Goal: Task Accomplishment & Management: Manage account settings

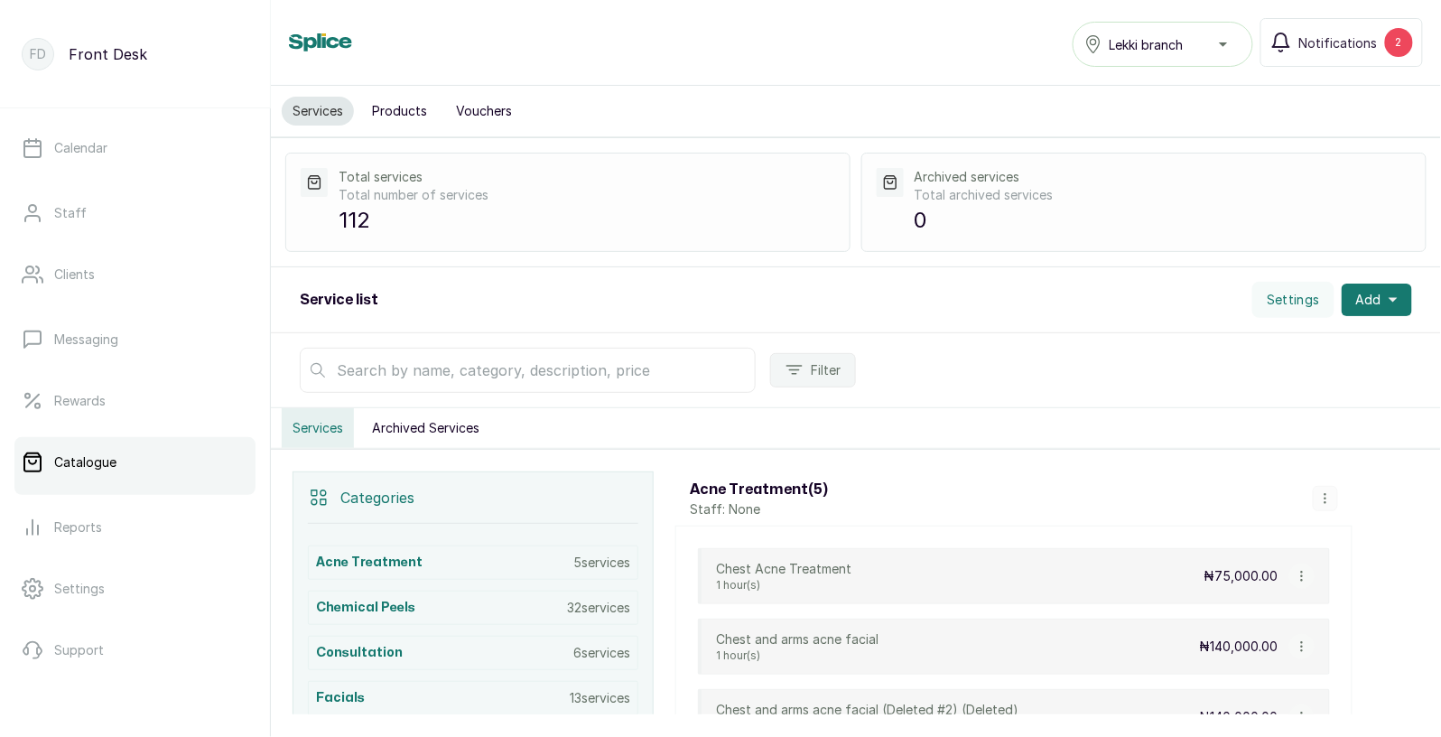
click at [451, 383] on input "text" at bounding box center [528, 370] width 456 height 45
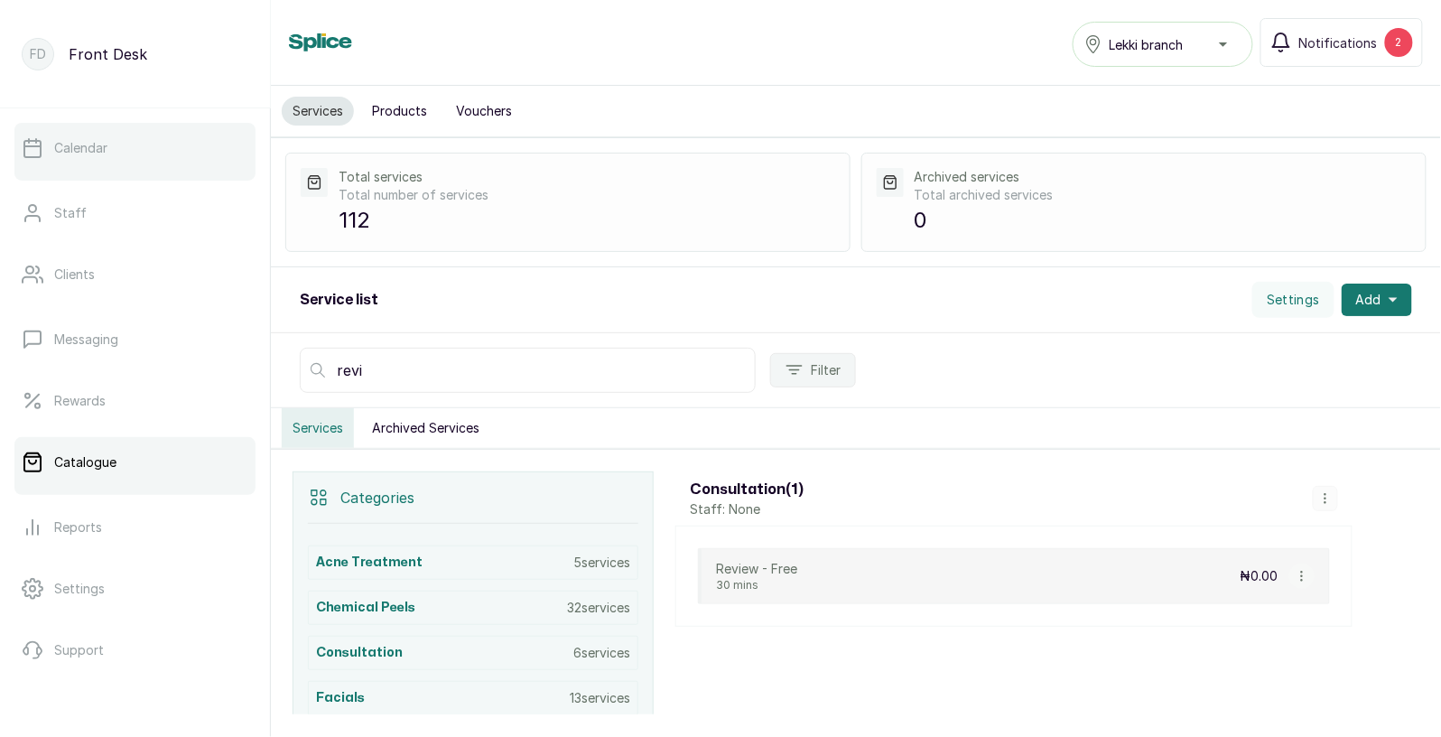
type input "revi"
click at [98, 162] on link "Calendar" at bounding box center [134, 148] width 241 height 51
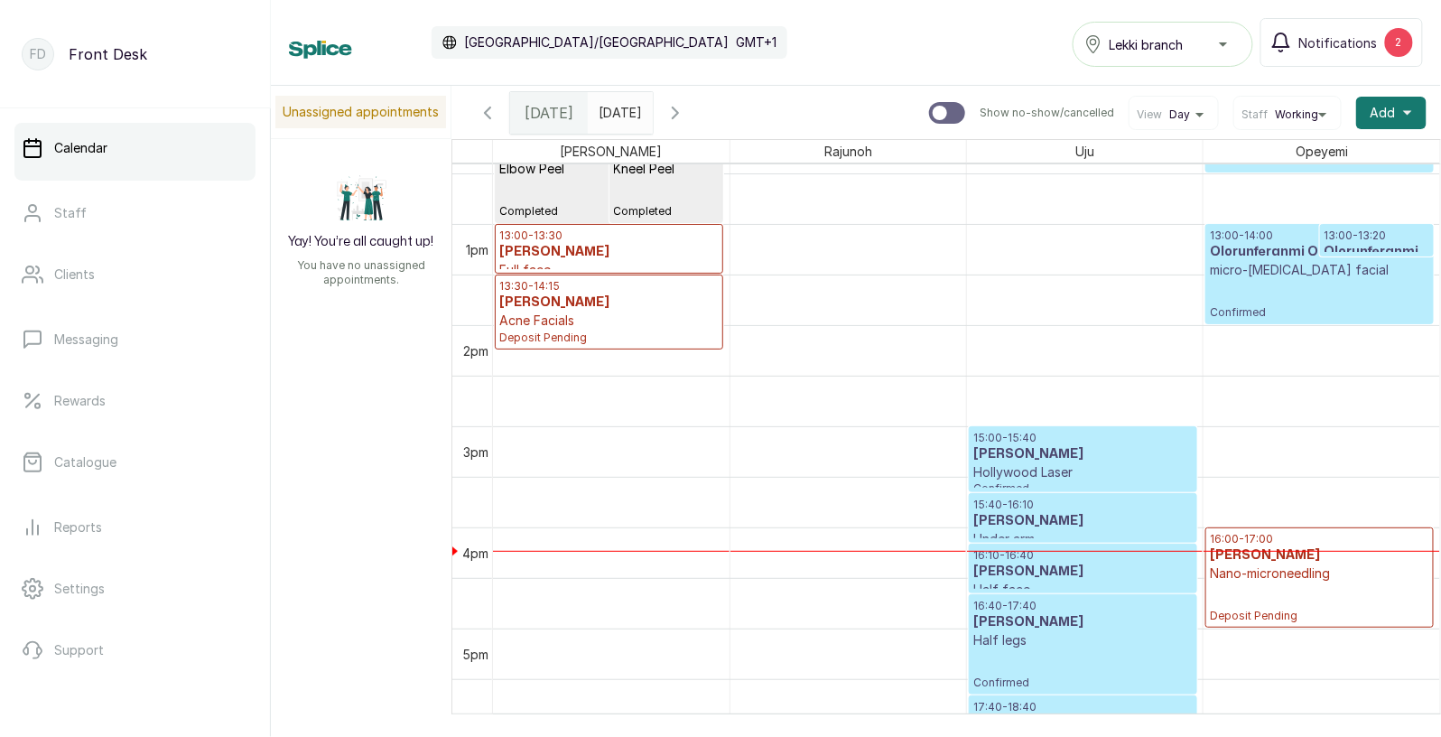
click at [686, 107] on icon "button" at bounding box center [676, 113] width 22 height 22
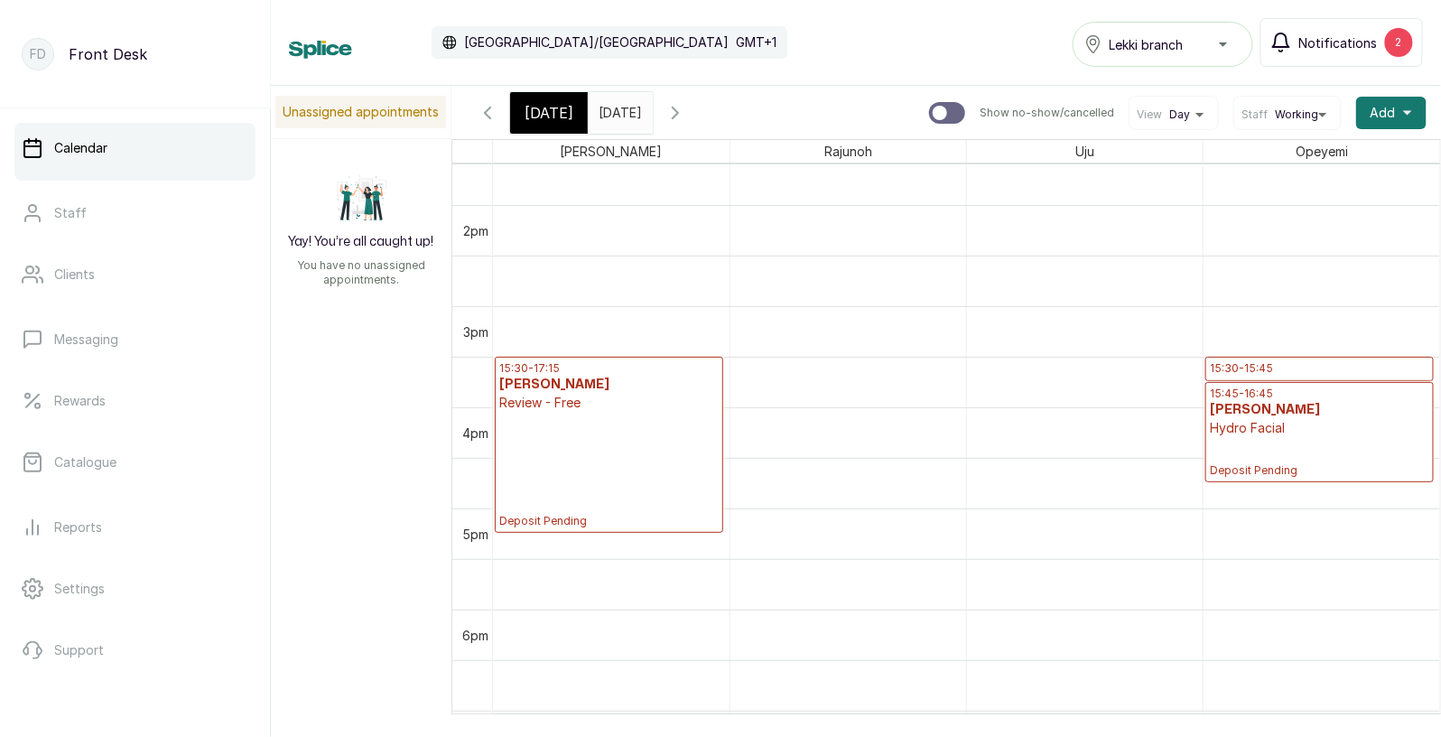
click at [1344, 35] on span "Notifications" at bounding box center [1338, 42] width 79 height 19
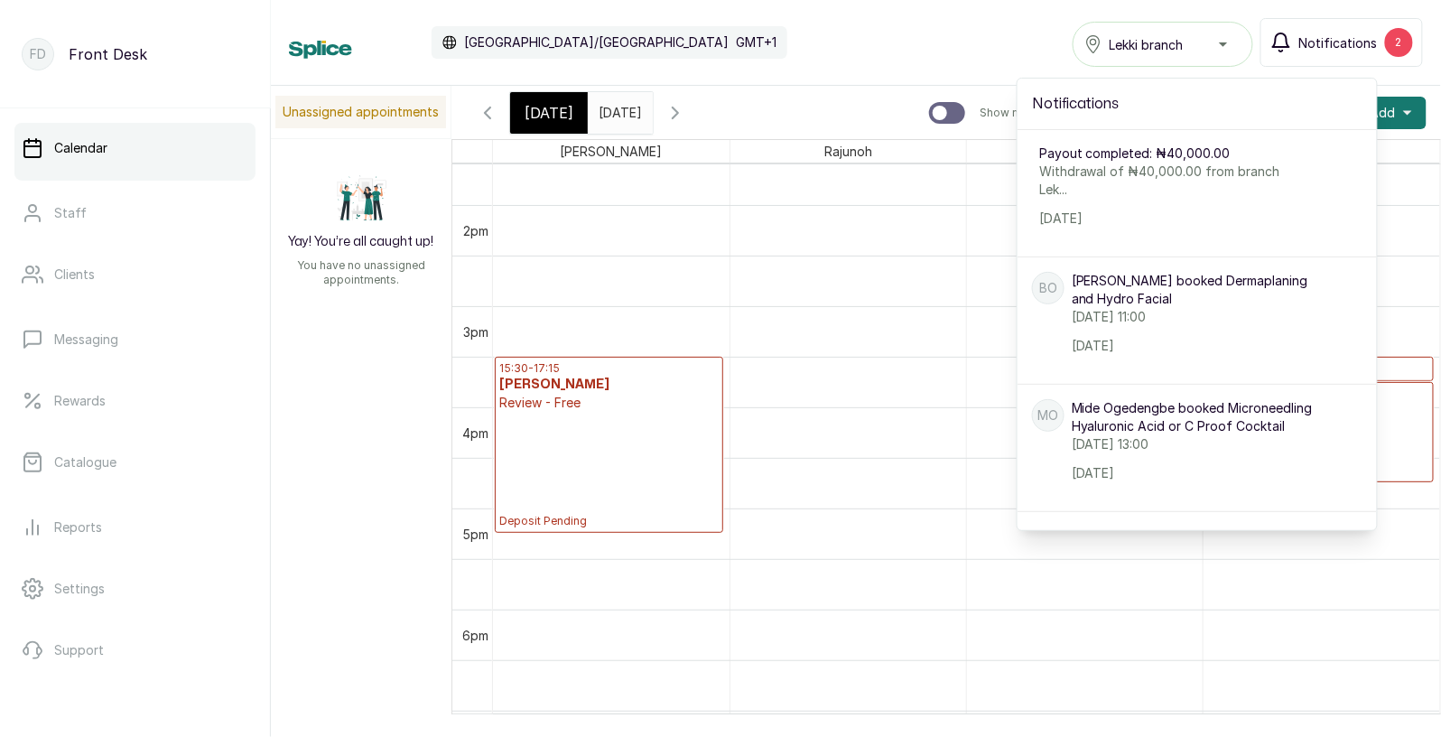
click at [1344, 35] on span "Notifications" at bounding box center [1338, 42] width 79 height 19
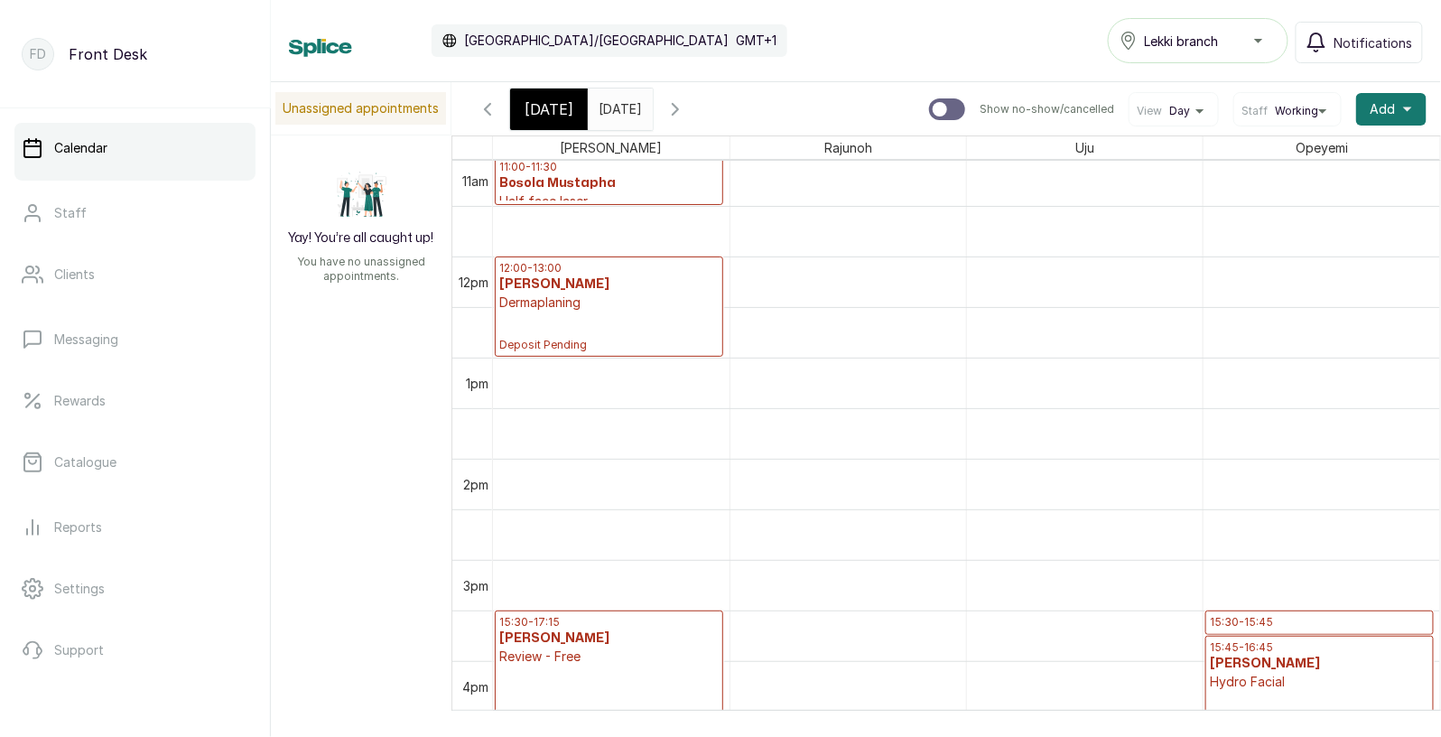
scroll to position [1099, 0]
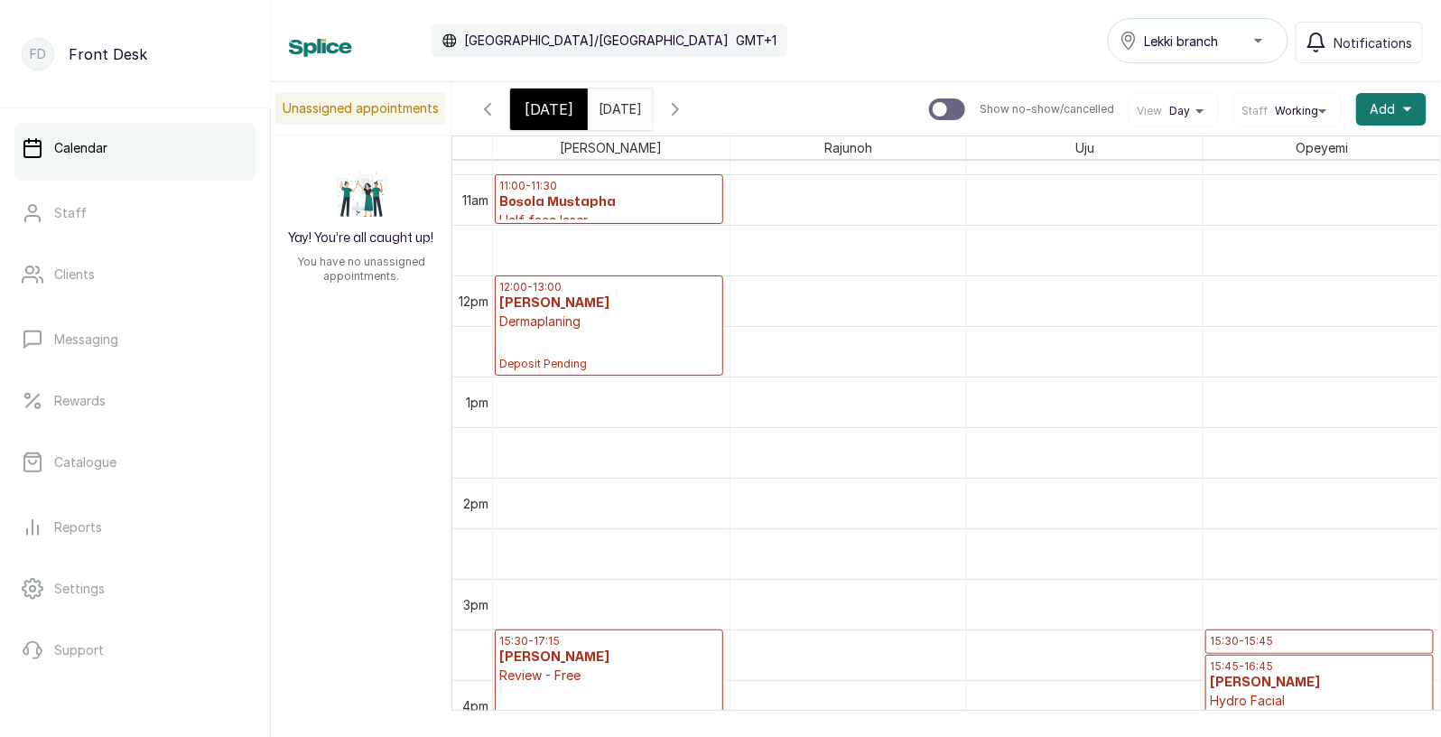
click at [489, 104] on icon "button" at bounding box center [487, 109] width 5 height 11
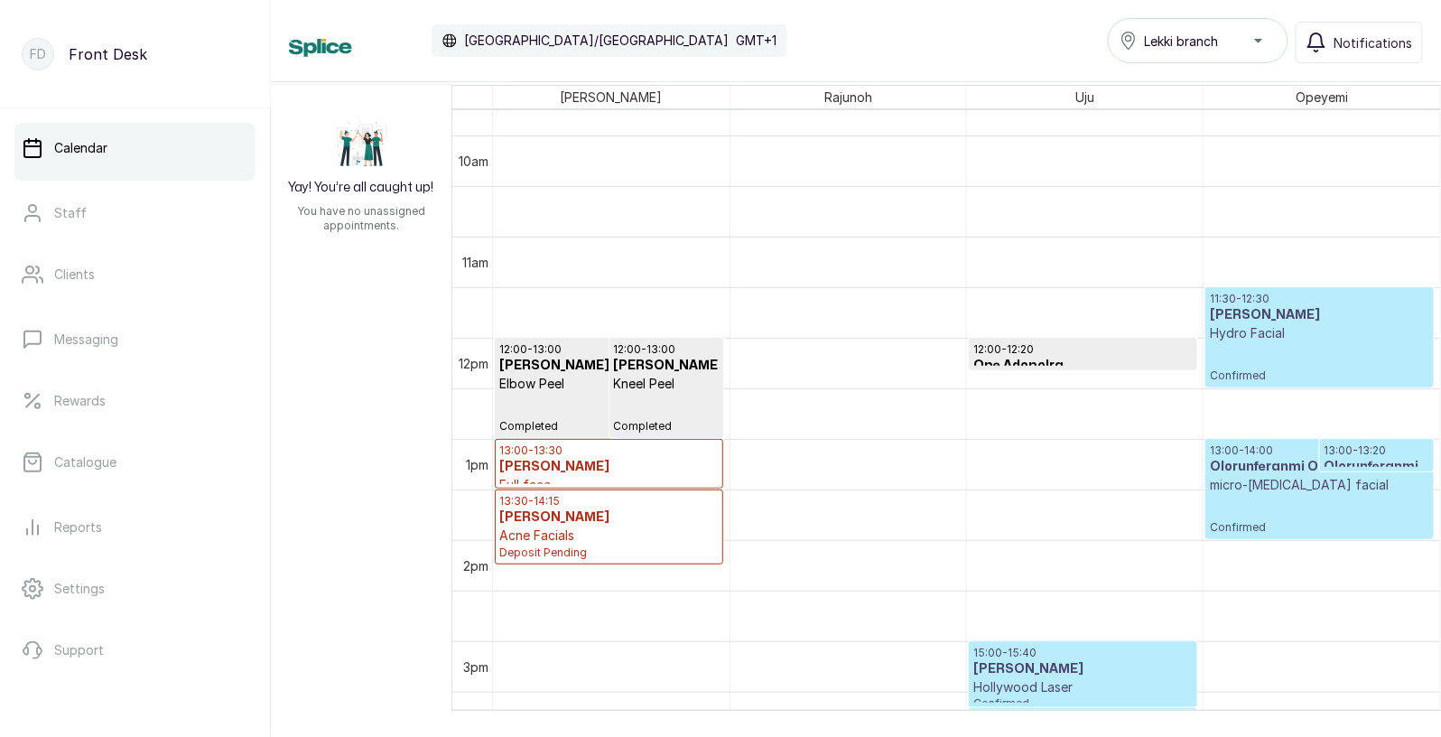
scroll to position [1015, 0]
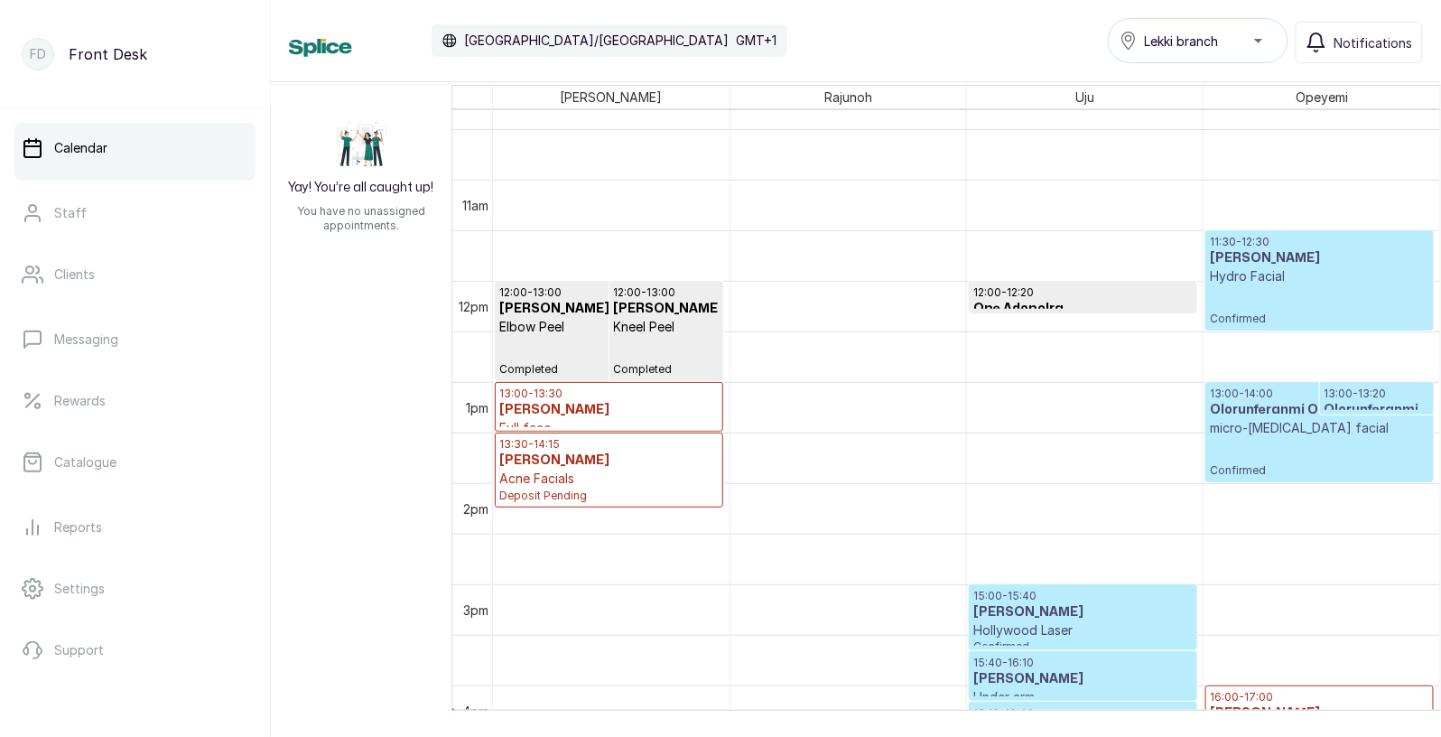
click at [612, 335] on div "12:00 - 13:00 Nkiru okeke Kneel Peel Completed" at bounding box center [666, 331] width 113 height 98
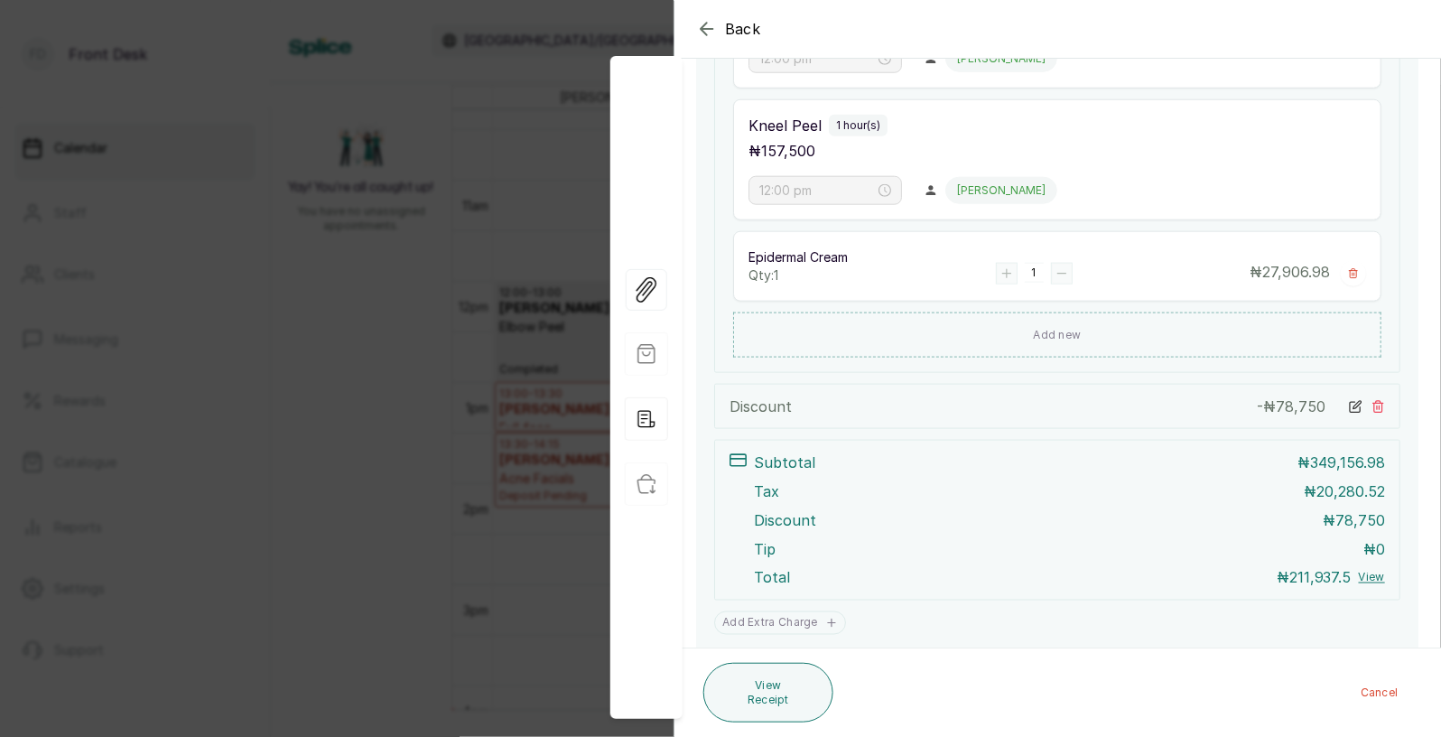
scroll to position [552, 0]
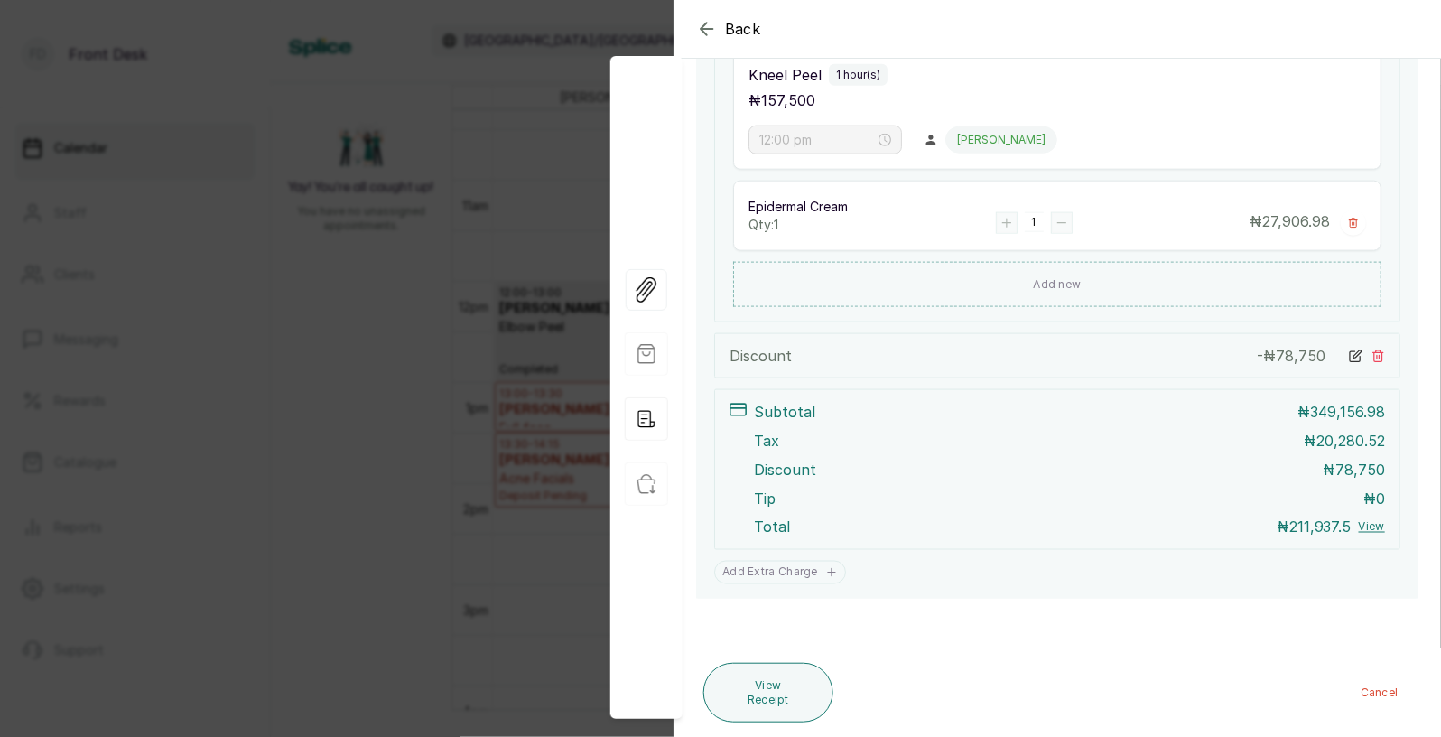
click at [408, 451] on div "Back Appointment Details Edit appointment 🚶 Walk-in (booked by Front Desk) Make…" at bounding box center [720, 368] width 1441 height 737
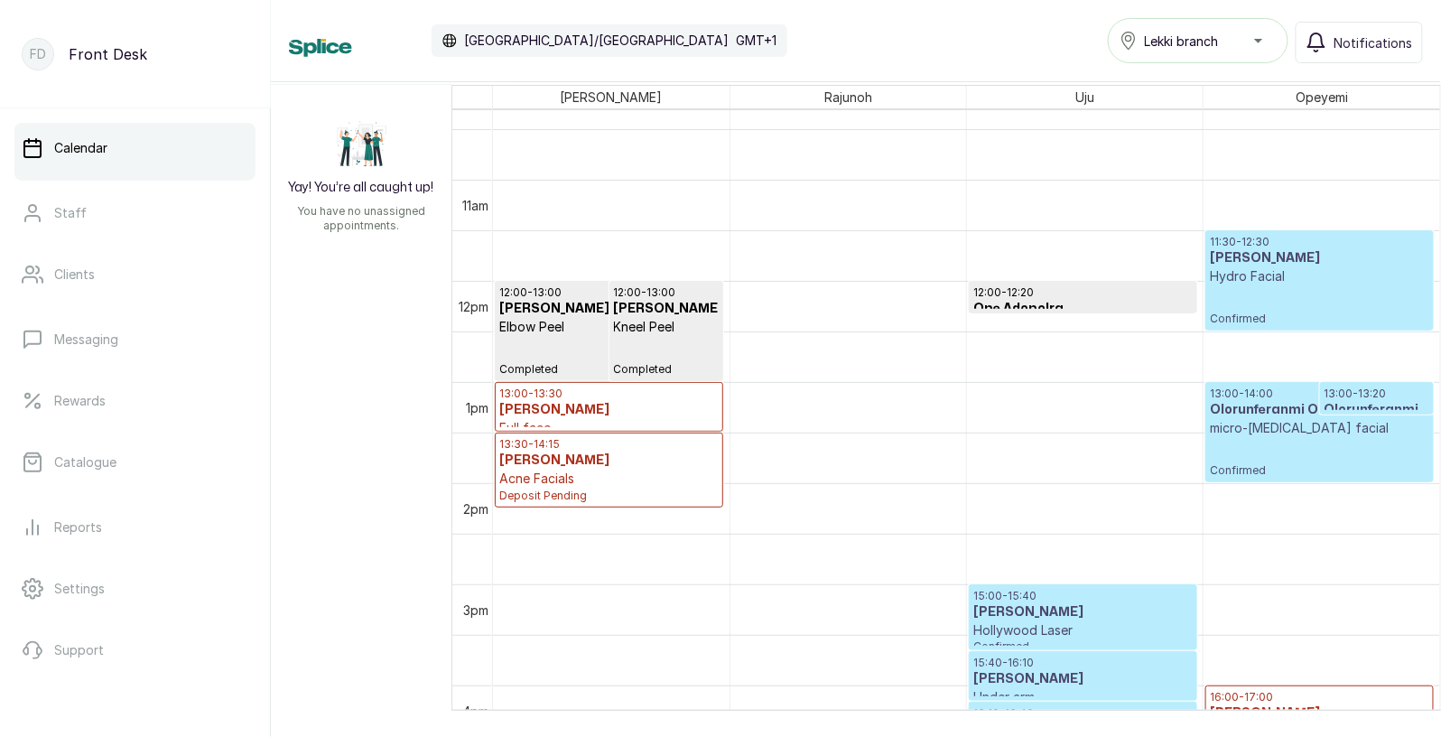
scroll to position [0, 0]
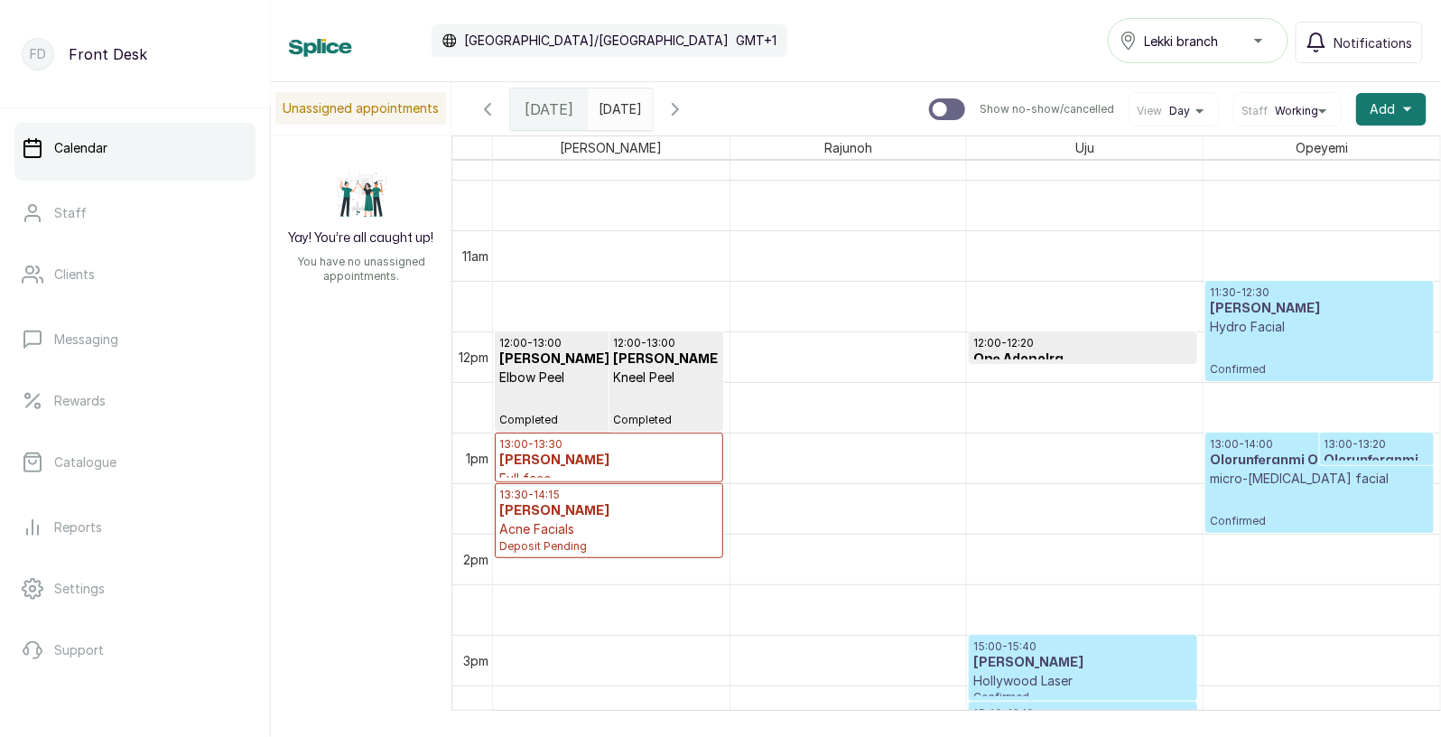
click at [1307, 324] on p "Hydro Facial" at bounding box center [1319, 327] width 219 height 18
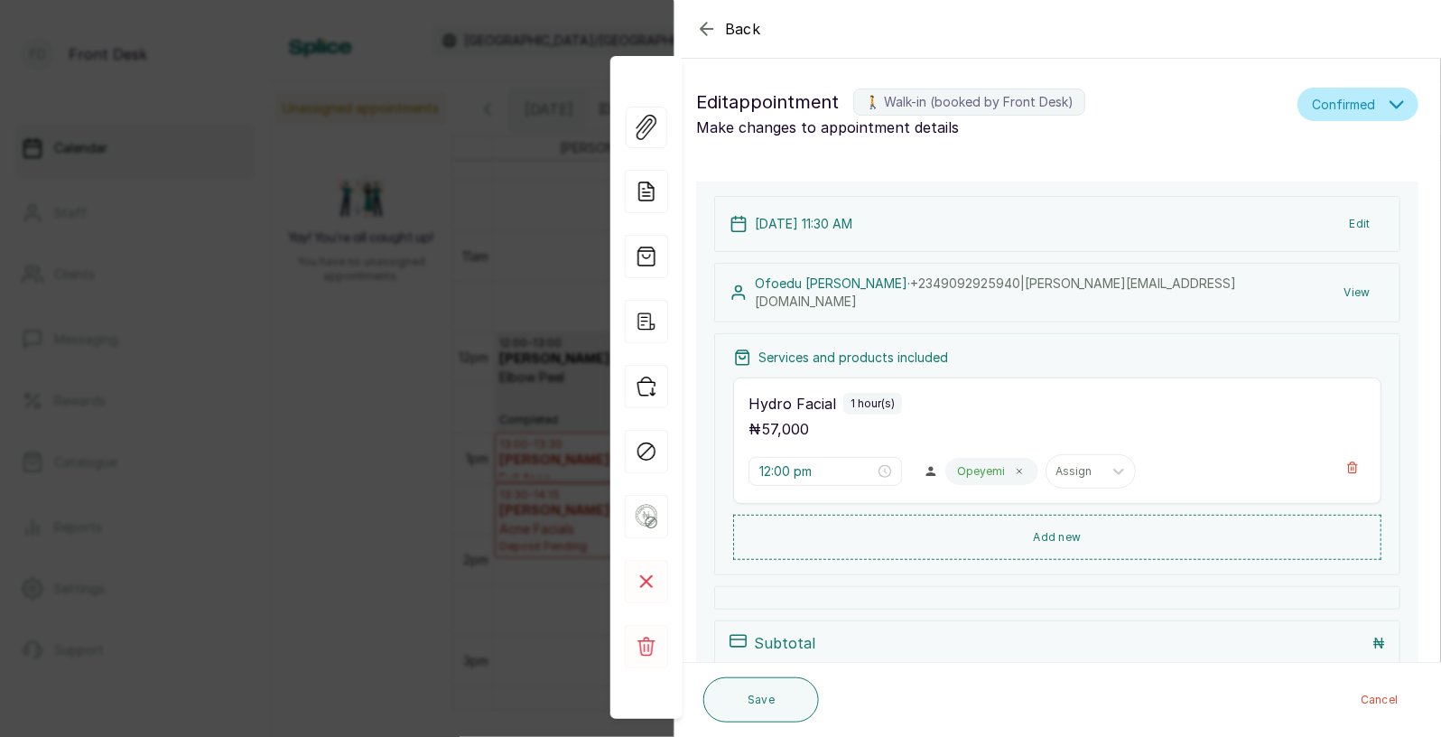
type input "11:30 am"
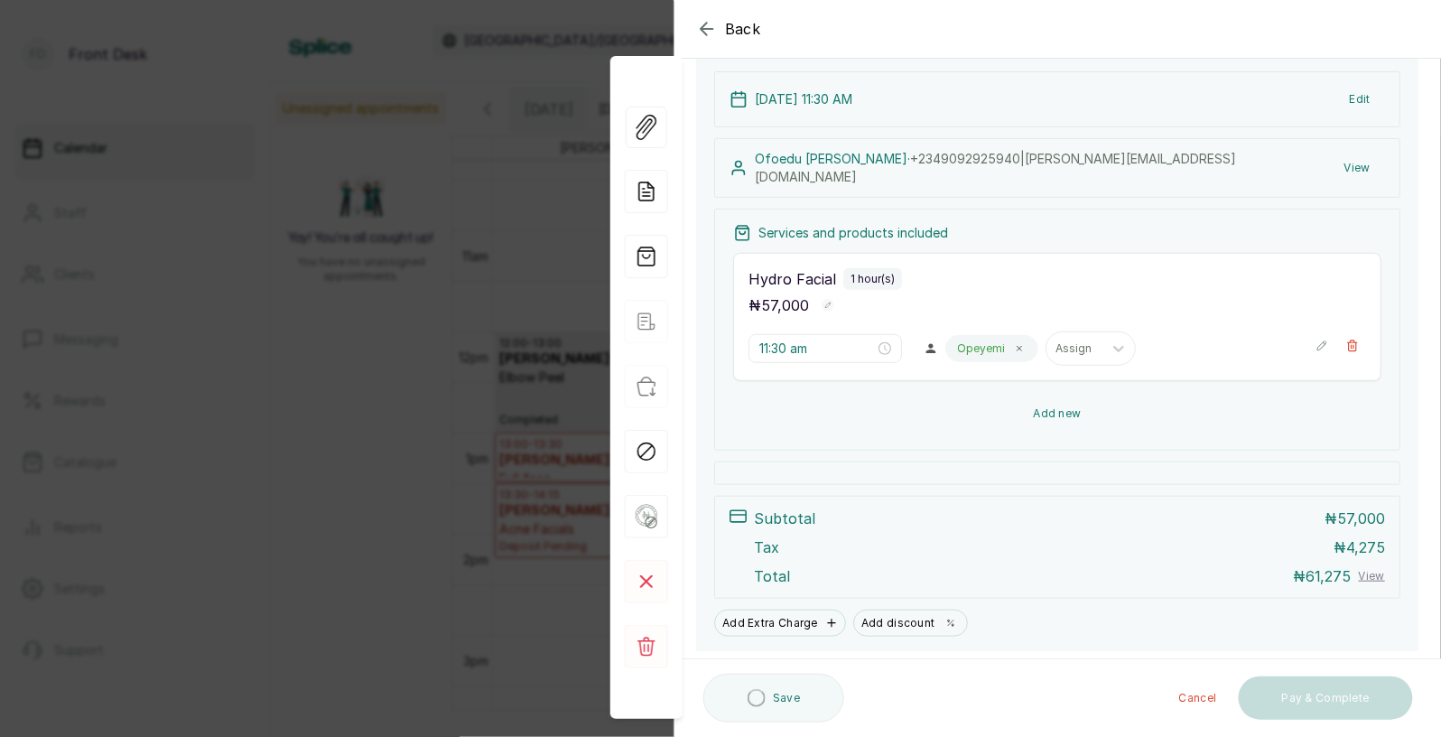
scroll to position [174, 0]
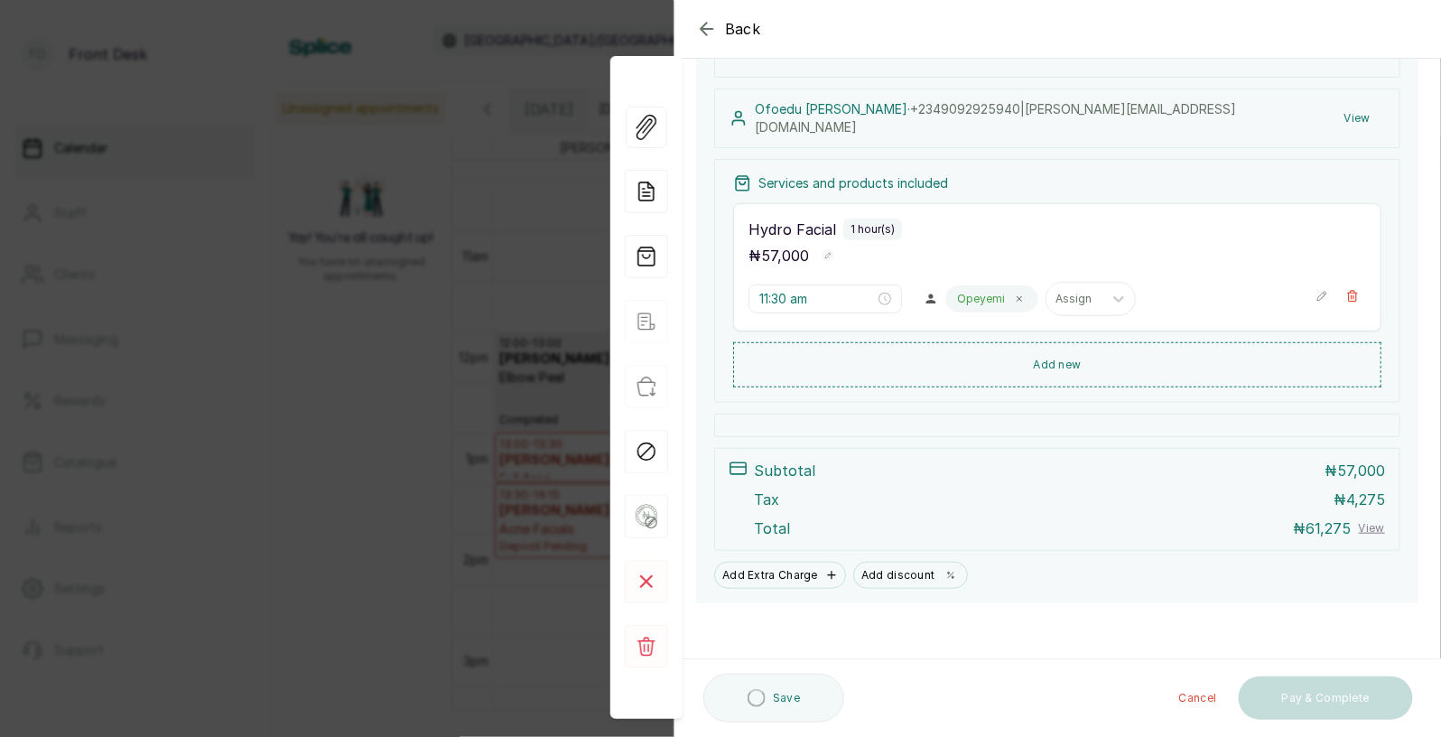
click at [441, 534] on div "Back Appointment Details Edit appointment 🚶 Walk-in (booked by Front Desk) Make…" at bounding box center [720, 368] width 1441 height 737
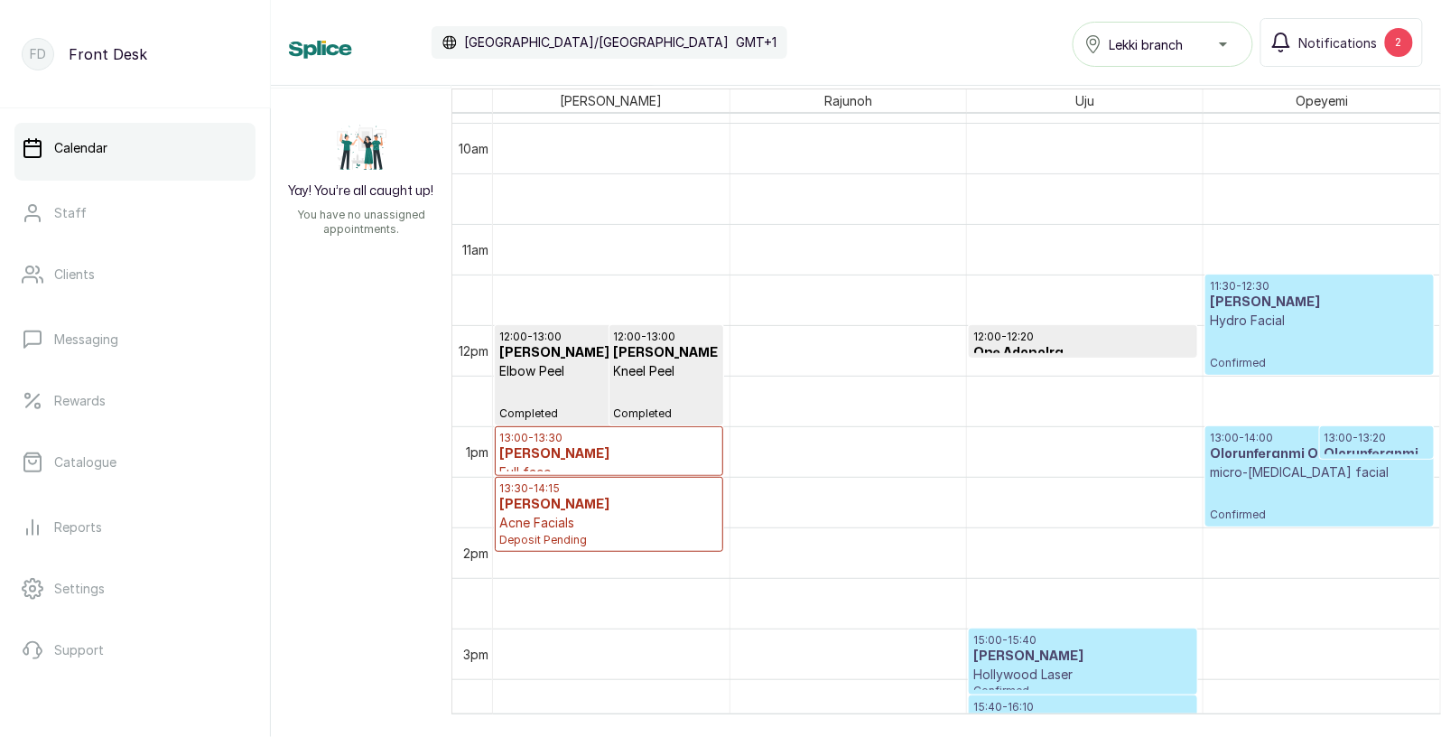
scroll to position [1055, 0]
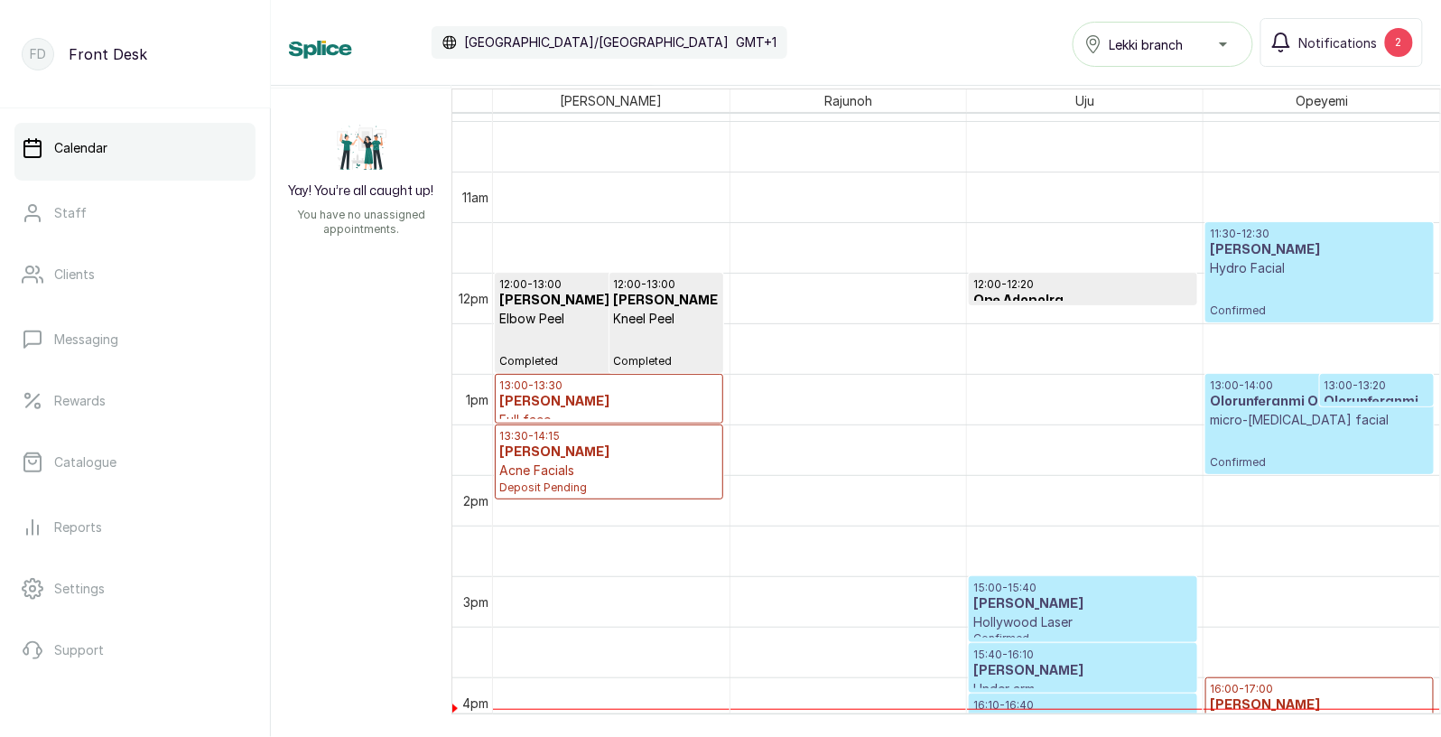
click at [1304, 257] on h3 "[PERSON_NAME]" at bounding box center [1319, 250] width 219 height 18
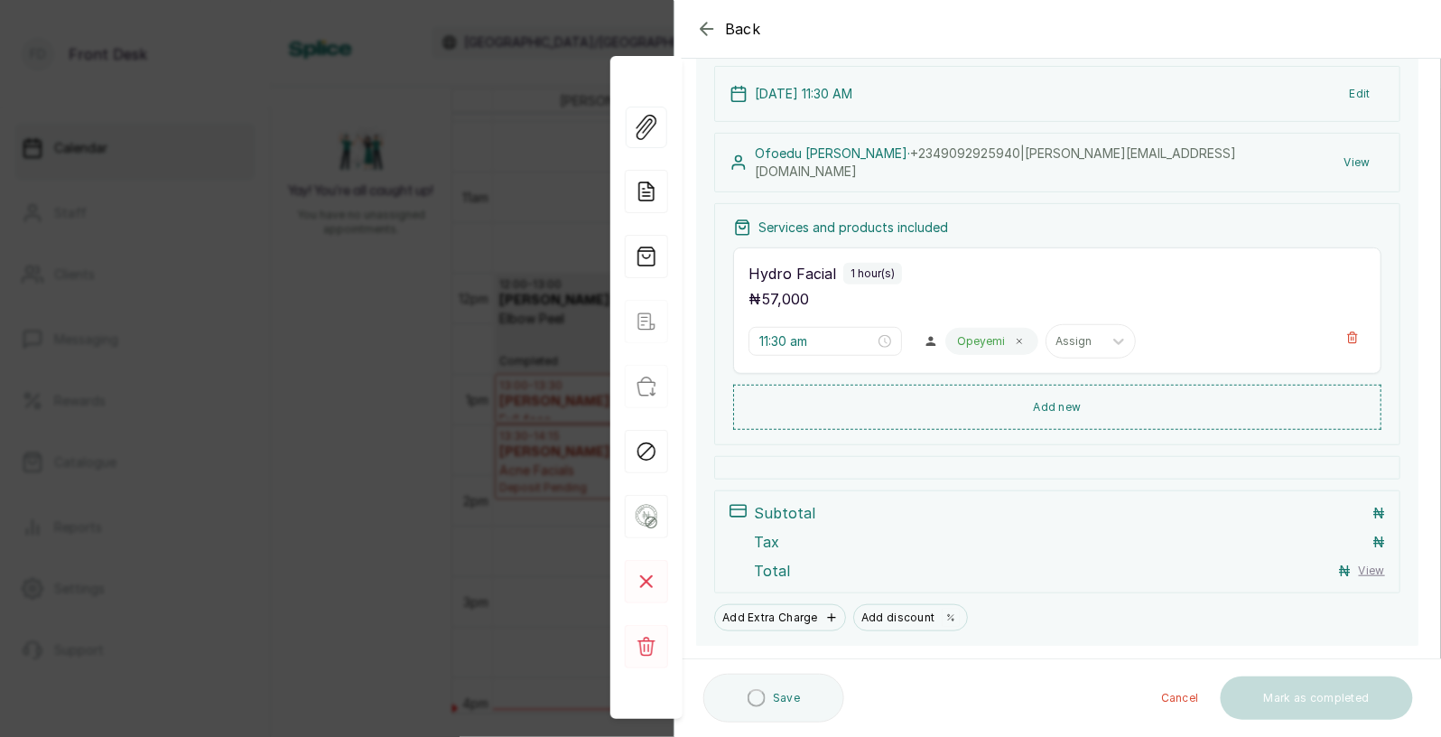
scroll to position [172, 0]
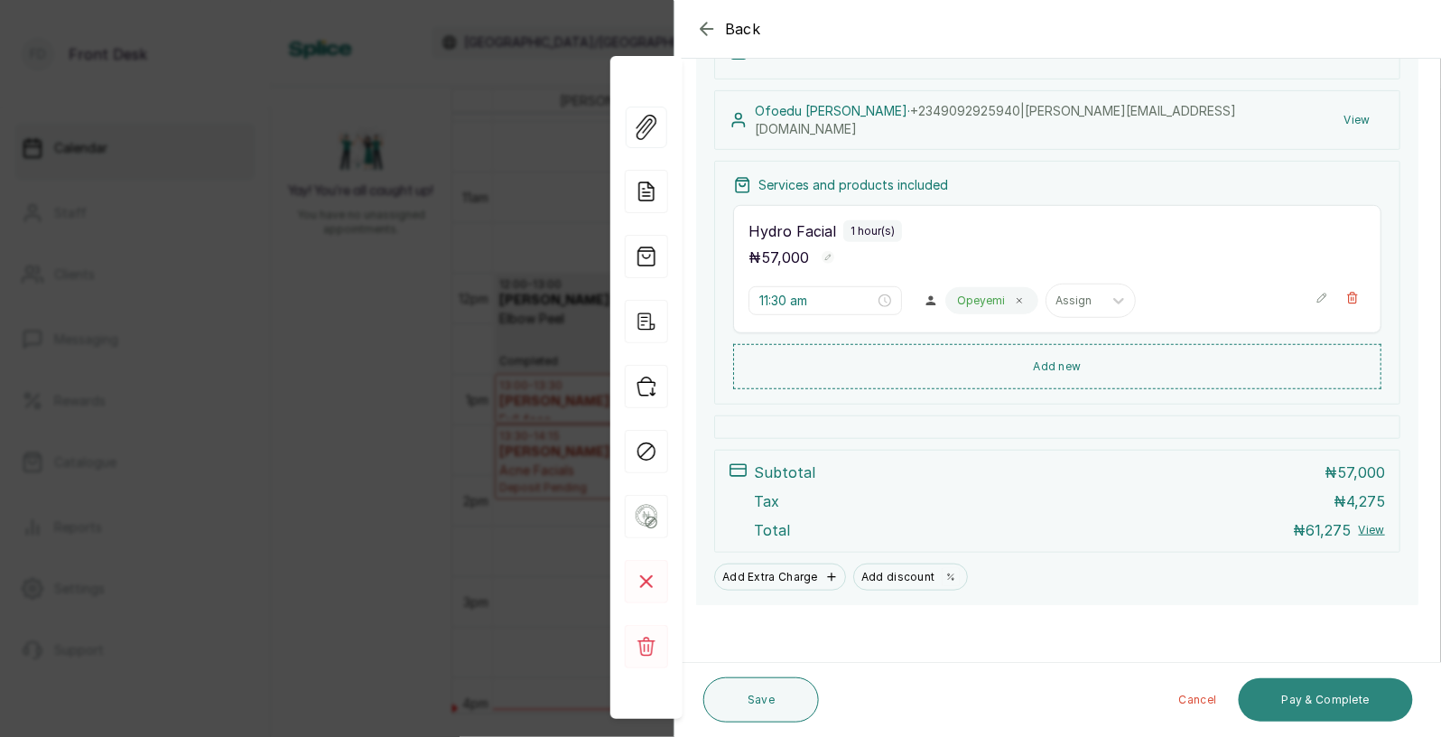
click at [1326, 705] on button "Pay & Complete" at bounding box center [1326, 699] width 174 height 43
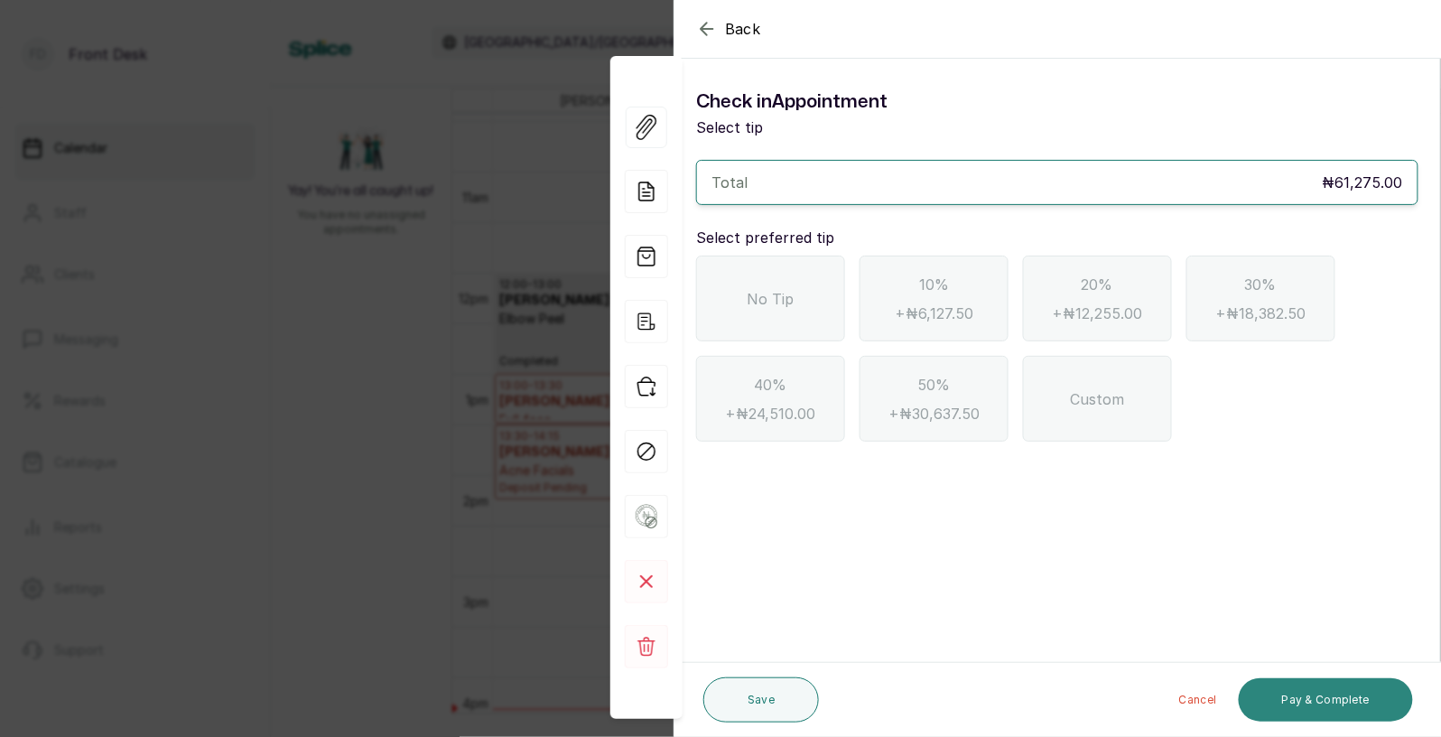
scroll to position [0, 0]
click at [707, 30] on icon "button" at bounding box center [707, 29] width 22 height 22
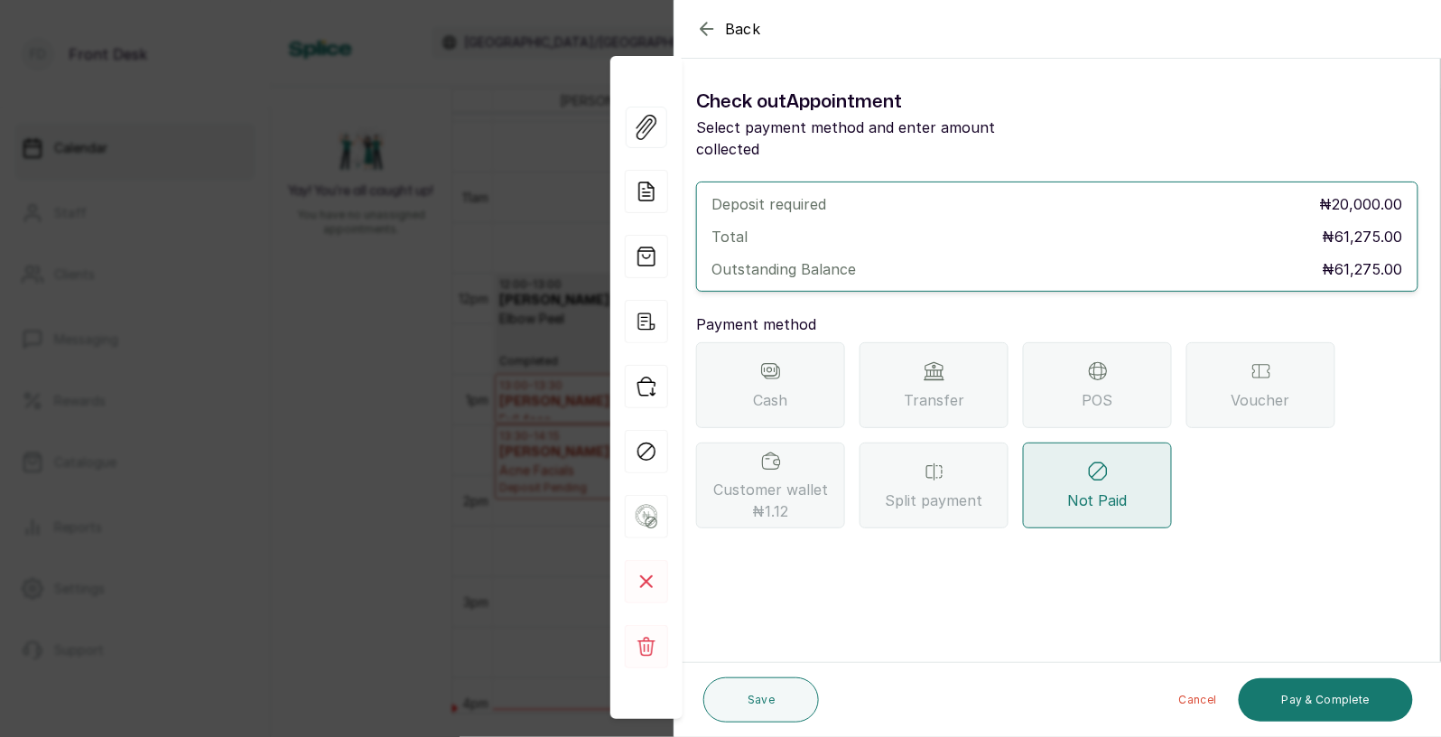
click at [935, 365] on div "Transfer" at bounding box center [934, 385] width 149 height 86
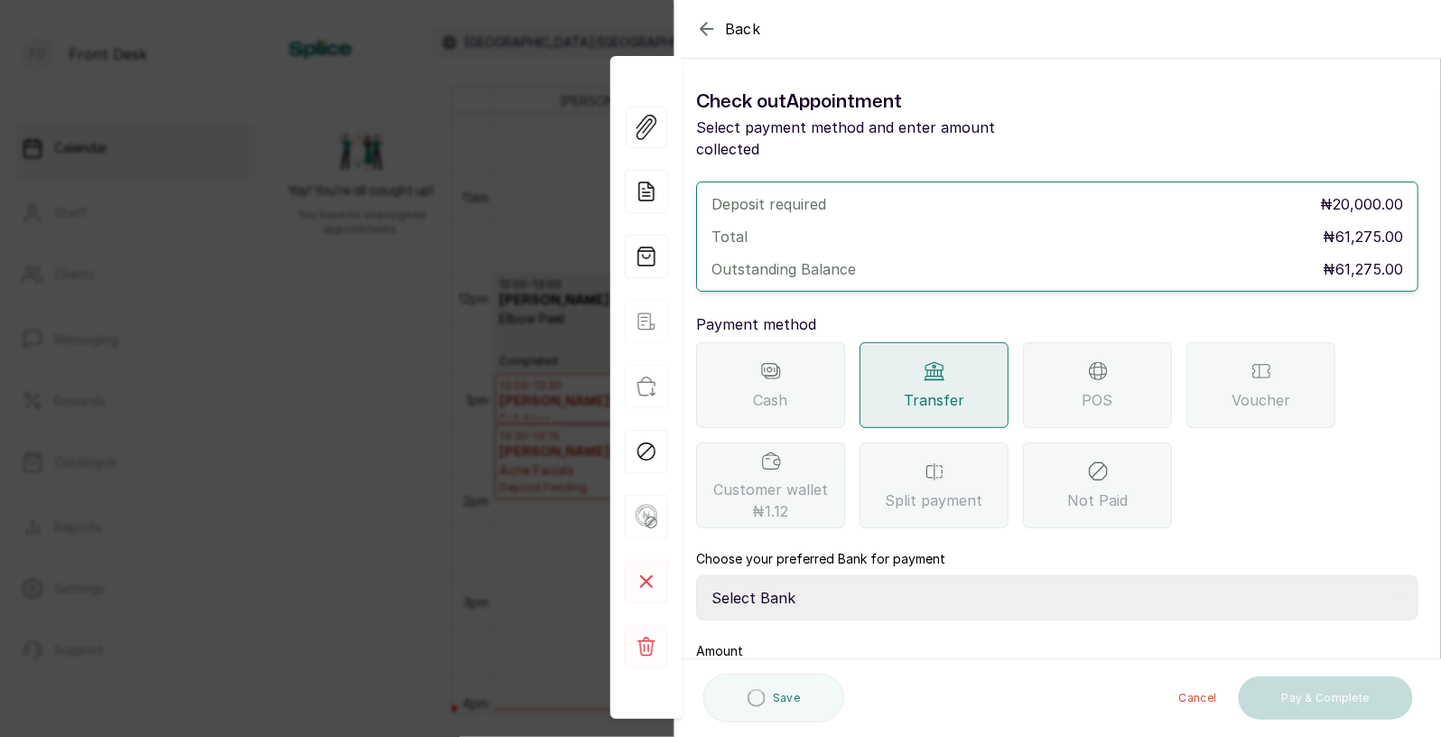
scroll to position [110, 0]
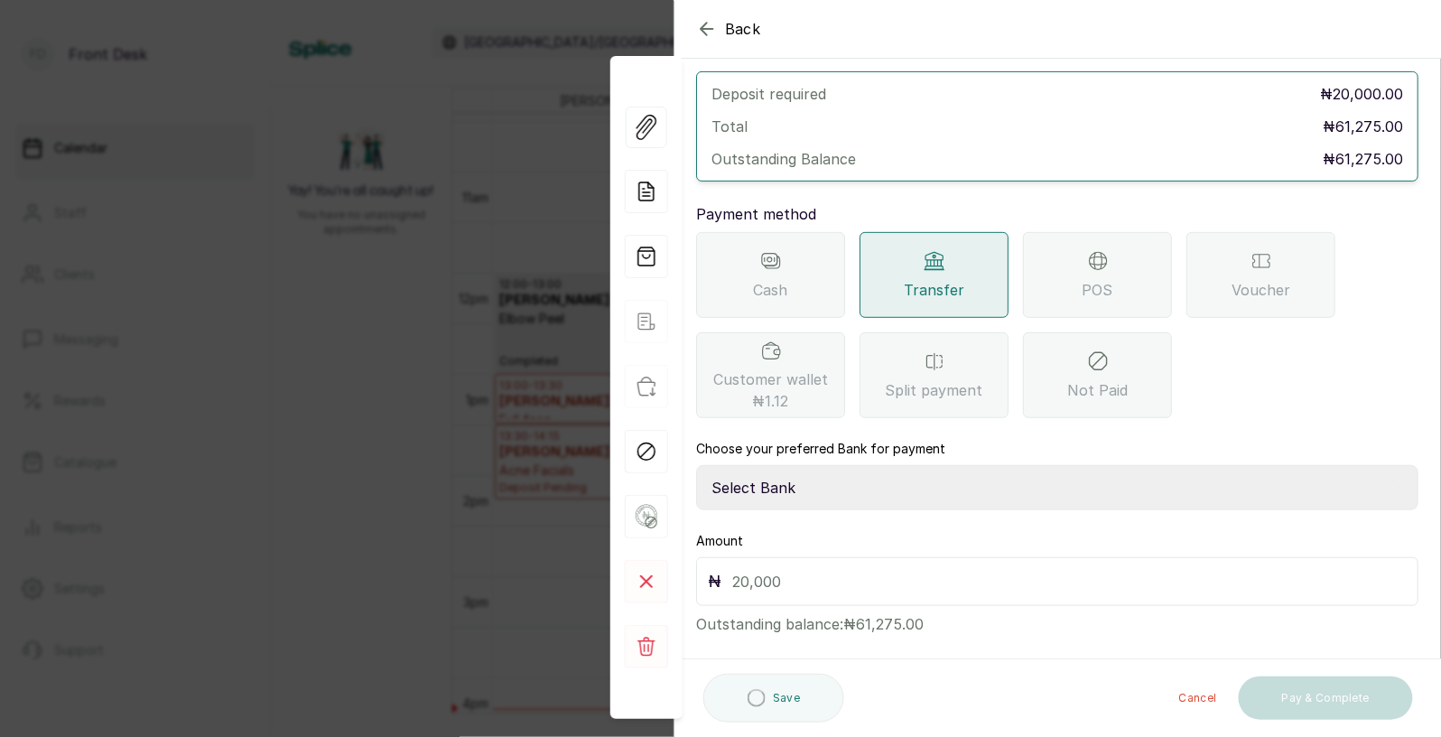
click at [813, 465] on select "Select Bank [PERSON_NAME] Fairmoney Microfinance Bank SKN ANALYTICS MED AESTH. …" at bounding box center [1057, 487] width 722 height 45
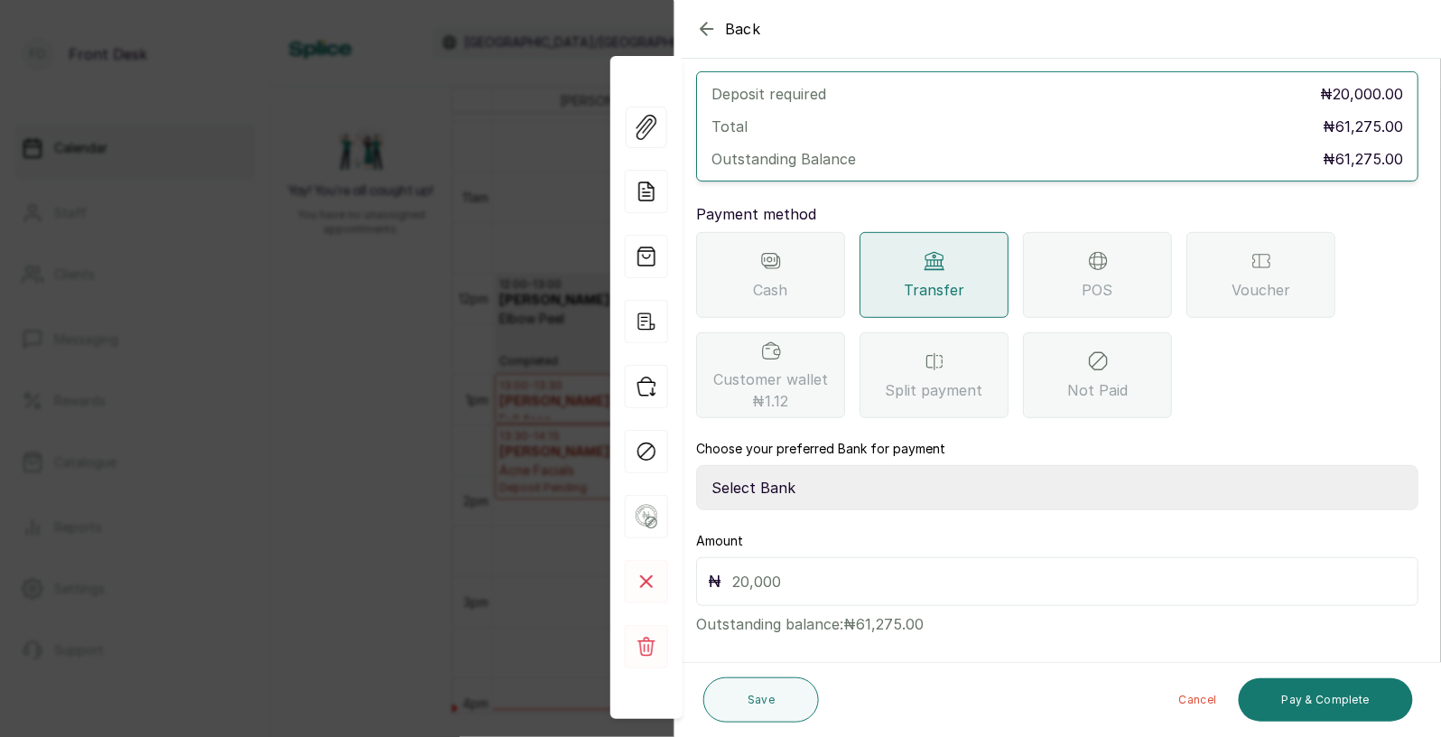
select select "43272bc0-21c6-4b19-b9fb-c2093b8603c2"
click at [771, 570] on input "text" at bounding box center [1069, 581] width 675 height 25
click at [395, 433] on div "Back Appointment Details Check out Appointment Select payment method and enter …" at bounding box center [720, 368] width 1441 height 737
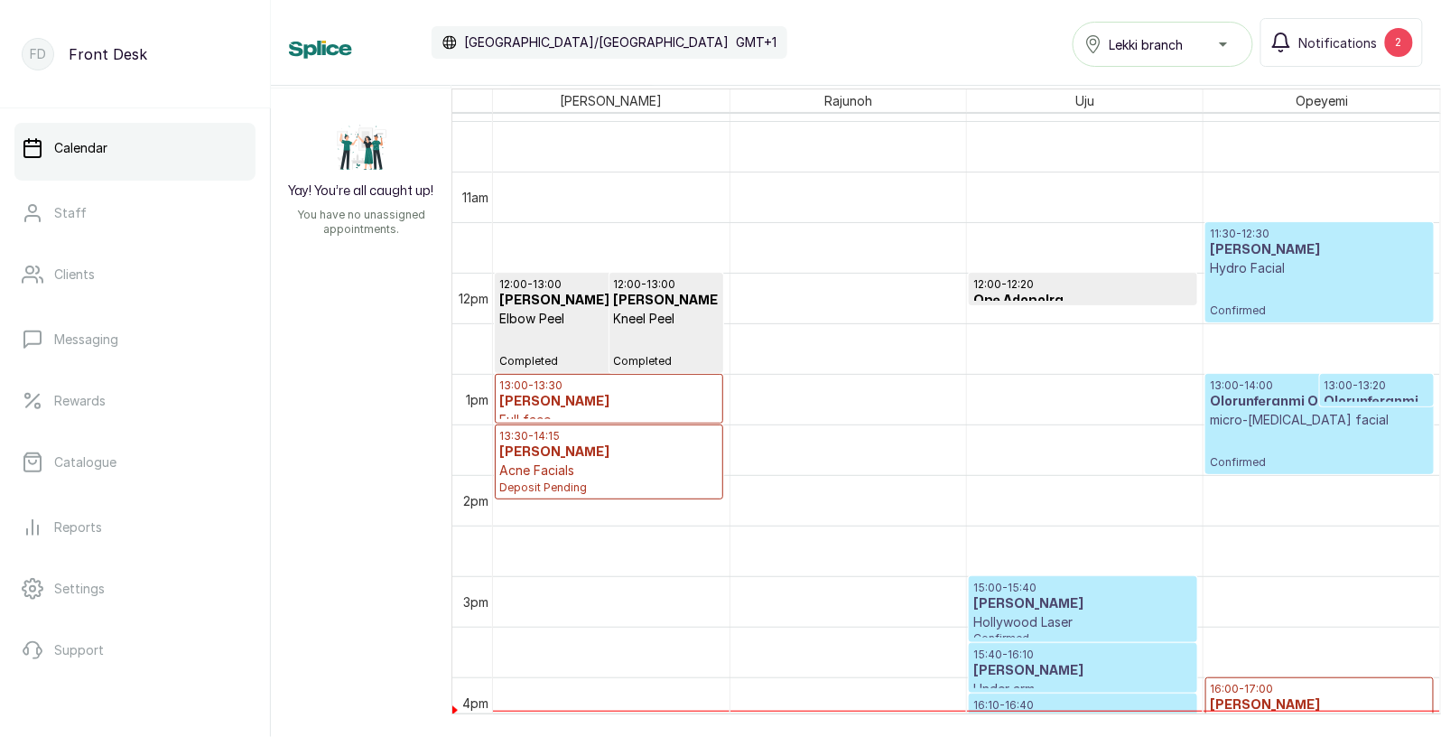
click at [595, 307] on h3 "[PERSON_NAME]" at bounding box center [608, 301] width 219 height 18
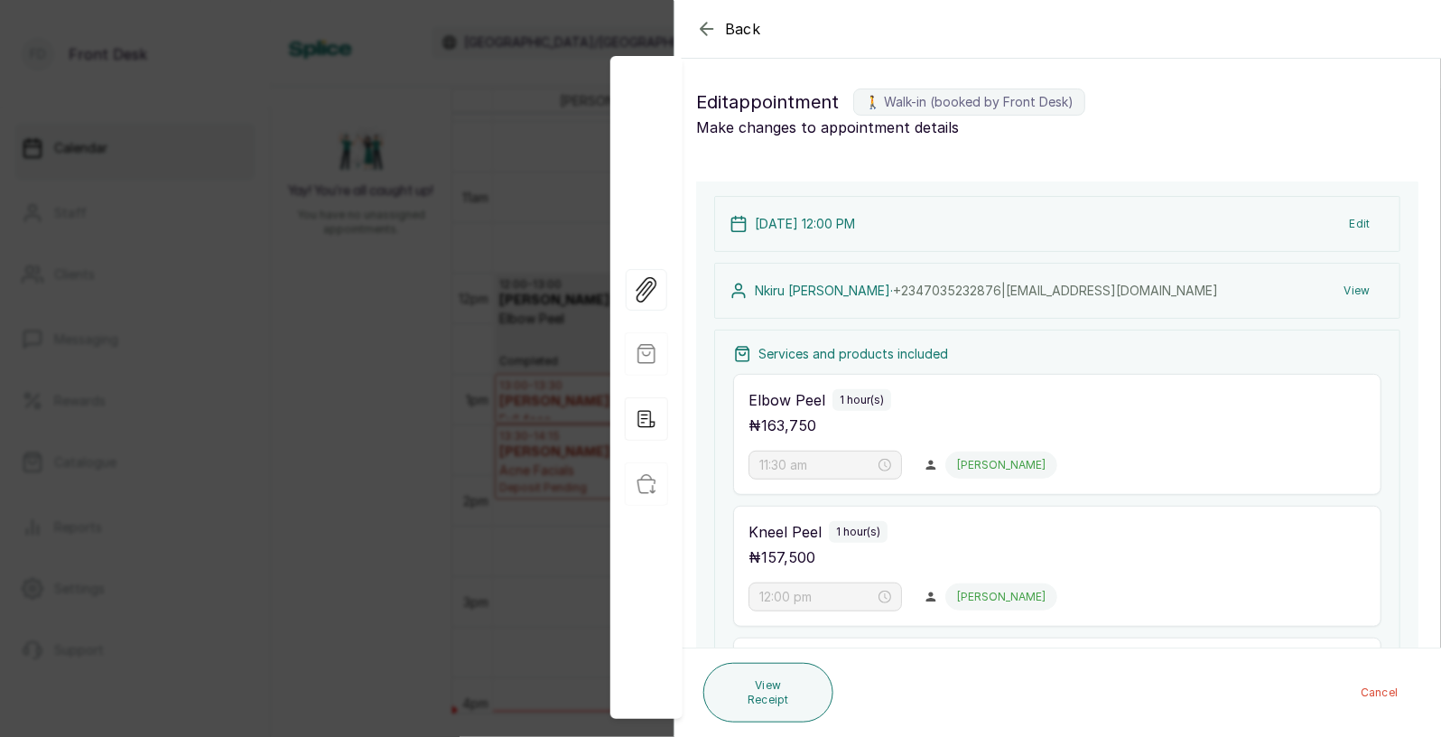
type input "12:00 pm"
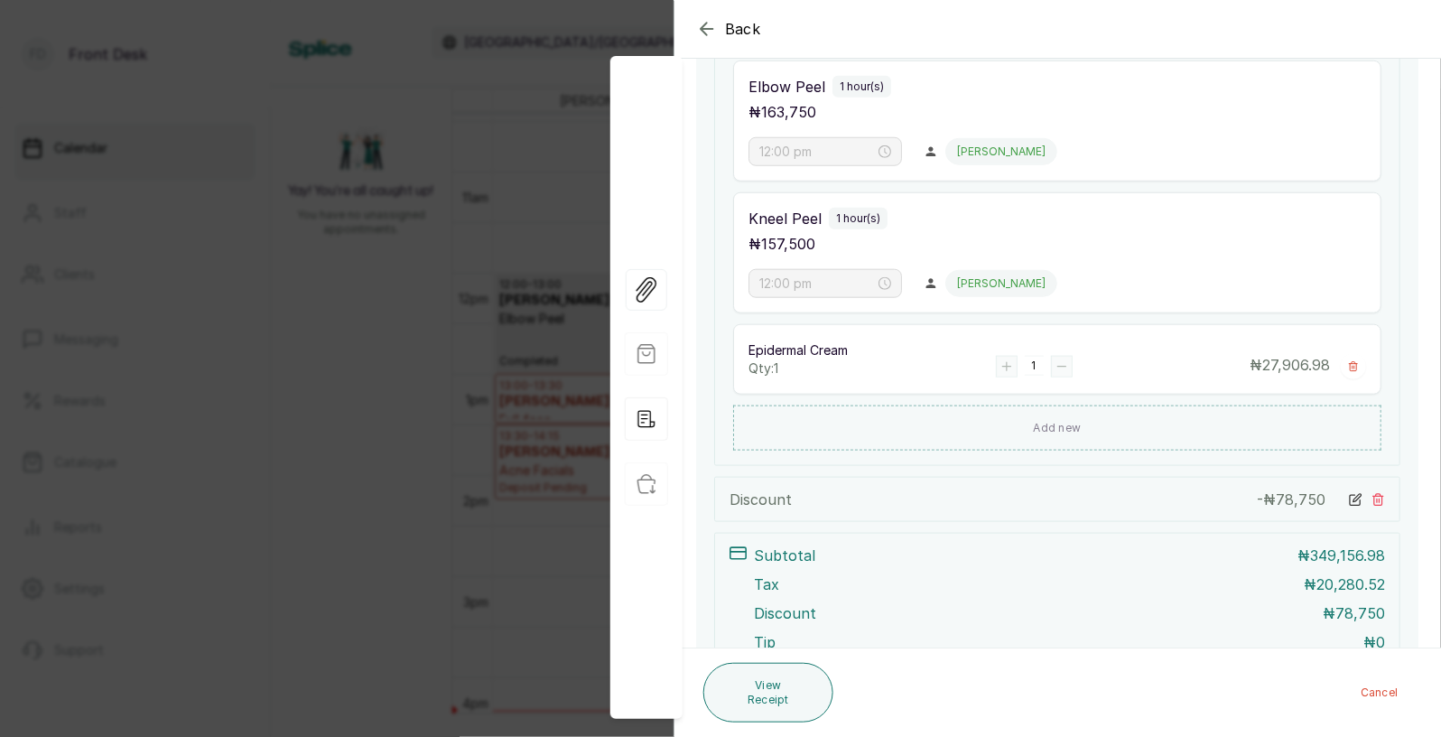
scroll to position [500, 0]
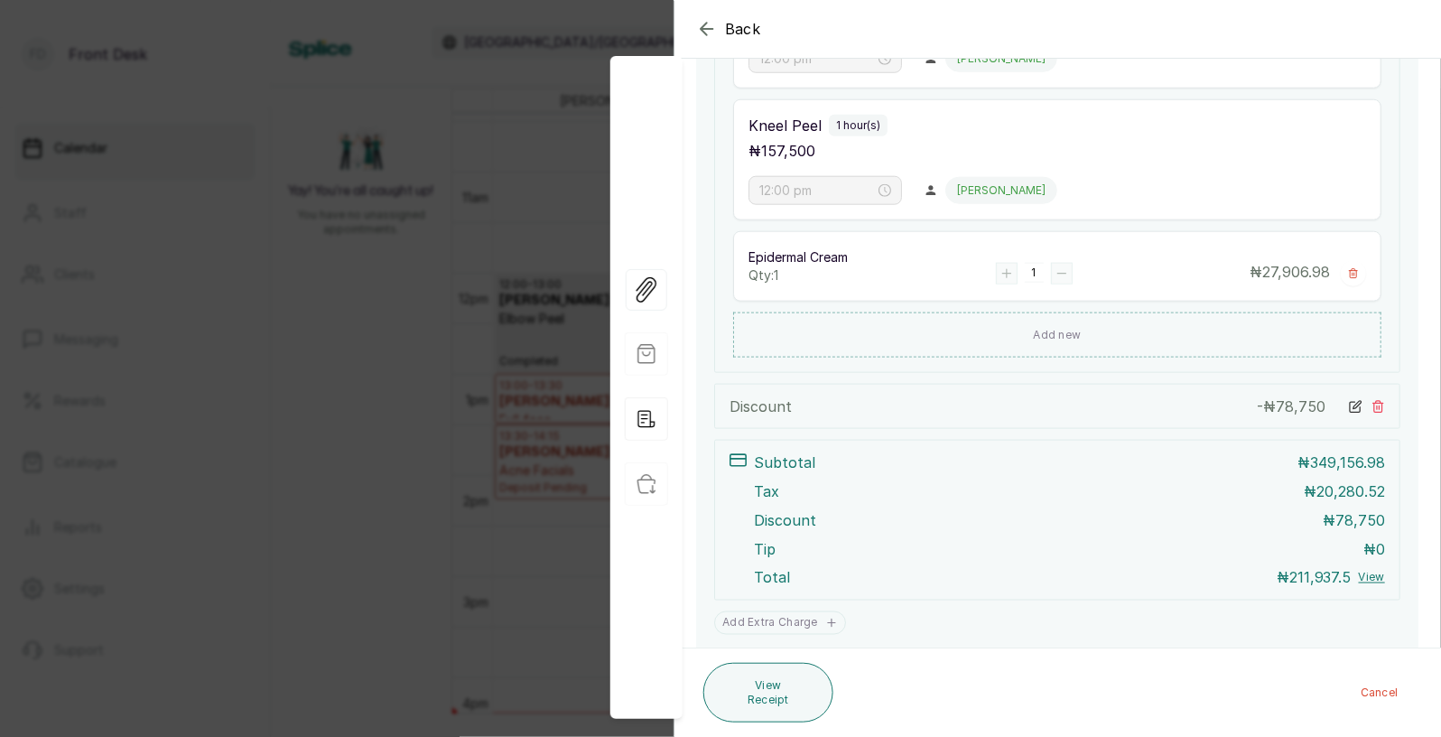
click at [390, 364] on div "Back Appointment Details Edit appointment 🚶 Walk-in (booked by Front Desk) Make…" at bounding box center [720, 368] width 1441 height 737
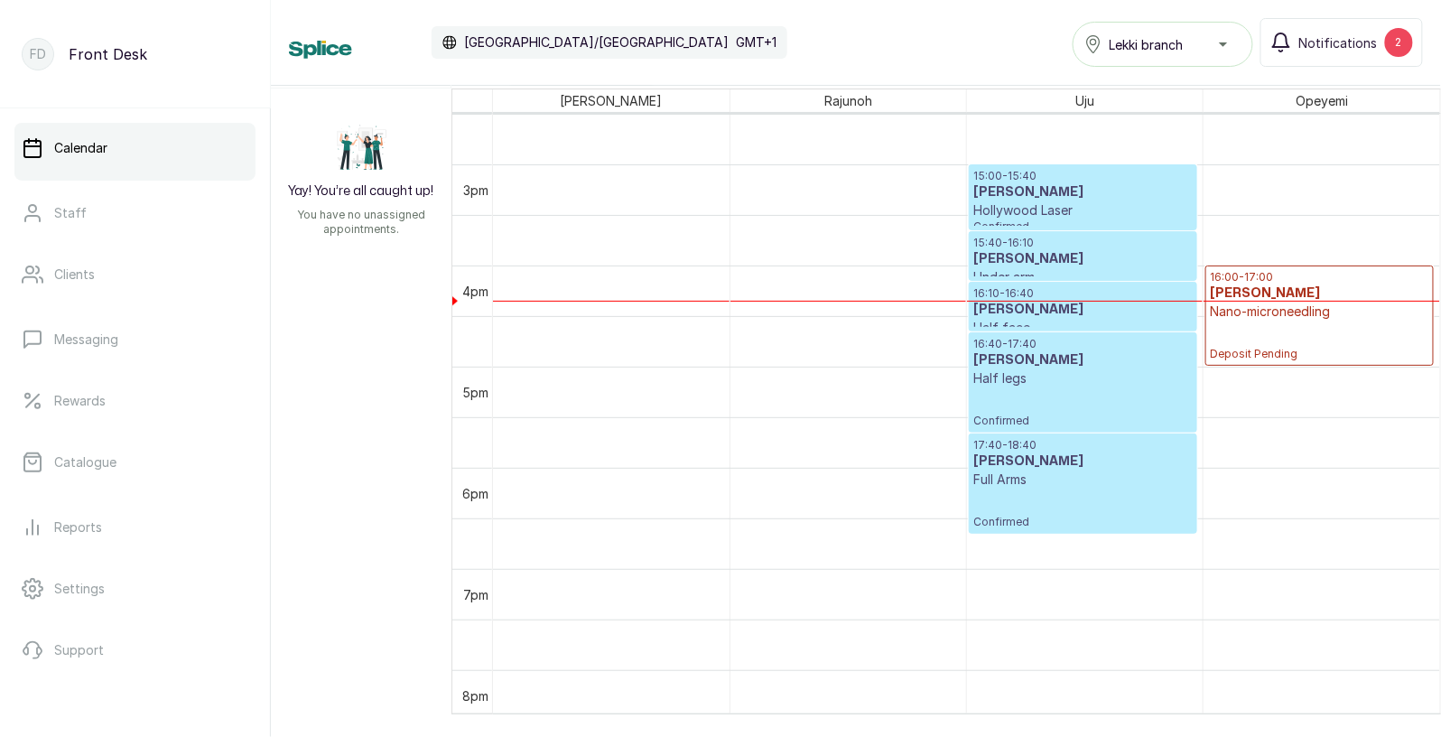
scroll to position [1483, 0]
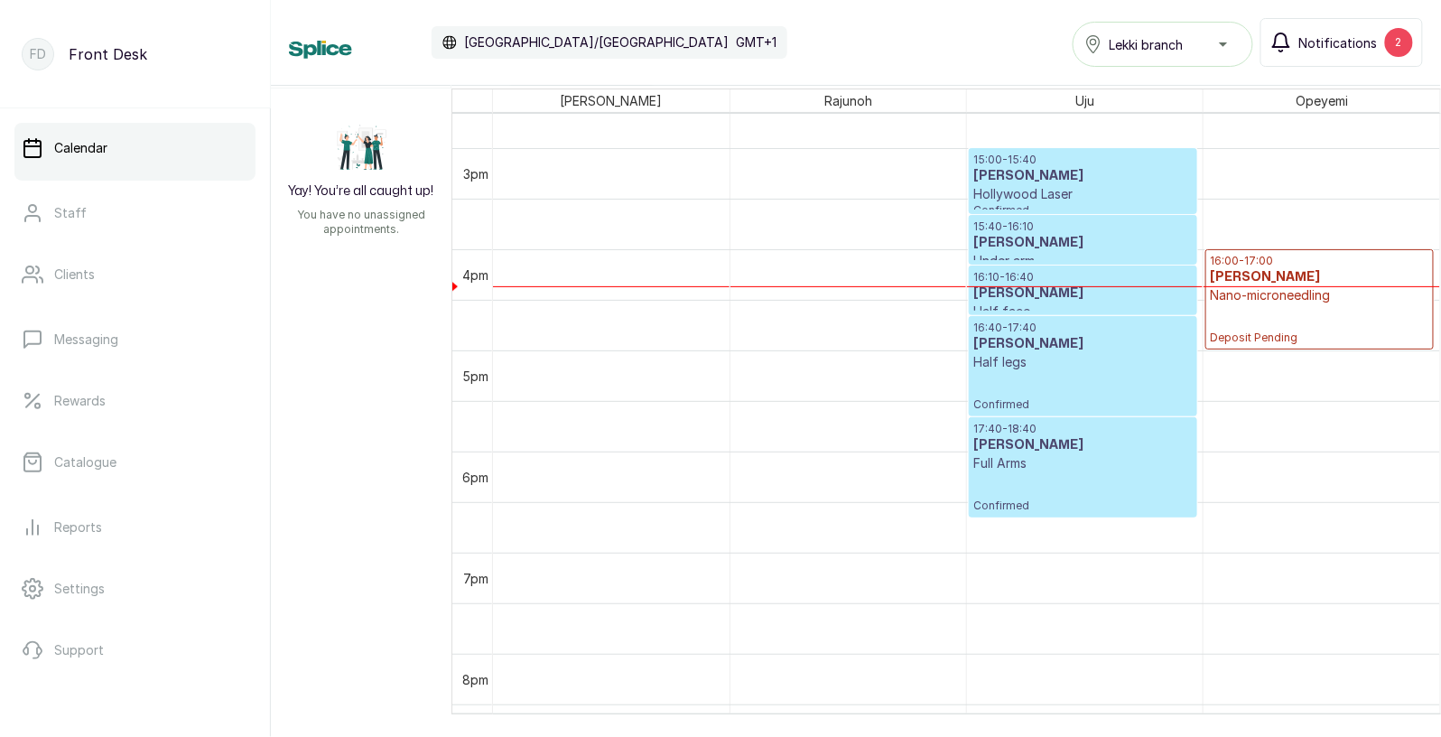
click at [1350, 34] on span "Notifications" at bounding box center [1338, 42] width 79 height 19
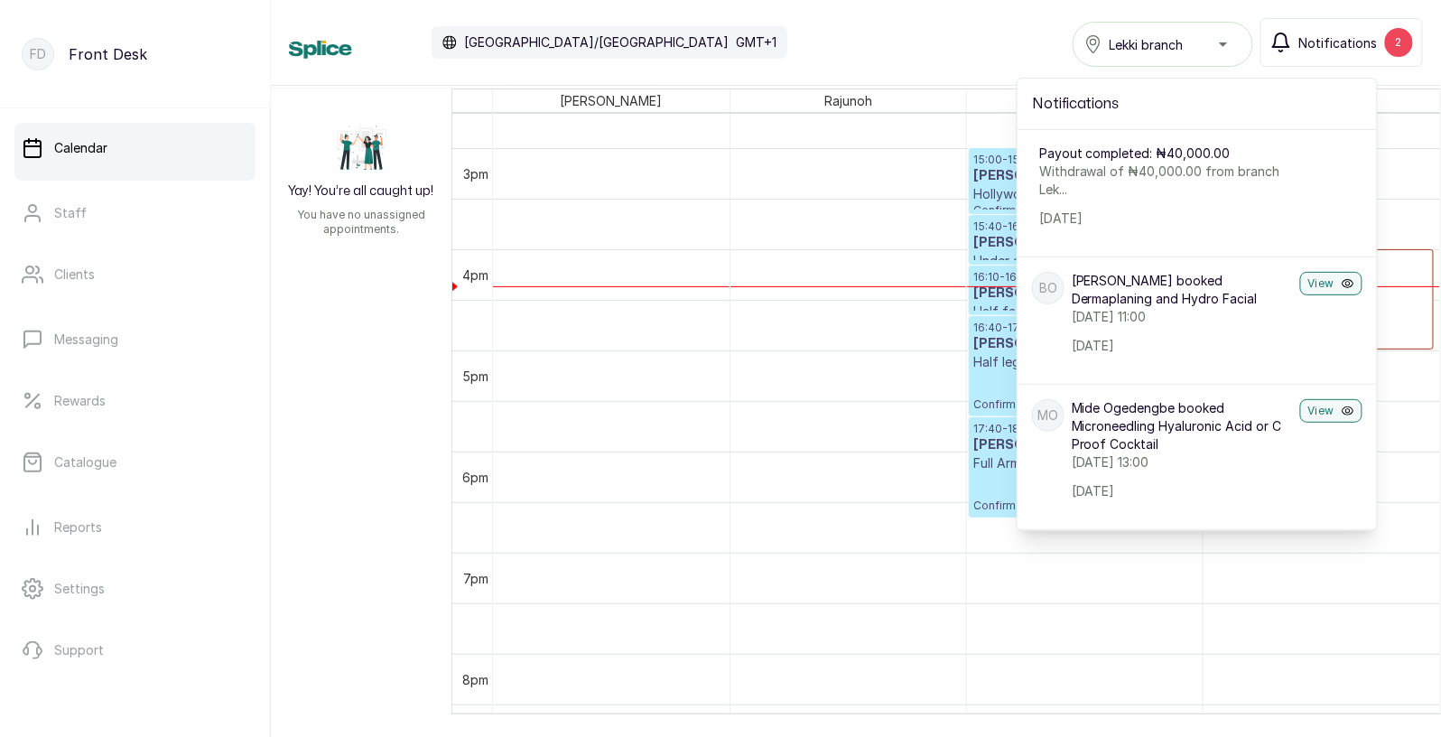
click at [1350, 34] on span "Notifications" at bounding box center [1338, 42] width 79 height 19
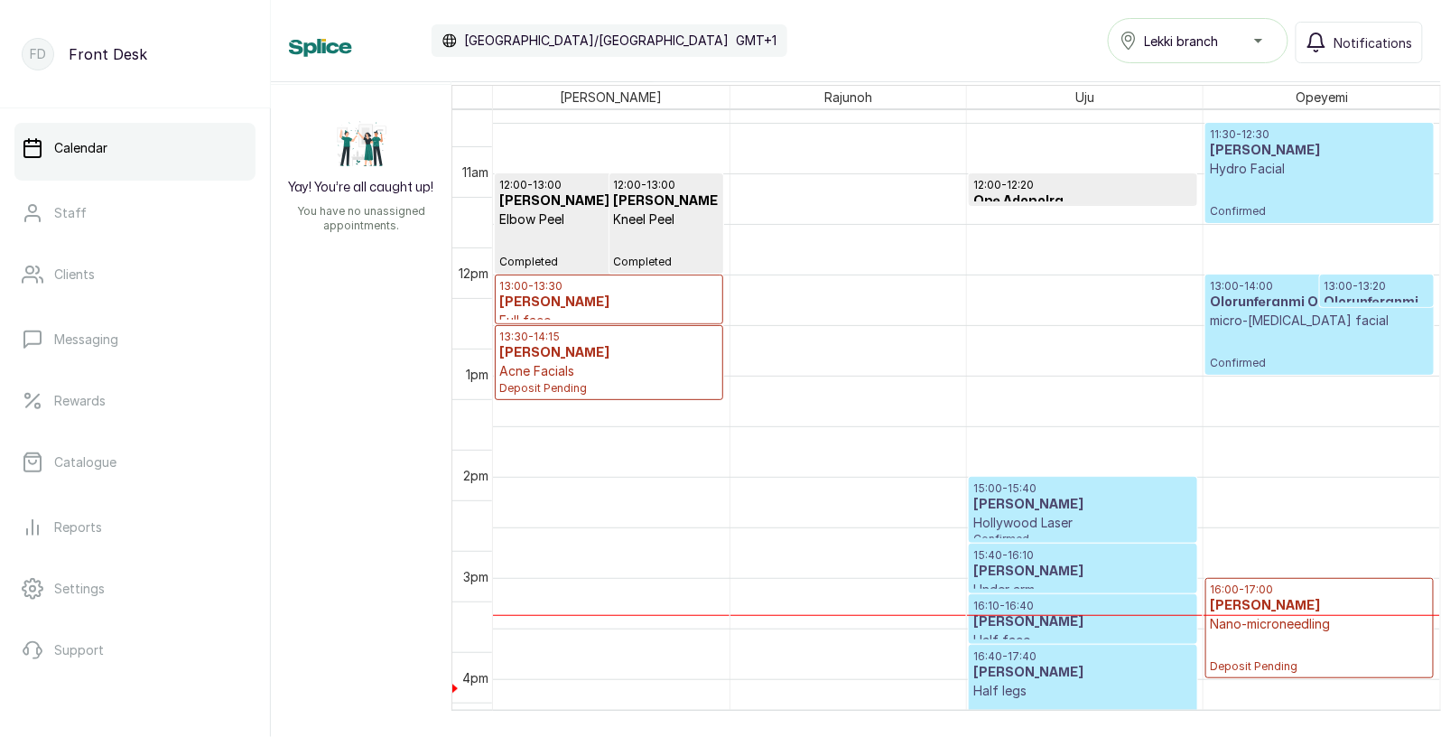
scroll to position [1150, 0]
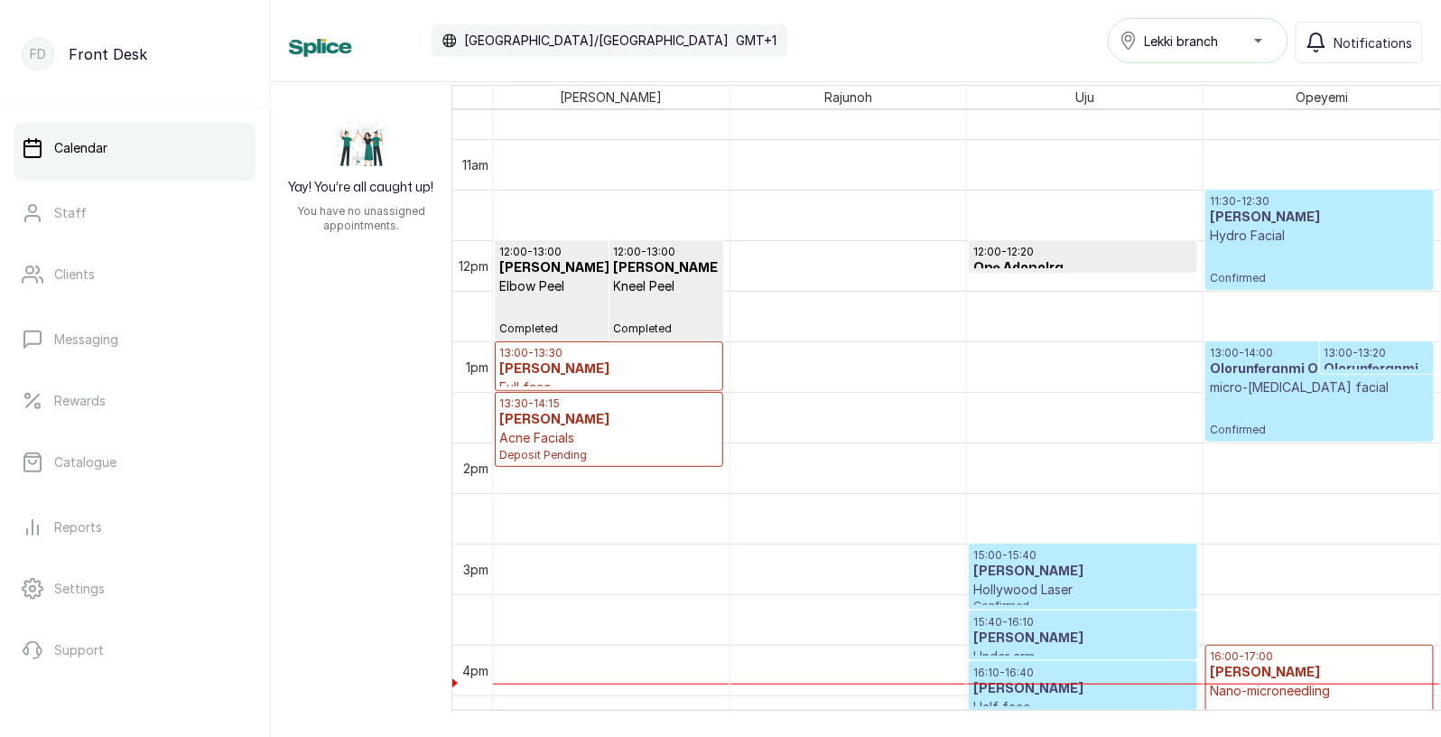
click at [1282, 404] on div "13:00 - 14:00 Olorunferanmi Oreoluwa micro-dermabrasion facial Confirmed" at bounding box center [1319, 391] width 219 height 91
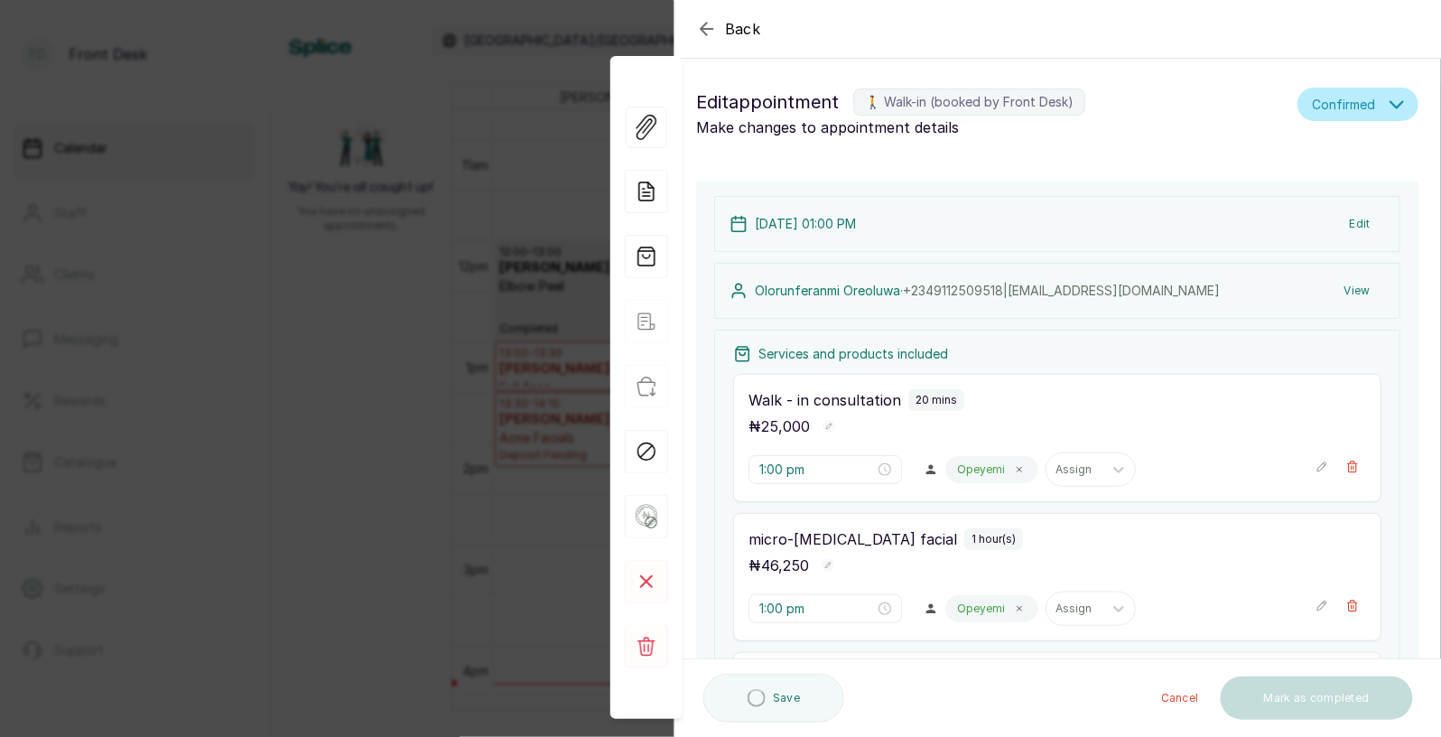
type input "1:00 pm"
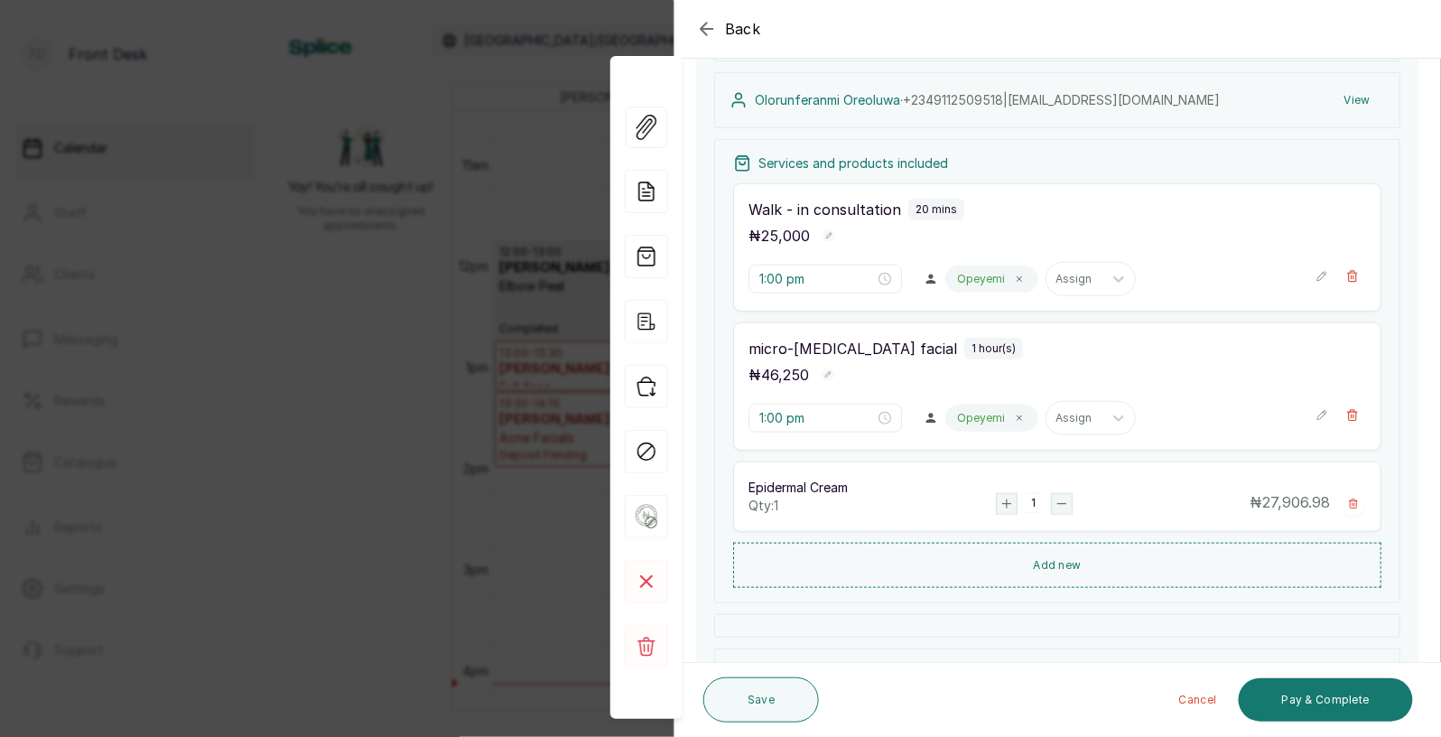
scroll to position [264, 0]
click at [1330, 693] on button "Pay & Complete" at bounding box center [1326, 699] width 174 height 43
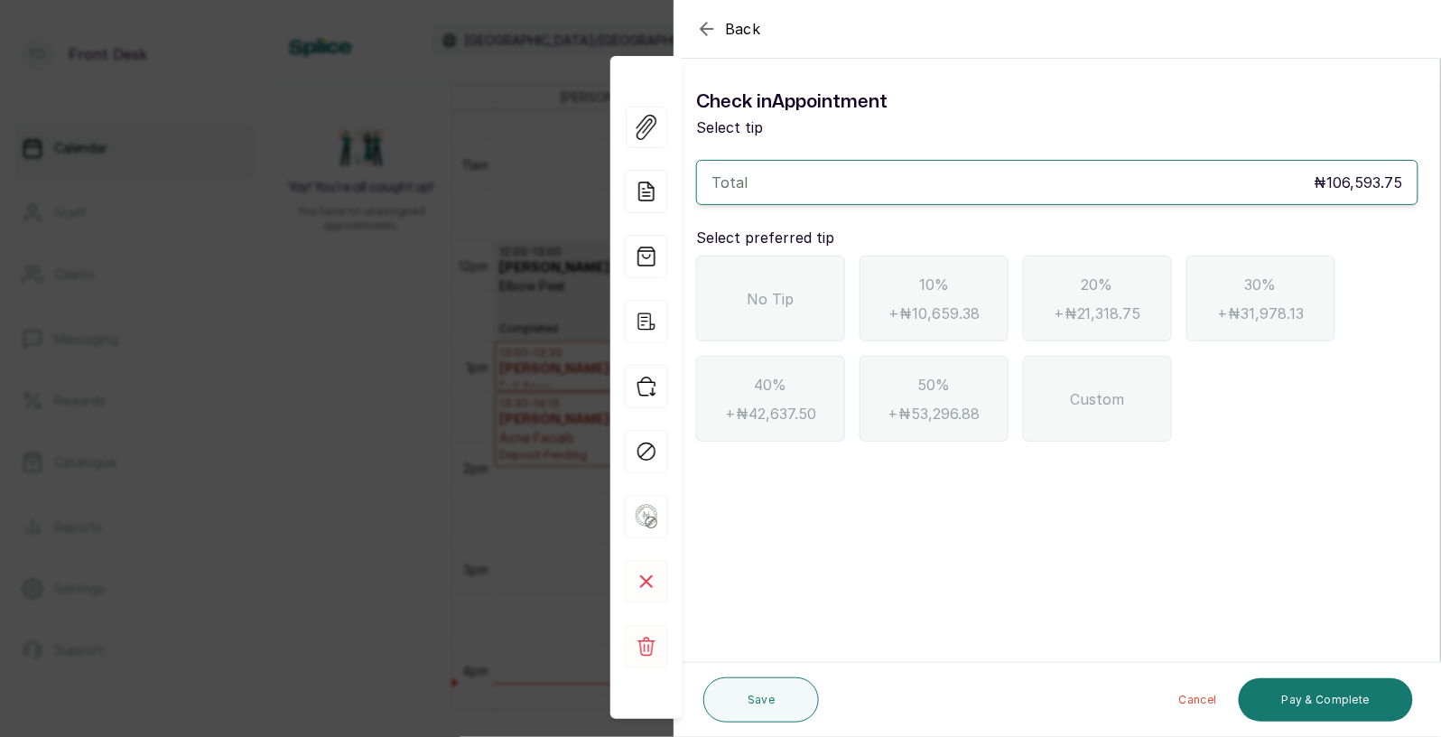
click at [783, 311] on div "No Tip" at bounding box center [770, 299] width 149 height 86
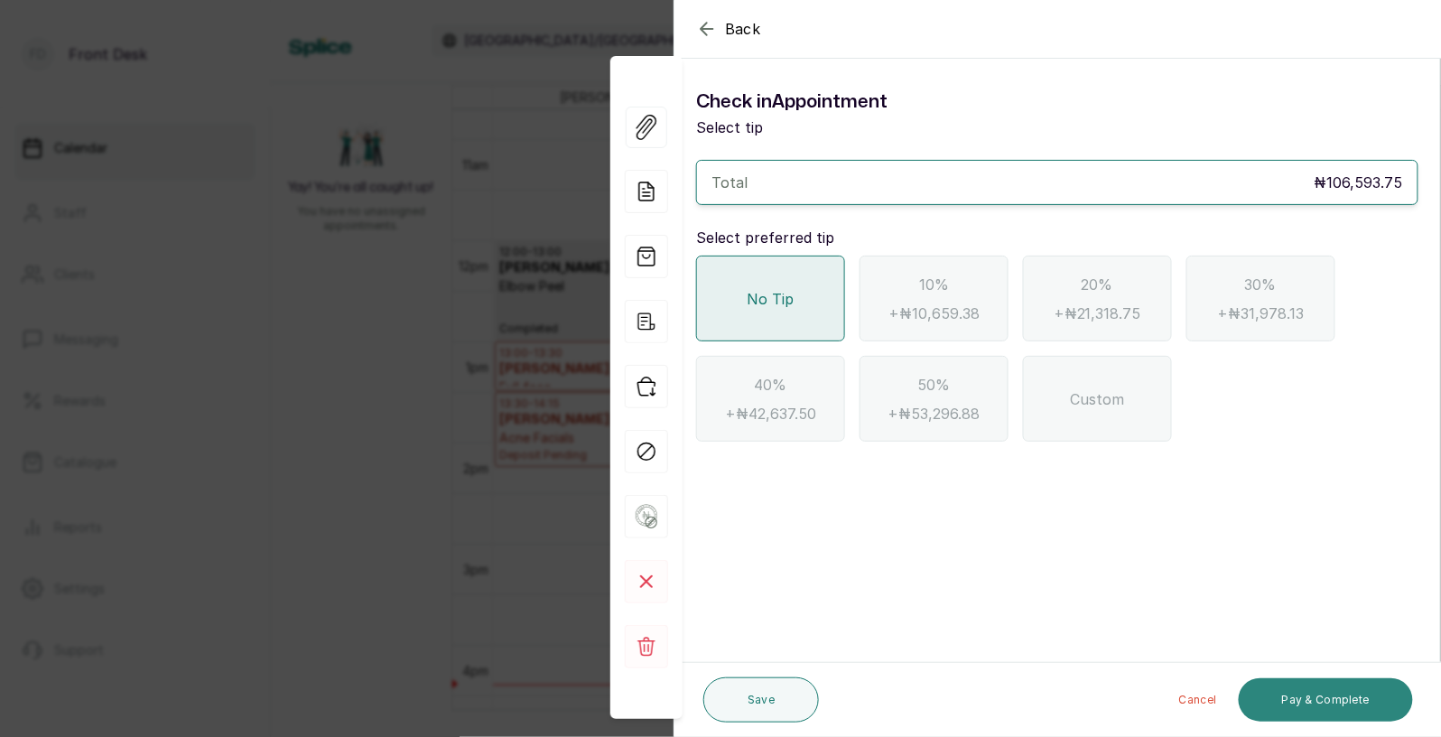
click at [1279, 692] on button "Pay & Complete" at bounding box center [1326, 699] width 174 height 43
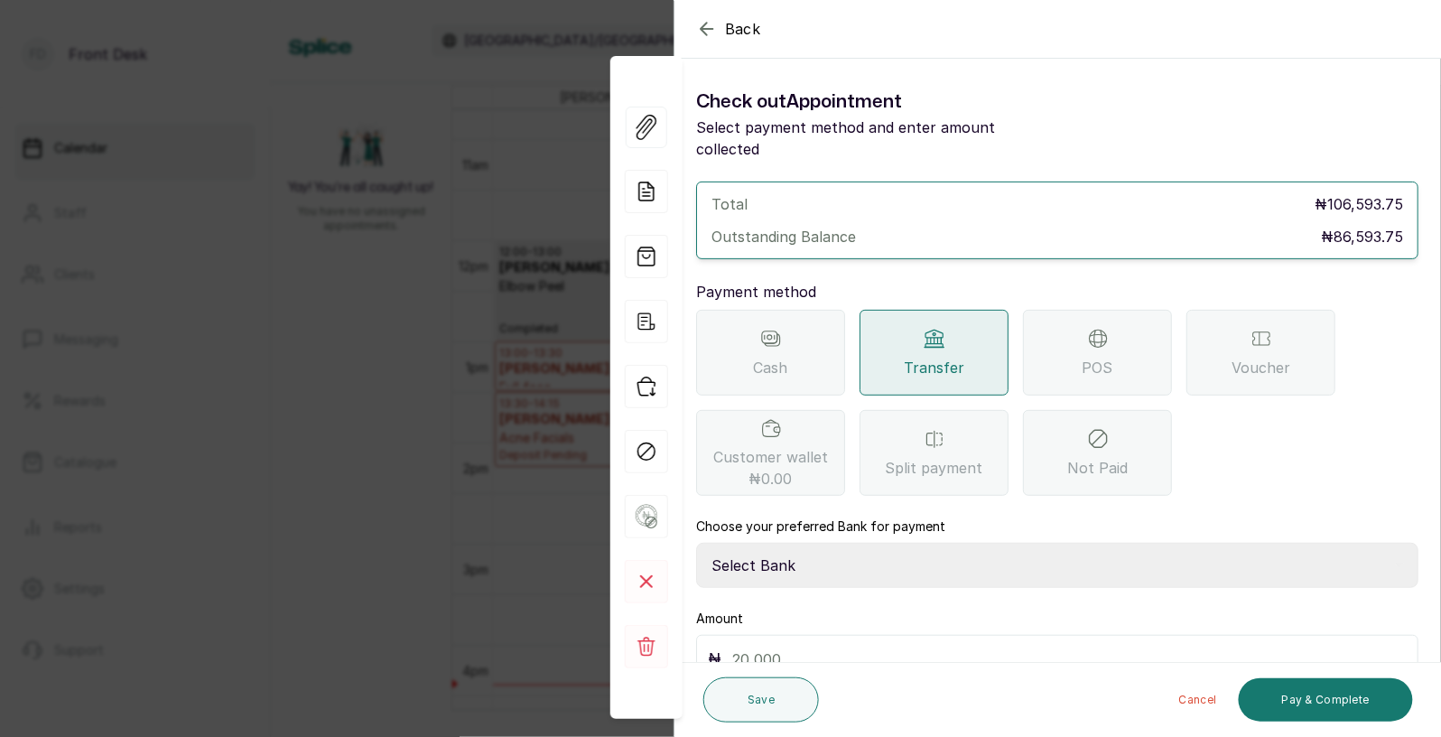
click at [766, 543] on select "Select Bank [PERSON_NAME] Fairmoney Microfinance Bank SKN ANALYTICS MED AESTH. …" at bounding box center [1057, 565] width 722 height 45
select select "43272bc0-21c6-4b19-b9fb-c2093b8603c2"
click at [773, 647] on input "text" at bounding box center [1069, 659] width 675 height 25
type input "86,593.75"
click at [1268, 693] on button "Pay & Complete" at bounding box center [1326, 699] width 174 height 43
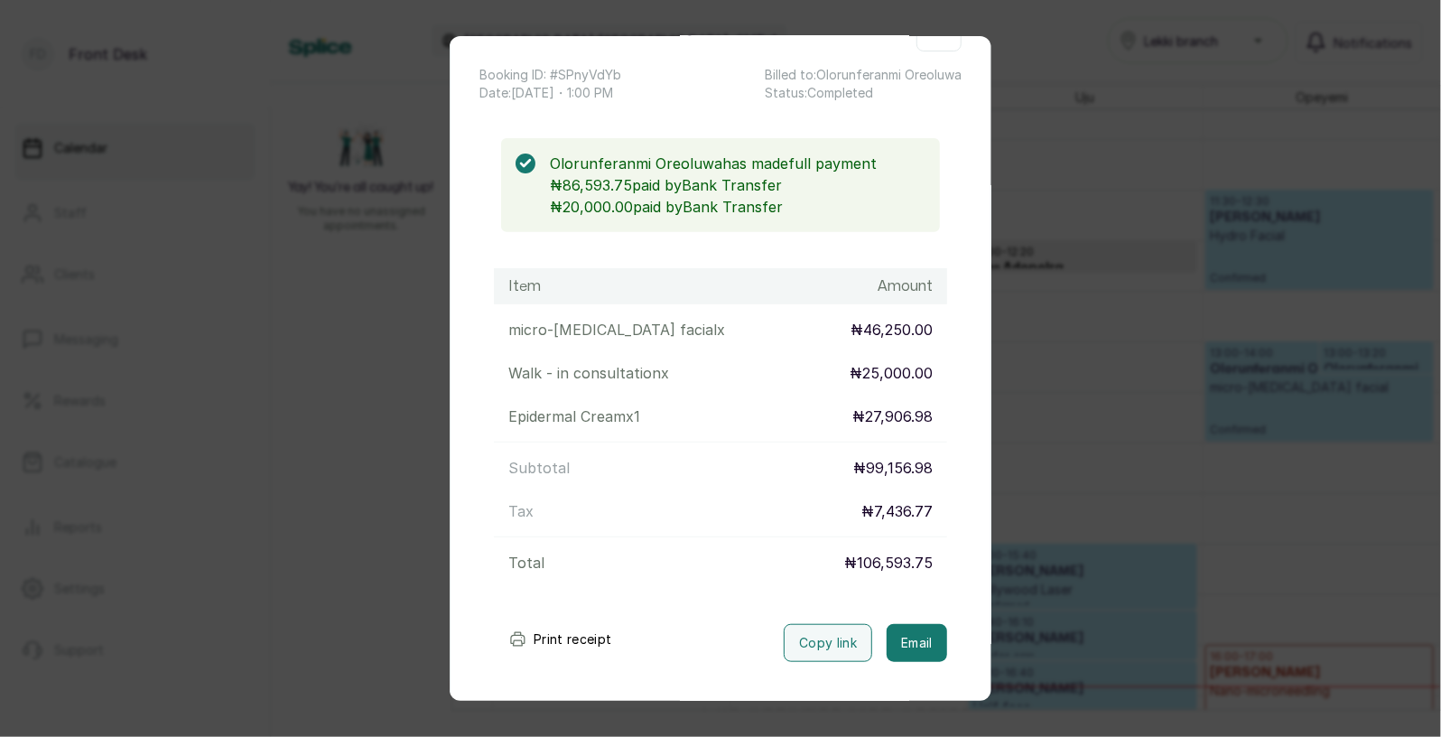
scroll to position [154, 0]
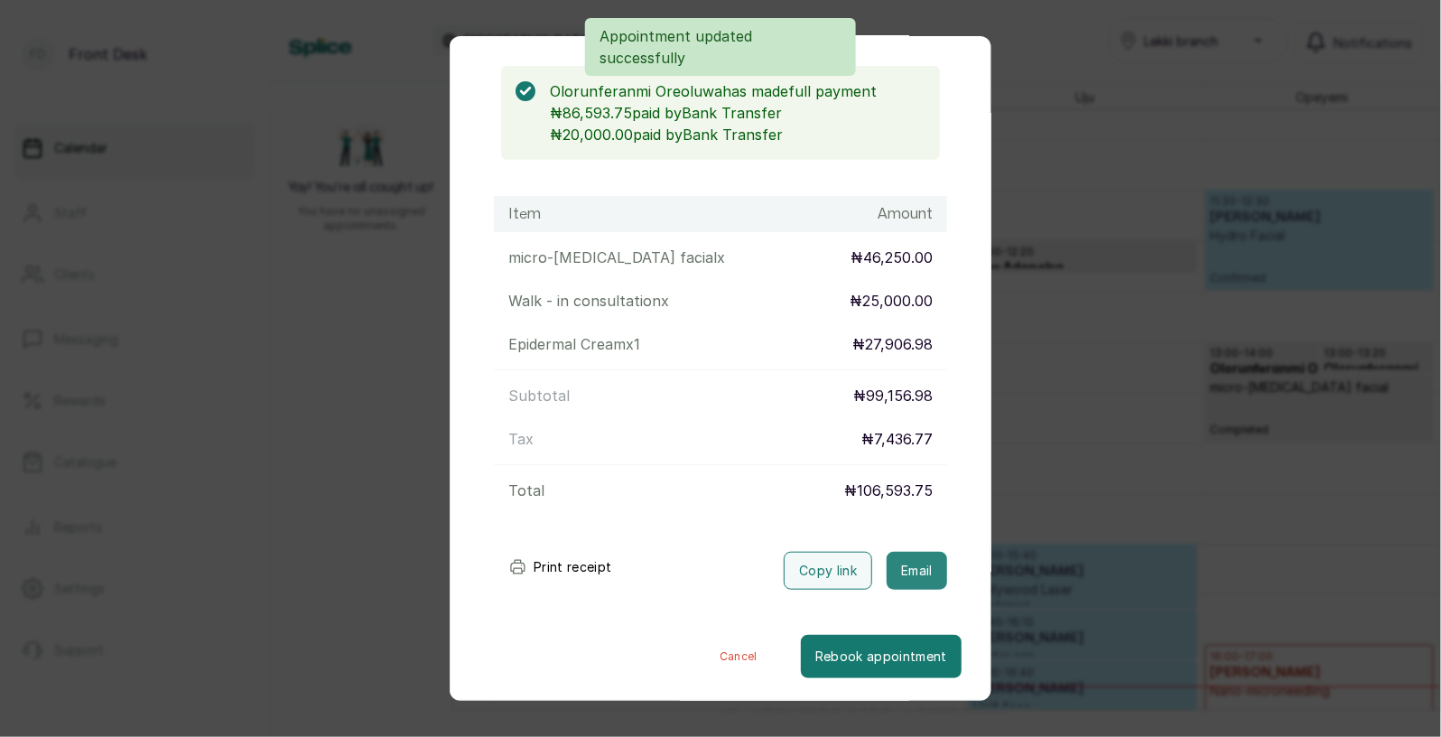
click at [922, 567] on button "Email" at bounding box center [917, 571] width 60 height 38
click at [1203, 399] on div "Transaction Details Booking ID: # SPnyVdYb Date: 21 Aug, 2025 ・ 1:00 PM Billed …" at bounding box center [720, 368] width 1441 height 737
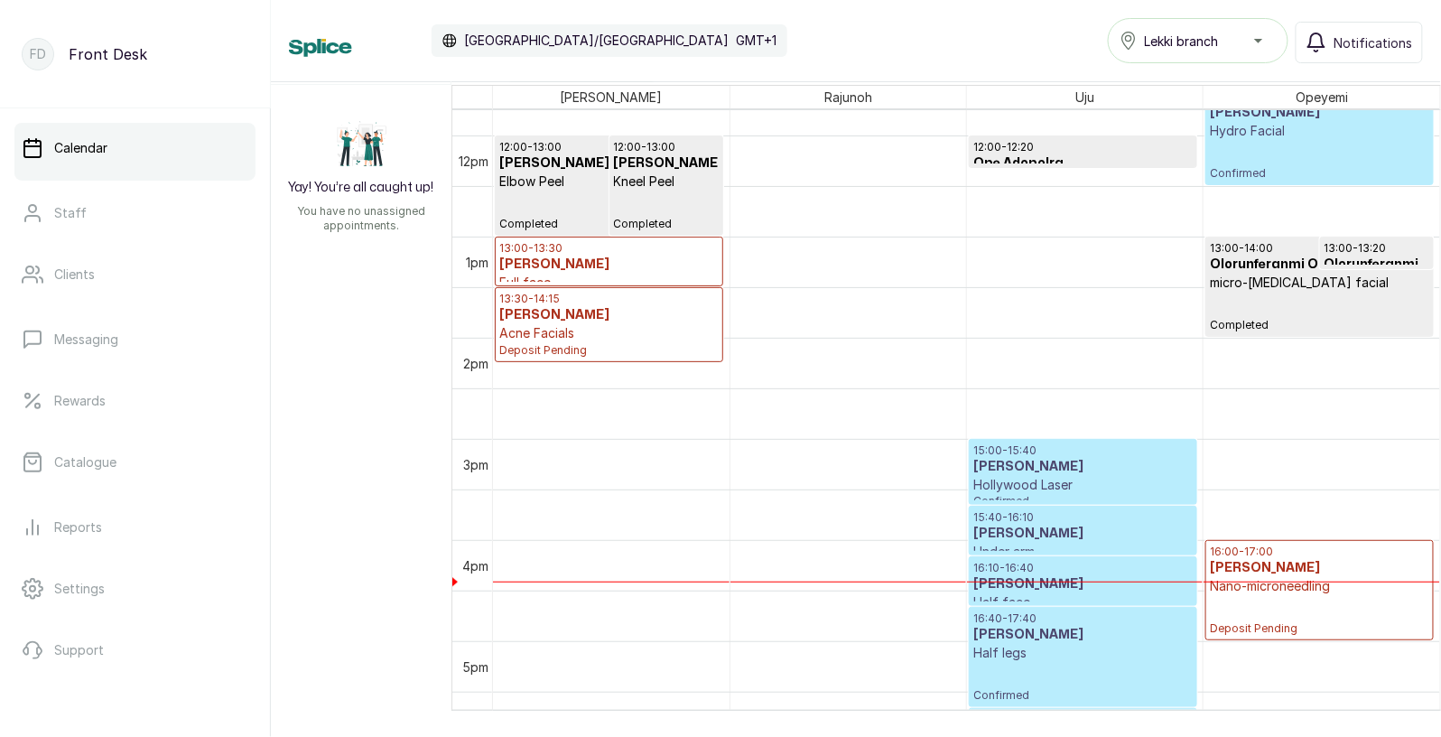
scroll to position [1210, 0]
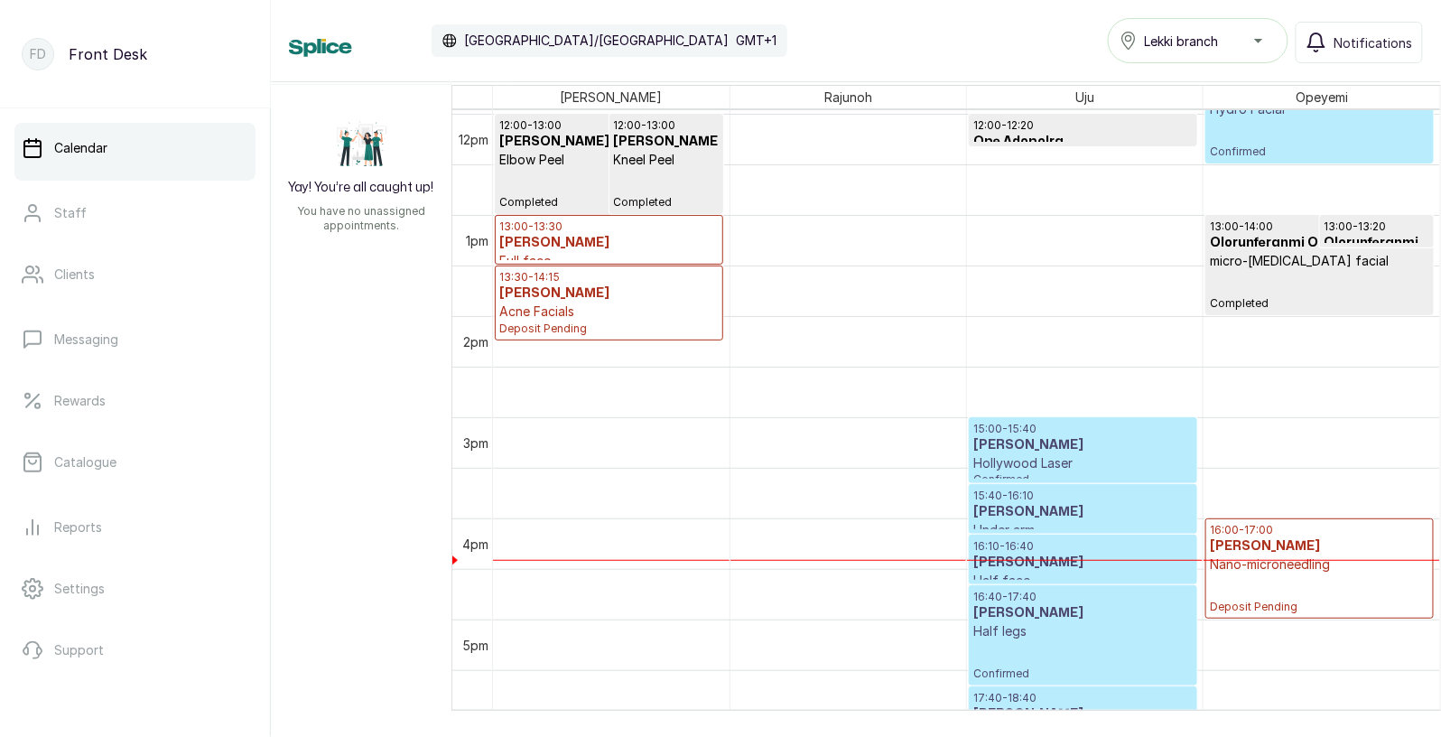
click at [1307, 253] on p "micro-[MEDICAL_DATA] facial" at bounding box center [1319, 261] width 219 height 18
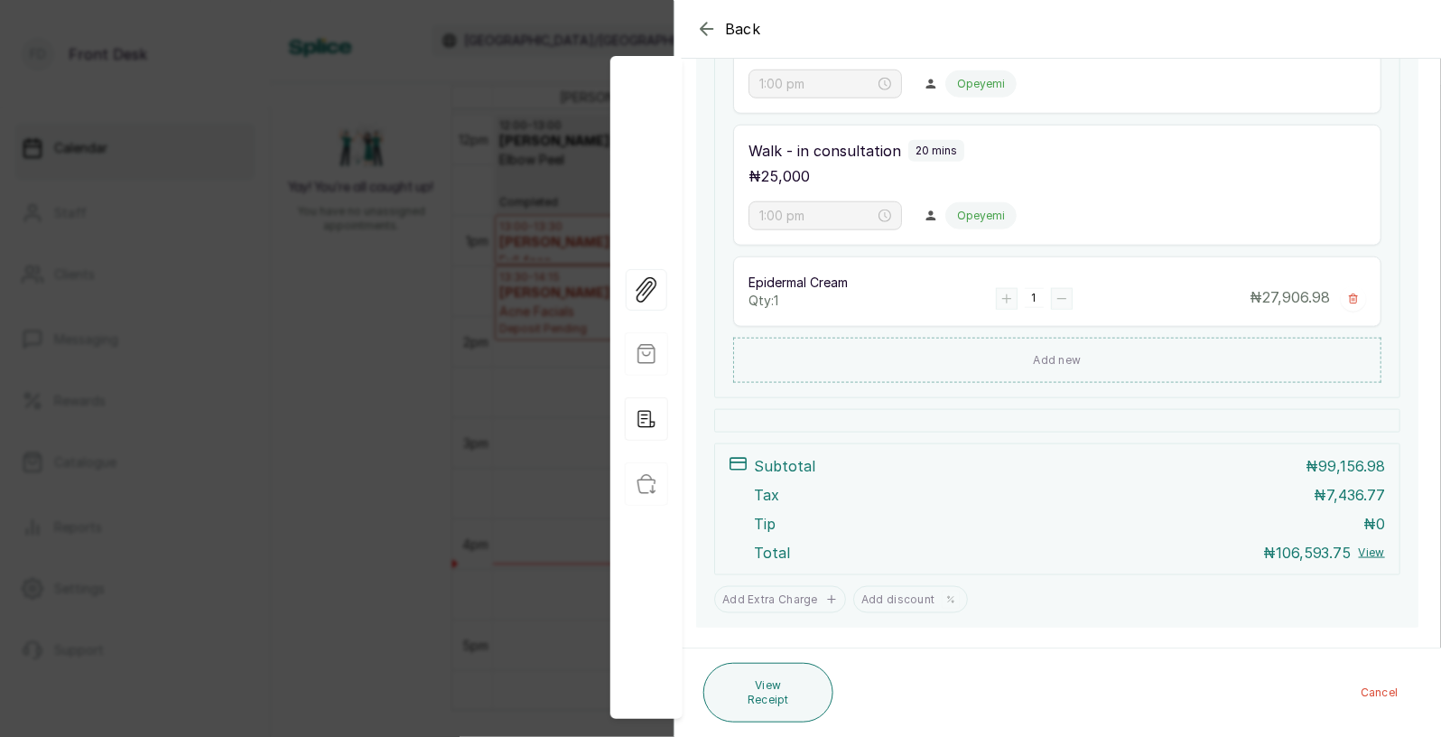
scroll to position [504, 0]
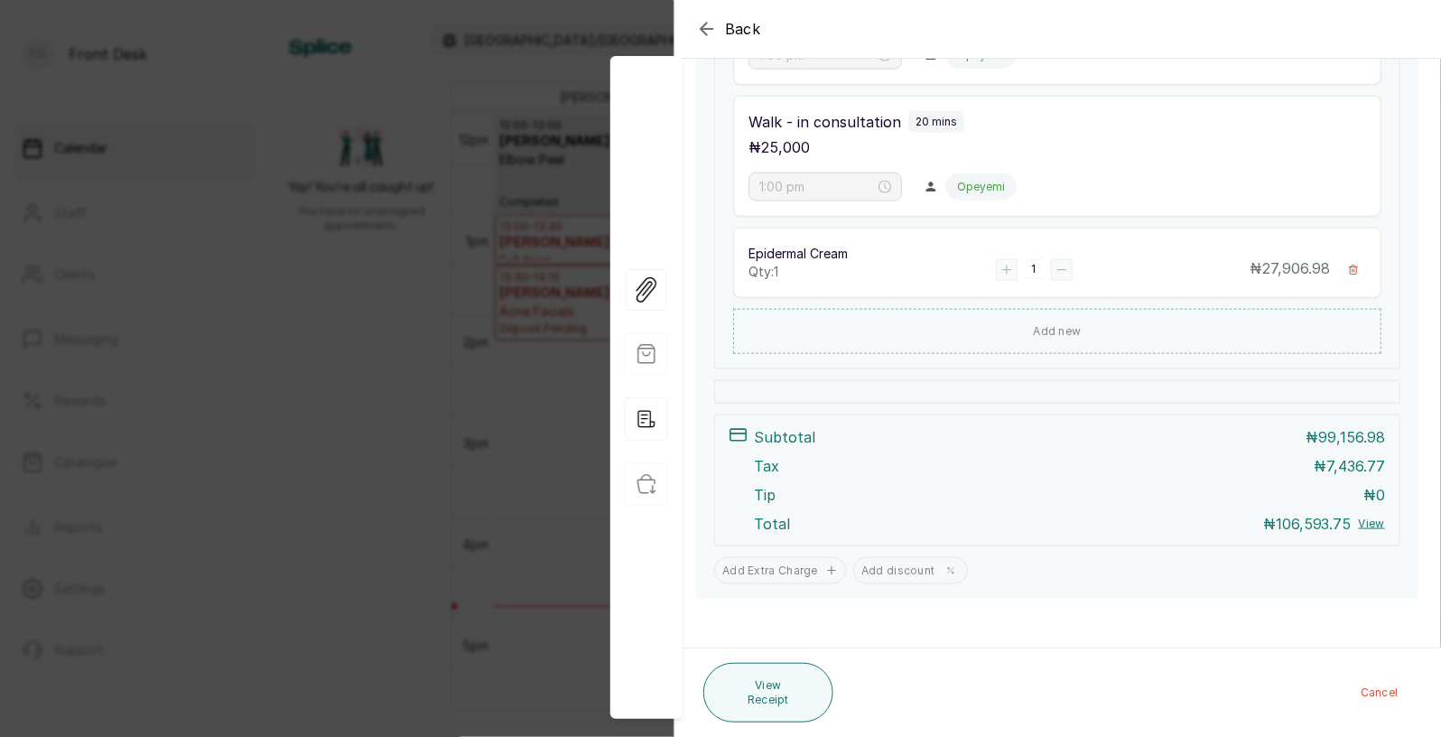
click at [505, 280] on div "Back Appointment Details Edit appointment 🚶 Walk-in (booked by Front Desk) Make…" at bounding box center [720, 368] width 1441 height 737
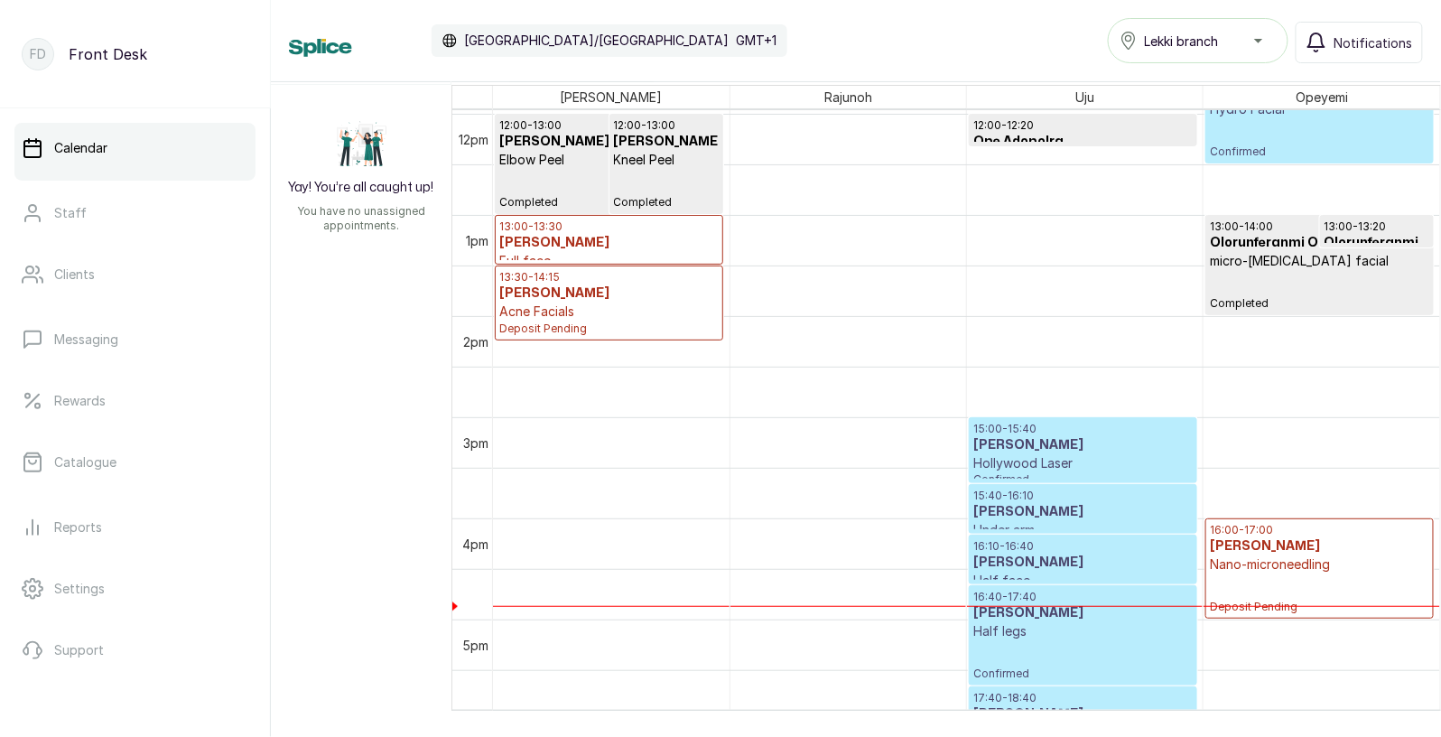
click at [663, 307] on p "Acne Facials" at bounding box center [608, 311] width 219 height 18
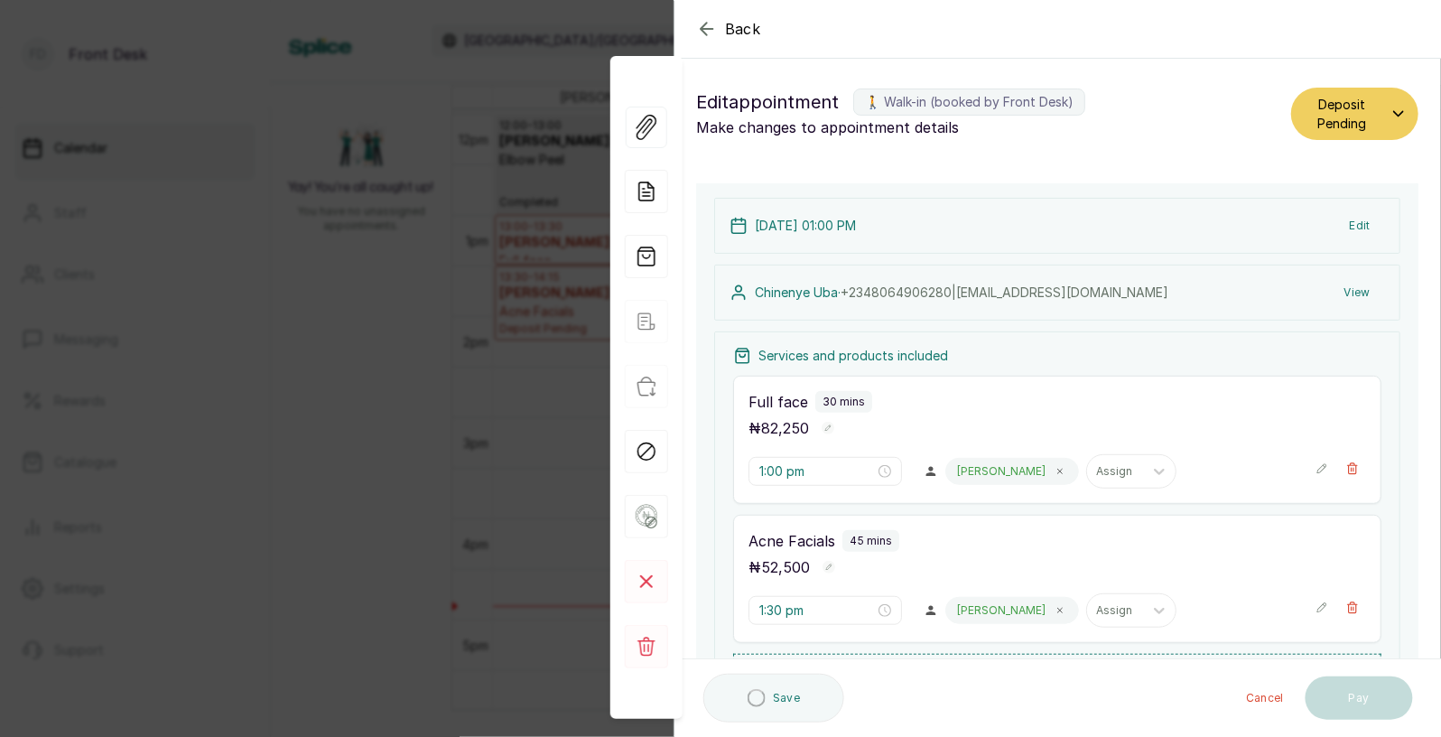
type input "1:30 pm"
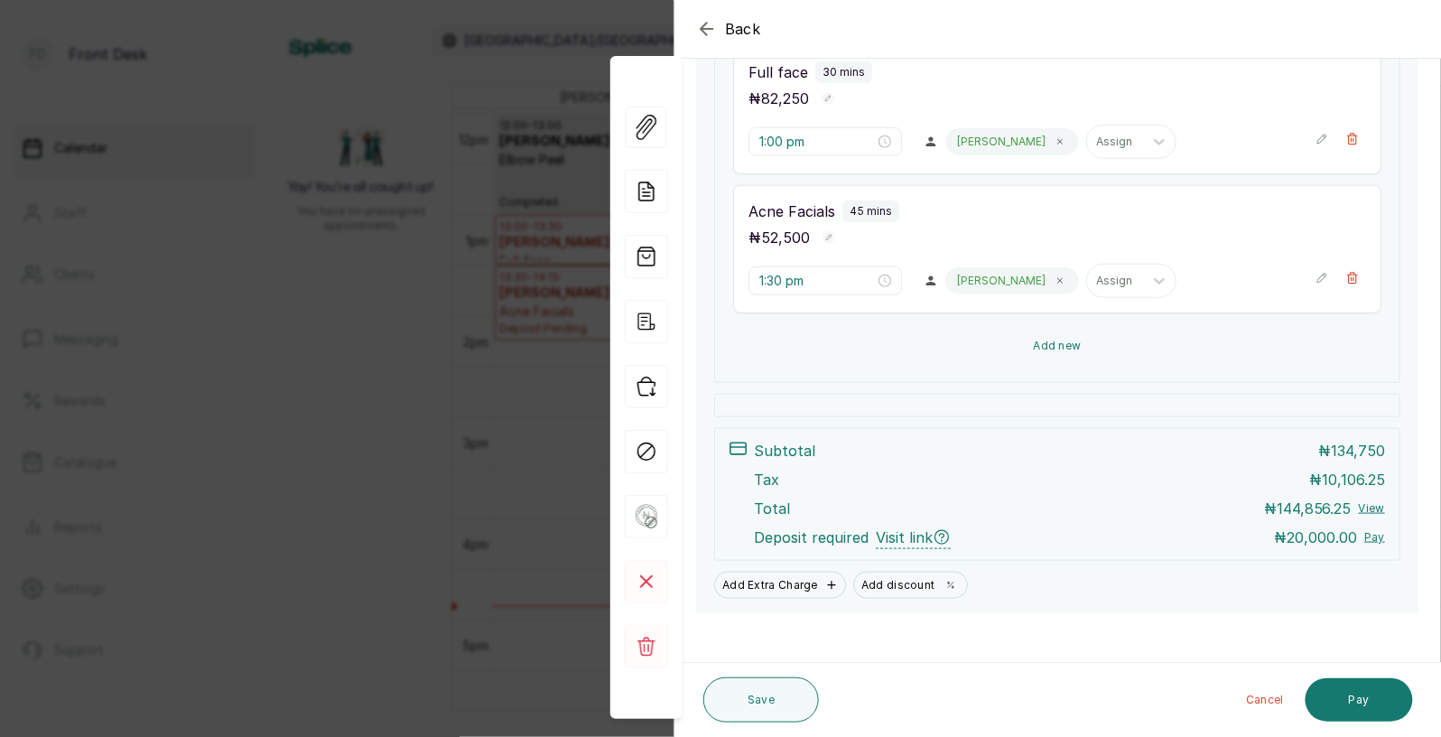
click at [1044, 341] on button "Add new" at bounding box center [1057, 345] width 648 height 43
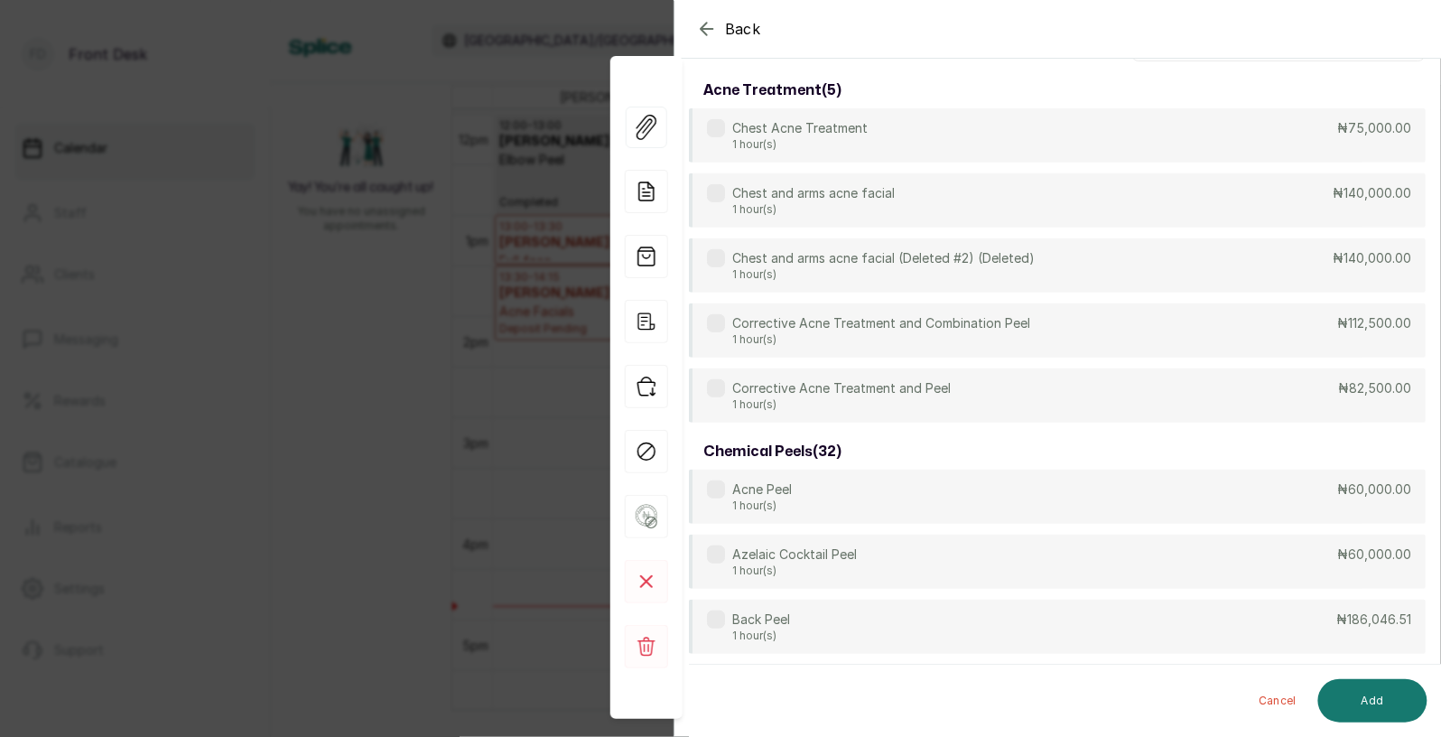
scroll to position [0, 0]
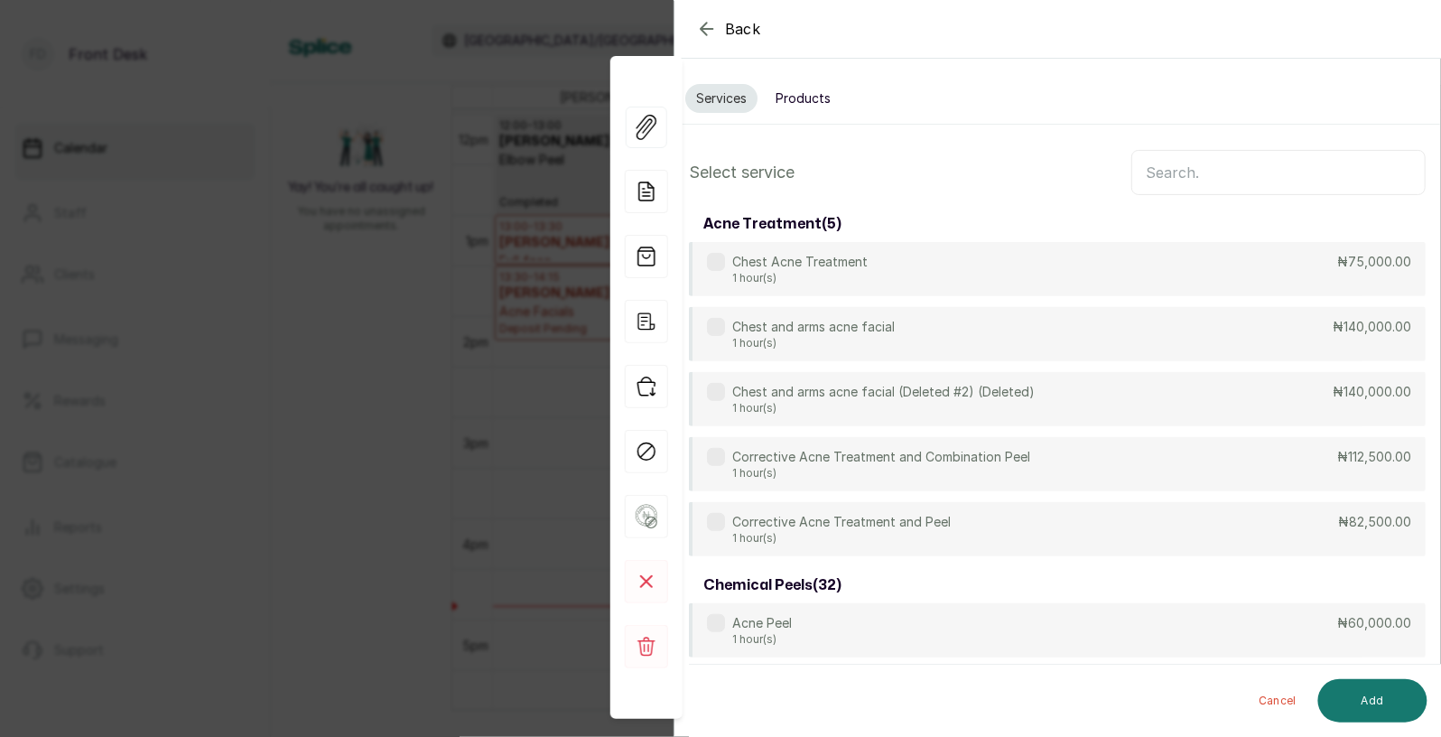
click at [1195, 173] on input "text" at bounding box center [1278, 172] width 294 height 45
type input "qui"
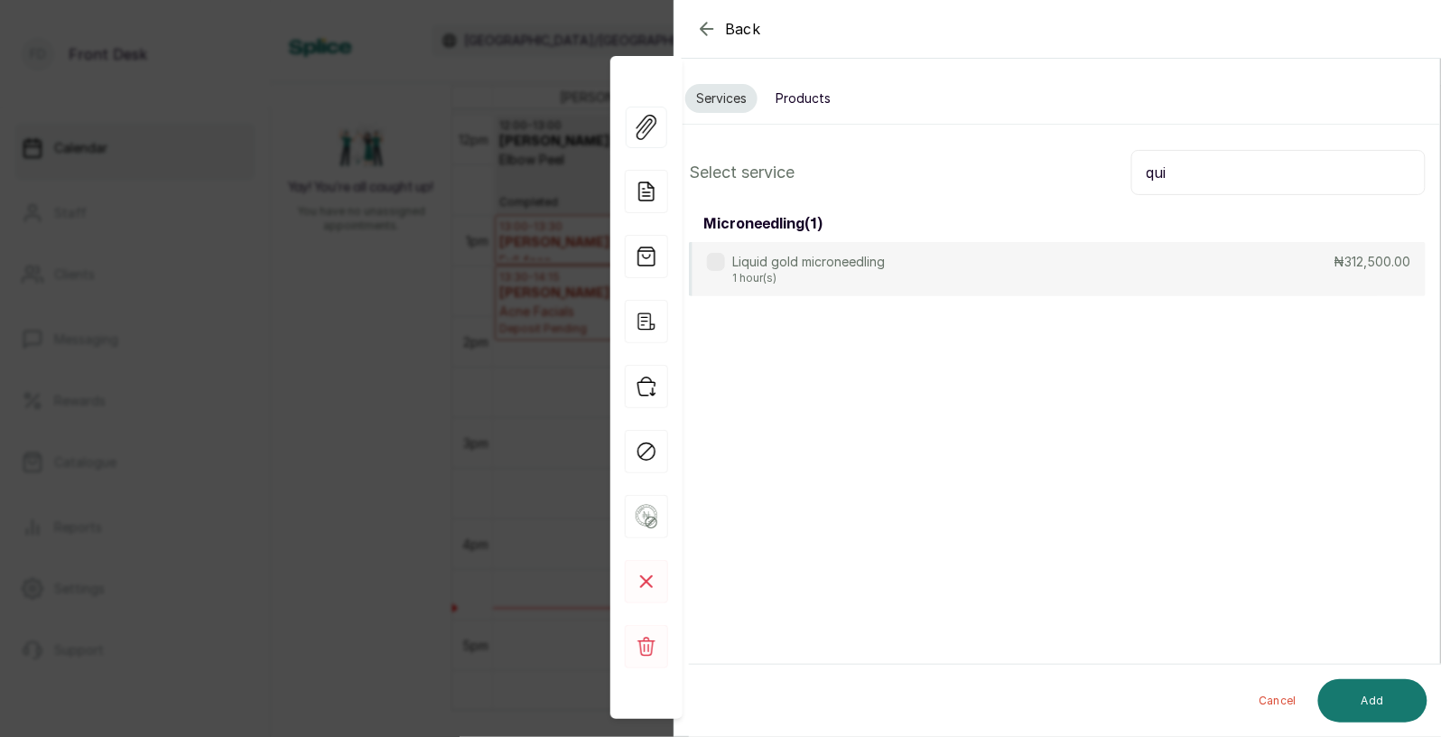
click at [805, 89] on button "Products" at bounding box center [803, 98] width 77 height 29
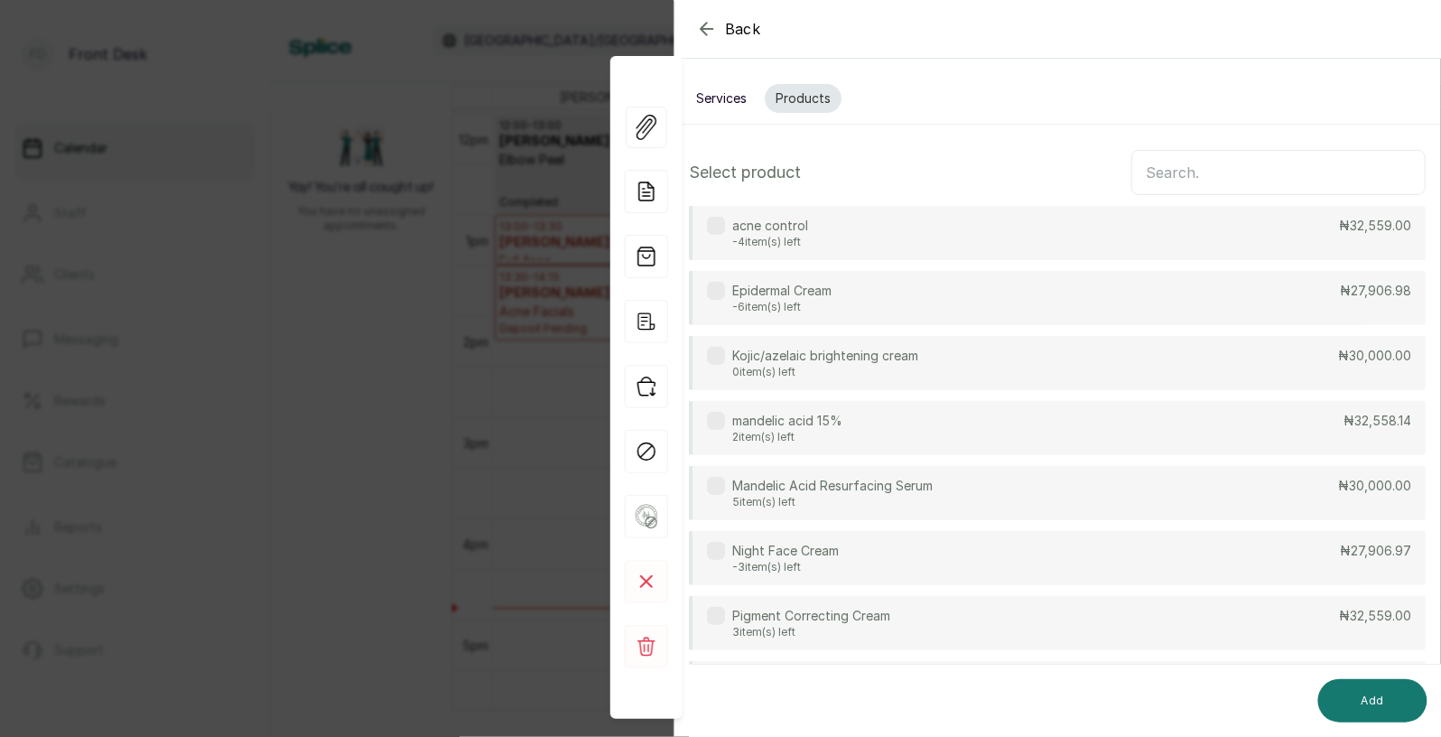
scroll to position [101, 0]
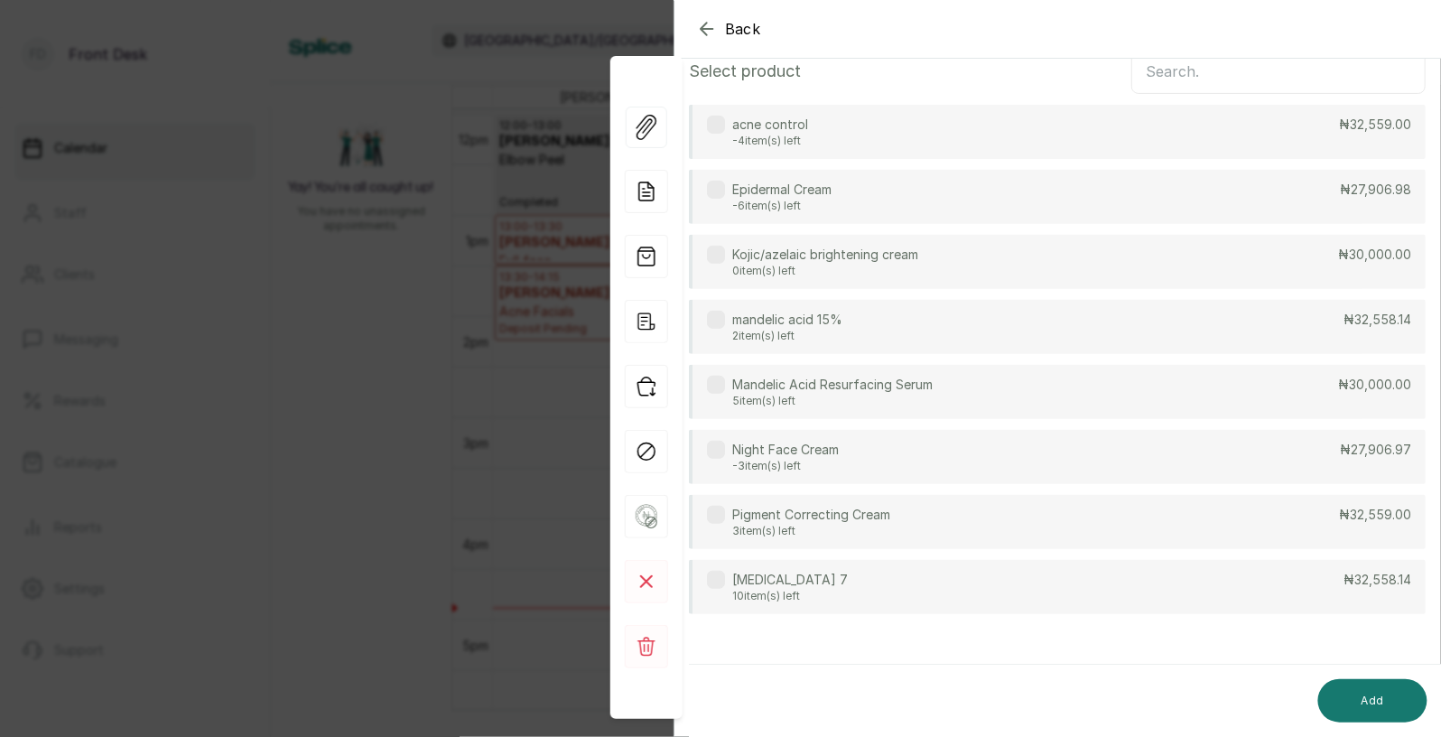
click at [843, 578] on div "Quinol 7 10 item(s) left ₦32,558.14" at bounding box center [1057, 587] width 737 height 54
click at [1369, 690] on button "Add" at bounding box center [1372, 700] width 109 height 43
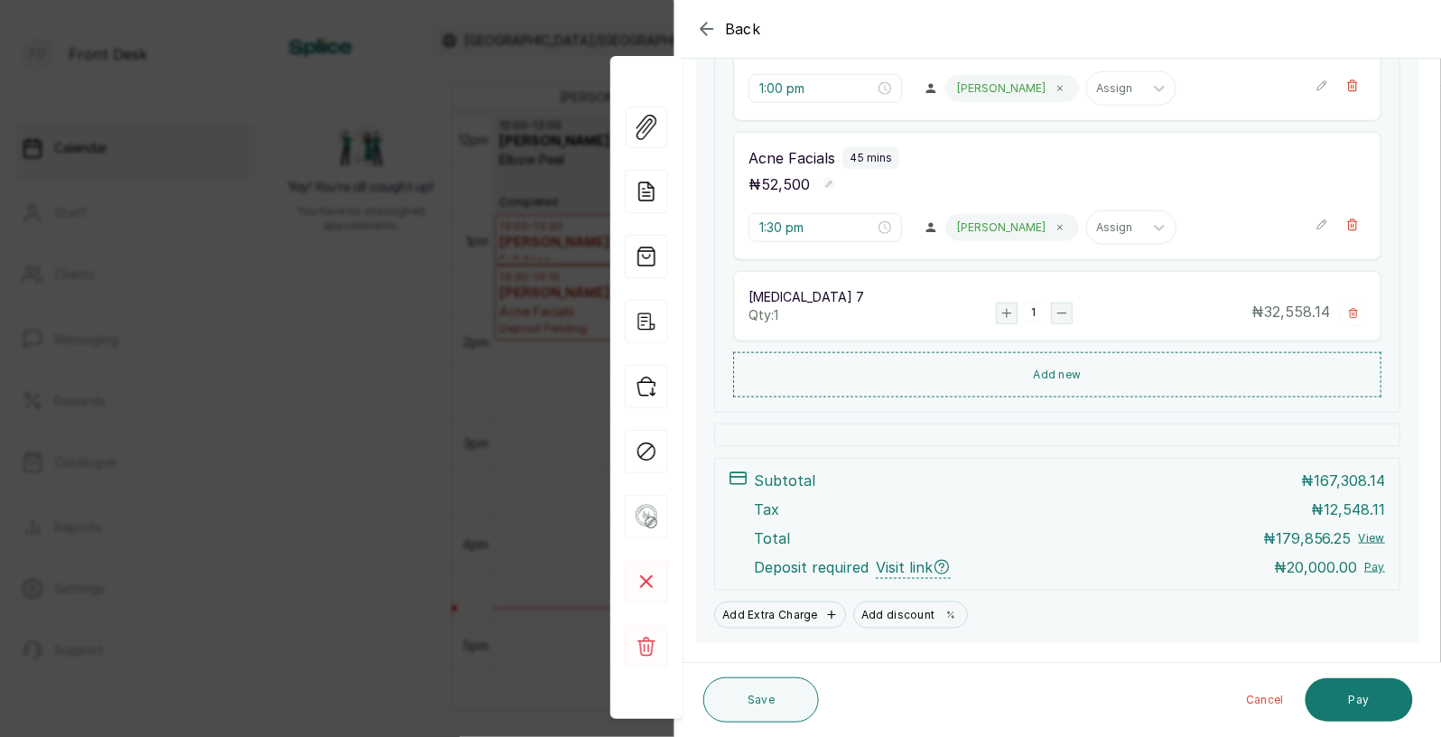
scroll to position [428, 0]
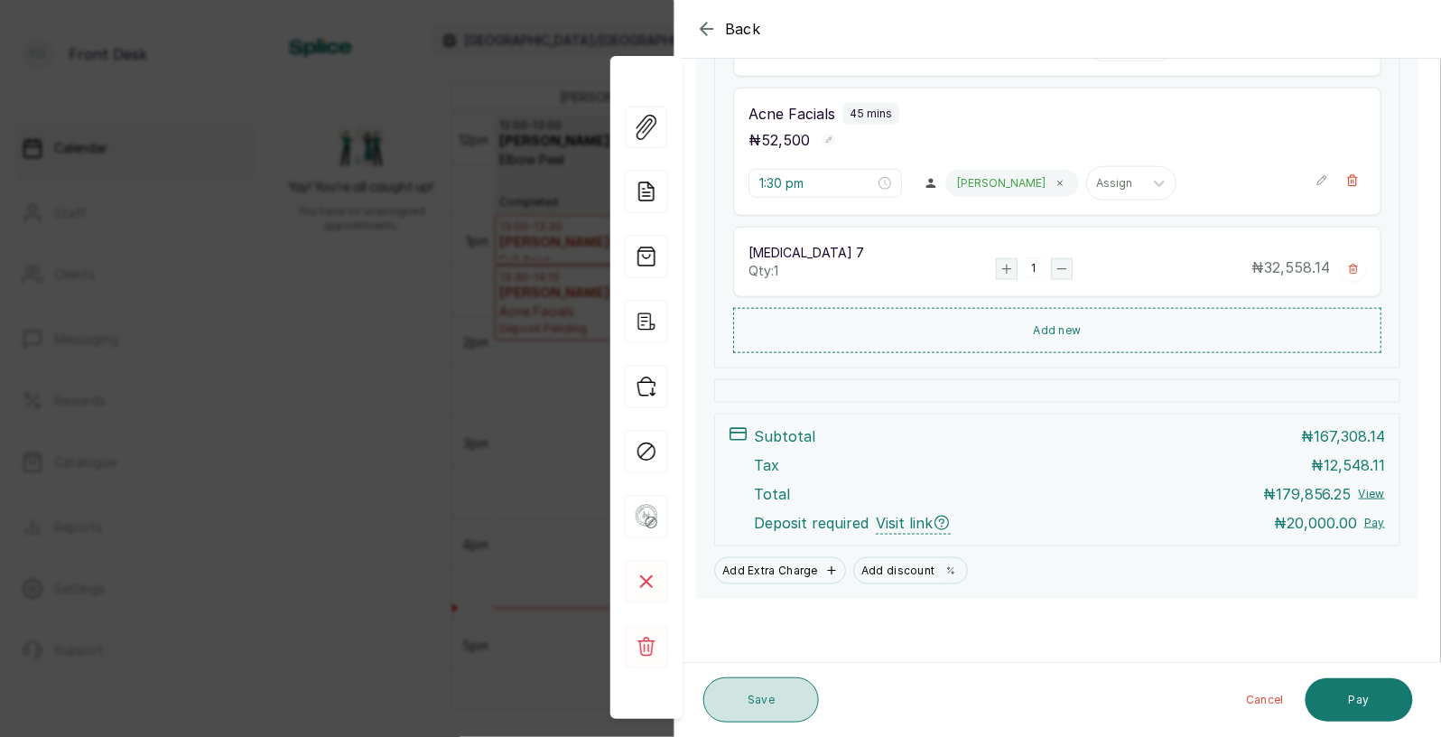
click at [768, 695] on button "Save" at bounding box center [761, 699] width 116 height 45
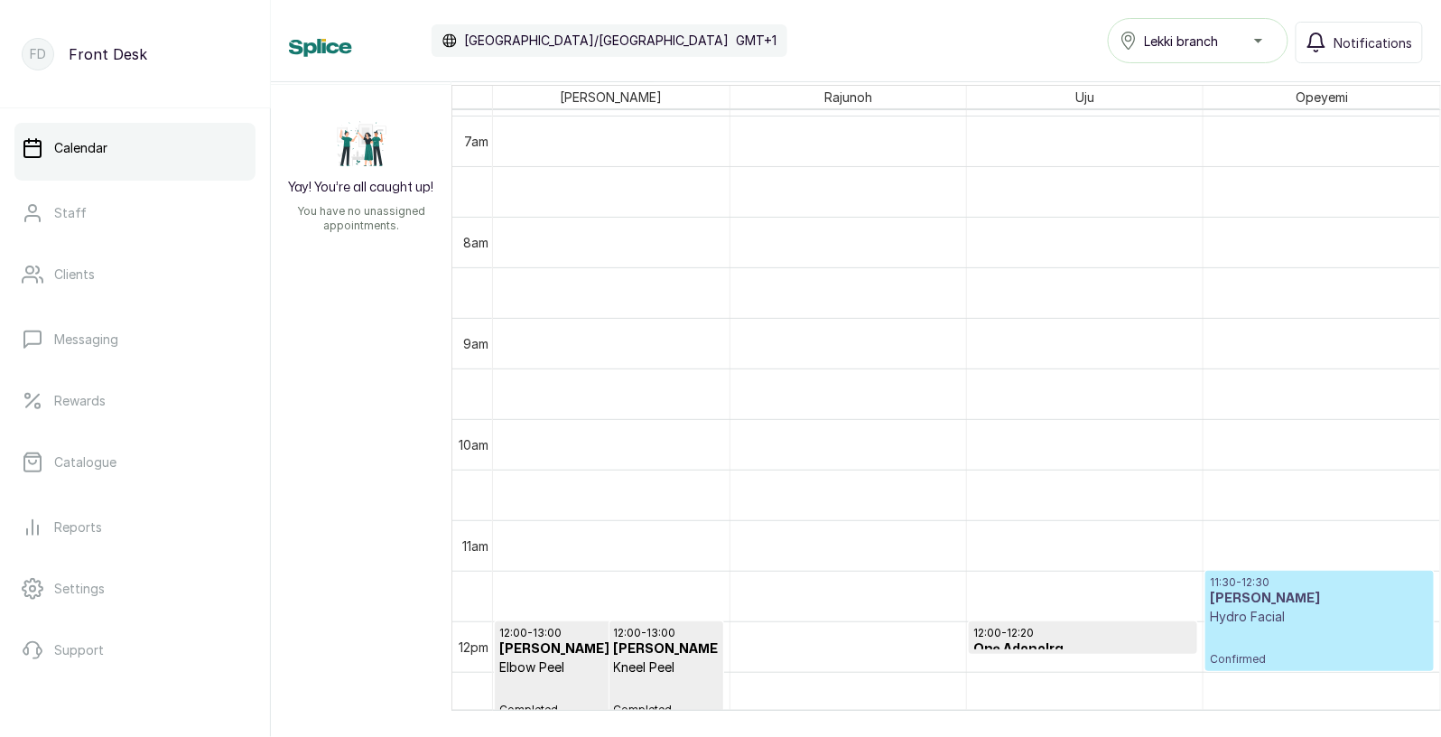
scroll to position [784, 0]
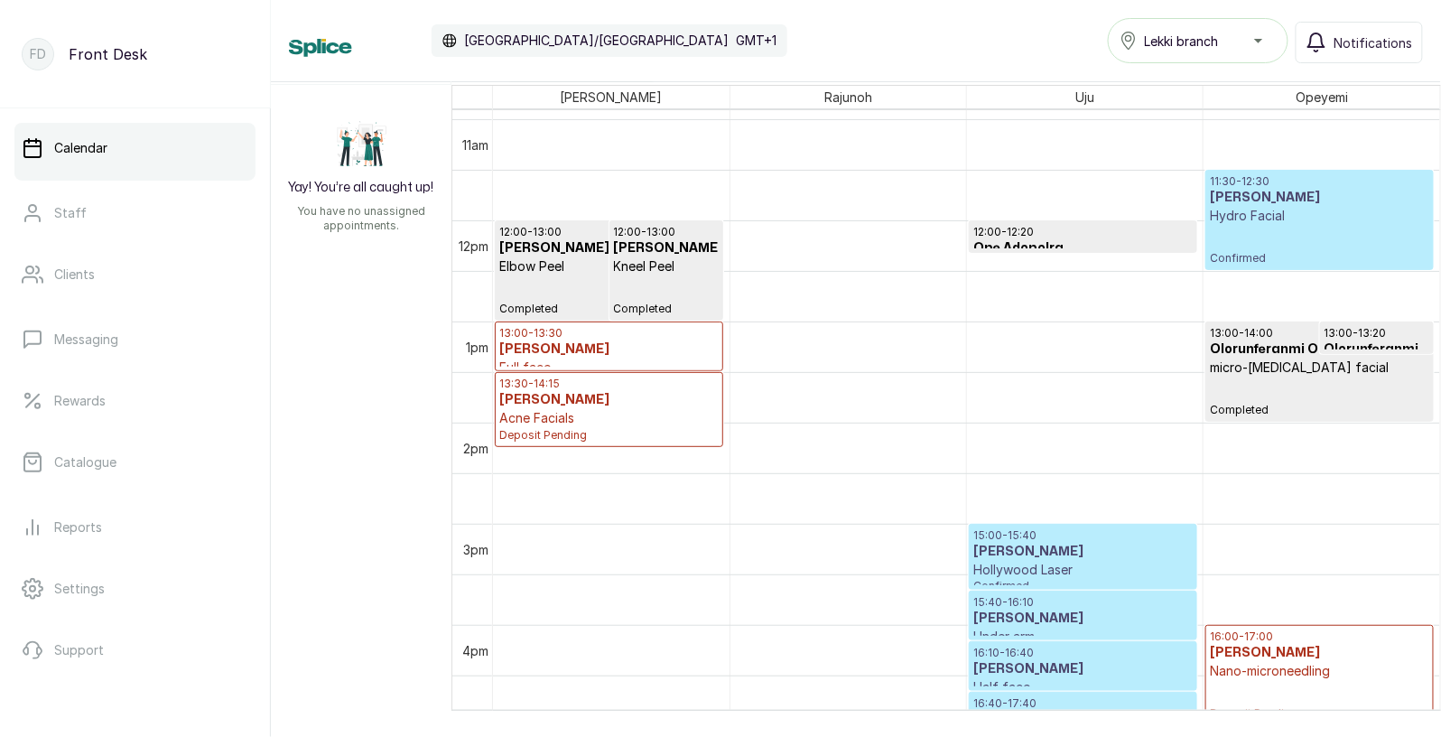
click at [1267, 630] on p "16:00 - 17:00" at bounding box center [1319, 636] width 219 height 14
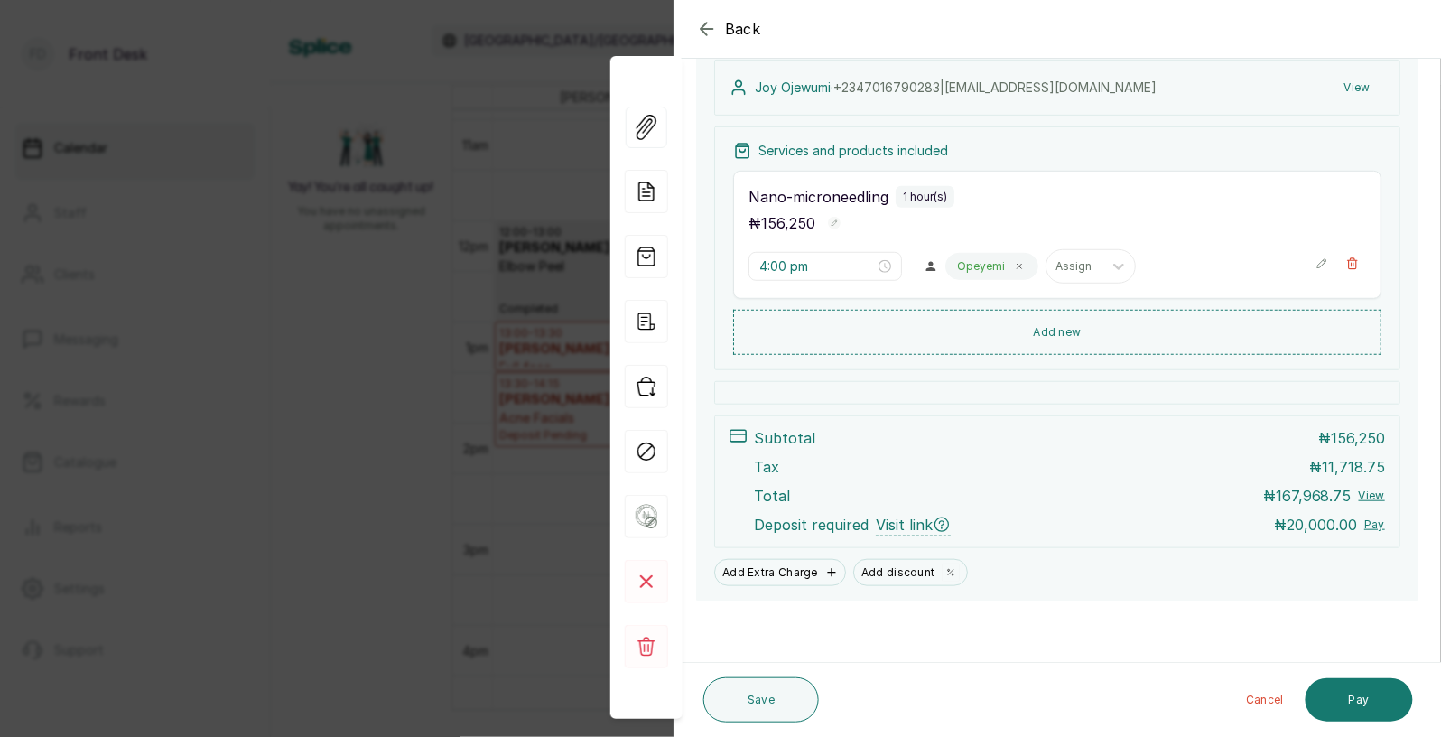
scroll to position [208, 0]
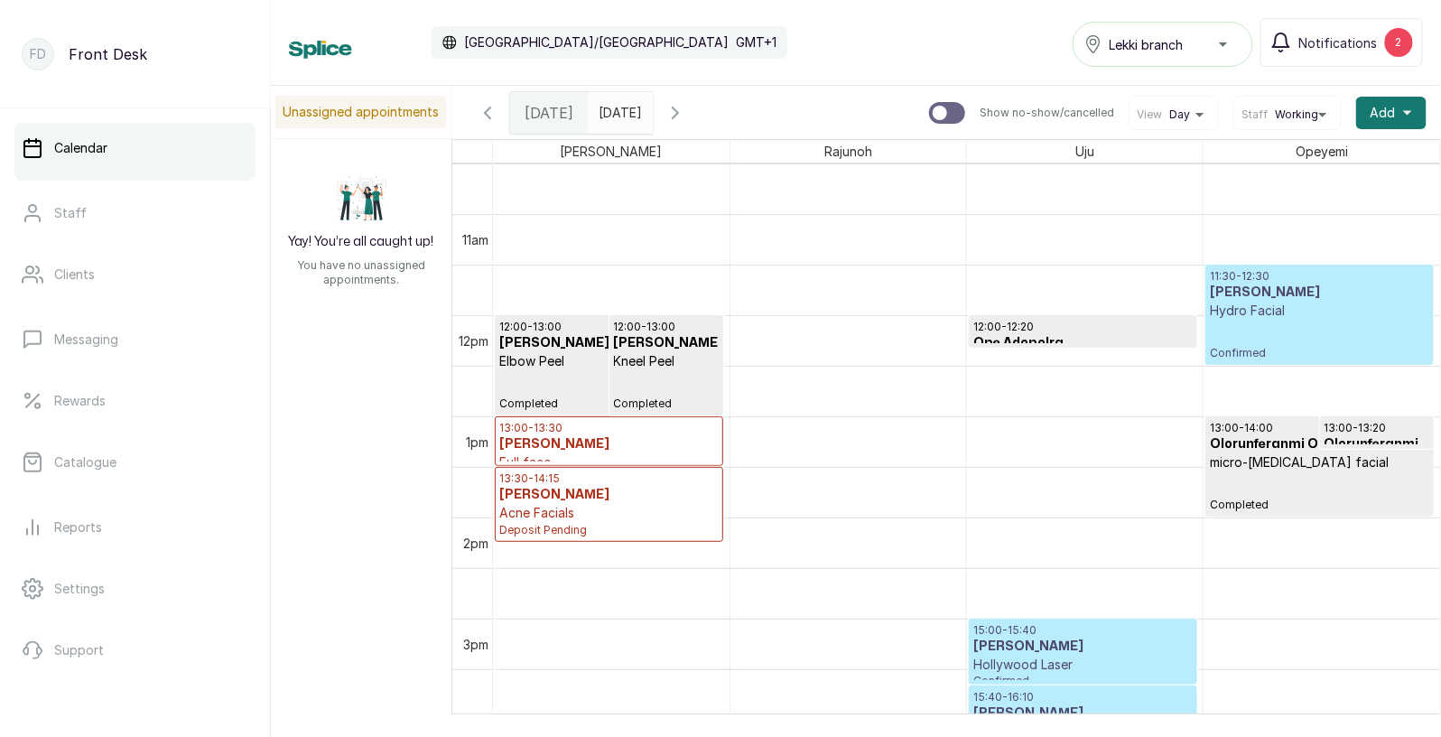
scroll to position [939, 0]
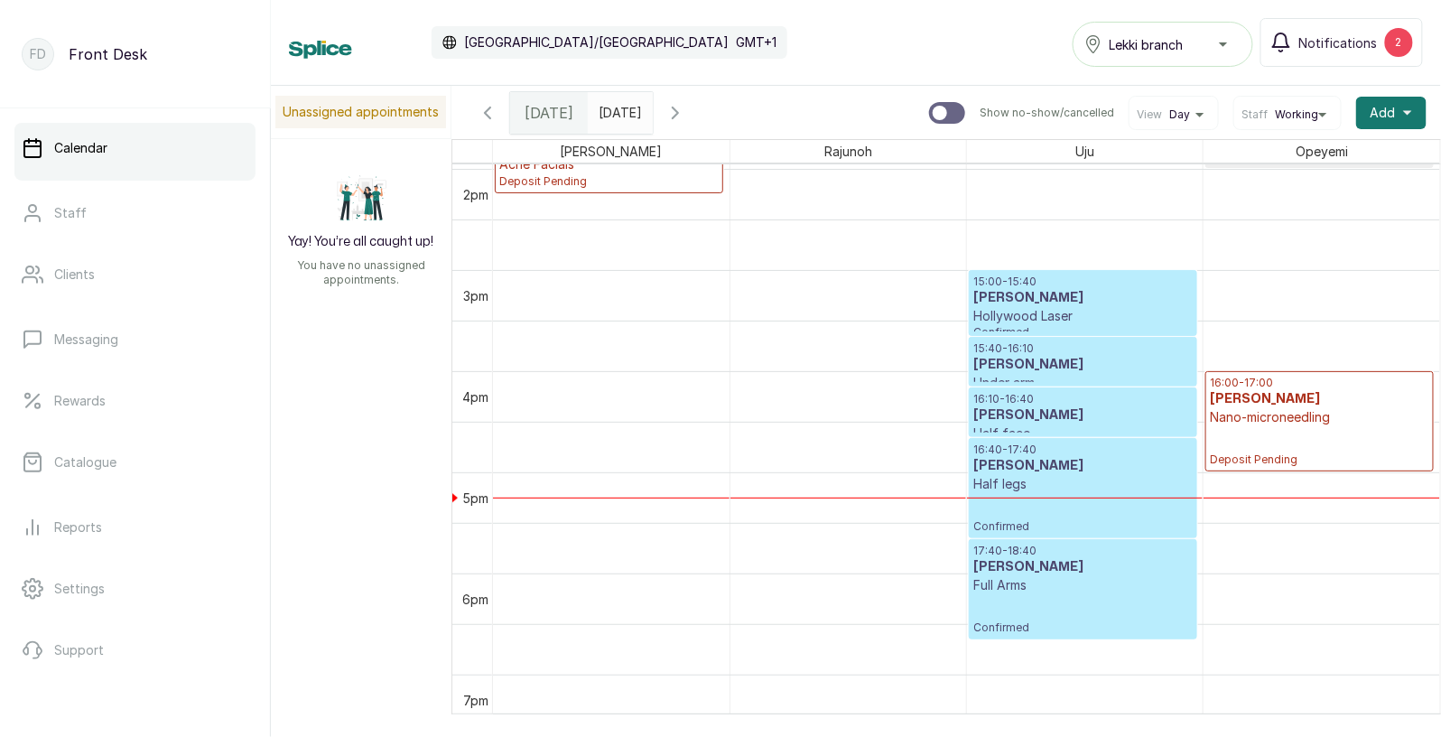
click at [1331, 413] on p "Nano-microneedling" at bounding box center [1319, 417] width 219 height 18
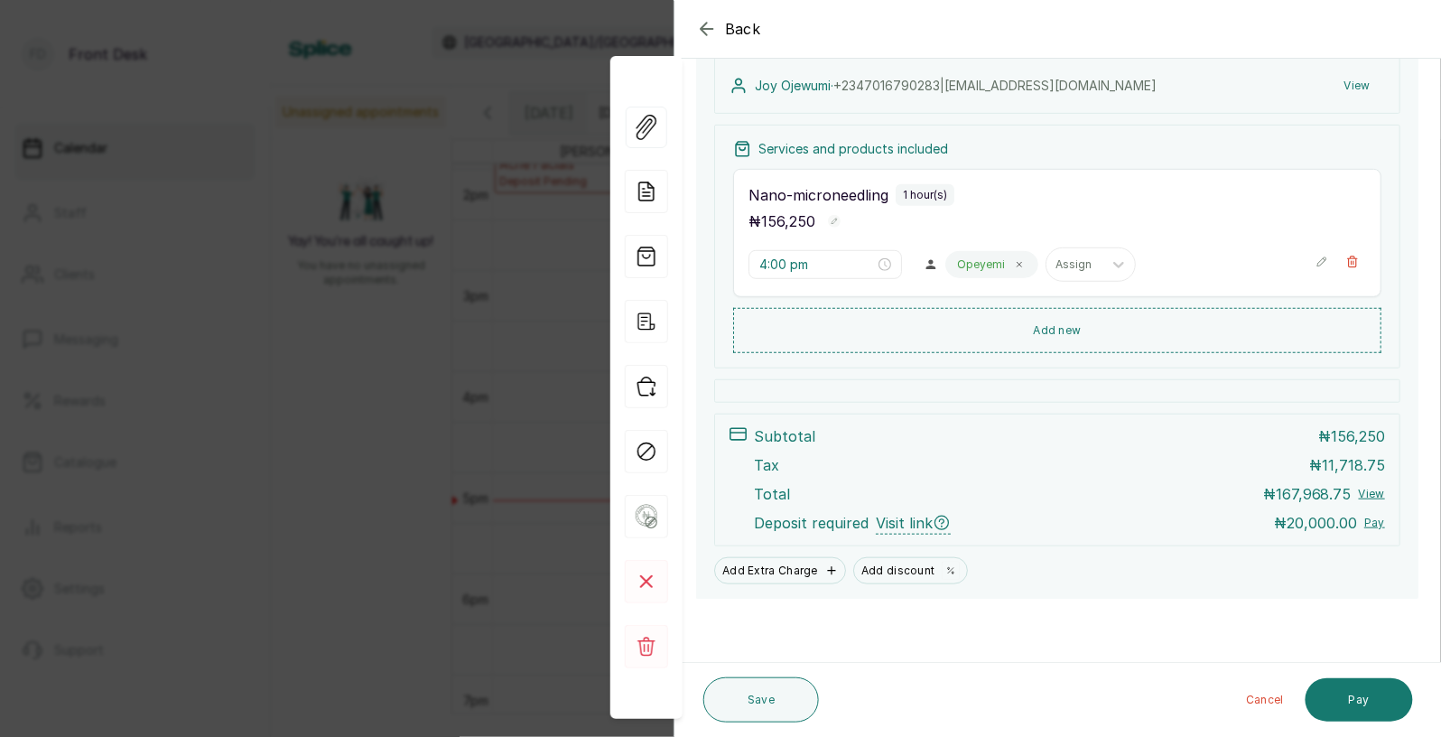
click at [733, 29] on span "Back" at bounding box center [743, 29] width 36 height 22
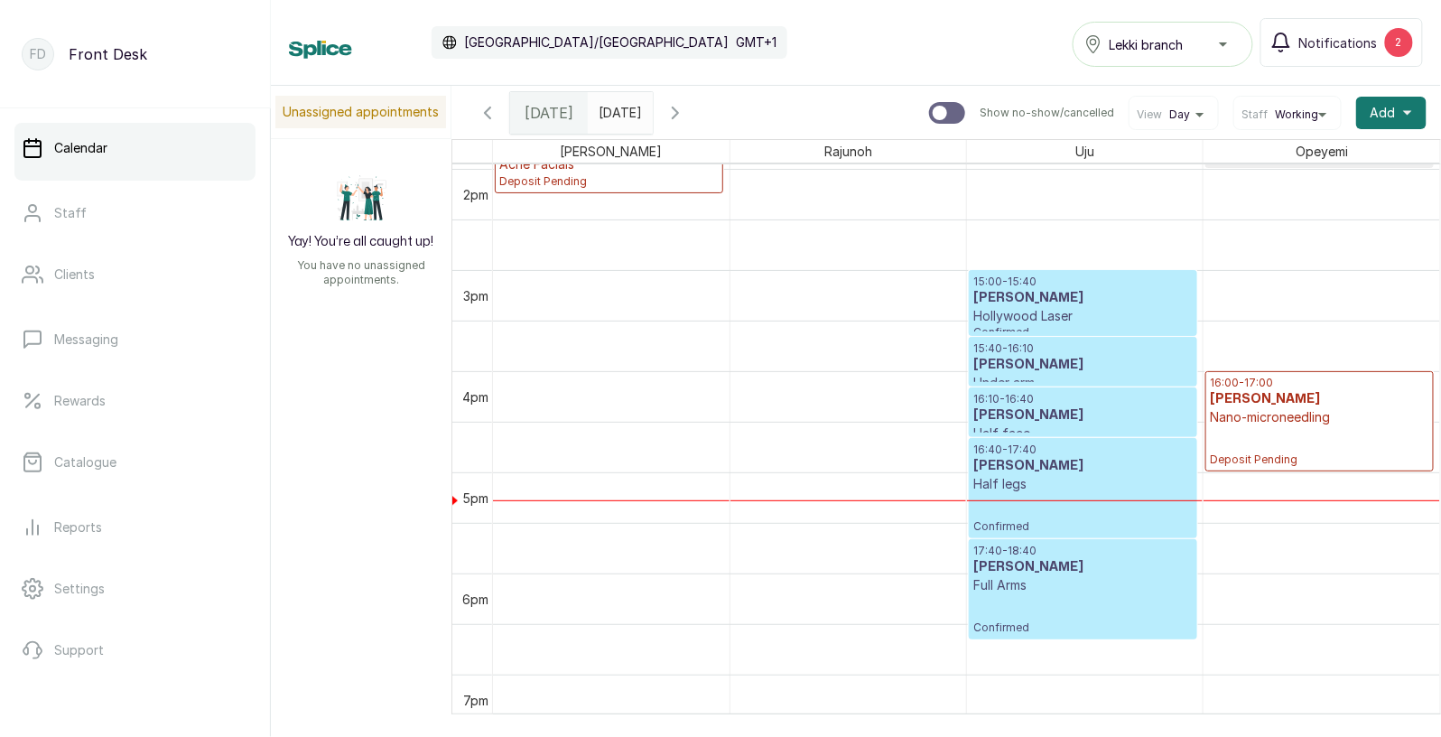
click at [1063, 390] on div "16:10 - 16:40 Elizabeth Amede Half face Confirmed" at bounding box center [1083, 412] width 227 height 48
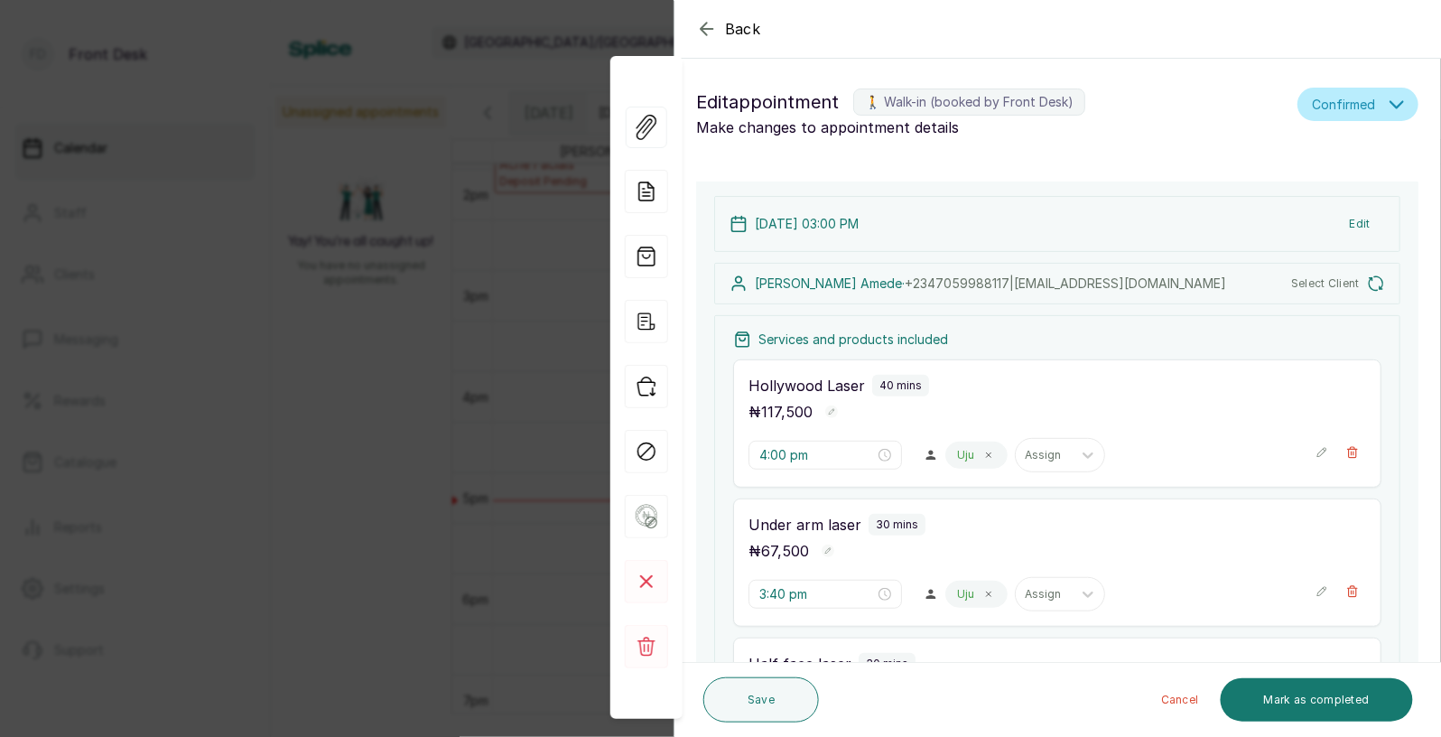
type input "3:00 pm"
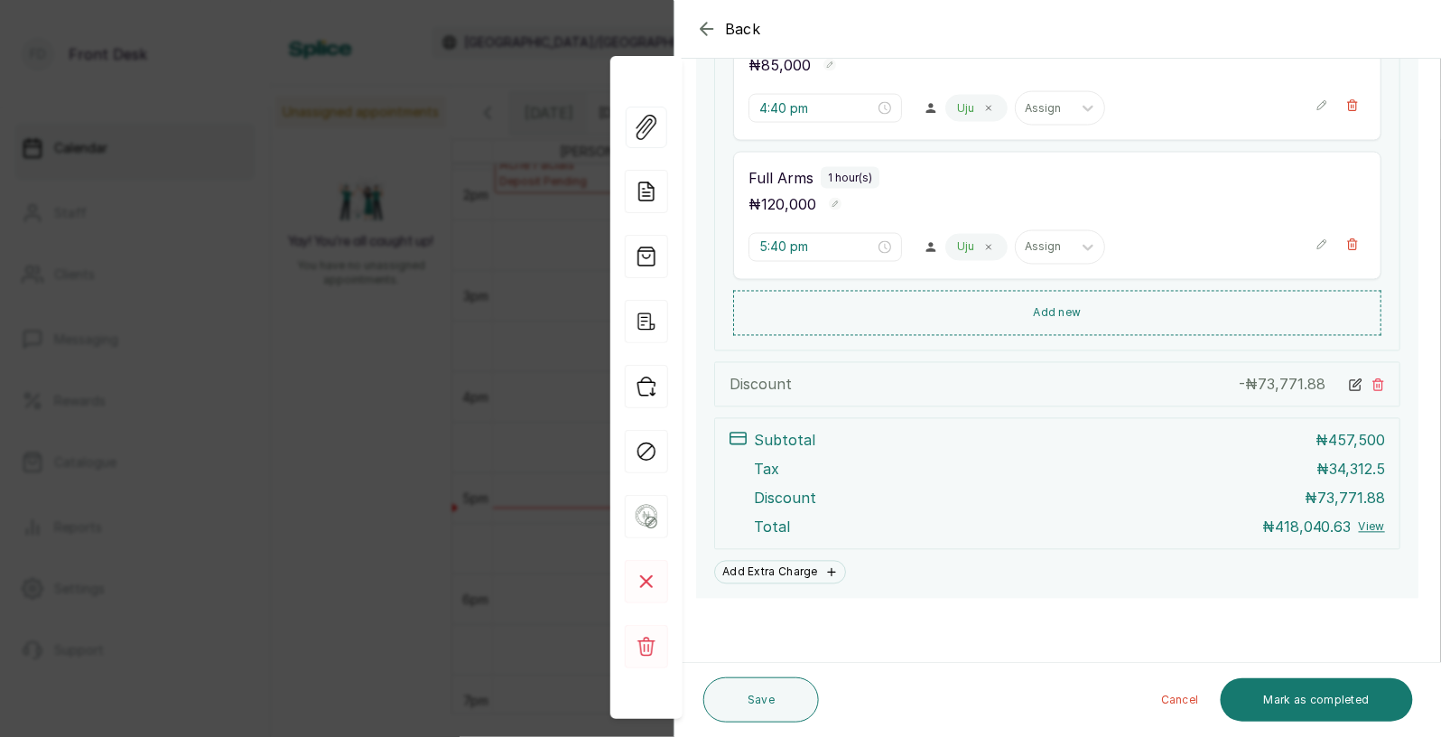
scroll to position [851, 0]
click at [741, 33] on span "Back" at bounding box center [743, 29] width 36 height 22
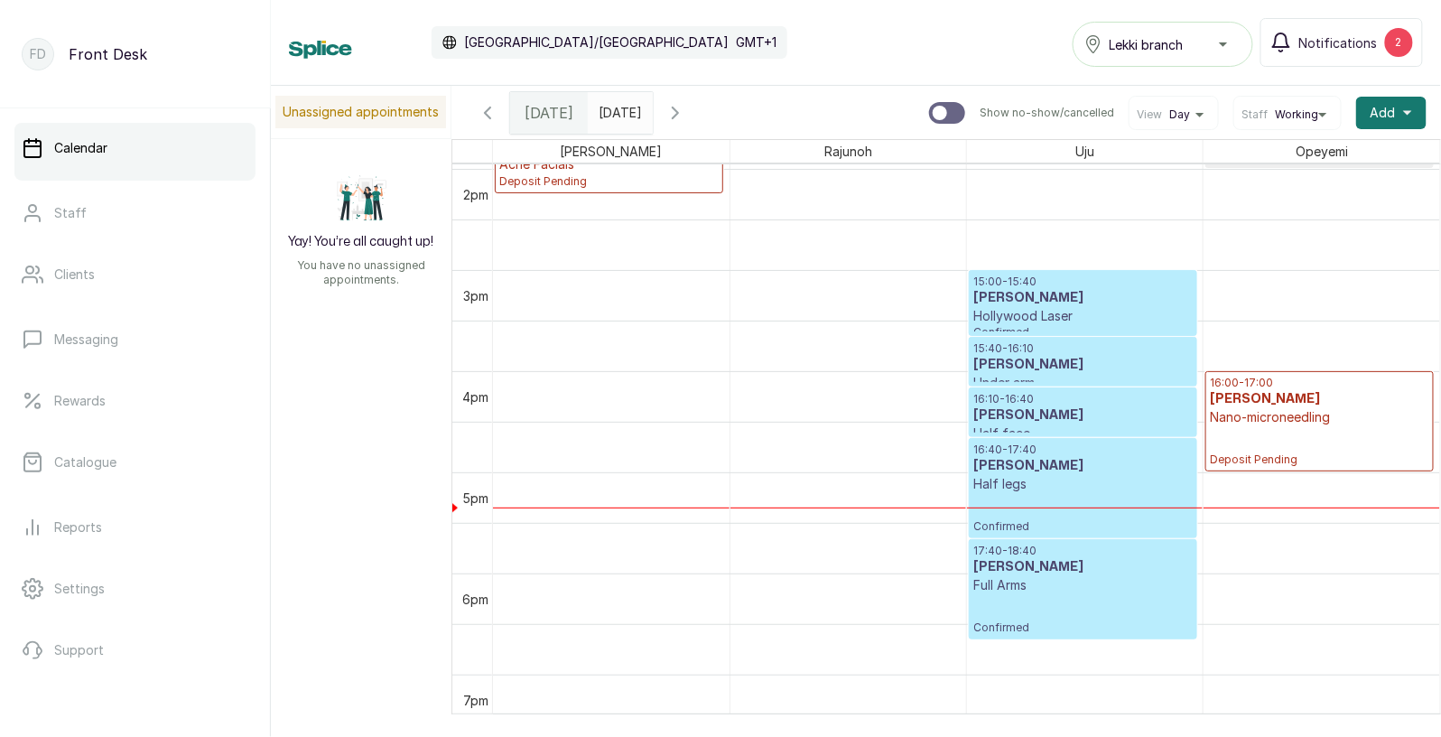
click at [1293, 433] on div "16:00 - 17:00 Joy Ojewumi Nano-microneedling Deposit Pending" at bounding box center [1319, 421] width 219 height 91
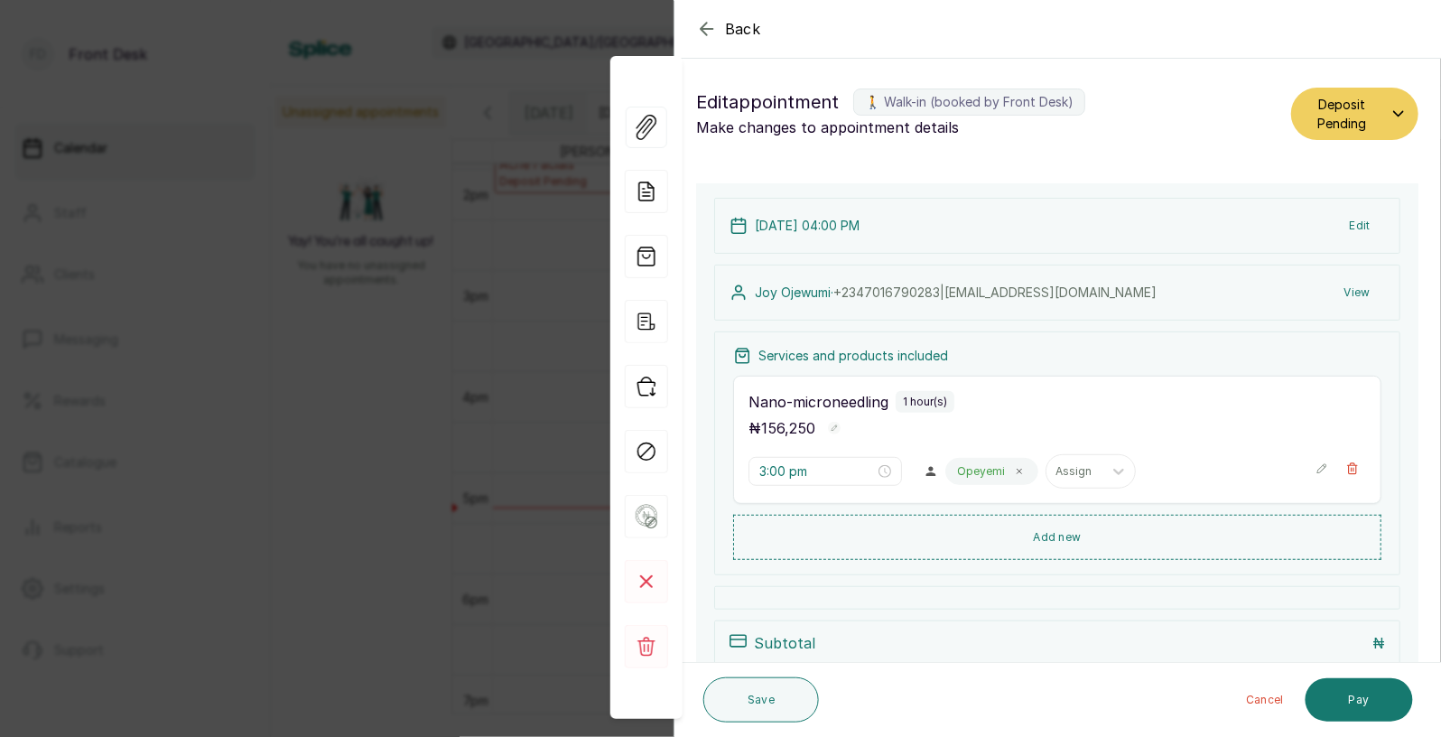
type input "4:00 pm"
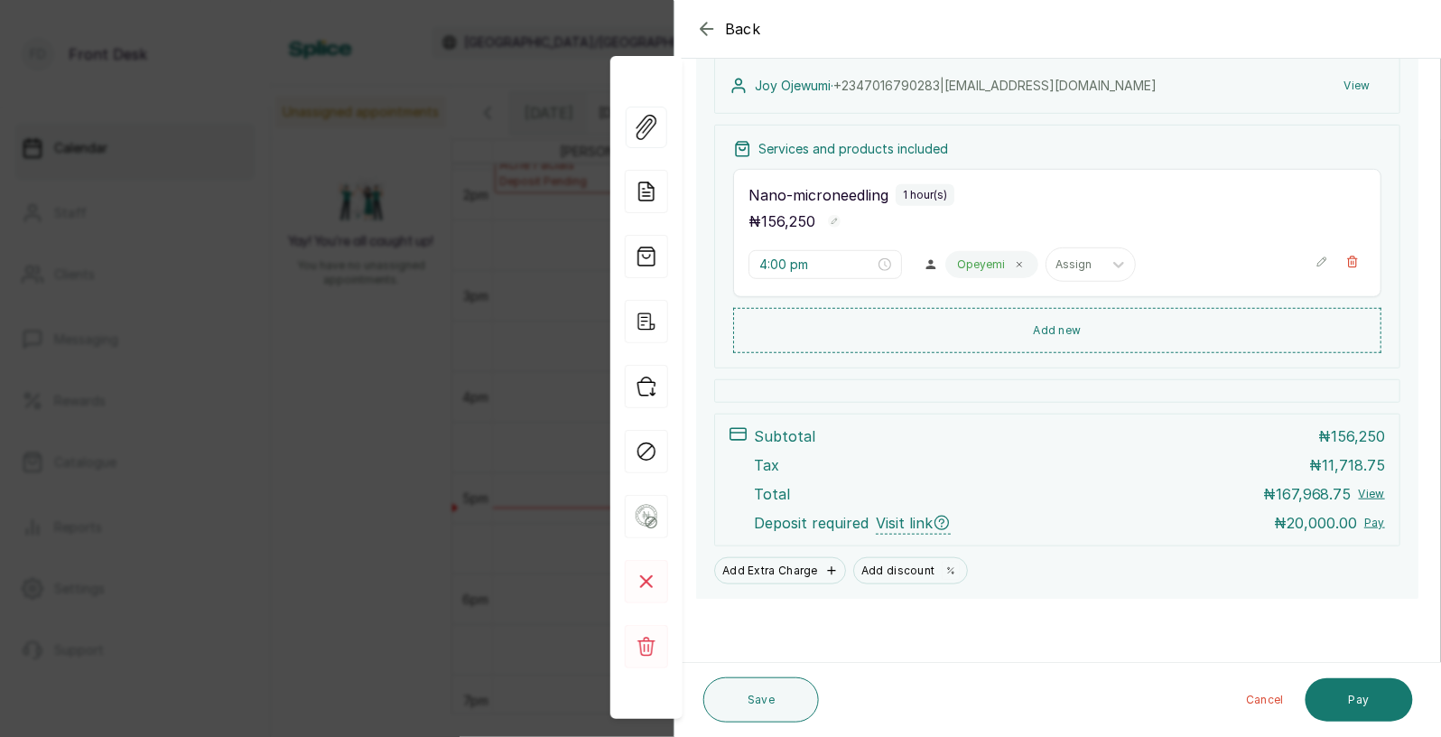
scroll to position [208, 0]
click at [1014, 465] on div "Tax ₦ 11,718.75" at bounding box center [1069, 465] width 631 height 22
click at [759, 31] on span "Back" at bounding box center [743, 29] width 36 height 22
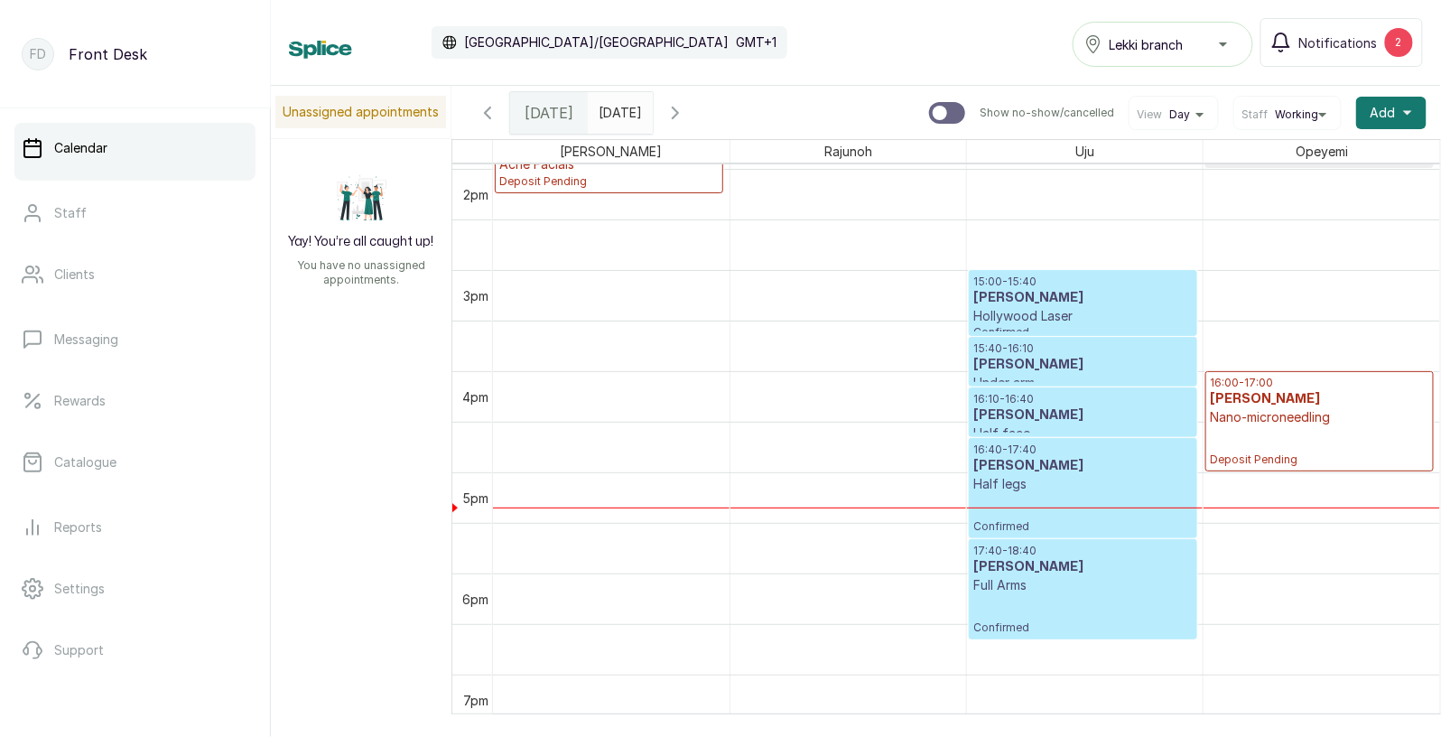
click at [652, 102] on span at bounding box center [635, 108] width 34 height 31
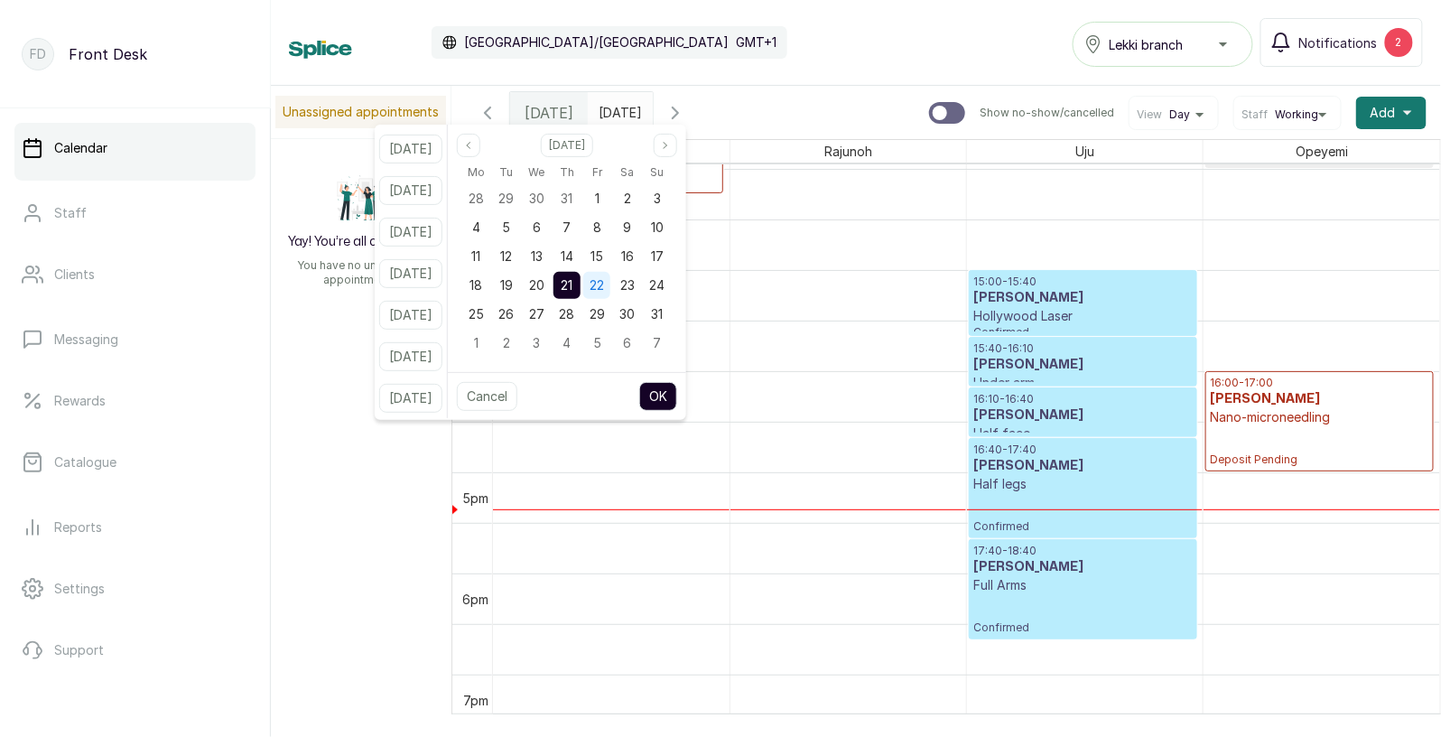
click at [610, 294] on div "22" at bounding box center [596, 285] width 27 height 27
click at [677, 395] on button "OK" at bounding box center [658, 396] width 38 height 29
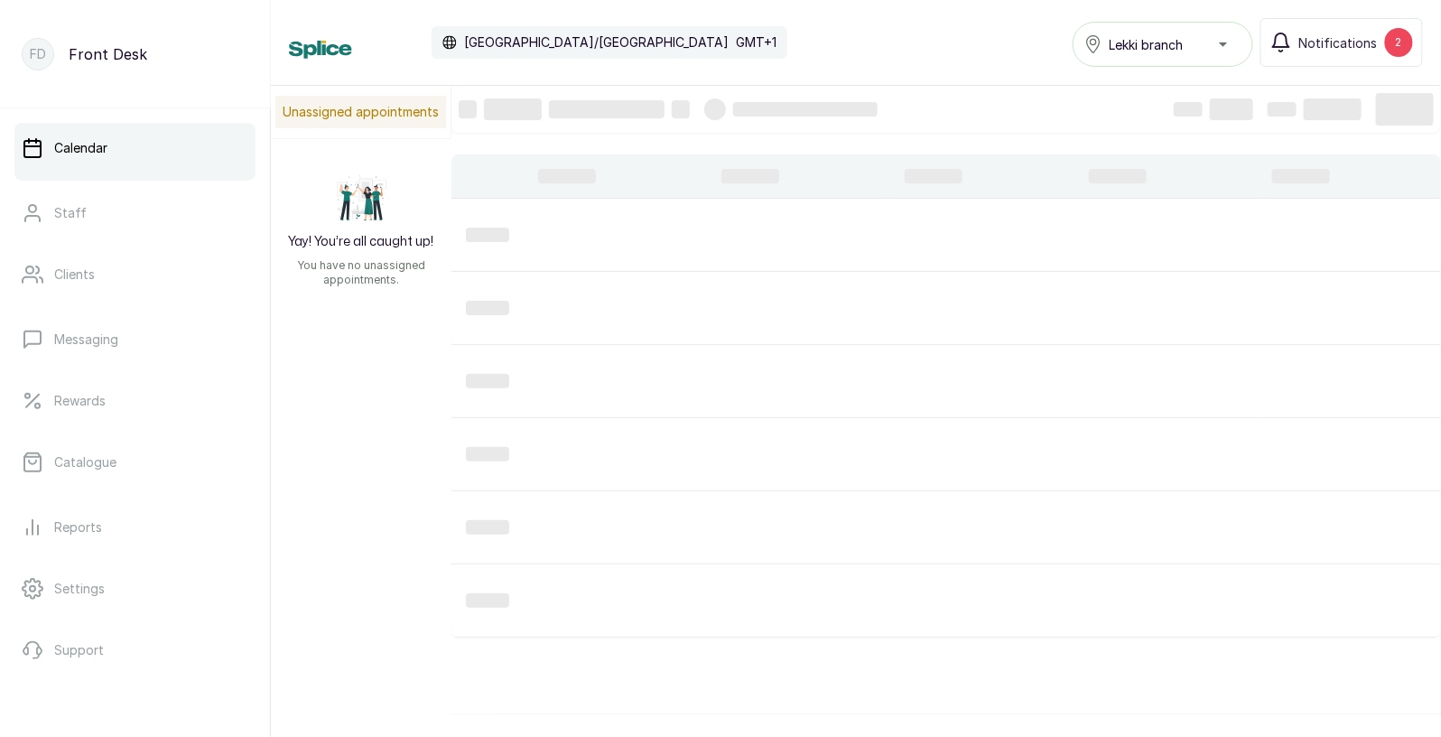
type input "22/08/2025"
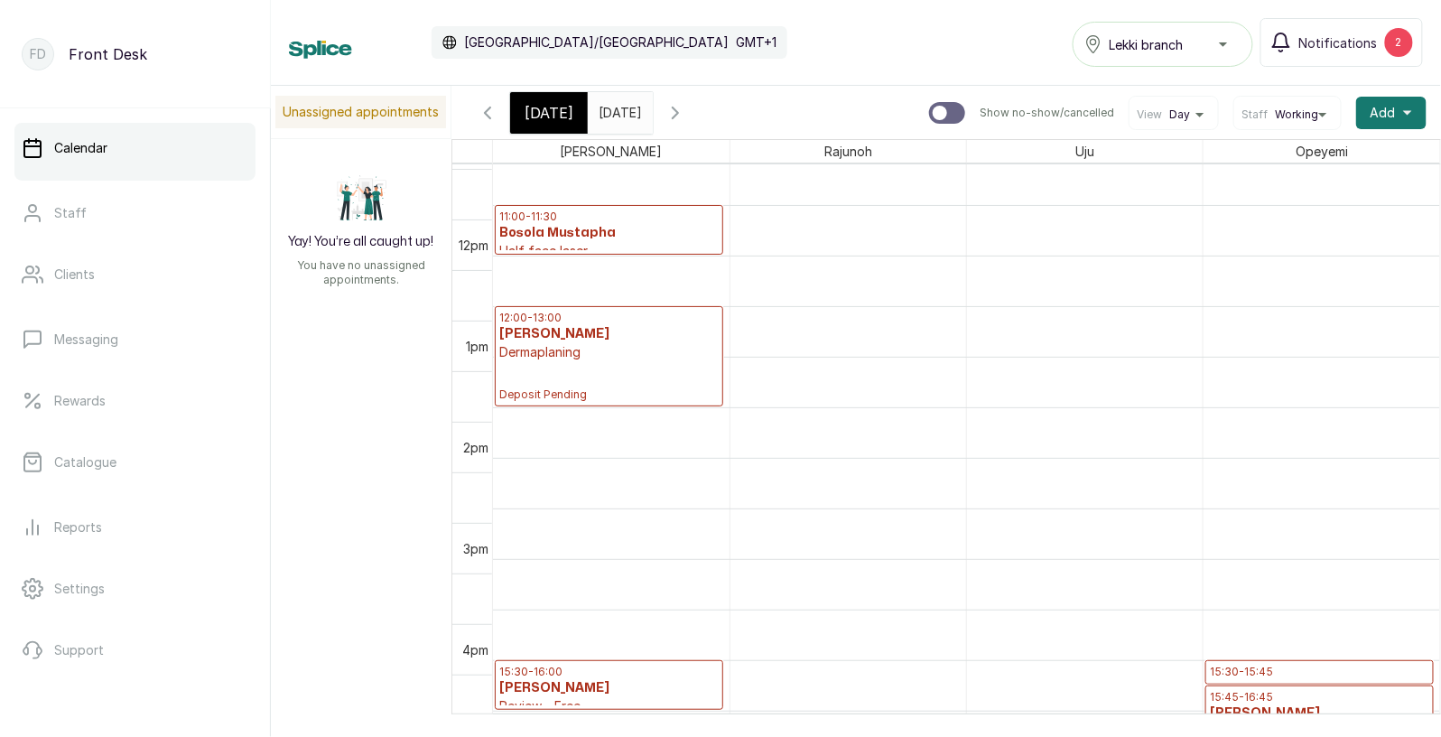
scroll to position [1072, 0]
click at [544, 109] on span "[DATE]" at bounding box center [549, 113] width 49 height 22
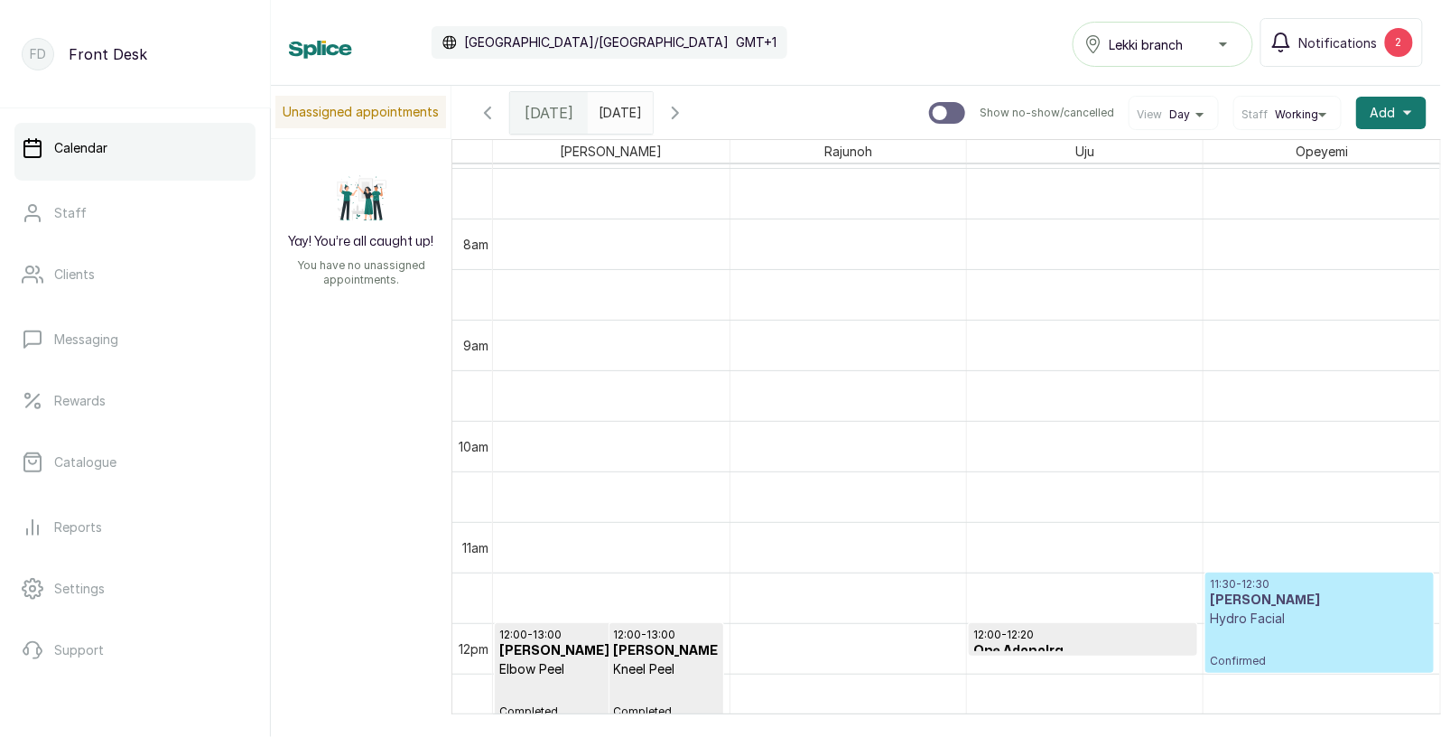
scroll to position [982, 0]
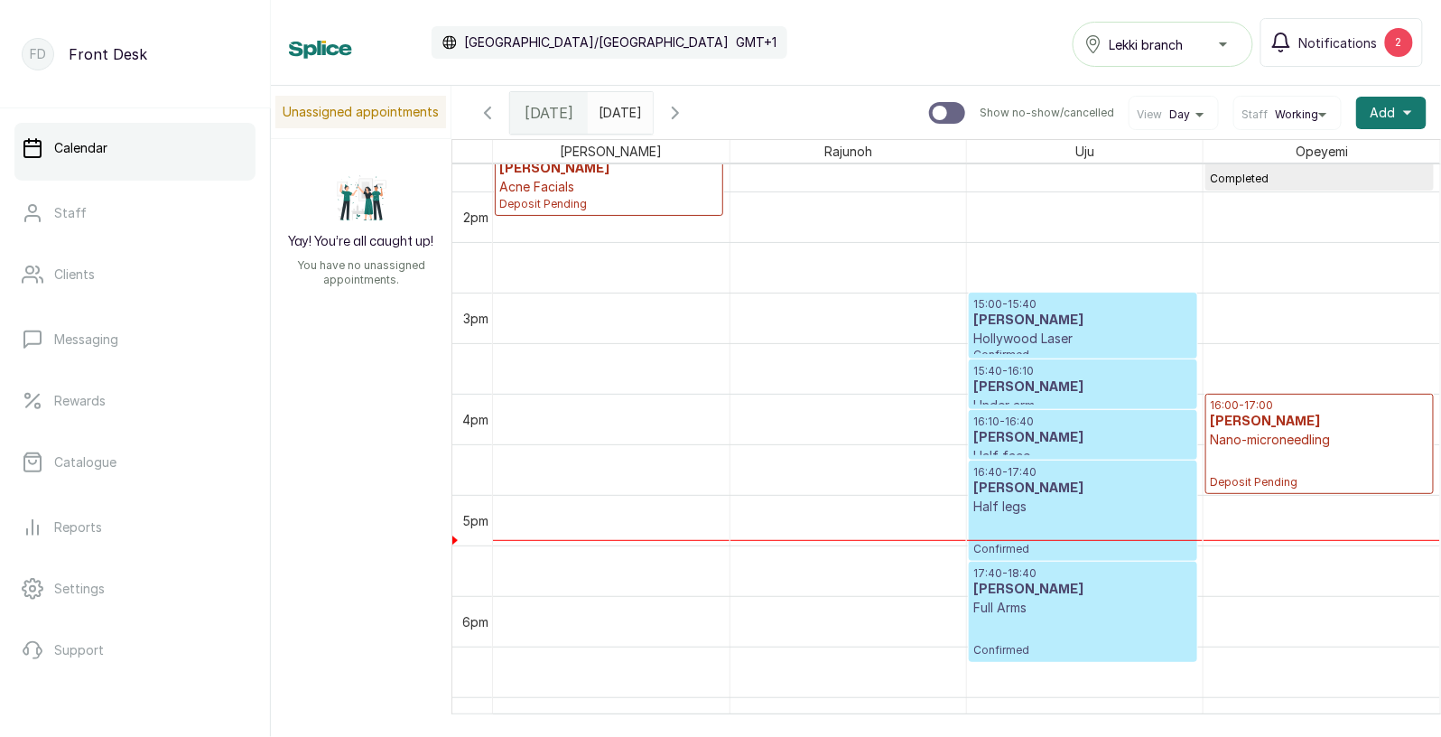
click at [1260, 439] on p "Nano-microneedling" at bounding box center [1319, 440] width 219 height 18
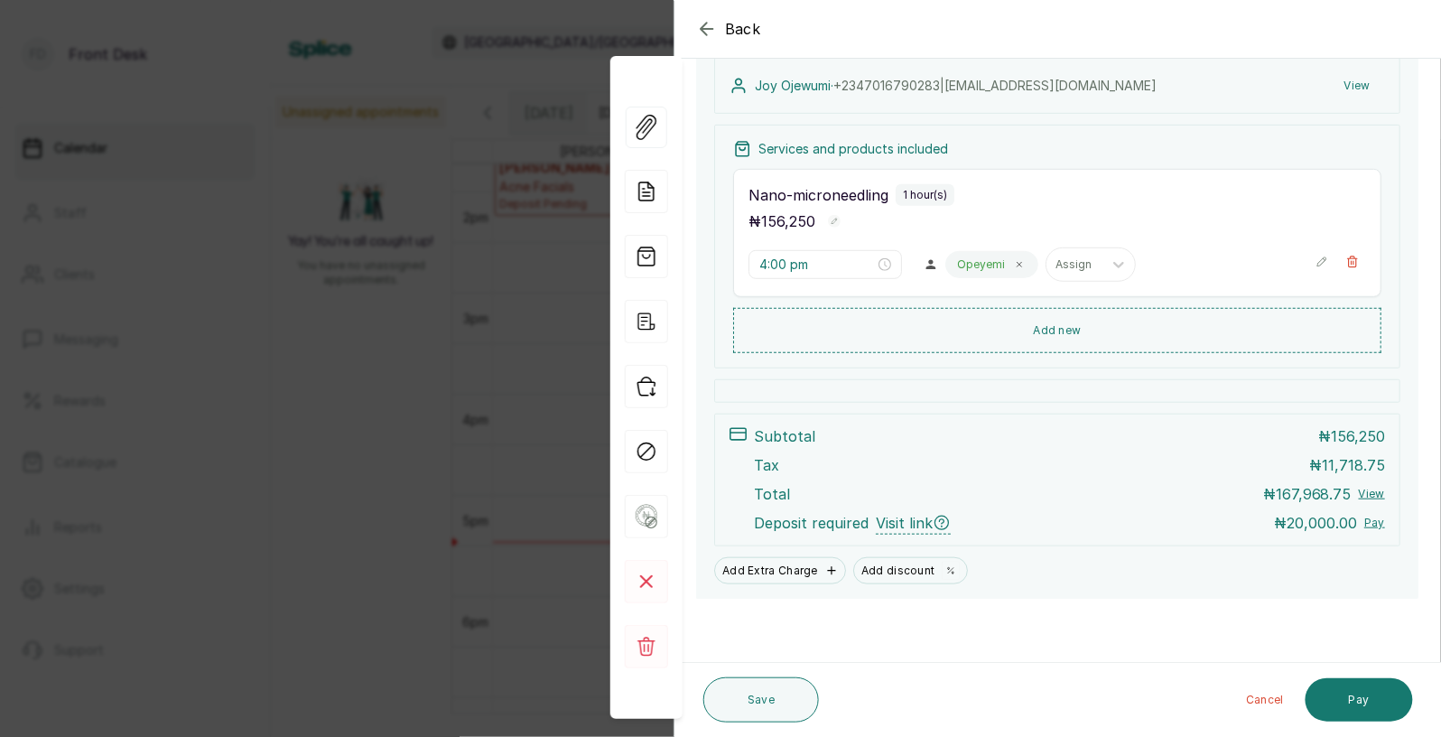
scroll to position [208, 0]
click at [1358, 80] on button "View" at bounding box center [1357, 86] width 55 height 33
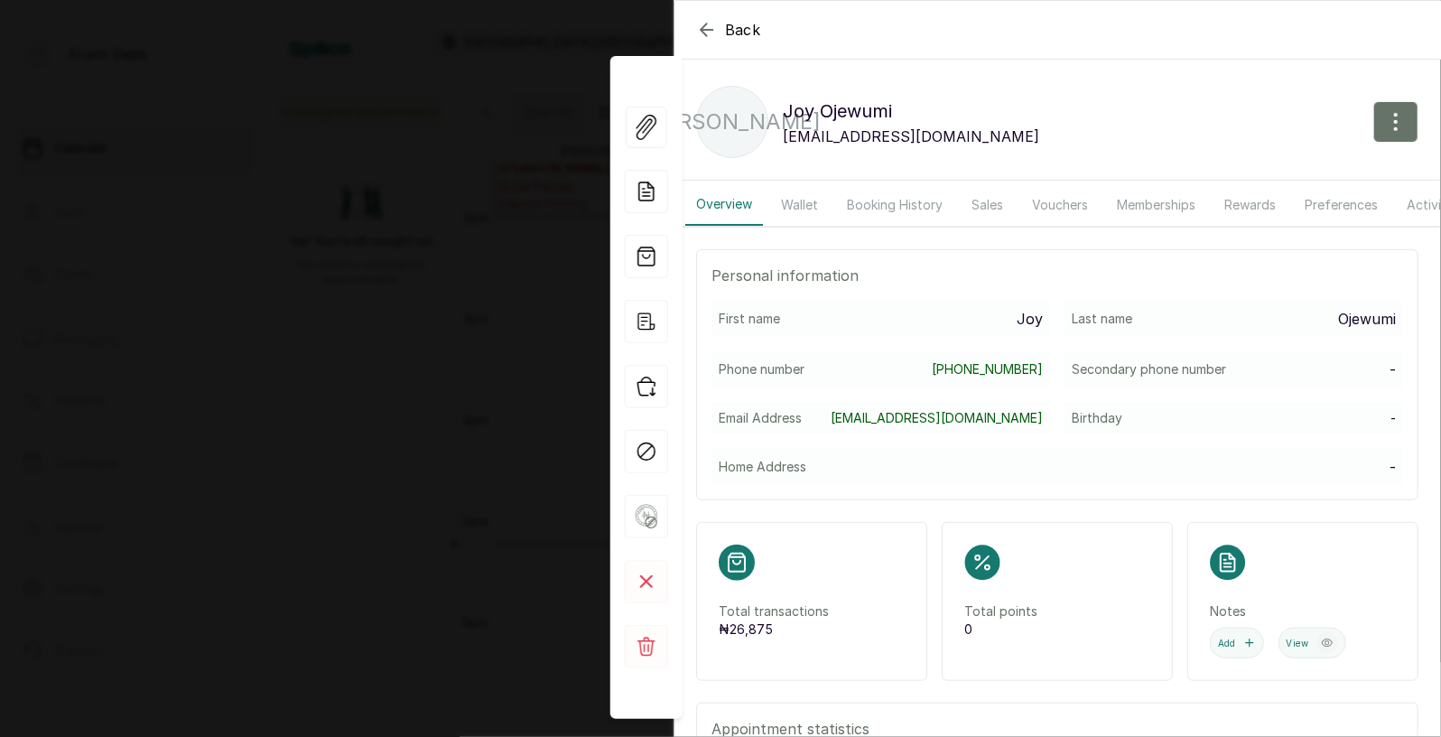
click at [885, 201] on button "Booking History" at bounding box center [894, 205] width 117 height 42
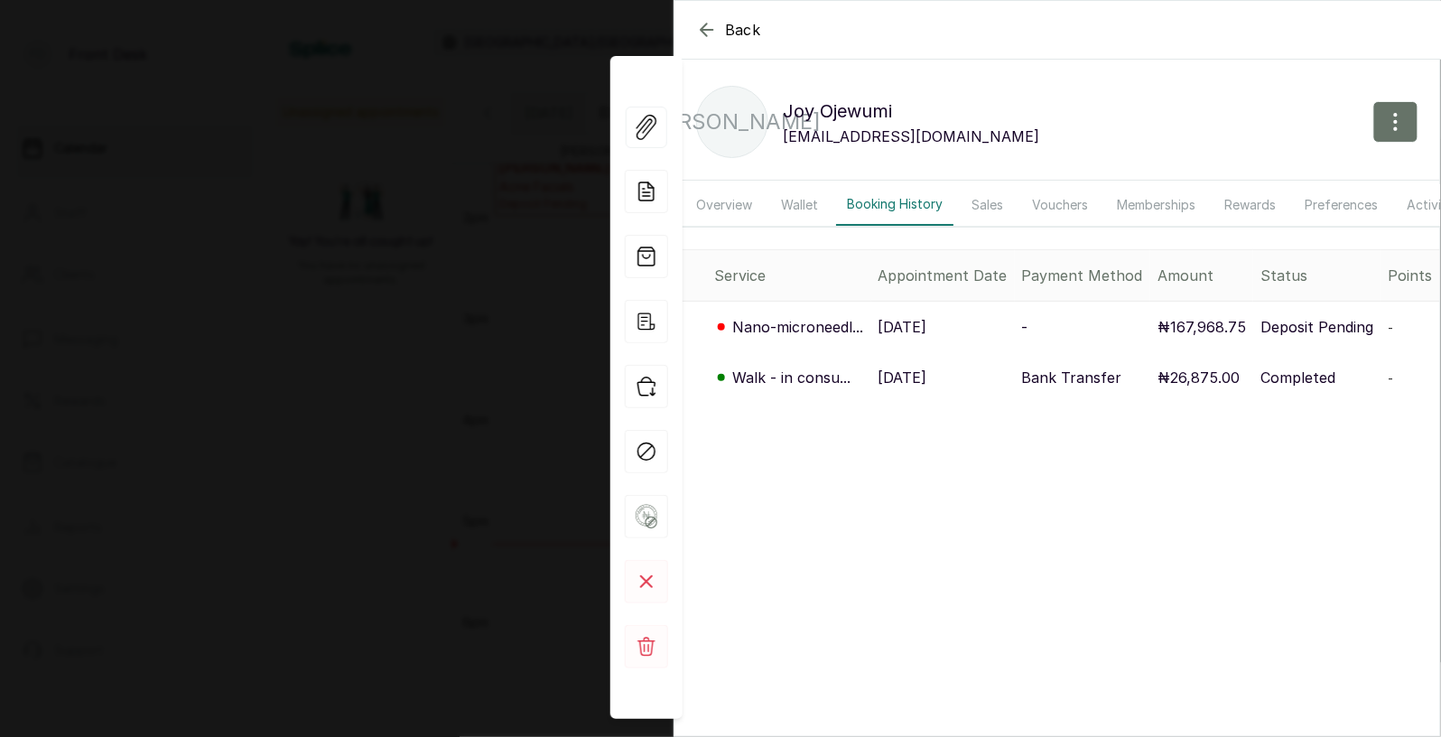
click at [927, 377] on p "18 Aug, 2025" at bounding box center [903, 378] width 49 height 22
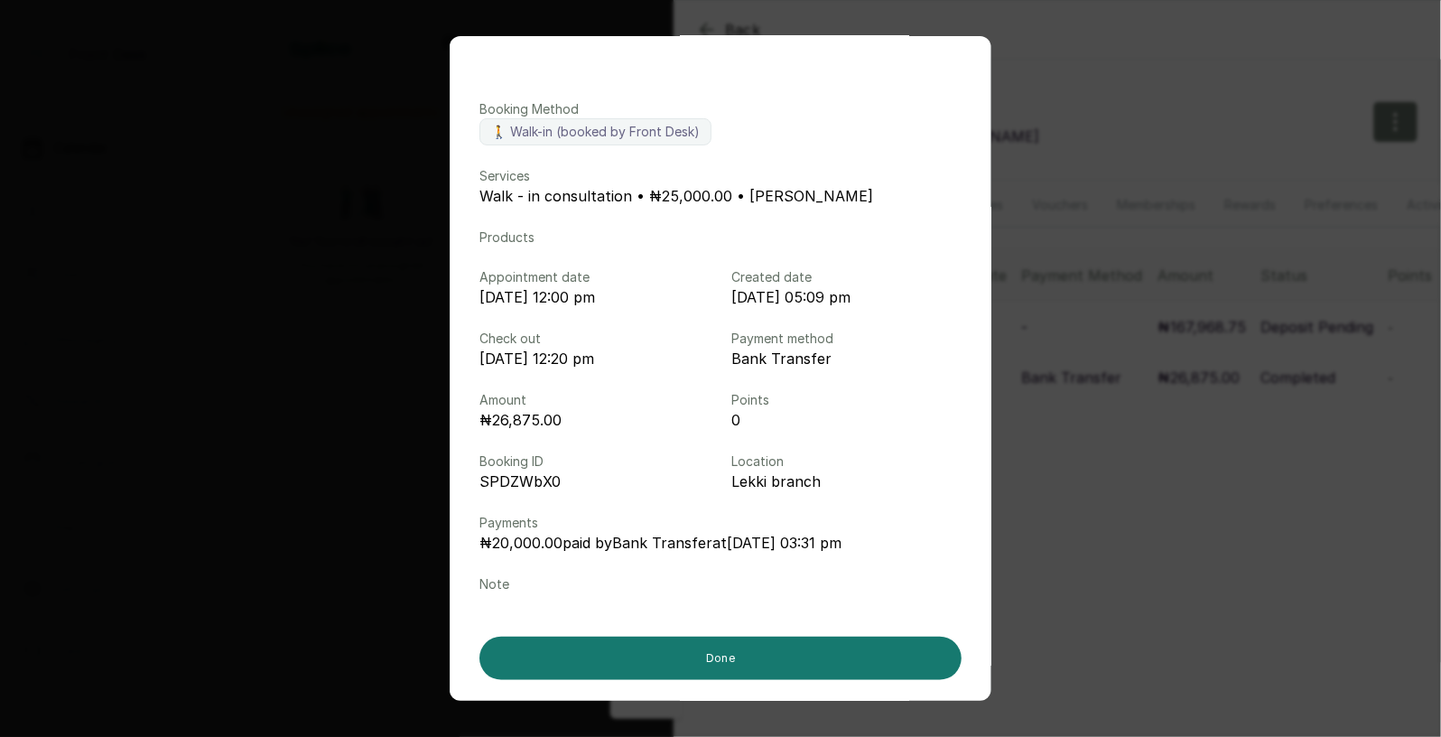
scroll to position [60, 0]
click at [1068, 353] on div "Booking details Booking Method 🚶 Walk-in (booked by Front Desk) Services Walk -…" at bounding box center [720, 368] width 1441 height 737
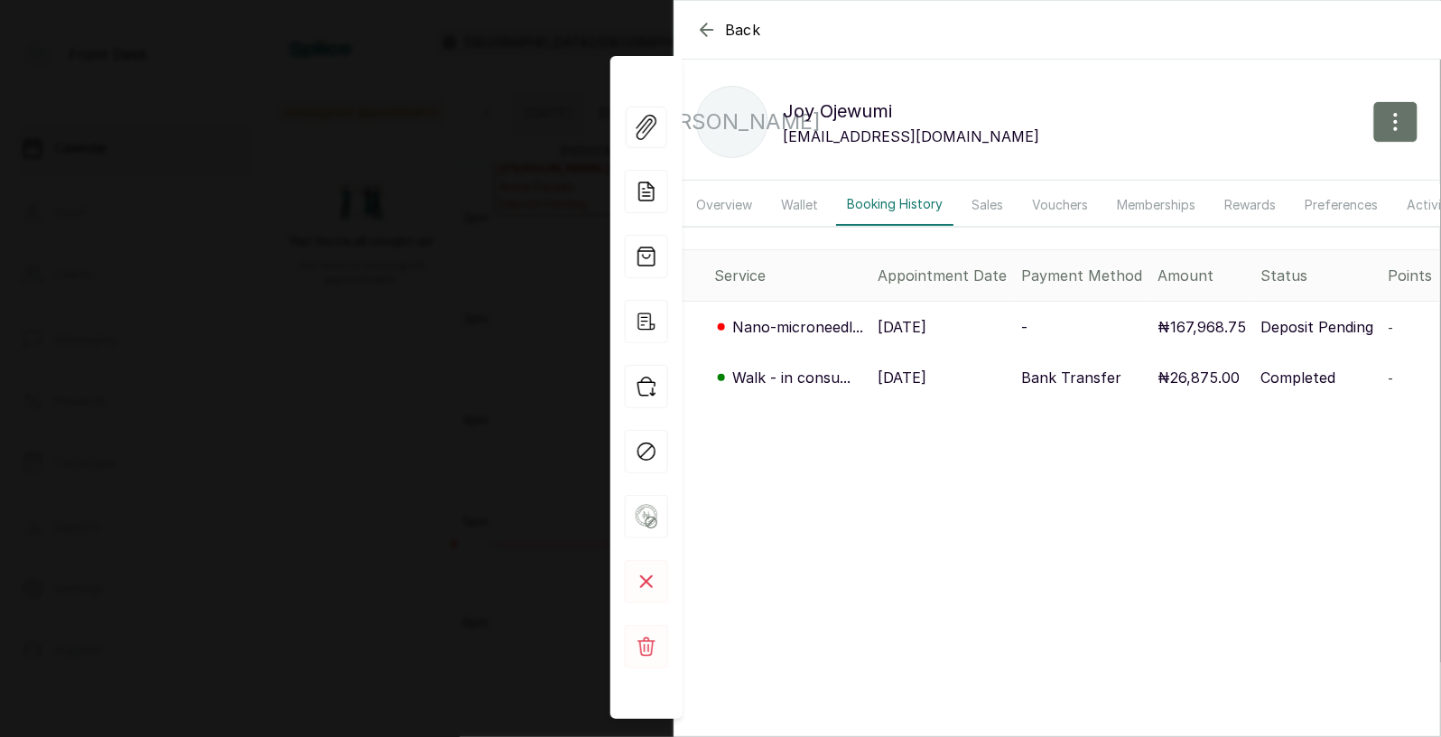
click at [927, 386] on p "18 Aug, 2025" at bounding box center [903, 378] width 49 height 22
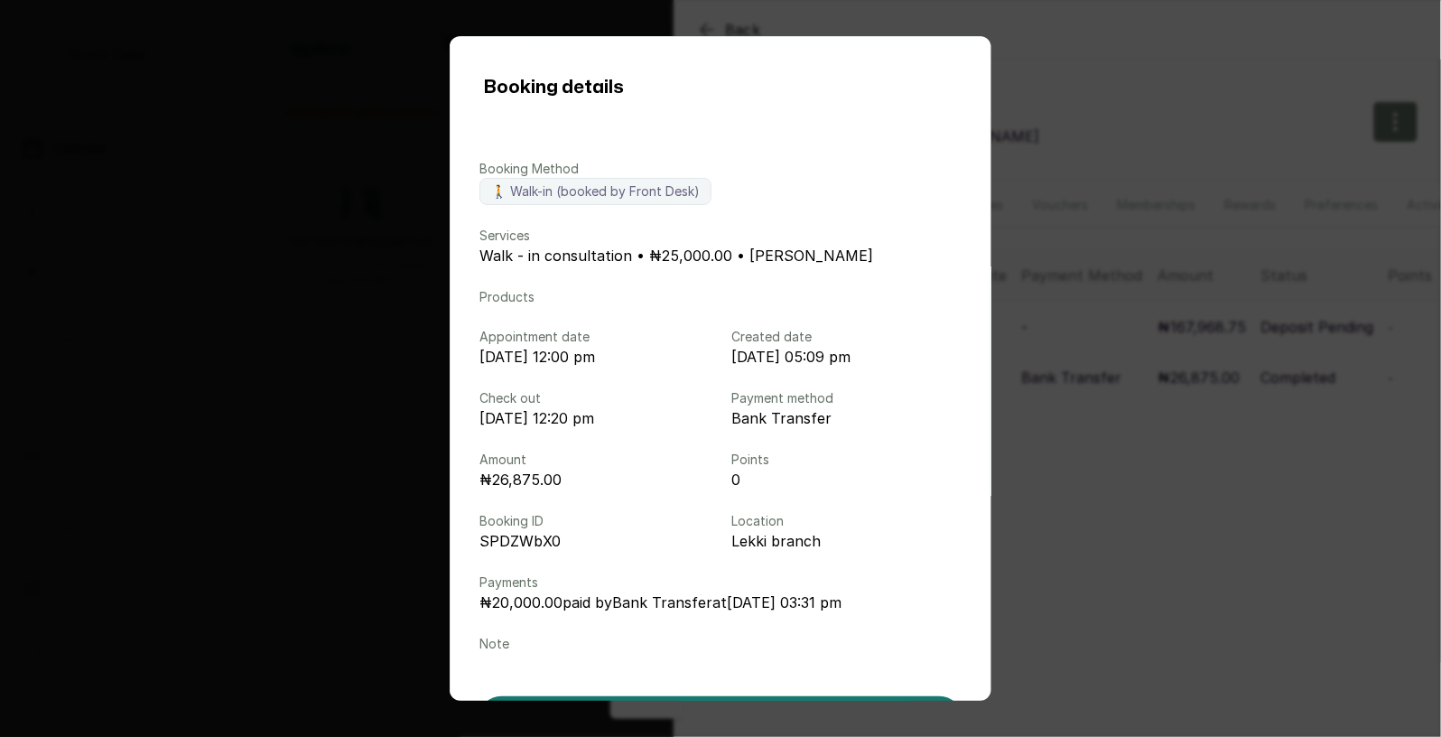
click at [1106, 405] on div "Booking details Booking Method 🚶 Walk-in (booked by Front Desk) Services Walk -…" at bounding box center [720, 368] width 1441 height 737
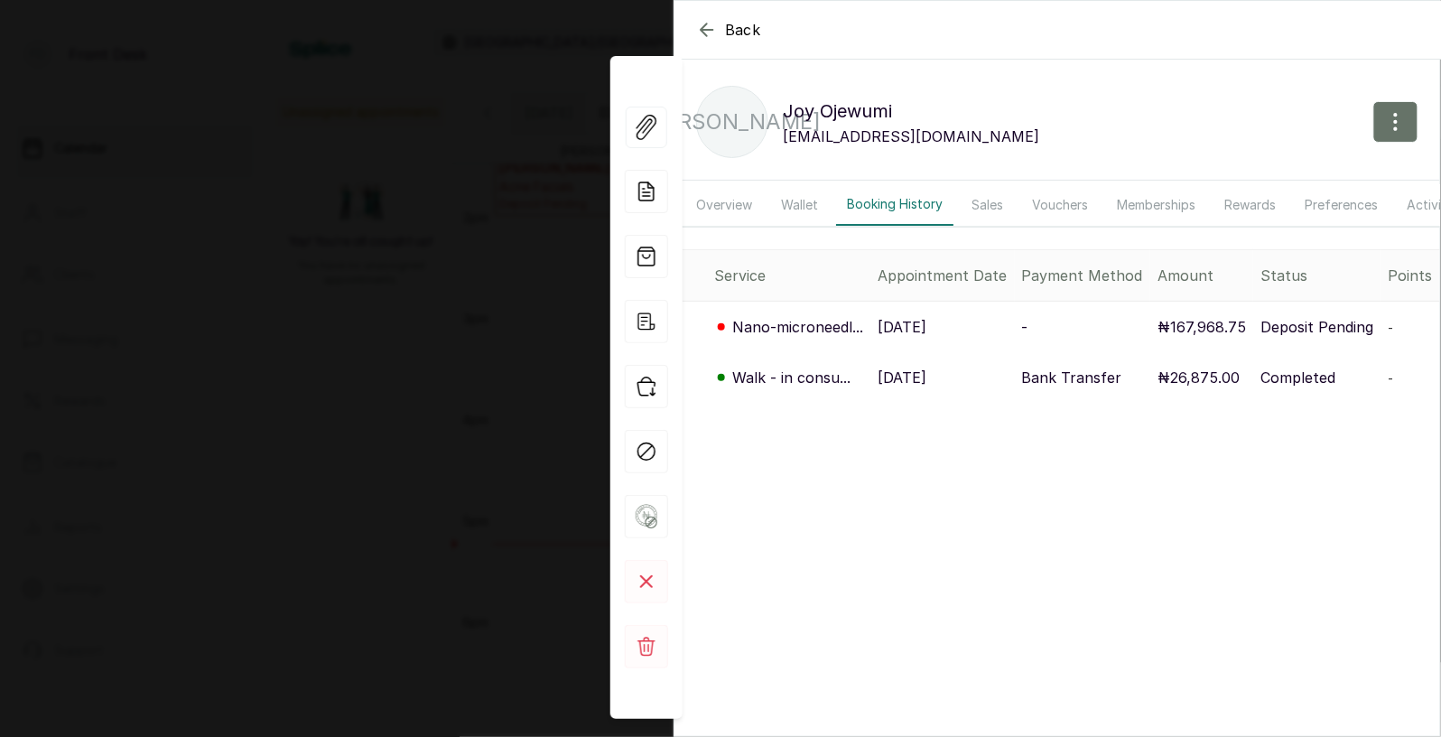
click at [520, 356] on div "Back Joy Ojewumi JO Joy Ojewumi joy.ojewumi@gmail.com Overview Wallet Booking H…" at bounding box center [720, 368] width 1441 height 737
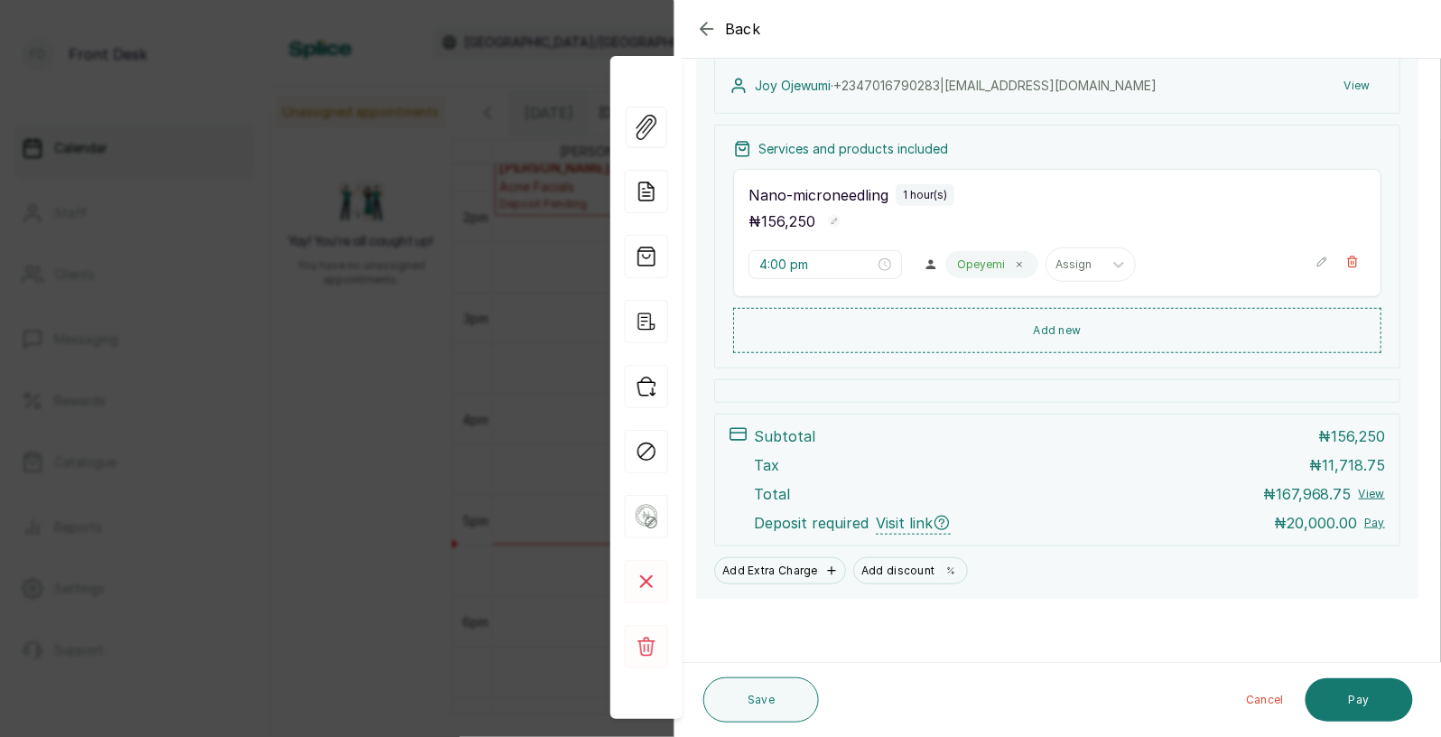
click at [487, 343] on div "Back Appointment Details Edit appointment 🚶 Walk-in (booked by Front Desk) Make…" at bounding box center [720, 368] width 1441 height 737
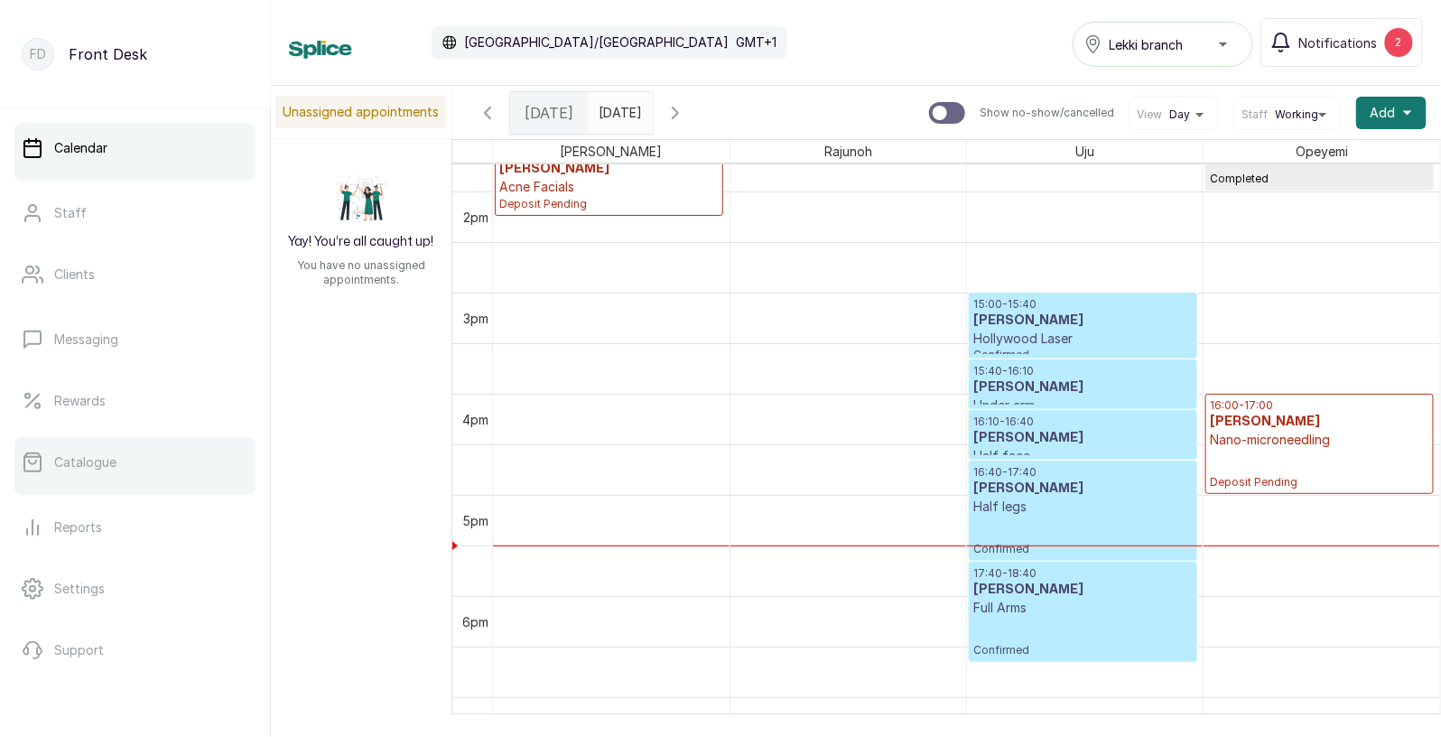
click at [114, 463] on p "Catalogue" at bounding box center [85, 462] width 62 height 18
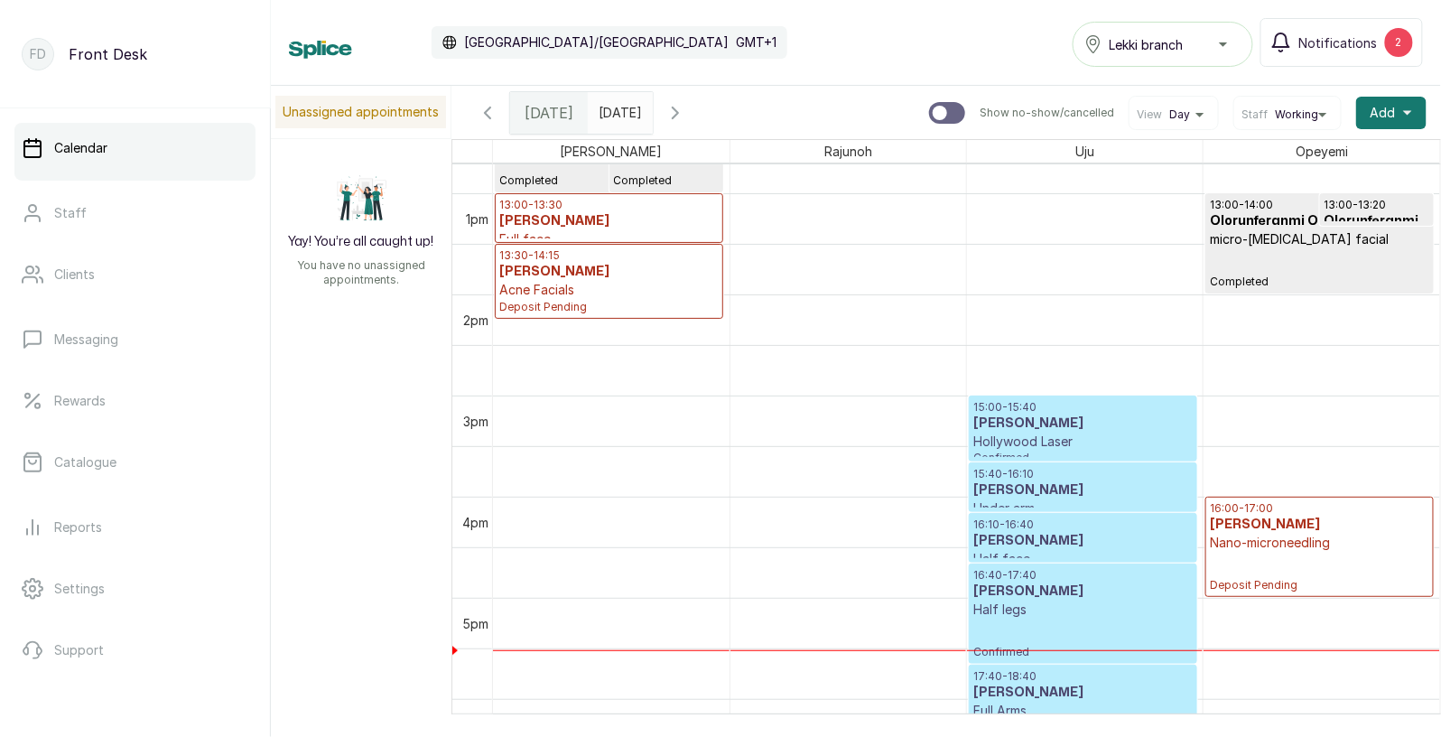
scroll to position [1168, 0]
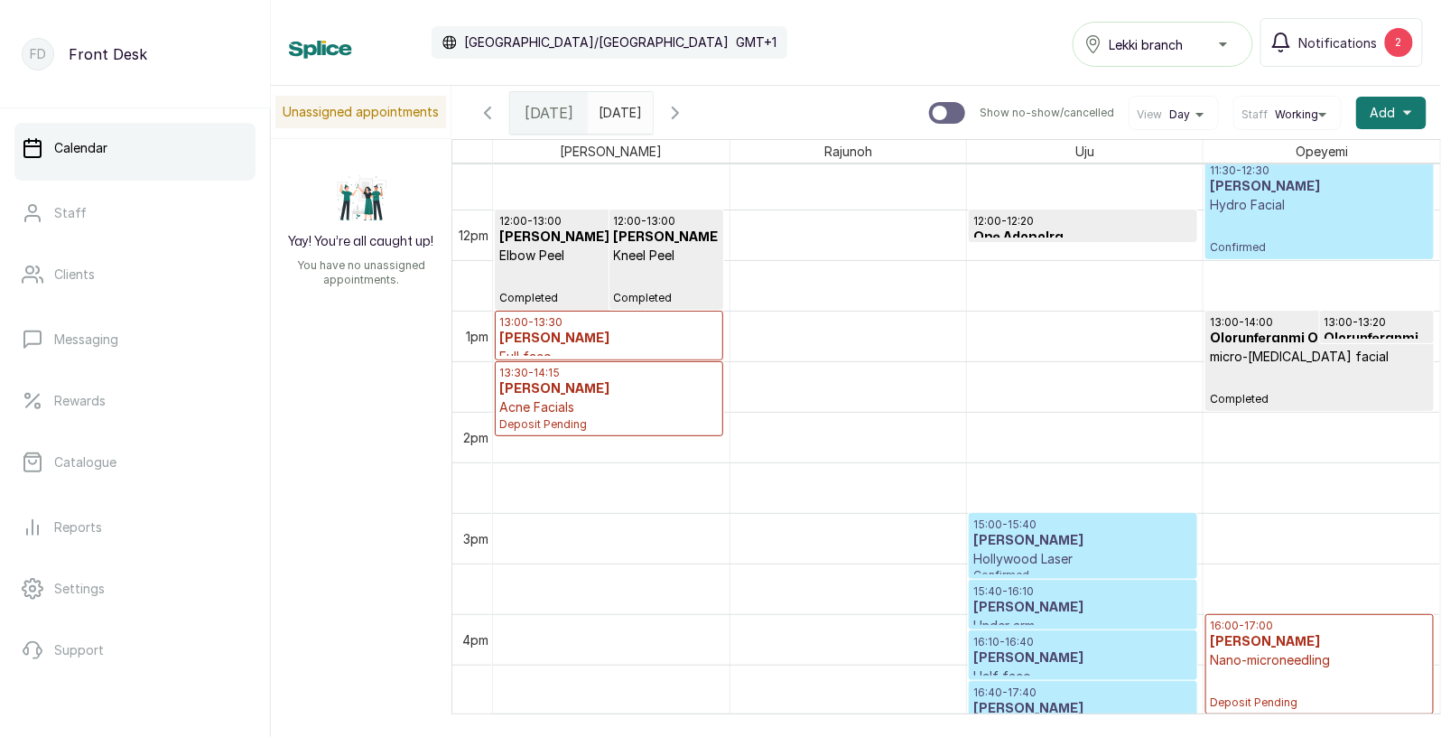
click at [616, 249] on p "Kneel Peel" at bounding box center [667, 256] width 106 height 18
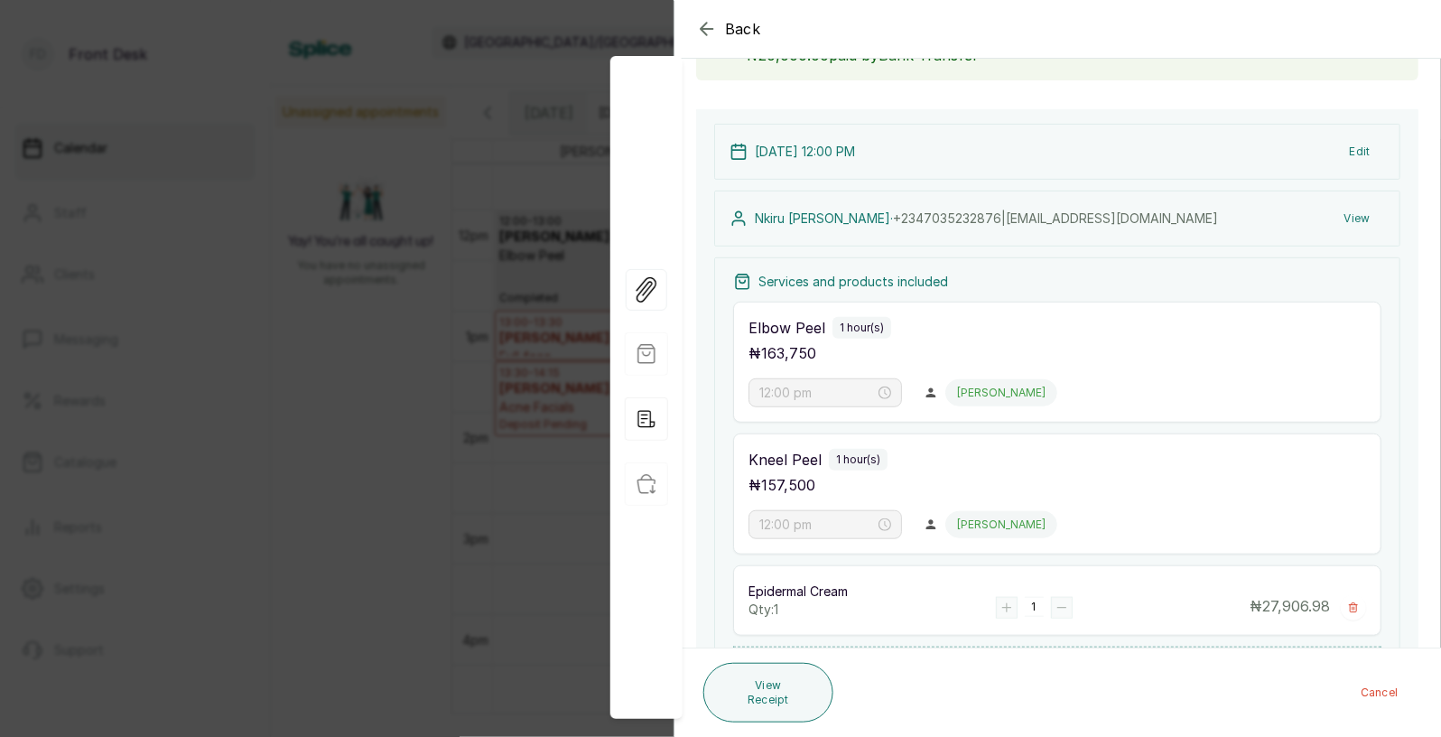
scroll to position [163, 0]
click at [461, 450] on div "Back Appointment Details Edit appointment 🚶 Walk-in (booked by Front Desk) Make…" at bounding box center [720, 368] width 1441 height 737
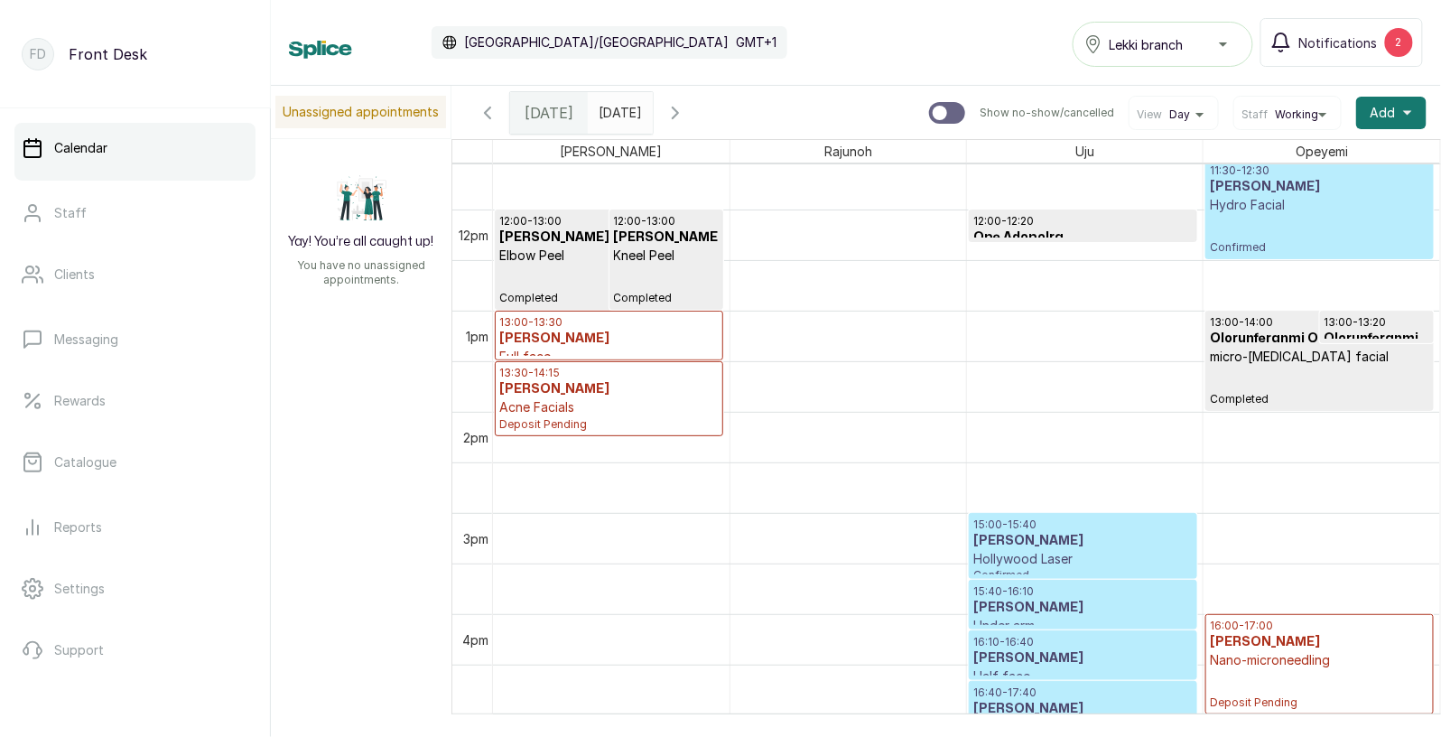
click at [686, 108] on icon "button" at bounding box center [676, 113] width 22 height 22
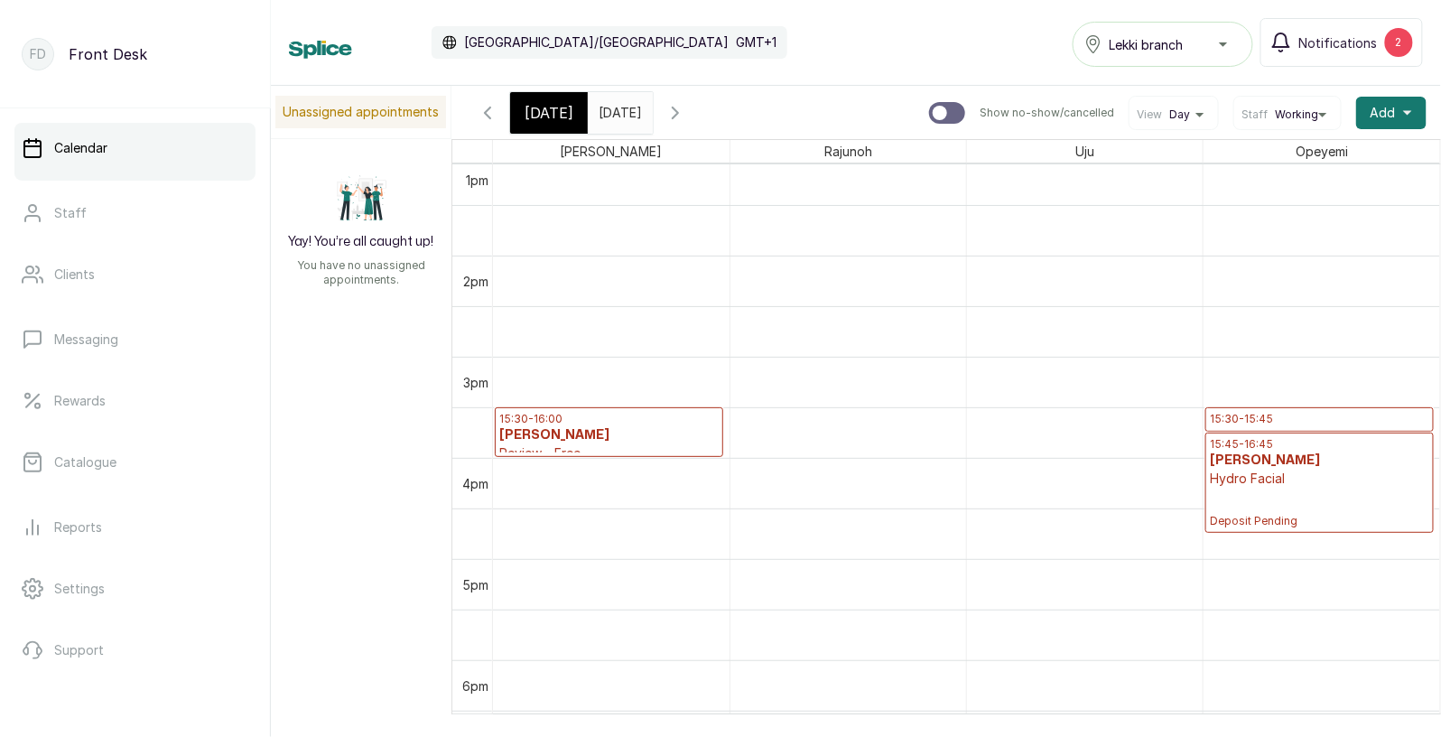
scroll to position [1253, 0]
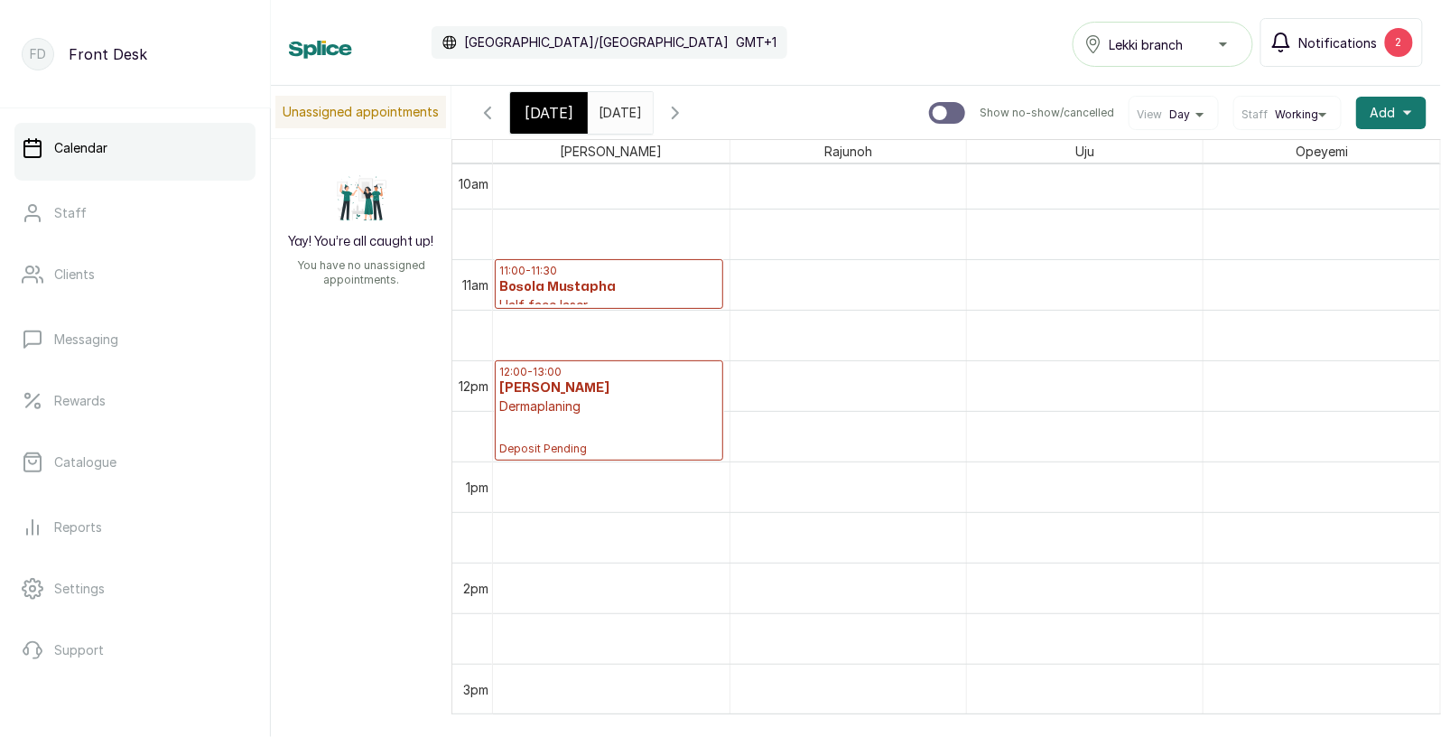
click at [1333, 33] on span "Notifications" at bounding box center [1338, 42] width 79 height 19
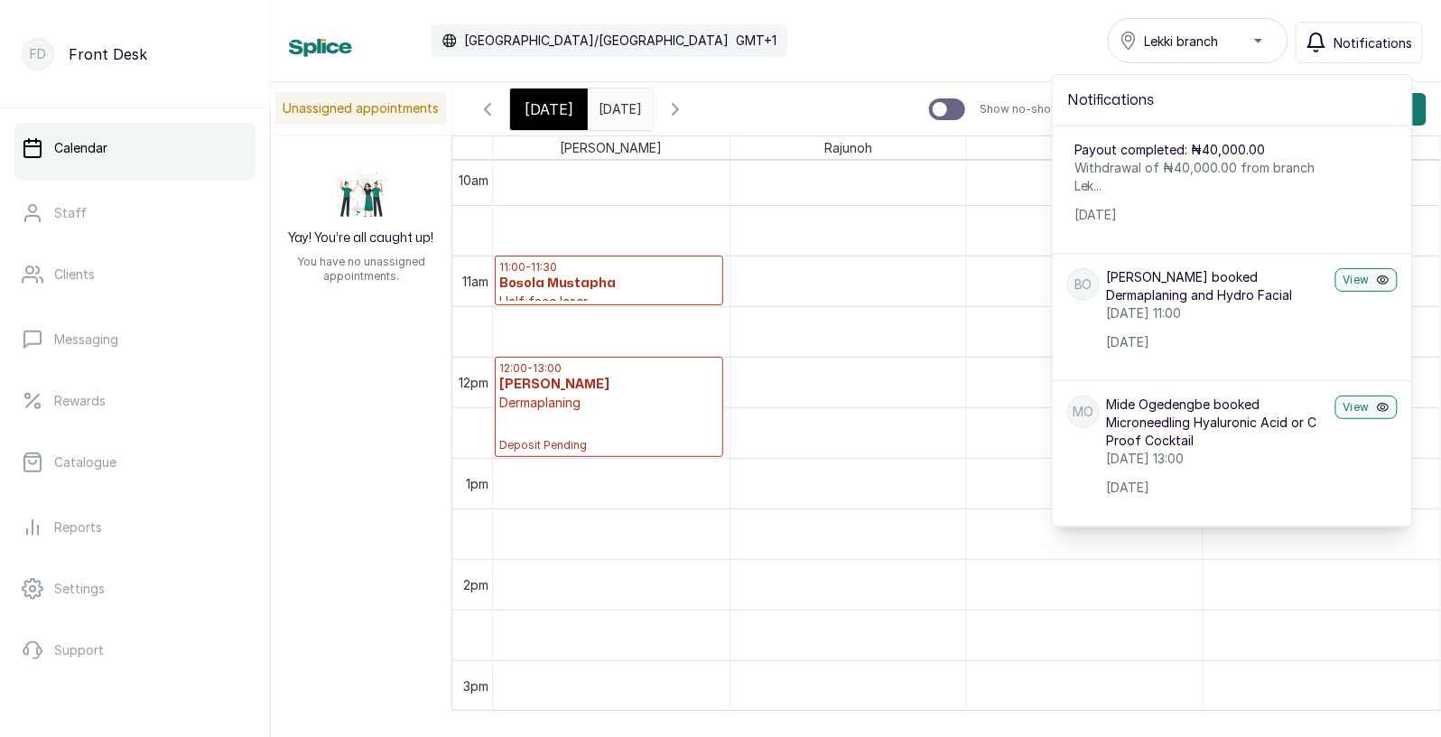
click at [1333, 32] on button "Notifications" at bounding box center [1359, 43] width 127 height 42
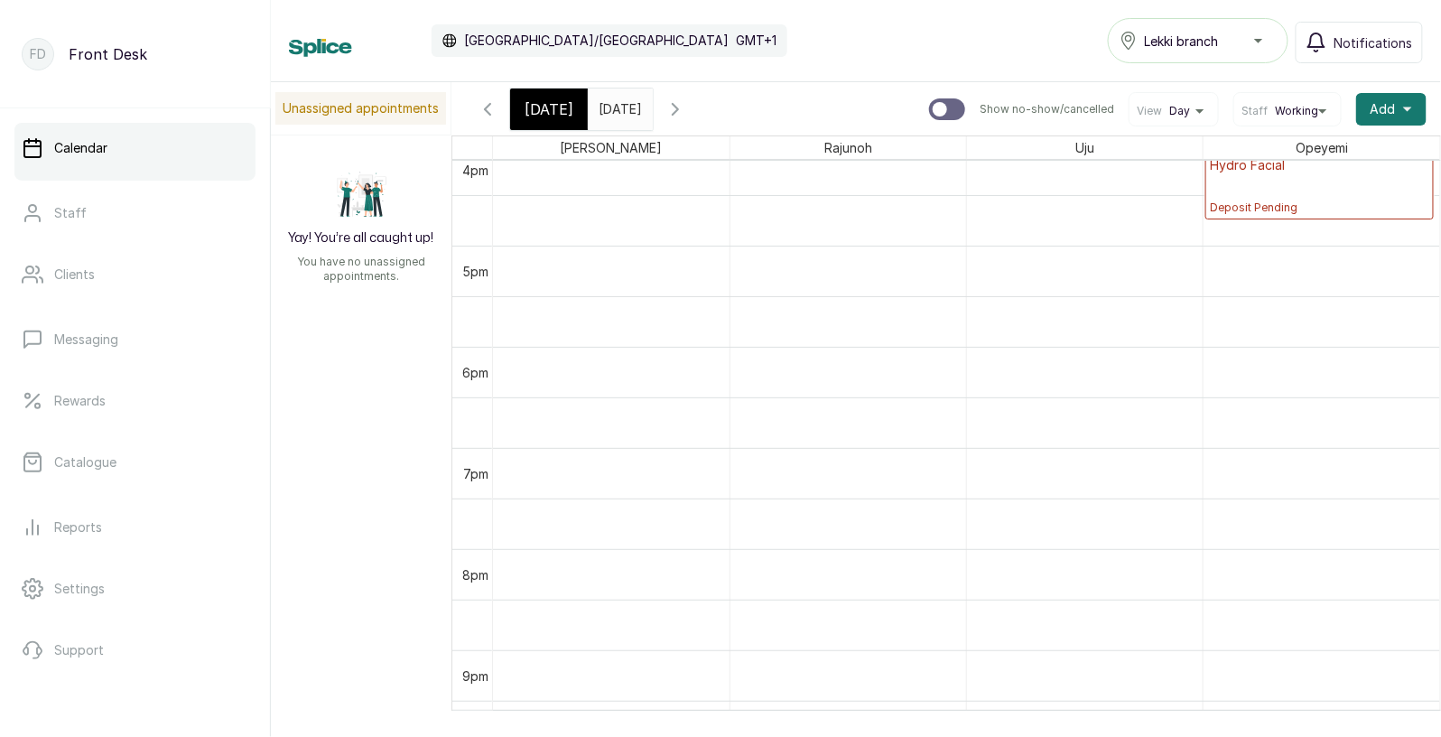
scroll to position [1548, 0]
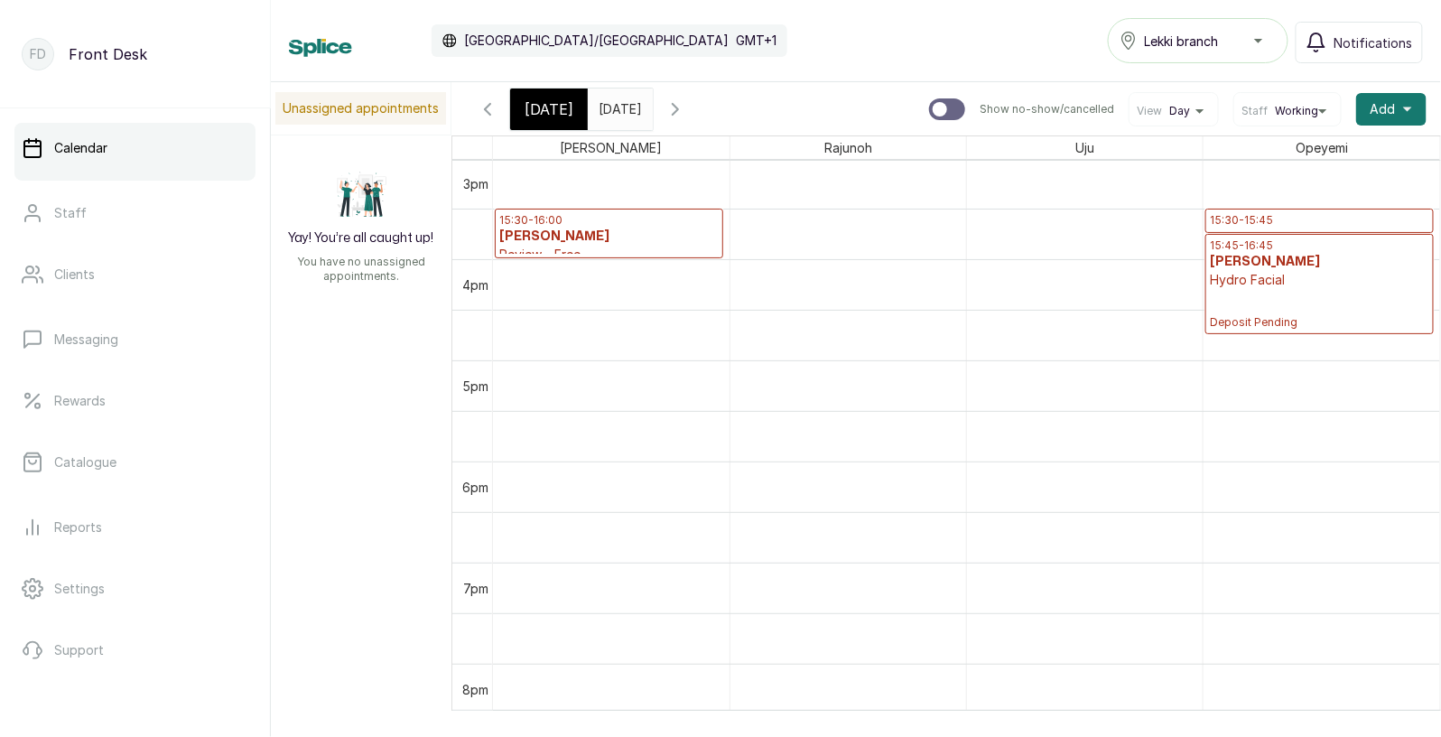
click at [686, 103] on icon "button" at bounding box center [676, 109] width 22 height 22
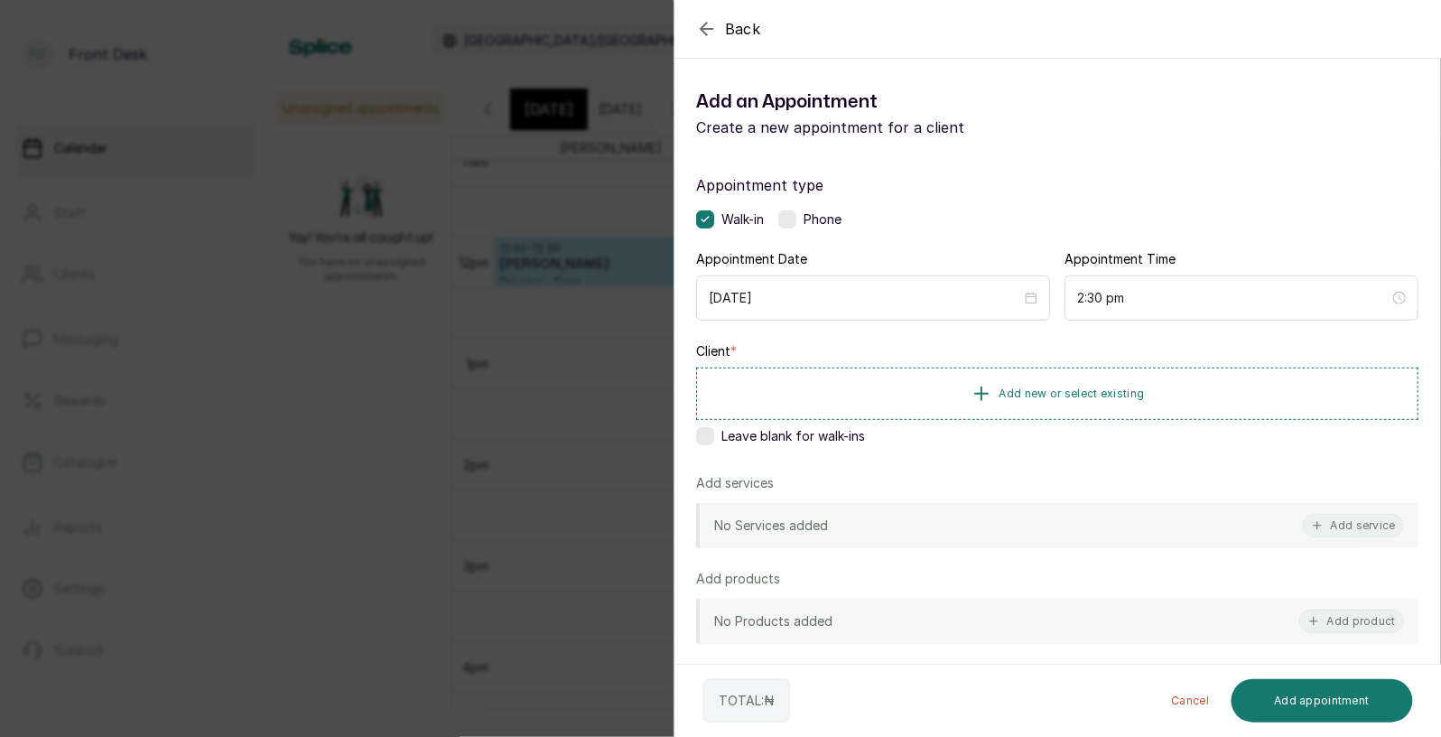
click at [578, 470] on div "Back Add Appointment Add an Appointment Create a new appointment for a client A…" at bounding box center [720, 368] width 1441 height 737
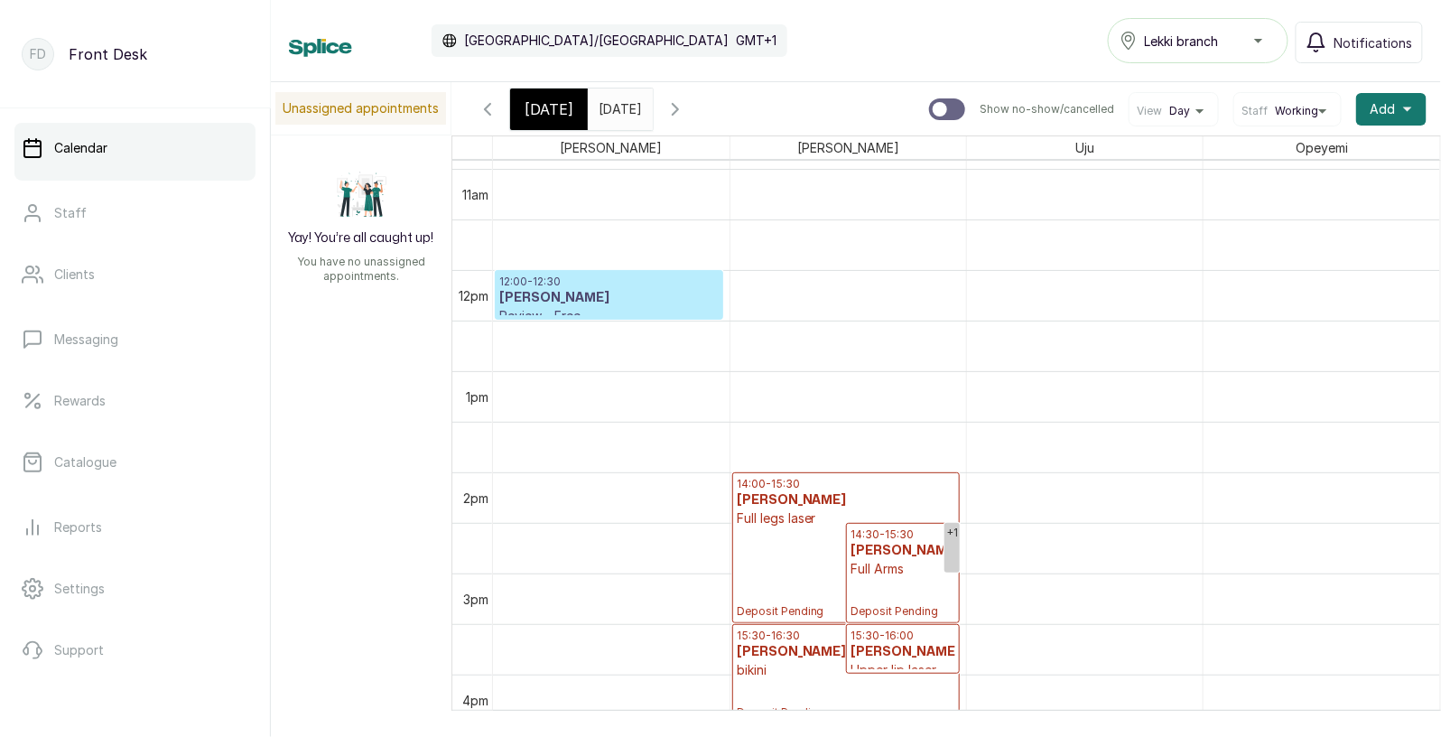
click at [555, 104] on span "[DATE]" at bounding box center [549, 109] width 49 height 22
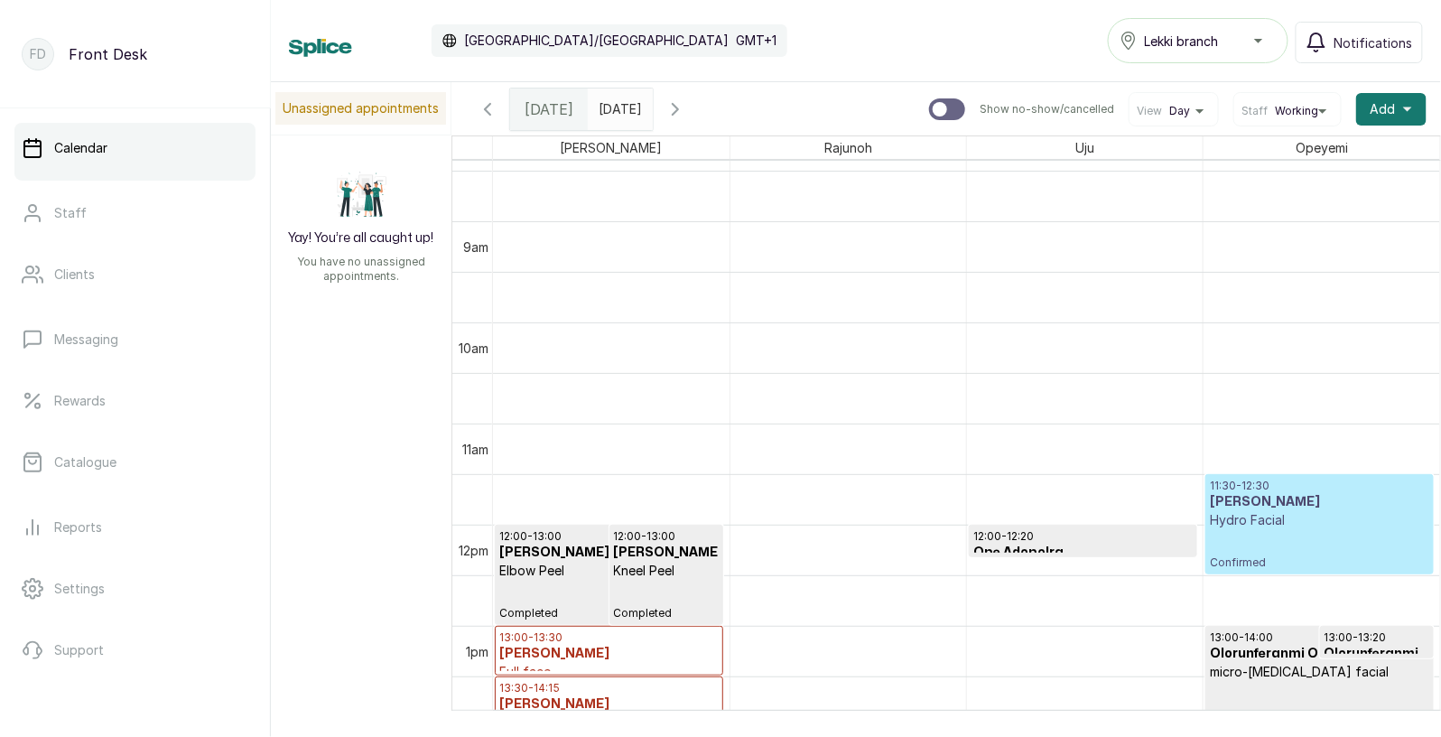
scroll to position [909, 0]
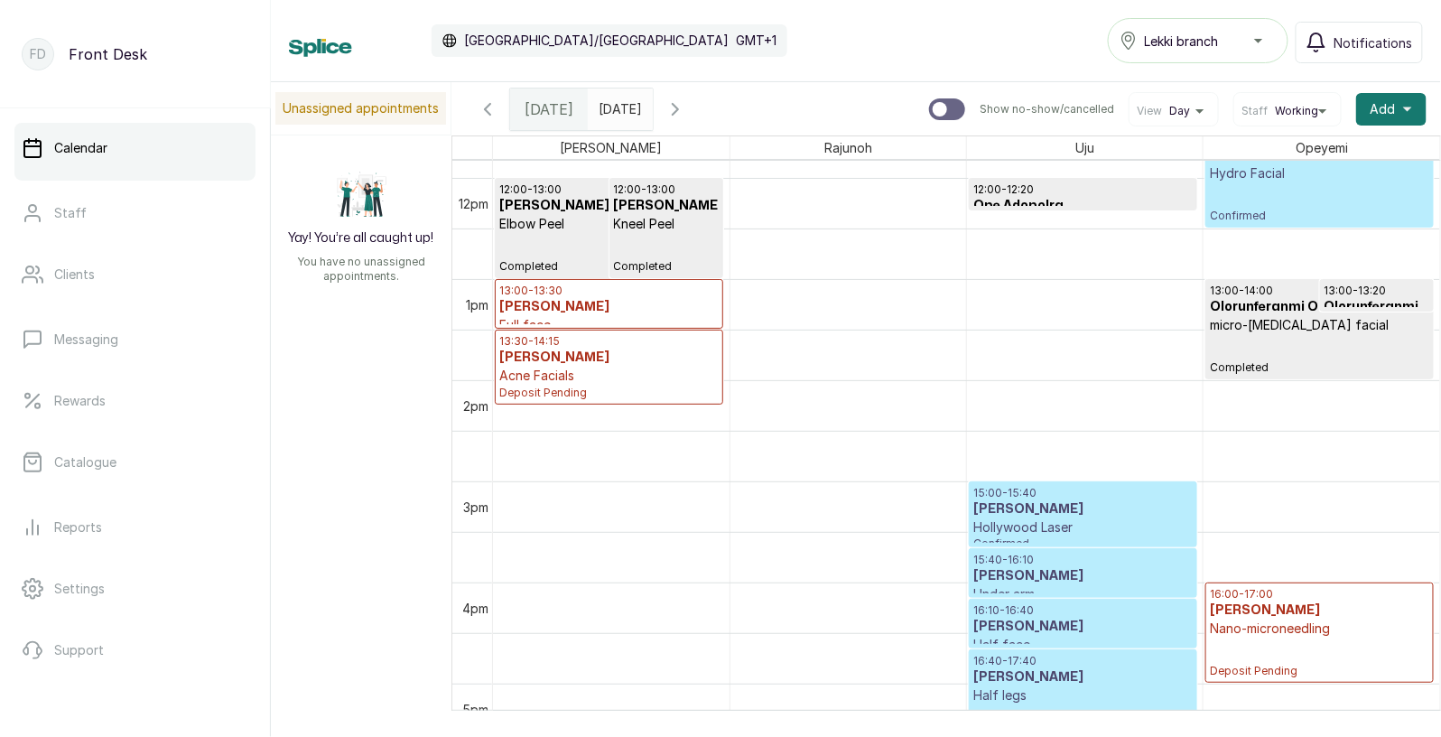
click at [1297, 619] on p "Nano-microneedling" at bounding box center [1319, 628] width 219 height 18
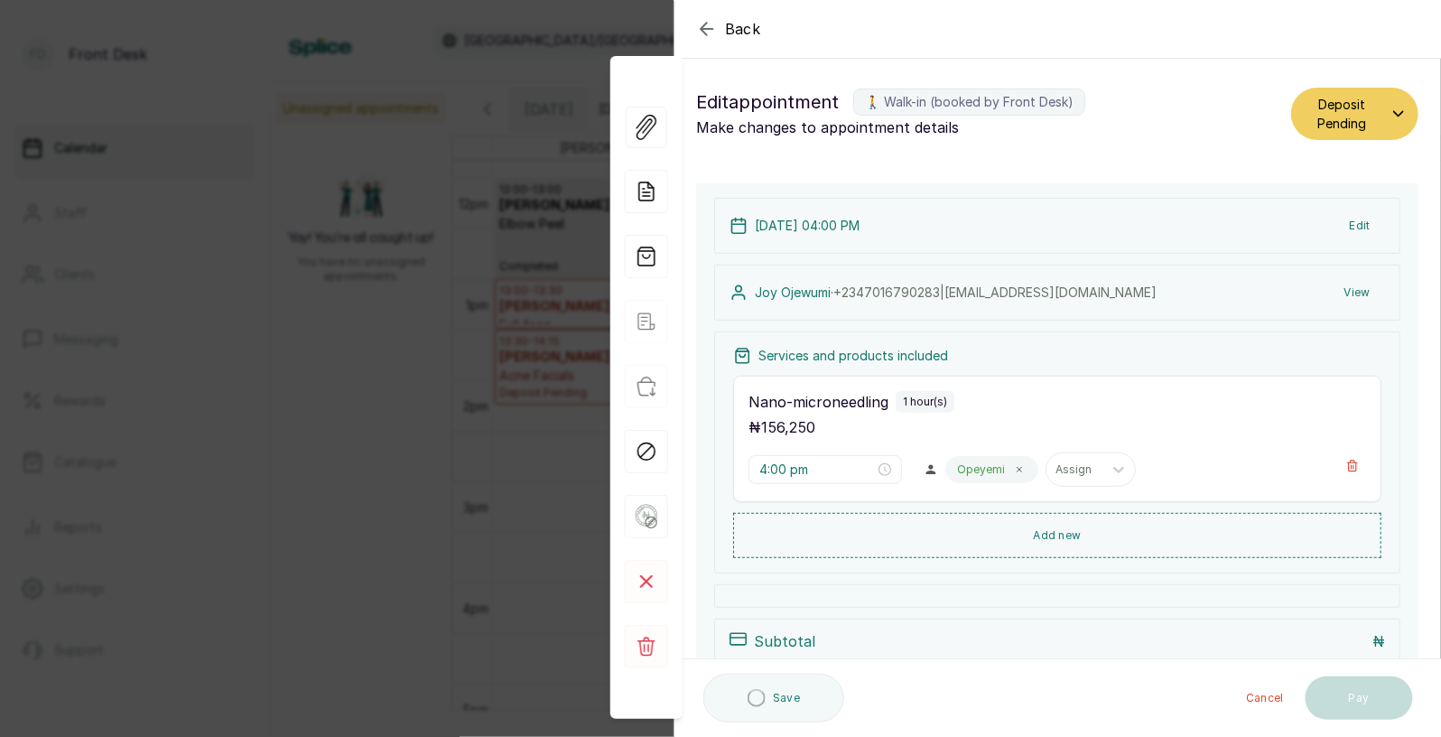
type input "4:00 pm"
click at [1363, 228] on button "Edit" at bounding box center [1360, 225] width 50 height 33
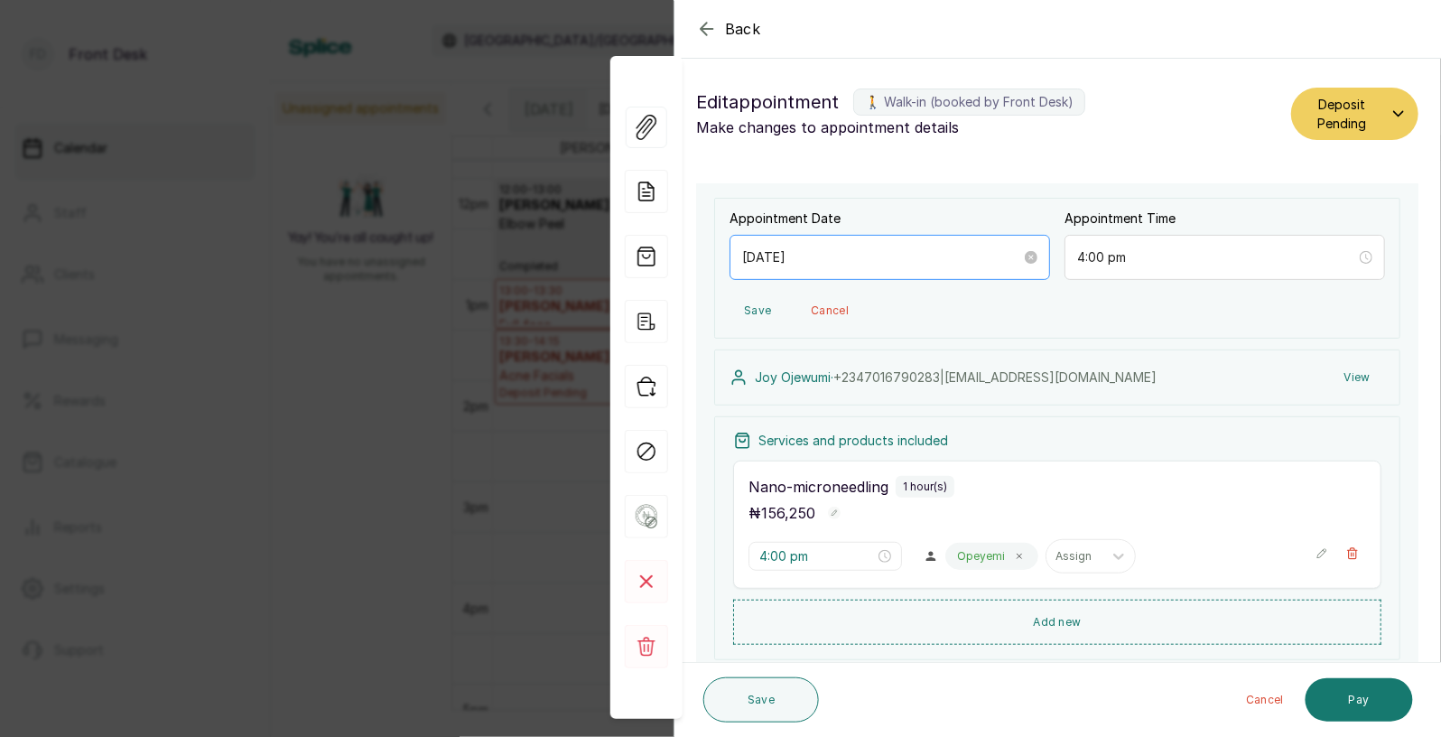
click at [1043, 265] on div "[DATE]" at bounding box center [890, 257] width 321 height 45
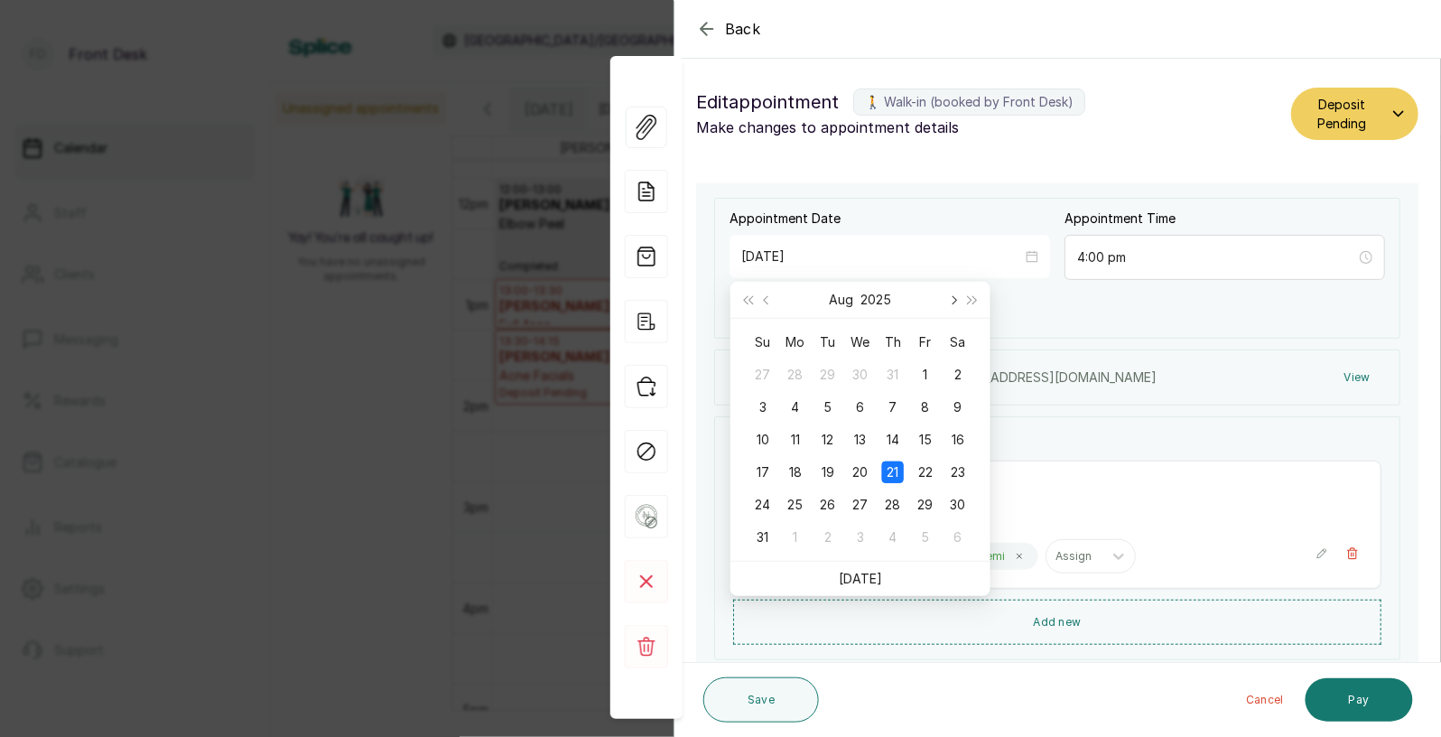
click at [953, 306] on button "Next month (PageDown)" at bounding box center [953, 300] width 20 height 36
type input "[DATE]"
click at [897, 437] on div "18" at bounding box center [893, 440] width 22 height 22
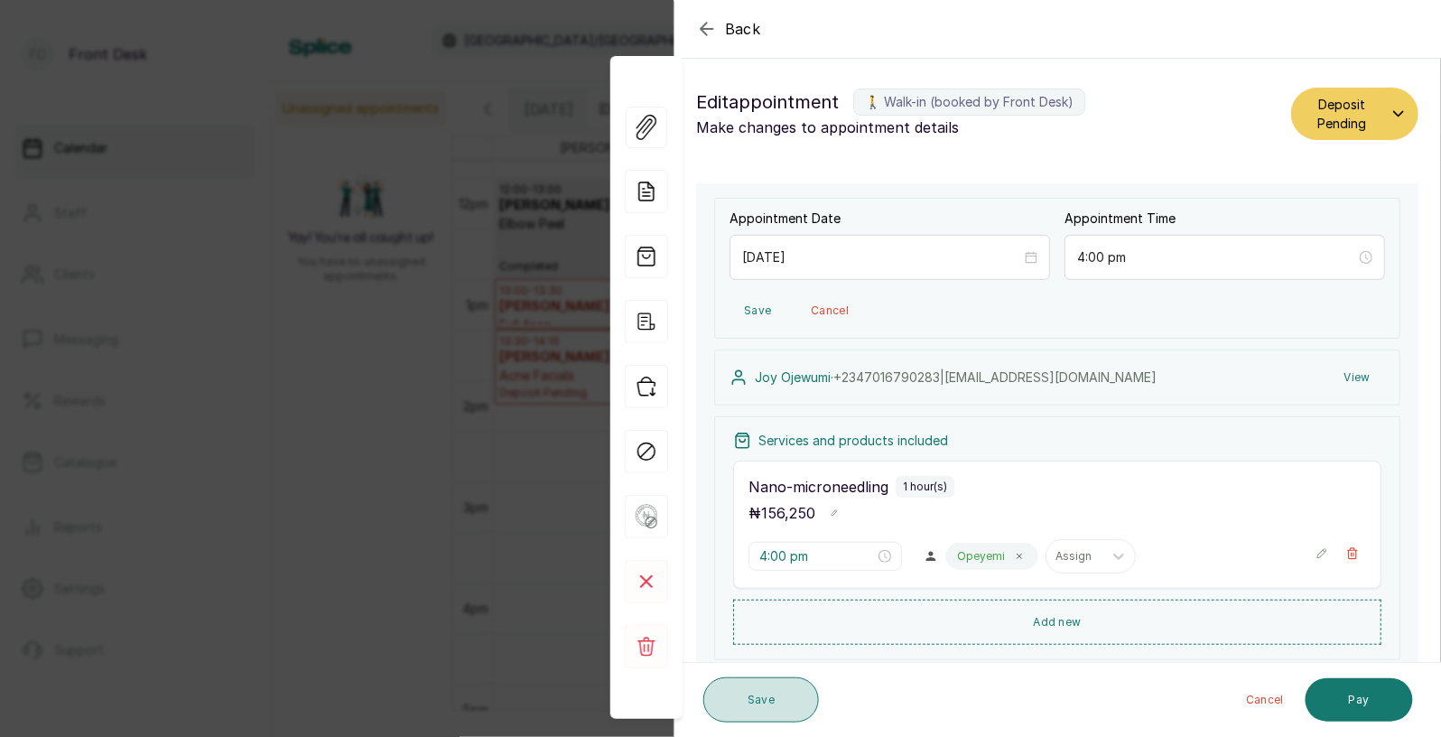
click at [750, 702] on button "Save" at bounding box center [761, 699] width 116 height 45
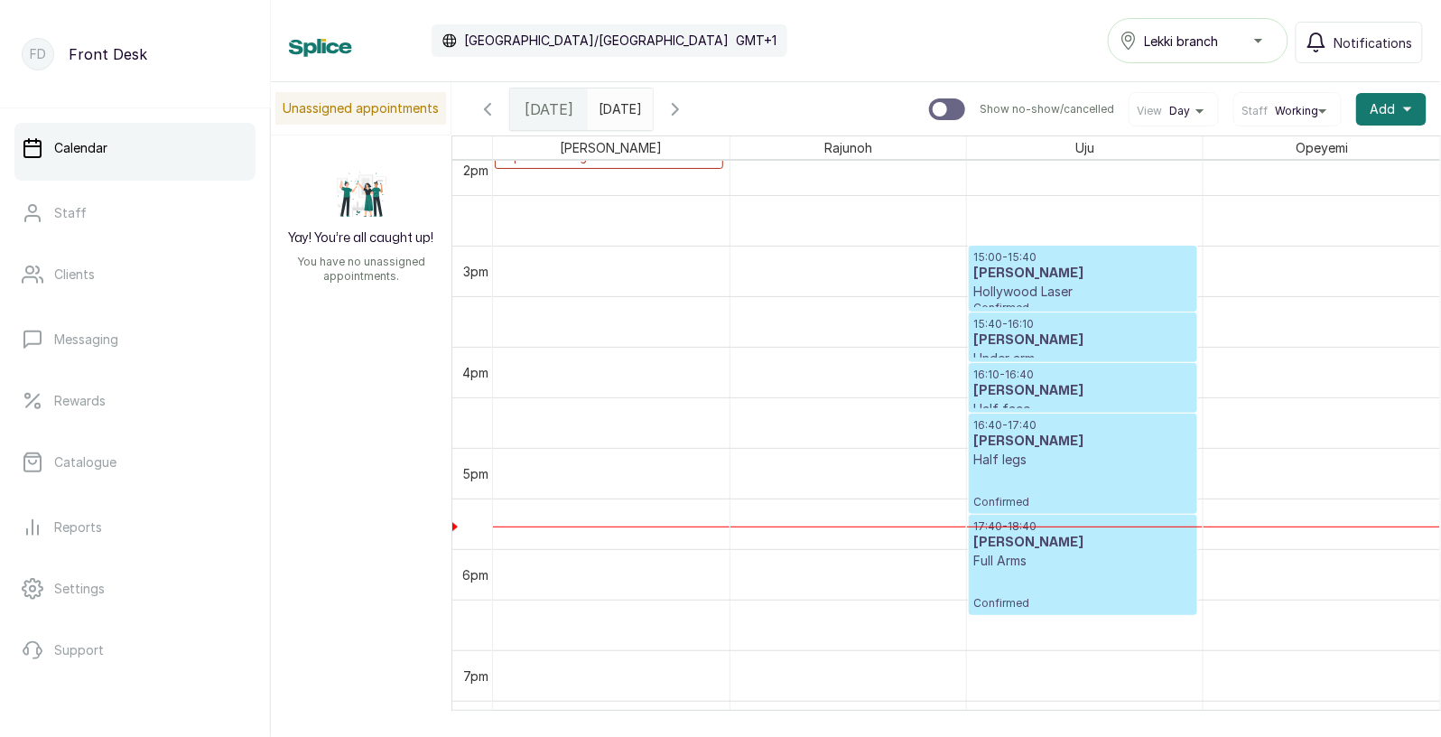
scroll to position [1442, 0]
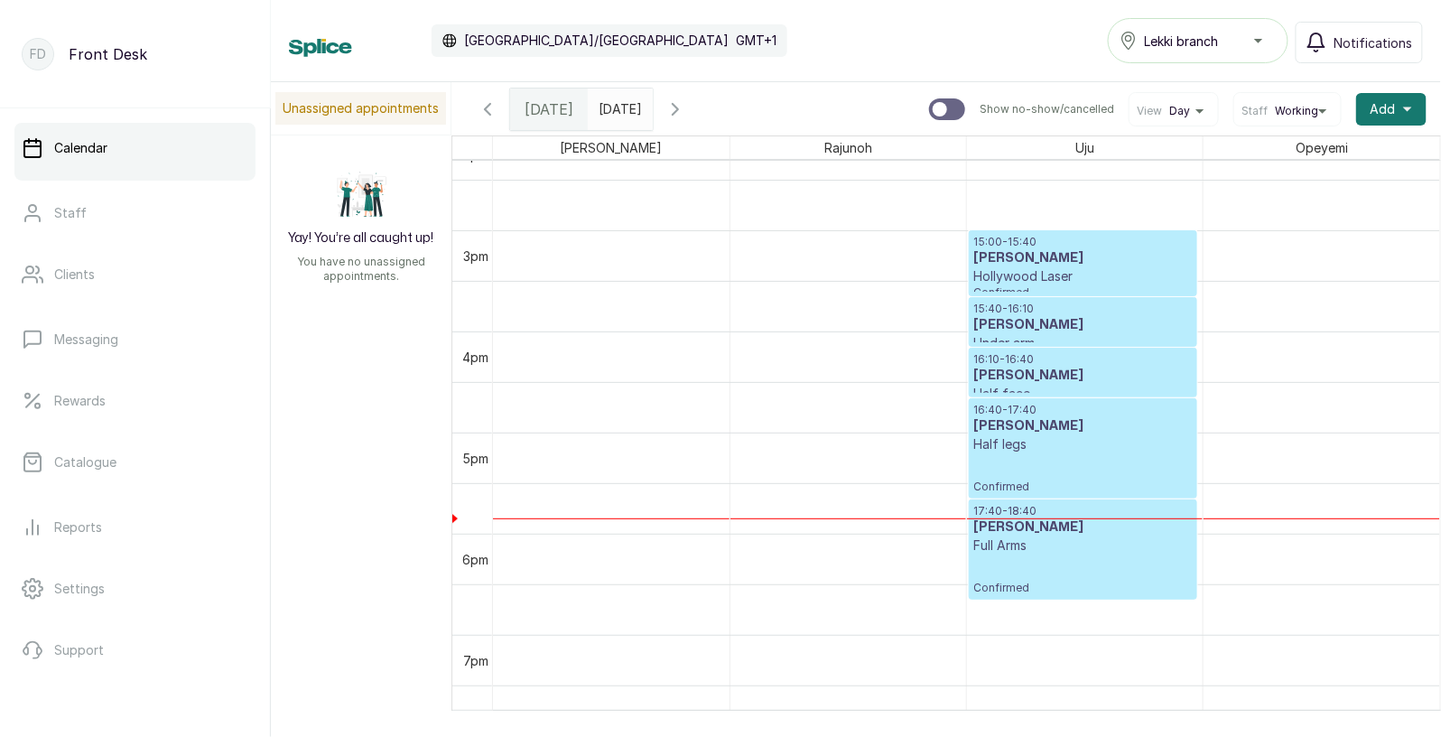
click at [686, 101] on icon "button" at bounding box center [676, 109] width 22 height 22
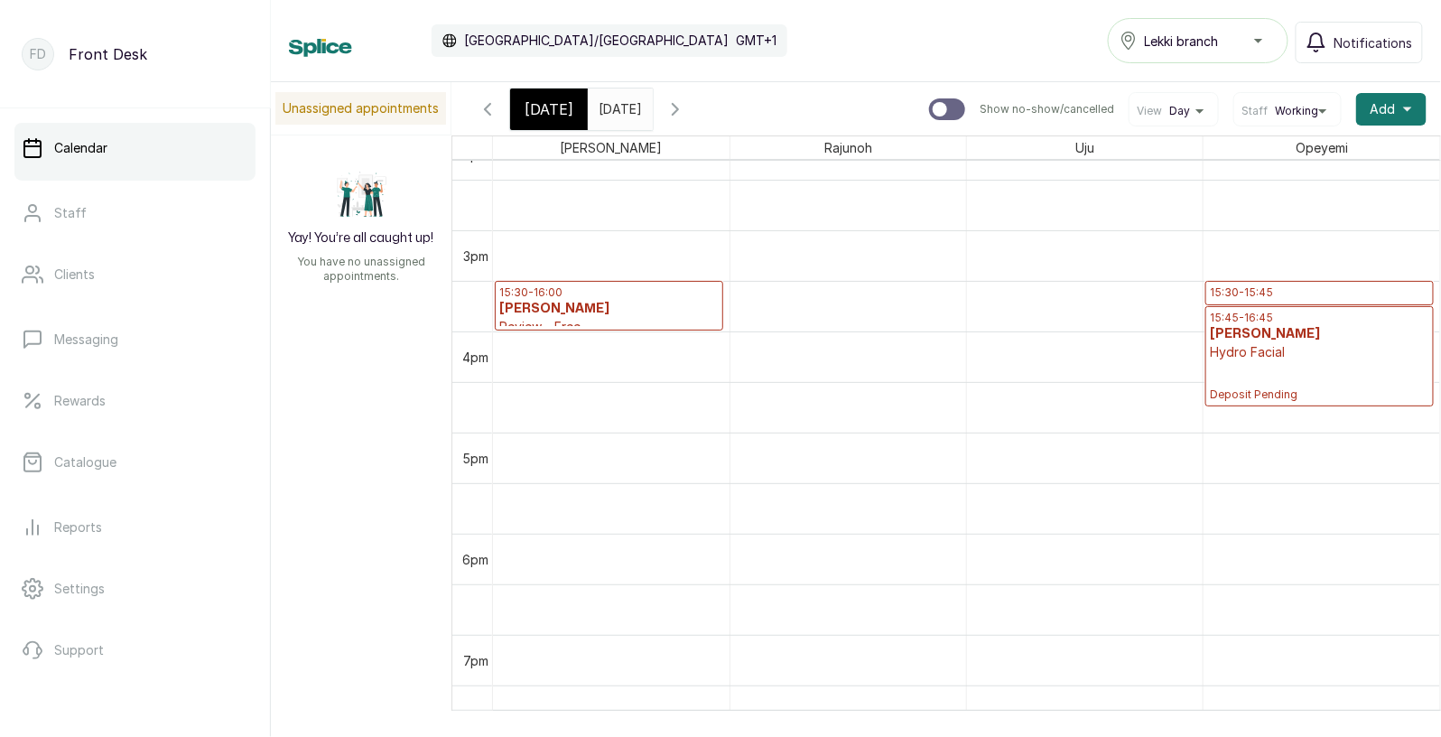
scroll to position [607, 0]
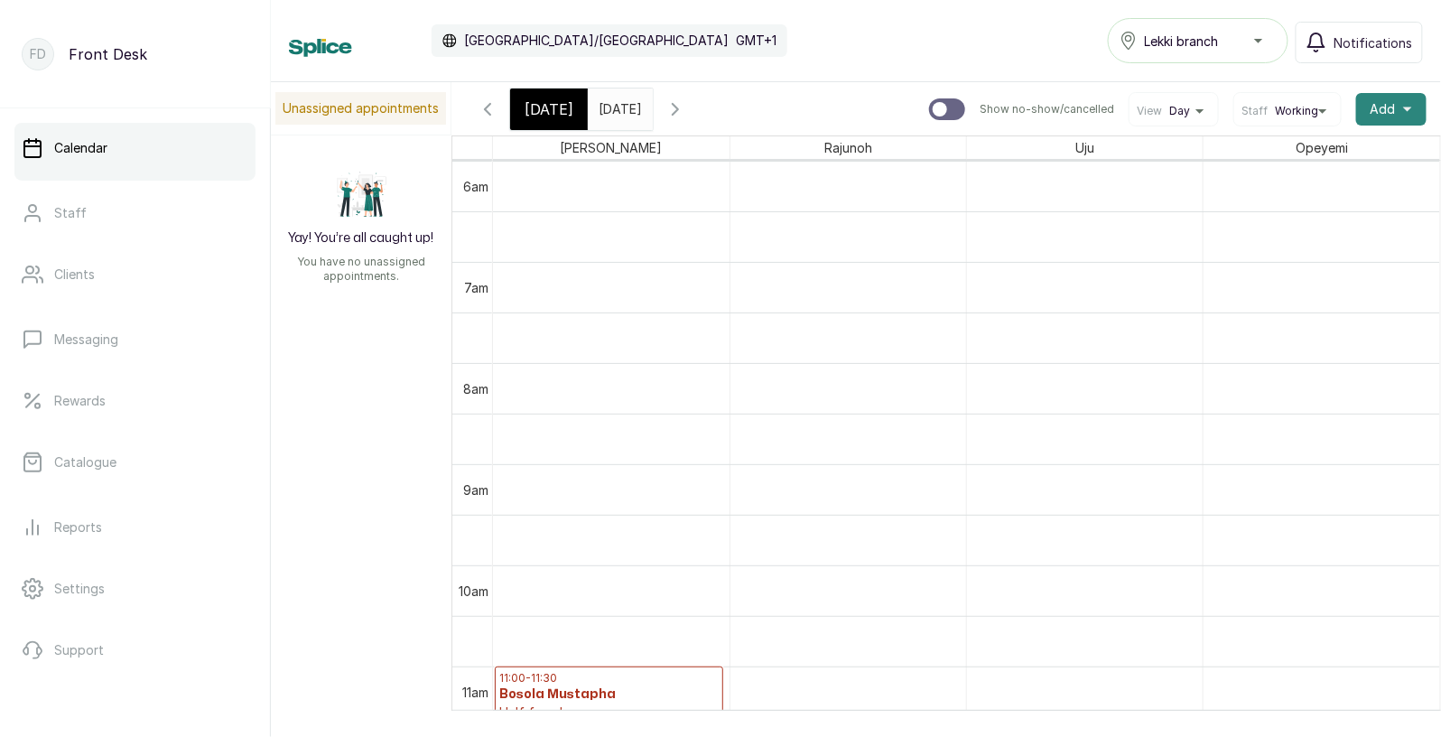
click at [1392, 103] on span "Add" at bounding box center [1383, 109] width 25 height 18
click at [1312, 149] on span "Add Appointment" at bounding box center [1325, 158] width 173 height 22
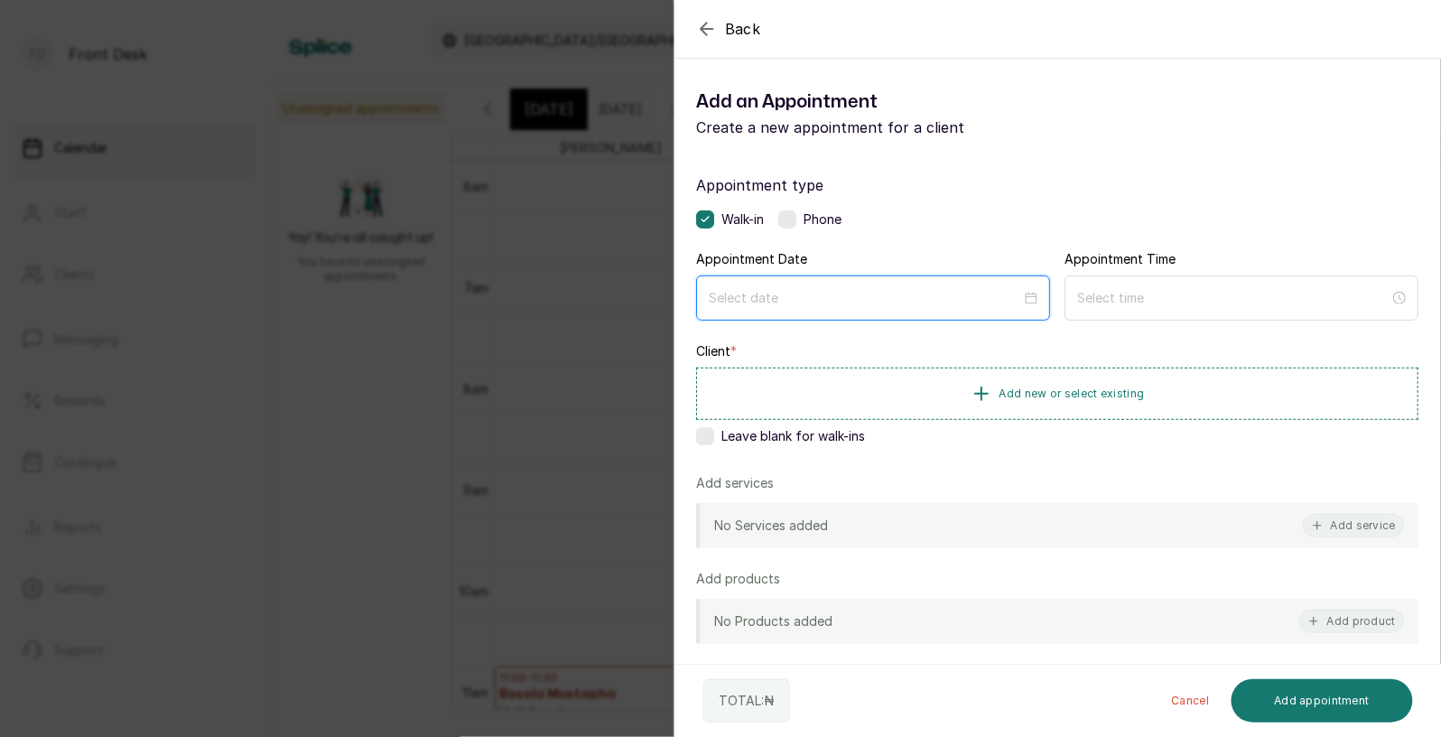
click at [814, 297] on input at bounding box center [865, 298] width 312 height 20
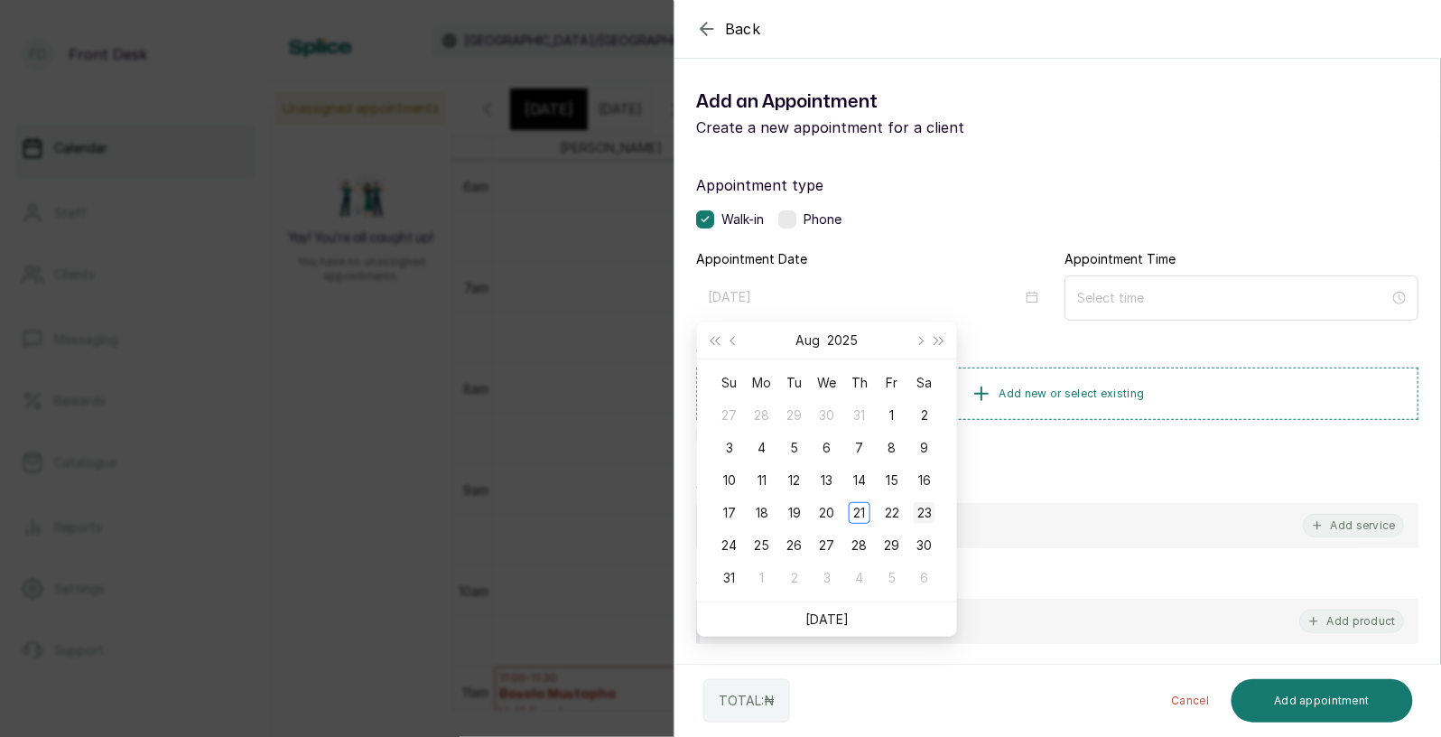
click at [924, 510] on div "23" at bounding box center [925, 513] width 22 height 22
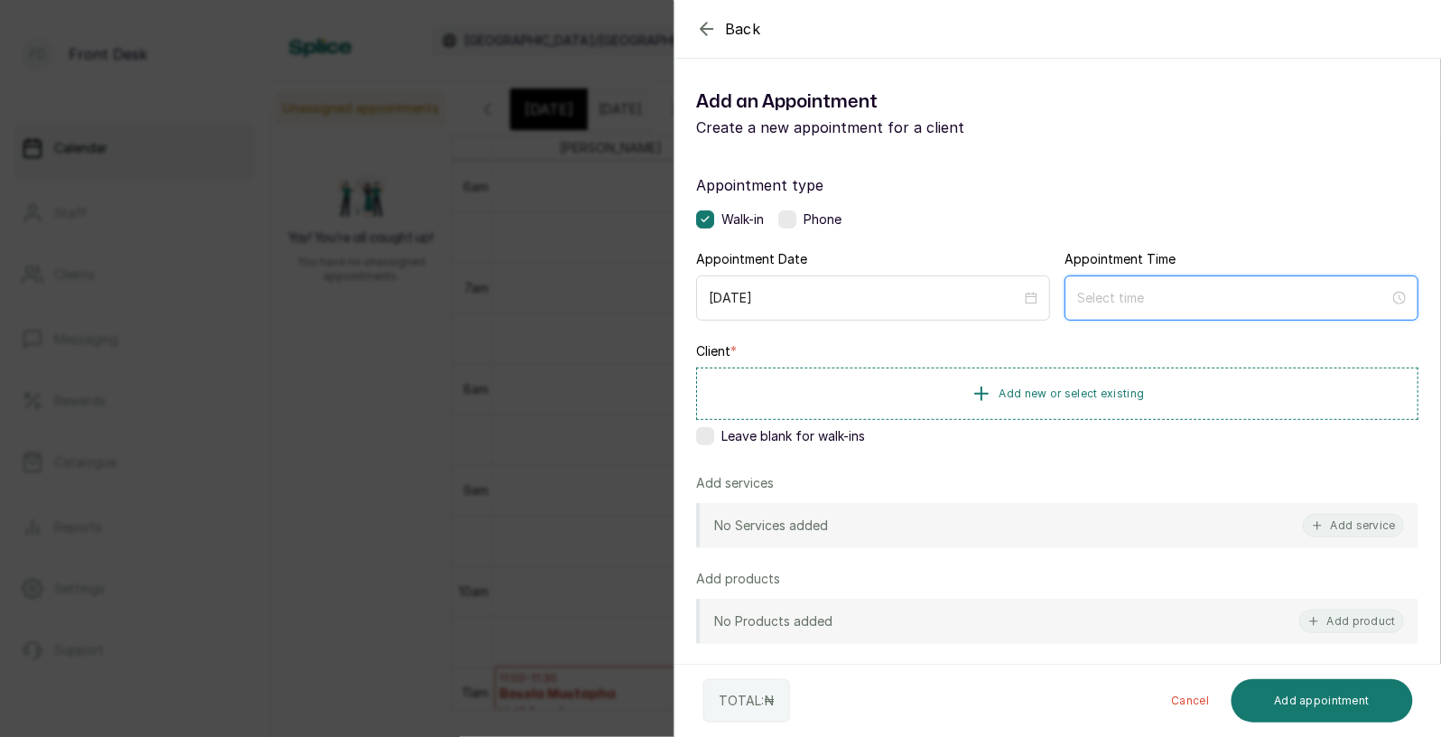
click at [1134, 296] on input at bounding box center [1233, 298] width 312 height 20
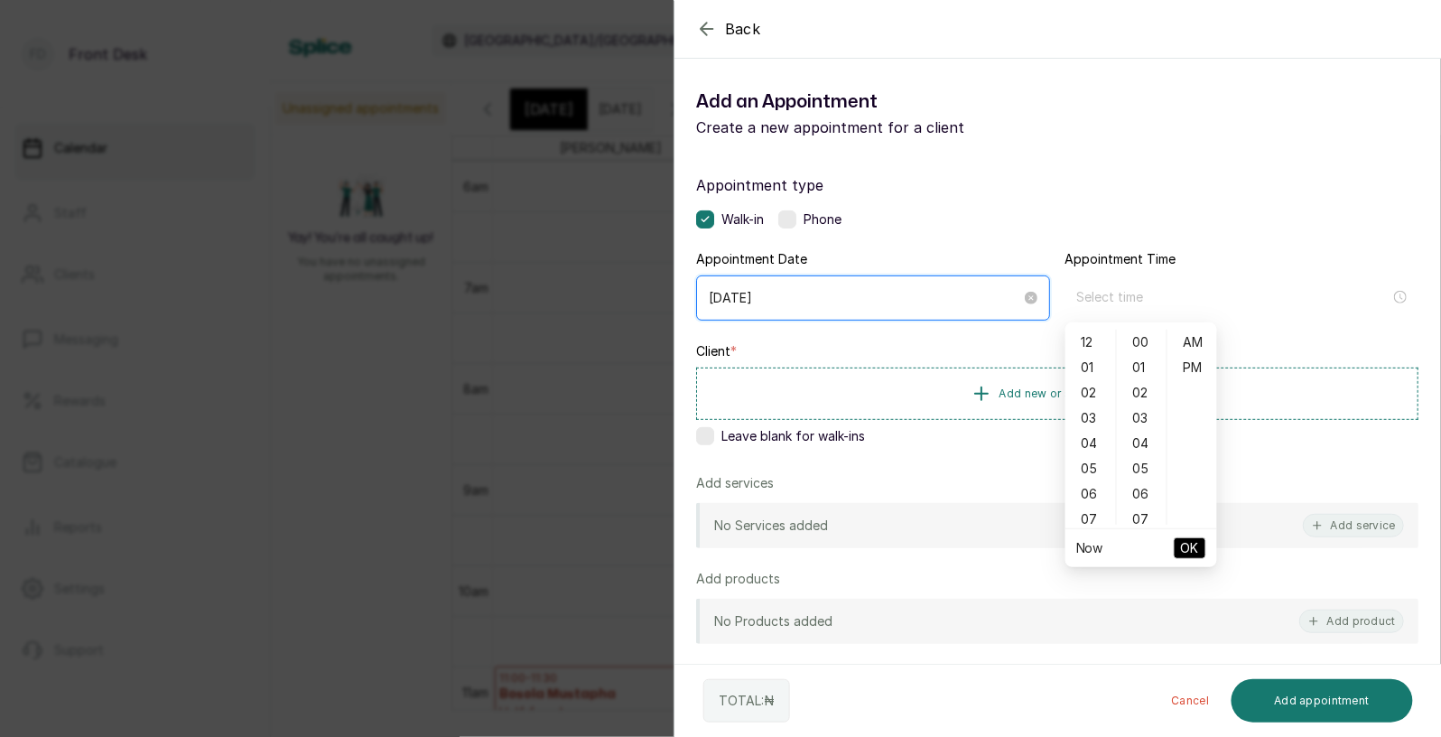
click at [872, 304] on input "[DATE]" at bounding box center [865, 298] width 312 height 20
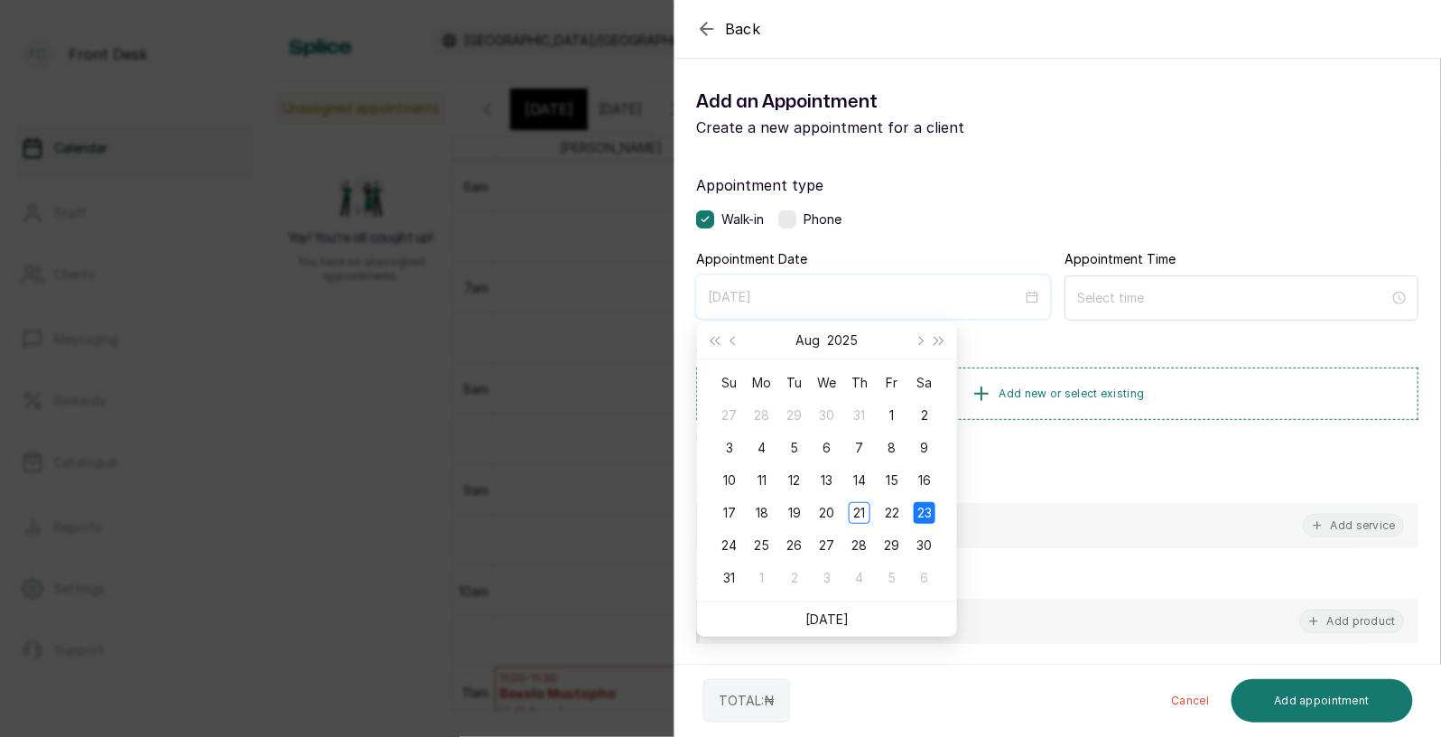
type input "[DATE]"
click at [926, 507] on div "23" at bounding box center [925, 513] width 22 height 22
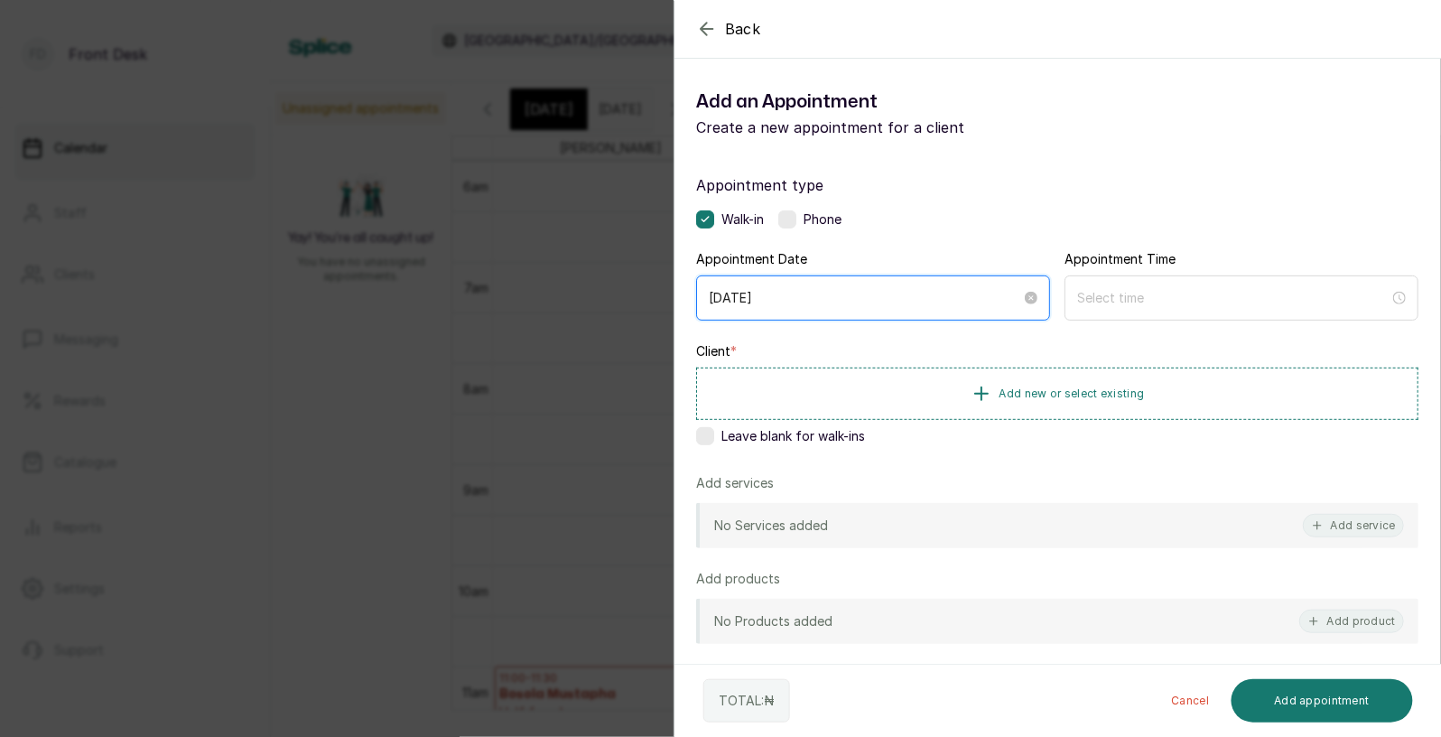
click at [851, 295] on input "[DATE]" at bounding box center [865, 298] width 312 height 20
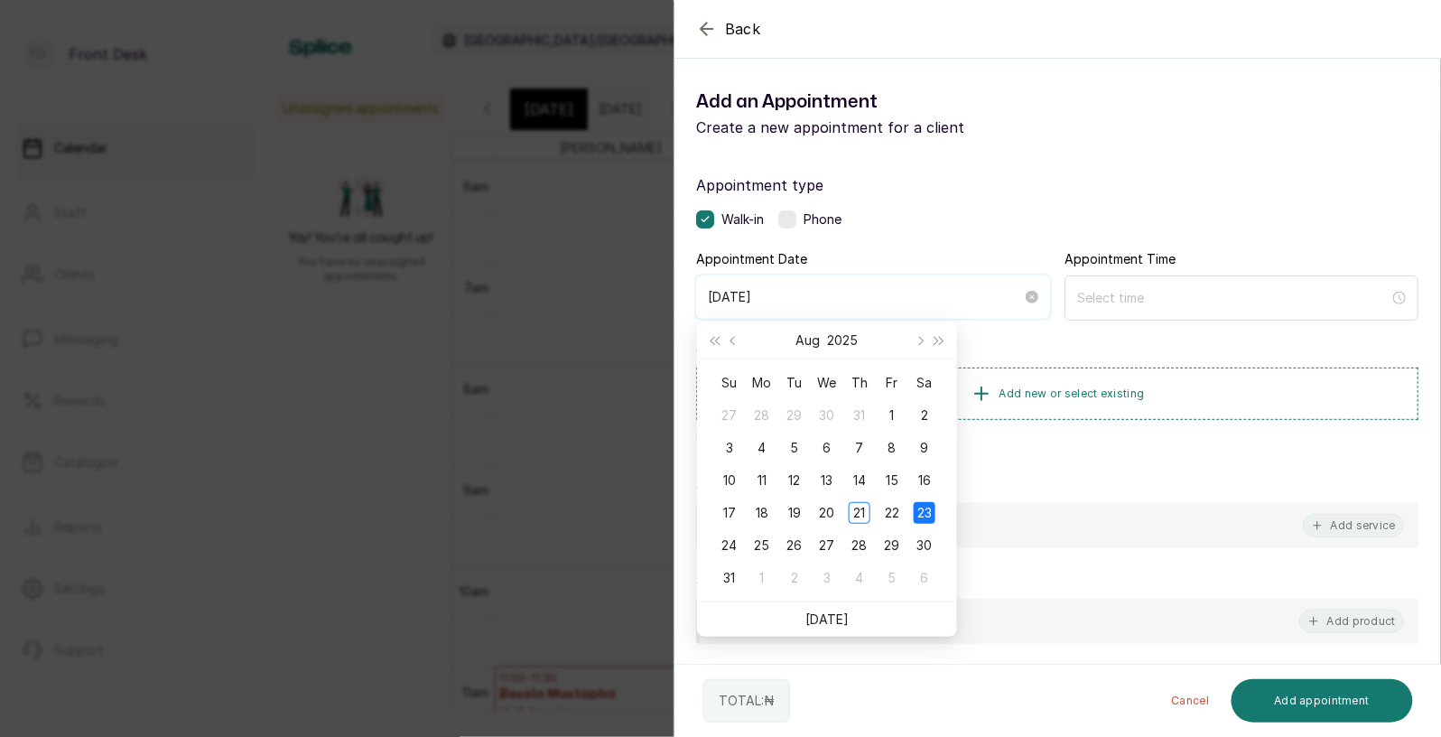
click at [851, 295] on input "[DATE]" at bounding box center [865, 297] width 314 height 20
click at [1146, 294] on input at bounding box center [1233, 298] width 312 height 20
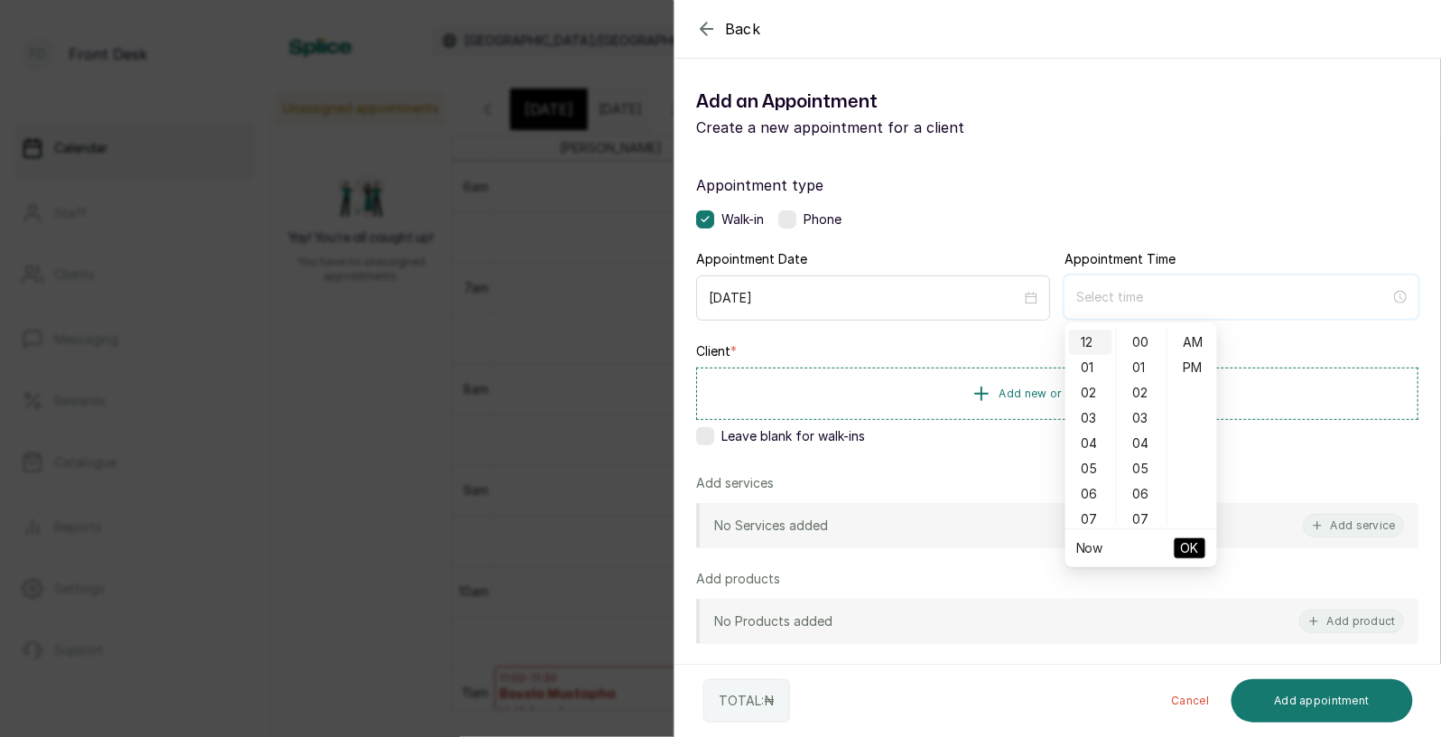
type input "12:00 am"
click at [1091, 335] on div "12" at bounding box center [1090, 342] width 43 height 25
type input "12:00 pm"
click at [1187, 363] on div "PM" at bounding box center [1192, 367] width 43 height 25
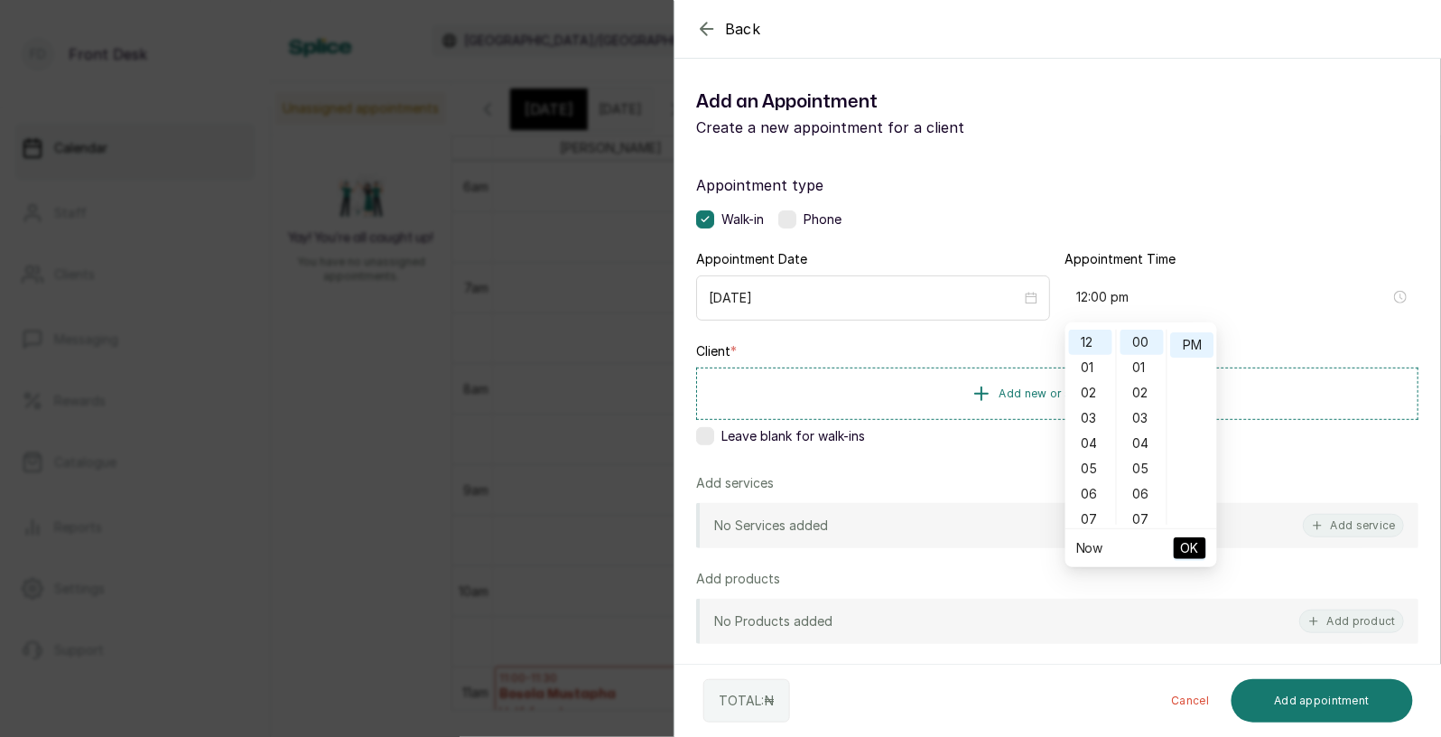
click at [1192, 540] on span "OK" at bounding box center [1190, 548] width 18 height 34
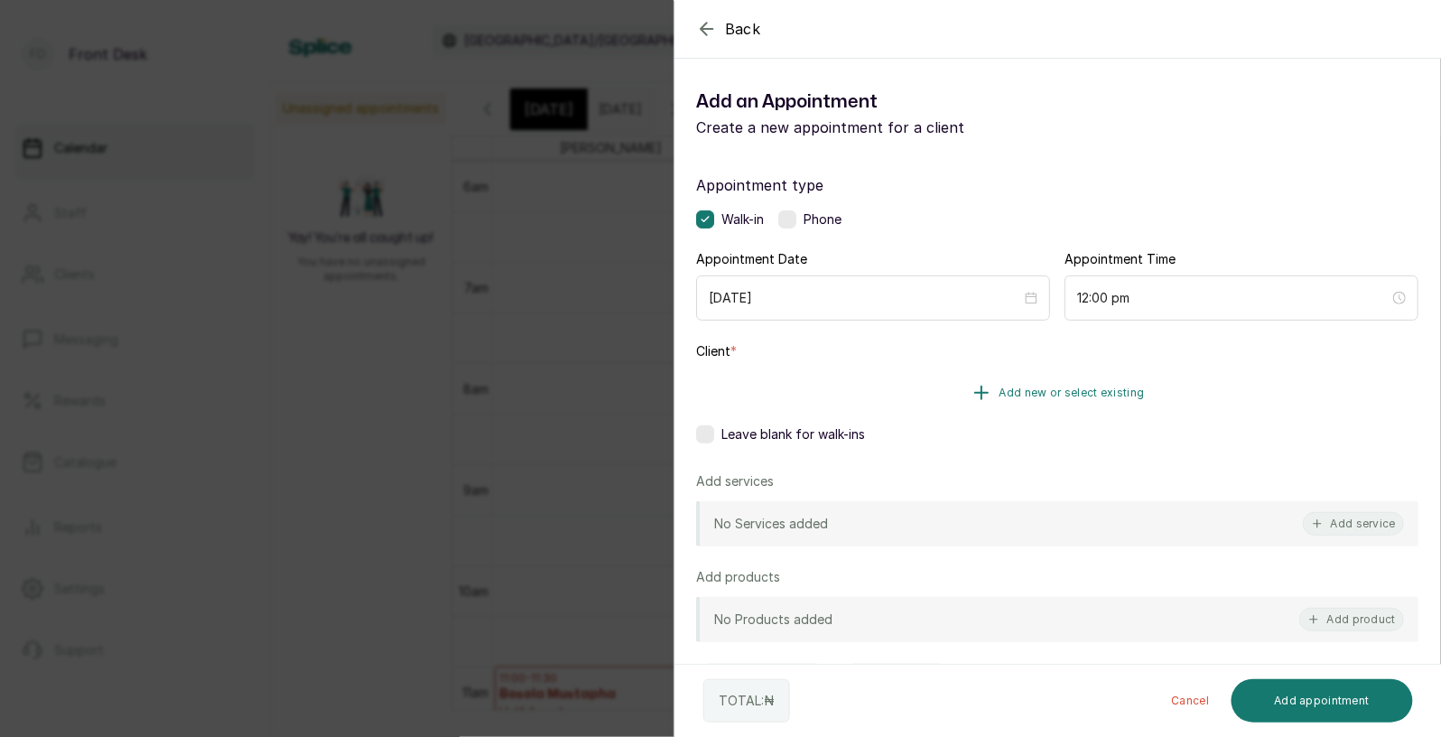
click at [1076, 387] on span "Add new or select existing" at bounding box center [1072, 393] width 145 height 14
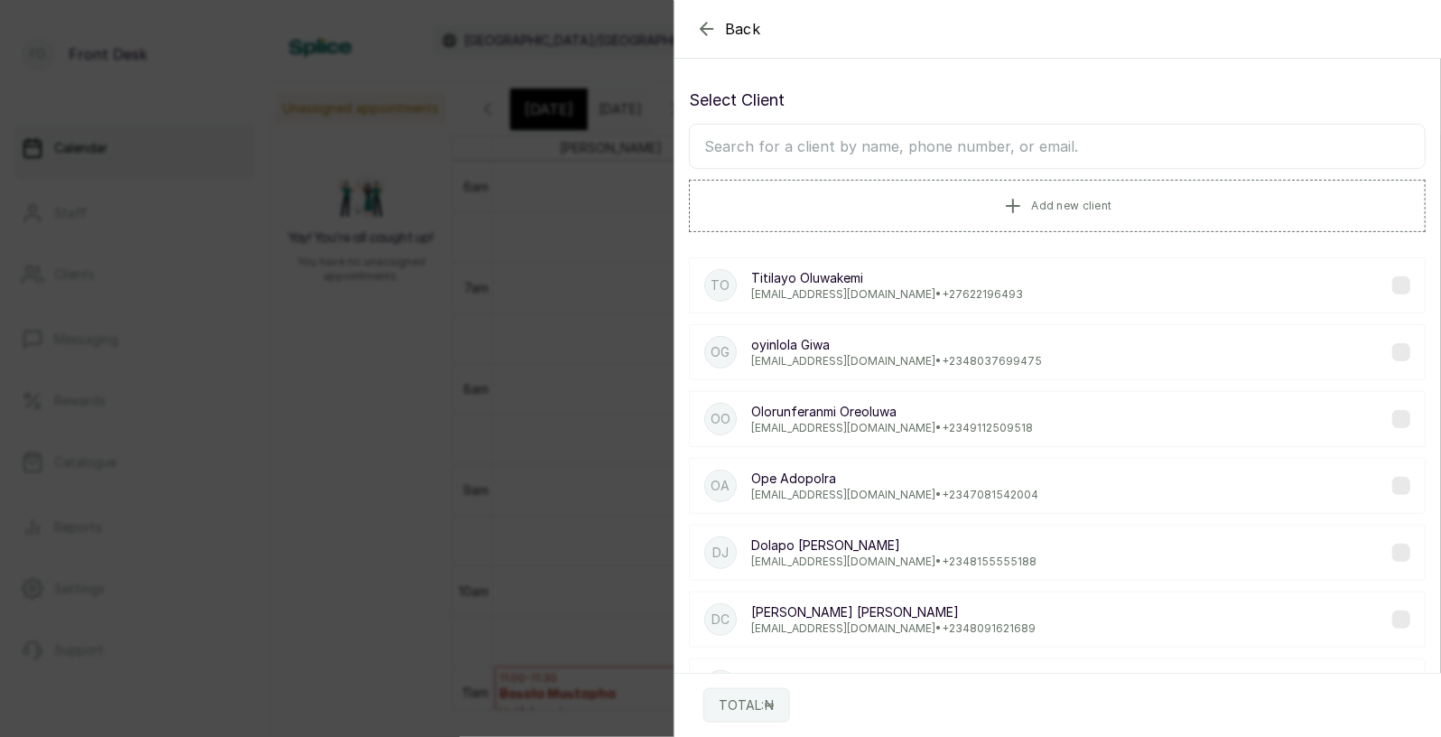
click at [976, 145] on input "text" at bounding box center [1057, 146] width 737 height 45
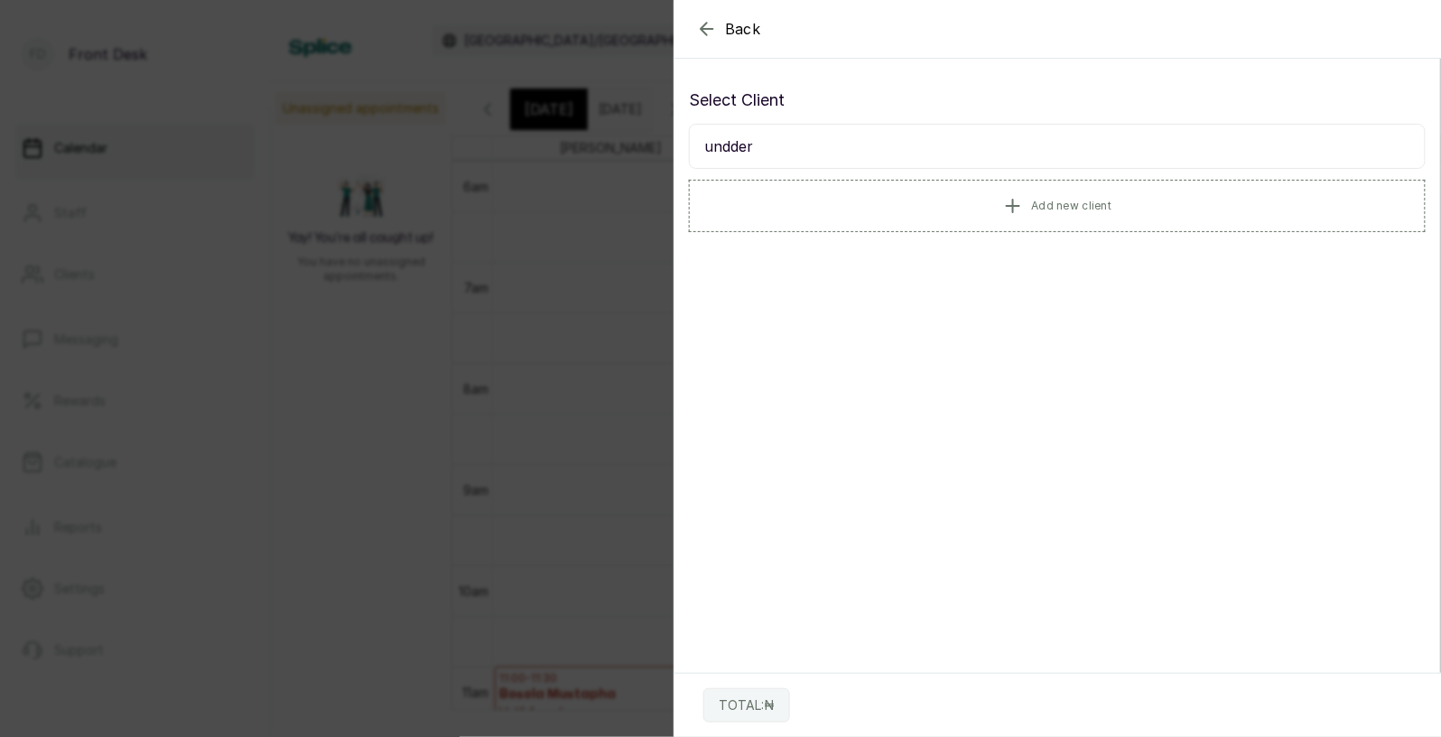
click at [837, 149] on input "undder" at bounding box center [1057, 146] width 737 height 45
type input "u"
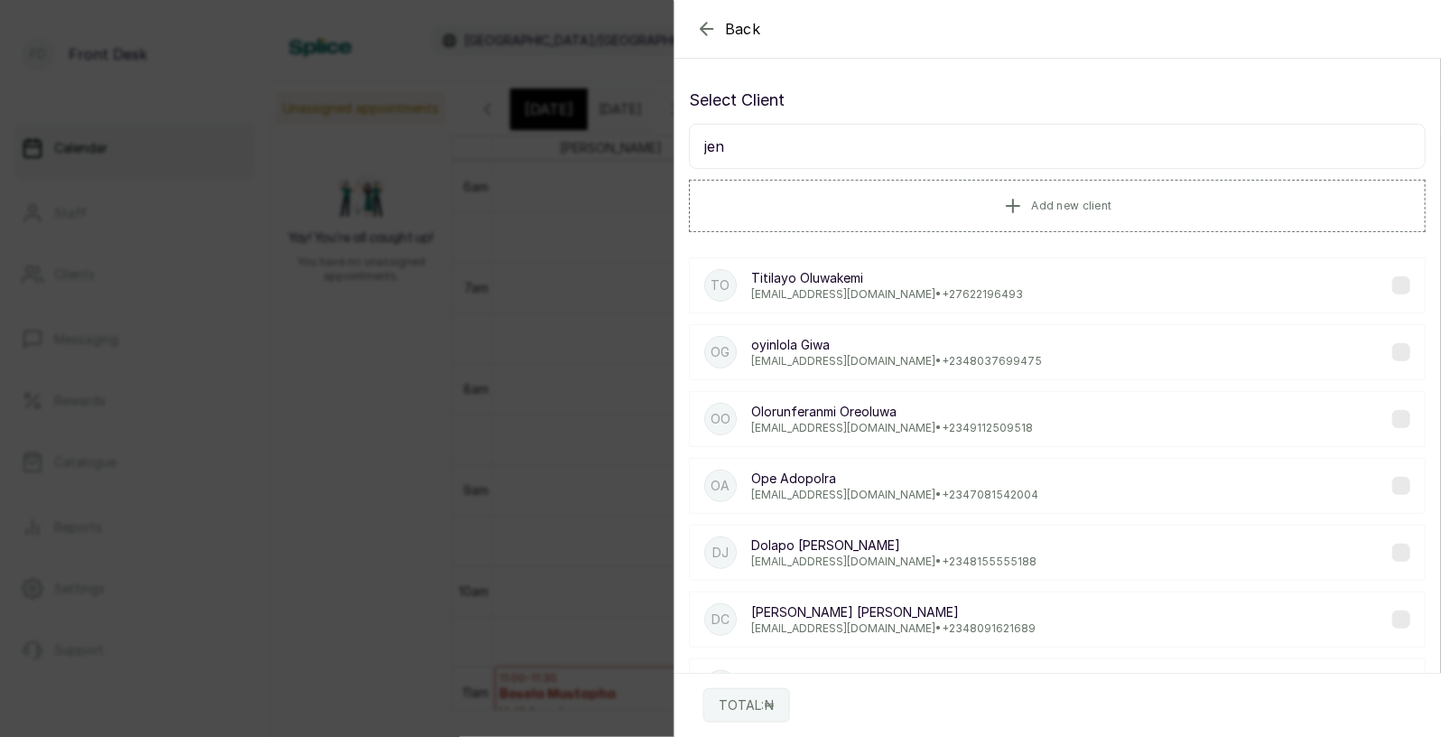
type input "jenn"
click at [824, 279] on p "[PERSON_NAME]" at bounding box center [895, 278] width 288 height 18
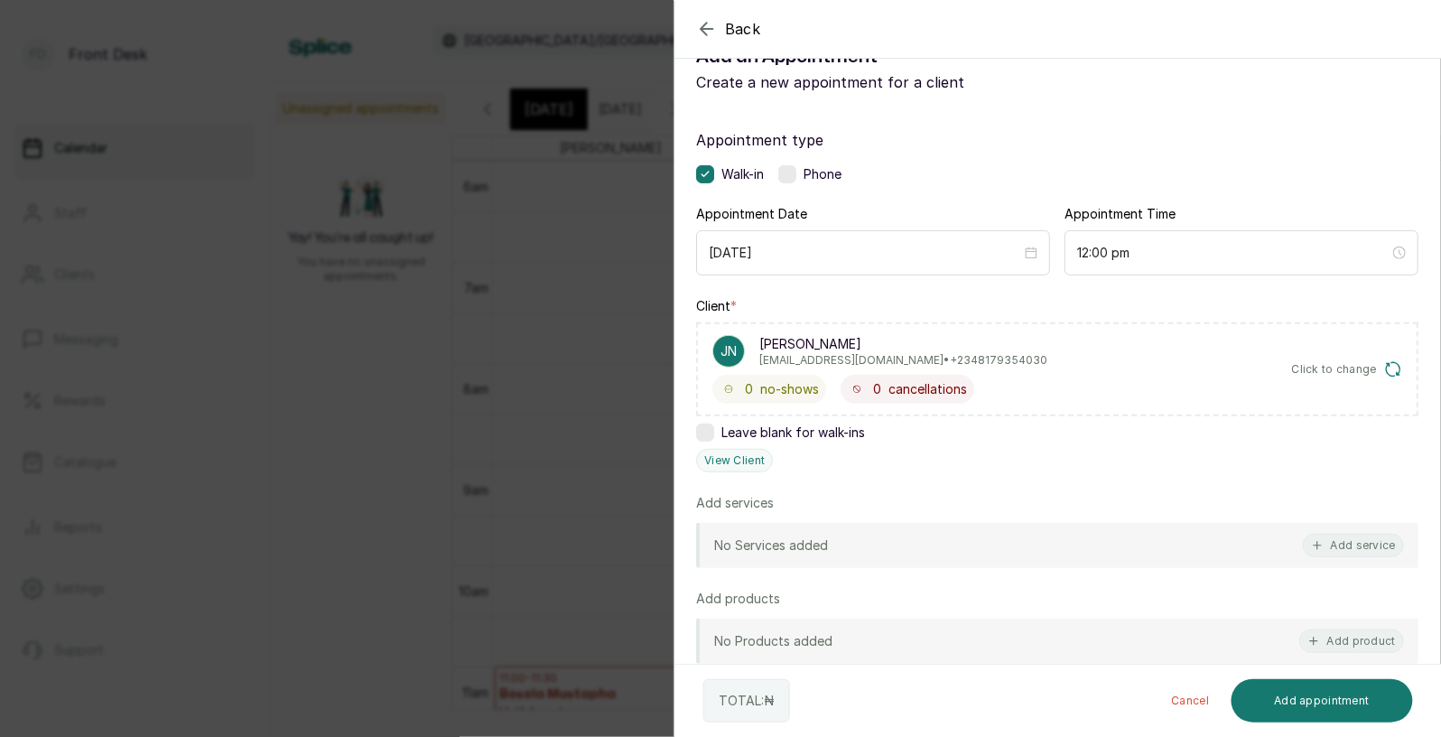
scroll to position [49, 0]
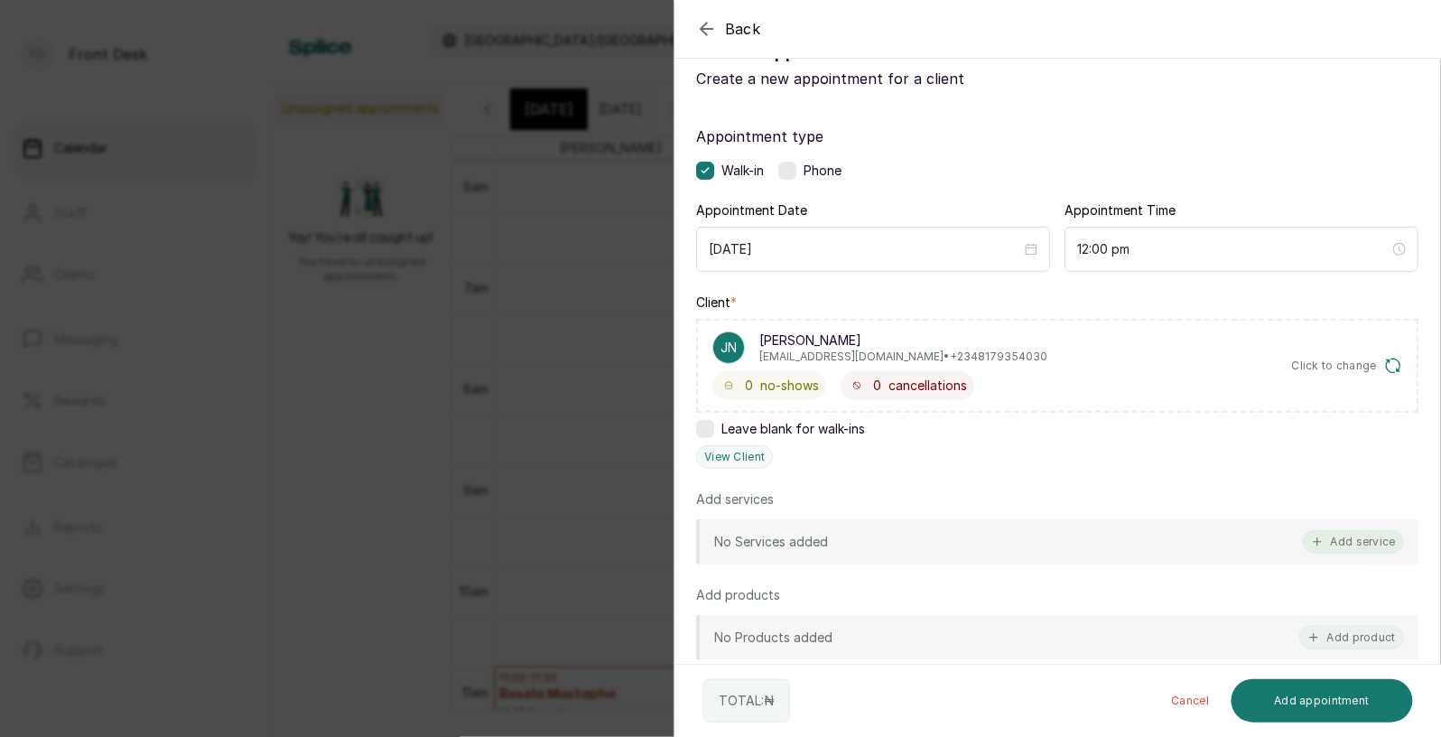
click at [1368, 539] on button "Add service" at bounding box center [1353, 541] width 101 height 23
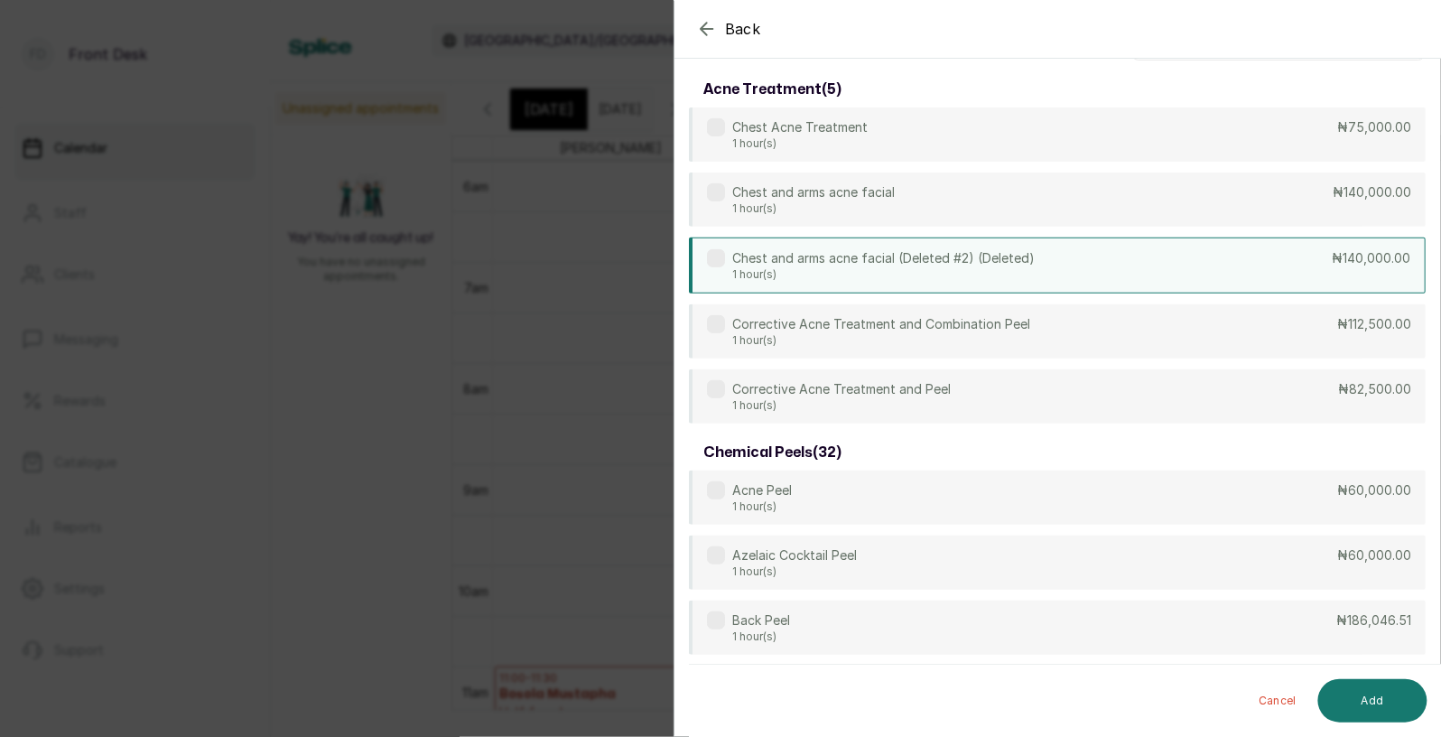
scroll to position [0, 0]
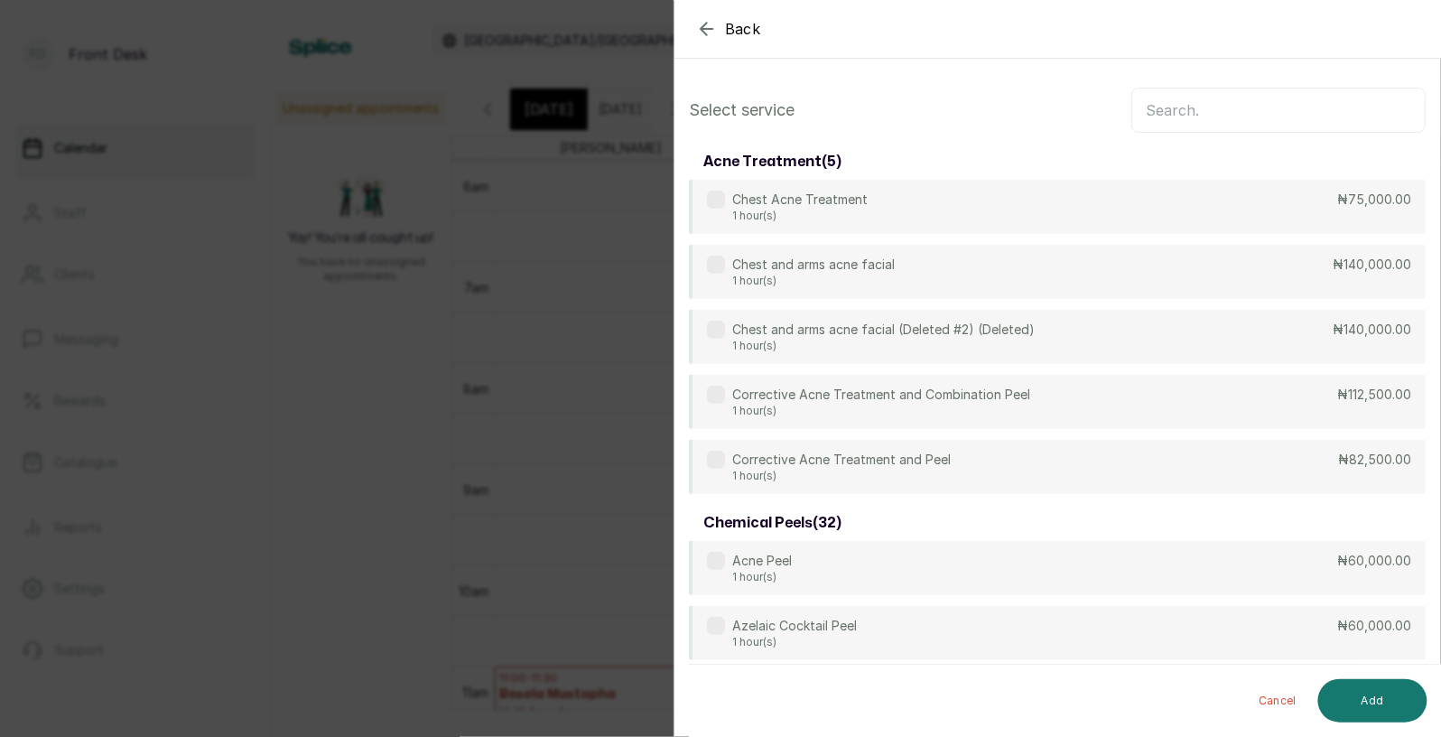
click at [1220, 123] on input "text" at bounding box center [1278, 110] width 294 height 45
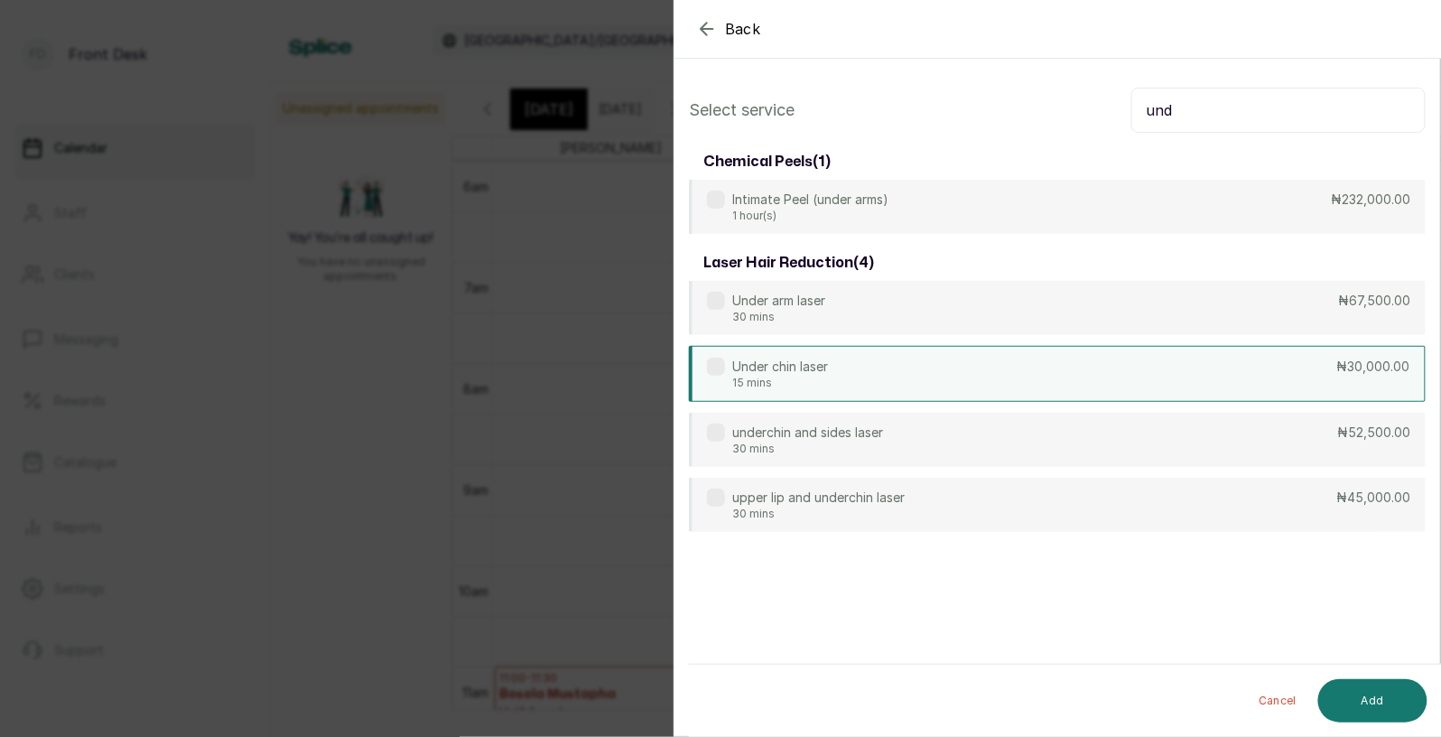
type input "und"
click at [865, 369] on div "Under chin laser 15 mins ₦30,000.00" at bounding box center [1057, 374] width 737 height 56
click at [1393, 701] on button "Add" at bounding box center [1372, 700] width 109 height 43
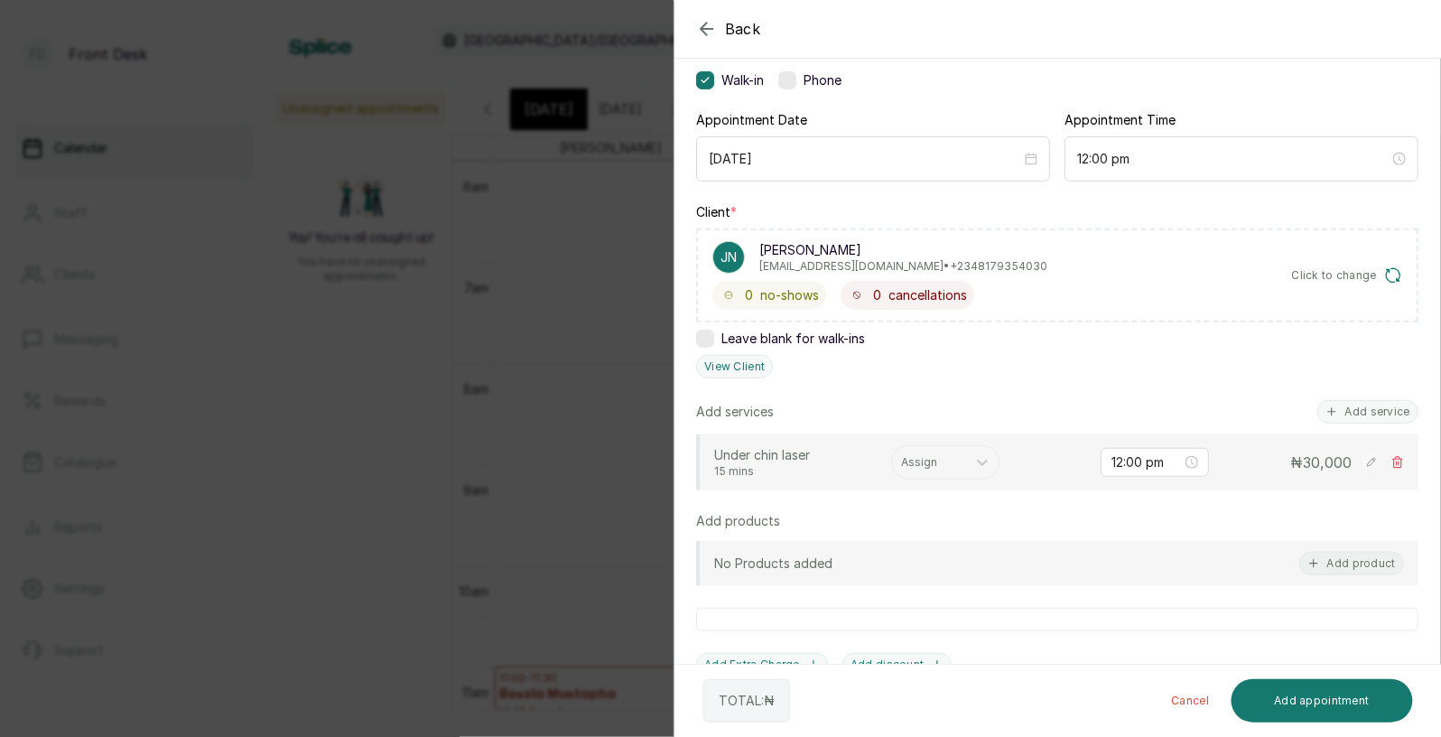
scroll to position [185, 0]
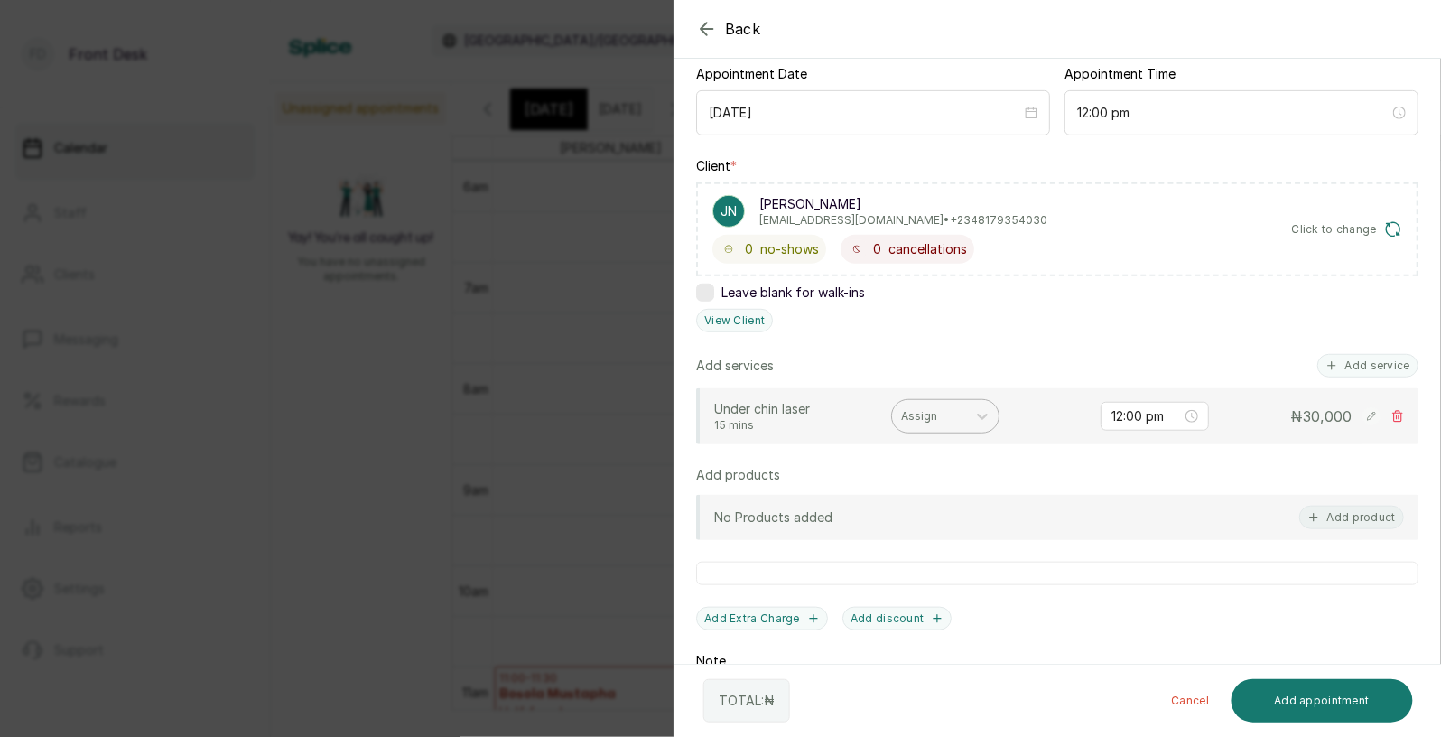
click at [939, 405] on div "Assign" at bounding box center [929, 416] width 74 height 23
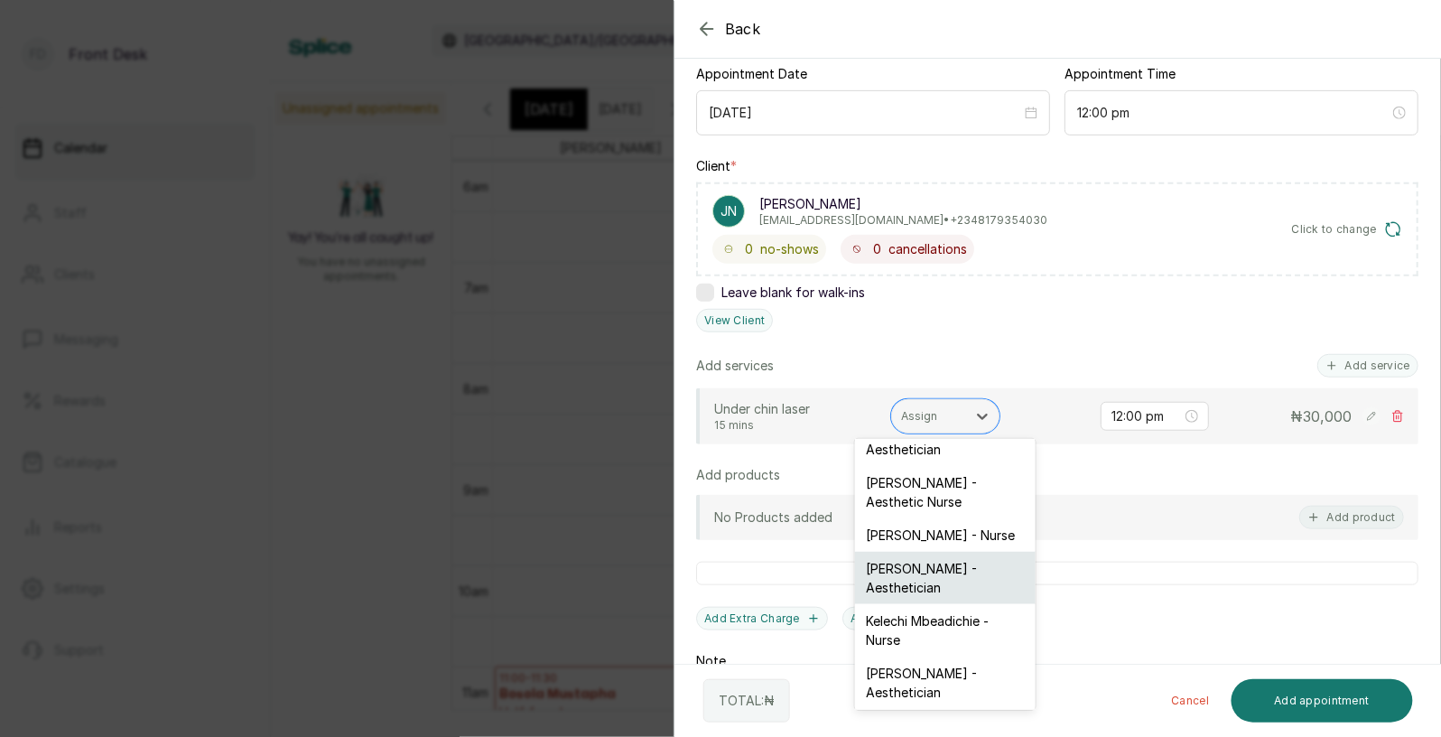
scroll to position [0, 0]
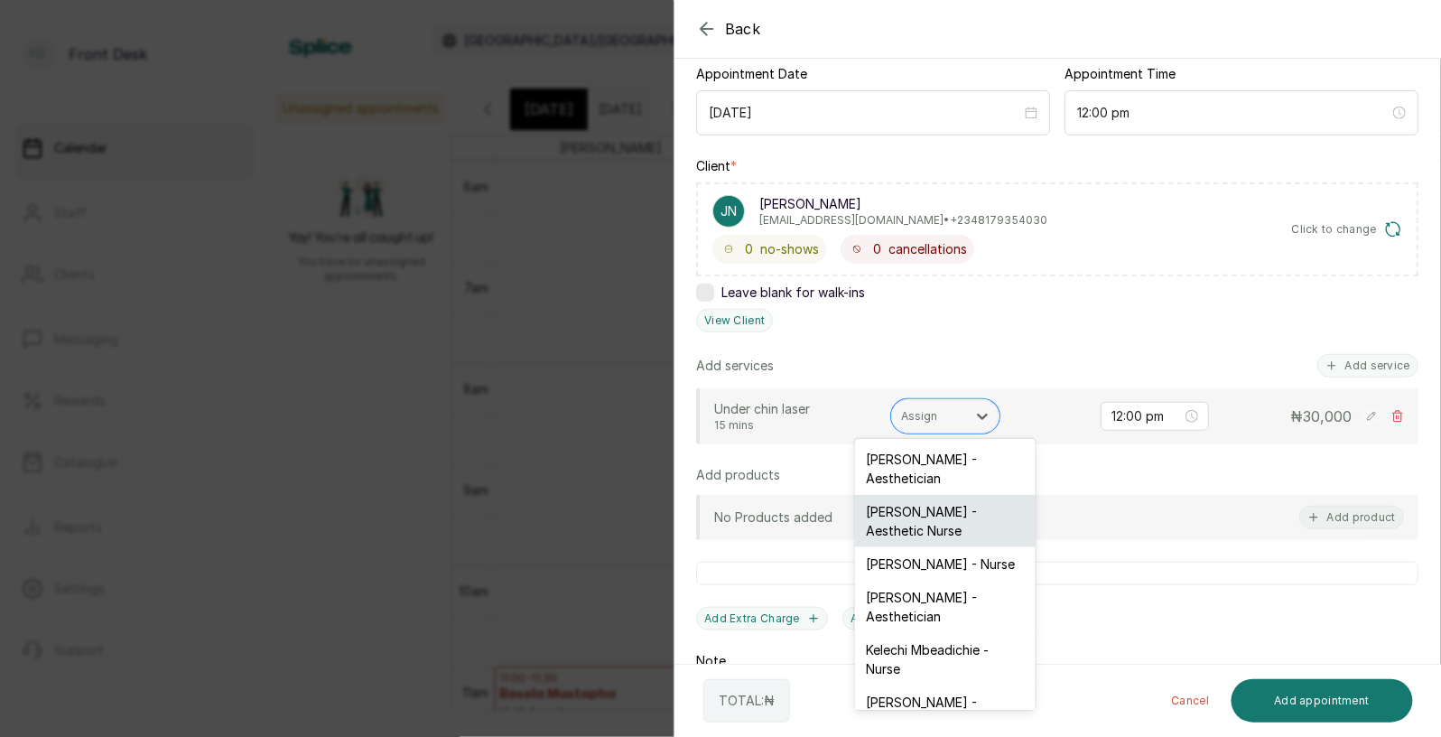
click at [920, 516] on div "[PERSON_NAME] - Aesthetic Nurse" at bounding box center [945, 521] width 181 height 52
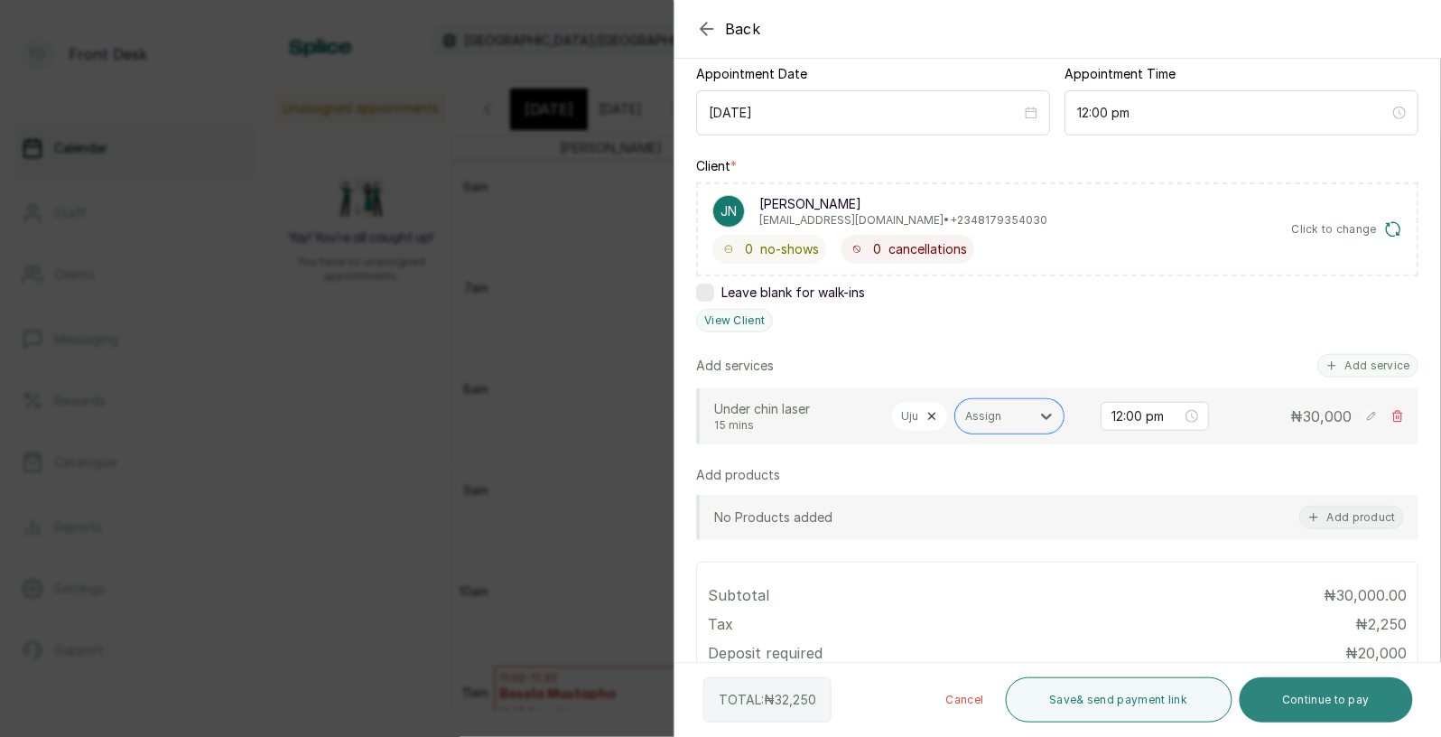
click at [1311, 703] on button "Continue to pay" at bounding box center [1327, 699] width 174 height 45
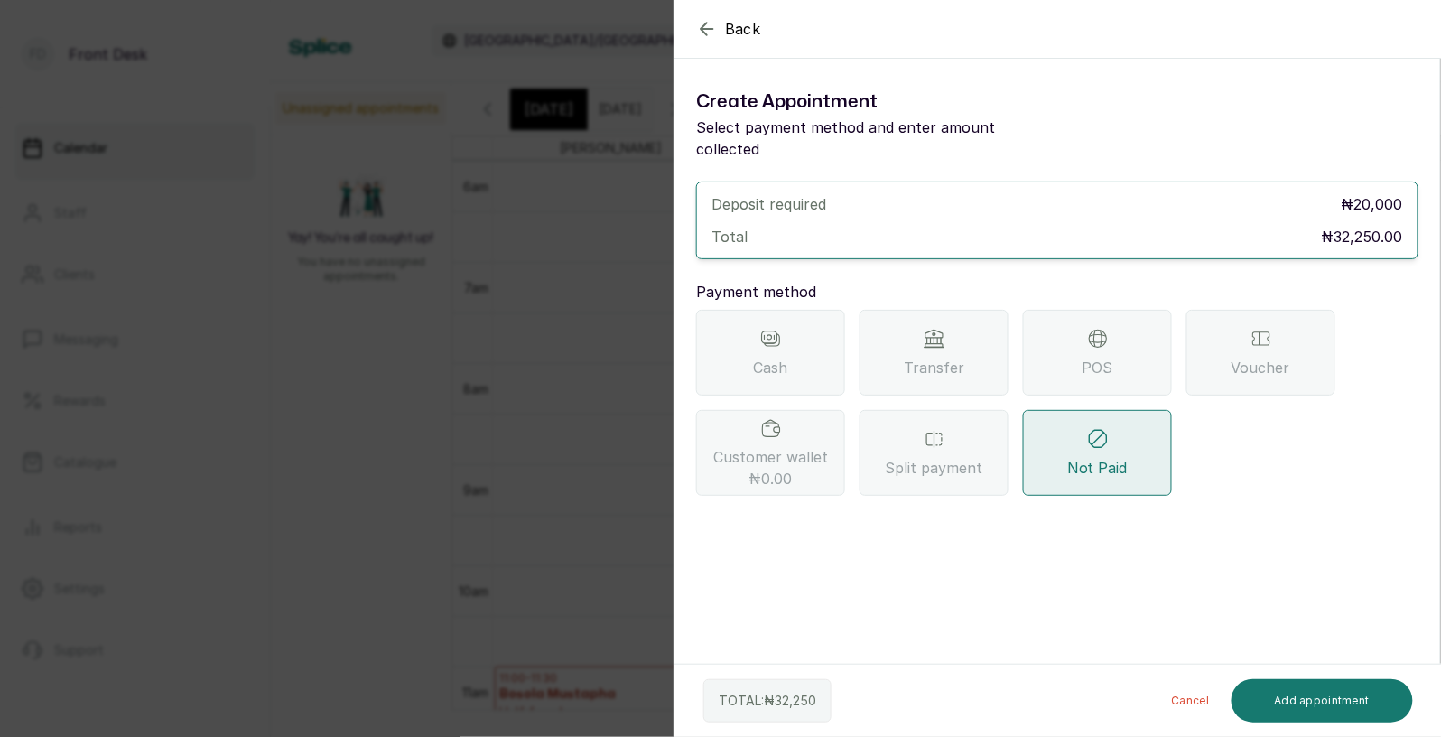
click at [711, 20] on icon "button" at bounding box center [707, 29] width 22 height 22
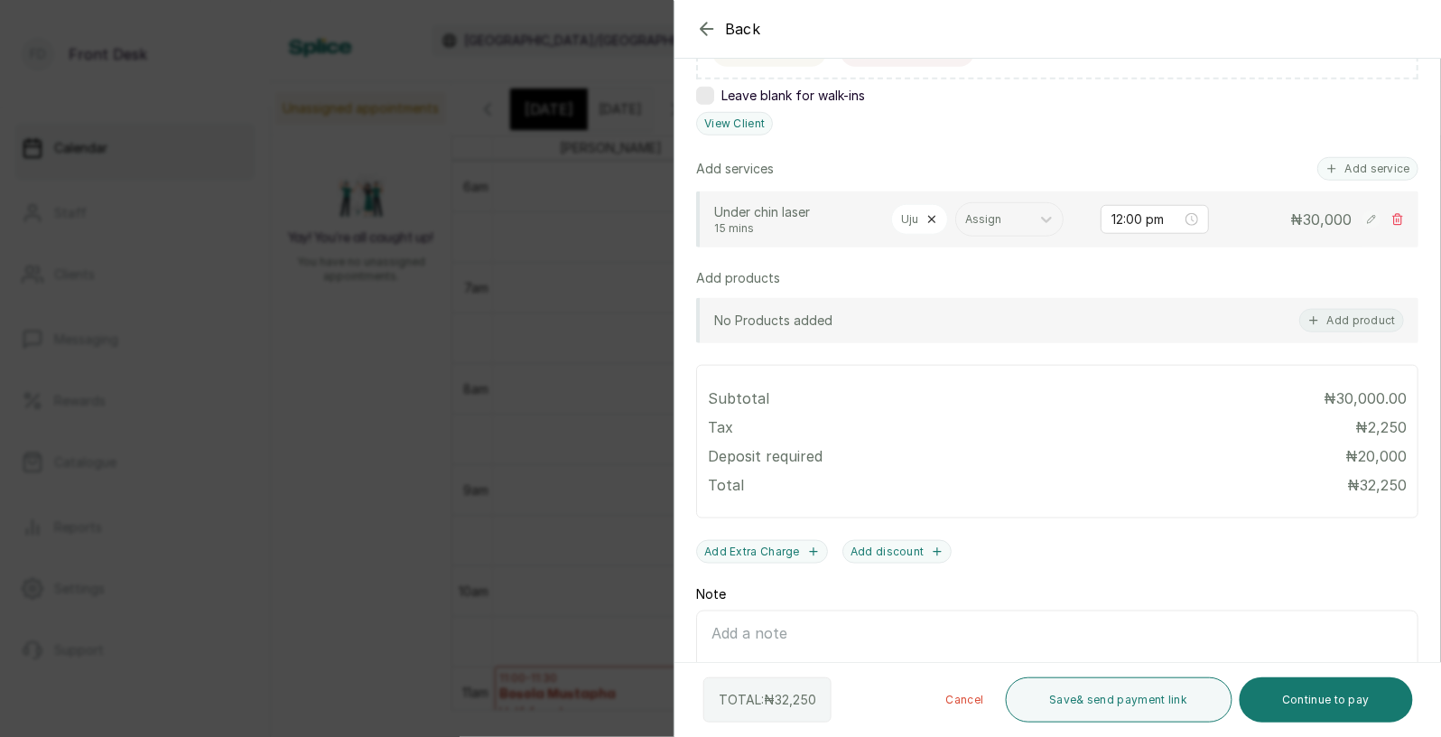
scroll to position [475, 0]
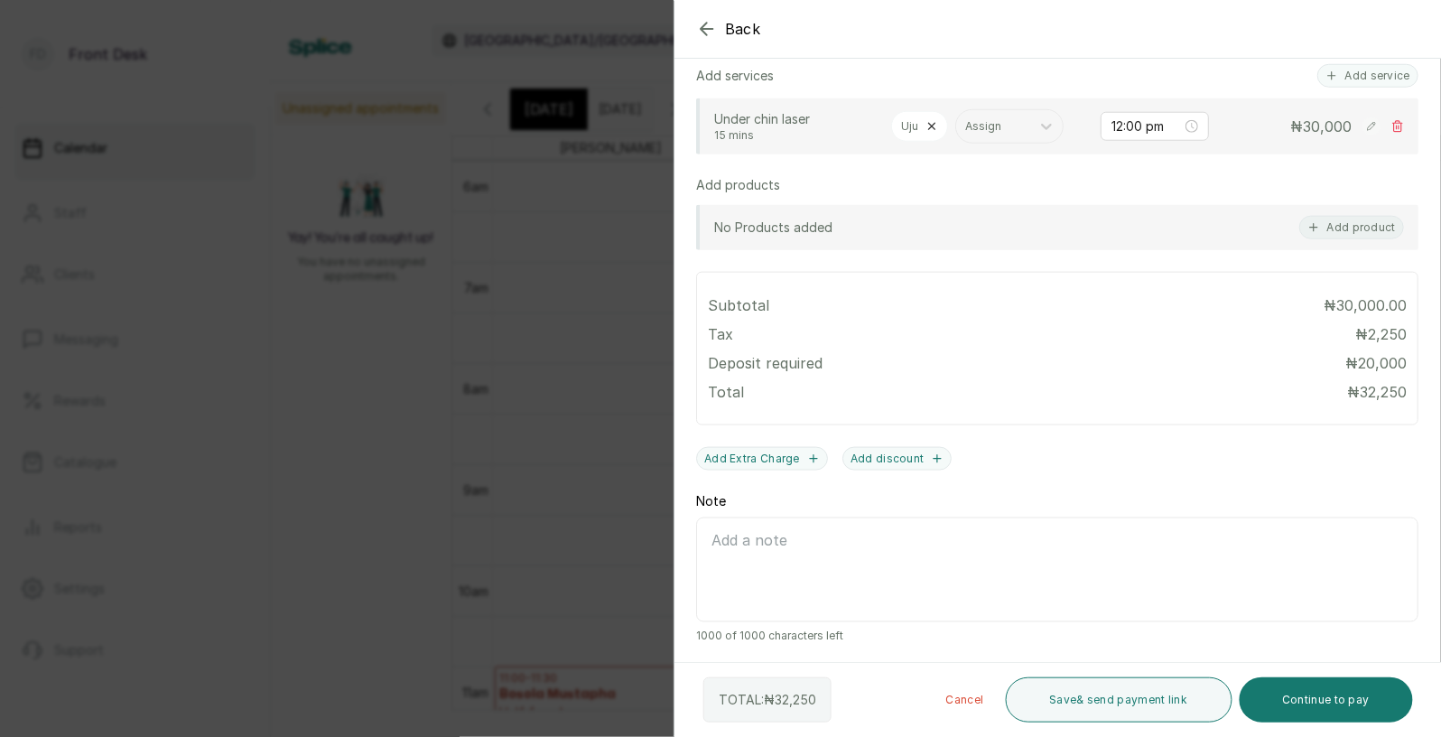
click at [1374, 64] on div at bounding box center [1260, 74] width 361 height 90
click at [1354, 75] on div at bounding box center [1260, 74] width 361 height 90
click at [1371, 78] on div at bounding box center [1260, 74] width 361 height 90
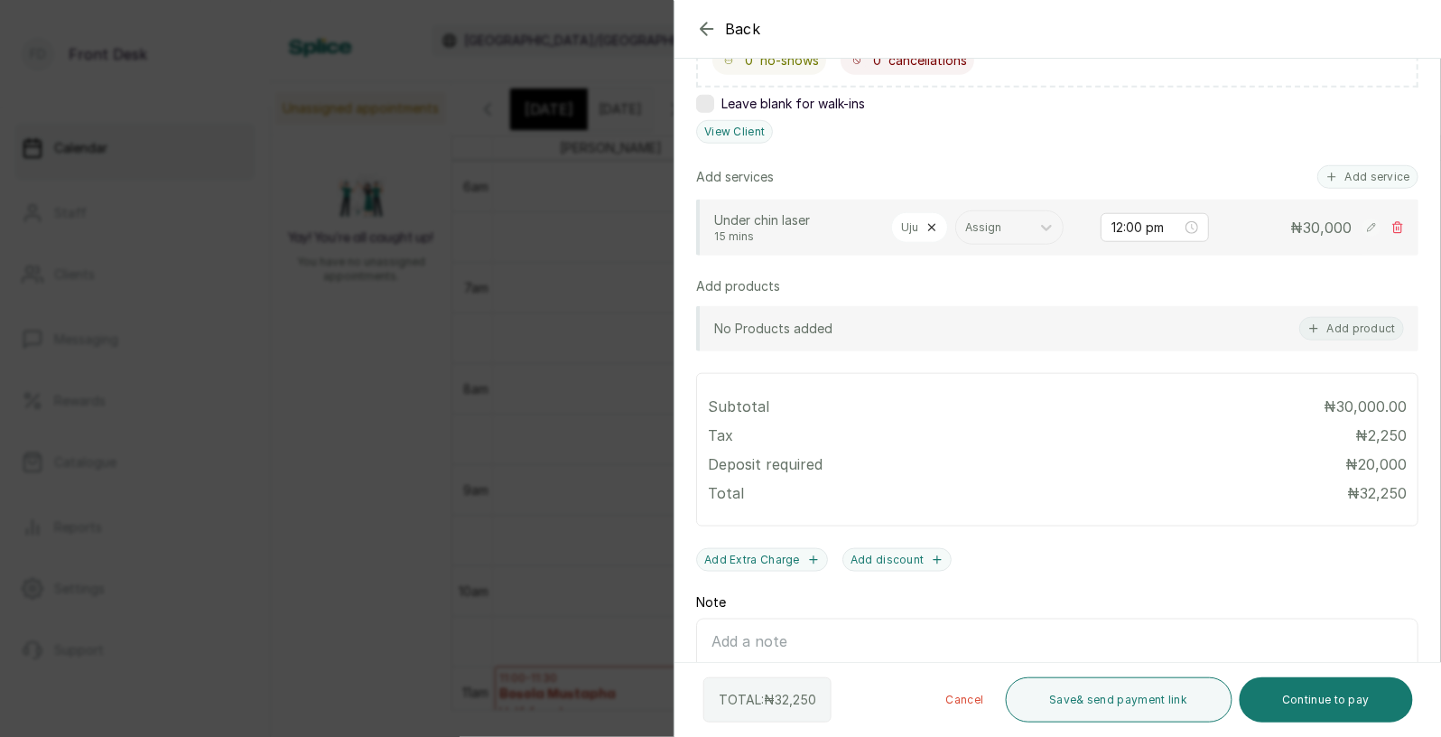
scroll to position [368, 0]
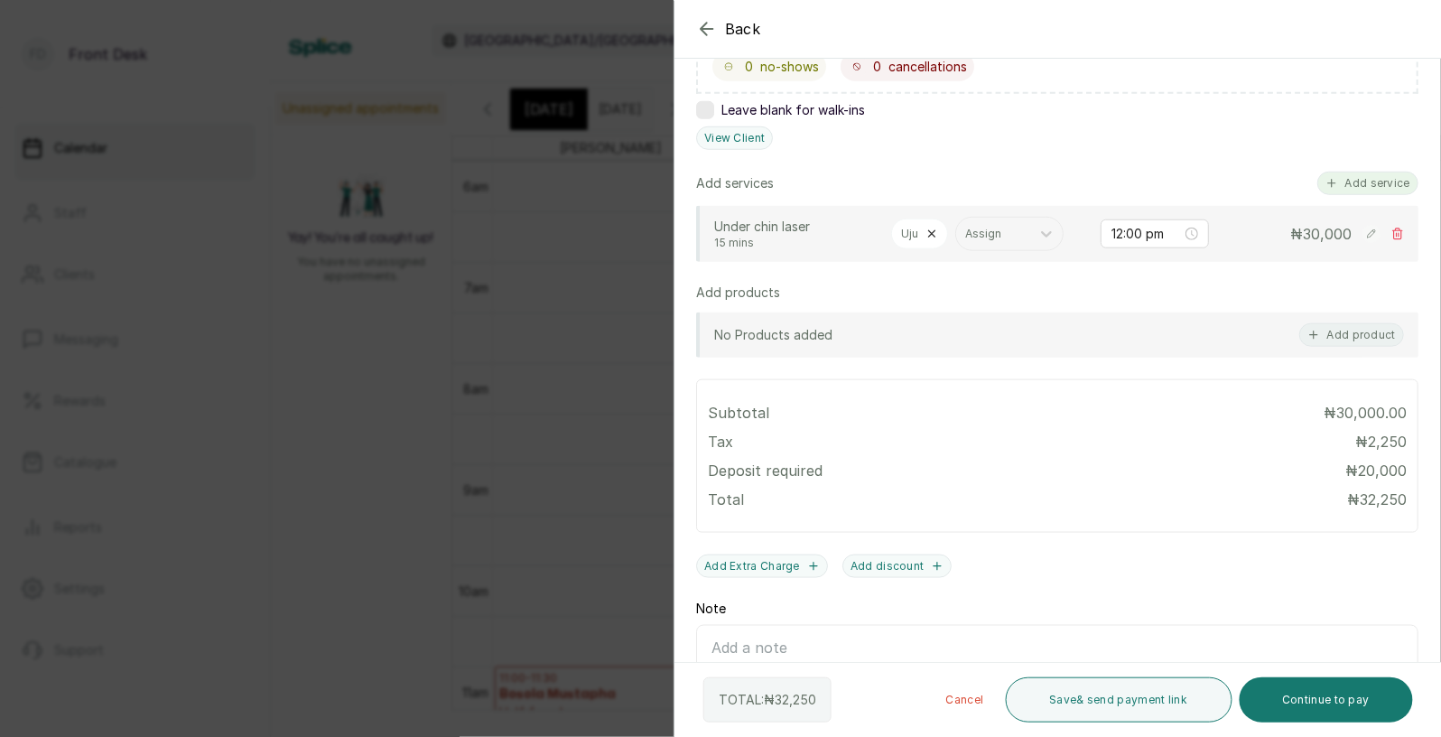
click at [1357, 177] on button "Add service" at bounding box center [1367, 183] width 101 height 23
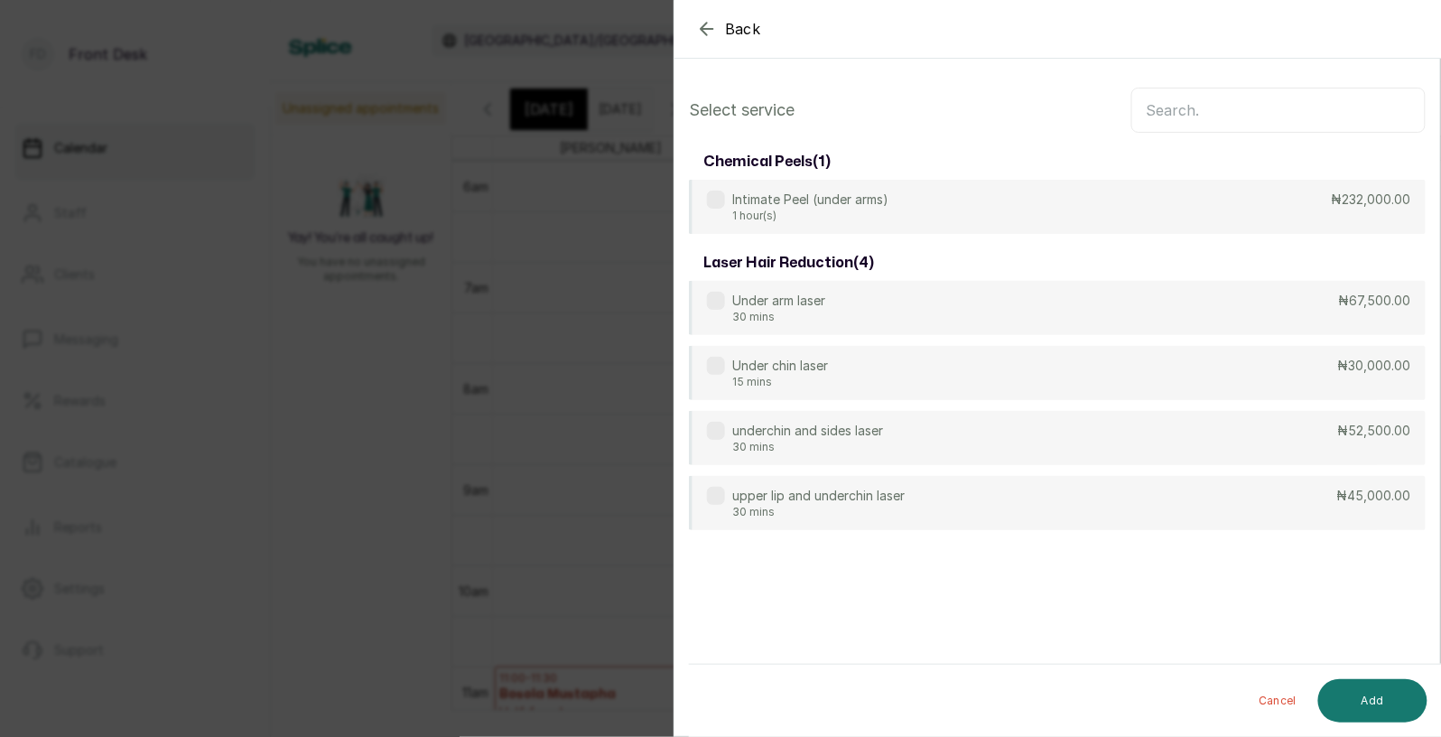
scroll to position [0, 0]
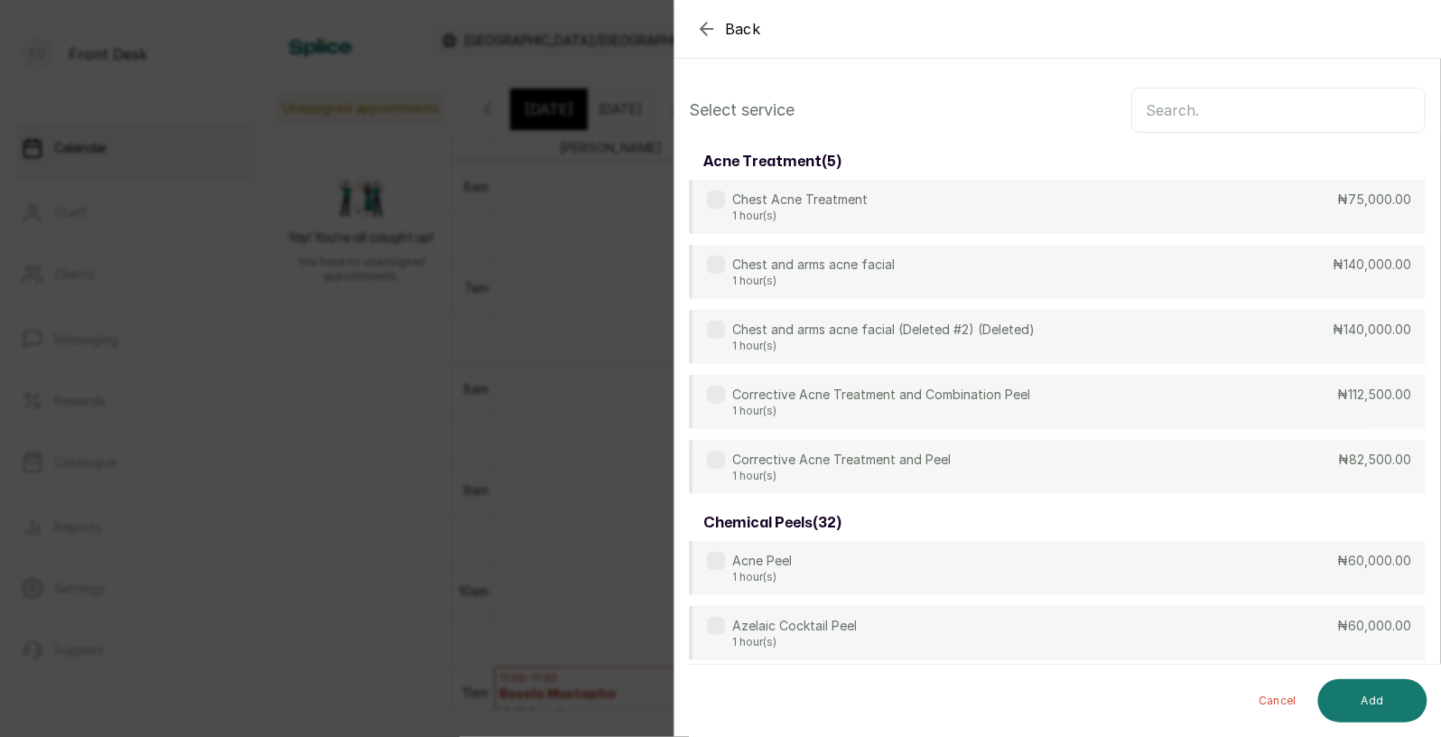
click at [1172, 110] on input "text" at bounding box center [1278, 110] width 294 height 45
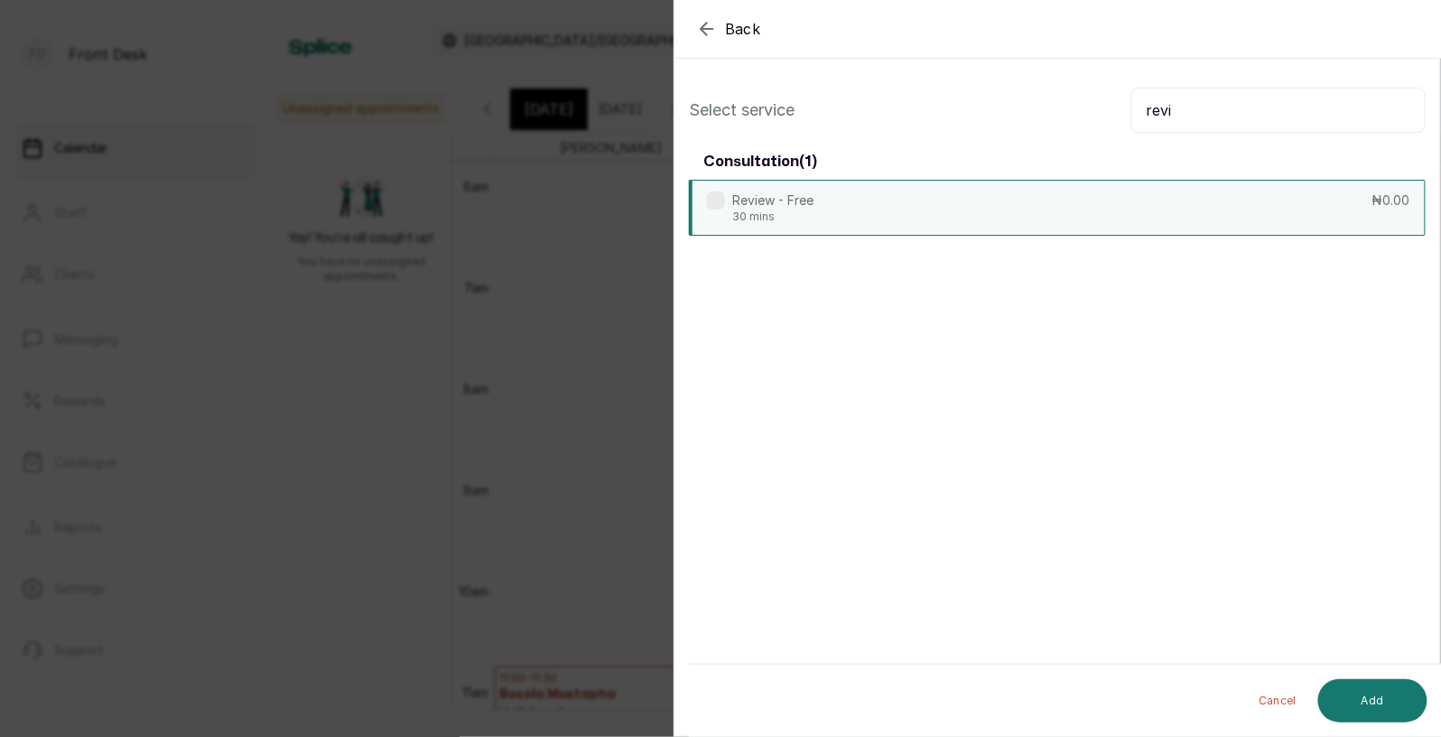
type input "revi"
click at [889, 194] on div "Review - Free 30 mins ₦0.00" at bounding box center [1057, 208] width 737 height 56
click at [1355, 689] on button "Add" at bounding box center [1372, 700] width 109 height 43
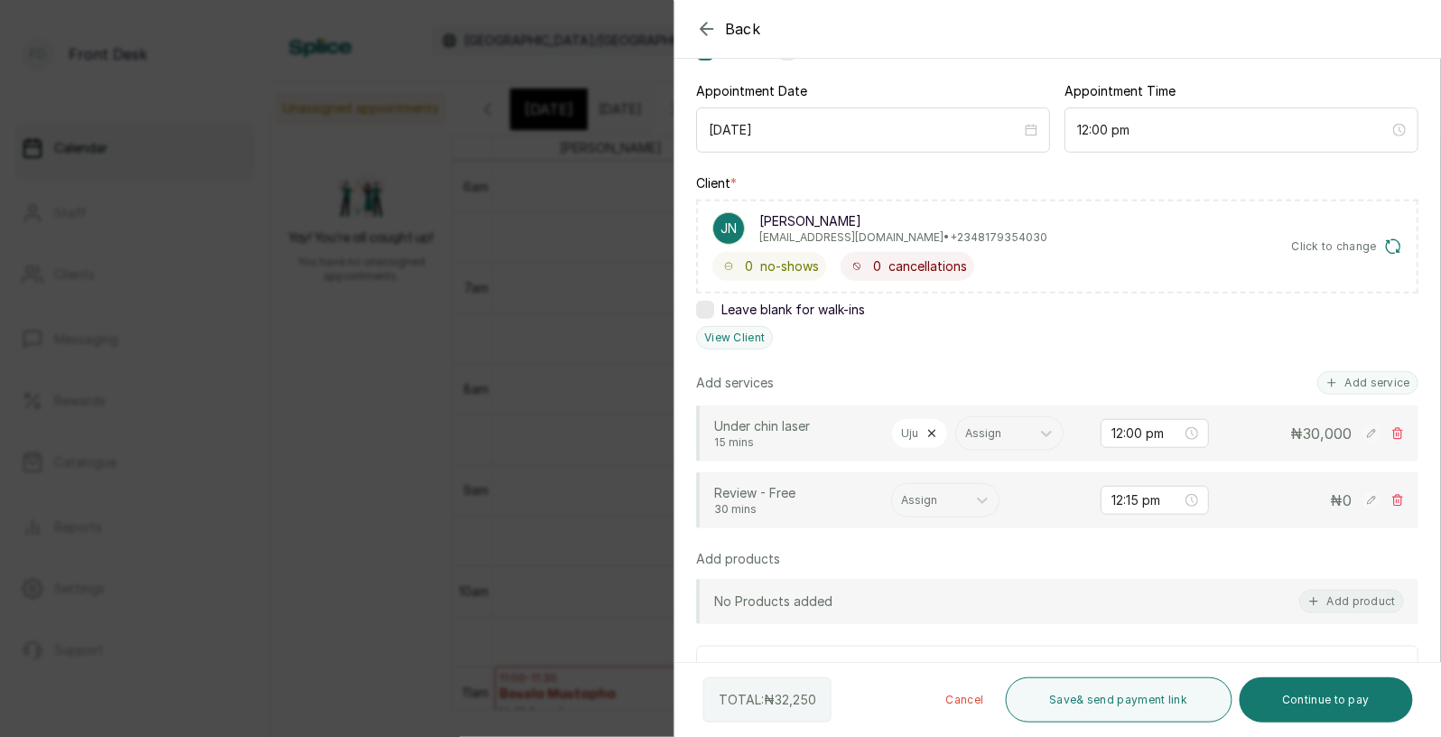
scroll to position [205, 0]
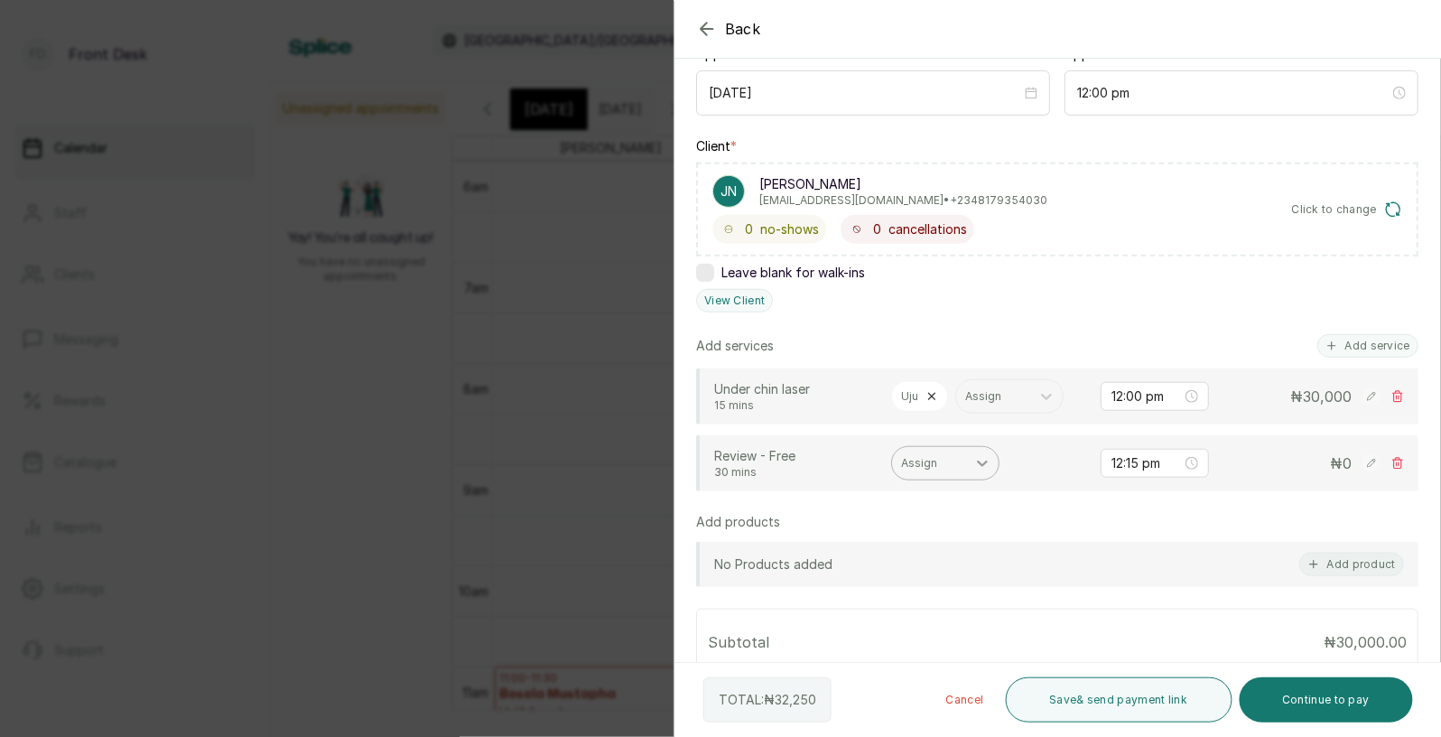
click at [969, 462] on div at bounding box center [982, 463] width 33 height 33
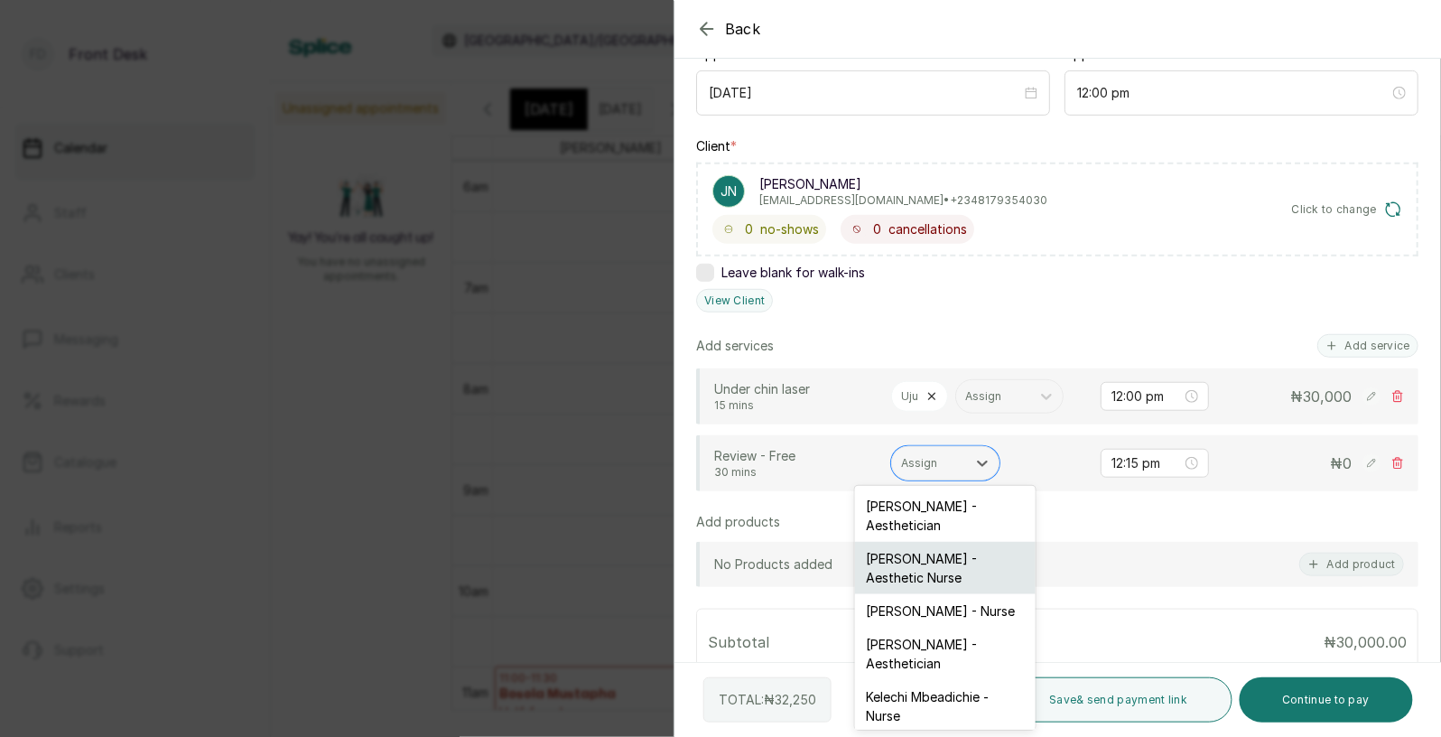
click at [933, 555] on div "[PERSON_NAME] - Aesthetic Nurse" at bounding box center [945, 568] width 181 height 52
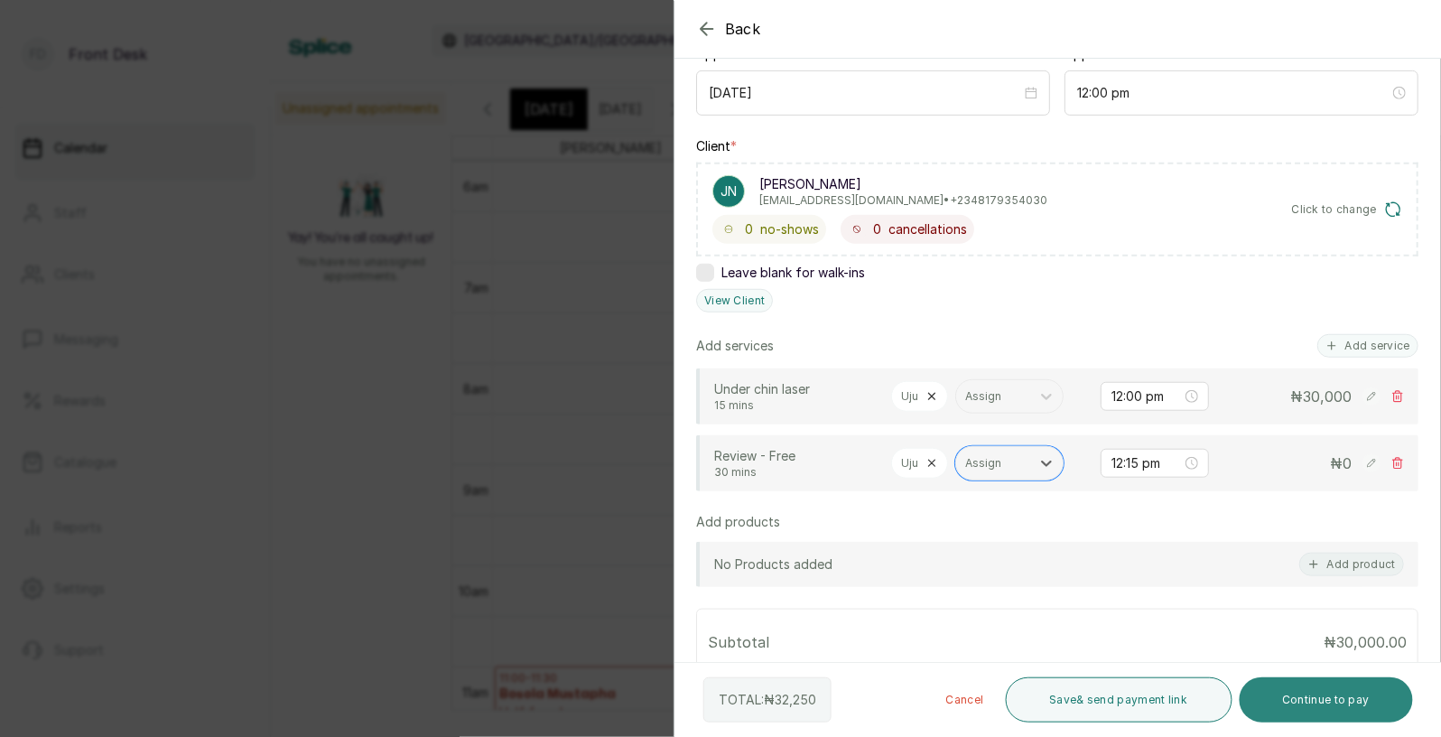
click at [1313, 699] on button "Continue to pay" at bounding box center [1327, 699] width 174 height 45
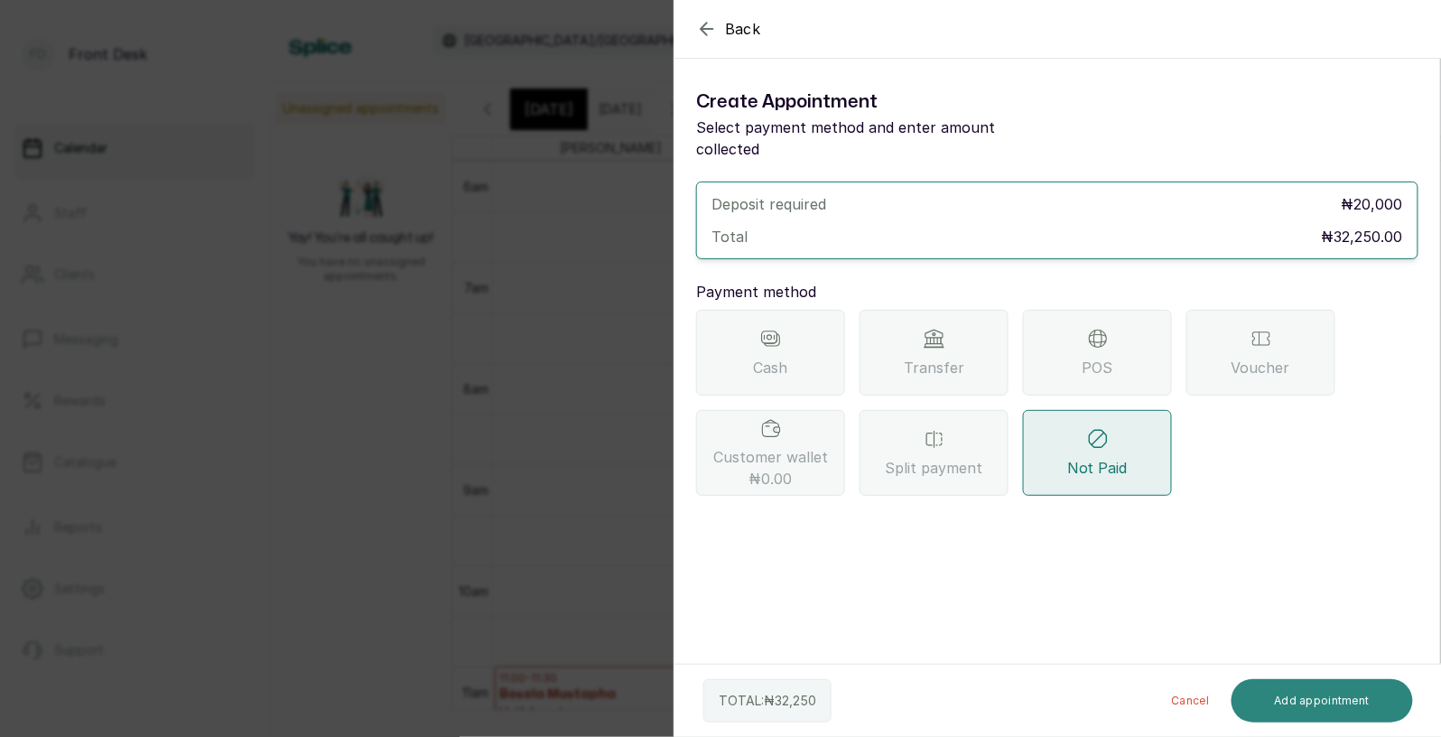
scroll to position [0, 0]
click at [921, 332] on div "Transfer" at bounding box center [934, 353] width 149 height 86
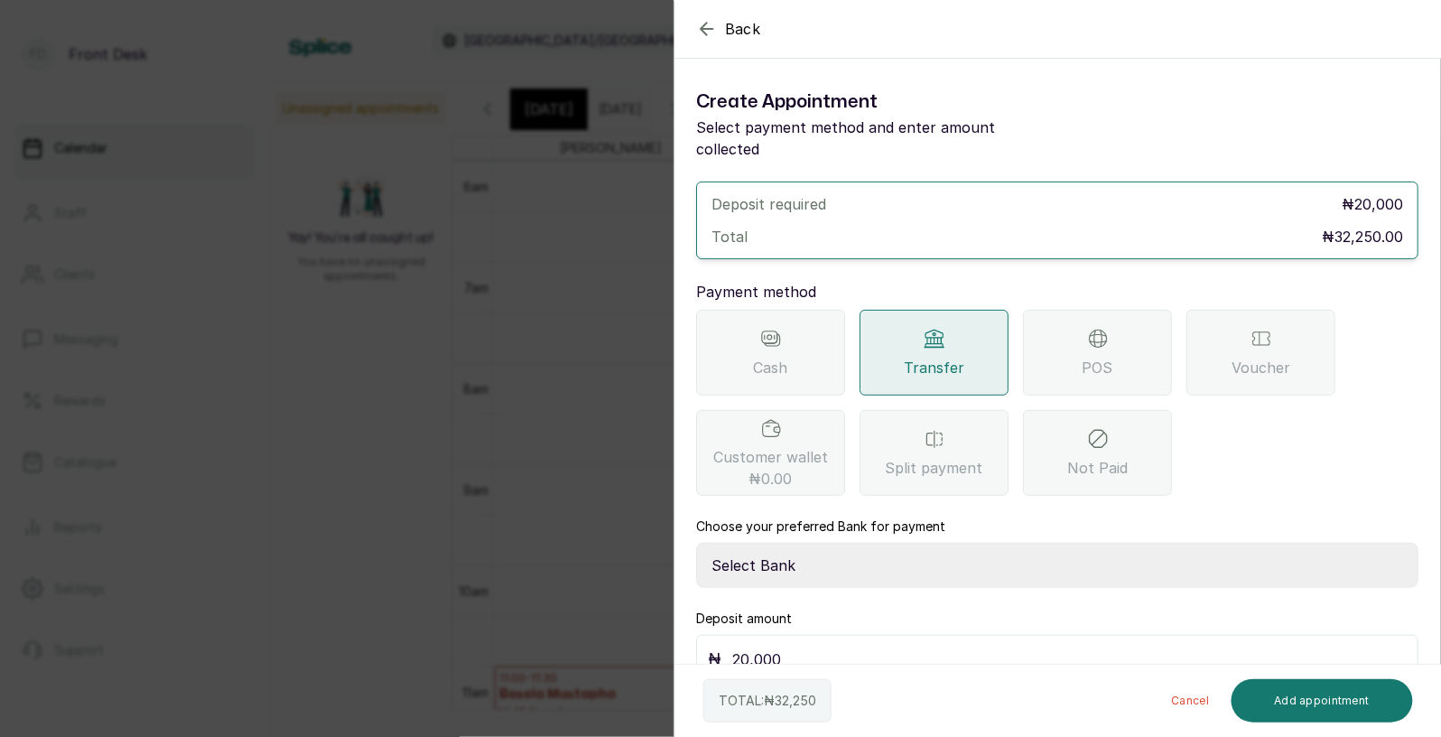
scroll to position [13, 0]
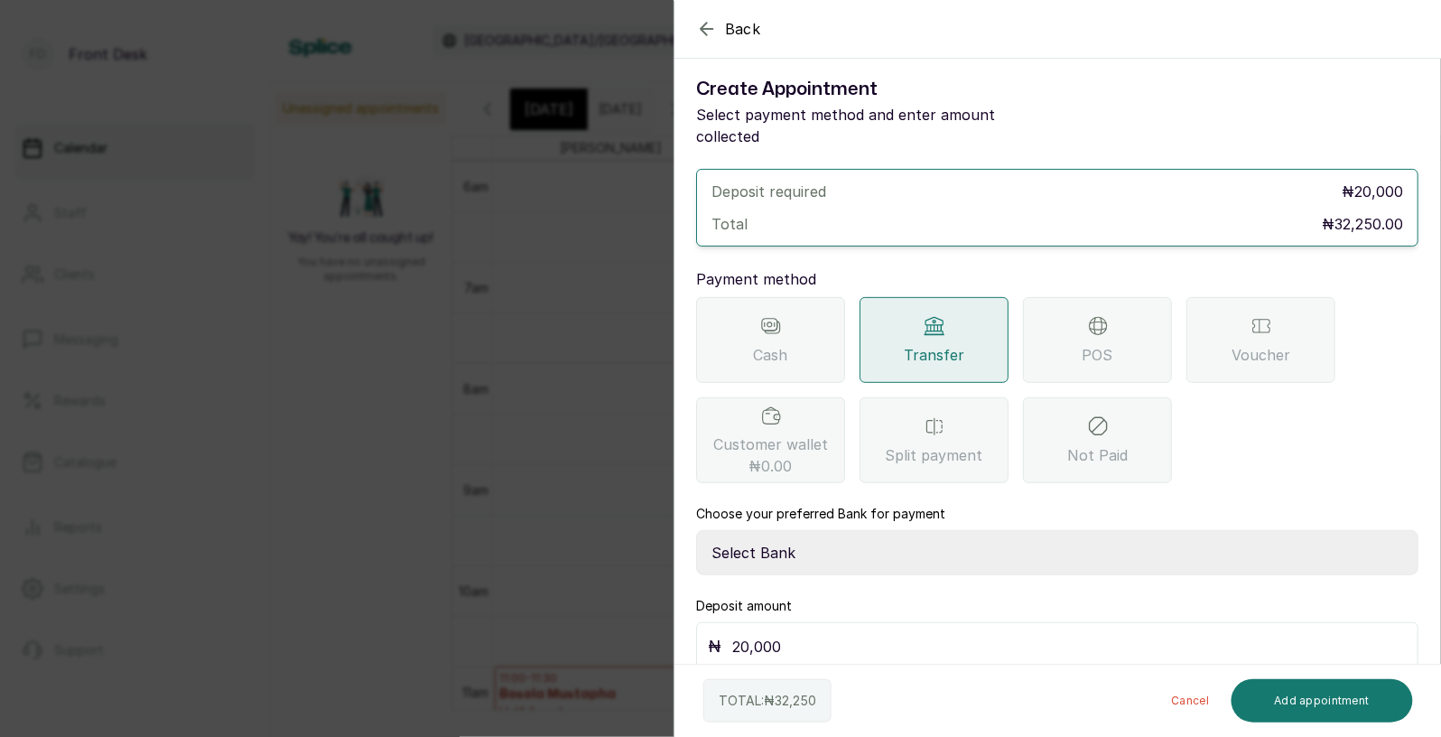
click at [811, 532] on select "Select Bank [PERSON_NAME] Fairmoney Microfinance Bank SKN ANALYTICS MED AESTH. …" at bounding box center [1057, 552] width 722 height 45
select select "43272bc0-21c6-4b19-b9fb-c2093b8603c2"
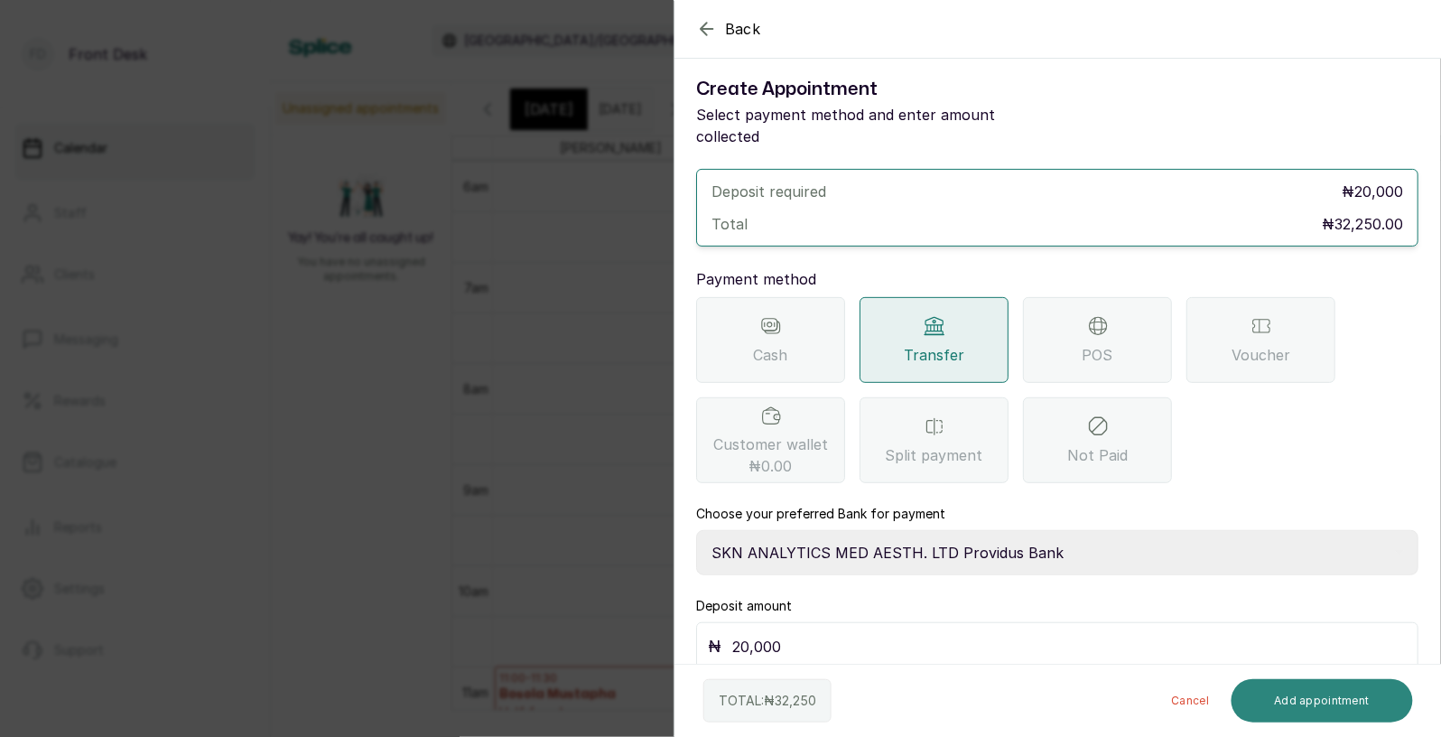
click at [1329, 692] on button "Add appointment" at bounding box center [1323, 700] width 182 height 43
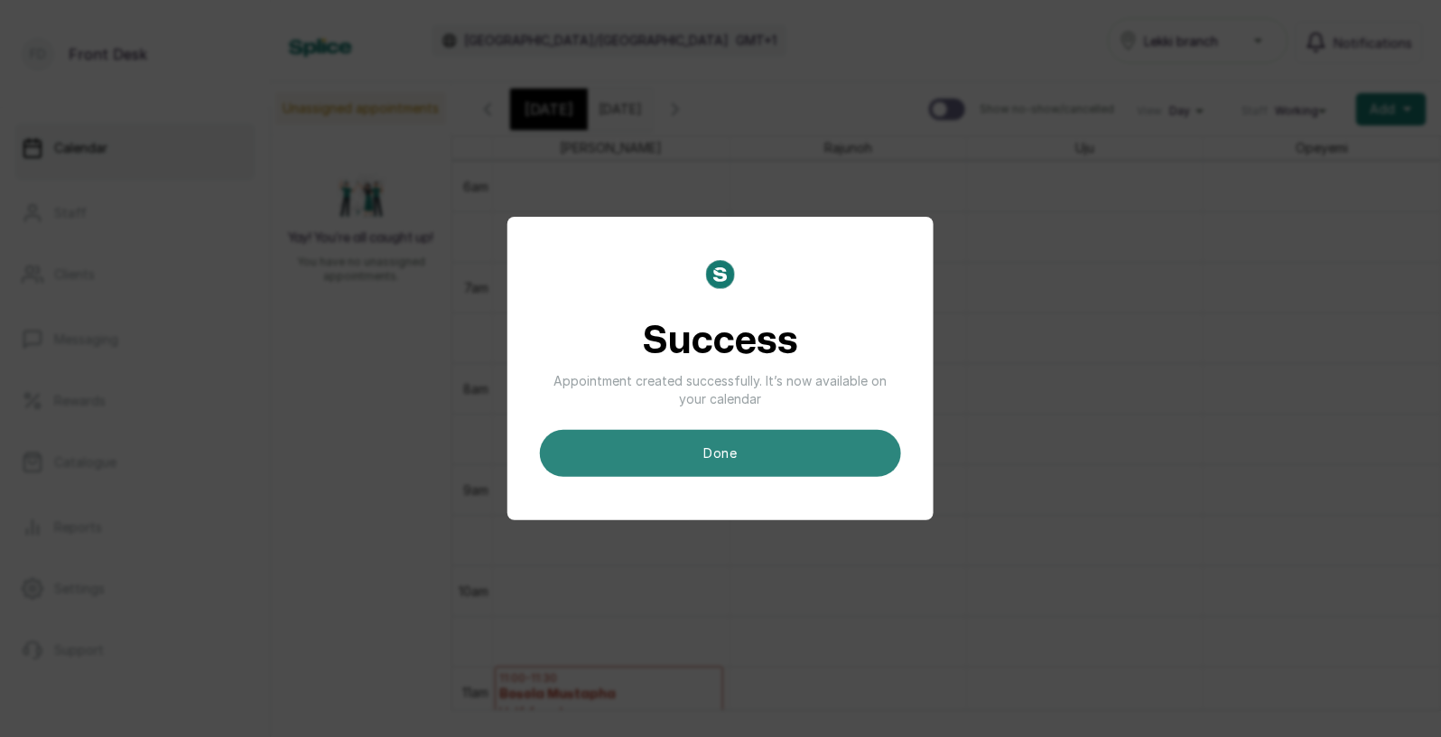
click at [760, 450] on button "done" at bounding box center [720, 453] width 361 height 47
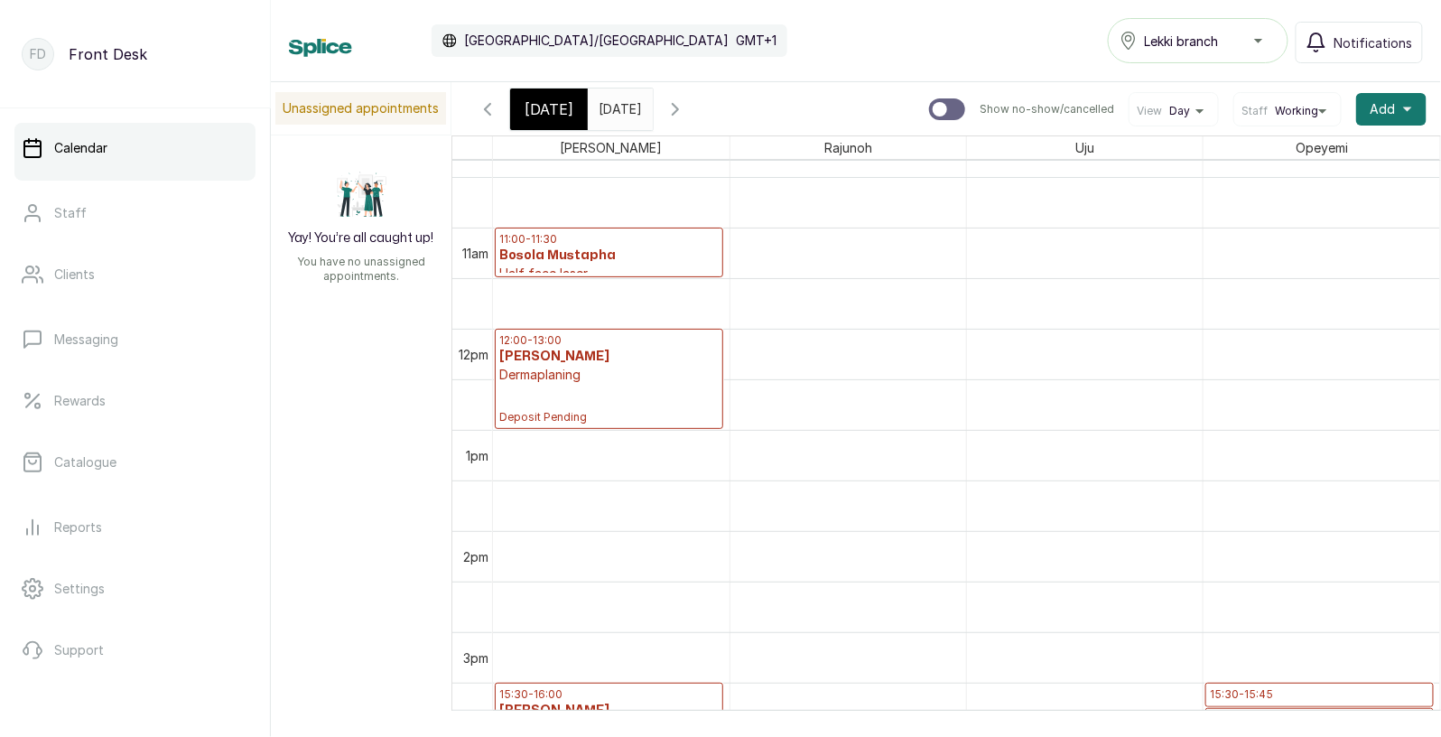
scroll to position [1053, 0]
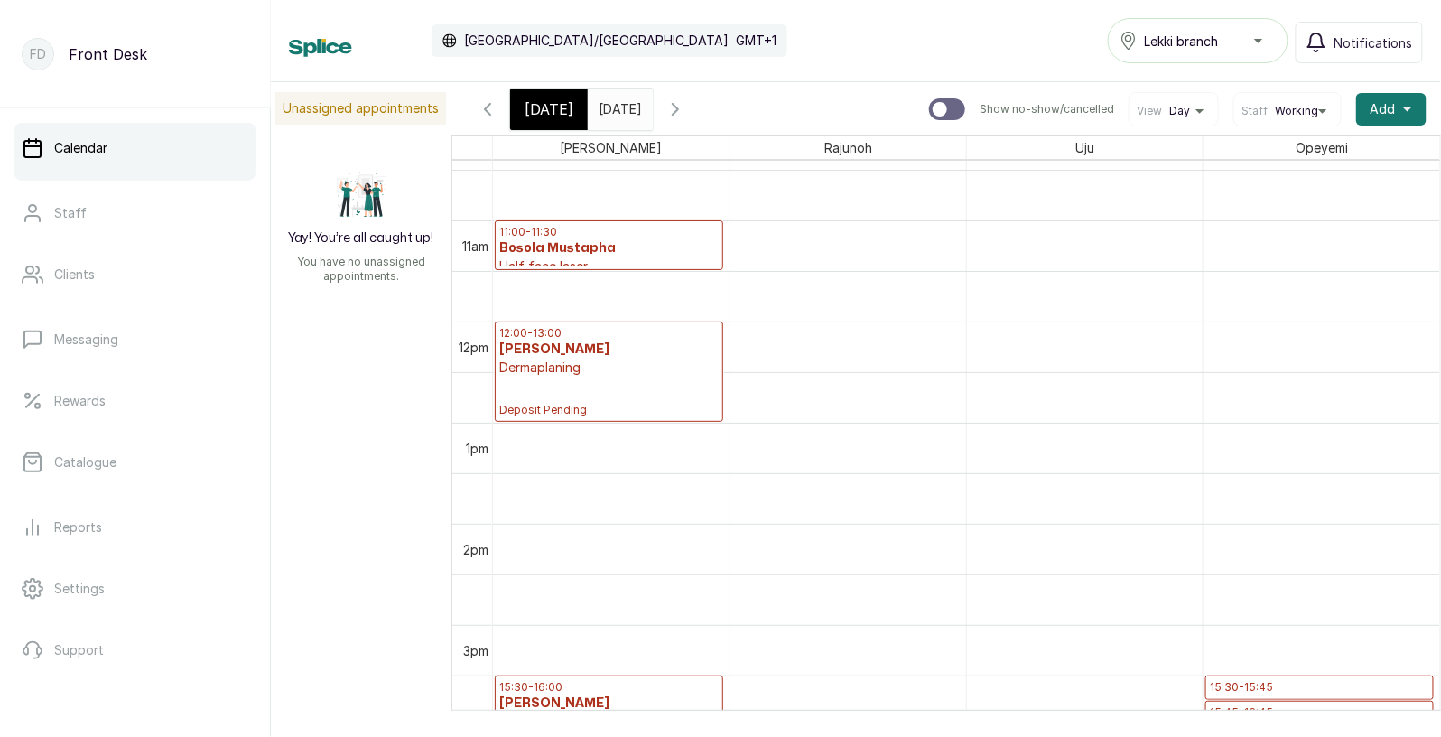
type input "dd/MM/yyyy"
click at [614, 109] on input "dd/MM/yyyy" at bounding box center [603, 104] width 29 height 31
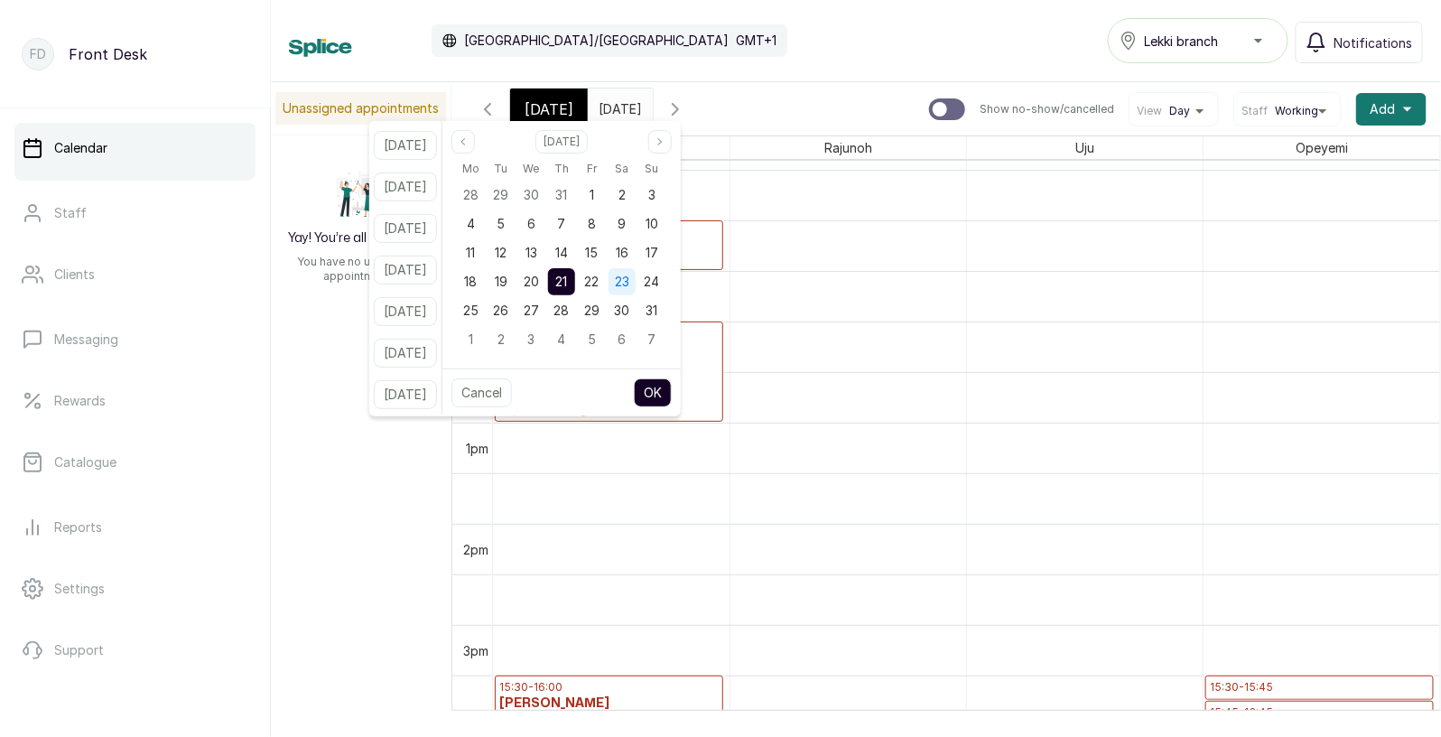
click at [629, 276] on span "23" at bounding box center [622, 281] width 14 height 15
click at [672, 390] on button "OK" at bounding box center [653, 392] width 38 height 29
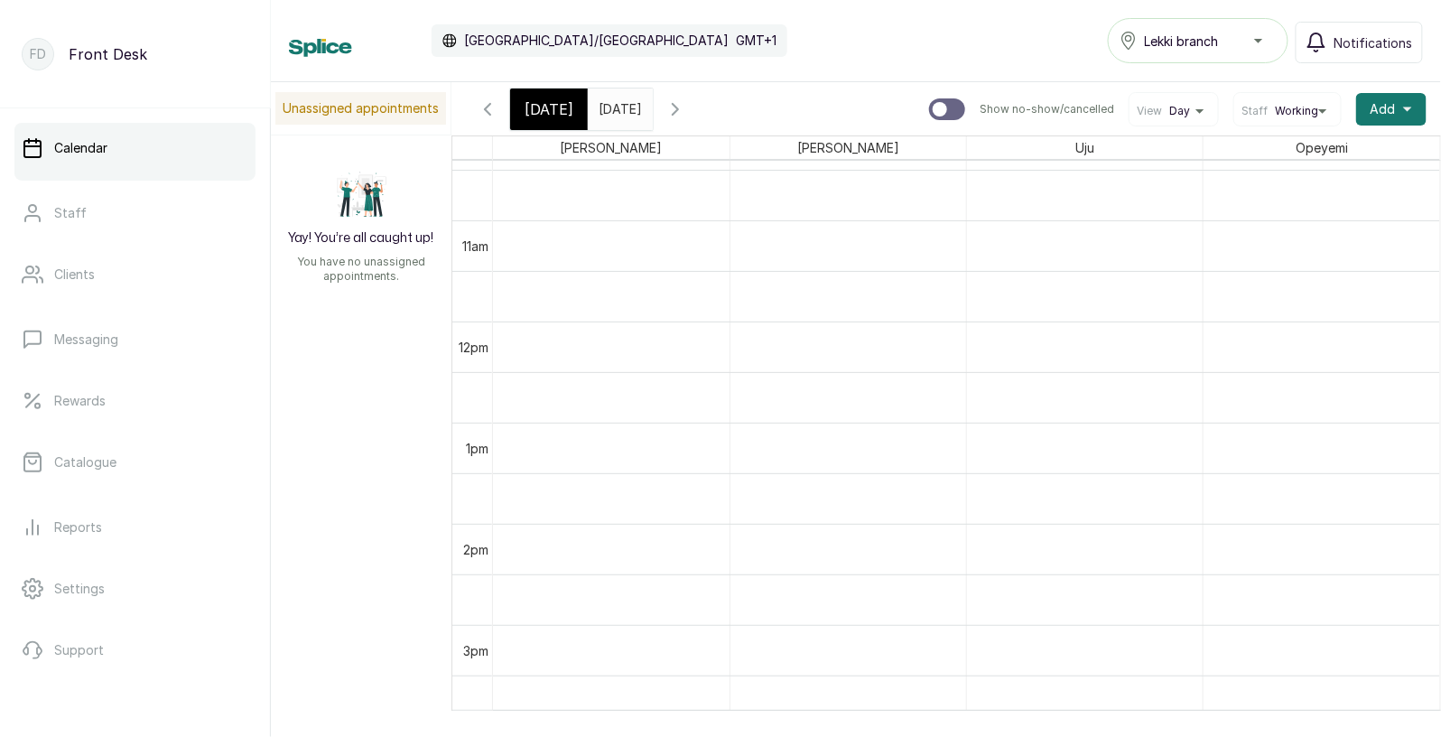
type input "[DATE]"
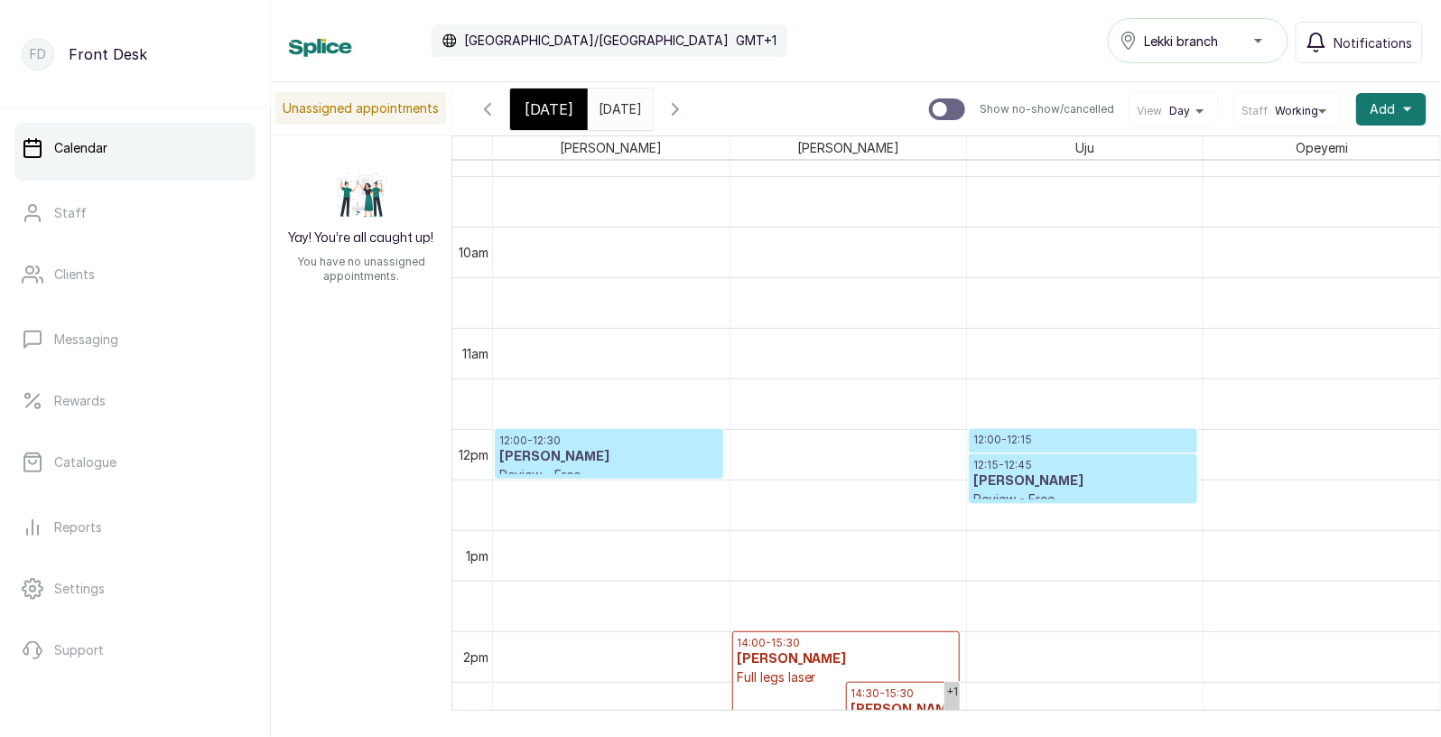
scroll to position [935, 0]
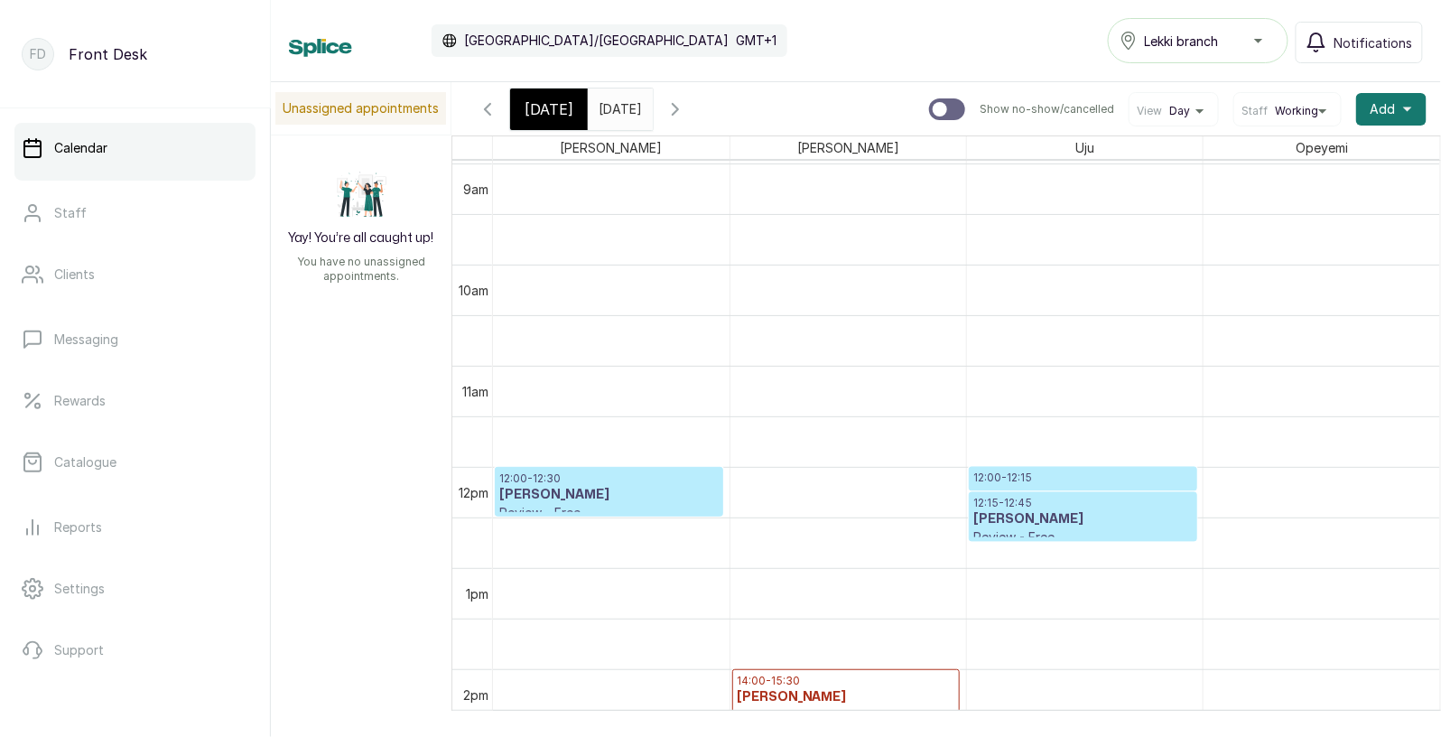
click at [538, 104] on span "[DATE]" at bounding box center [549, 109] width 49 height 22
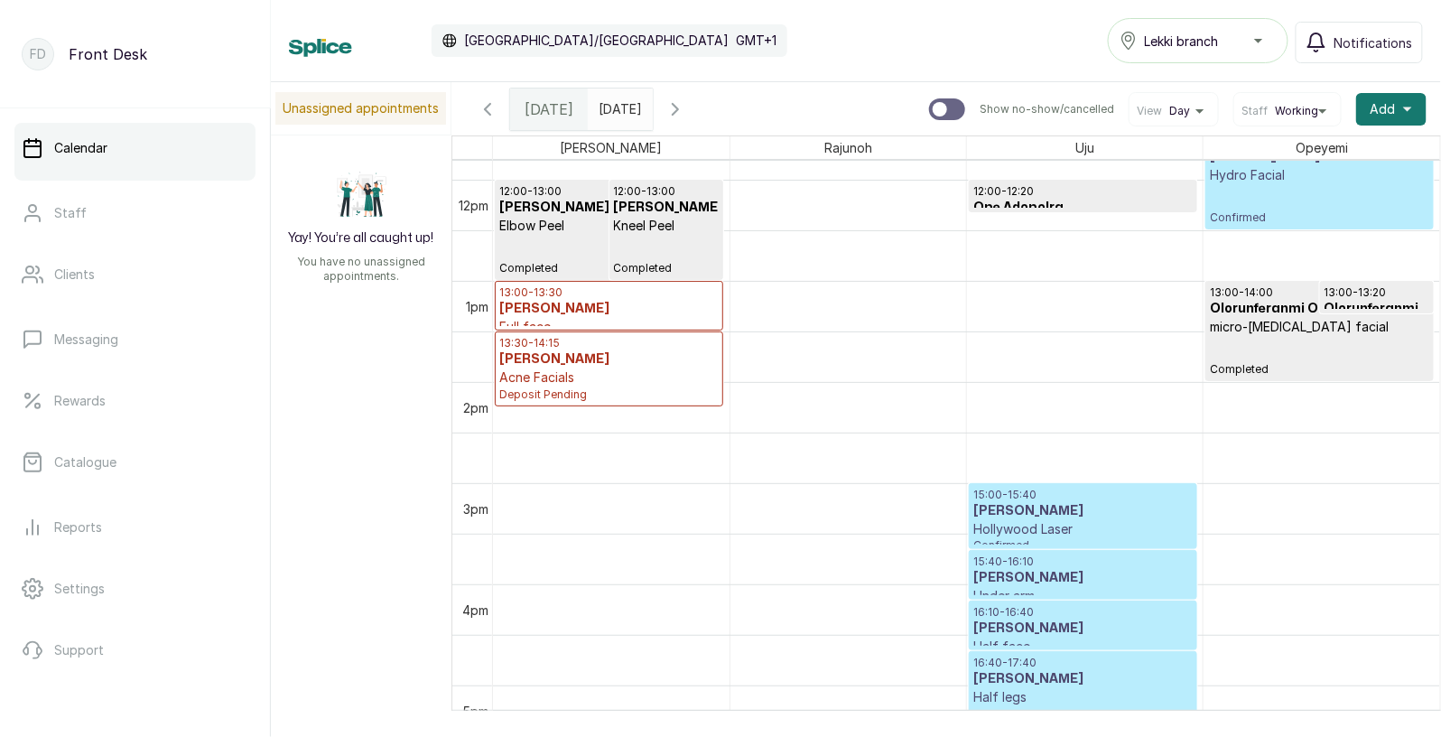
scroll to position [1215, 0]
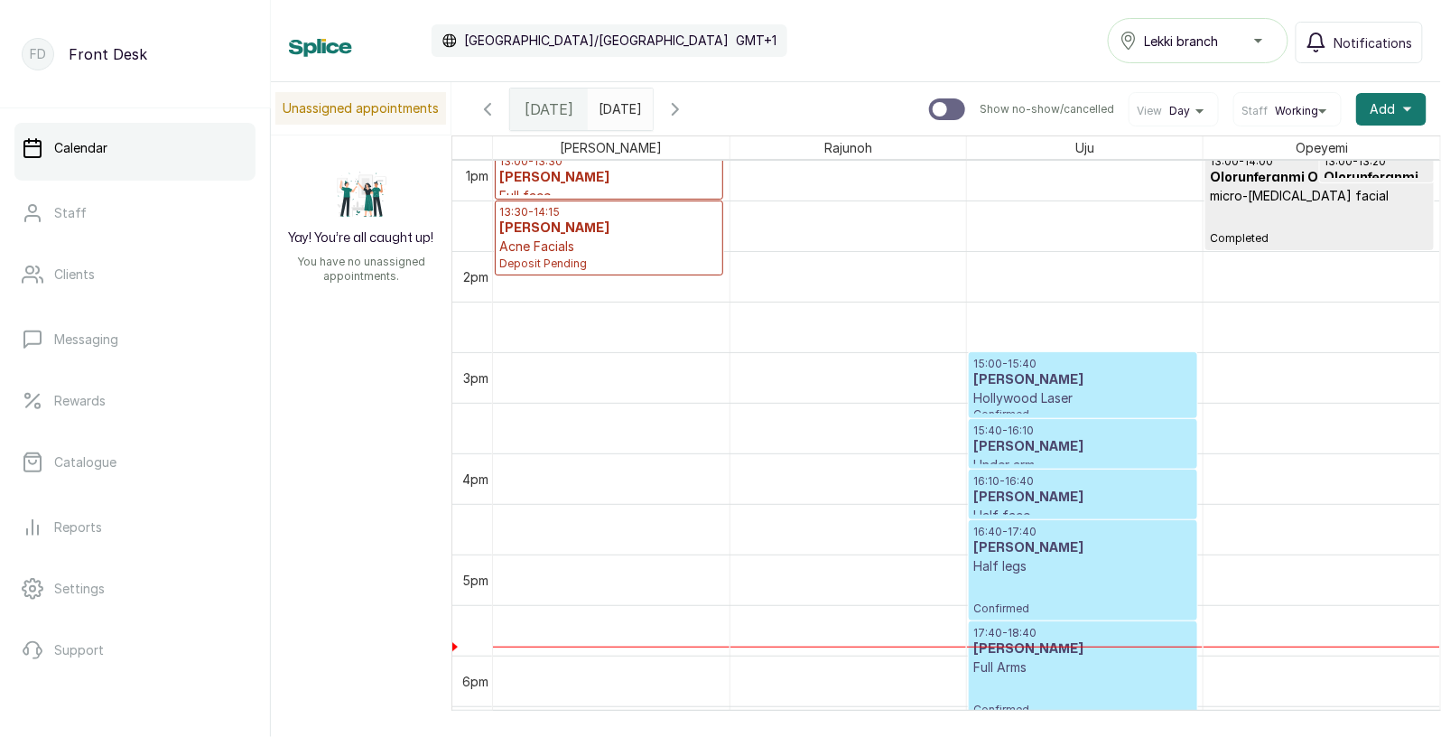
click at [1074, 453] on h3 "[PERSON_NAME]" at bounding box center [1082, 447] width 219 height 18
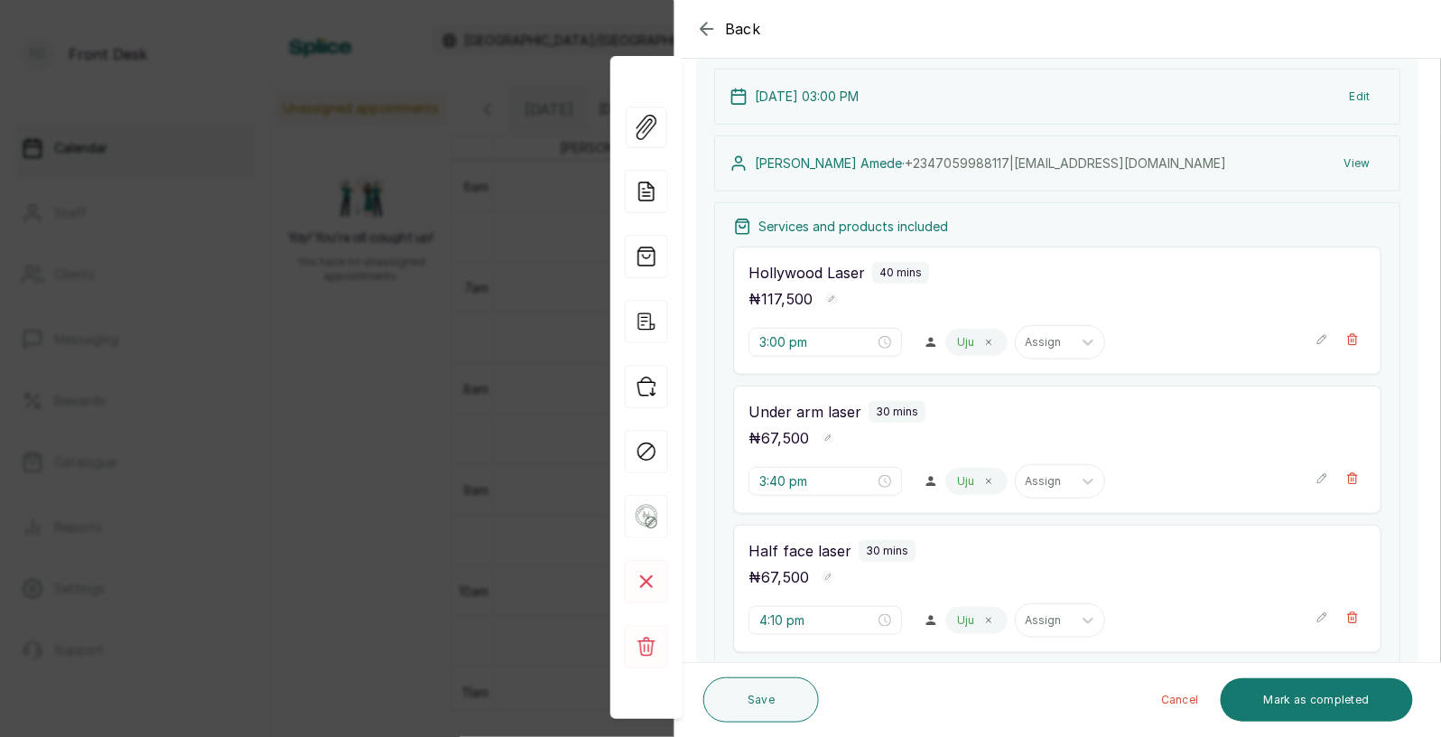
scroll to position [187, 0]
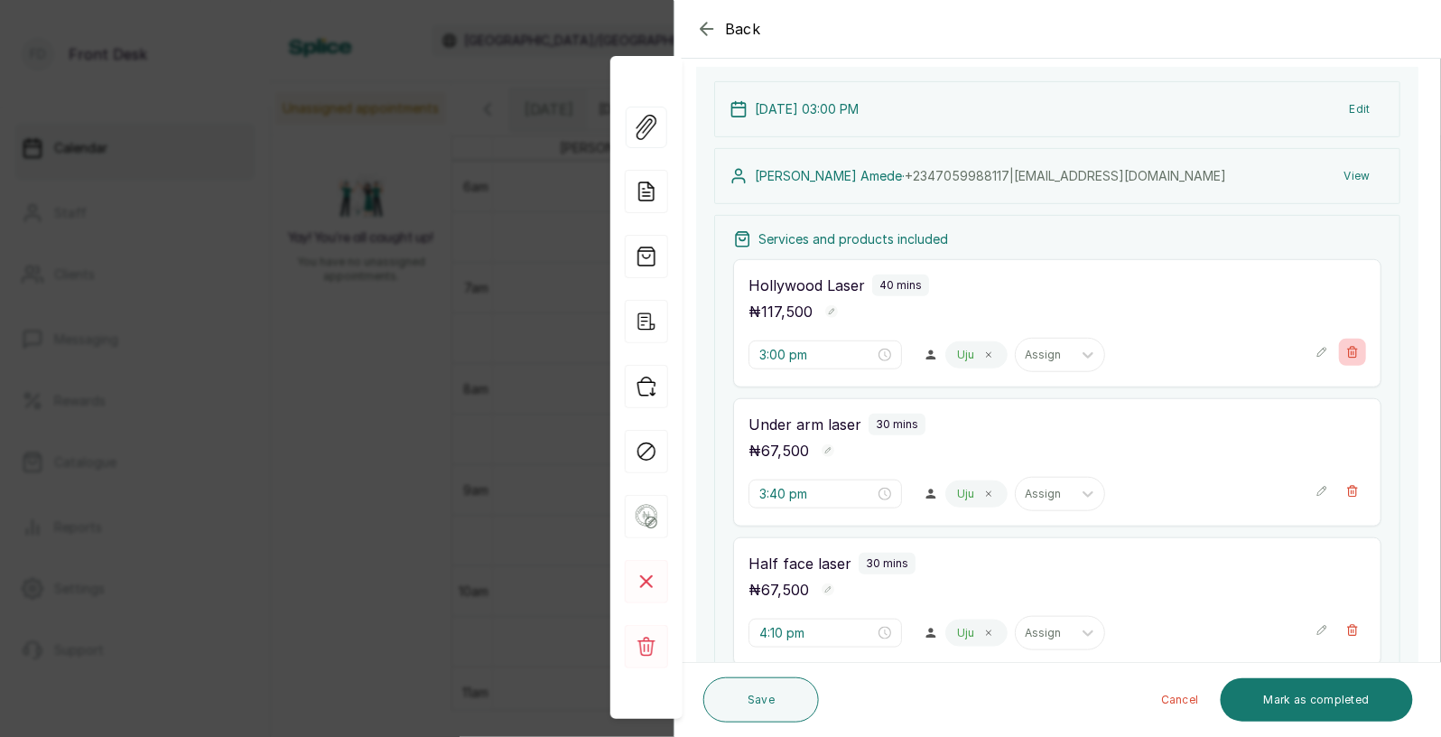
click at [1352, 347] on icon "button" at bounding box center [1353, 352] width 10 height 11
type input "3:40 pm"
type input "4:10 pm"
type input "4:40 pm"
type input "5:40 pm"
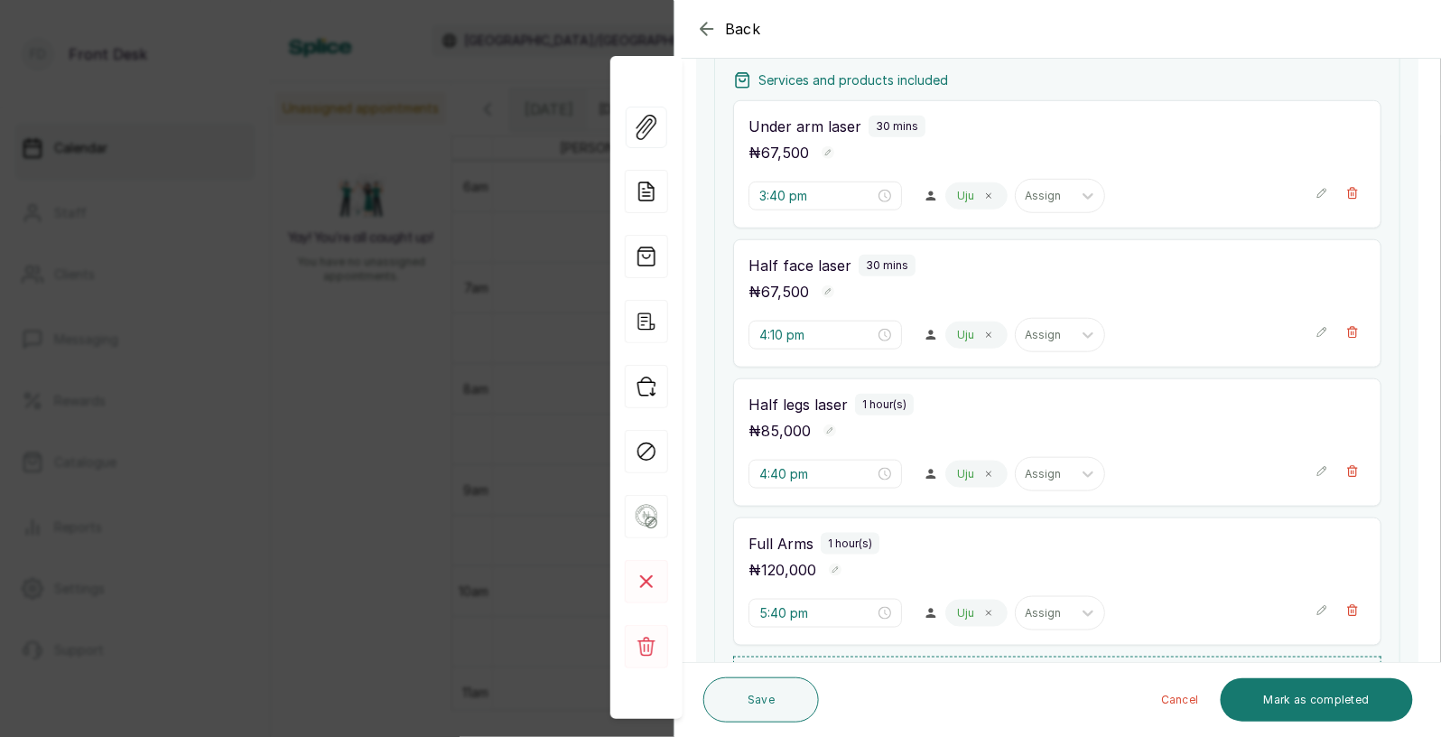
scroll to position [334, 0]
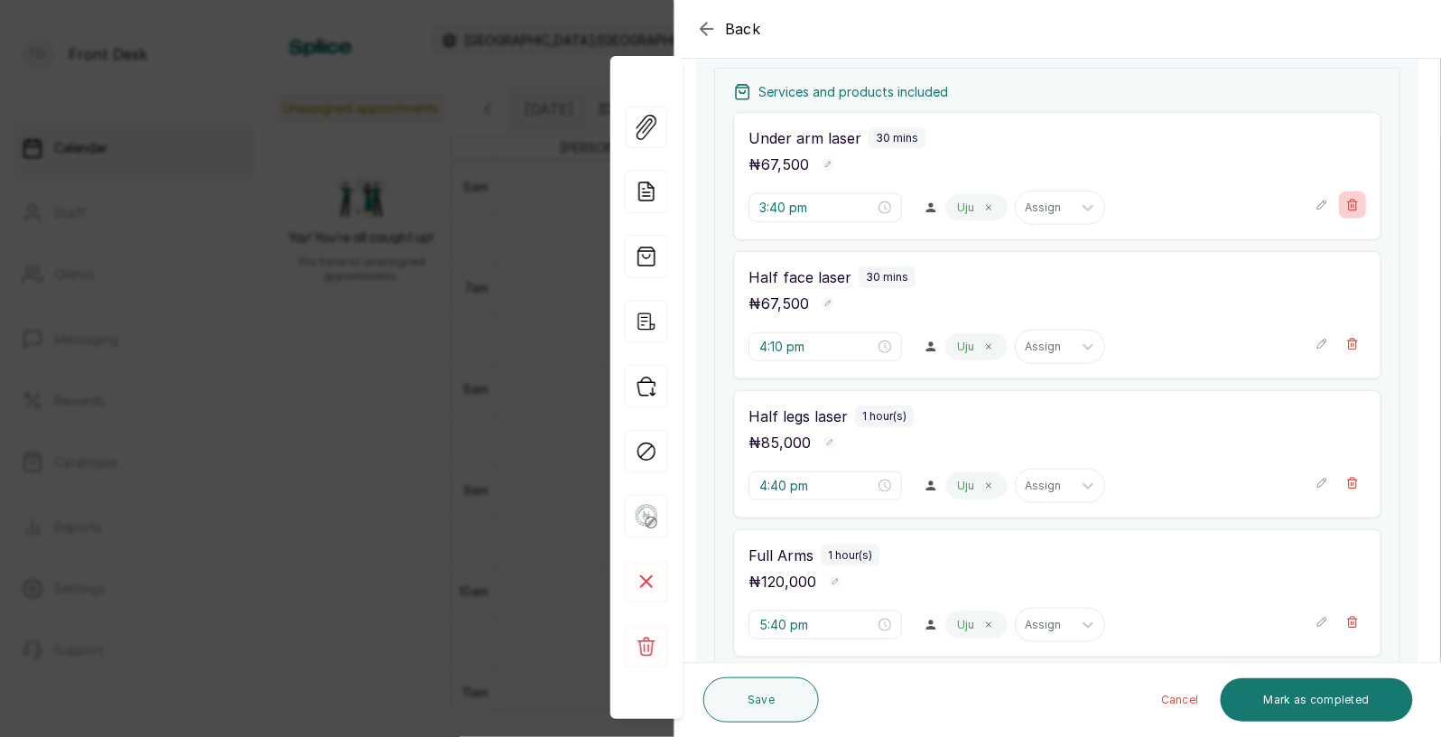
click at [1350, 204] on icon "button" at bounding box center [1352, 205] width 13 height 13
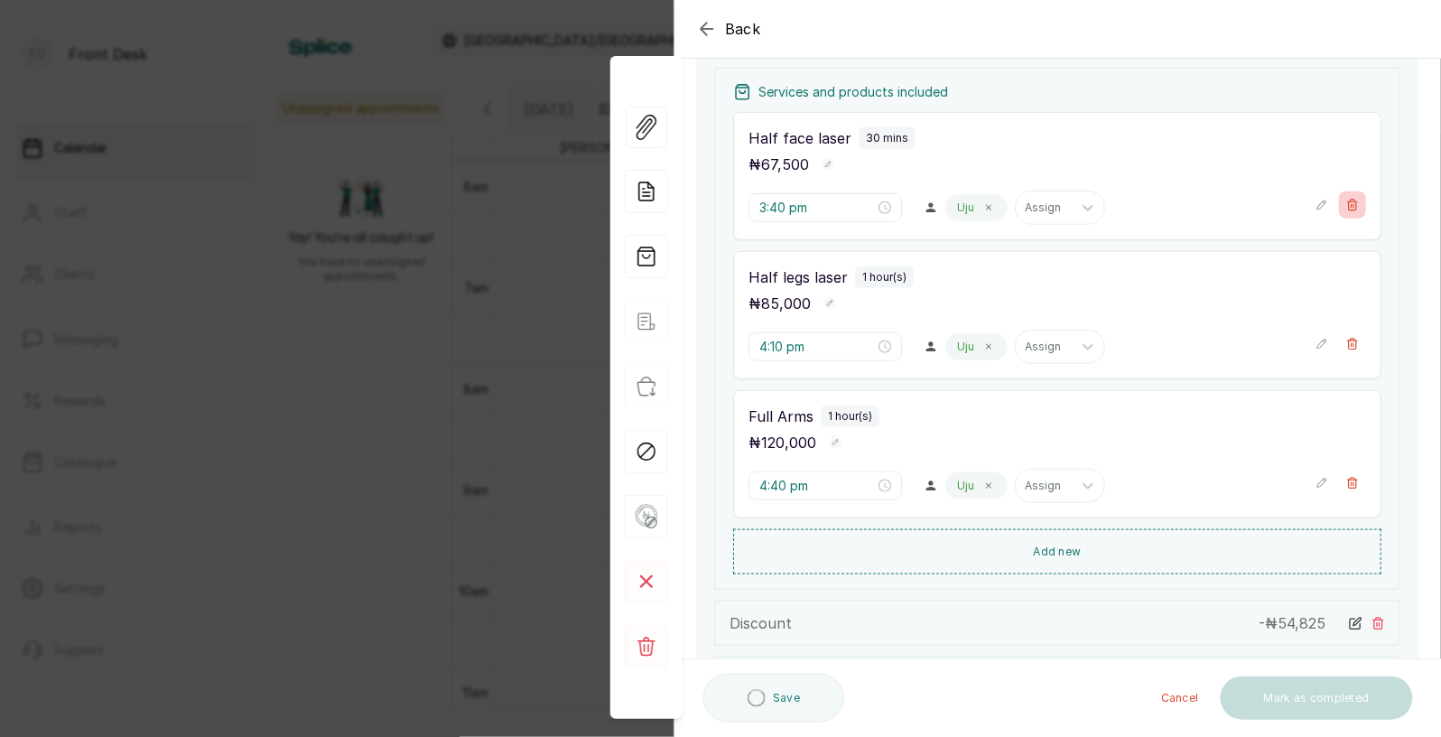
type input "4:10 pm"
type input "4:40 pm"
type input "5:40 pm"
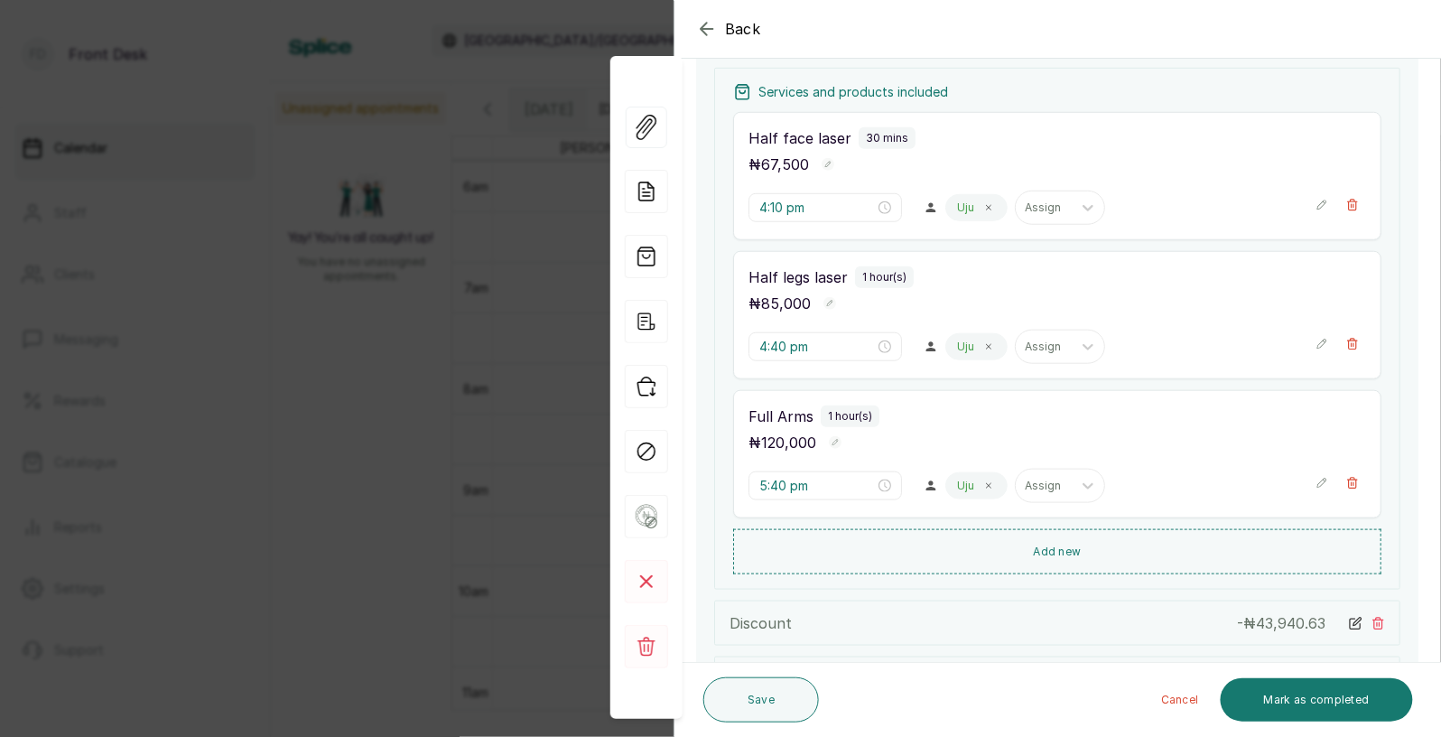
scroll to position [573, 0]
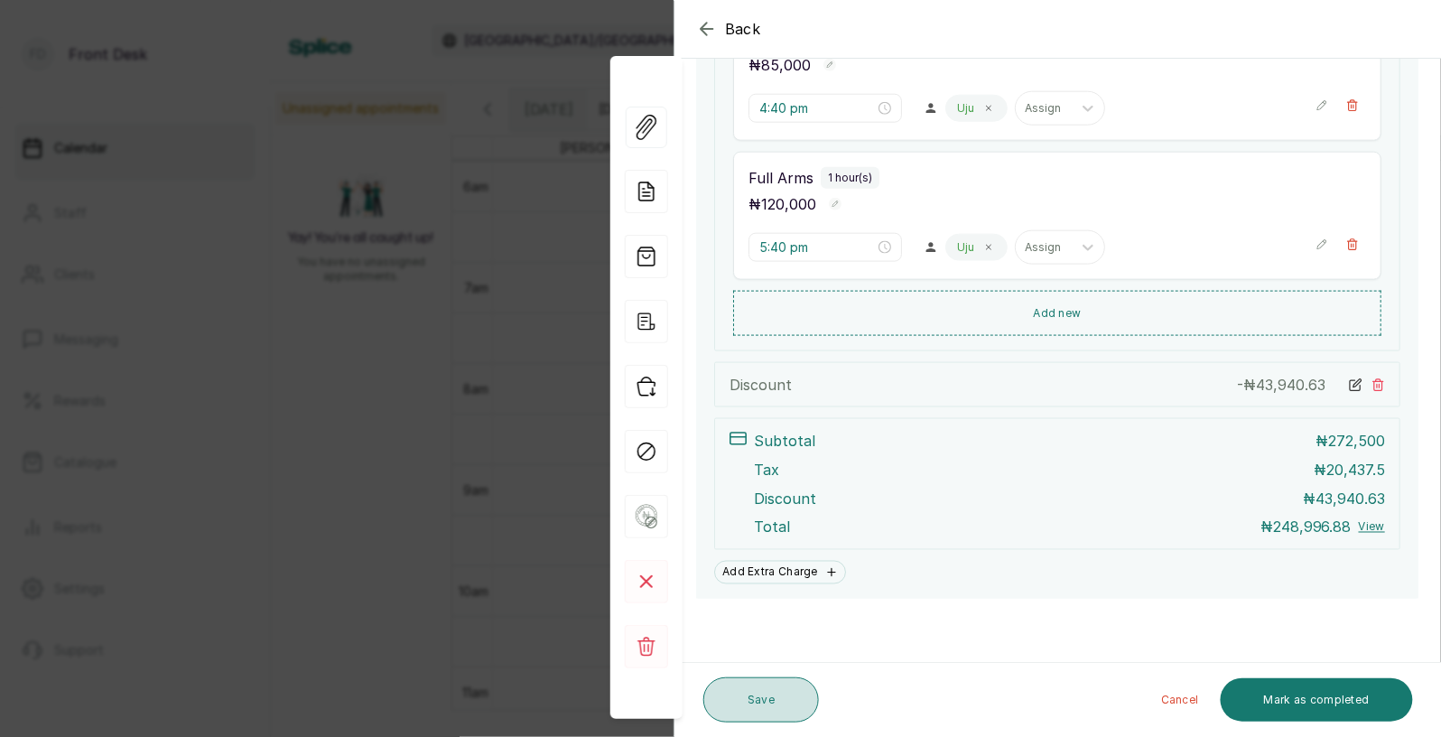
click at [753, 692] on button "Save" at bounding box center [761, 699] width 116 height 45
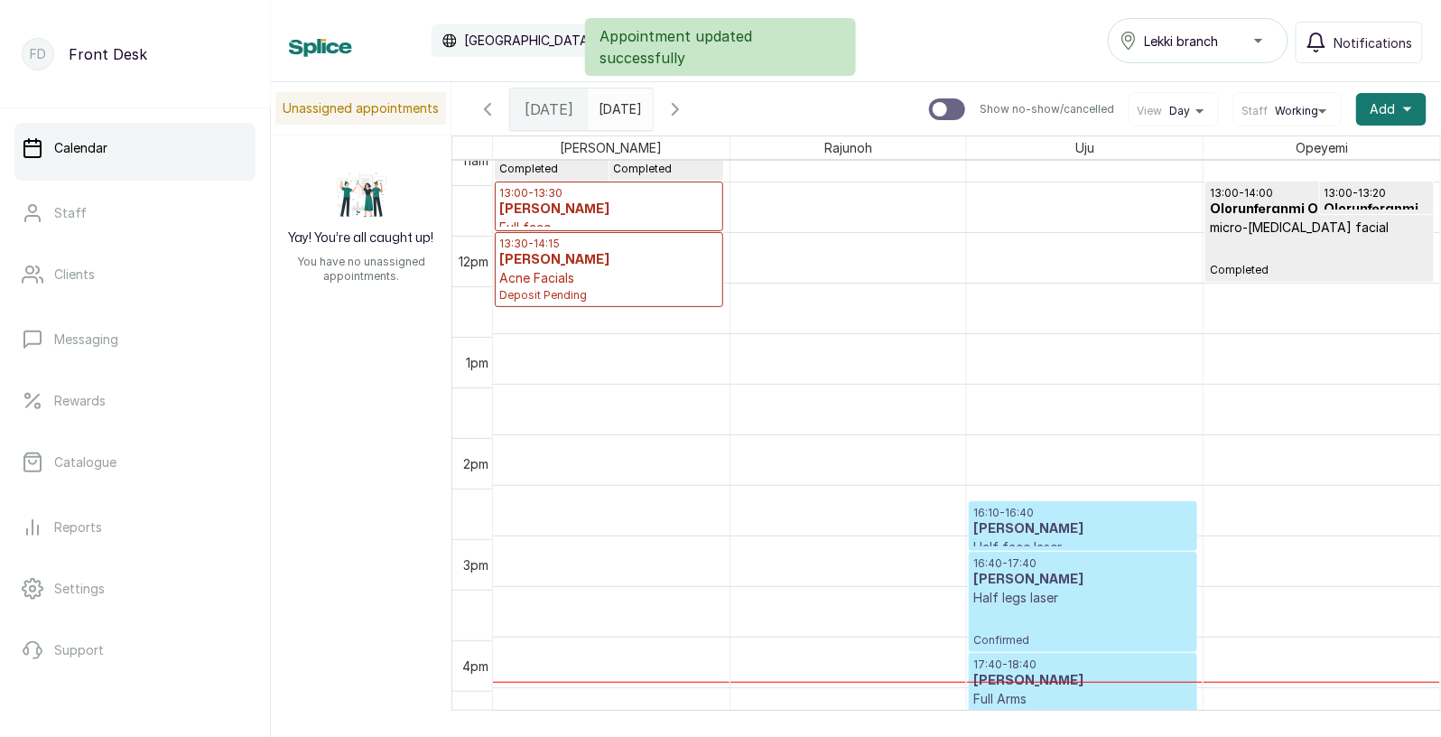
scroll to position [1294, 0]
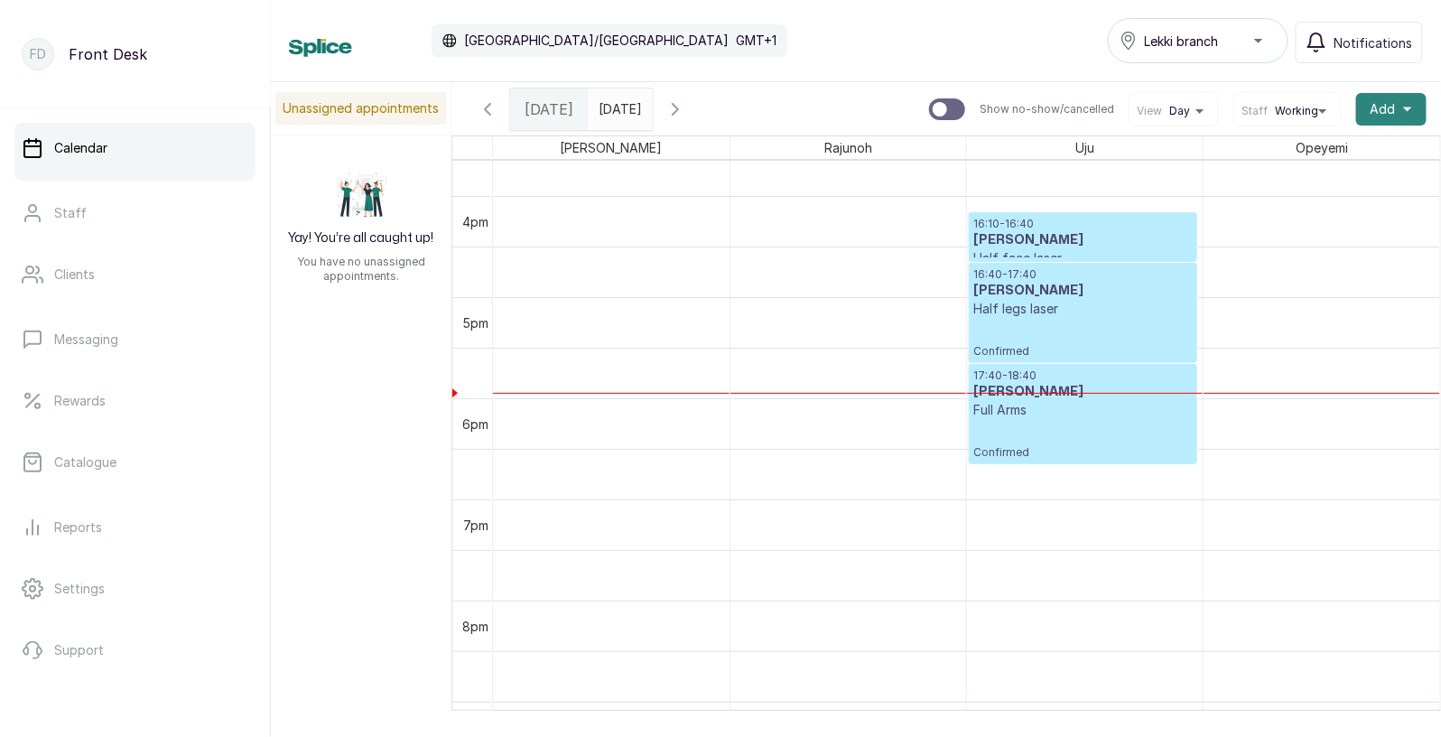
click at [1397, 101] on button "Add +" at bounding box center [1391, 109] width 70 height 33
click at [1298, 159] on span "Add Appointment" at bounding box center [1325, 158] width 173 height 22
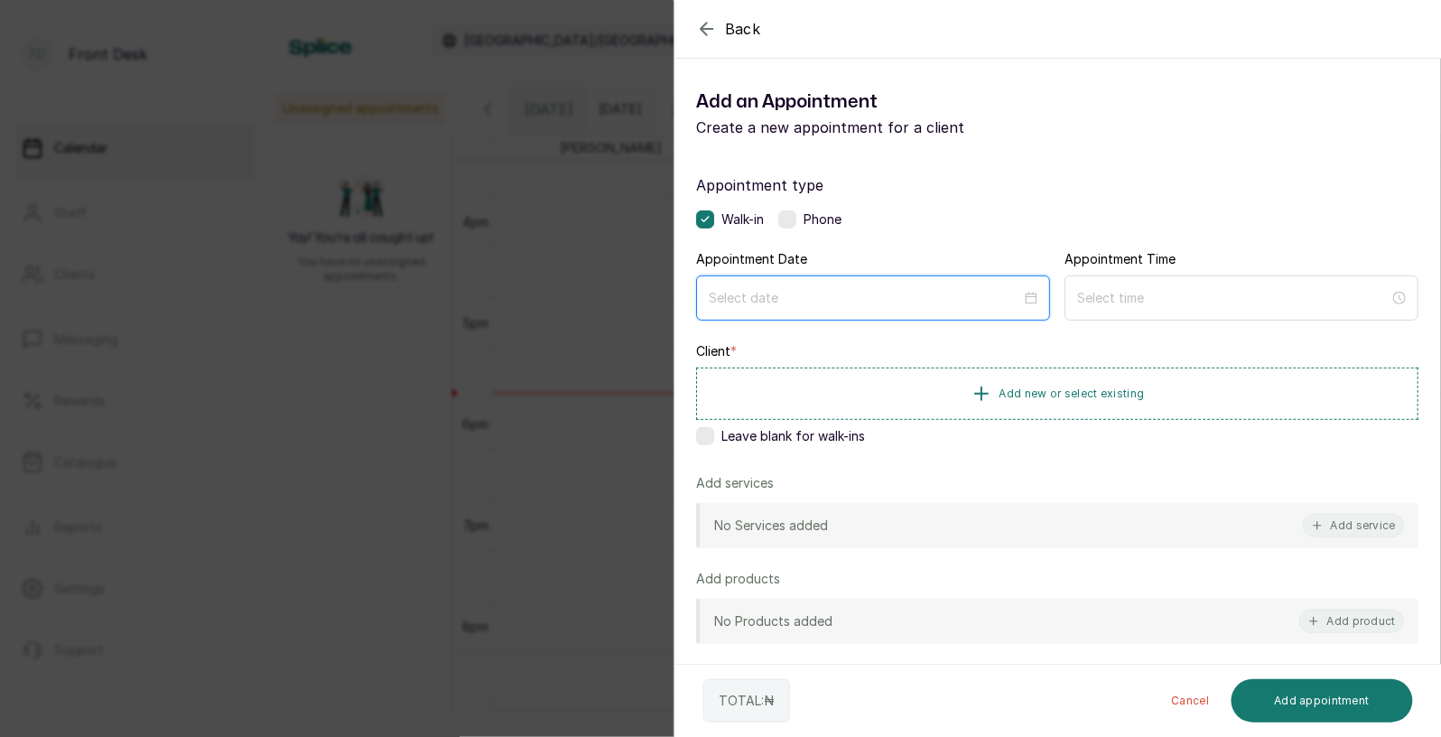
click at [806, 303] on input at bounding box center [865, 298] width 312 height 20
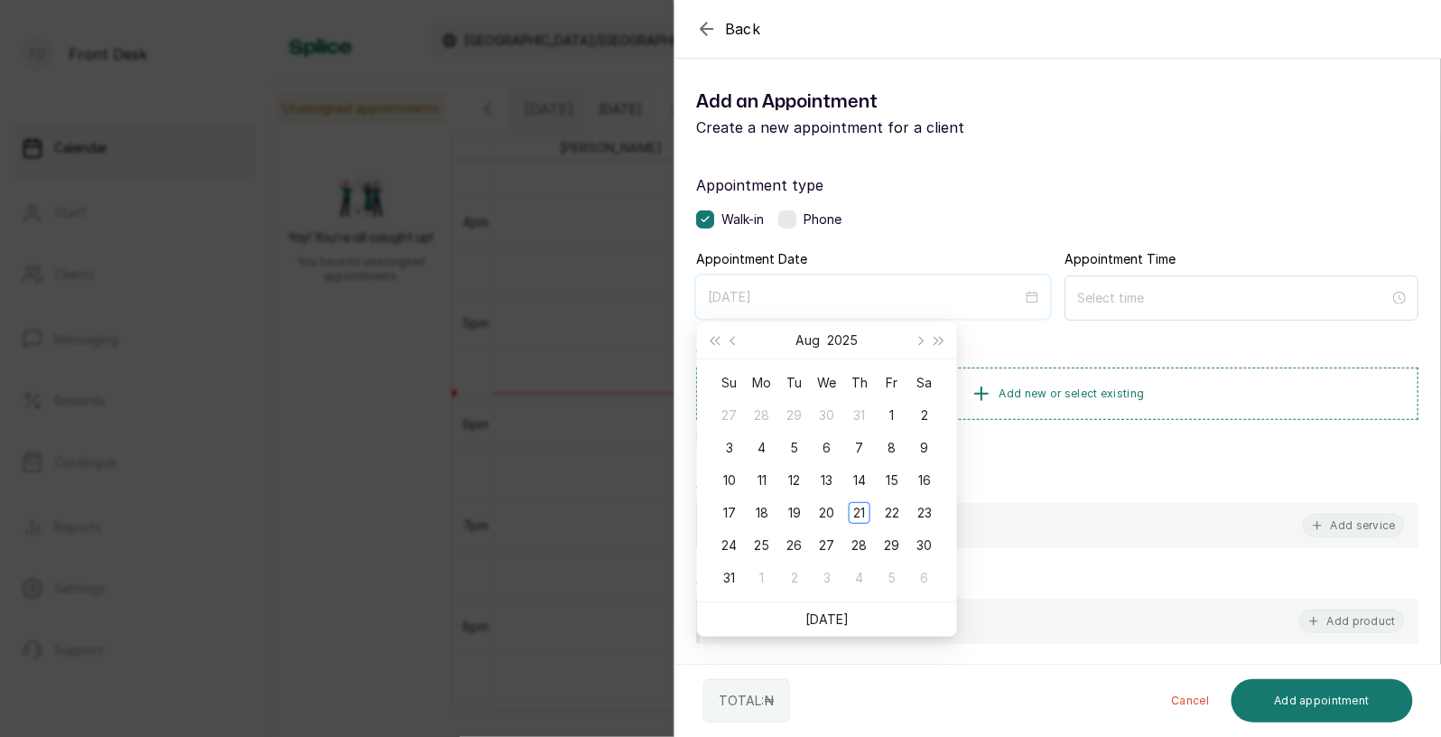
type input "[DATE]"
click at [921, 340] on span "Next month (PageDown)" at bounding box center [919, 340] width 9 height 9
type input "[DATE]"
click at [857, 473] on div "18" at bounding box center [860, 481] width 22 height 22
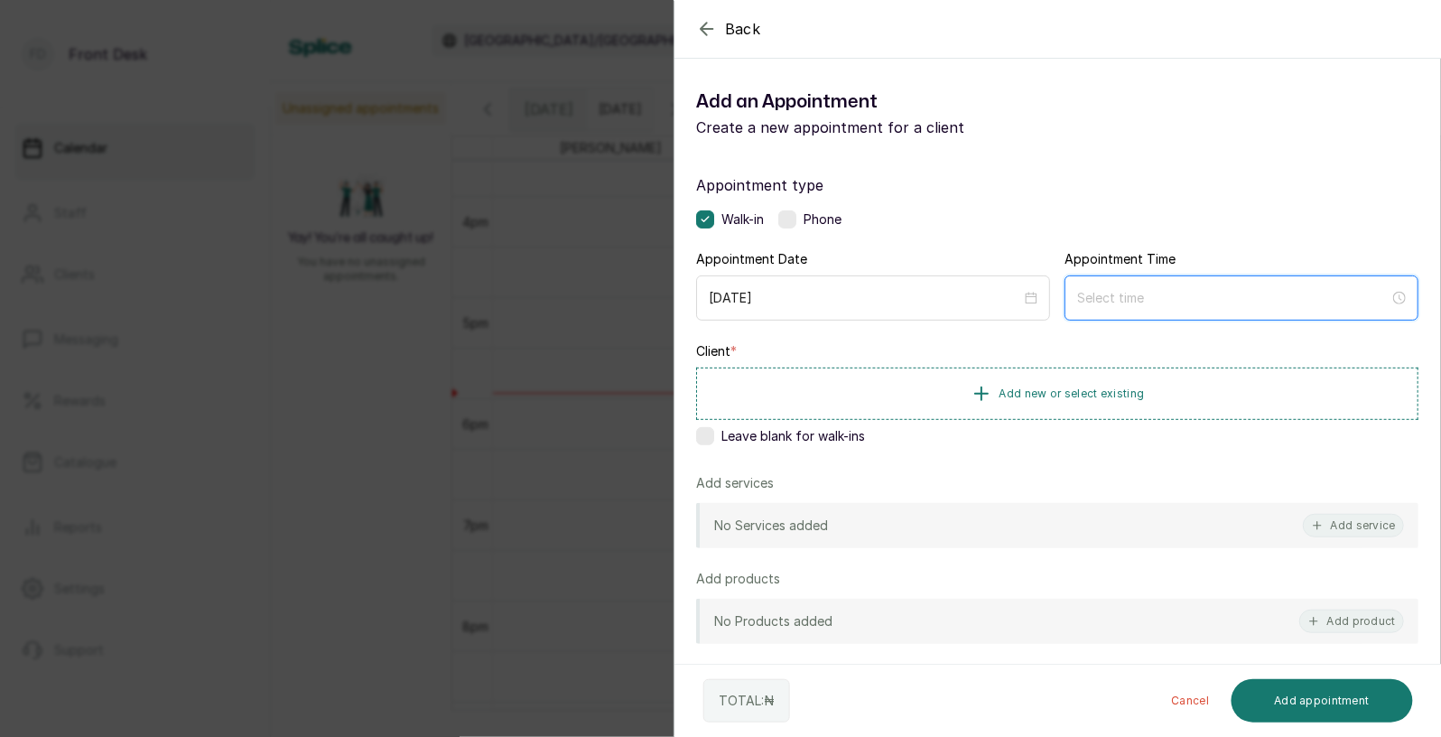
click at [1121, 300] on input at bounding box center [1233, 298] width 312 height 20
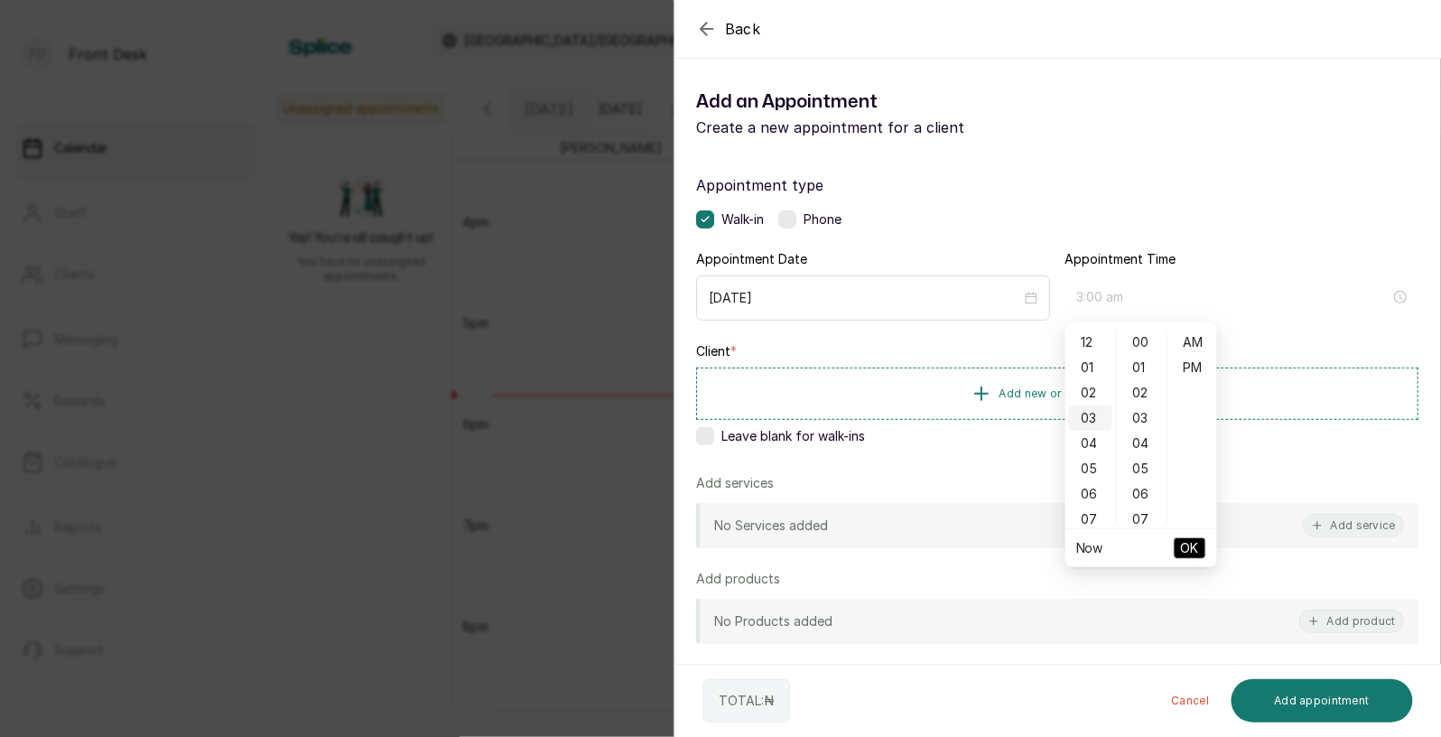
click at [1093, 418] on div "03" at bounding box center [1090, 417] width 43 height 25
type input "3:00 pm"
click at [1202, 364] on div "PM" at bounding box center [1192, 367] width 43 height 25
click at [1189, 555] on span "OK" at bounding box center [1190, 548] width 18 height 34
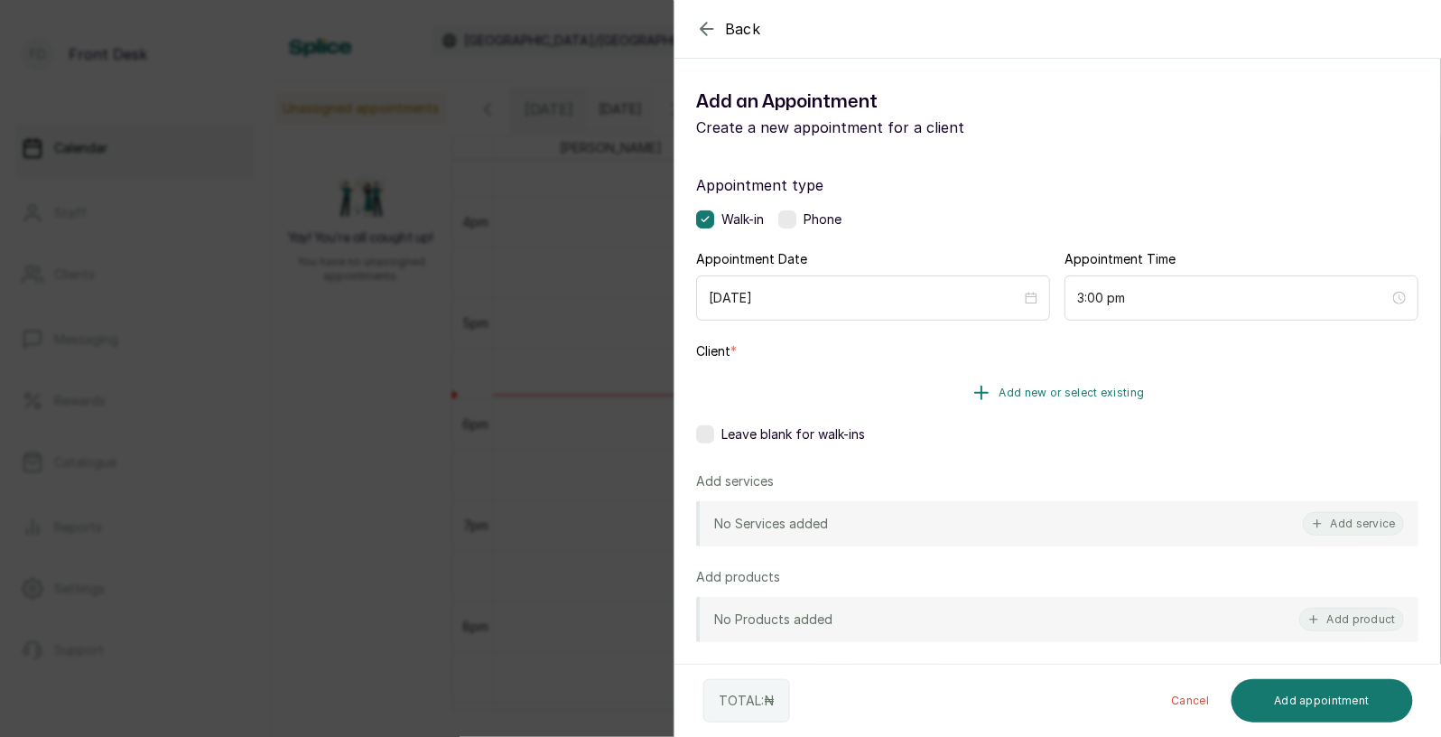
click at [1088, 395] on span "Add new or select existing" at bounding box center [1072, 393] width 145 height 14
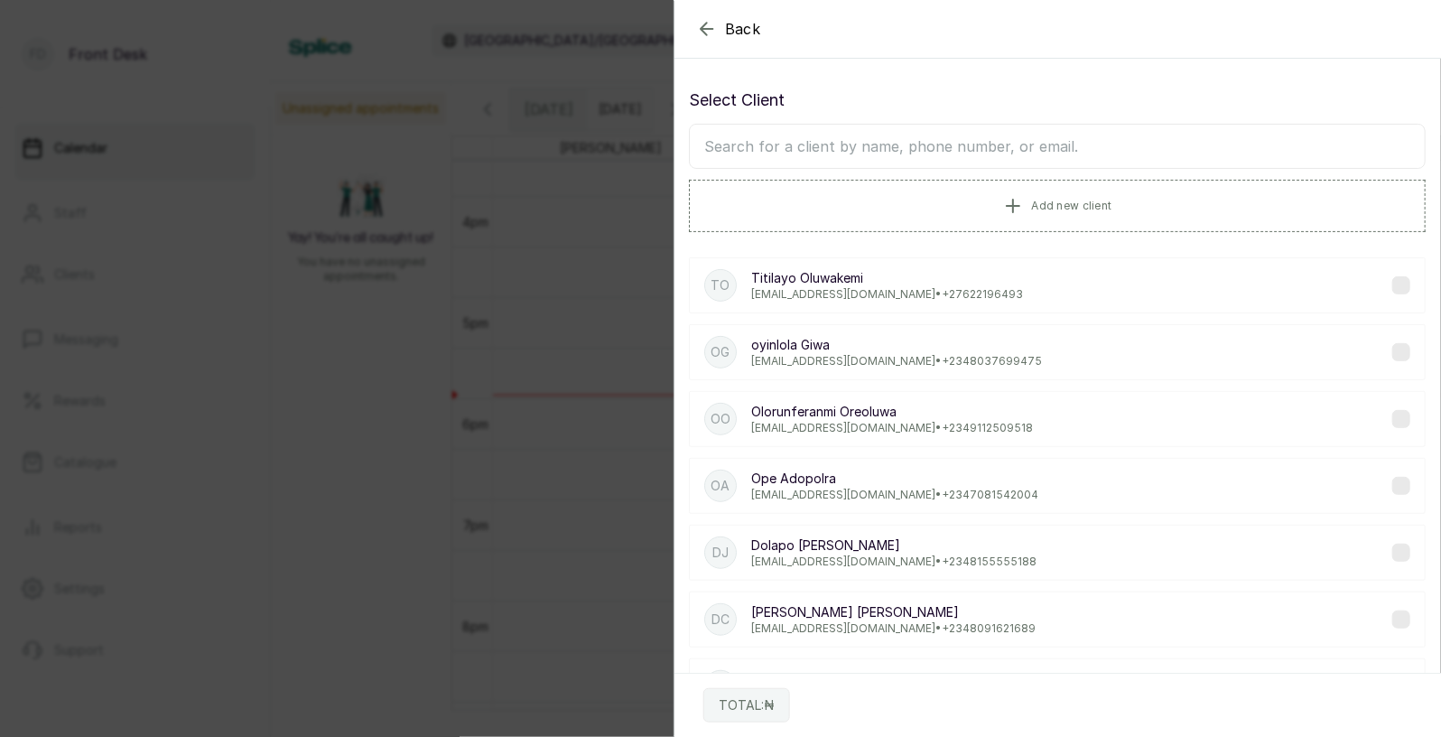
click at [1046, 156] on input "text" at bounding box center [1057, 146] width 737 height 45
type input "[PERSON_NAME]"
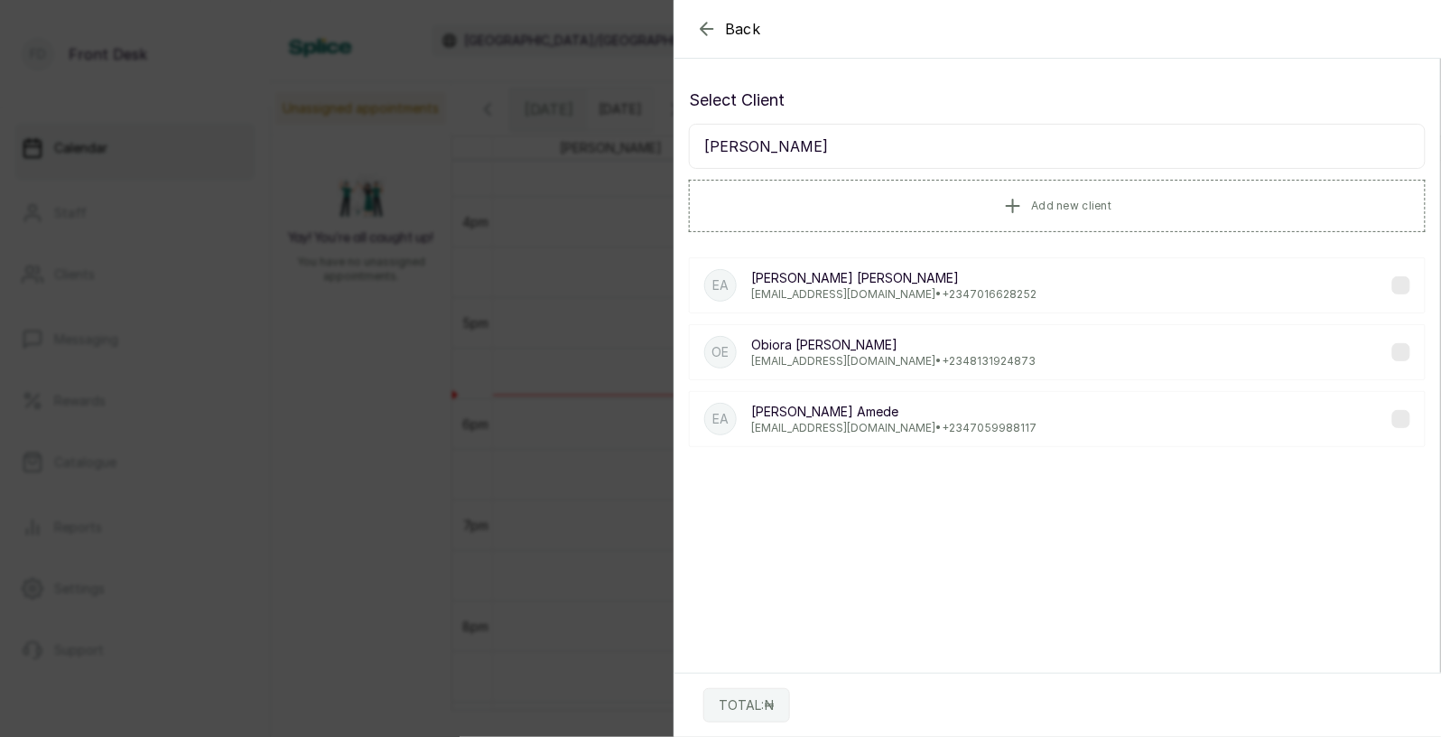
click at [877, 346] on p "[PERSON_NAME]" at bounding box center [893, 345] width 284 height 18
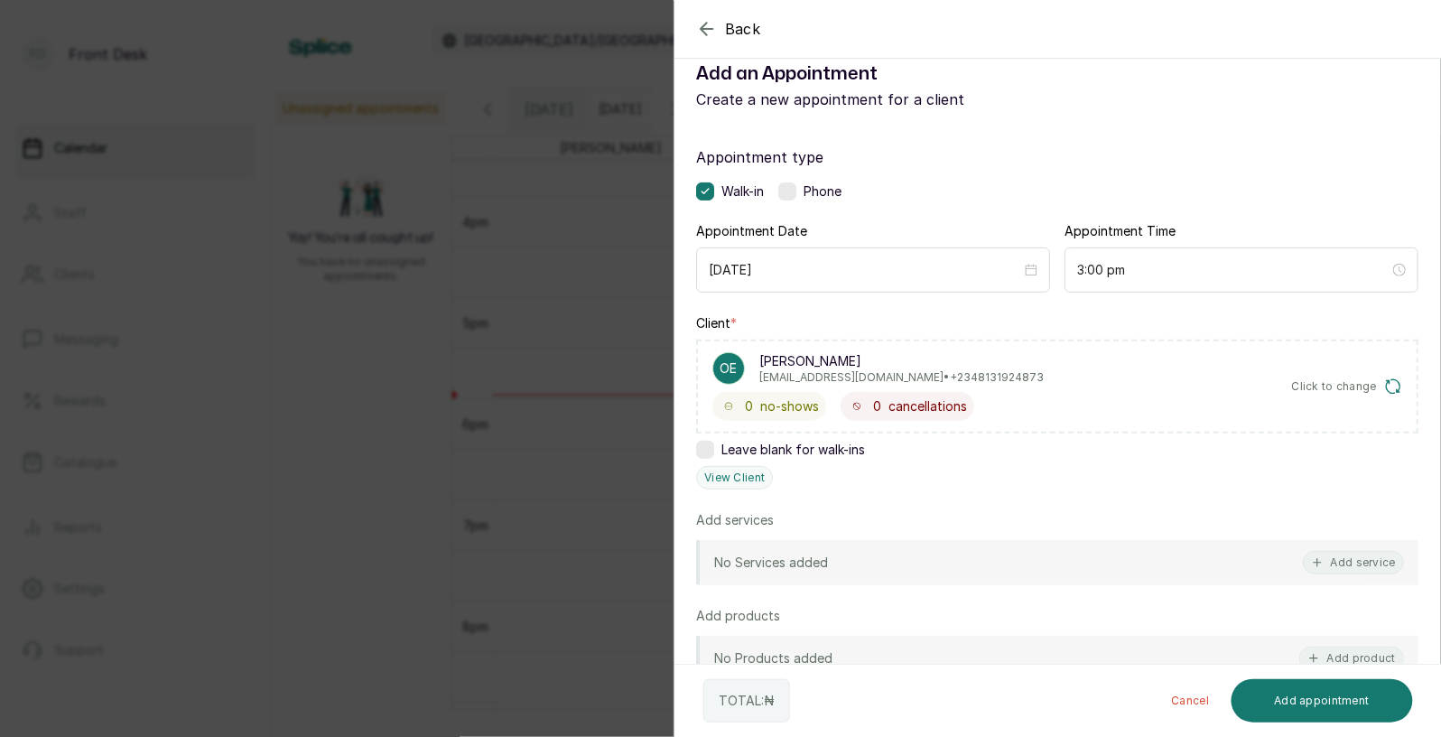
scroll to position [29, 0]
click at [900, 271] on input "[DATE]" at bounding box center [865, 269] width 312 height 20
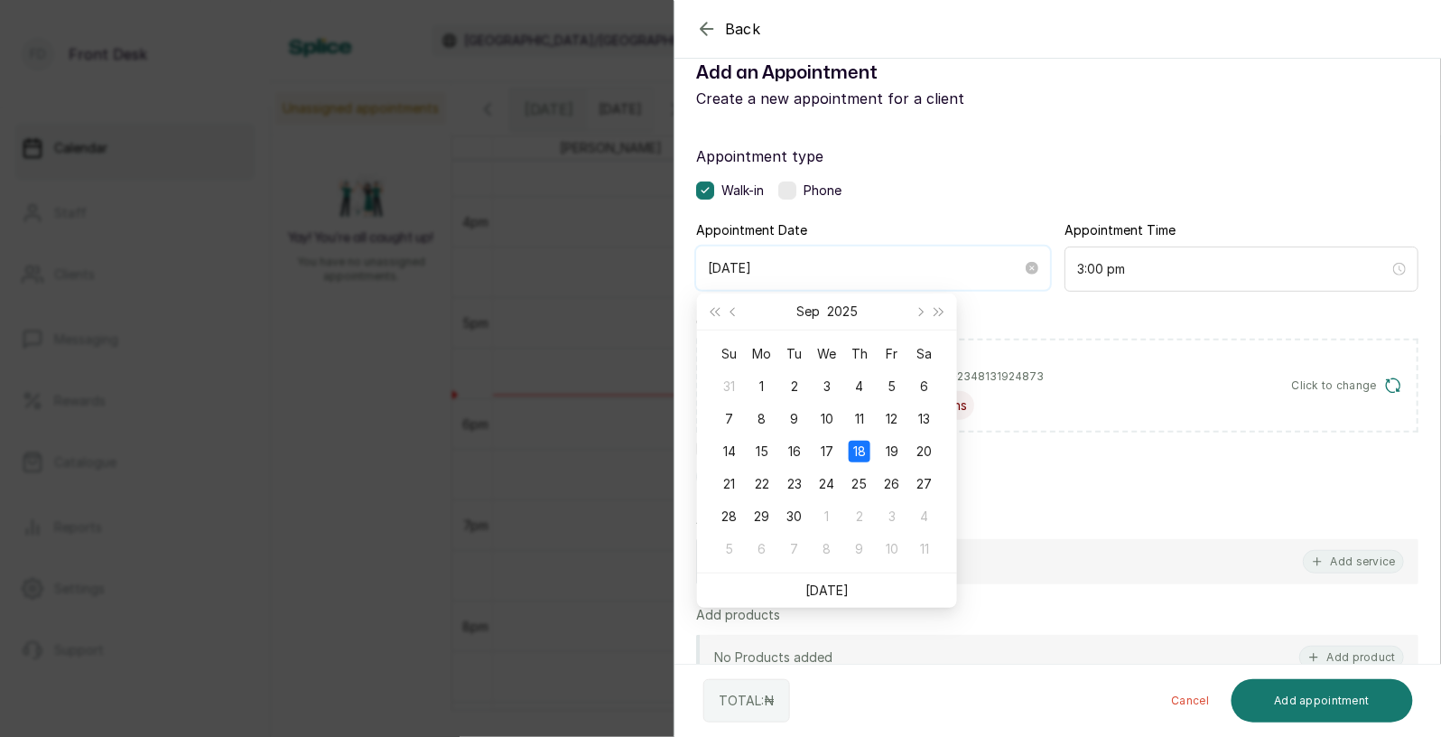
click at [900, 271] on input "[DATE]" at bounding box center [865, 268] width 314 height 20
click at [1324, 386] on span "Click to change" at bounding box center [1335, 385] width 86 height 14
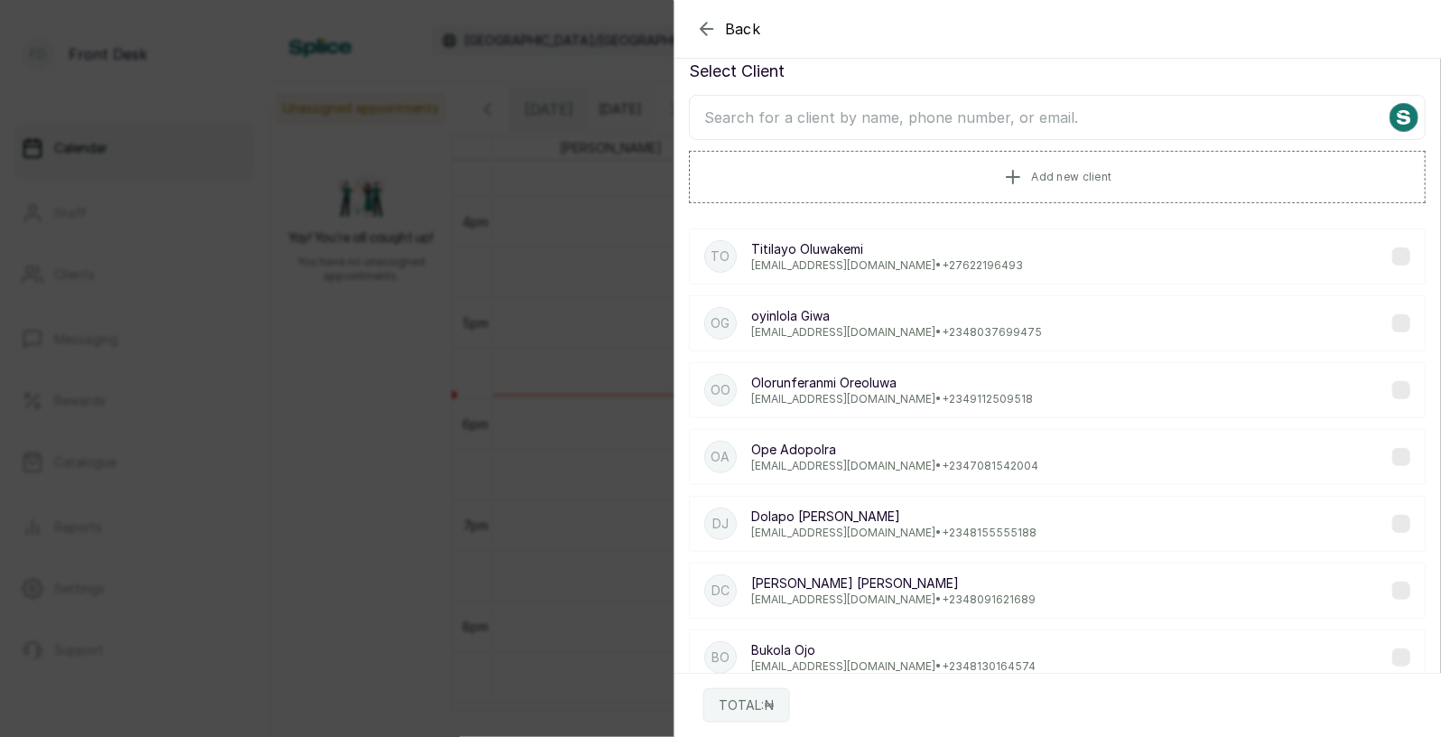
click at [899, 119] on input "text" at bounding box center [1057, 117] width 737 height 45
type input "eliz"
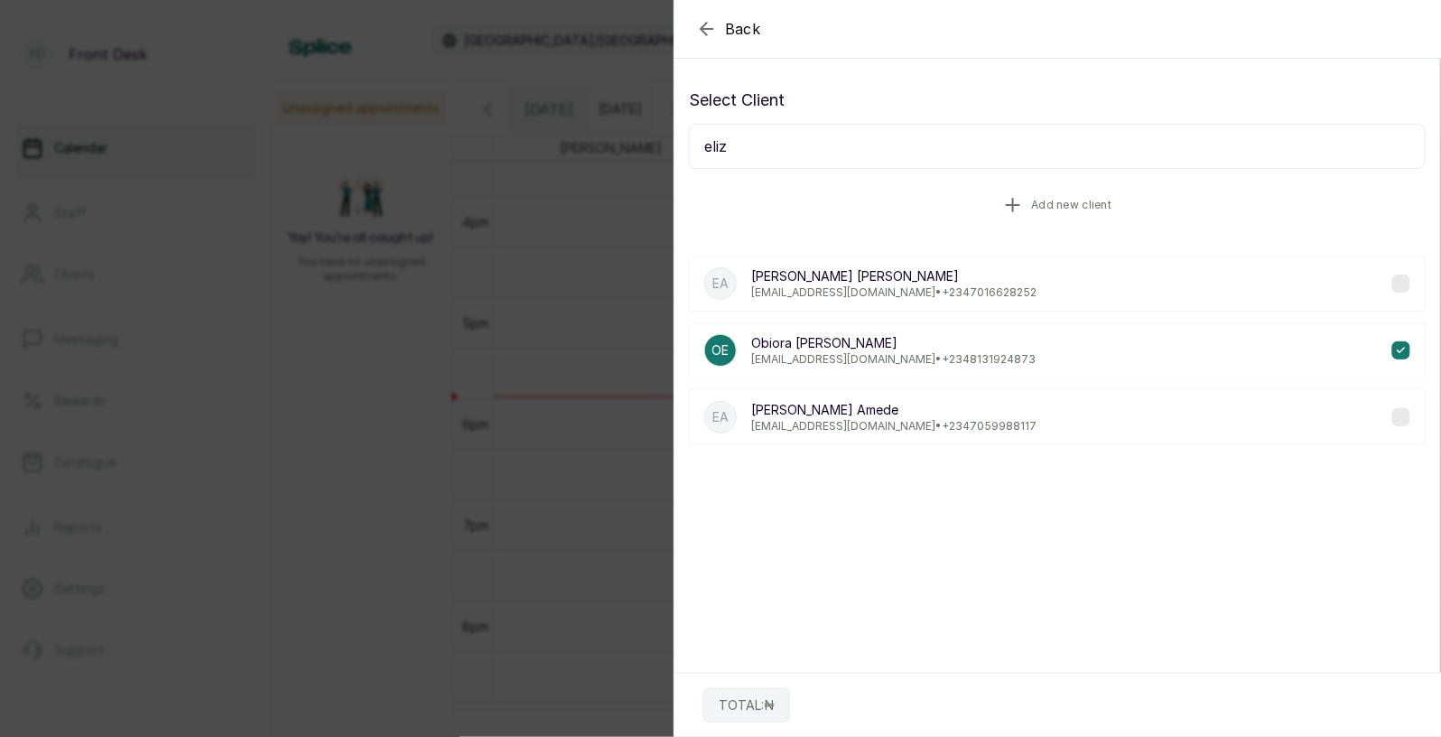
scroll to position [0, 0]
click at [833, 409] on p "[PERSON_NAME]" at bounding box center [893, 412] width 285 height 18
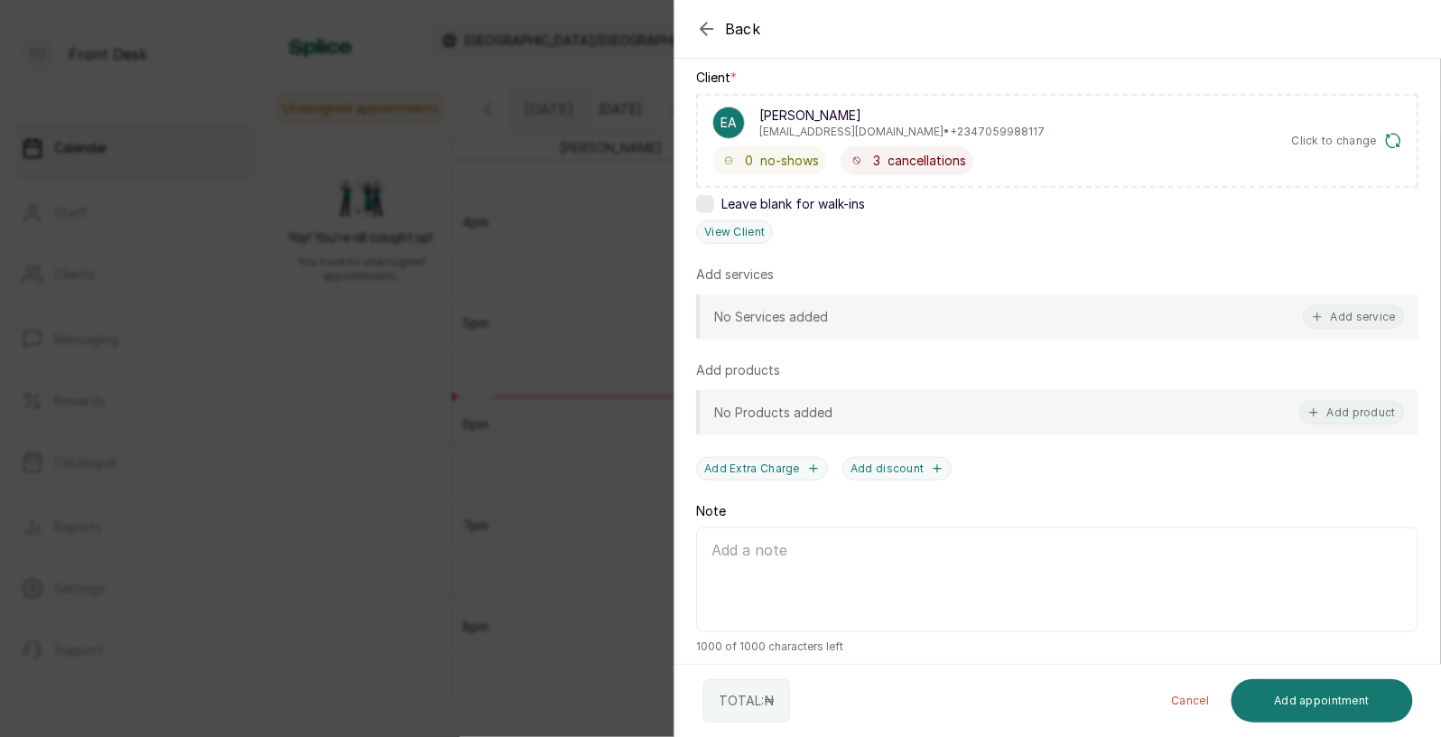
scroll to position [275, 0]
click at [1350, 311] on button "Add service" at bounding box center [1353, 314] width 101 height 23
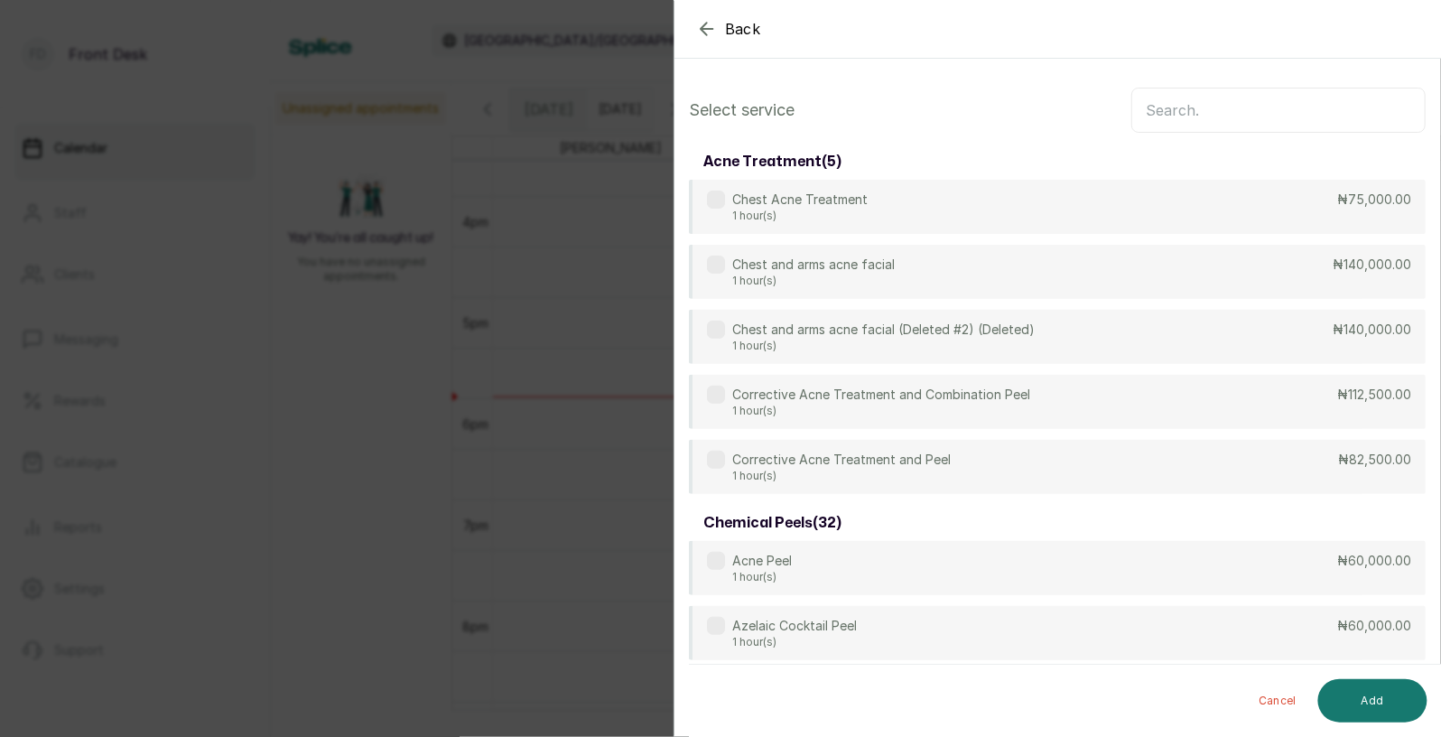
click at [1230, 114] on input "text" at bounding box center [1278, 110] width 294 height 45
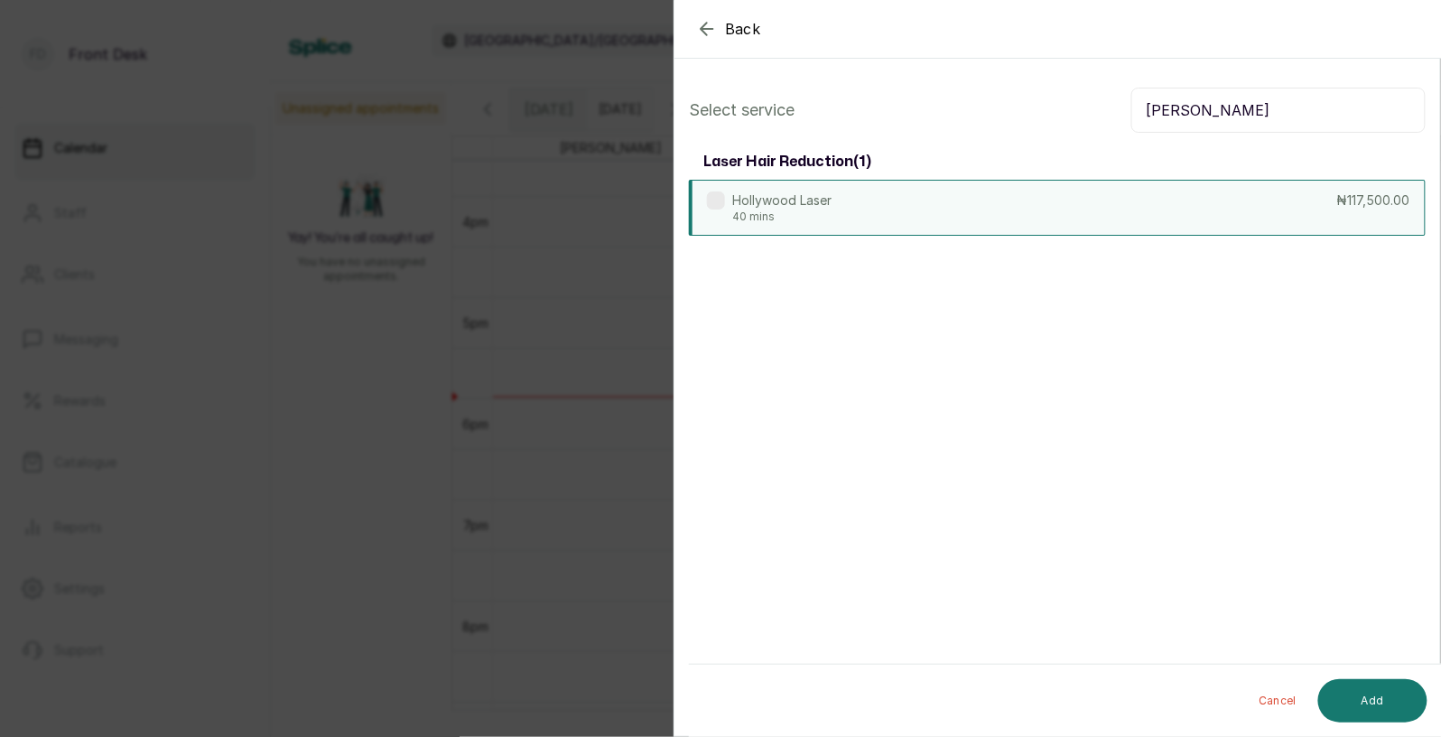
click at [918, 208] on div "Hollywood Laser 40 mins ₦117,500.00" at bounding box center [1057, 208] width 737 height 56
click at [1196, 116] on input "[PERSON_NAME]" at bounding box center [1278, 110] width 294 height 45
type input "h"
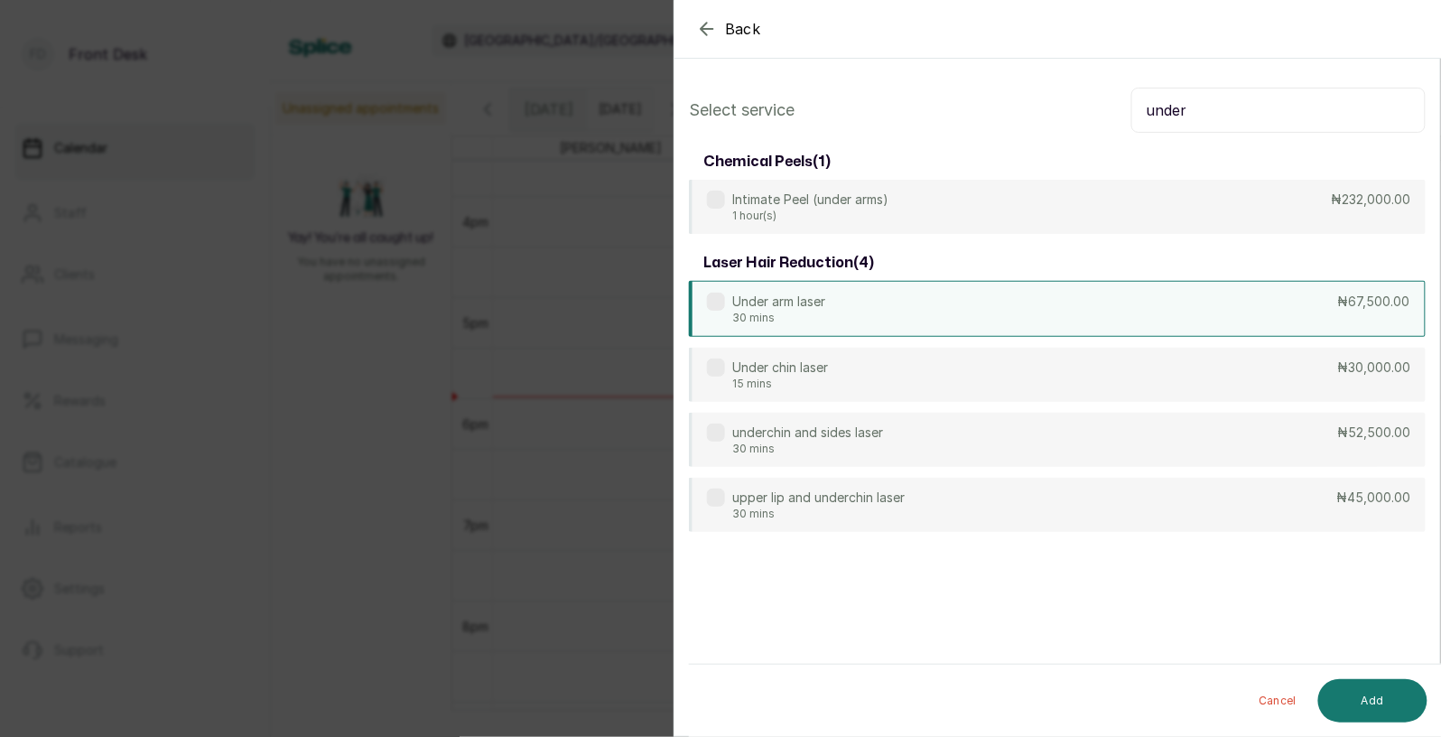
click at [892, 310] on div "Under arm laser 30 mins ₦67,500.00" at bounding box center [1057, 309] width 737 height 56
click at [1210, 115] on input "under" at bounding box center [1278, 110] width 294 height 45
type input "u"
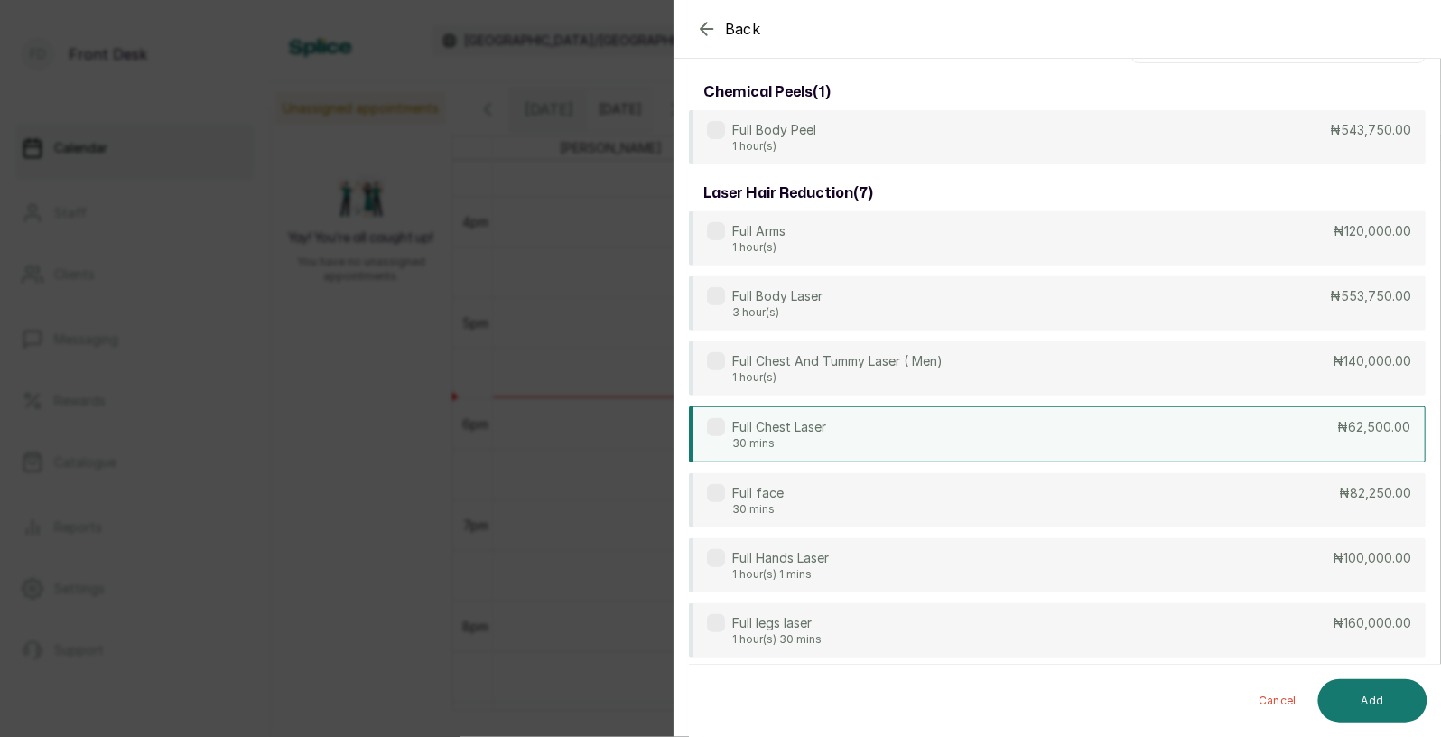
scroll to position [77, 0]
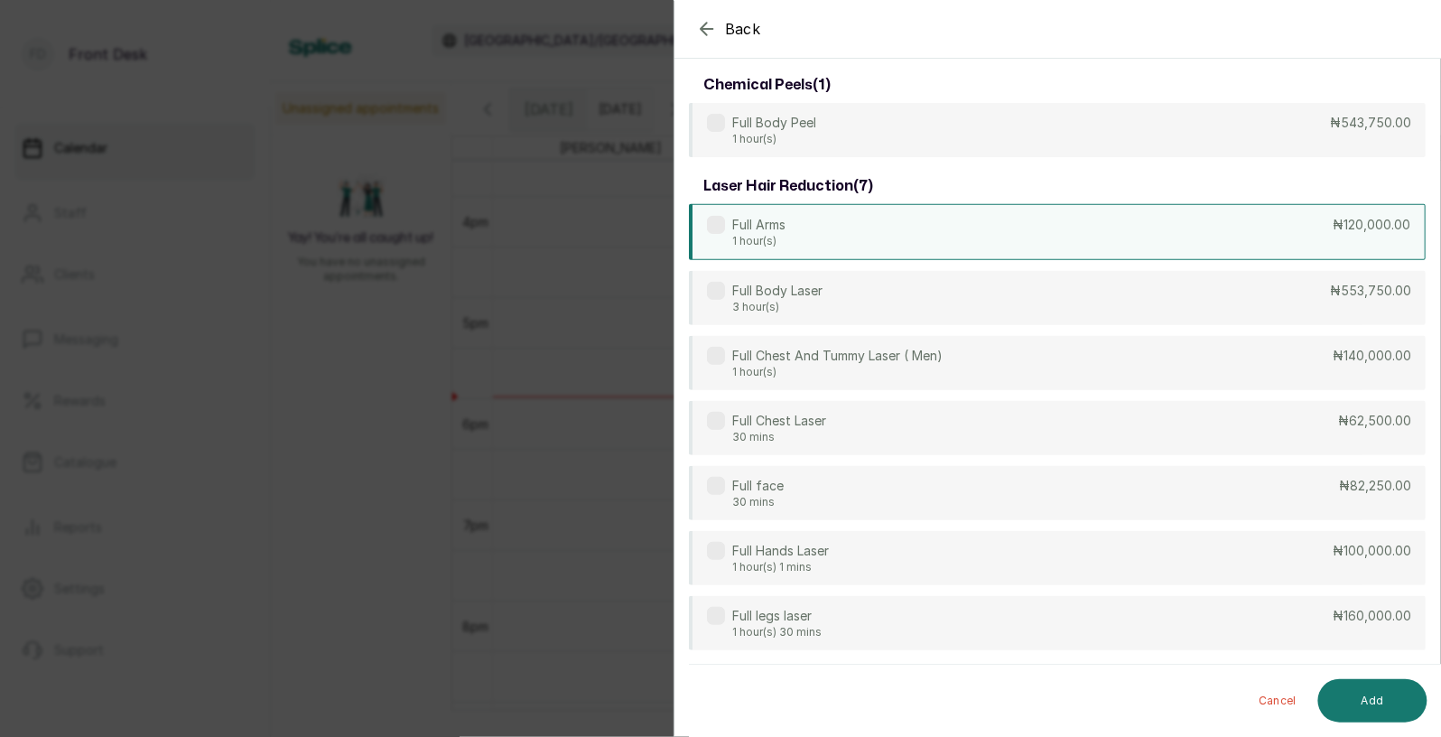
click at [867, 222] on div "Full Arms 1 hour(s) ₦120,000.00" at bounding box center [1057, 232] width 737 height 56
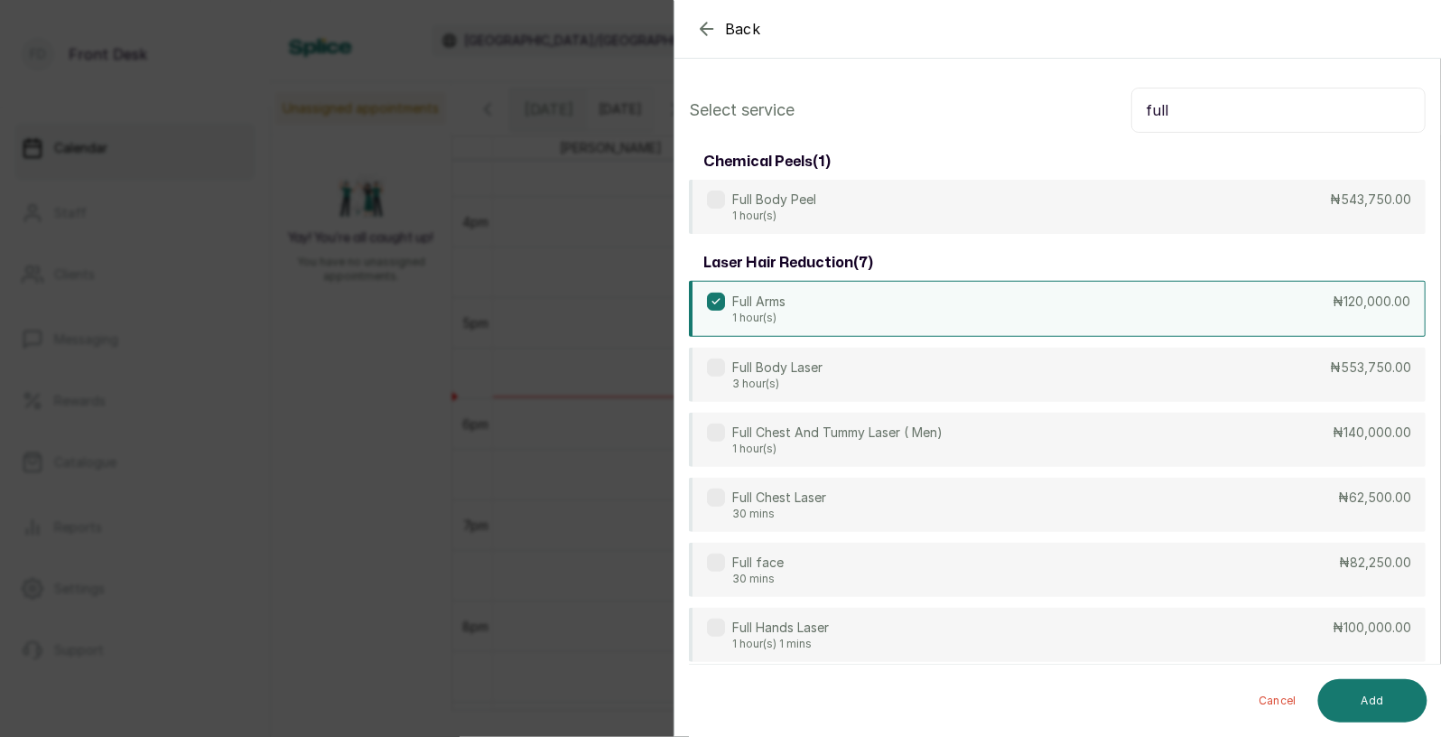
click at [1210, 113] on input "full" at bounding box center [1278, 110] width 294 height 45
type input "f"
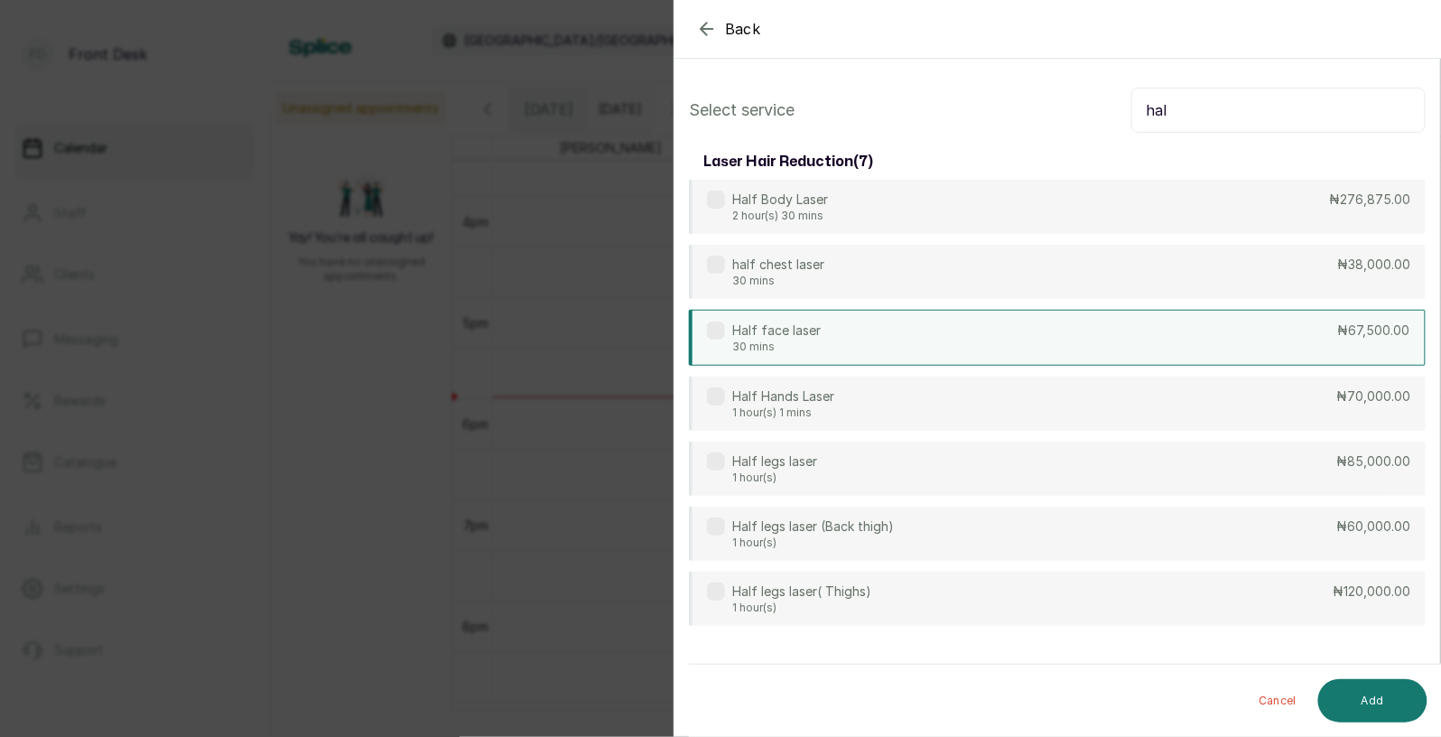
type input "hal"
click at [838, 341] on div "Half face laser 30 mins ₦67,500.00" at bounding box center [1057, 338] width 737 height 56
click at [1376, 704] on button "Add" at bounding box center [1372, 700] width 109 height 43
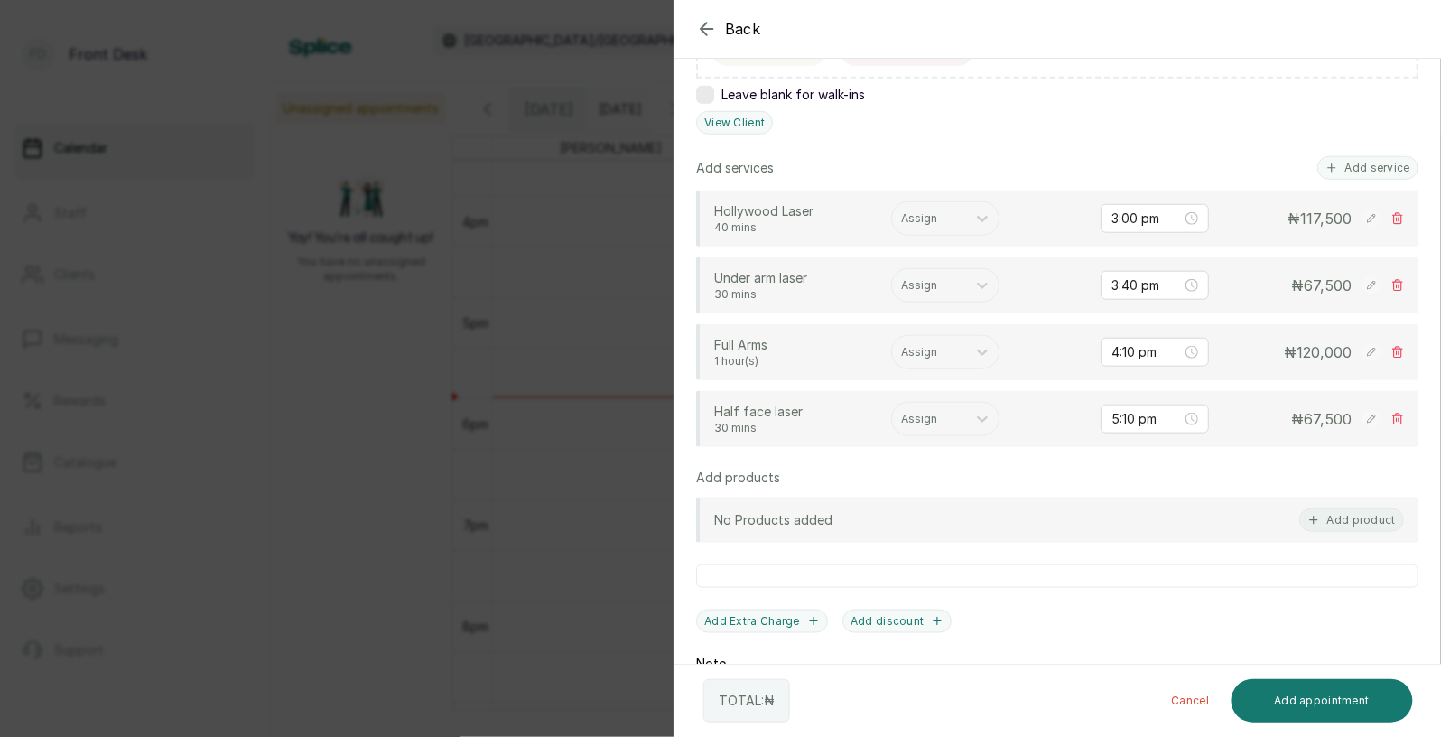
scroll to position [169, 0]
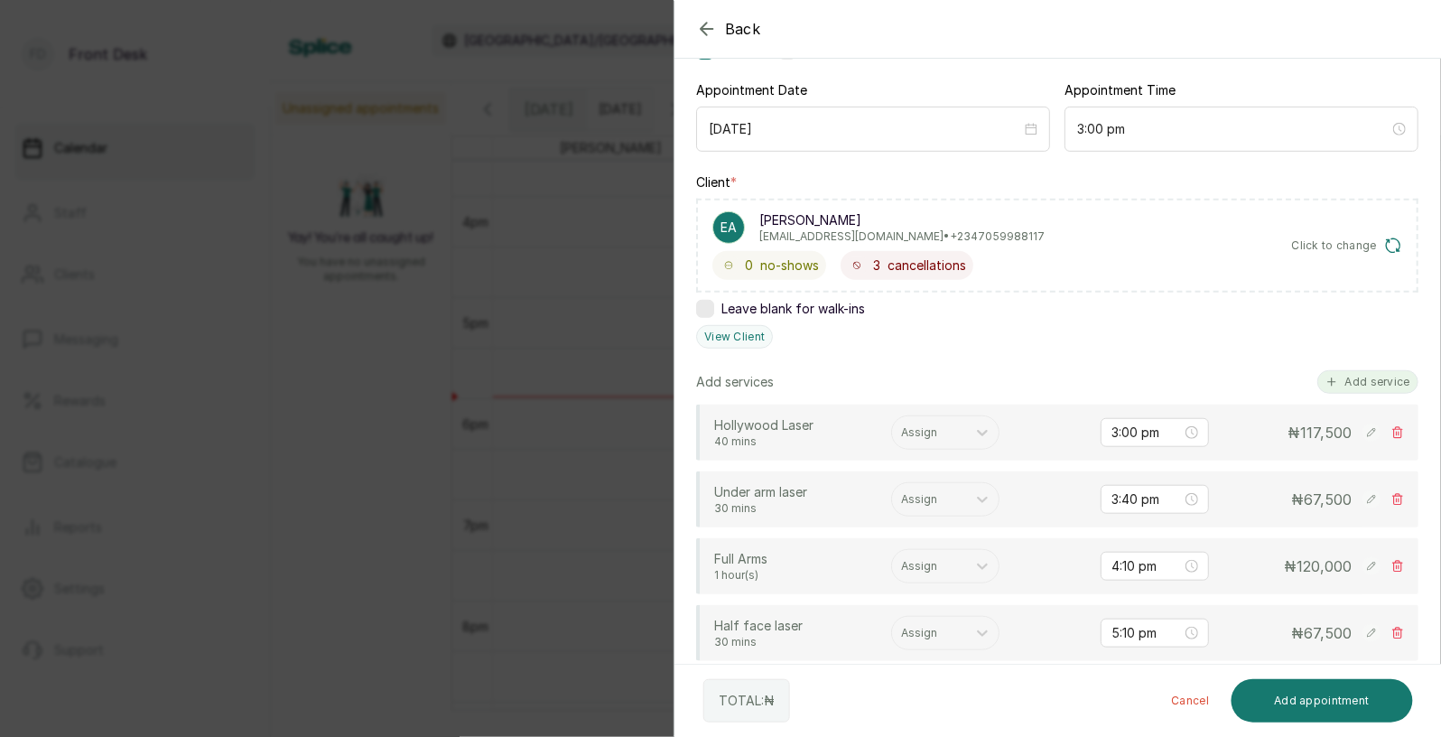
click at [1360, 375] on button "Add service" at bounding box center [1367, 381] width 101 height 23
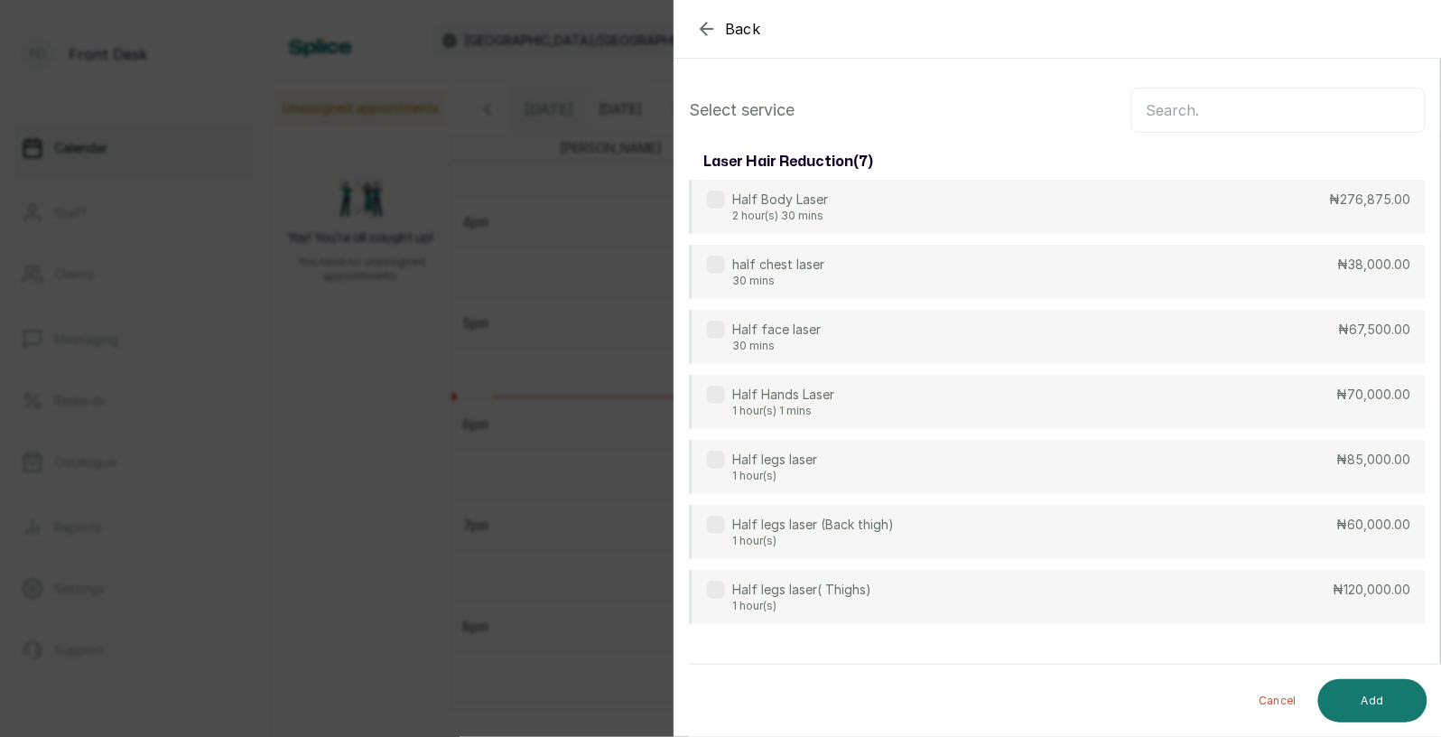
scroll to position [0, 0]
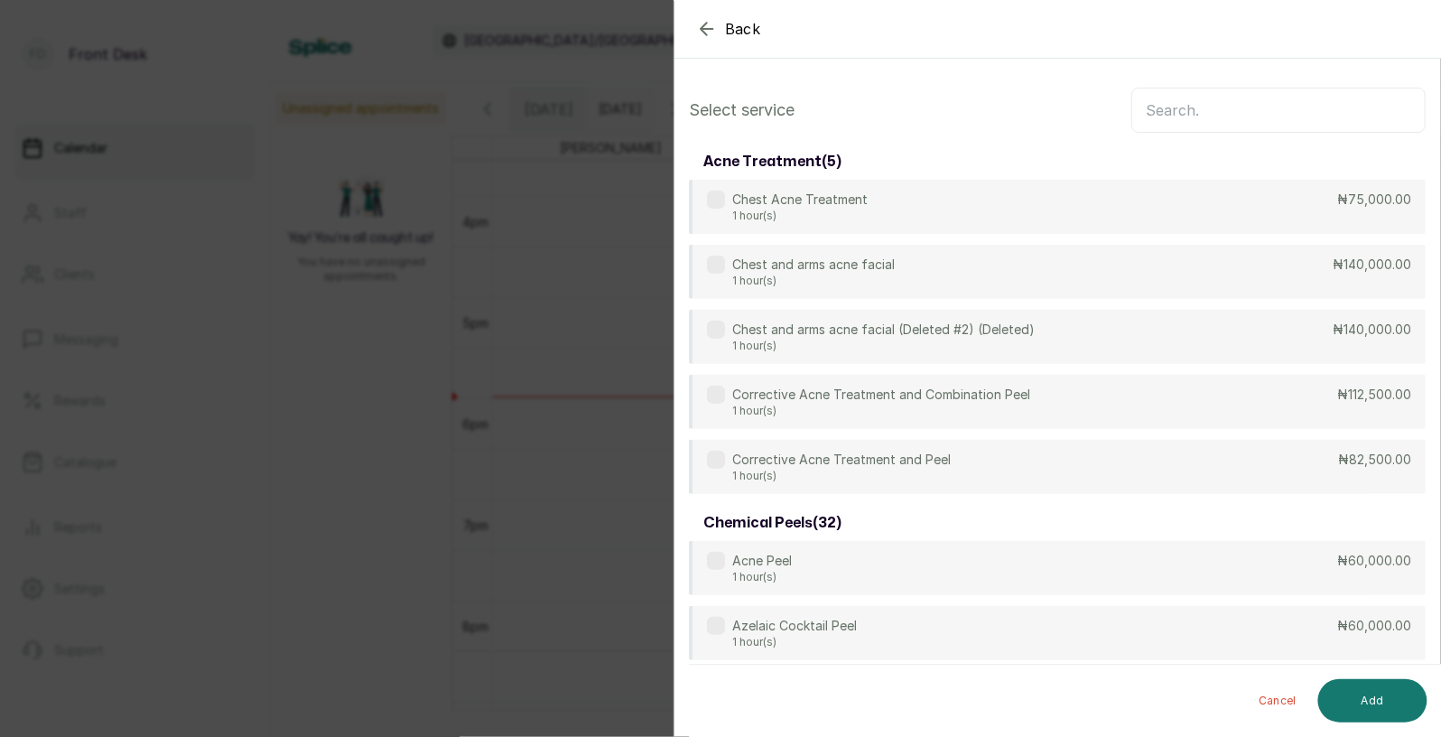
click at [1181, 110] on input "text" at bounding box center [1278, 110] width 294 height 45
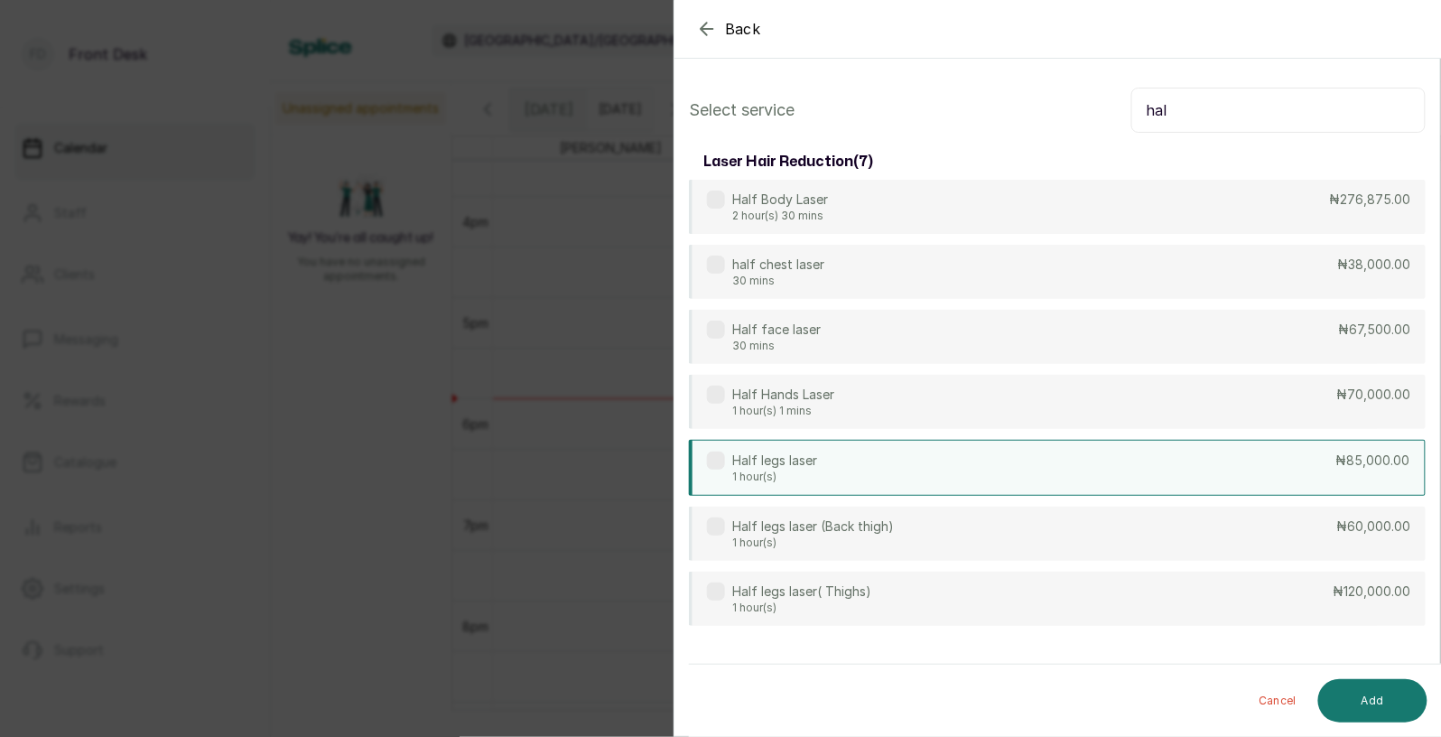
type input "hal"
click at [807, 467] on p "Half legs laser" at bounding box center [774, 460] width 85 height 18
click at [1354, 696] on button "Add" at bounding box center [1372, 700] width 109 height 43
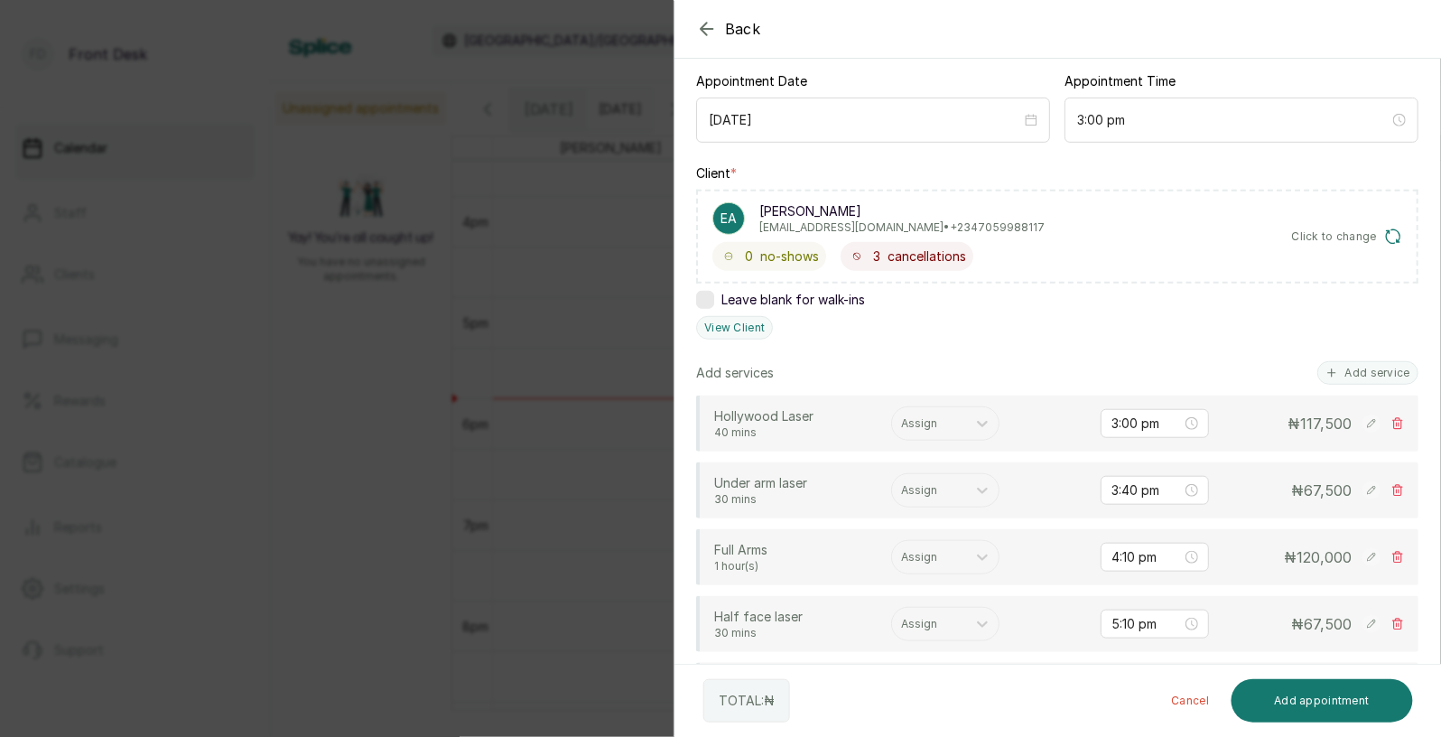
scroll to position [280, 0]
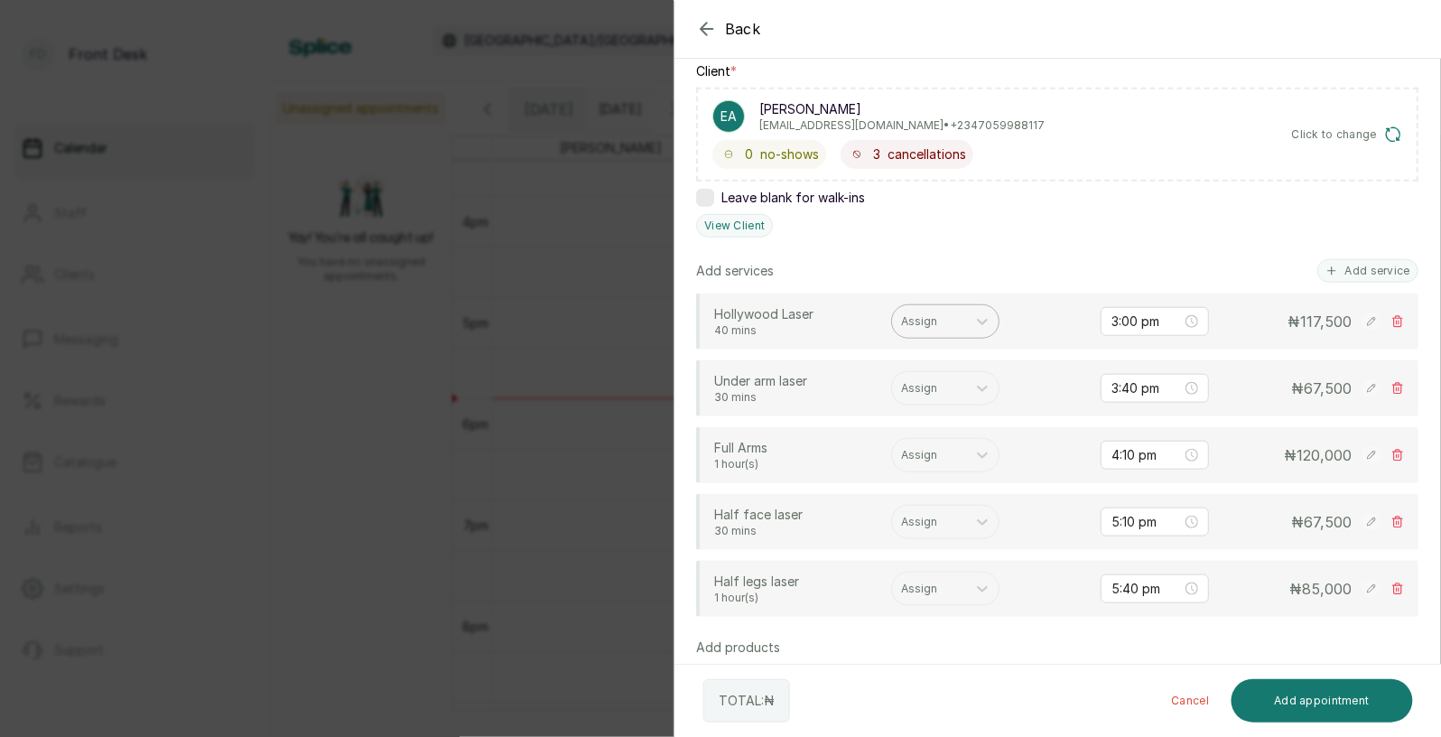
click at [918, 322] on div at bounding box center [929, 321] width 56 height 16
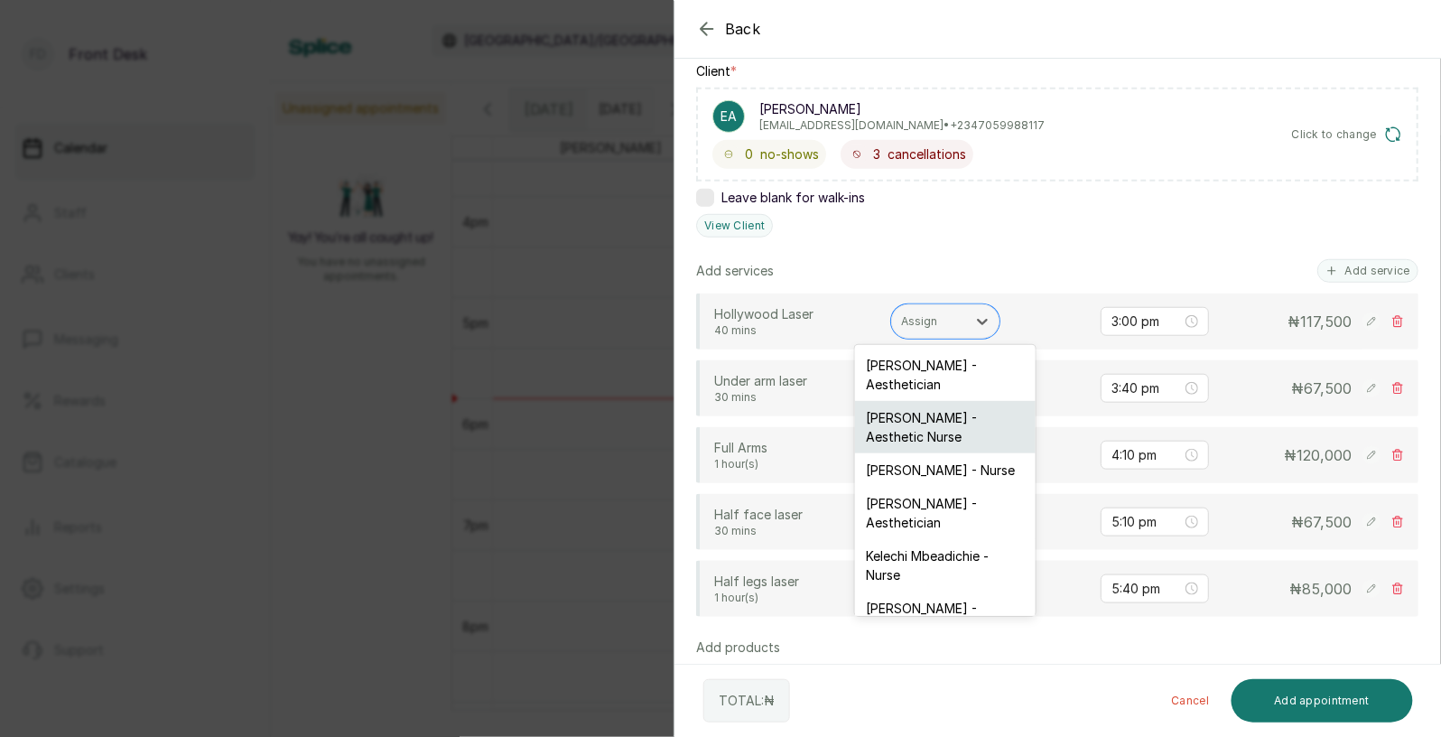
click at [921, 416] on div "[PERSON_NAME] - Aesthetic Nurse" at bounding box center [945, 427] width 181 height 52
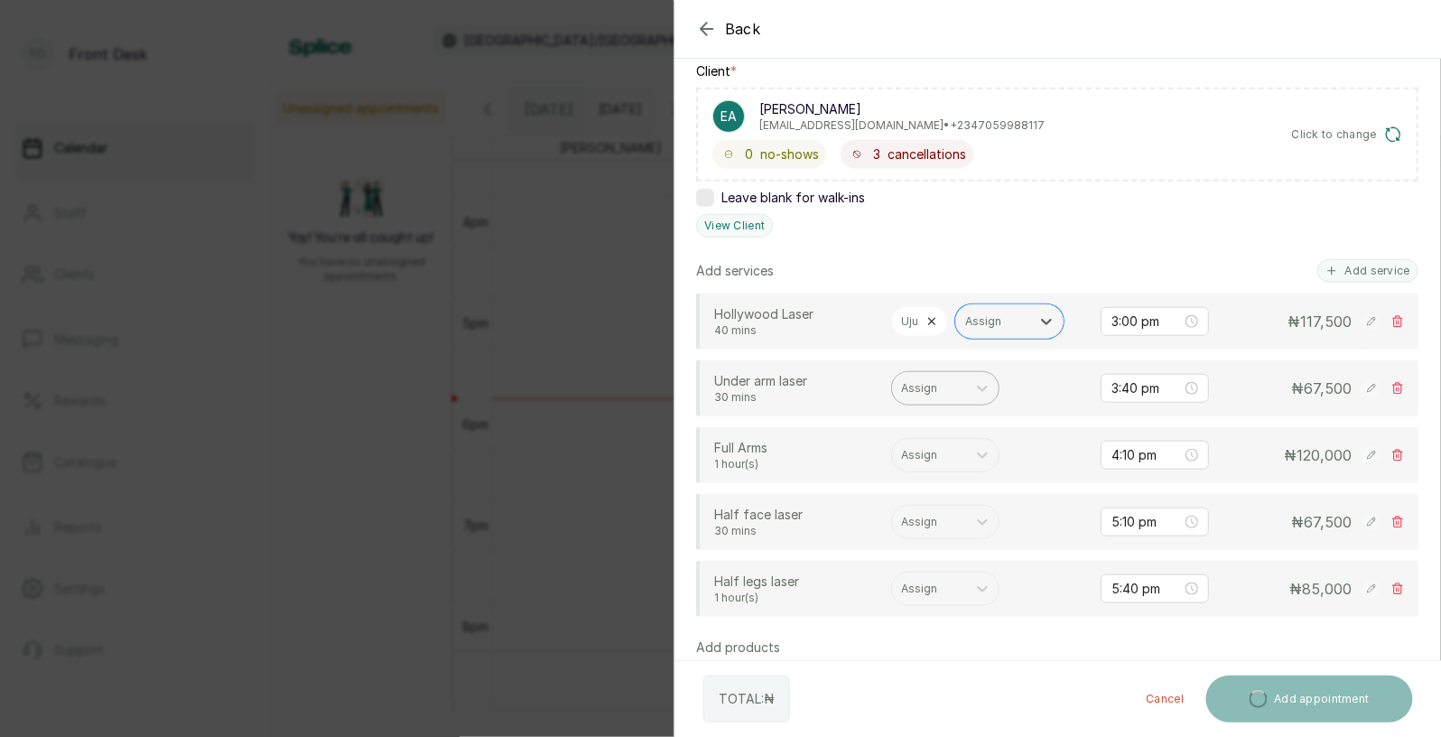
click at [935, 392] on div at bounding box center [929, 388] width 56 height 16
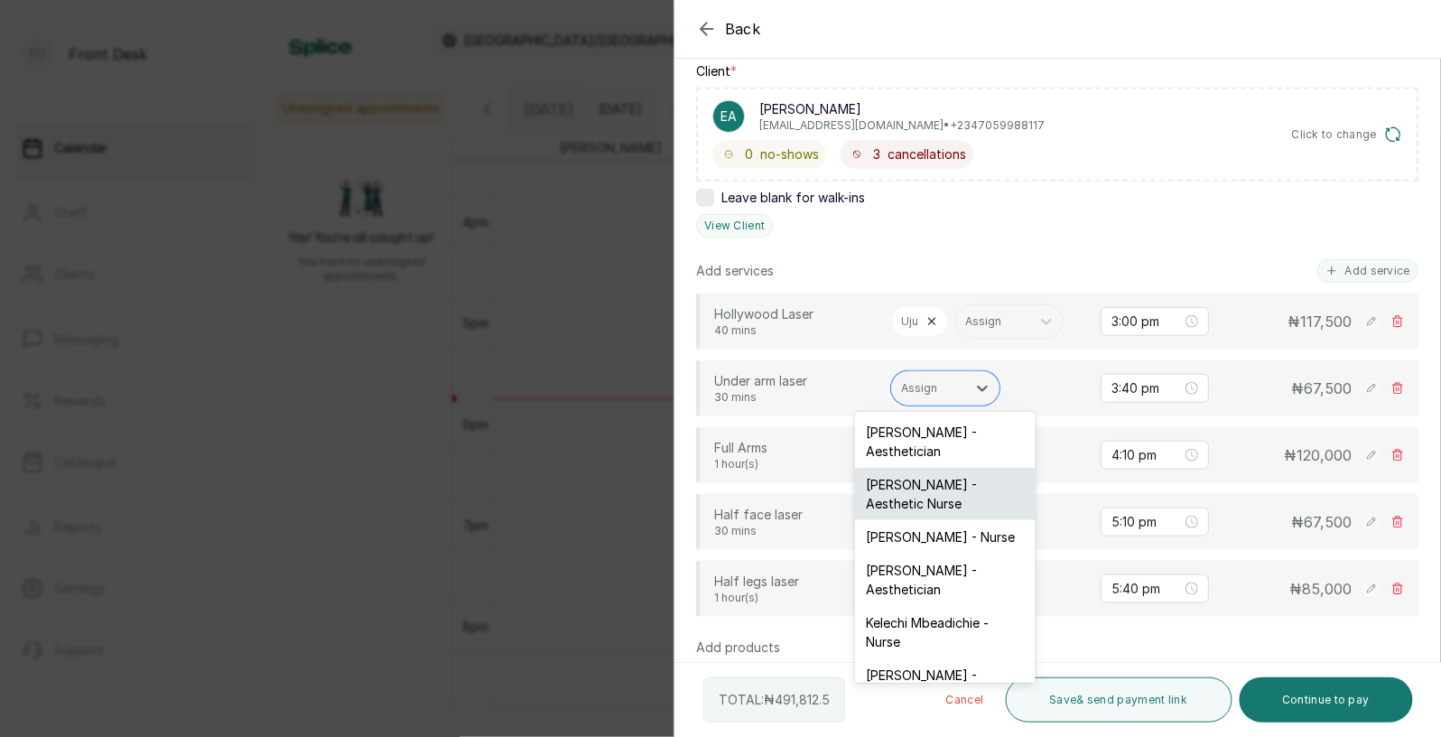
click at [929, 477] on div "[PERSON_NAME] - Aesthetic Nurse" at bounding box center [945, 494] width 181 height 52
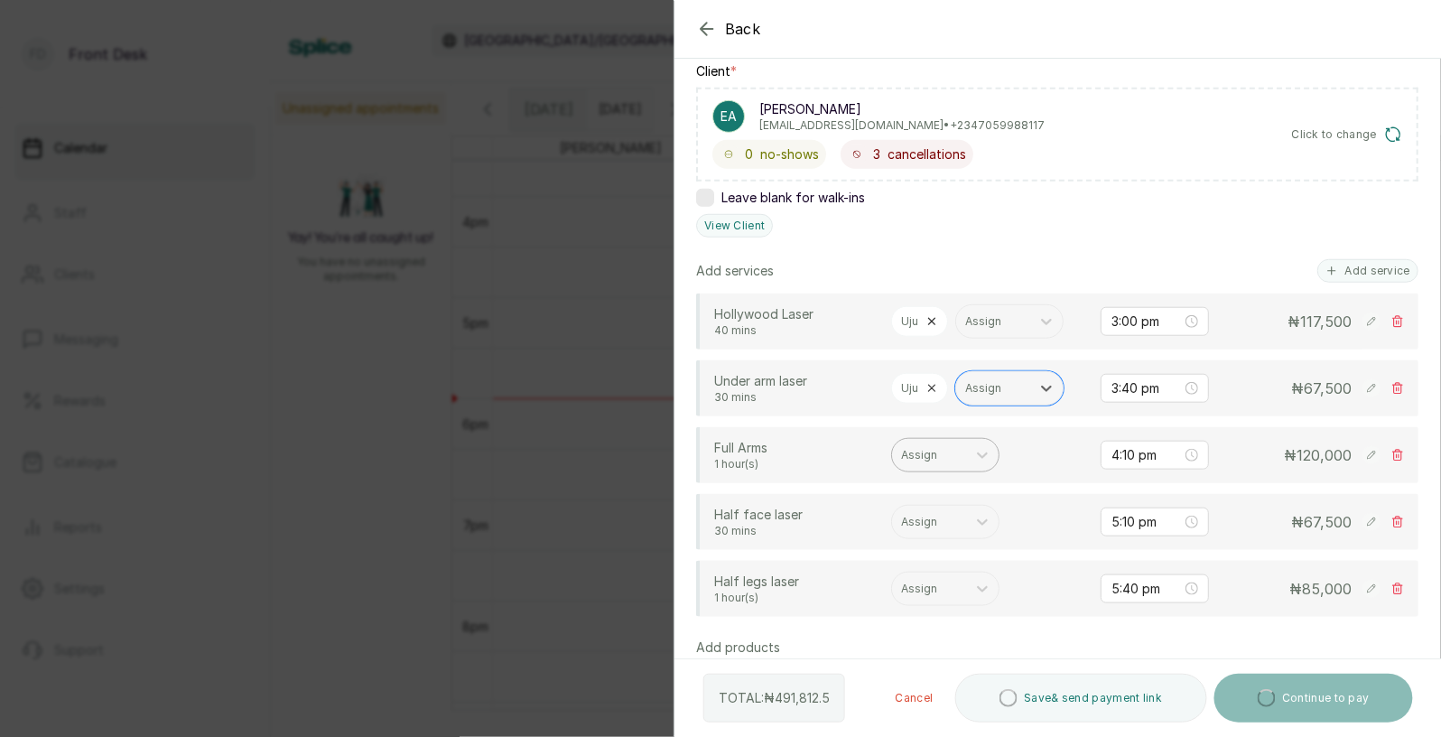
click at [937, 461] on div at bounding box center [929, 455] width 56 height 16
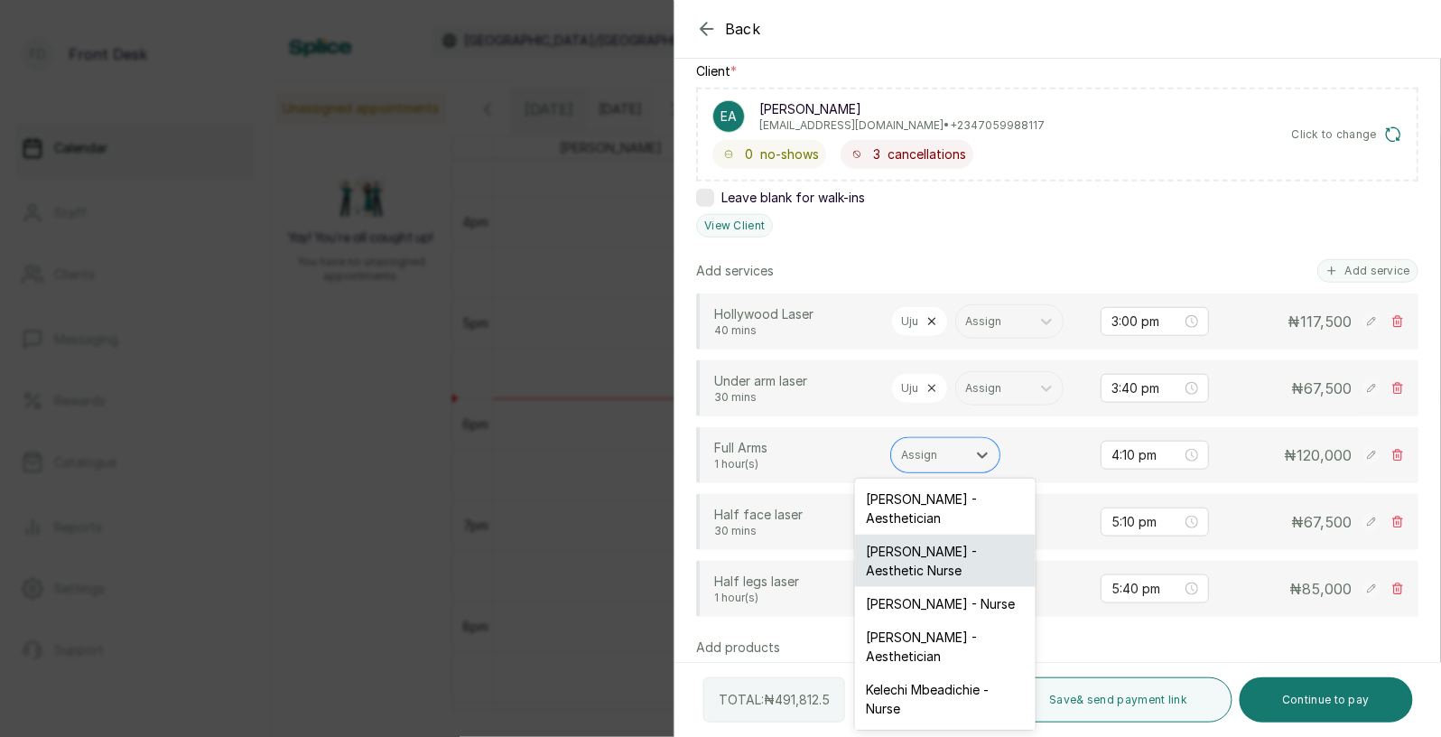
click at [931, 552] on div "[PERSON_NAME] - Aesthetic Nurse" at bounding box center [945, 561] width 181 height 52
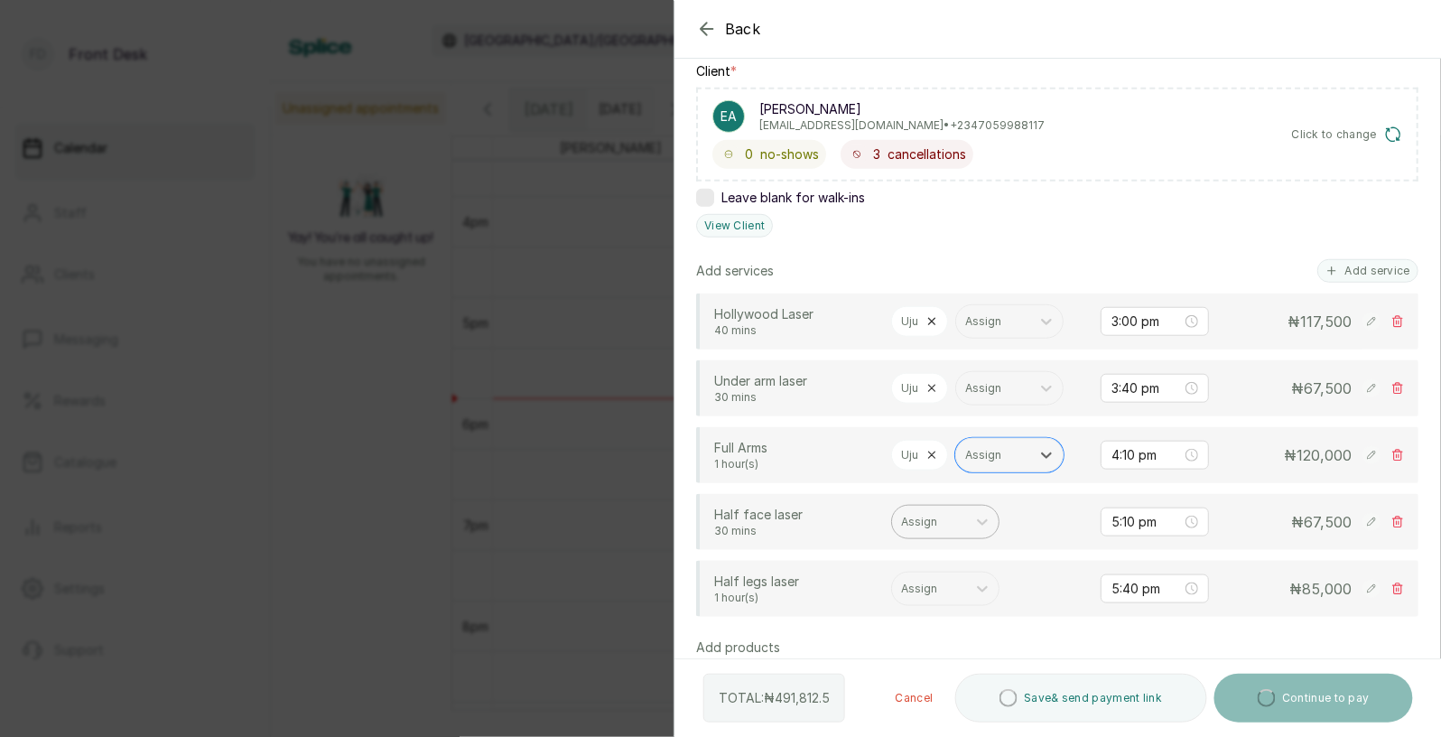
click at [935, 521] on div at bounding box center [929, 522] width 56 height 16
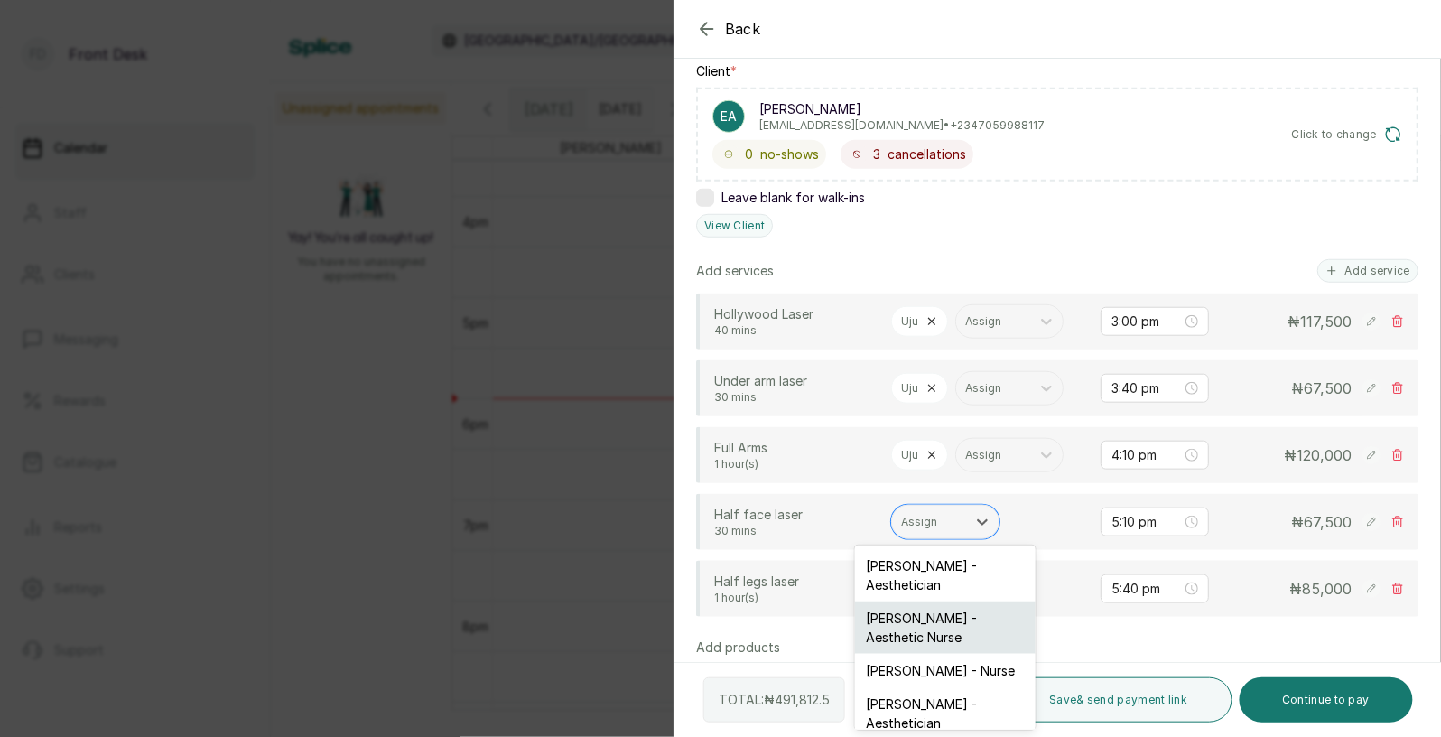
click at [926, 619] on div "[PERSON_NAME] - Aesthetic Nurse" at bounding box center [945, 627] width 181 height 52
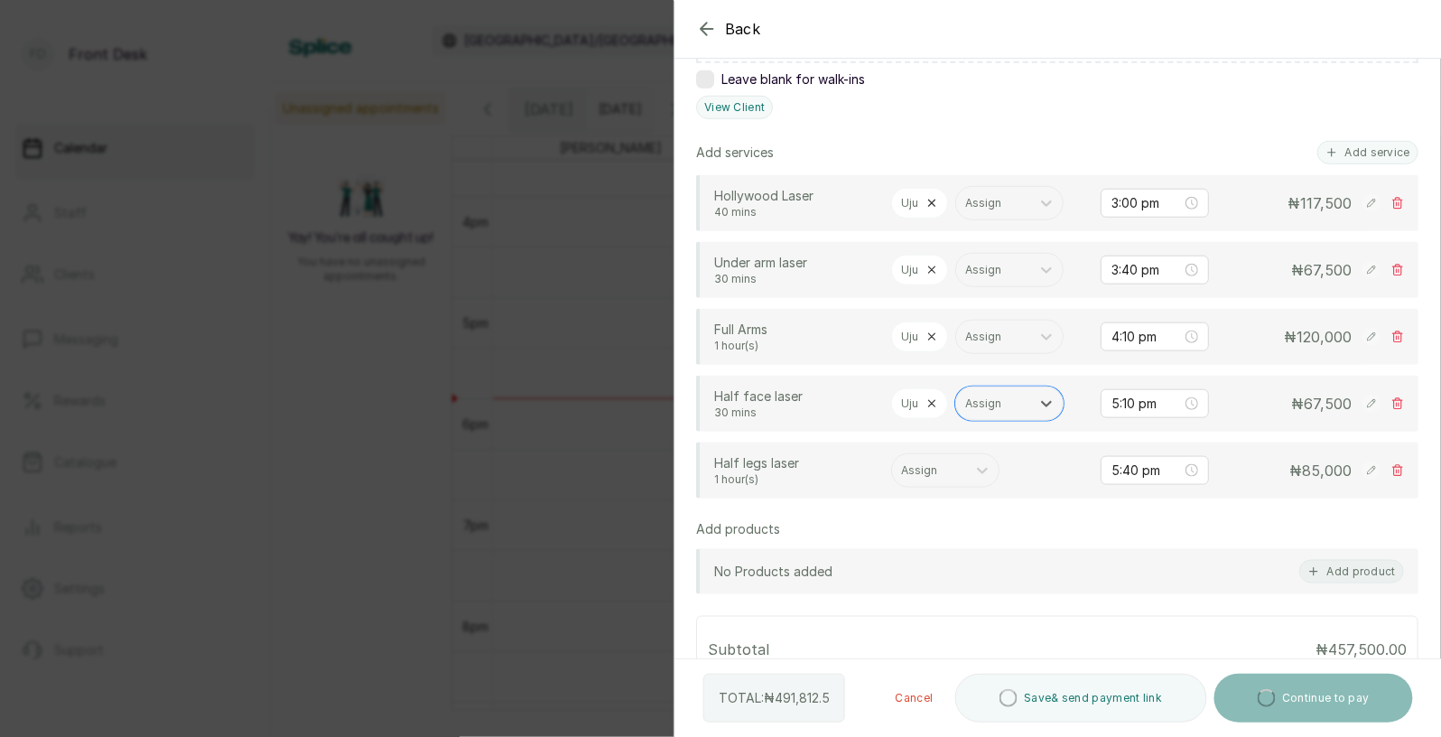
scroll to position [430, 0]
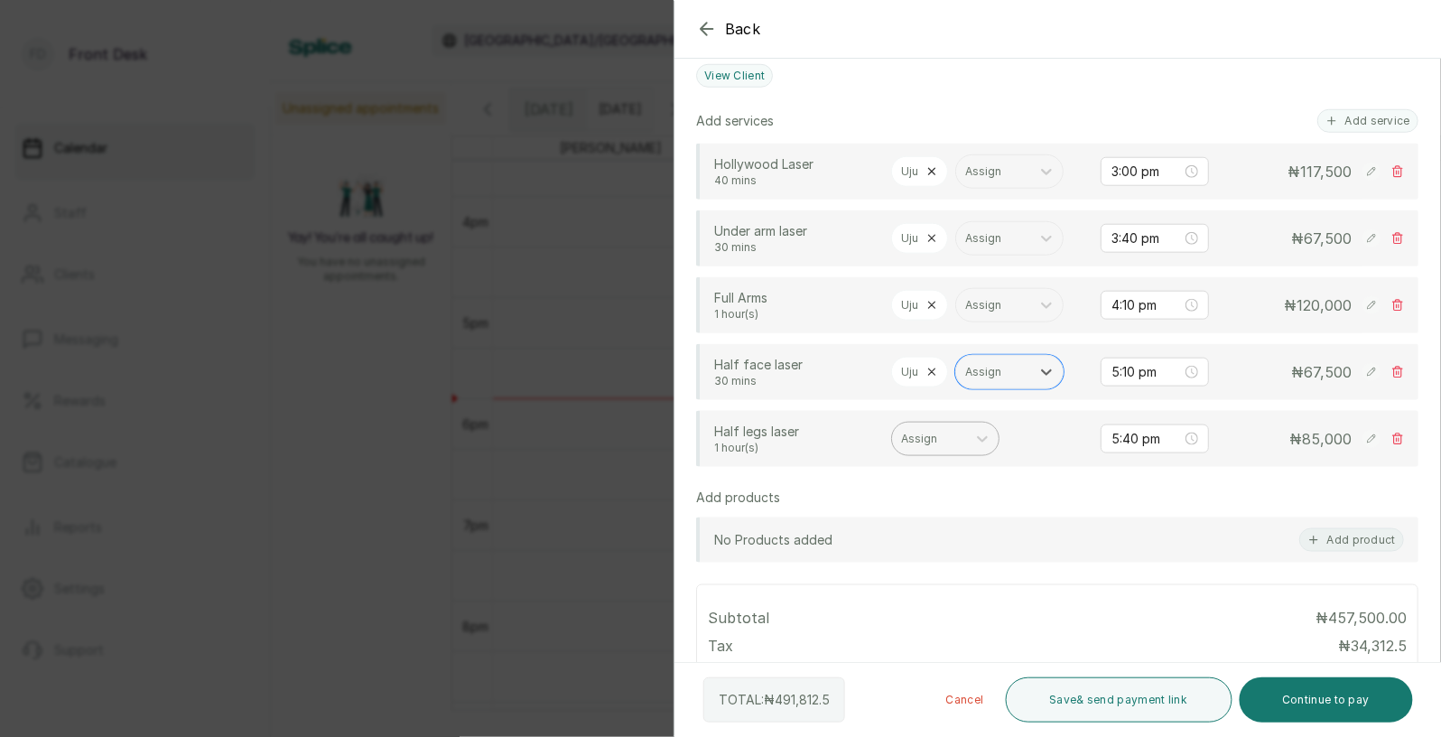
click at [946, 436] on div at bounding box center [929, 439] width 56 height 16
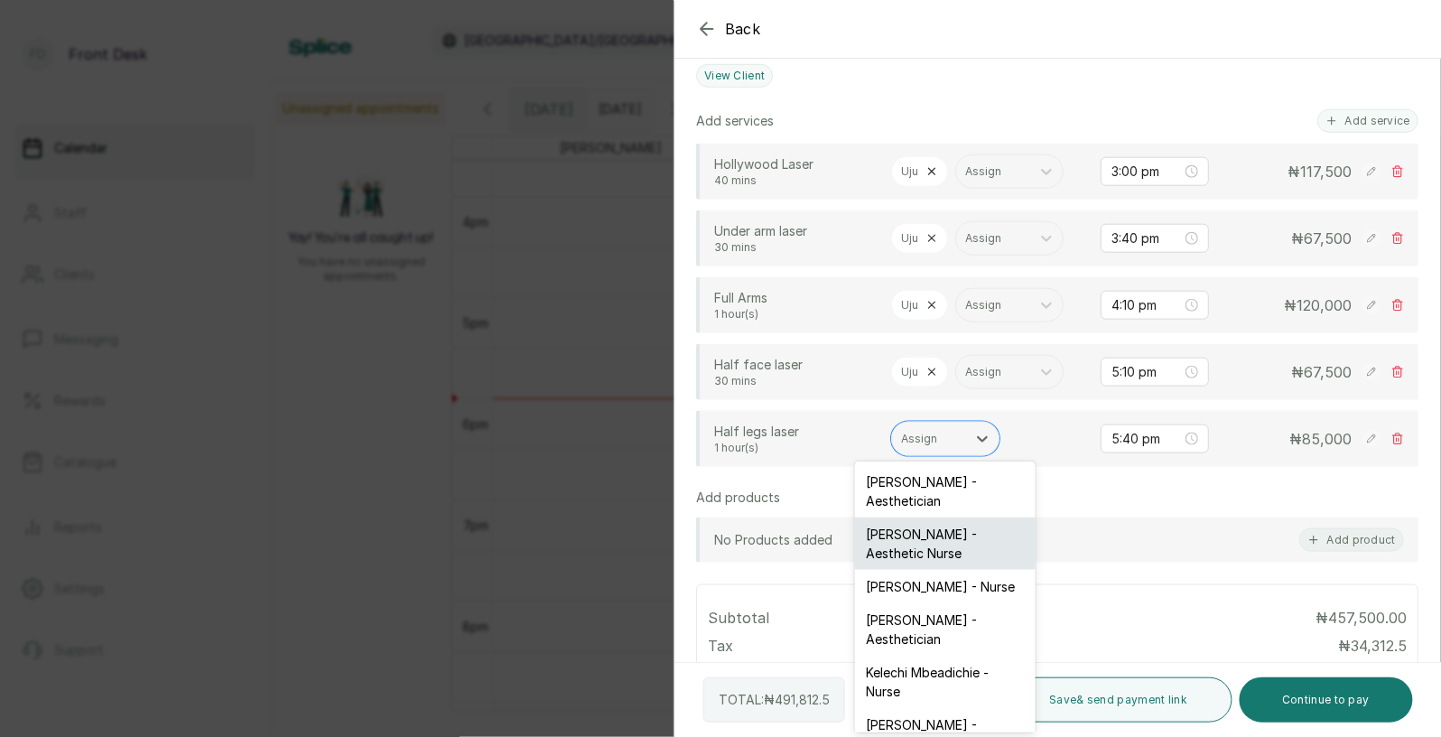
click at [939, 535] on div "[PERSON_NAME] - Aesthetic Nurse" at bounding box center [945, 543] width 181 height 52
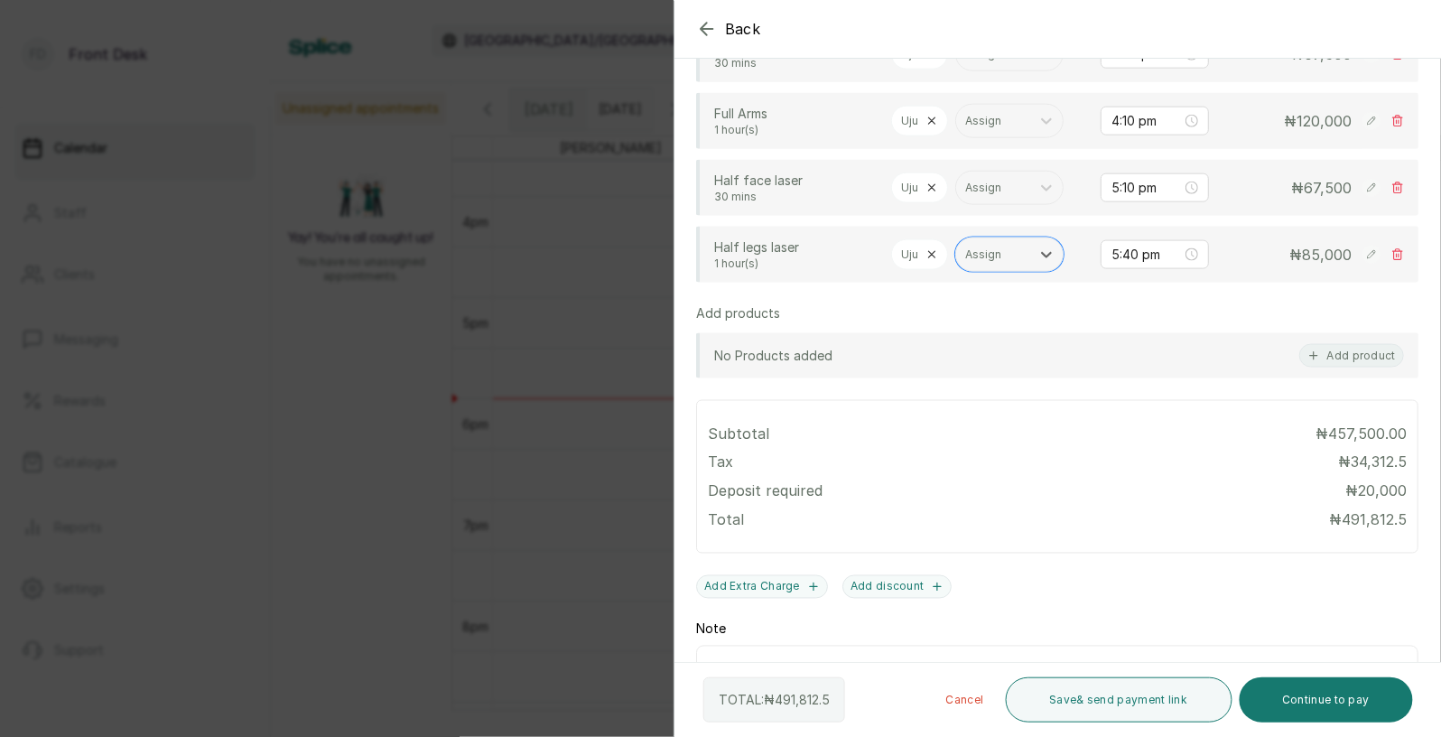
scroll to position [683, 0]
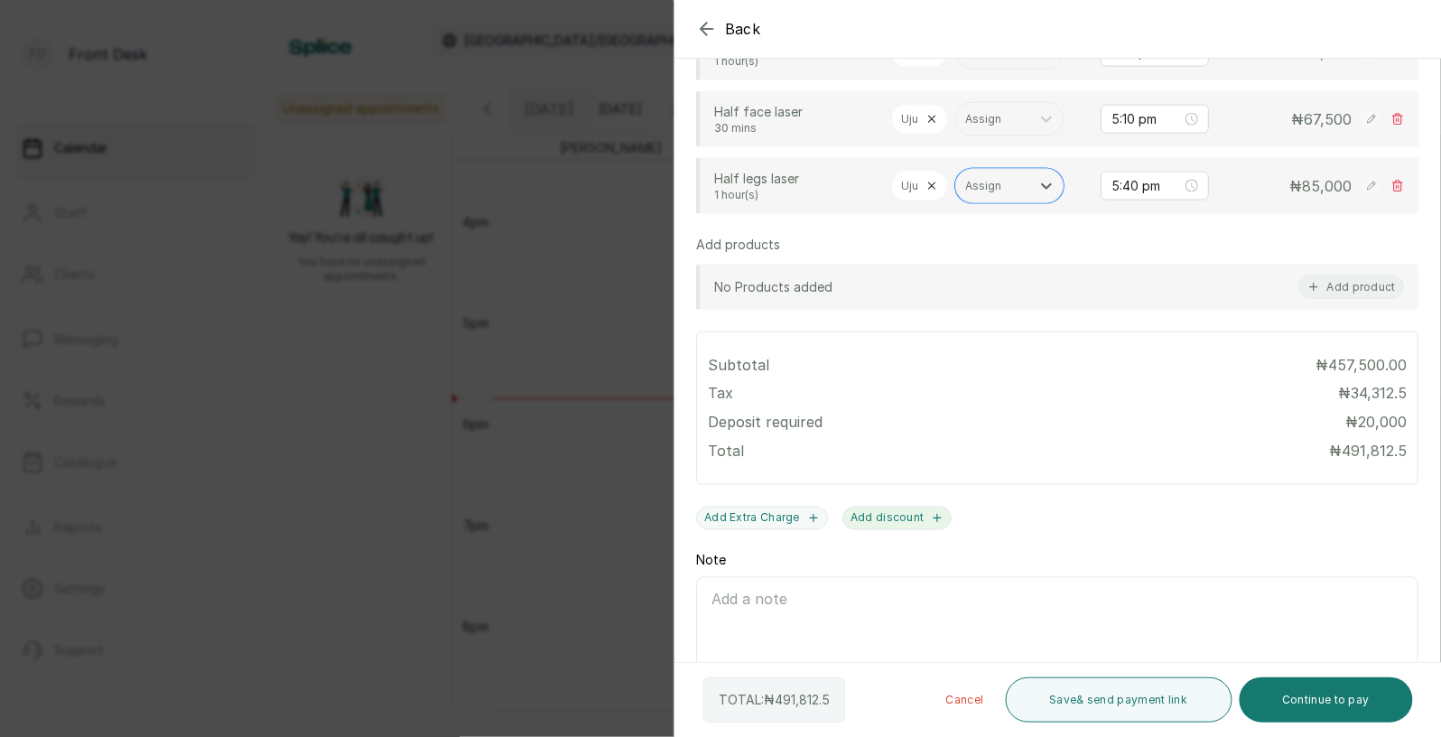
click at [874, 510] on button "Add discount" at bounding box center [897, 518] width 110 height 23
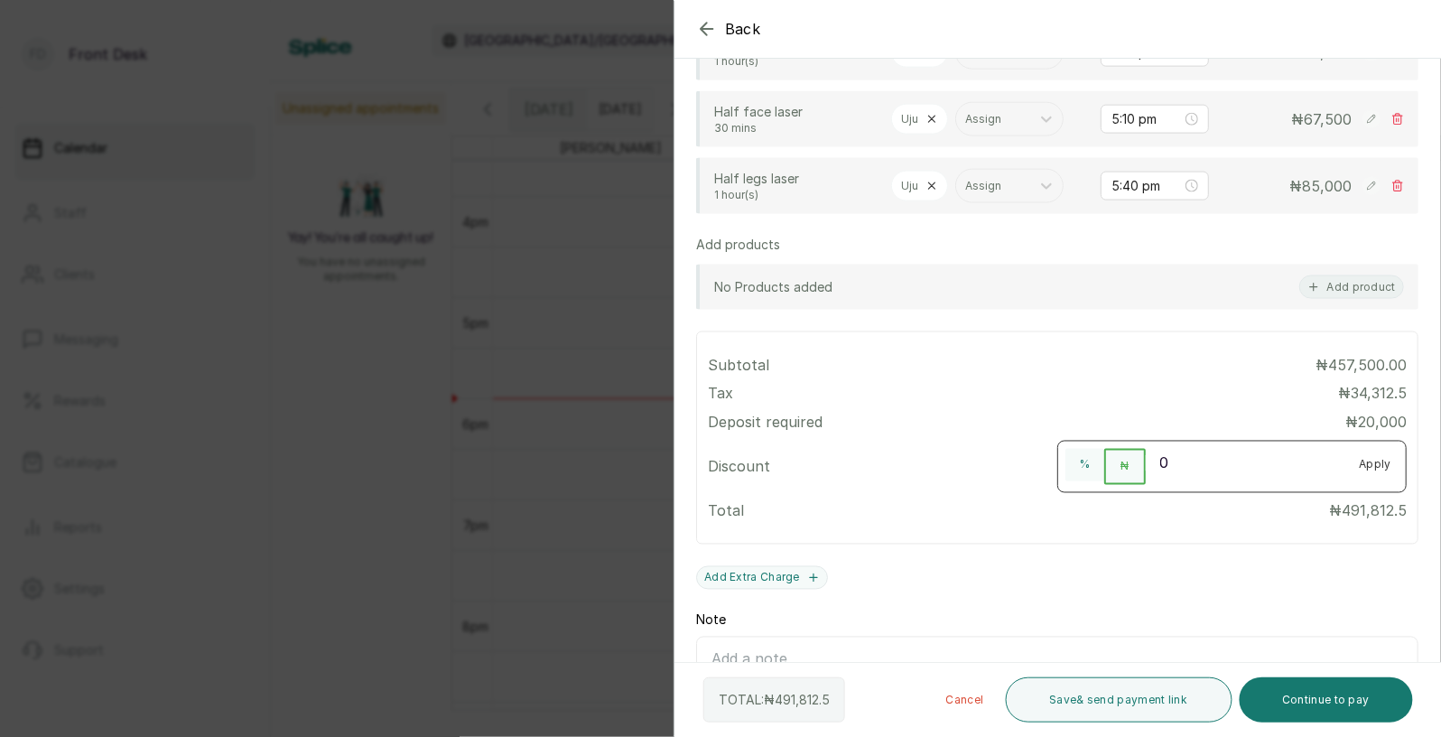
click at [1167, 458] on input "0" at bounding box center [1246, 463] width 200 height 29
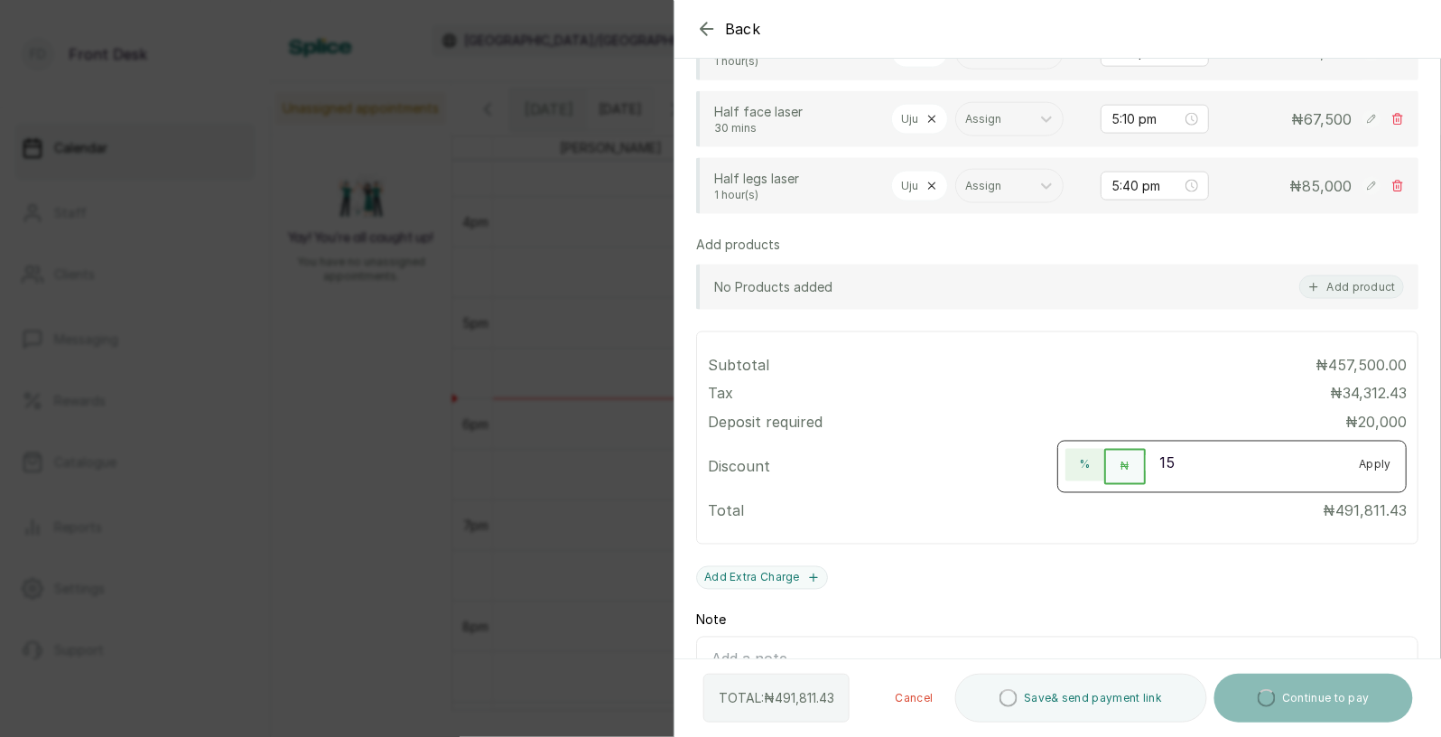
type input "15"
click at [1087, 468] on button "%" at bounding box center [1084, 465] width 39 height 33
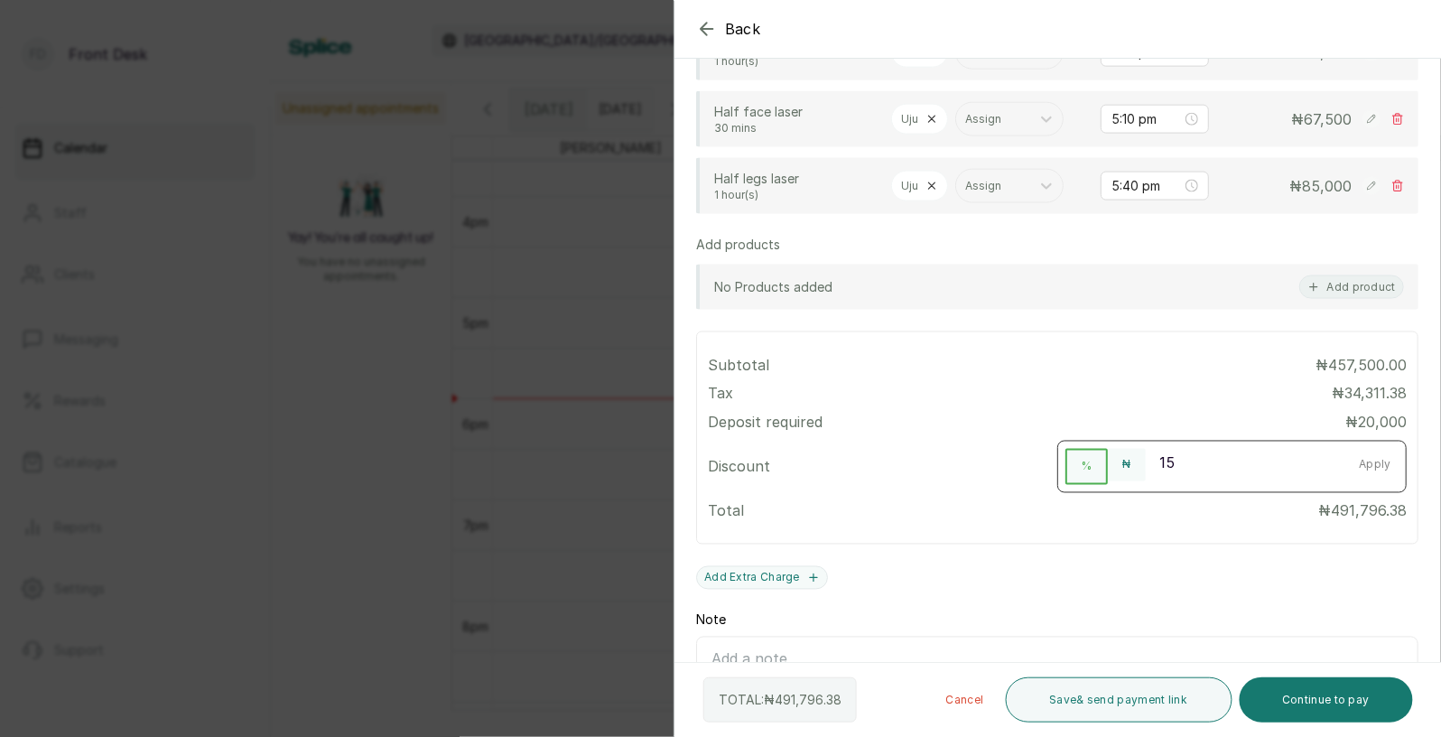
click at [1381, 457] on button "Apply" at bounding box center [1375, 465] width 61 height 33
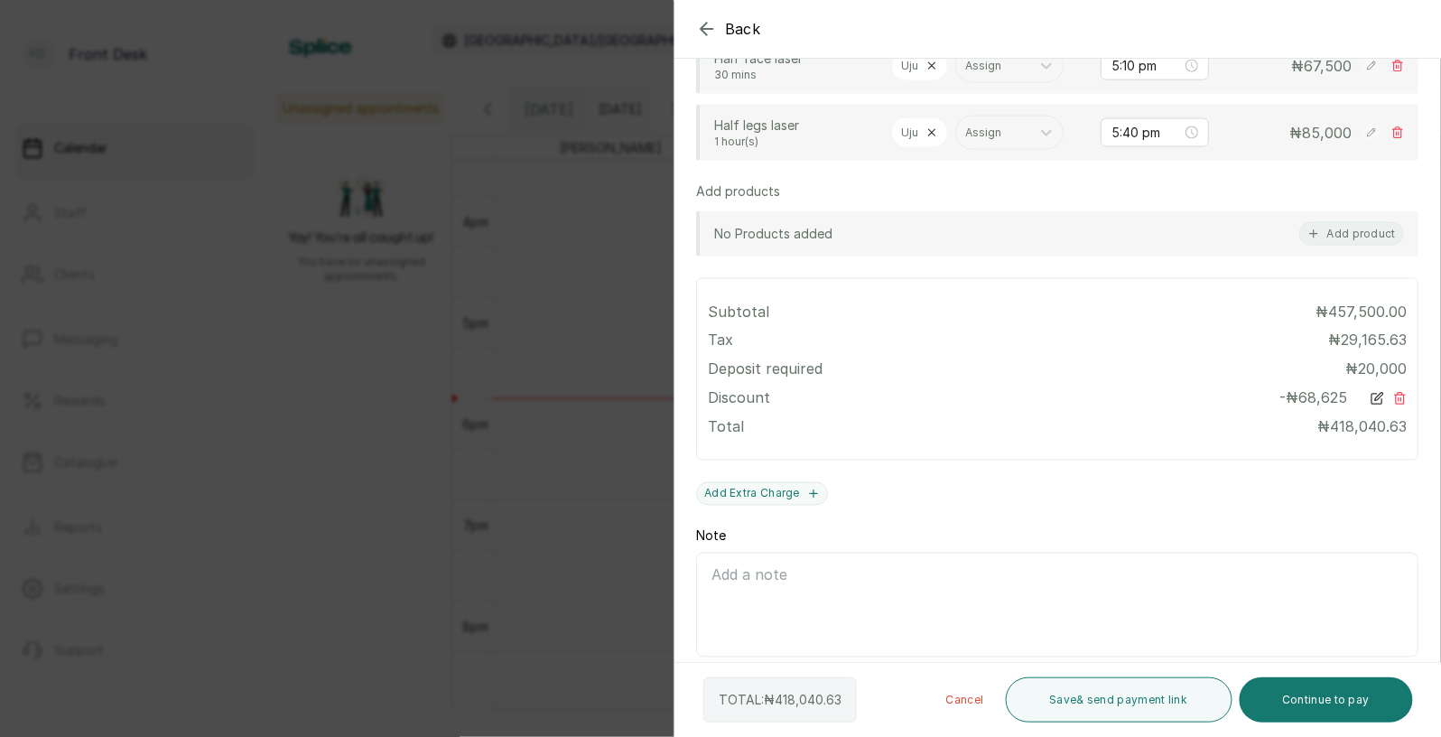
scroll to position [771, 0]
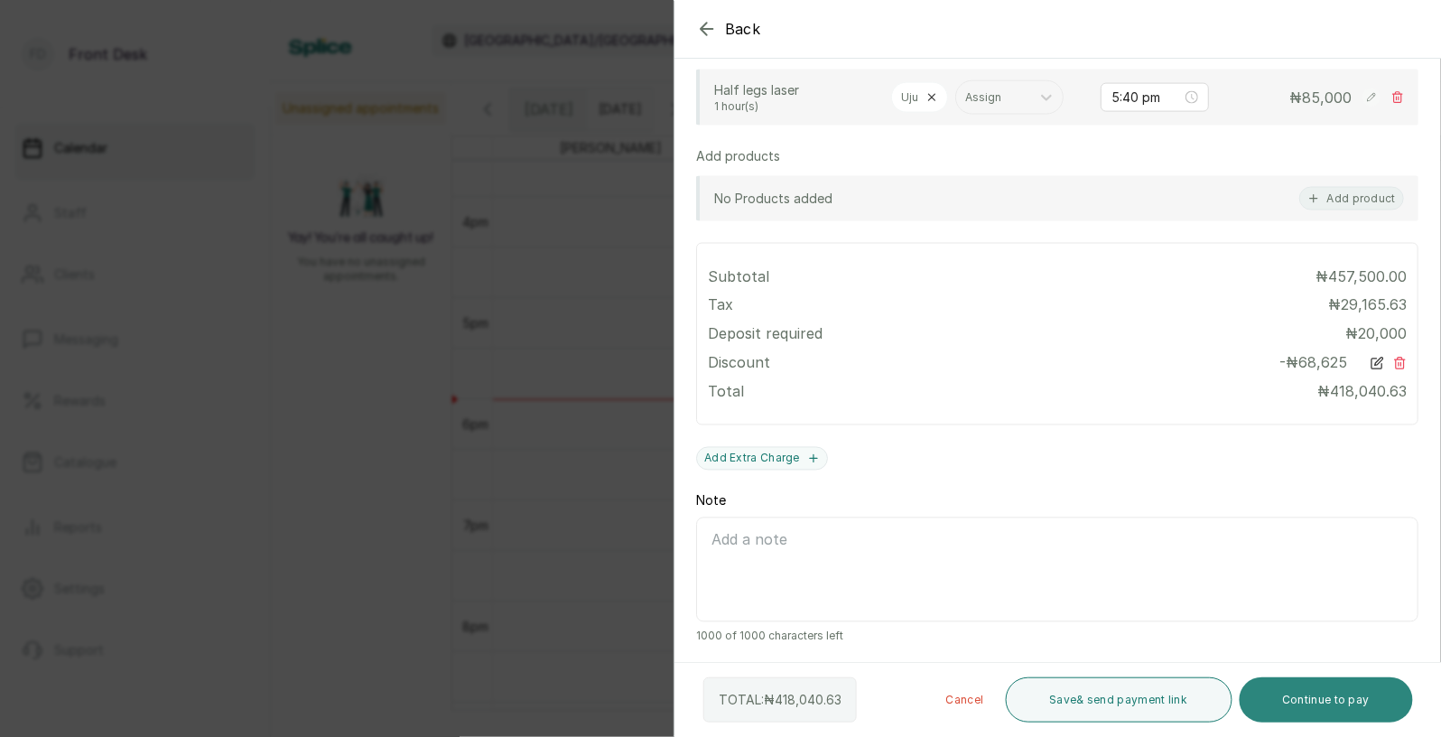
click at [1334, 699] on button "Continue to pay" at bounding box center [1327, 699] width 174 height 45
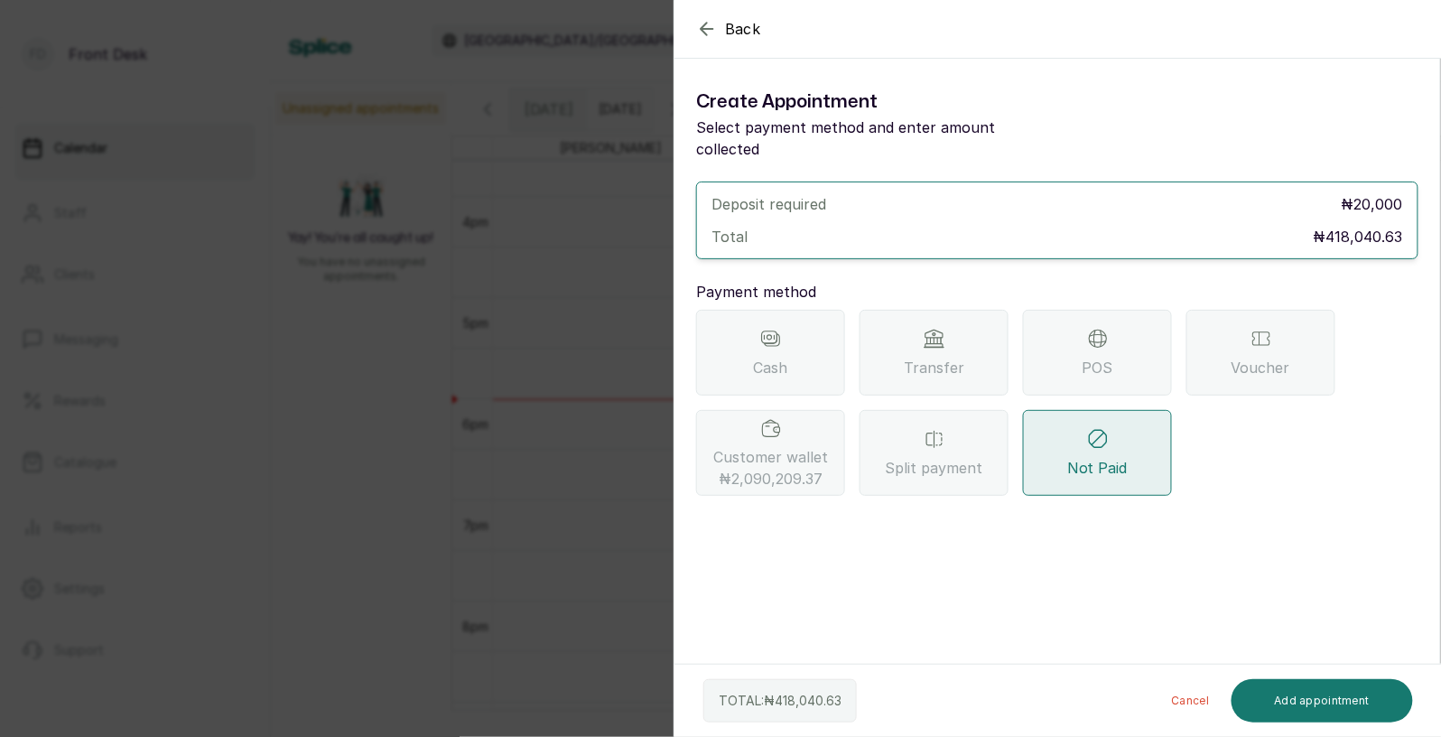
click at [940, 328] on icon at bounding box center [935, 339] width 22 height 22
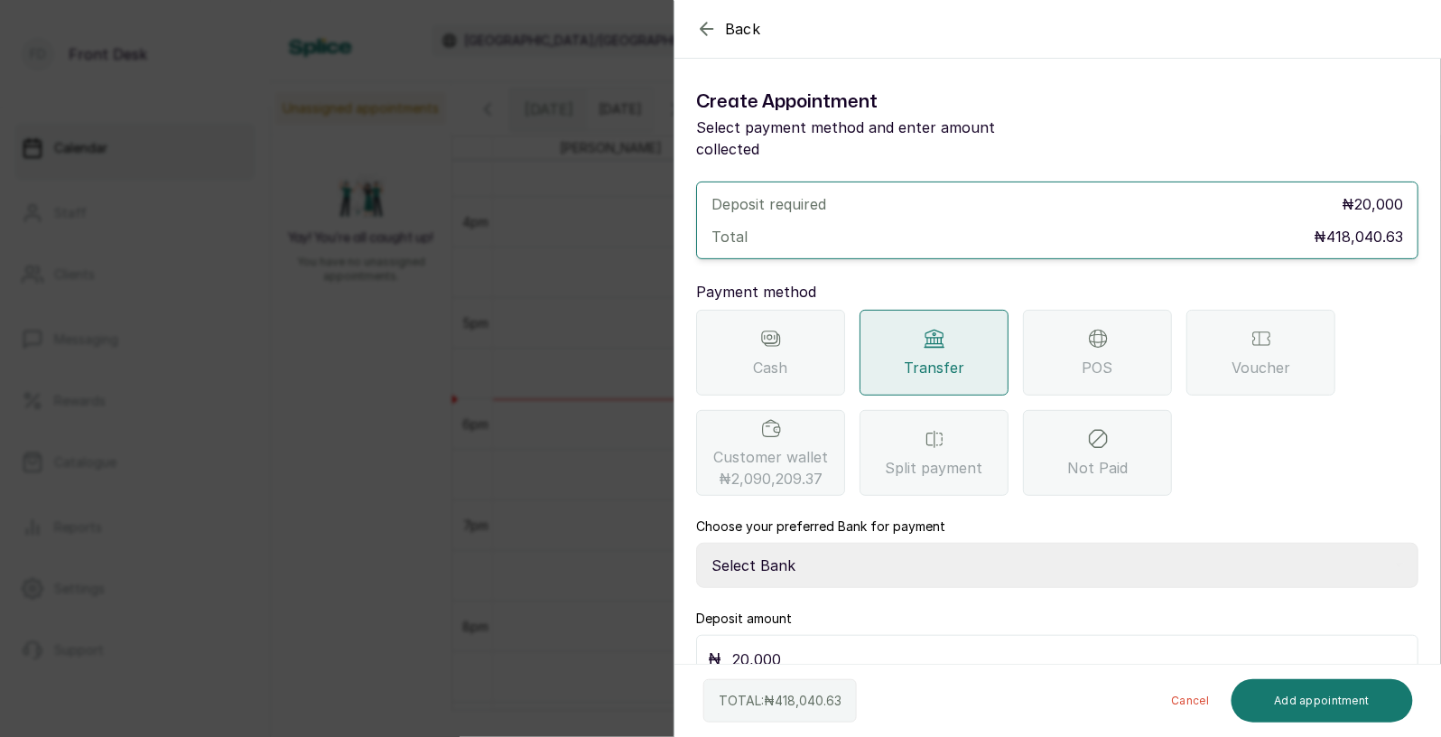
scroll to position [13, 0]
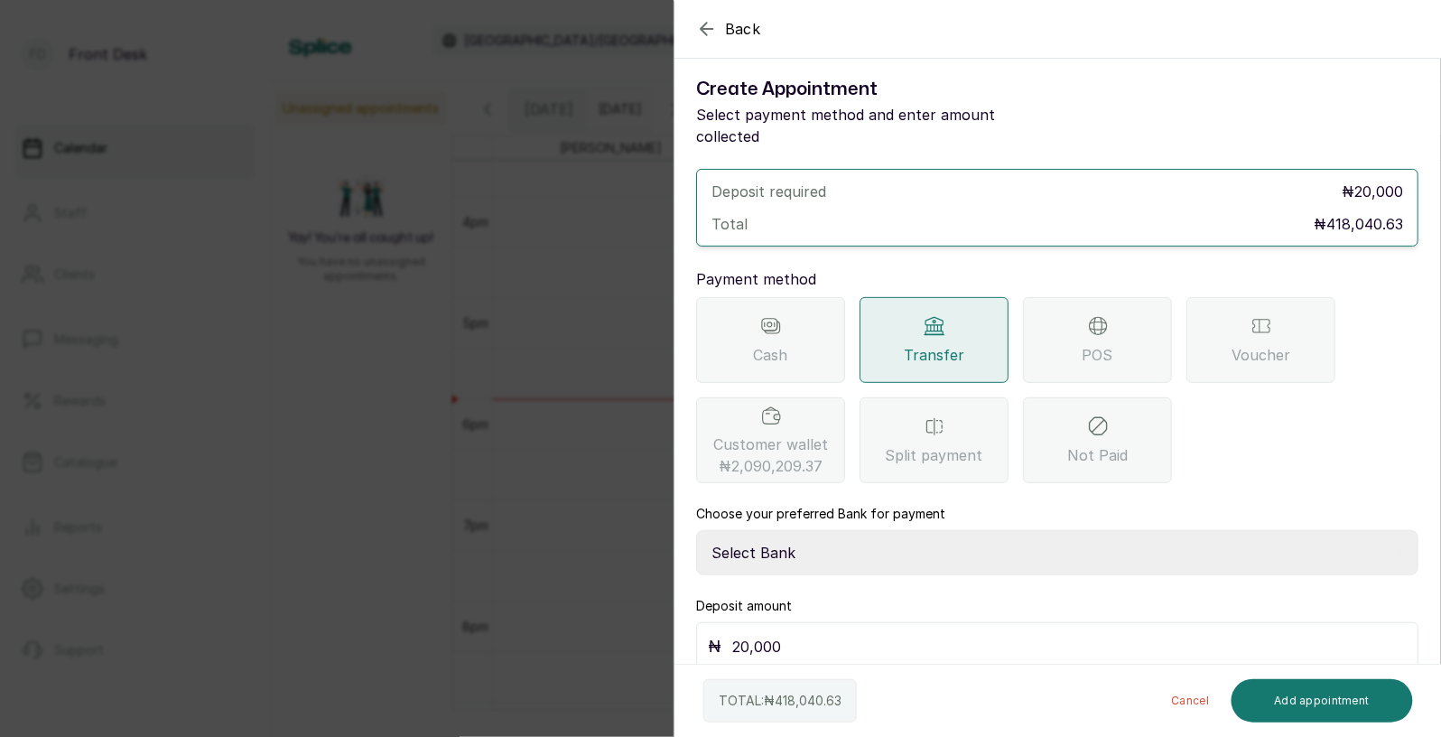
click at [768, 408] on div "Customer wallet ₦2,090,209.37" at bounding box center [770, 440] width 149 height 86
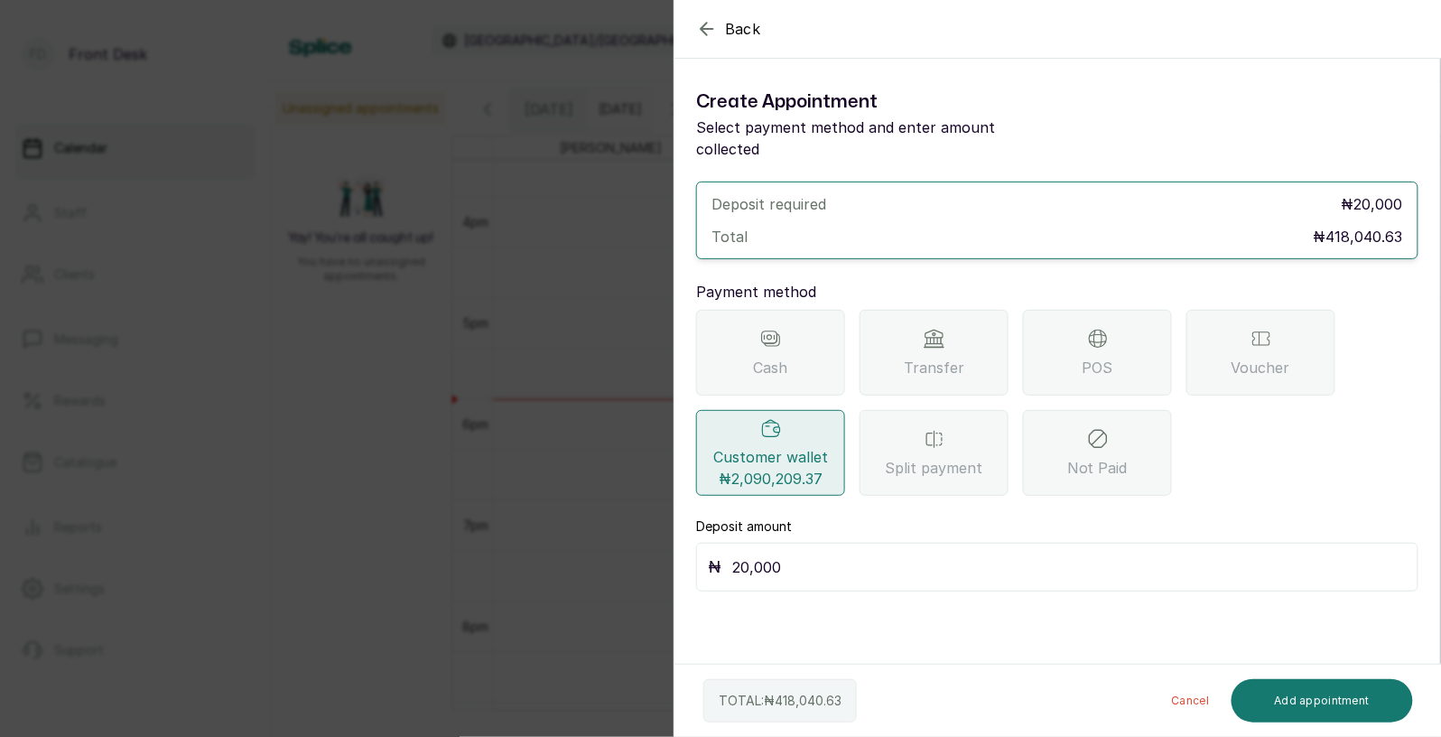
scroll to position [0, 0]
click at [797, 554] on input "20,000" at bounding box center [1069, 566] width 675 height 25
type input "2"
type input "20,000"
click at [1307, 704] on button "Add appointment" at bounding box center [1323, 700] width 182 height 43
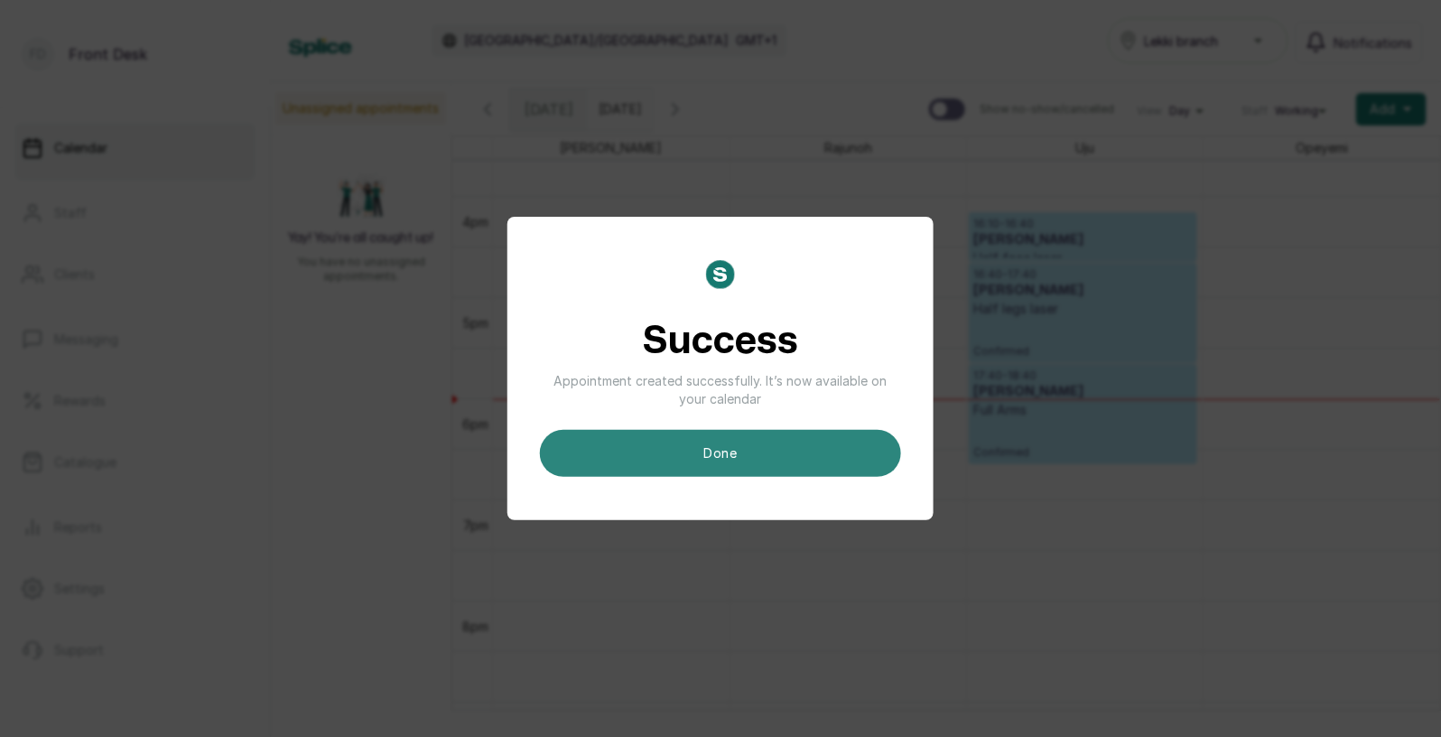
click at [770, 459] on button "done" at bounding box center [720, 453] width 361 height 47
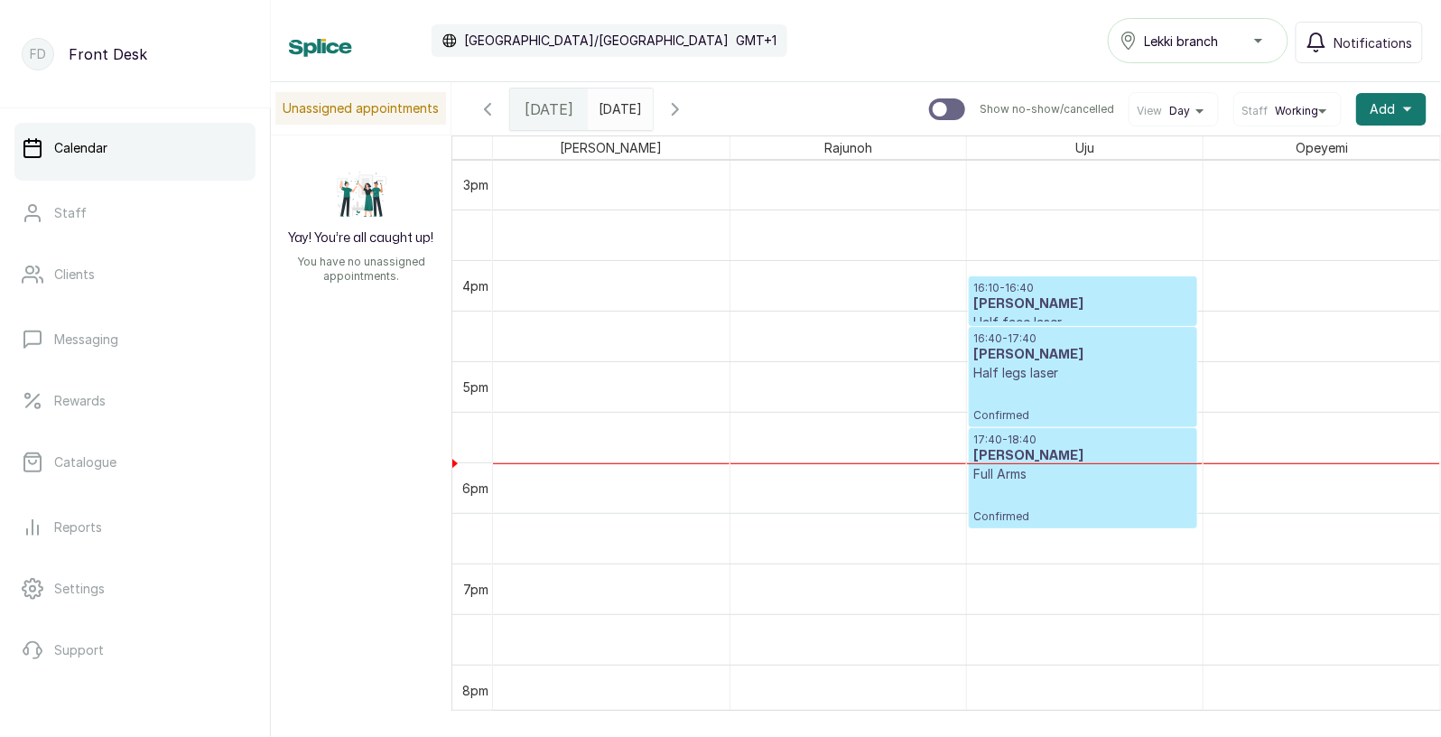
scroll to position [1514, 0]
click at [1027, 399] on div "16:40 - 17:40 [PERSON_NAME] Half legs laser Confirmed" at bounding box center [1082, 381] width 219 height 91
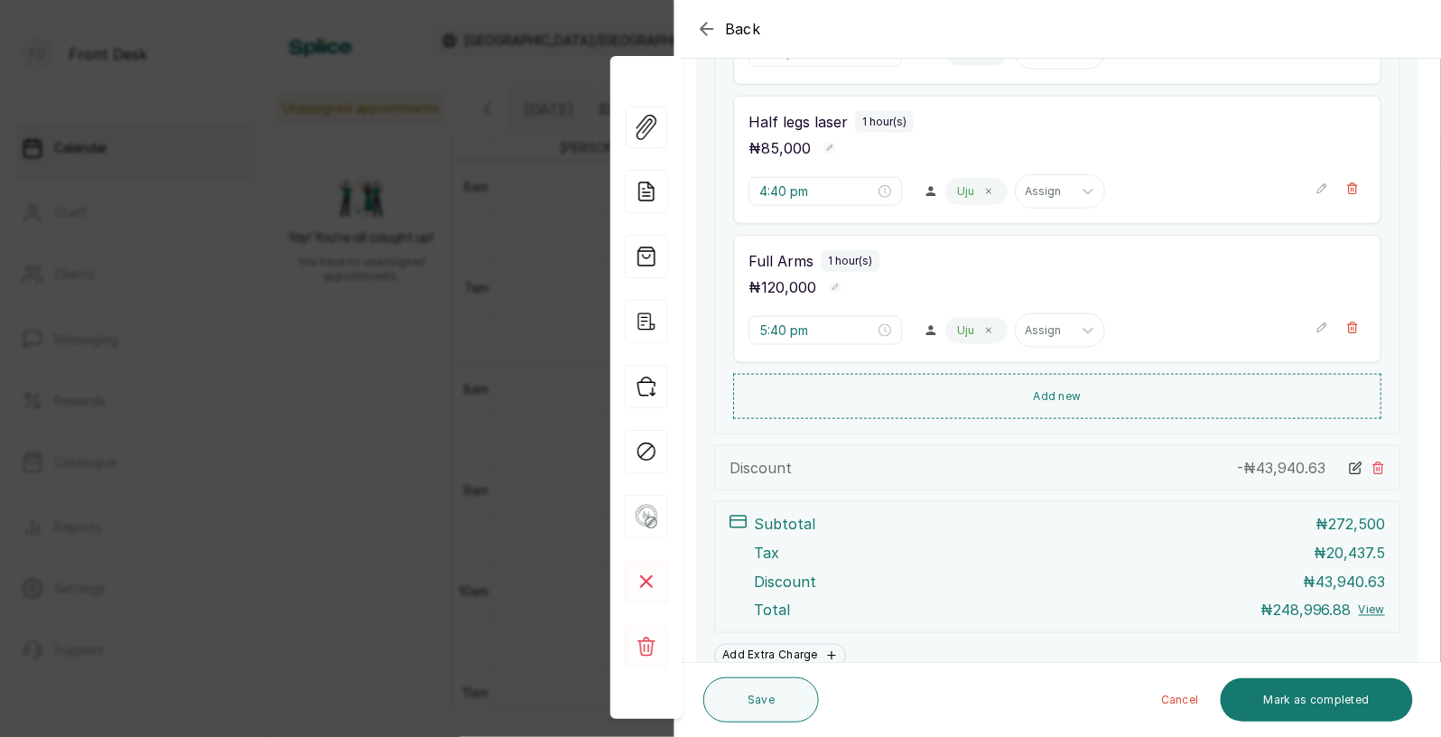
scroll to position [573, 0]
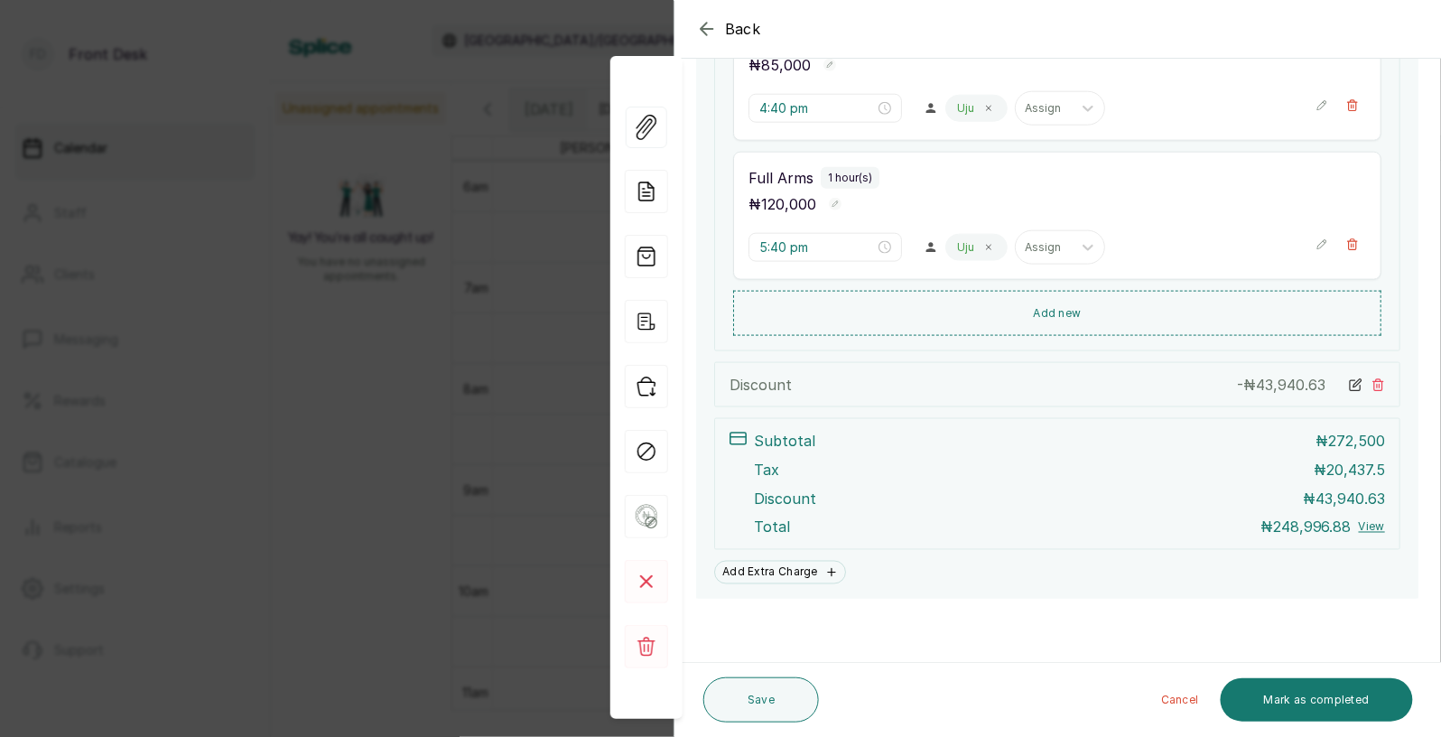
click at [1355, 382] on icon at bounding box center [1358, 383] width 8 height 8
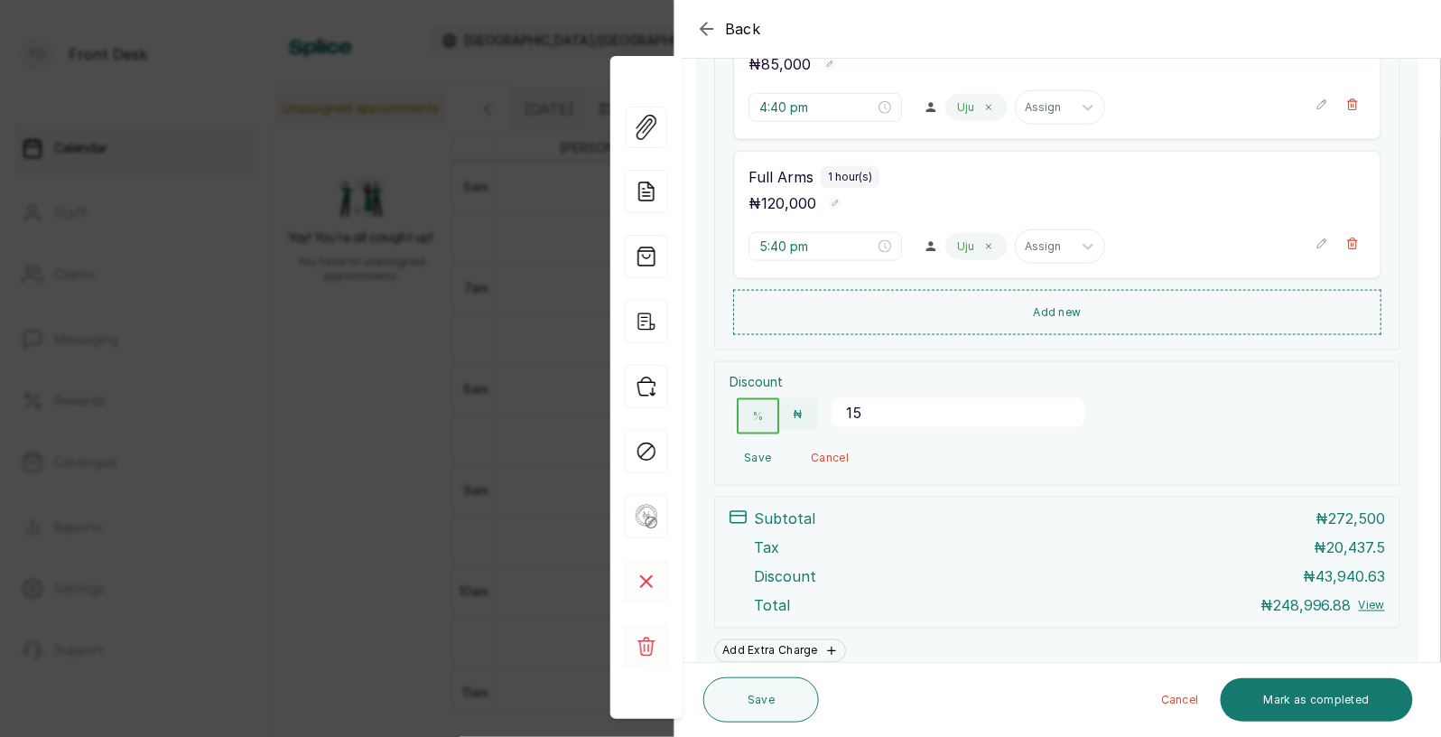
click at [479, 646] on div "Back Appointment Details Edit appointment 🚶 Walk-in (booked by Front Desk) Make…" at bounding box center [720, 368] width 1441 height 737
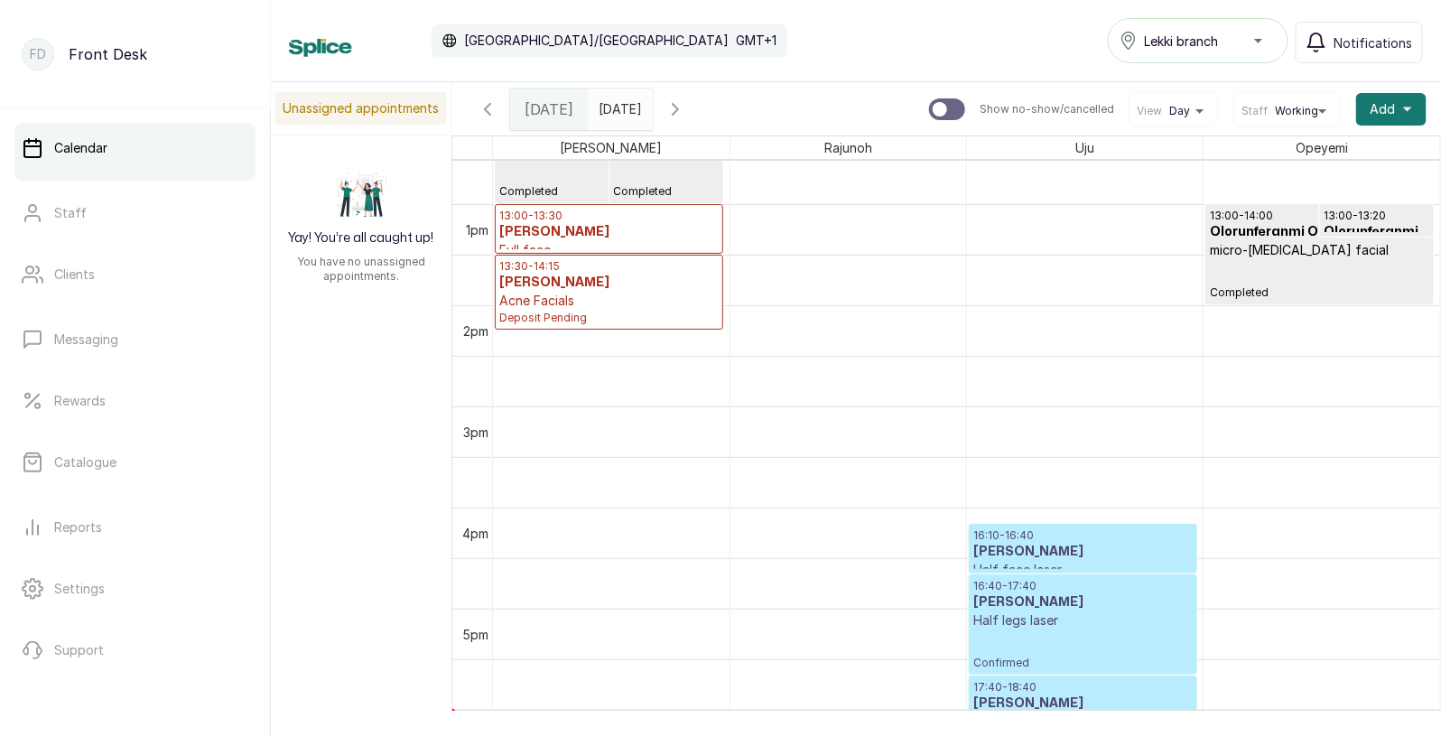
scroll to position [1289, 0]
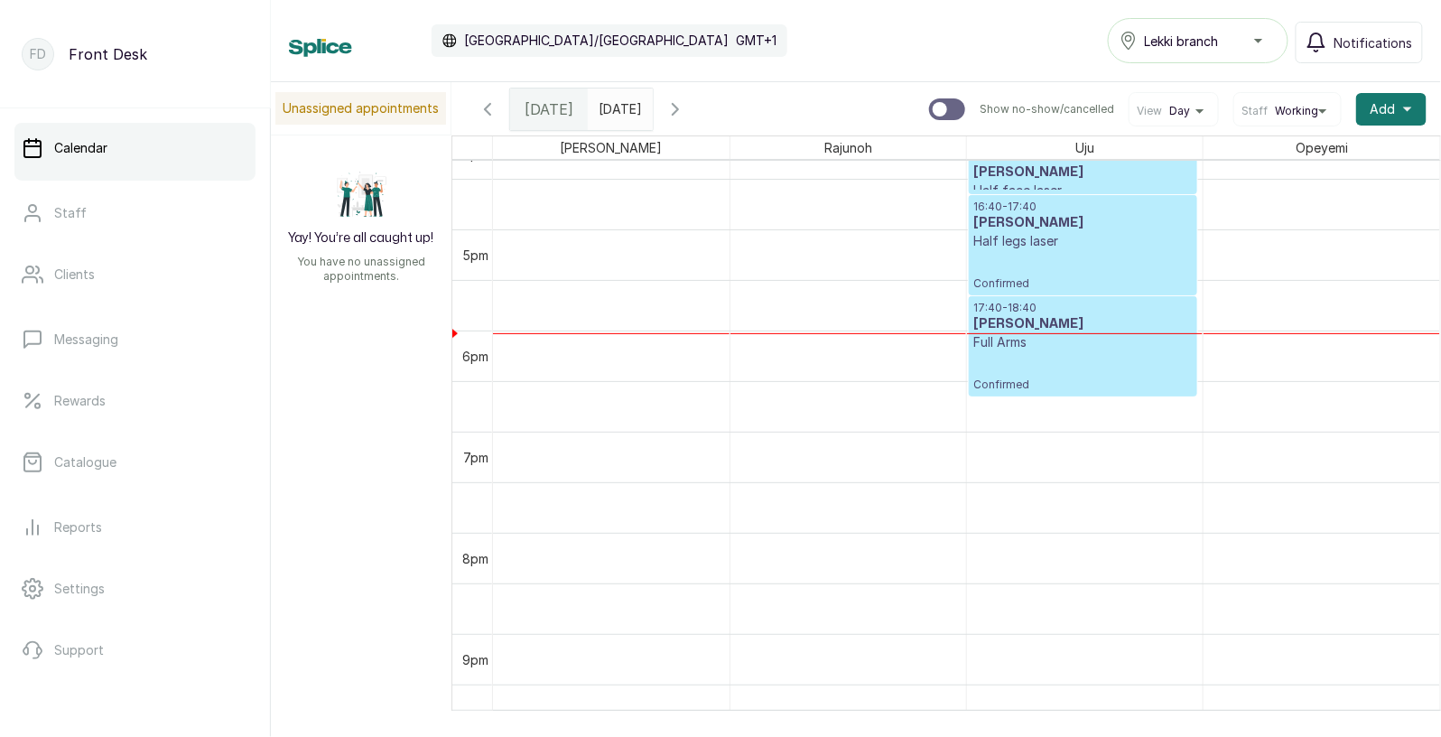
click at [1084, 254] on div "16:40 - 17:40 [PERSON_NAME] Half legs laser Confirmed" at bounding box center [1082, 245] width 219 height 91
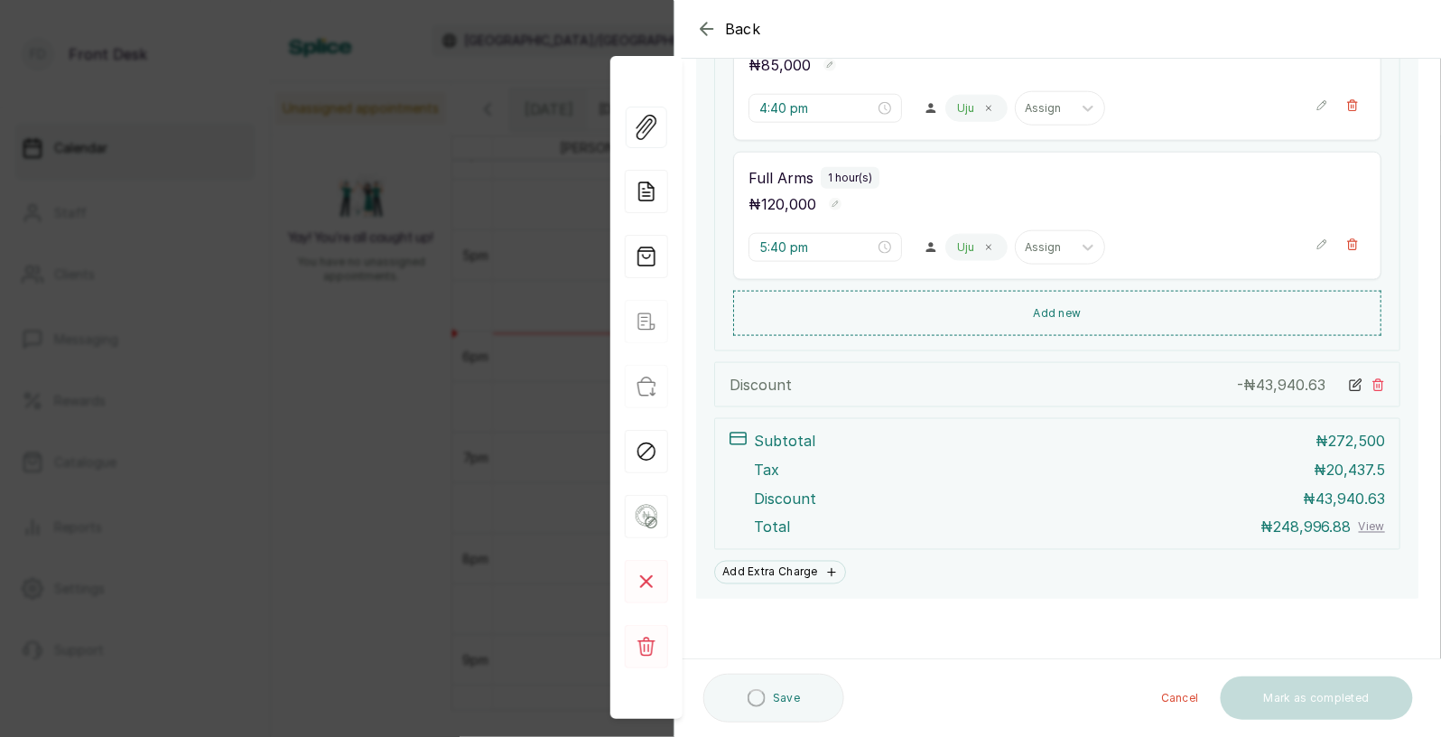
click at [443, 517] on div "Back Appointment Details Edit appointment 🚶 Walk-in (booked by Front Desk) Make…" at bounding box center [720, 368] width 1441 height 737
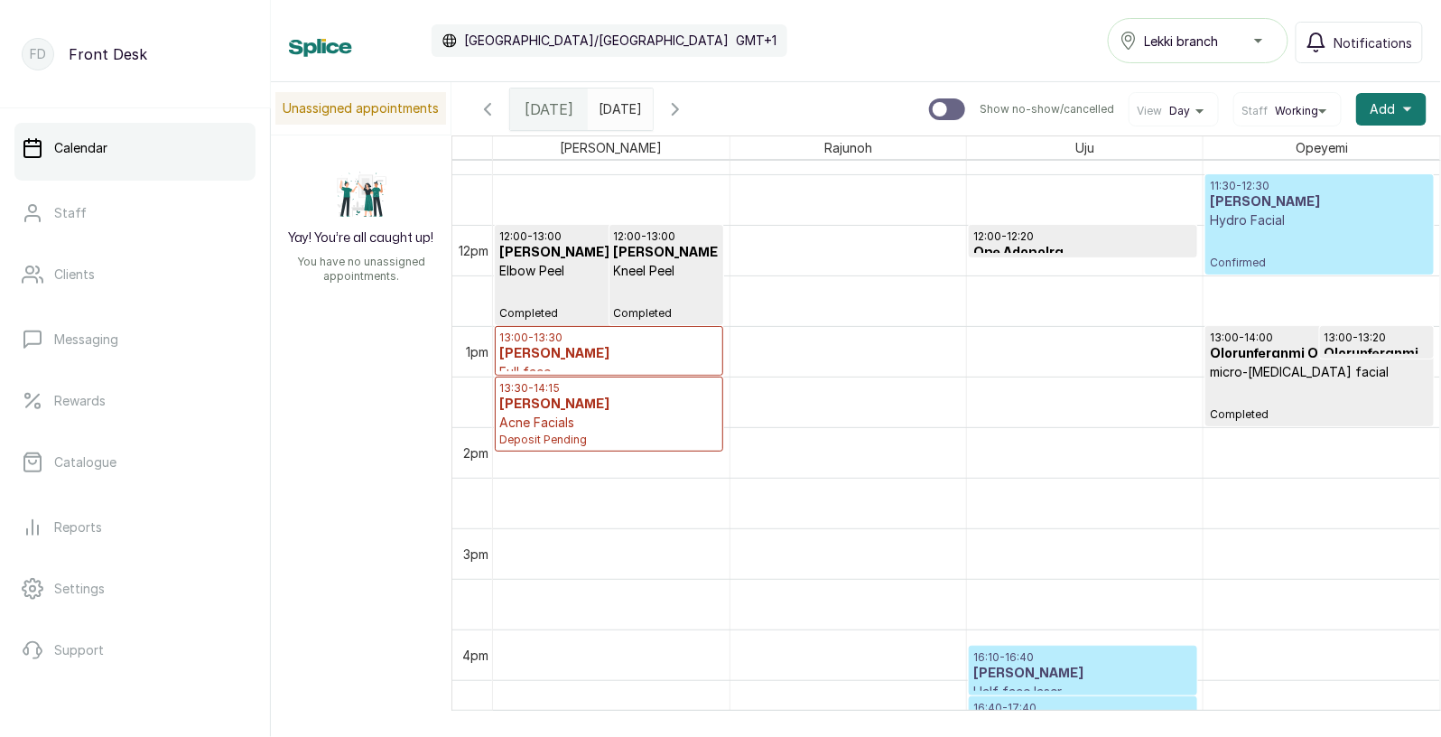
click at [566, 393] on p "13:30 - 14:15" at bounding box center [608, 388] width 219 height 14
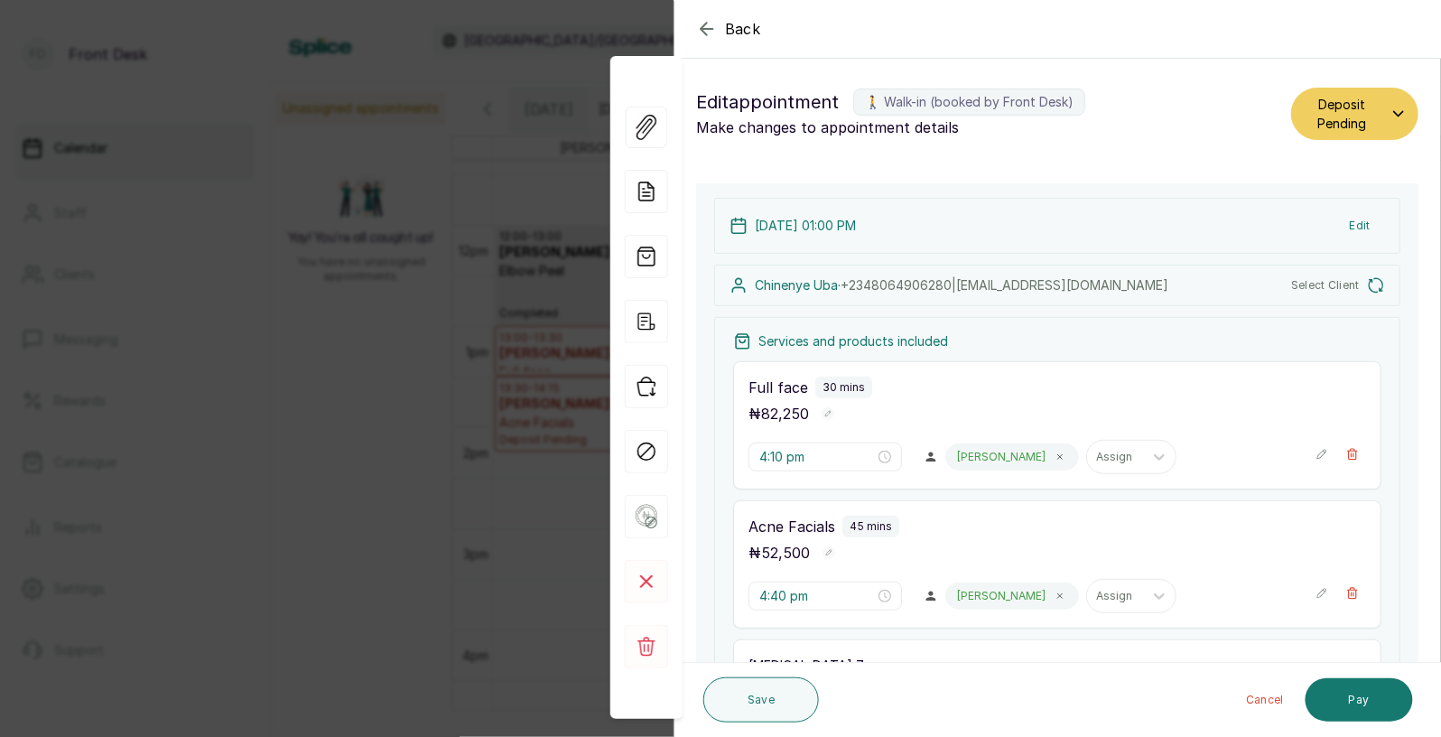
type input "1:00 pm"
type input "1:30 pm"
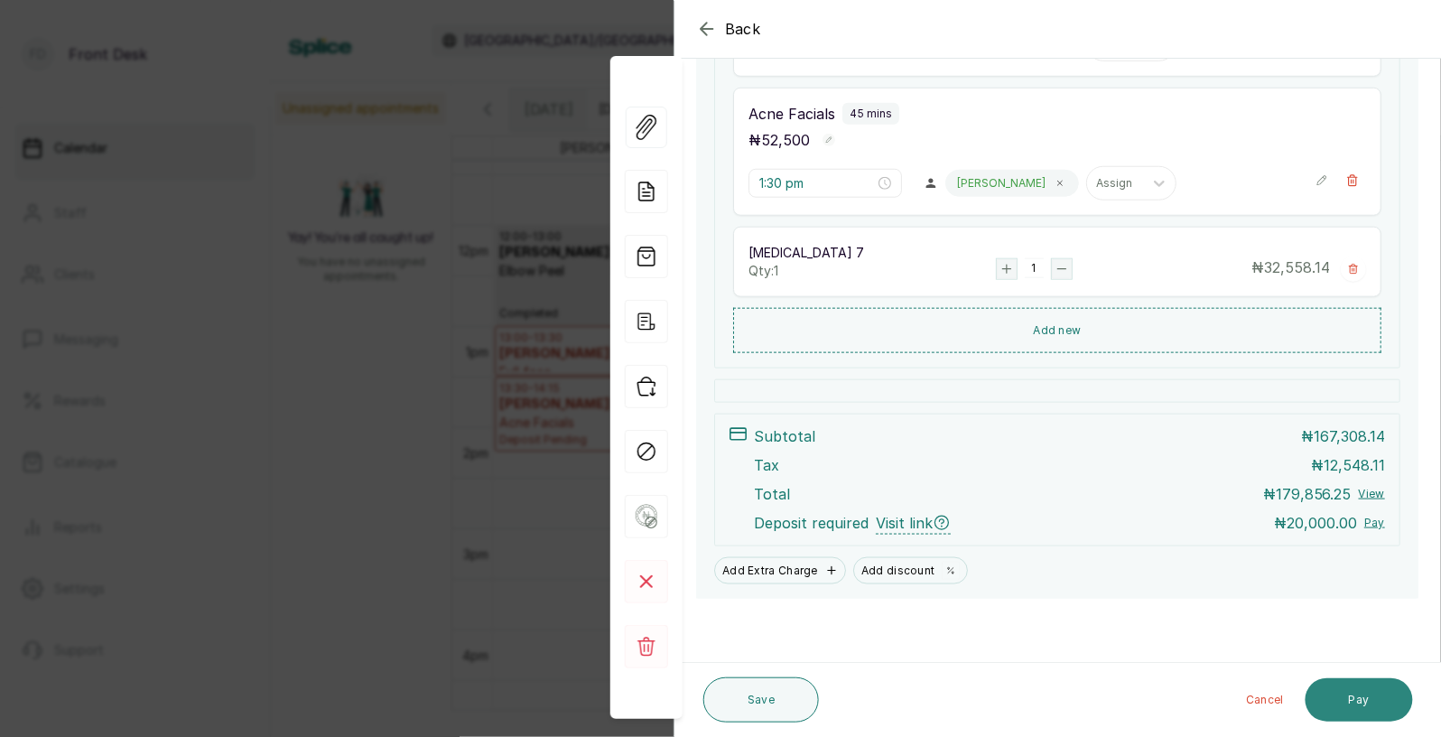
click at [1360, 703] on button "Pay" at bounding box center [1359, 699] width 107 height 43
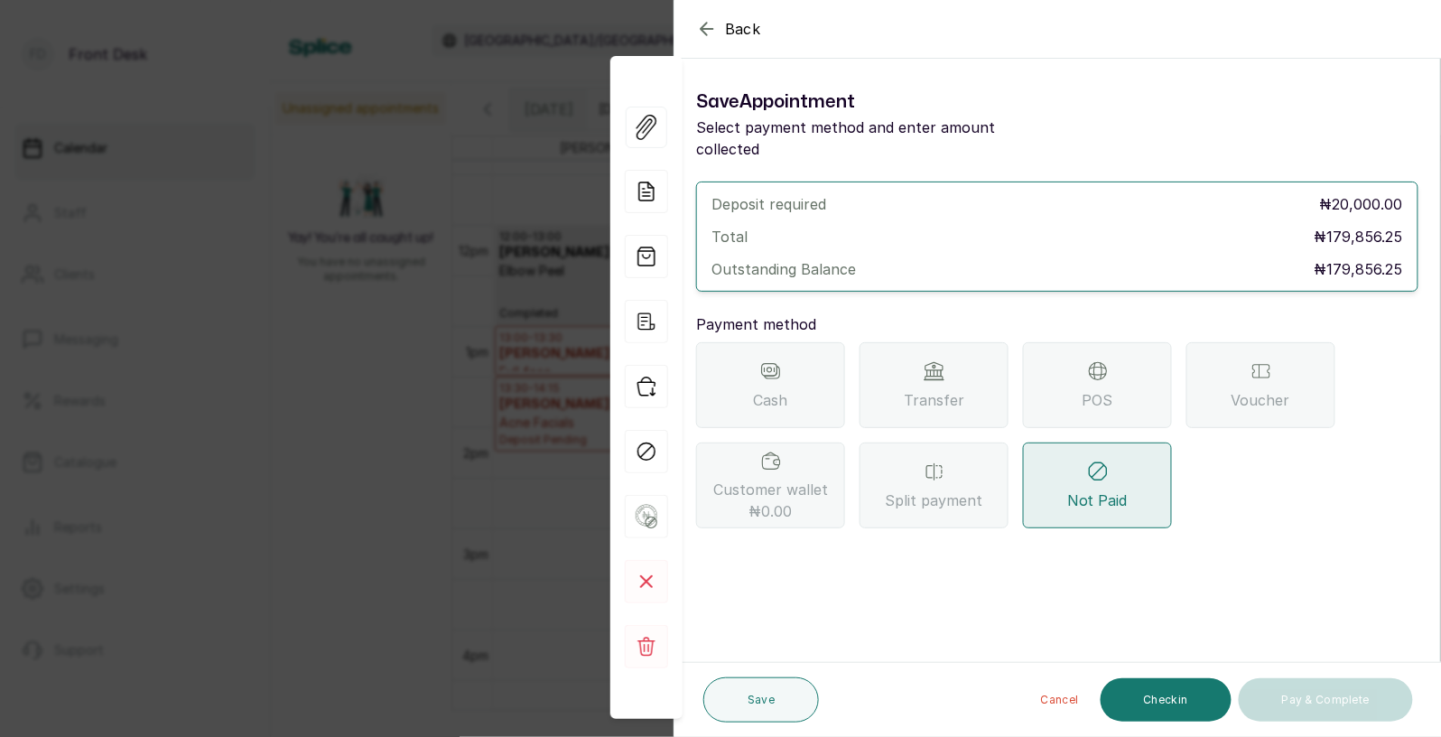
click at [937, 389] on span "Transfer" at bounding box center [934, 400] width 60 height 22
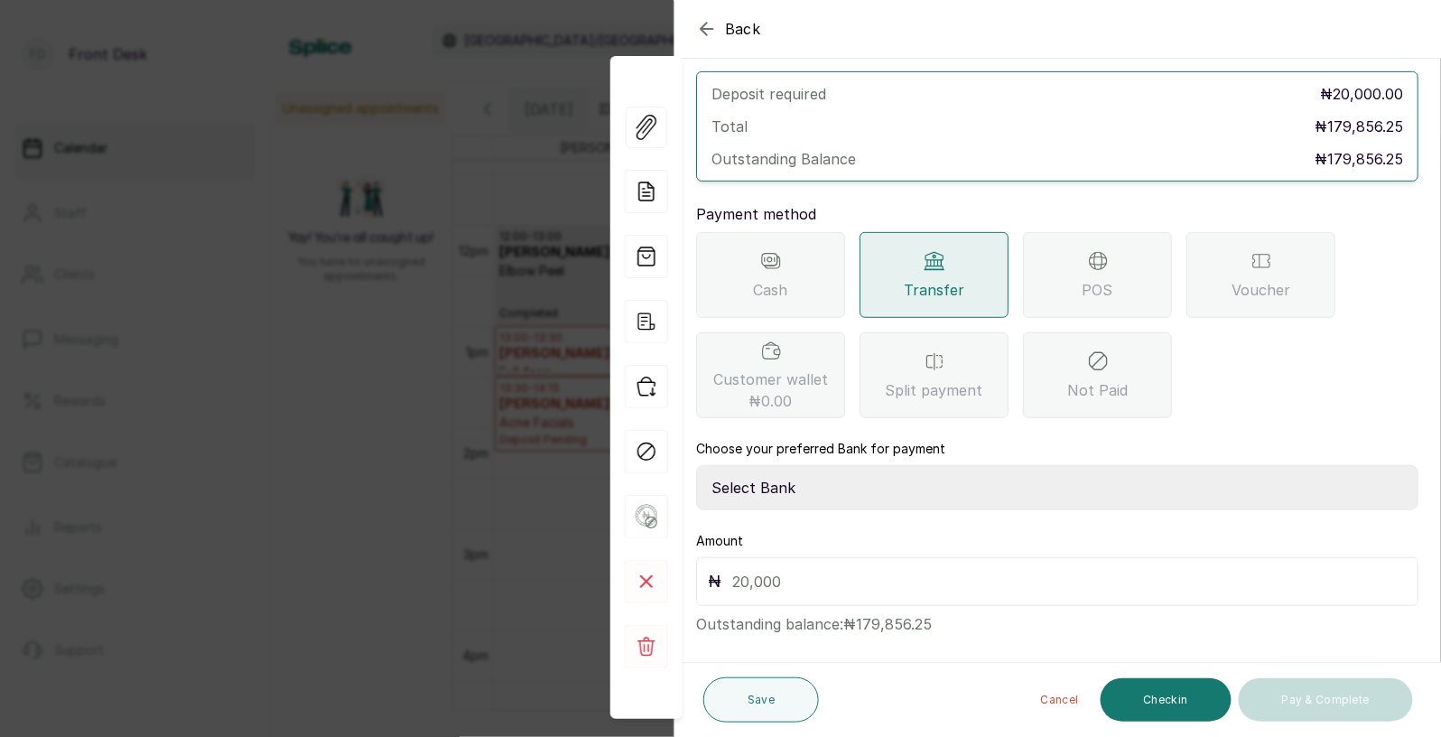
click at [830, 465] on select "Select Bank [PERSON_NAME] Fairmoney Microfinance Bank SKN ANALYTICS MED AESTH. …" at bounding box center [1057, 487] width 722 height 45
select select "43272bc0-21c6-4b19-b9fb-c2093b8603c2"
click at [789, 569] on input "text" at bounding box center [1069, 581] width 675 height 25
type input "20,000"
click at [764, 696] on button "Save" at bounding box center [761, 699] width 116 height 45
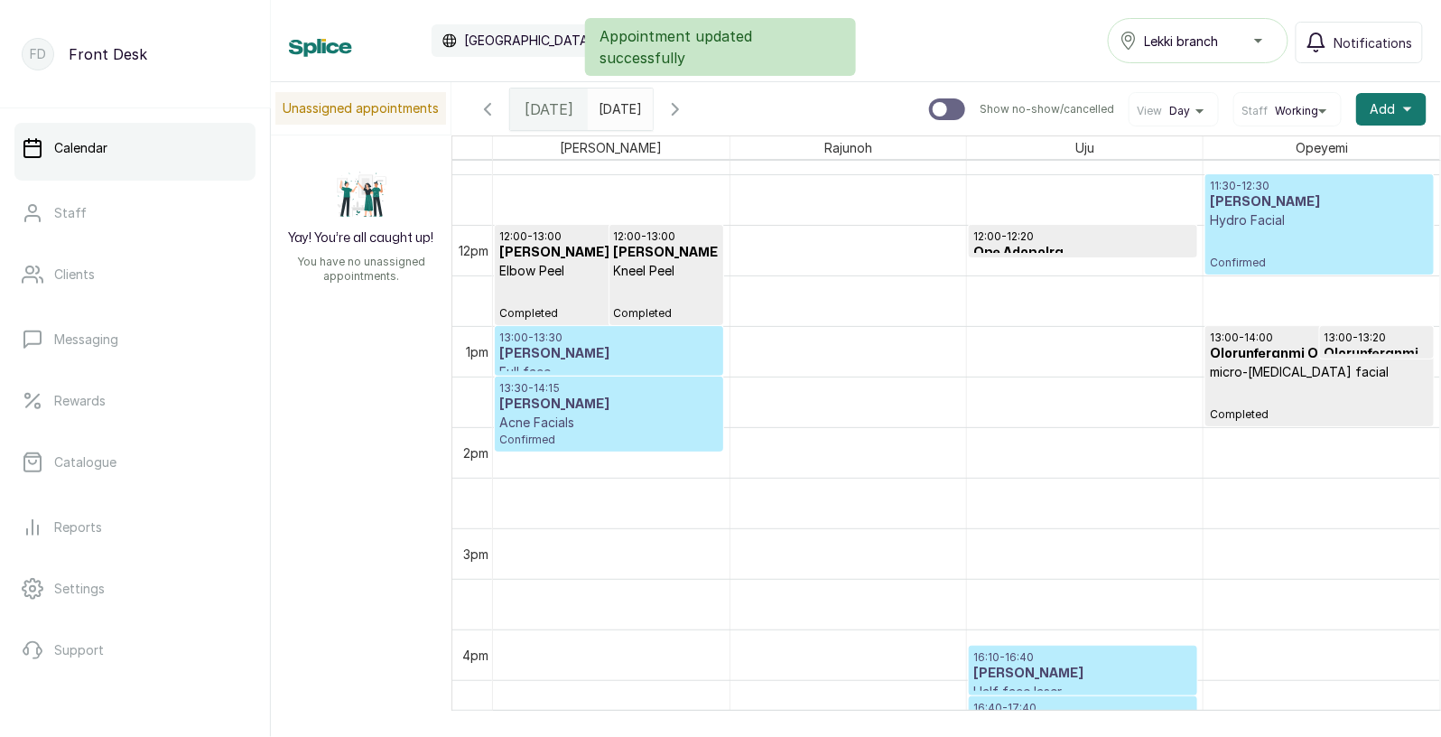
click at [572, 403] on h3 "[PERSON_NAME]" at bounding box center [608, 404] width 219 height 18
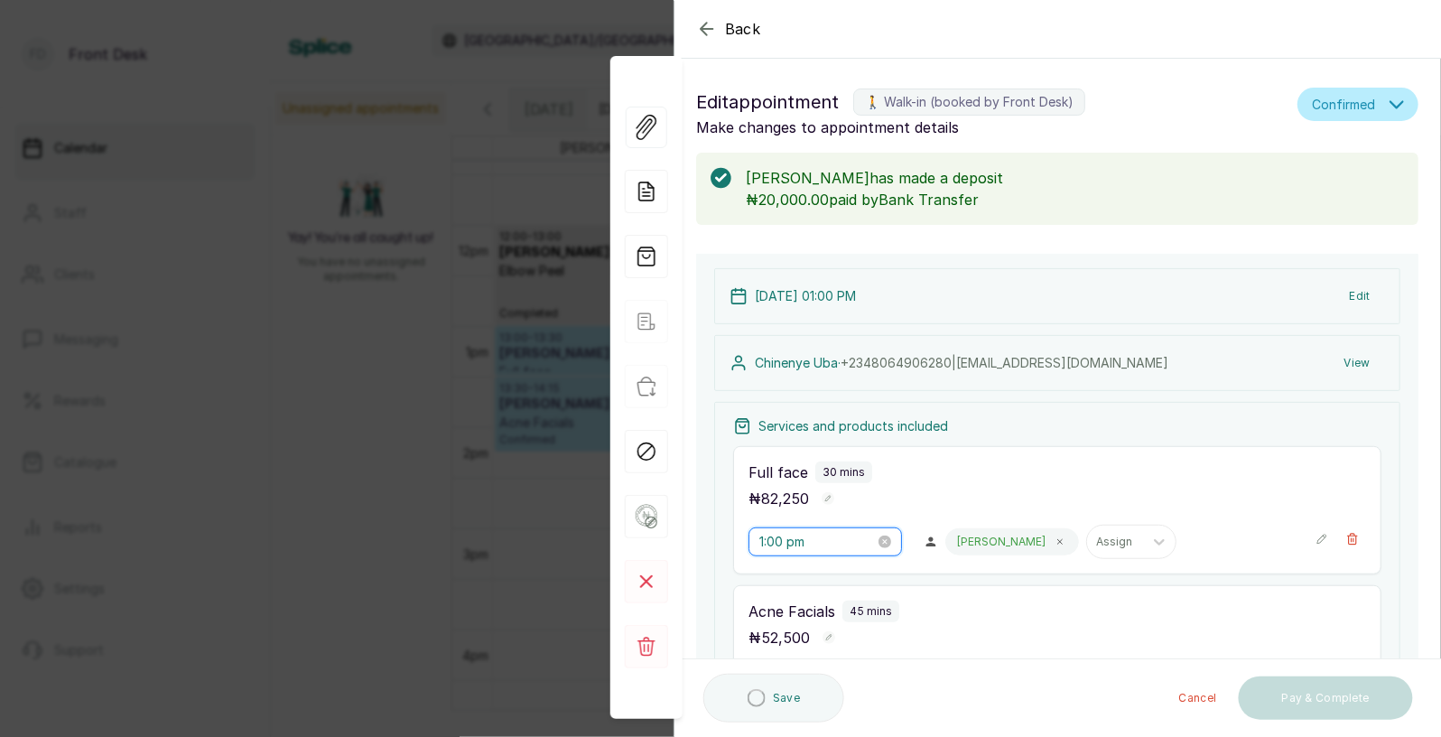
click at [786, 546] on input "1:00 pm" at bounding box center [817, 542] width 116 height 20
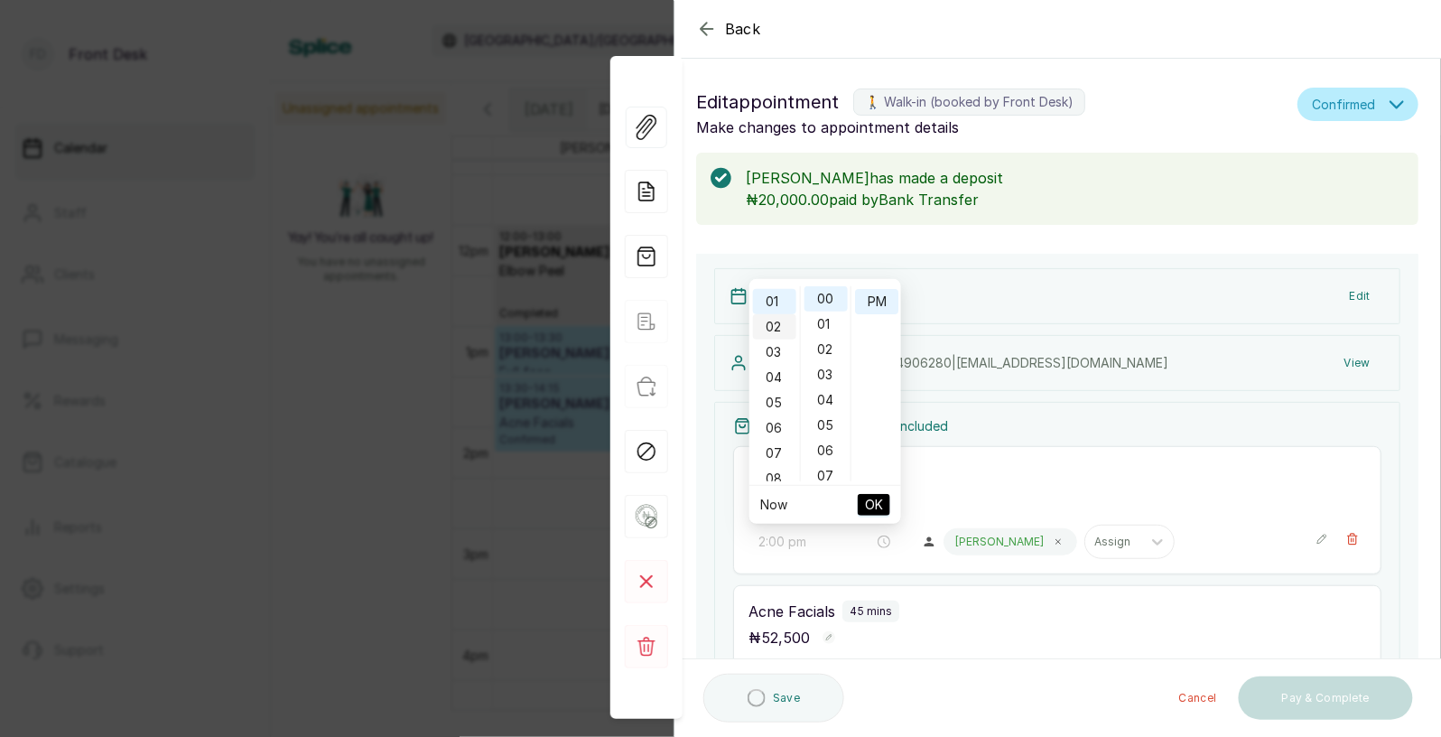
click at [775, 321] on div "02" at bounding box center [774, 326] width 43 height 25
click at [880, 509] on span "OK" at bounding box center [874, 505] width 18 height 34
click at [880, 509] on div "₦ 82,250" at bounding box center [1058, 498] width 618 height 23
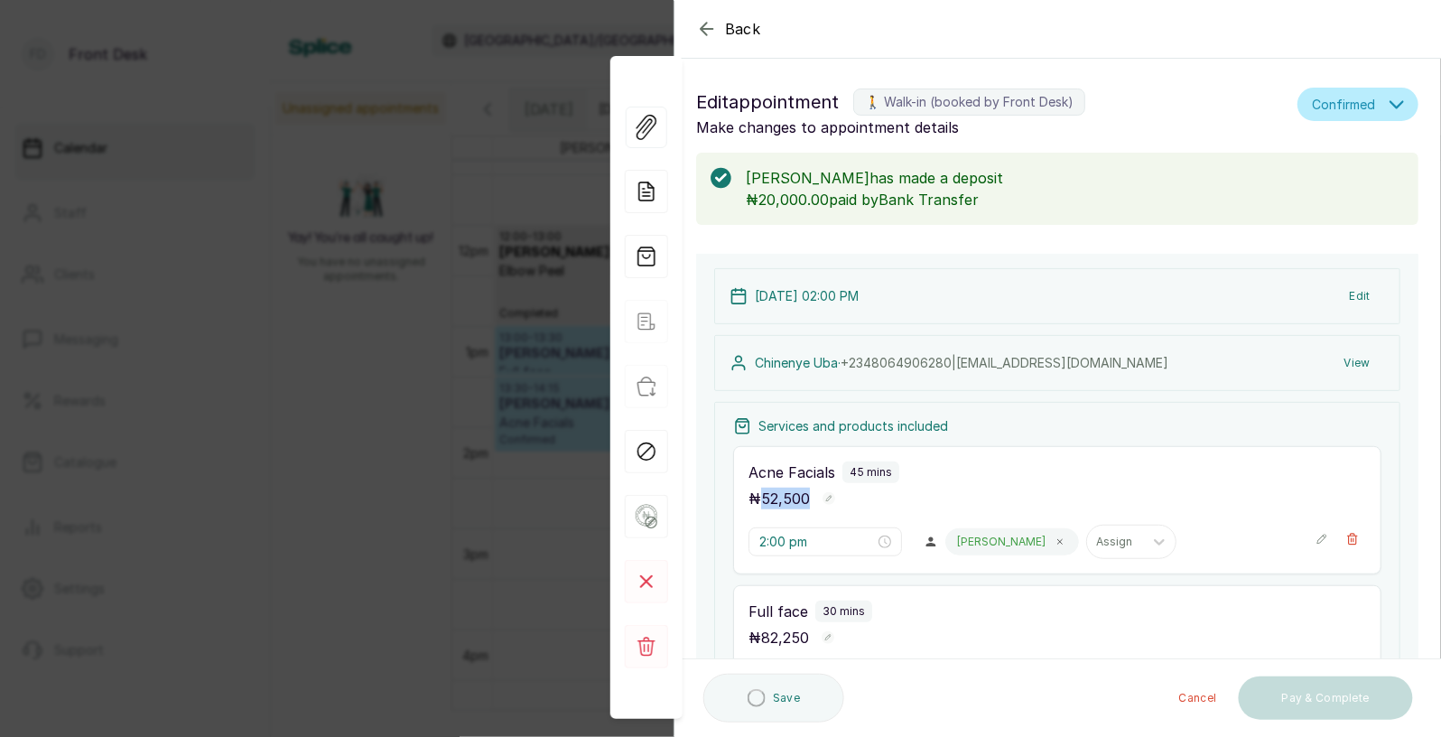
type input "1:30 pm"
type input "2:00 pm"
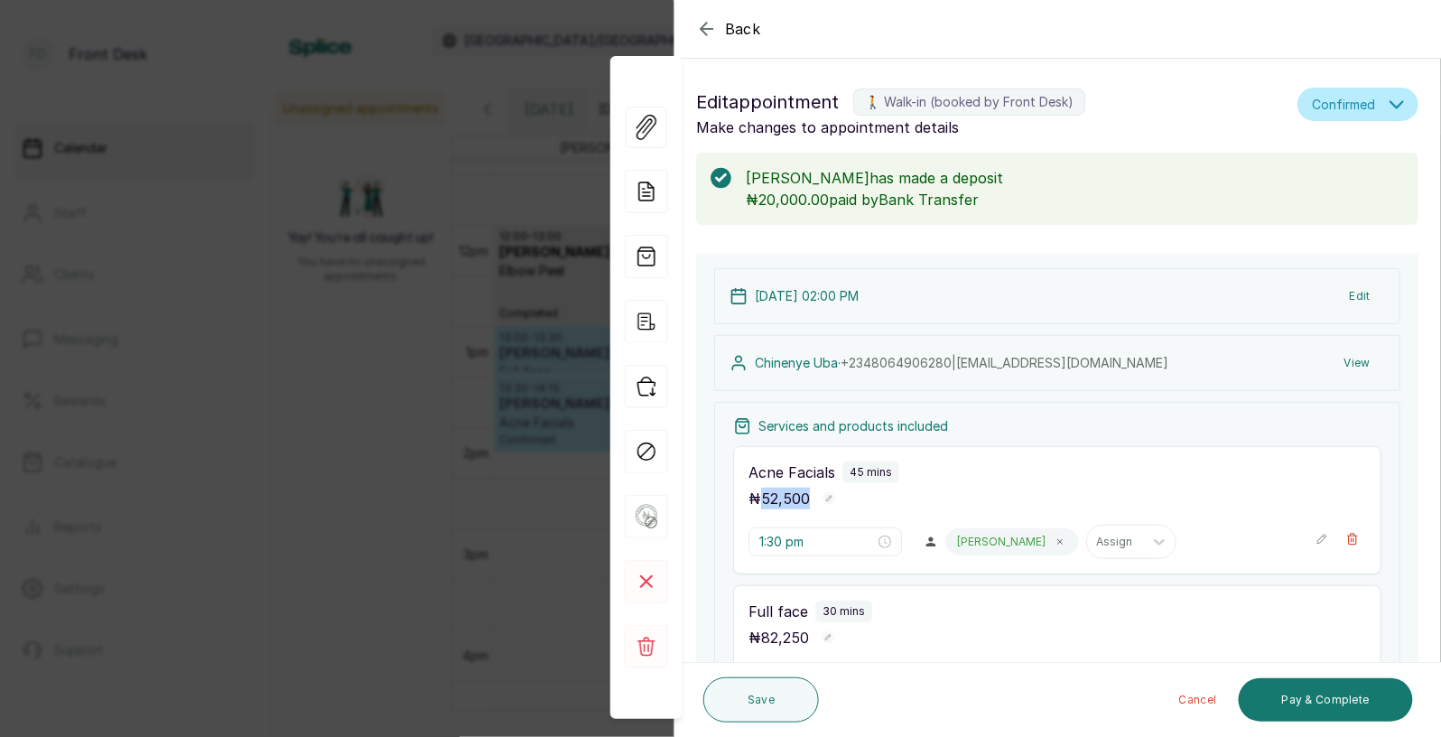
click at [1017, 483] on div "Acne Facials 45 mins" at bounding box center [1058, 472] width 618 height 22
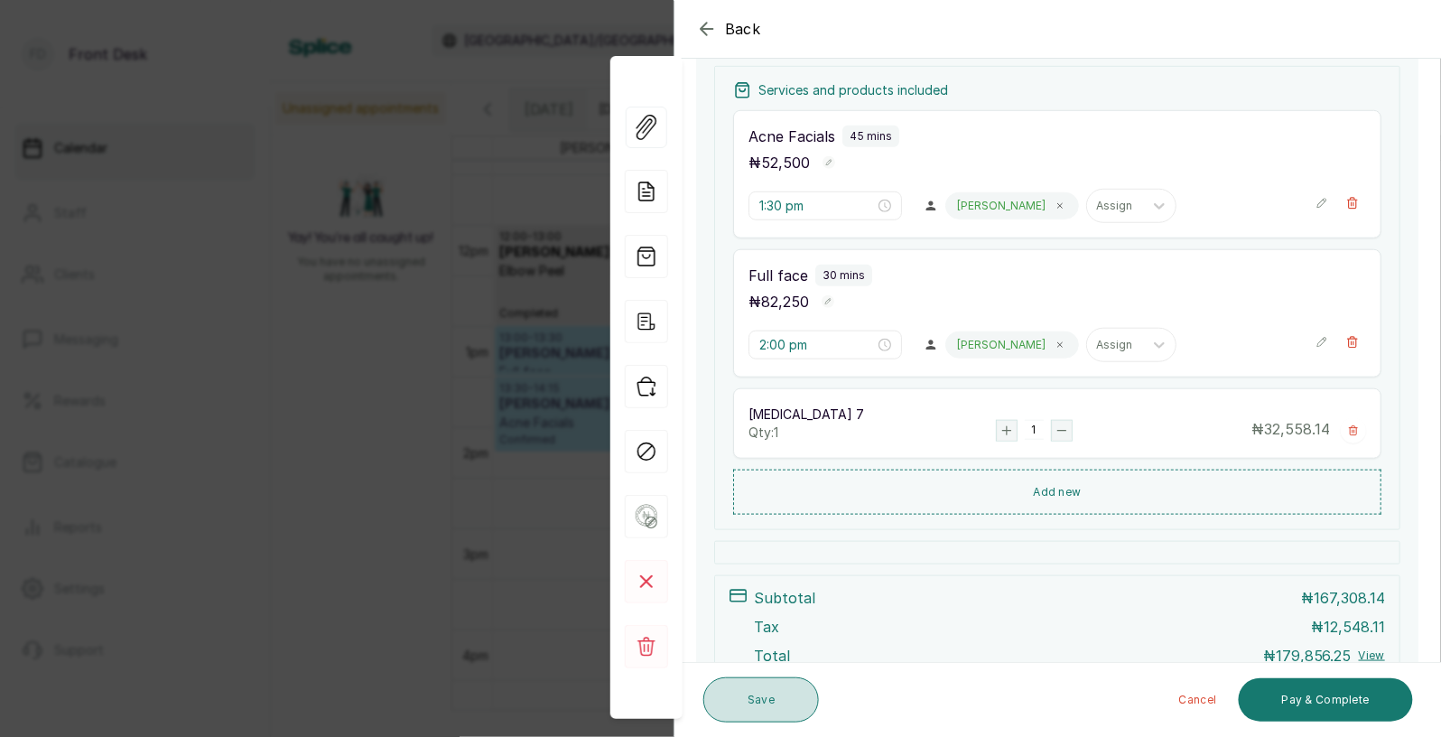
click at [747, 696] on button "Save" at bounding box center [761, 699] width 116 height 45
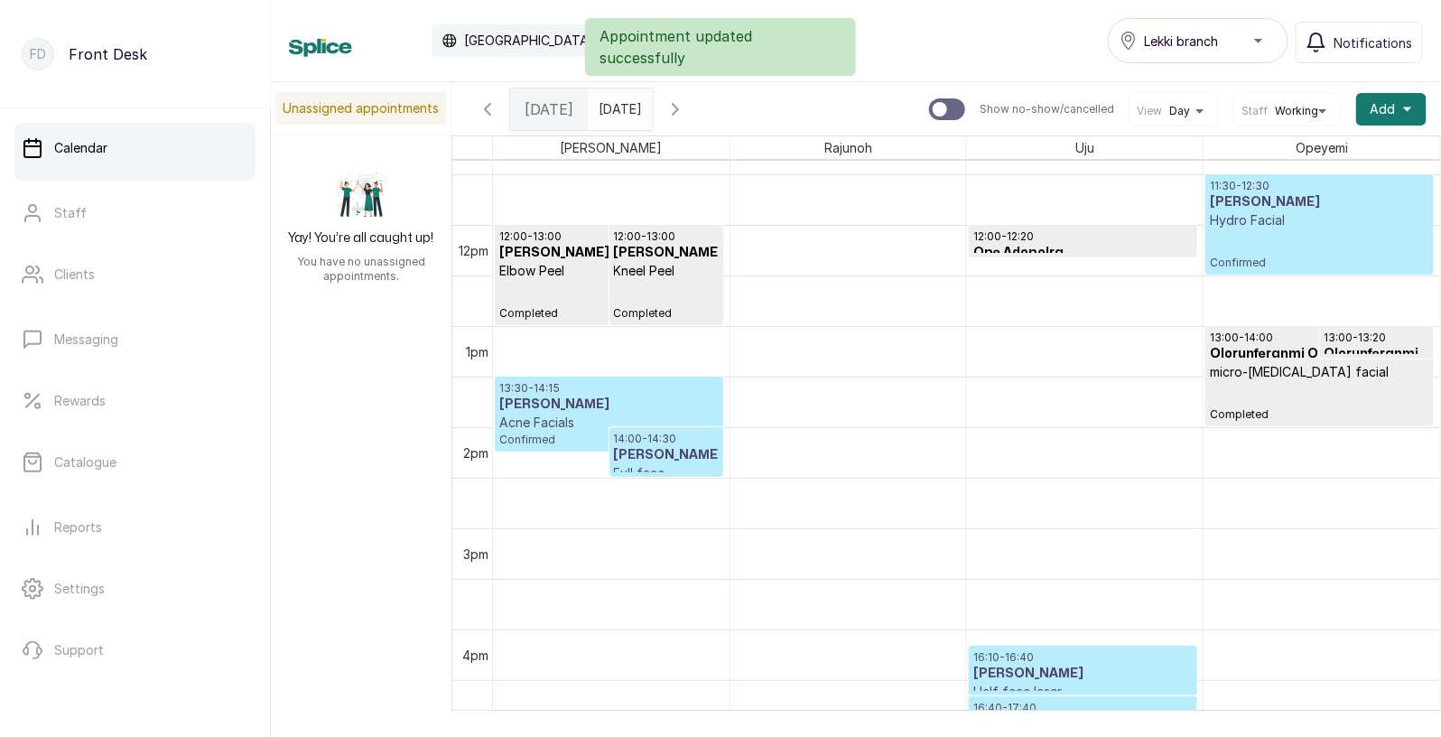
click at [578, 405] on h3 "[PERSON_NAME]" at bounding box center [608, 404] width 219 height 18
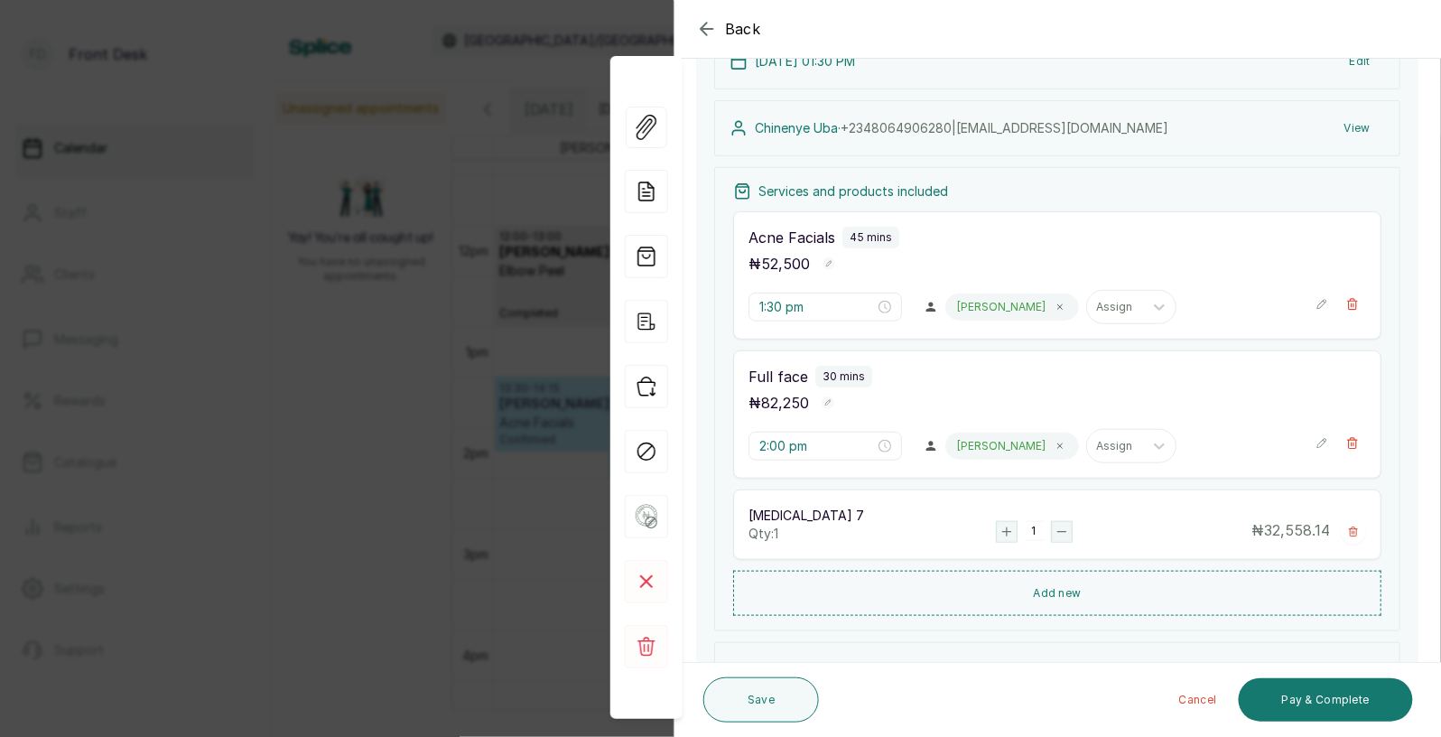
scroll to position [237, 0]
click at [793, 449] on input "2:00 pm" at bounding box center [817, 443] width 116 height 20
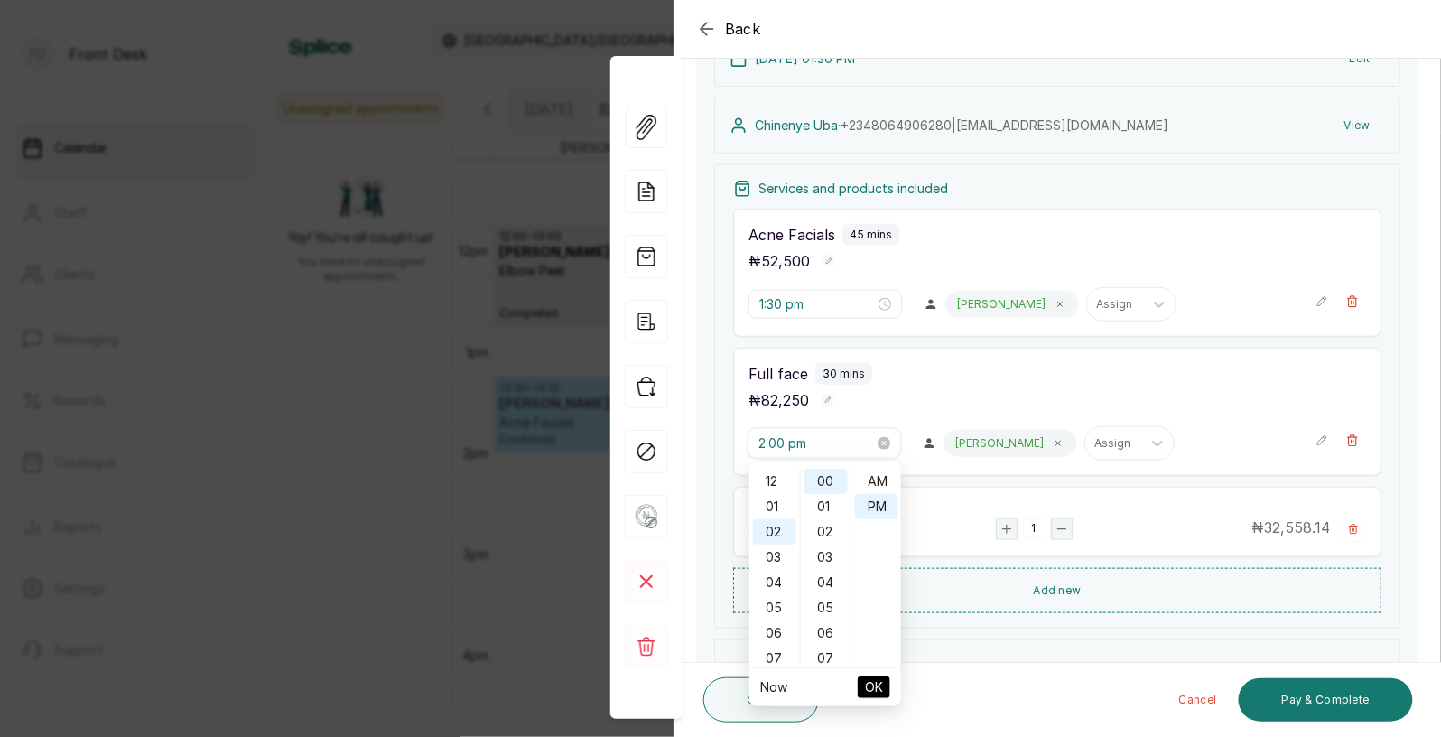
scroll to position [23, 0]
type input "2:00 pm"
click at [790, 311] on input "1:30 pm" at bounding box center [817, 304] width 116 height 20
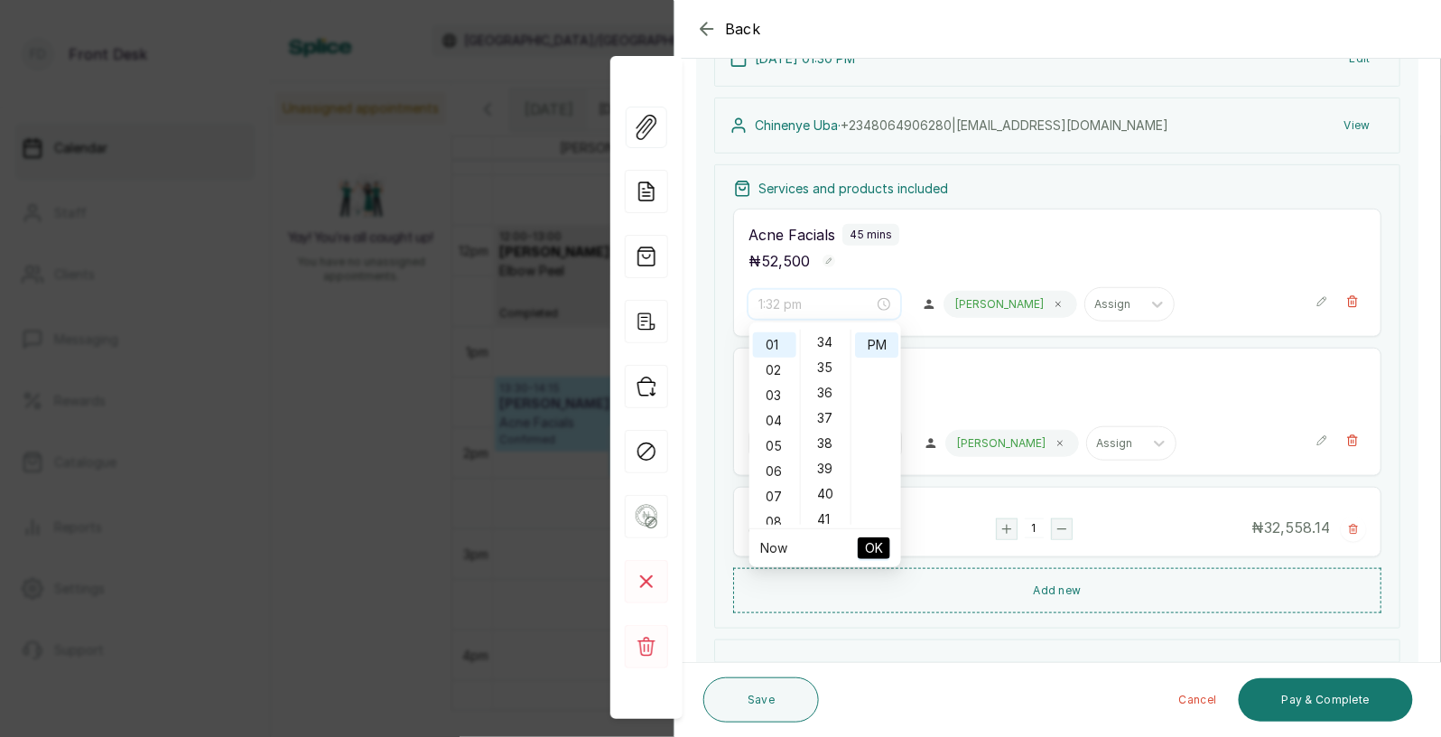
scroll to position [901, 0]
click at [824, 447] on div "40" at bounding box center [826, 452] width 43 height 25
type input "1:40 pm"
click at [873, 544] on span "OK" at bounding box center [874, 548] width 18 height 34
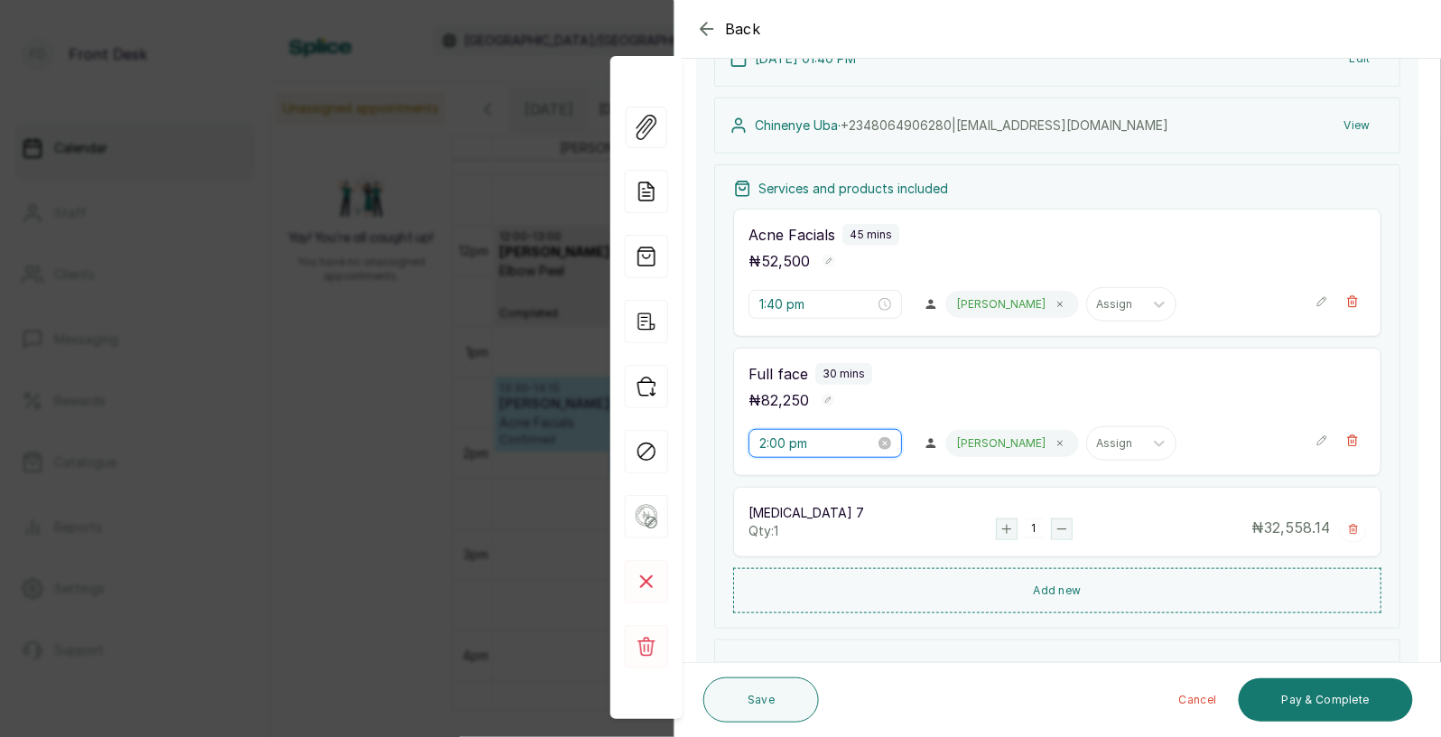
click at [792, 445] on input "2:00 pm" at bounding box center [817, 443] width 116 height 20
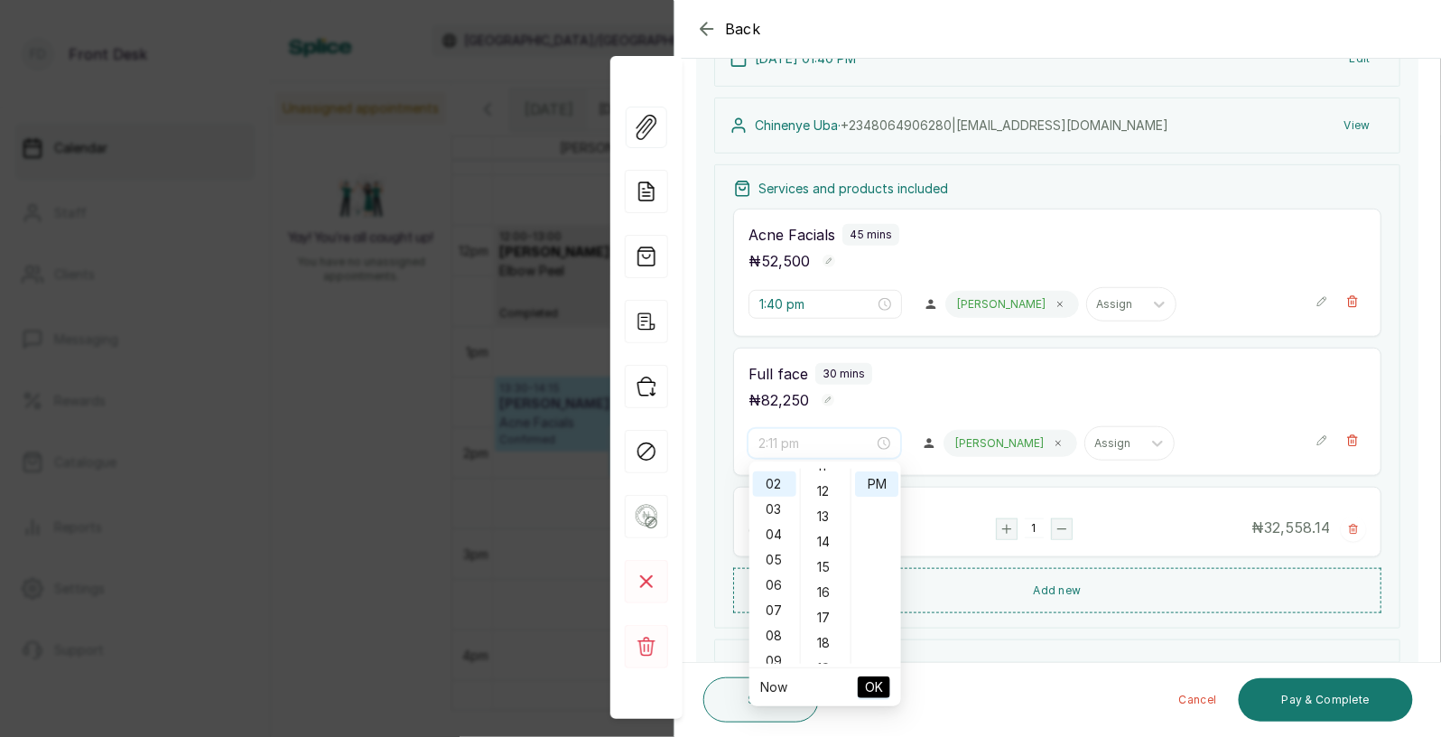
scroll to position [294, 0]
click at [818, 554] on div "25" at bounding box center [826, 547] width 43 height 25
type input "2:25 pm"
click at [867, 680] on span "OK" at bounding box center [874, 687] width 18 height 34
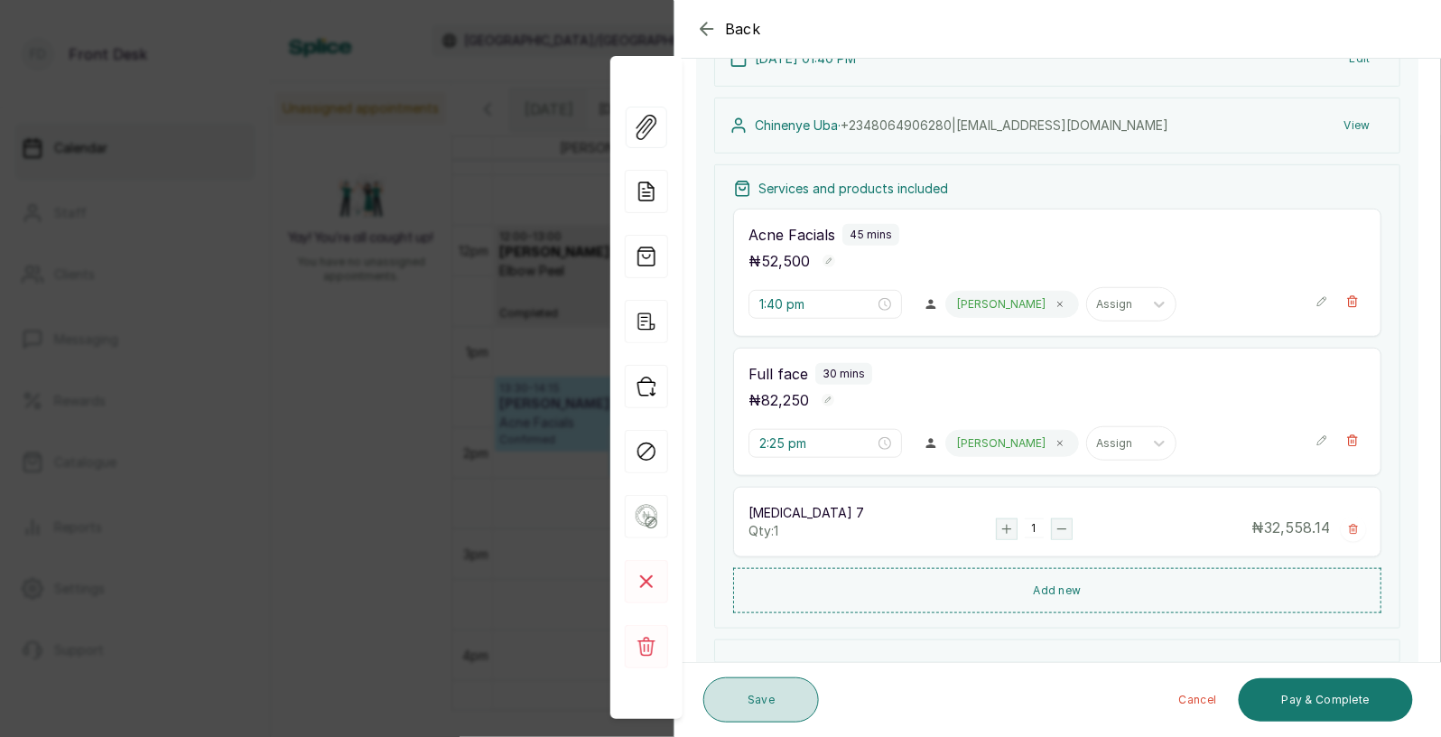
click at [758, 690] on button "Save" at bounding box center [761, 699] width 116 height 45
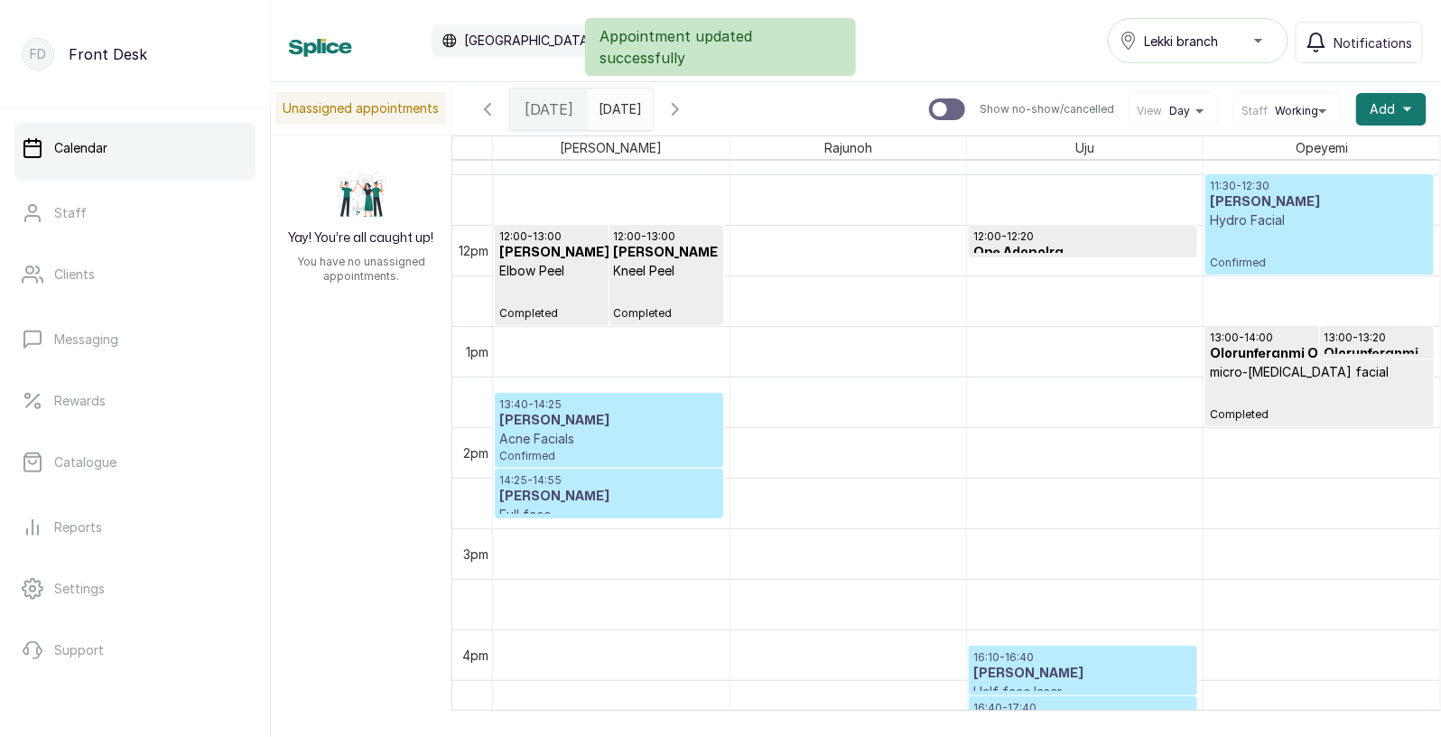
click at [624, 455] on span "Confirmed" at bounding box center [608, 456] width 219 height 14
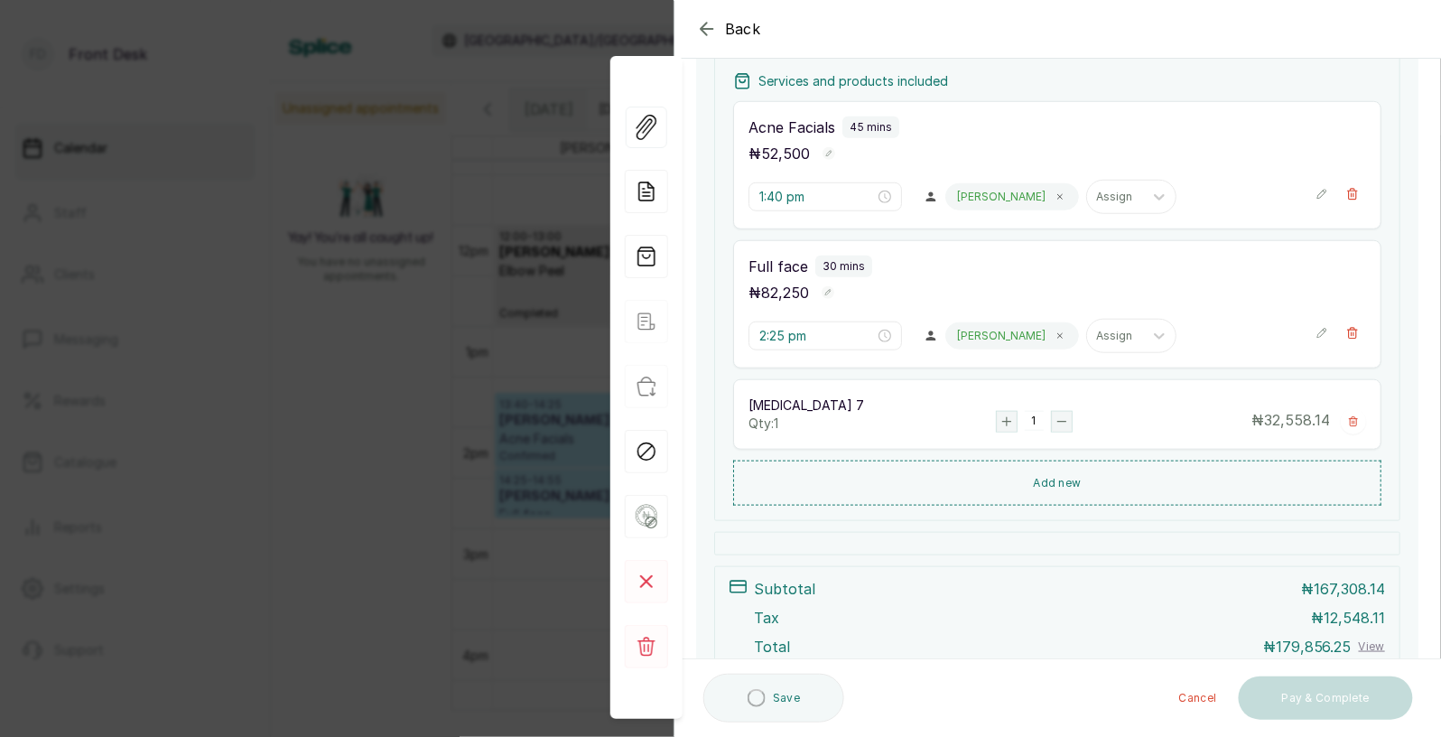
scroll to position [498, 0]
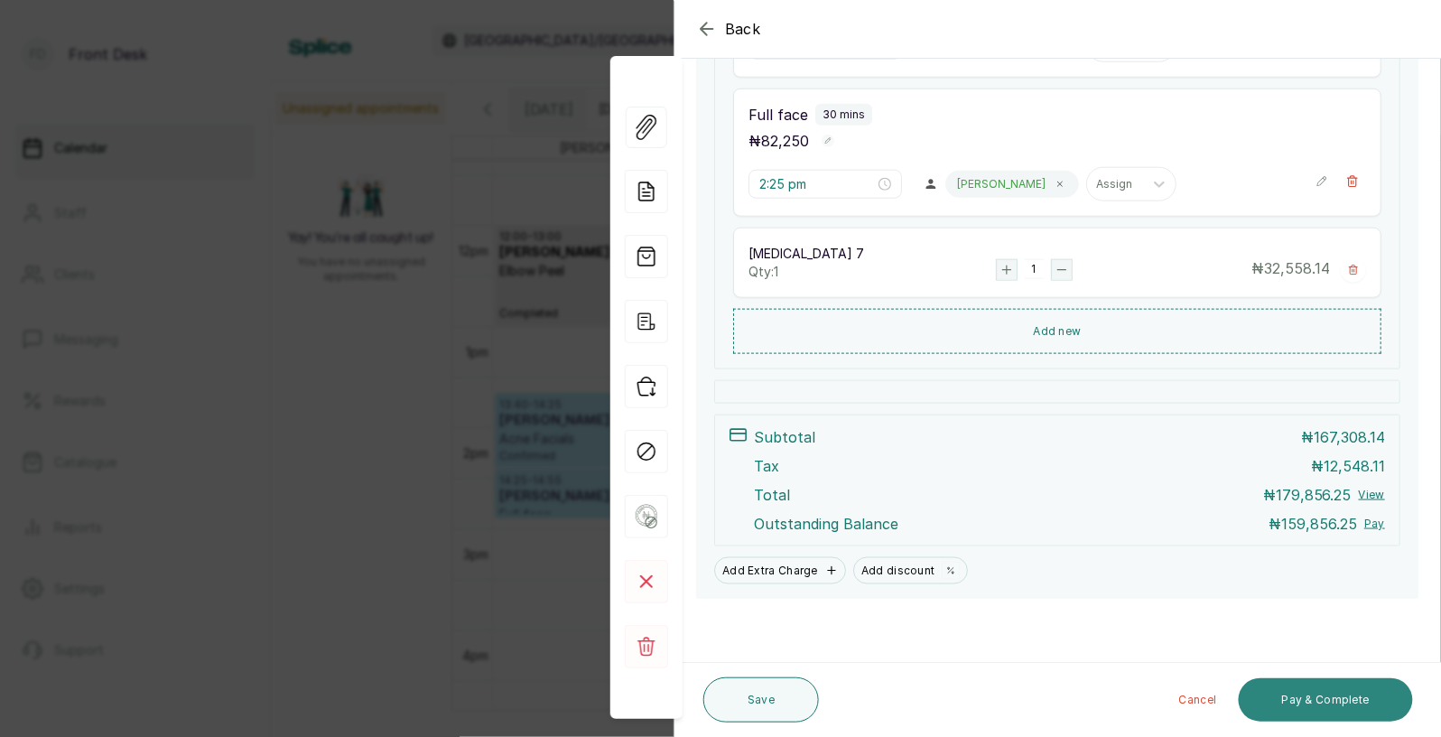
click at [1318, 695] on button "Pay & Complete" at bounding box center [1326, 699] width 174 height 43
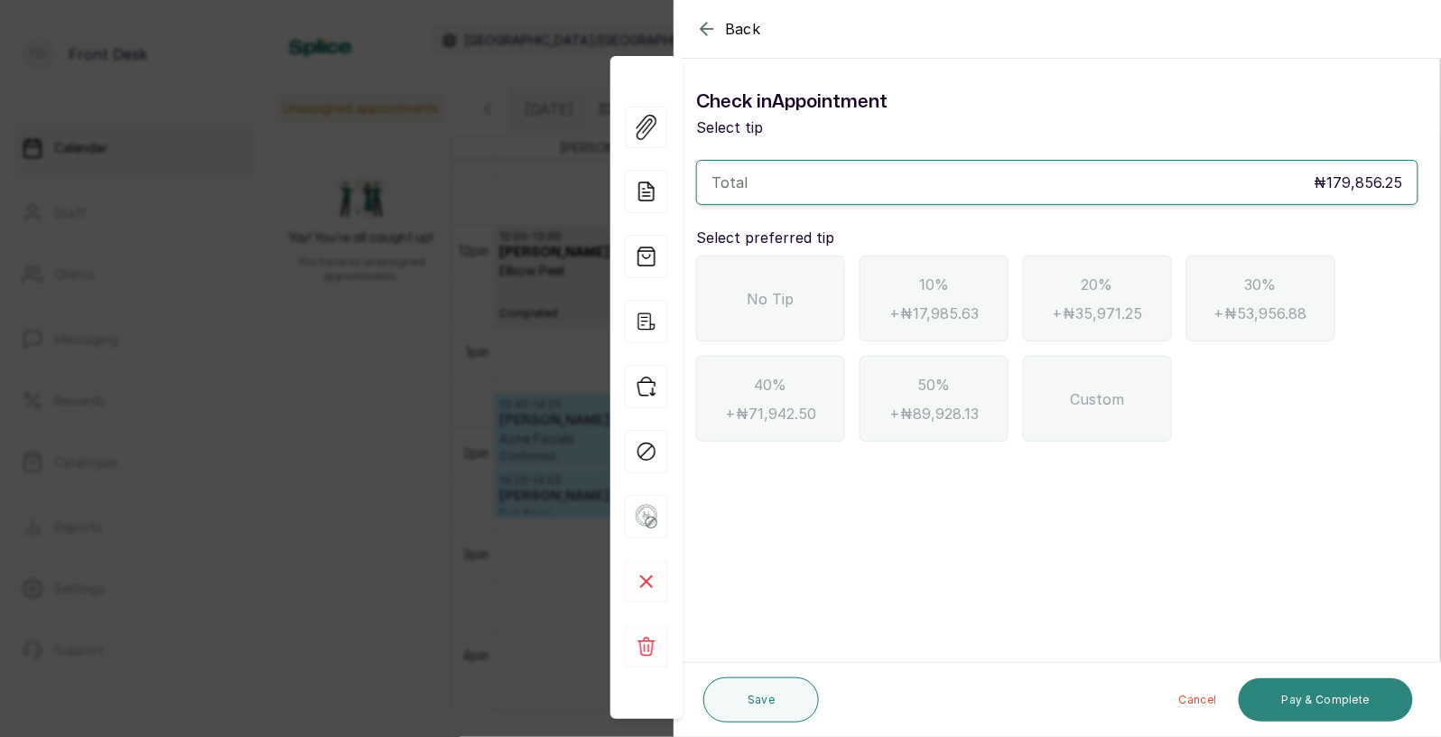
scroll to position [0, 0]
click at [704, 22] on icon "button" at bounding box center [707, 29] width 22 height 22
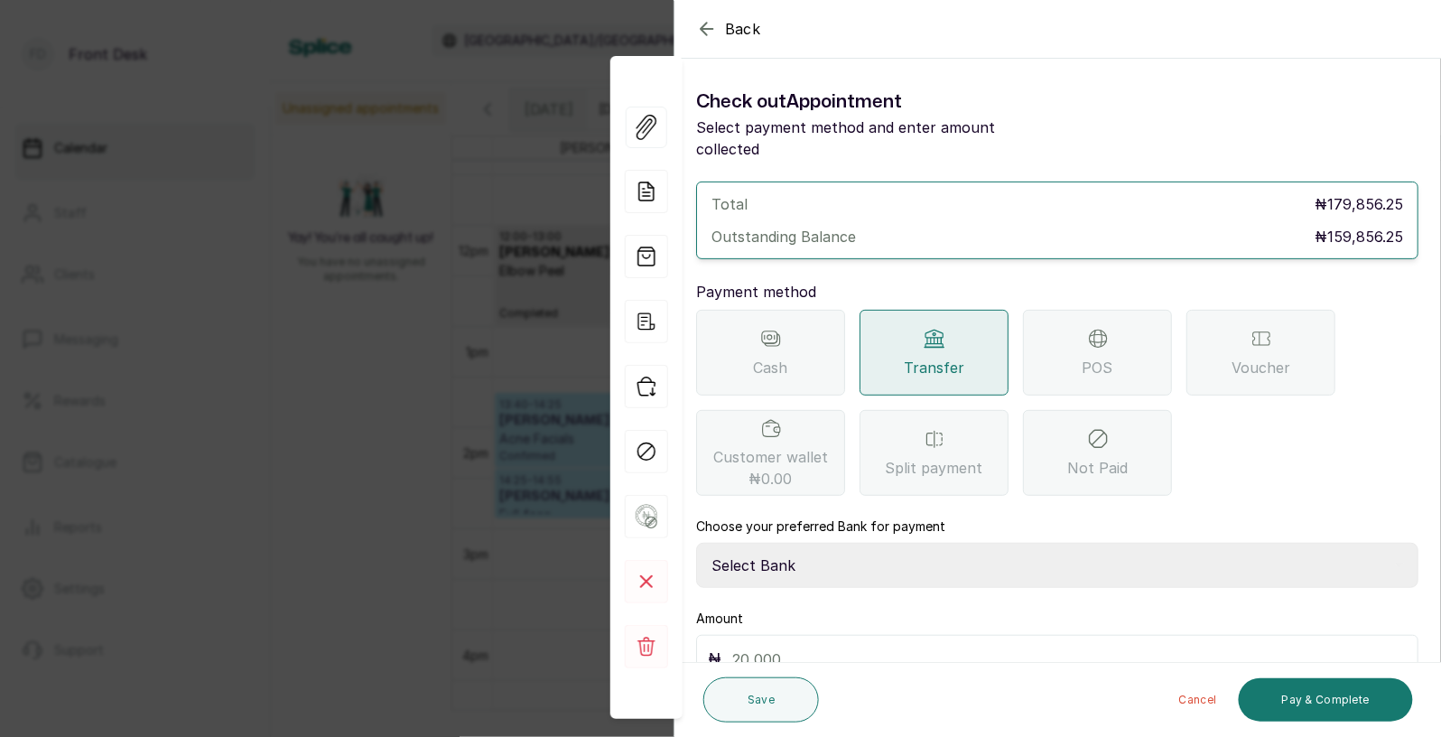
scroll to position [77, 0]
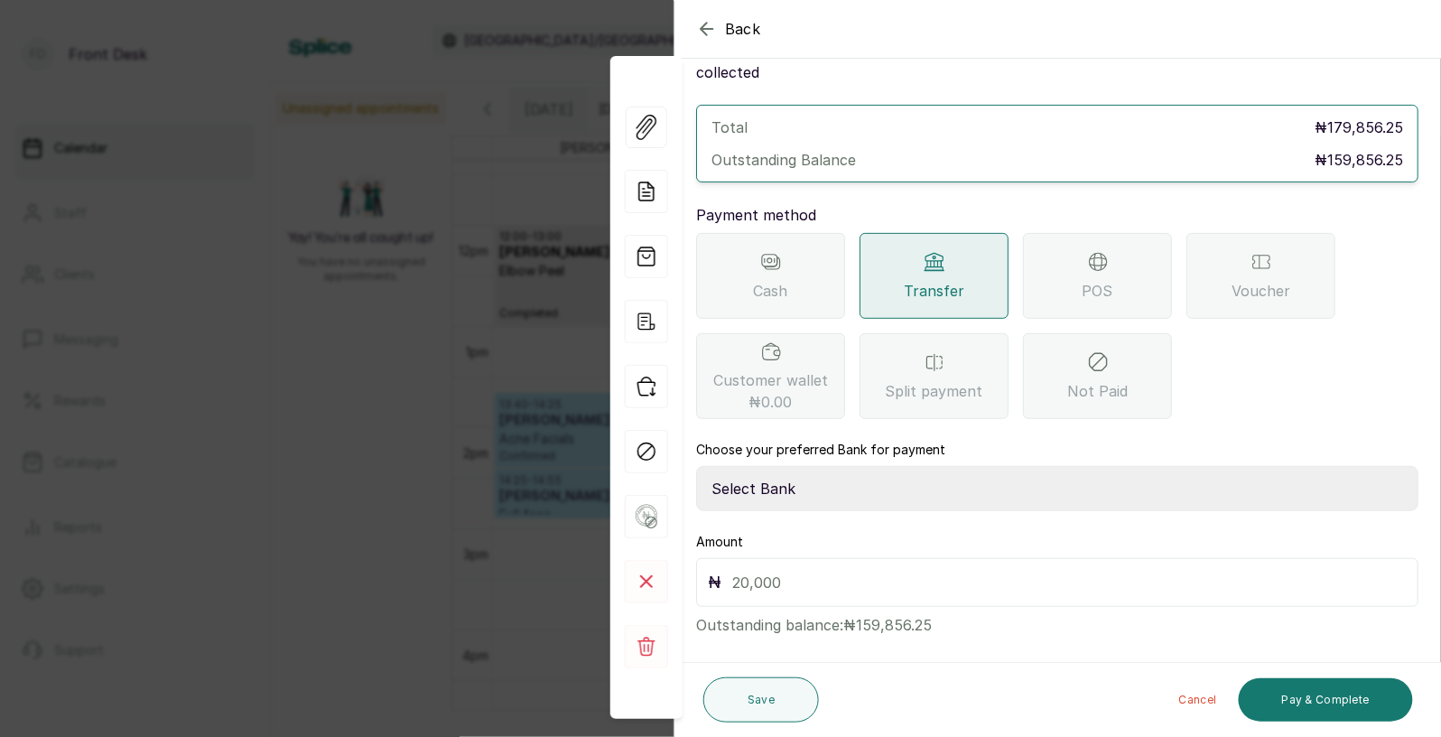
click at [789, 466] on select "Select Bank [PERSON_NAME] Fairmoney Microfinance Bank SKN ANALYTICS MED AESTH. …" at bounding box center [1057, 488] width 722 height 45
select select "43272bc0-21c6-4b19-b9fb-c2093b8603c2"
click at [771, 570] on input "text" at bounding box center [1069, 582] width 675 height 25
type input "159,856.25"
click at [1301, 706] on button "Pay & Complete" at bounding box center [1326, 699] width 174 height 43
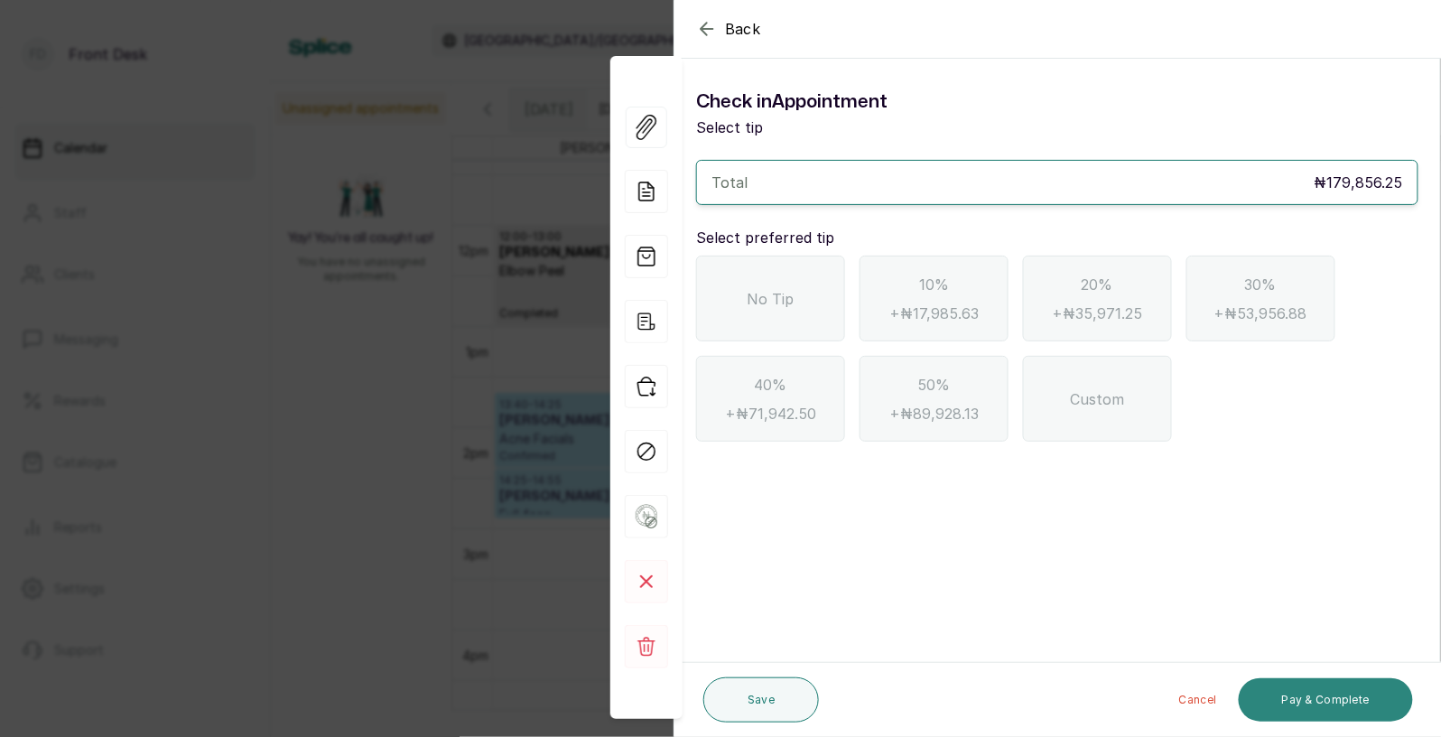
scroll to position [0, 0]
click at [768, 328] on div "No Tip" at bounding box center [770, 299] width 149 height 86
click at [1317, 693] on button "Pay & Complete" at bounding box center [1326, 699] width 174 height 43
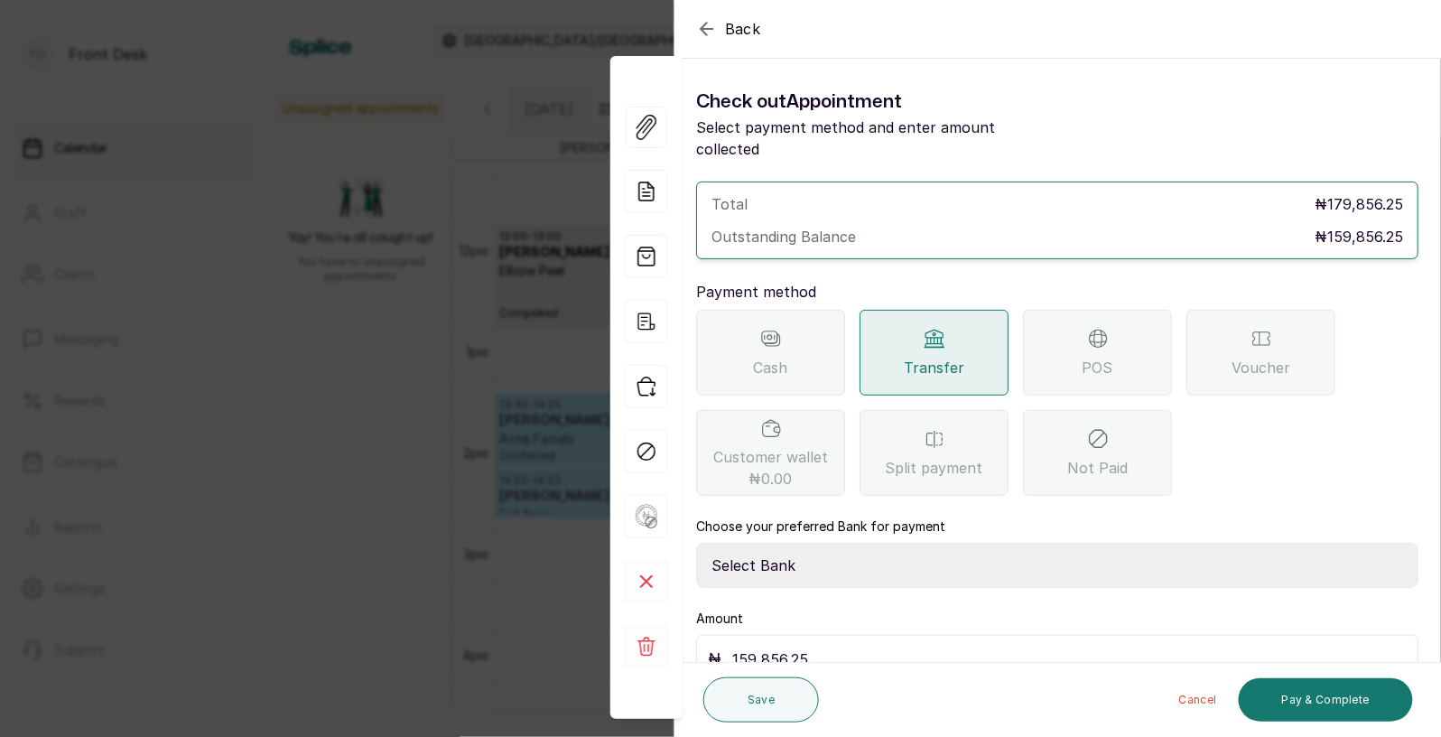
click at [1081, 554] on select "Select Bank [PERSON_NAME] Fairmoney Microfinance Bank SKN ANALYTICS MED AESTH. …" at bounding box center [1057, 565] width 722 height 45
click at [1065, 544] on select "Select Bank [PERSON_NAME] Fairmoney Microfinance Bank SKN ANALYTICS MED AESTH. …" at bounding box center [1057, 565] width 722 height 45
select select "43272bc0-21c6-4b19-b9fb-c2093b8603c2"
click at [1326, 697] on button "Pay & Complete" at bounding box center [1326, 699] width 174 height 43
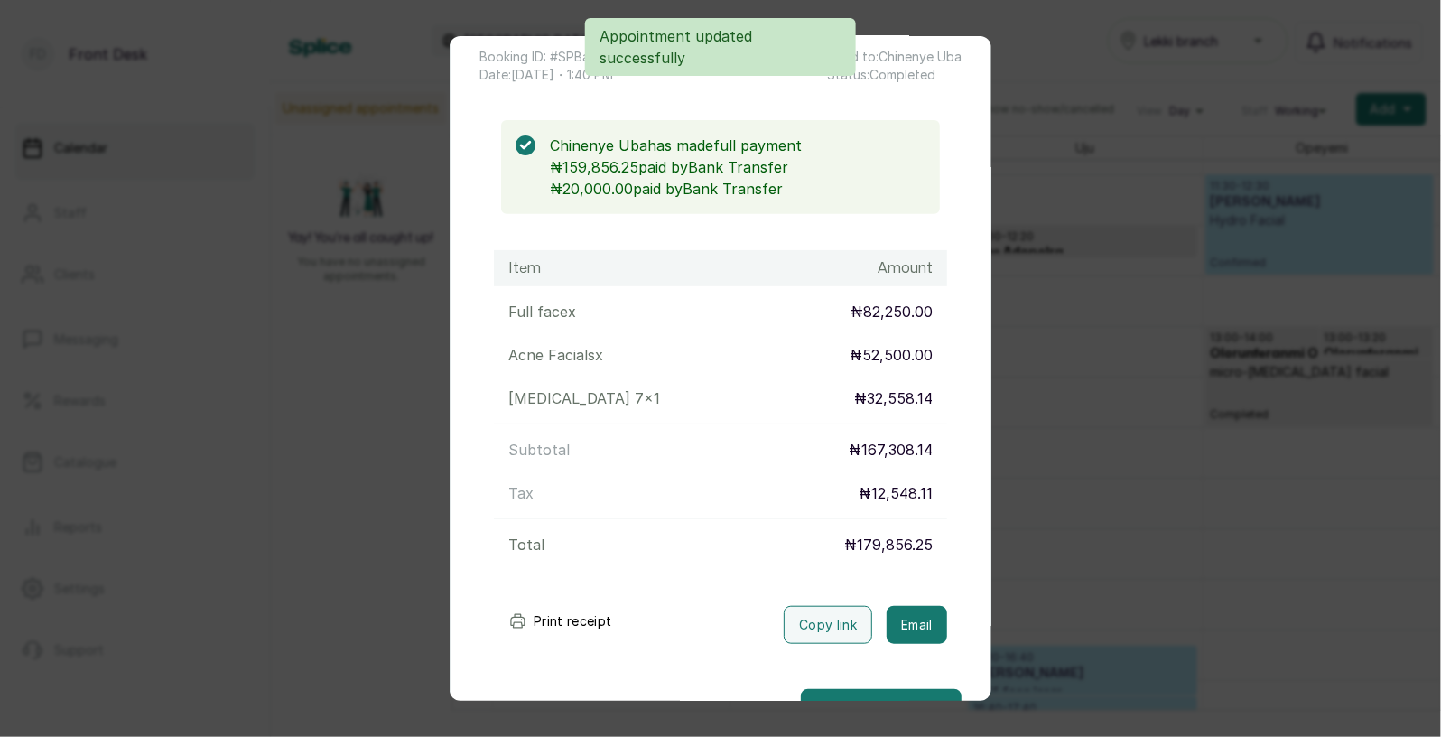
scroll to position [154, 0]
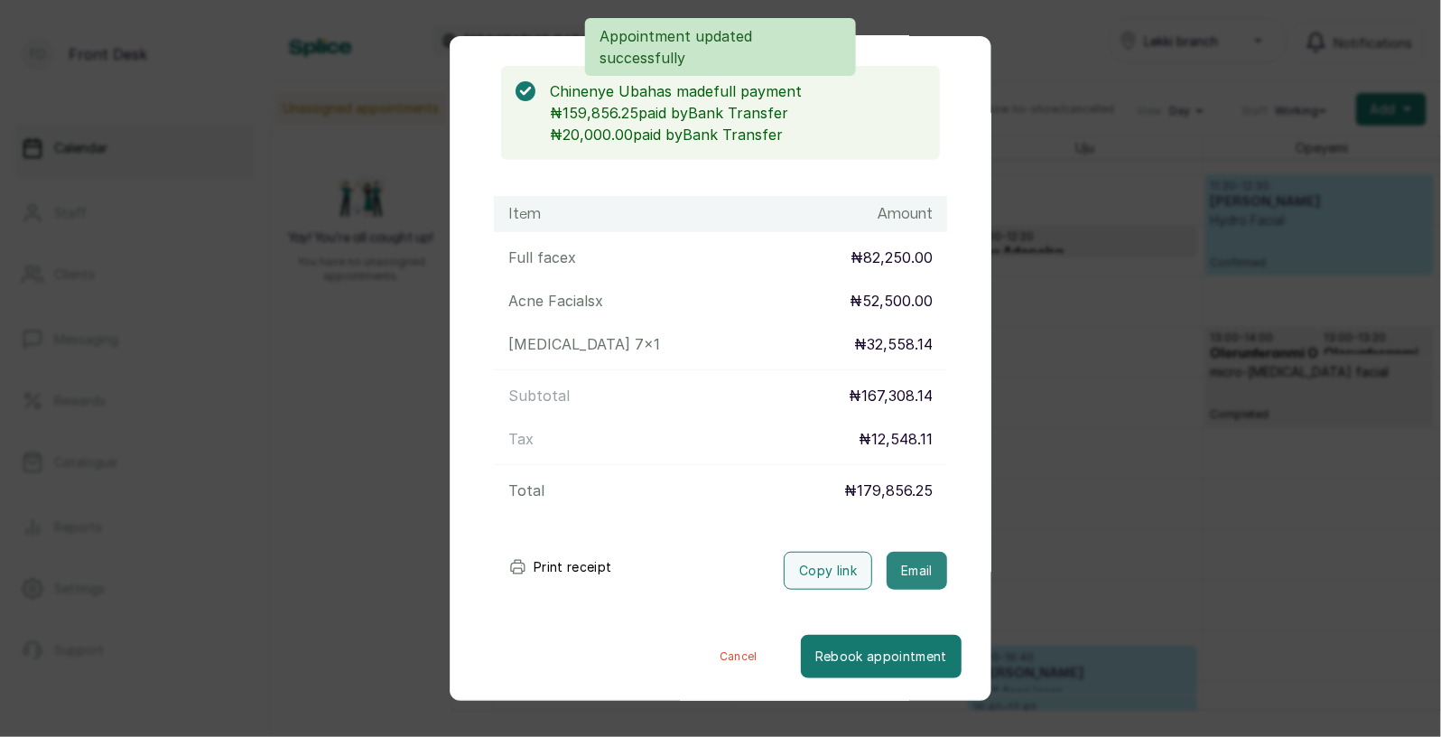
click at [913, 576] on button "Email" at bounding box center [917, 571] width 60 height 38
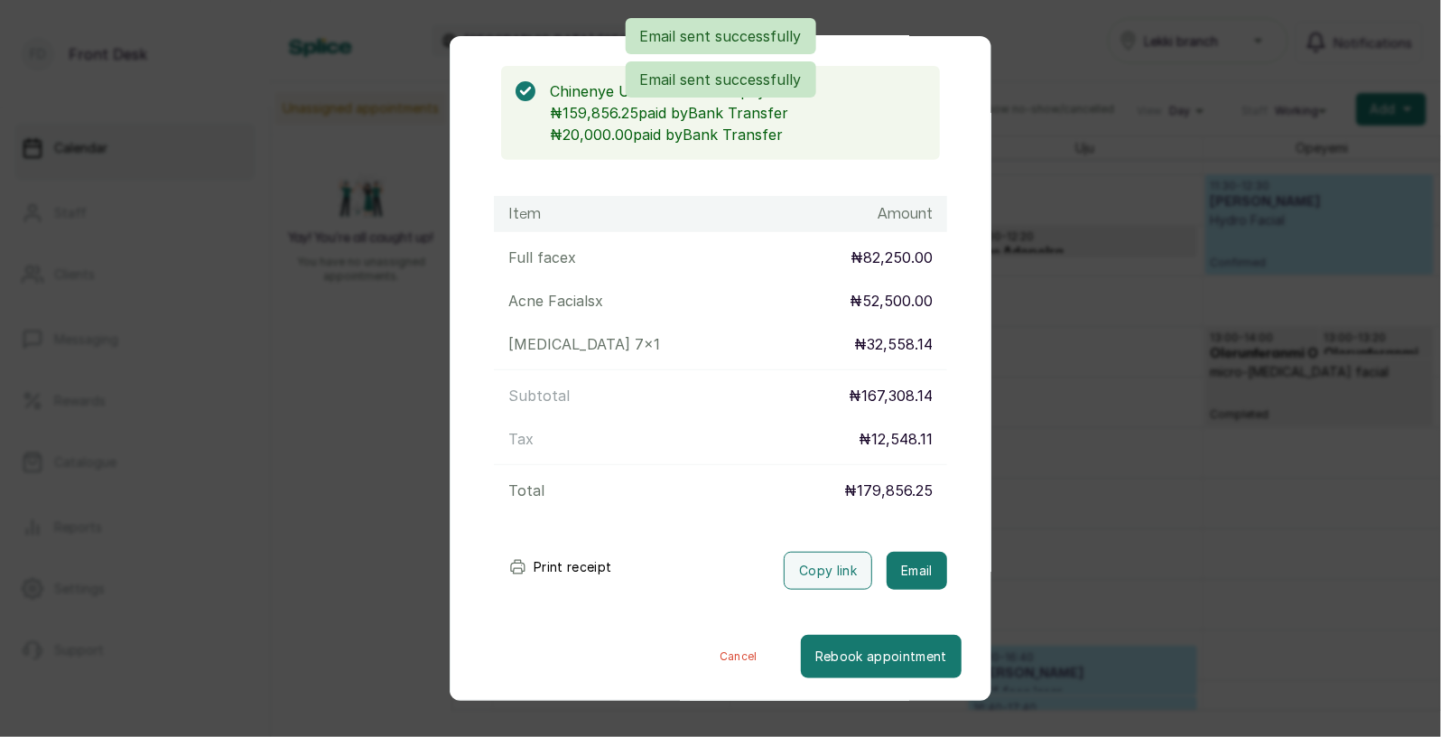
click at [1048, 464] on div "Transaction Details Booking ID: # SPBavXjp Date: [DATE] ・ 1:40 PM Billed to: [P…" at bounding box center [720, 368] width 1441 height 737
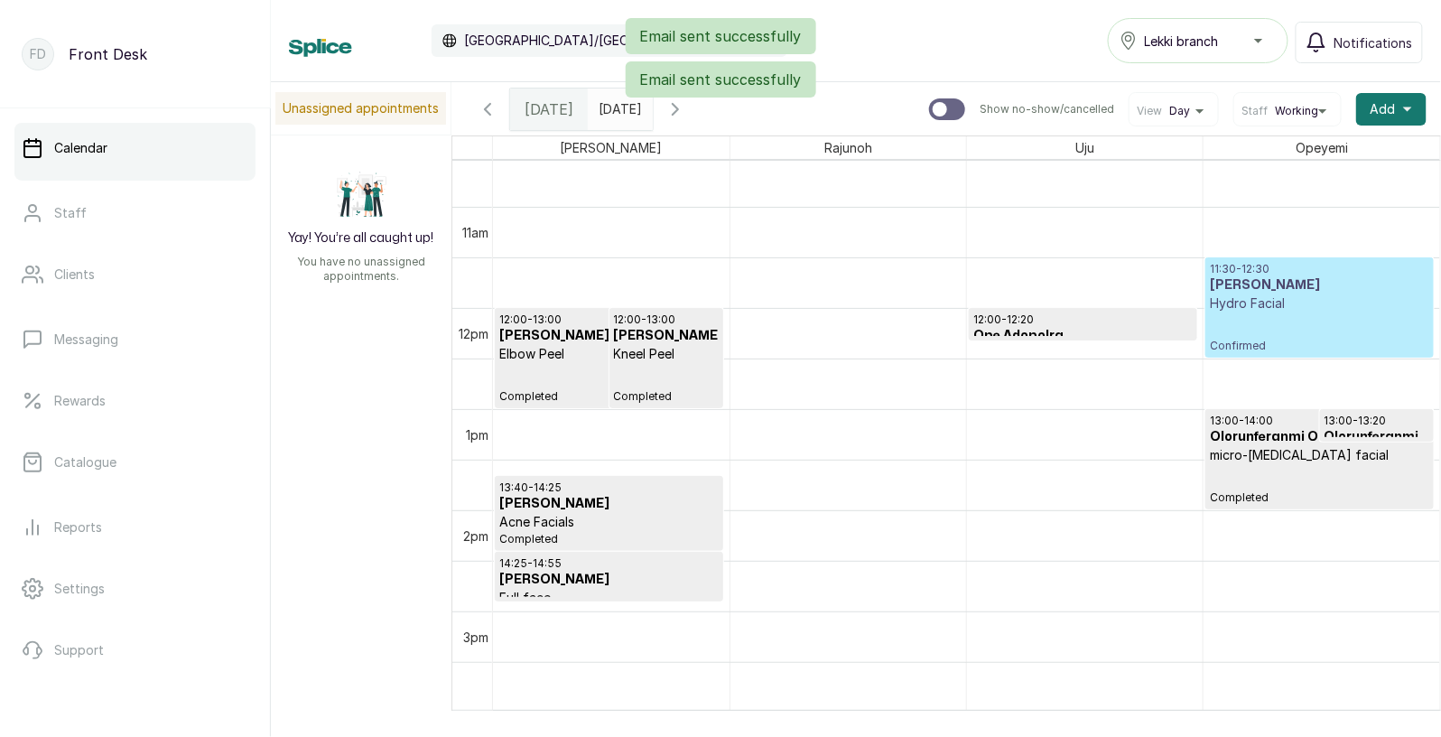
scroll to position [1084, 0]
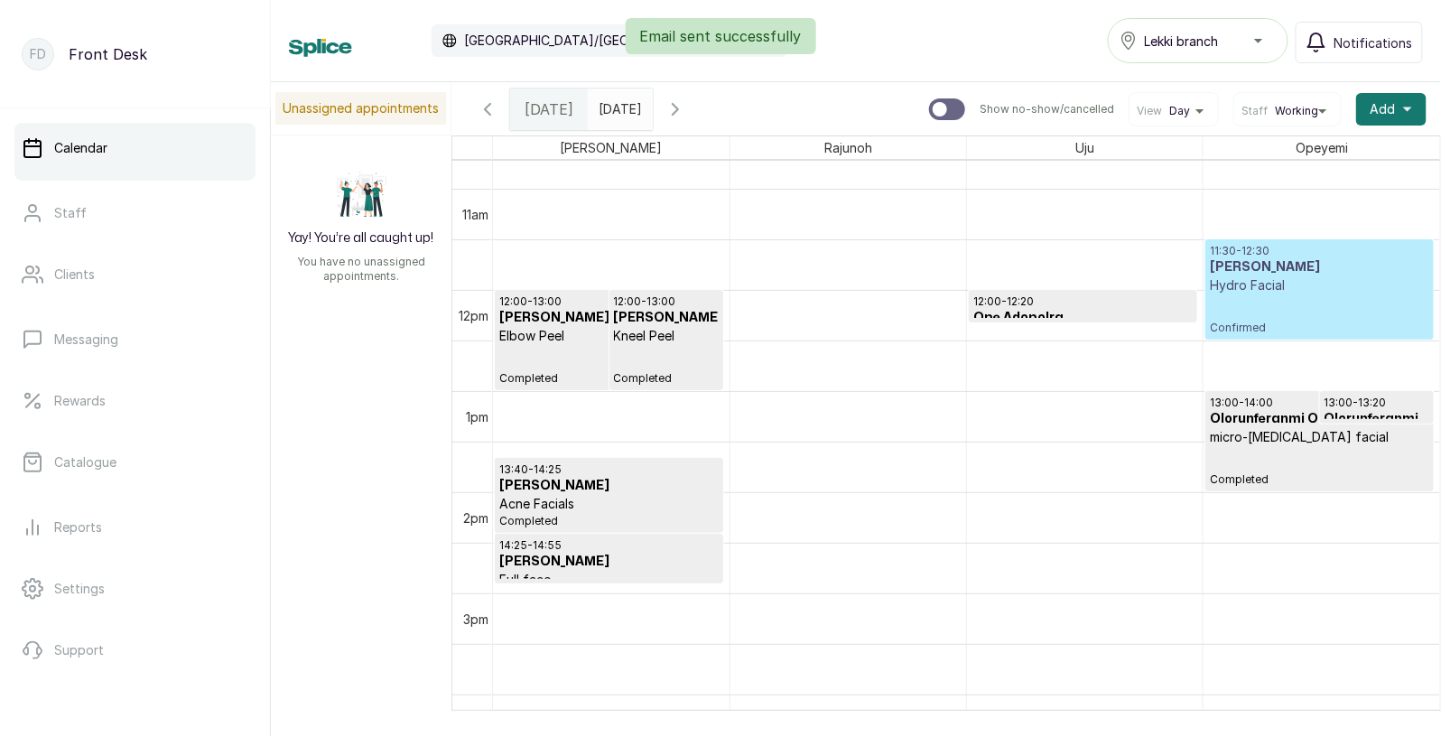
click at [1305, 292] on p "Hydro Facial" at bounding box center [1319, 285] width 219 height 18
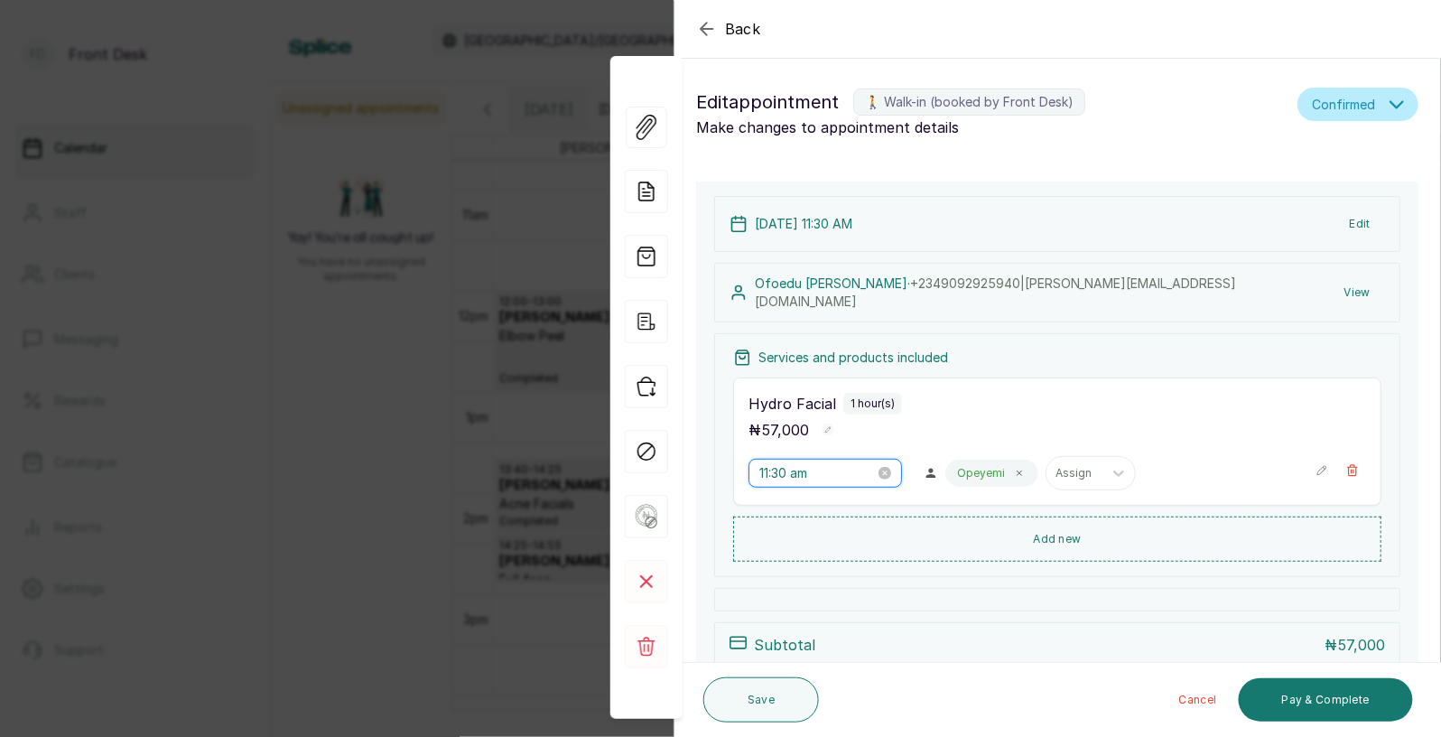
click at [791, 474] on input "11:30 am" at bounding box center [817, 473] width 116 height 20
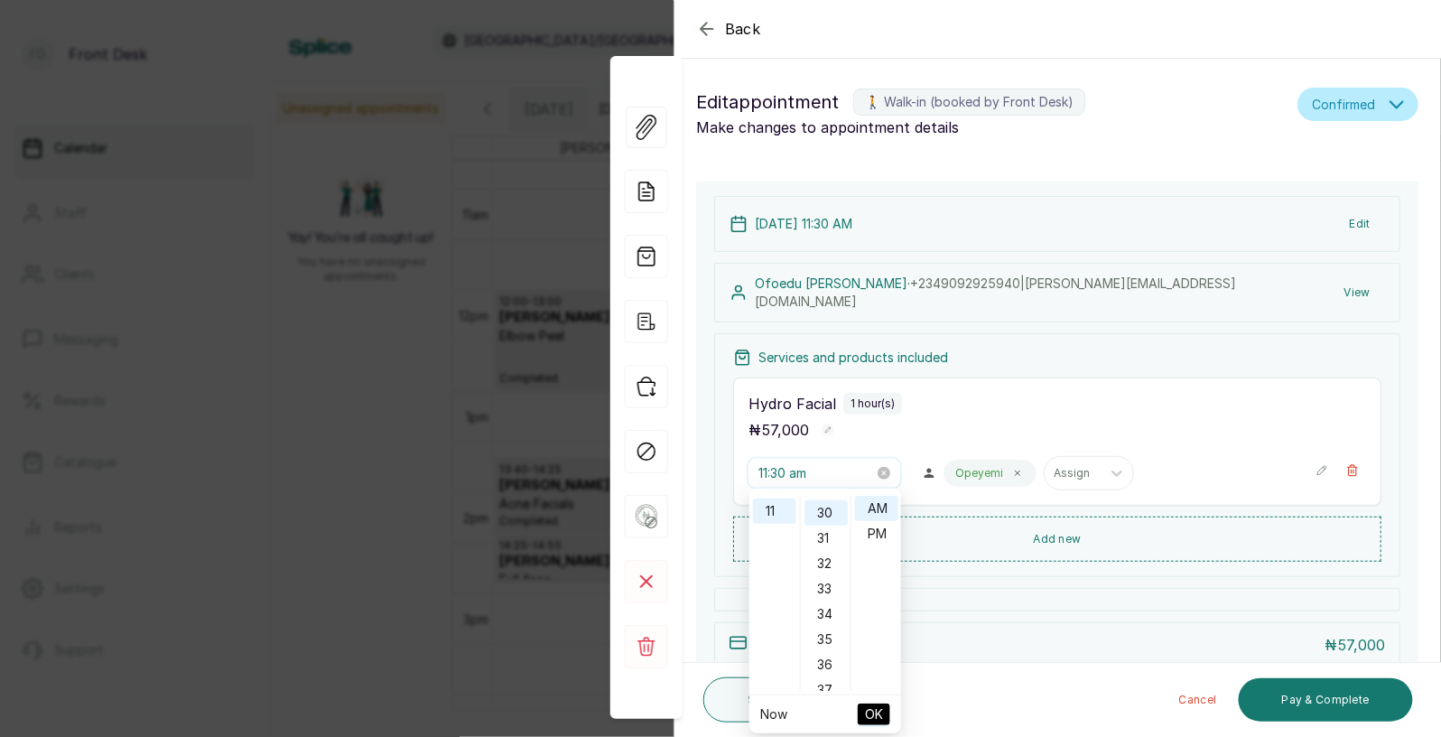
scroll to position [756, 0]
click at [1046, 396] on div "Hydro Facial 1 hour(s)" at bounding box center [1058, 404] width 618 height 22
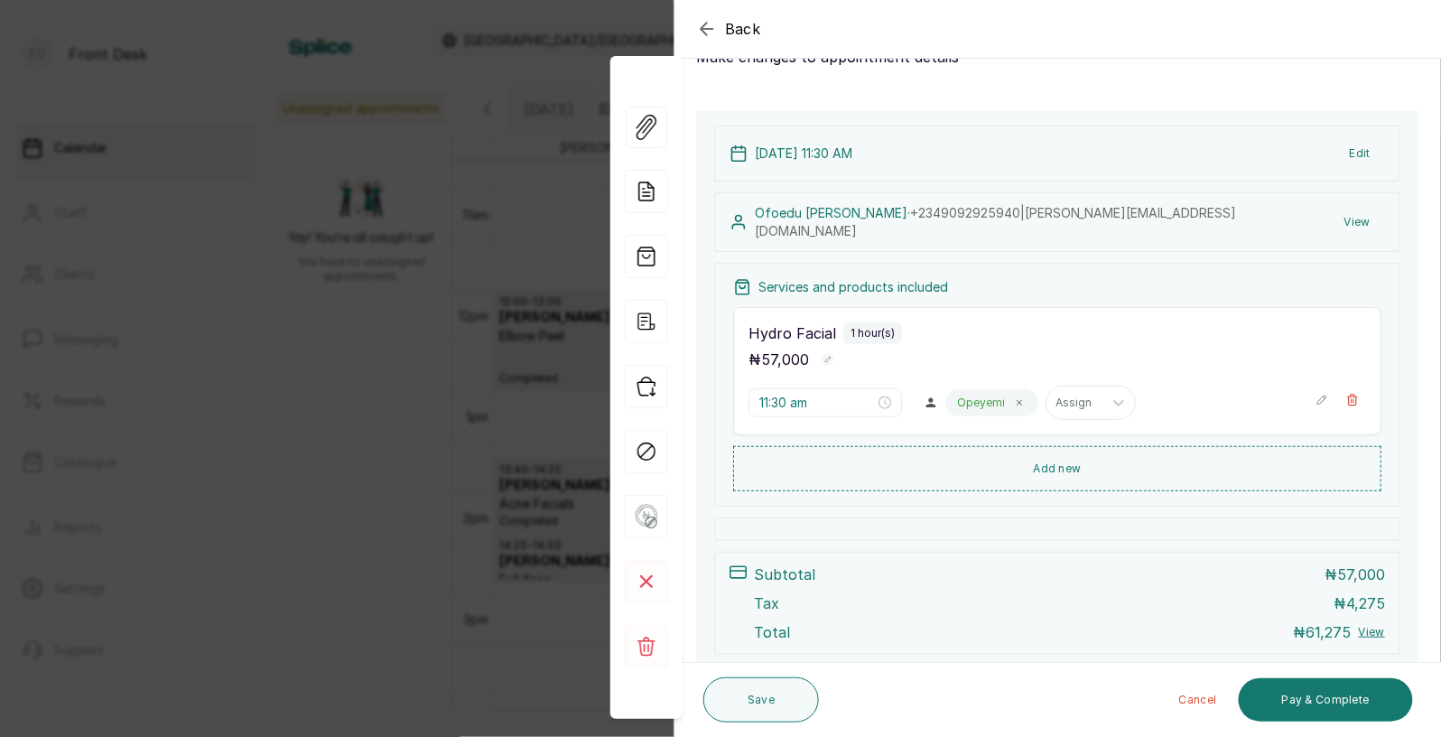
scroll to position [176, 0]
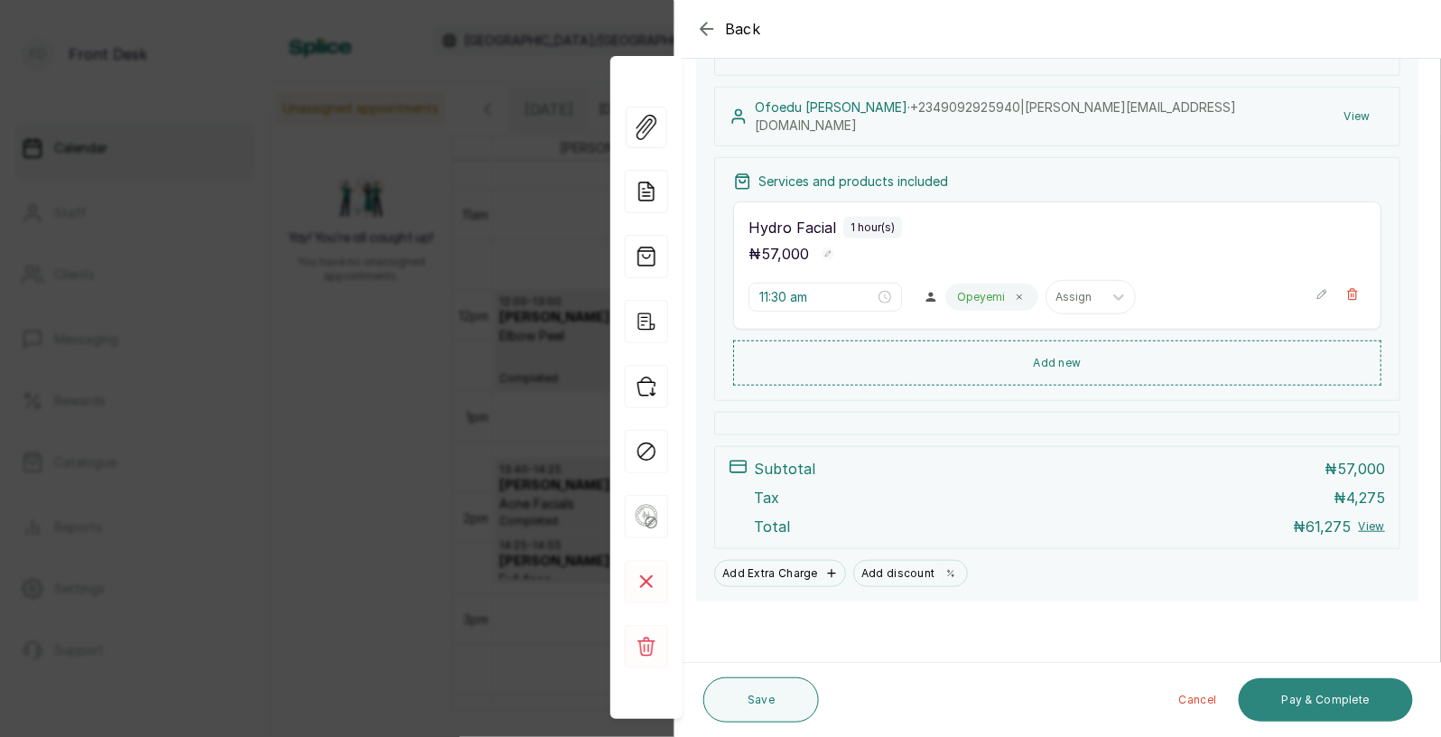
click at [1303, 693] on button "Pay & Complete" at bounding box center [1326, 699] width 174 height 43
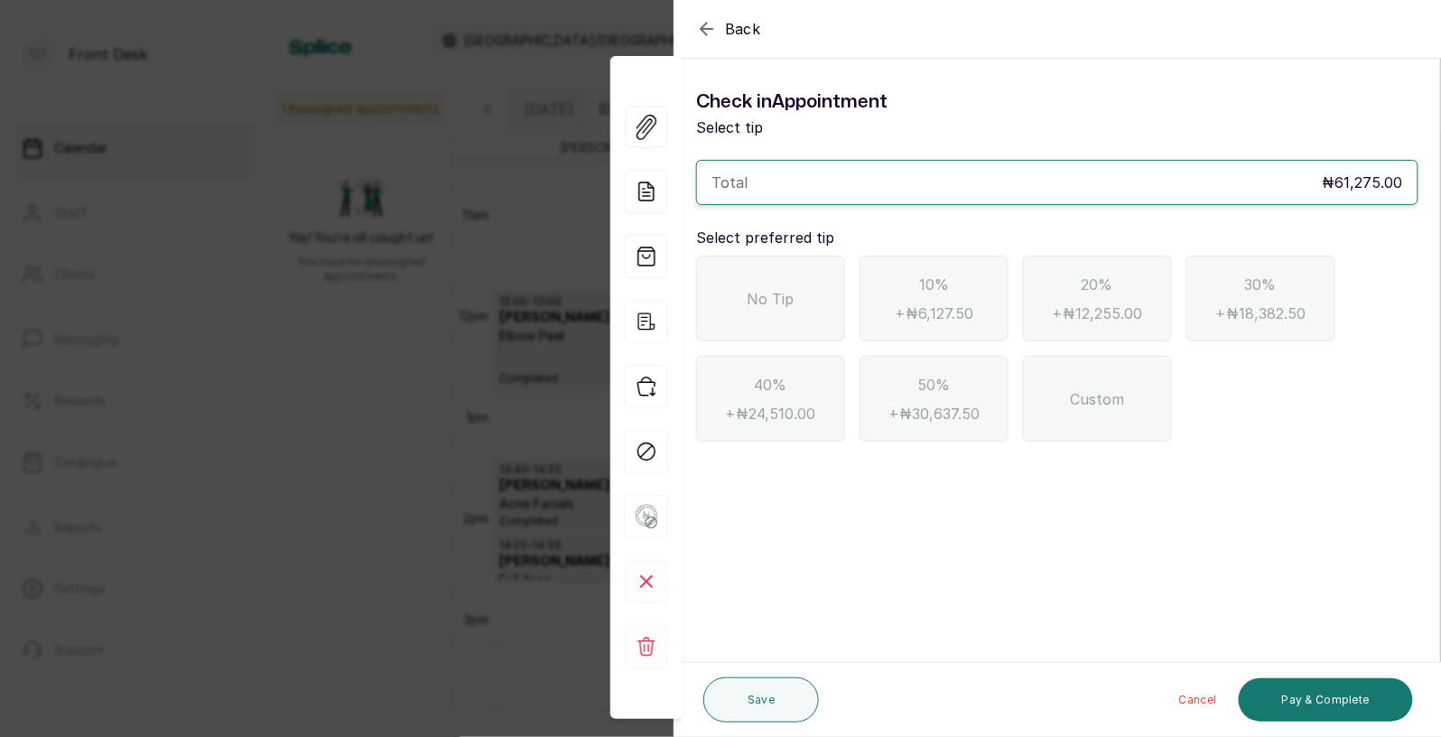
click at [714, 280] on div "No Tip" at bounding box center [770, 299] width 149 height 86
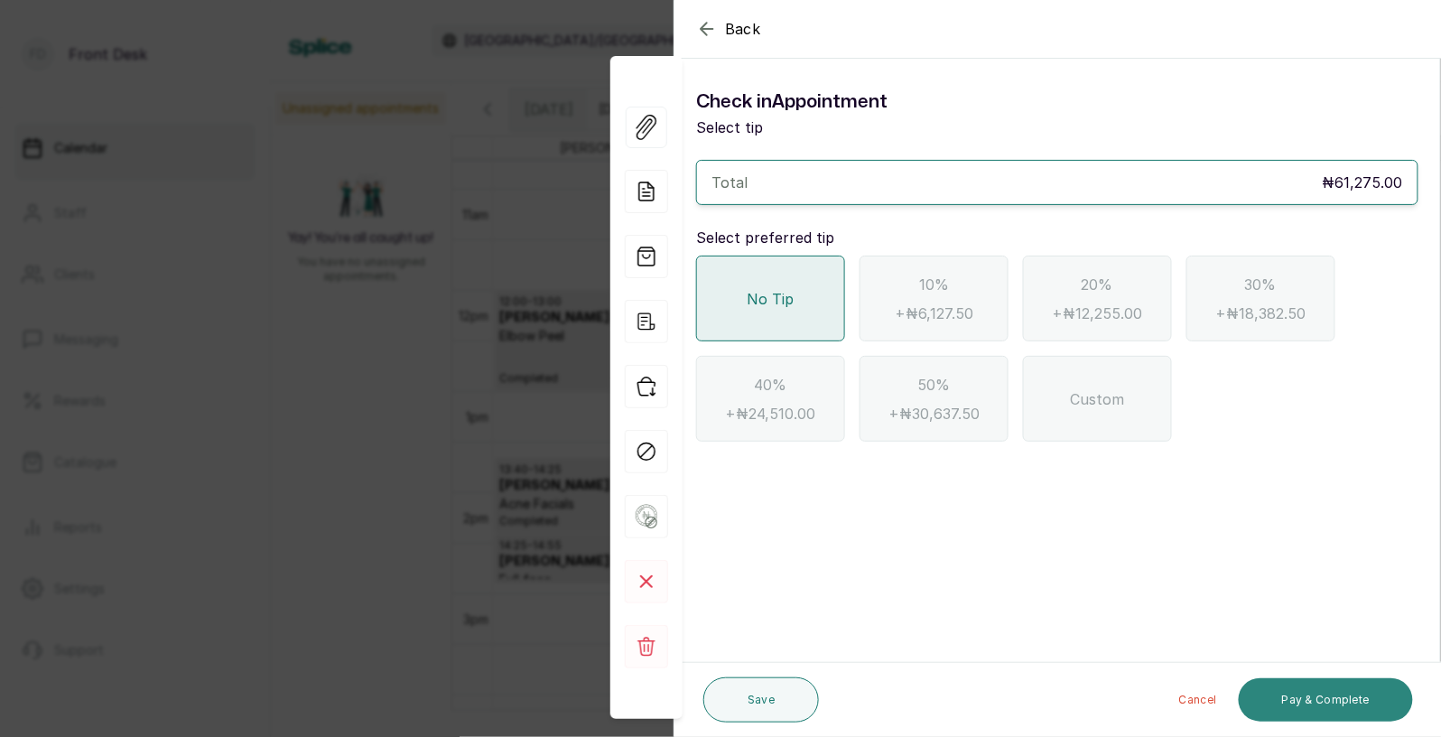
click at [1313, 701] on button "Pay & Complete" at bounding box center [1326, 699] width 174 height 43
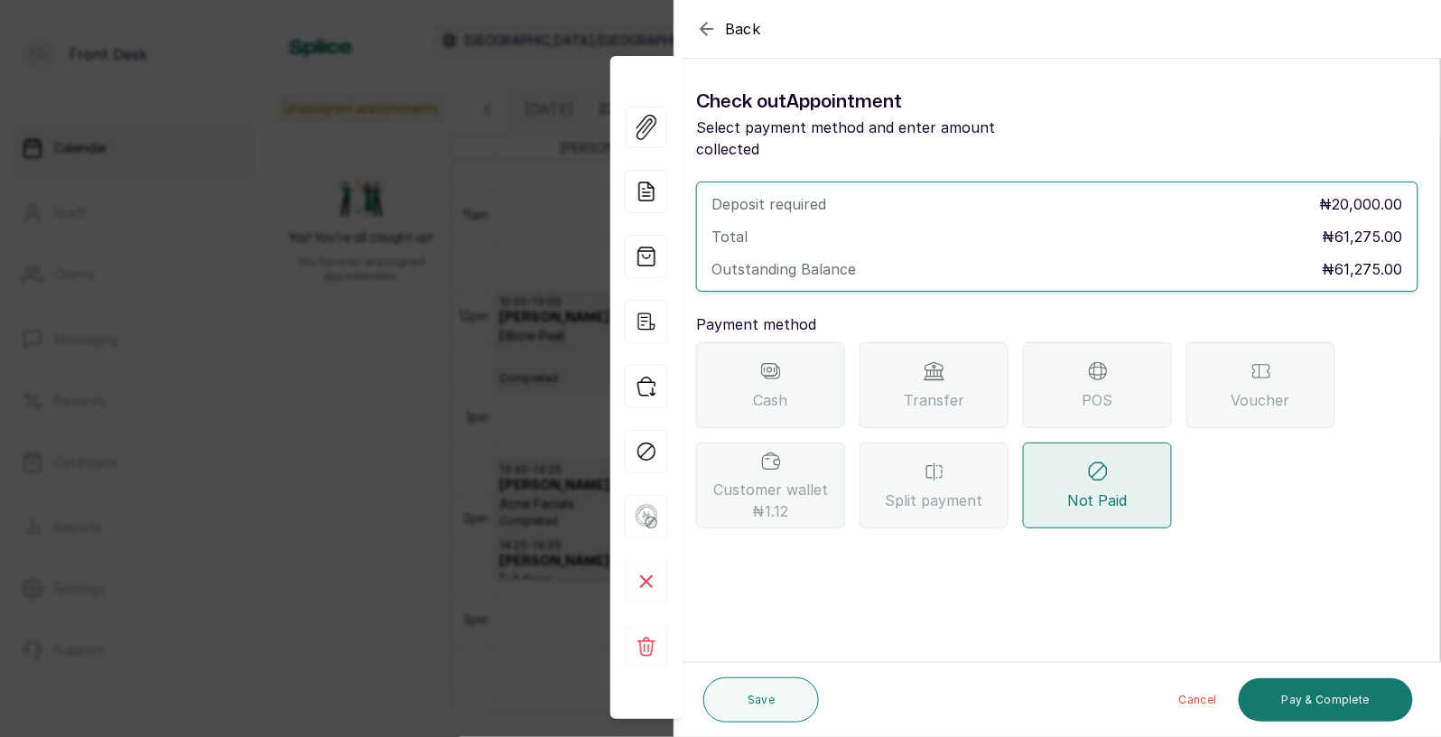
click at [945, 389] on span "Transfer" at bounding box center [934, 400] width 60 height 22
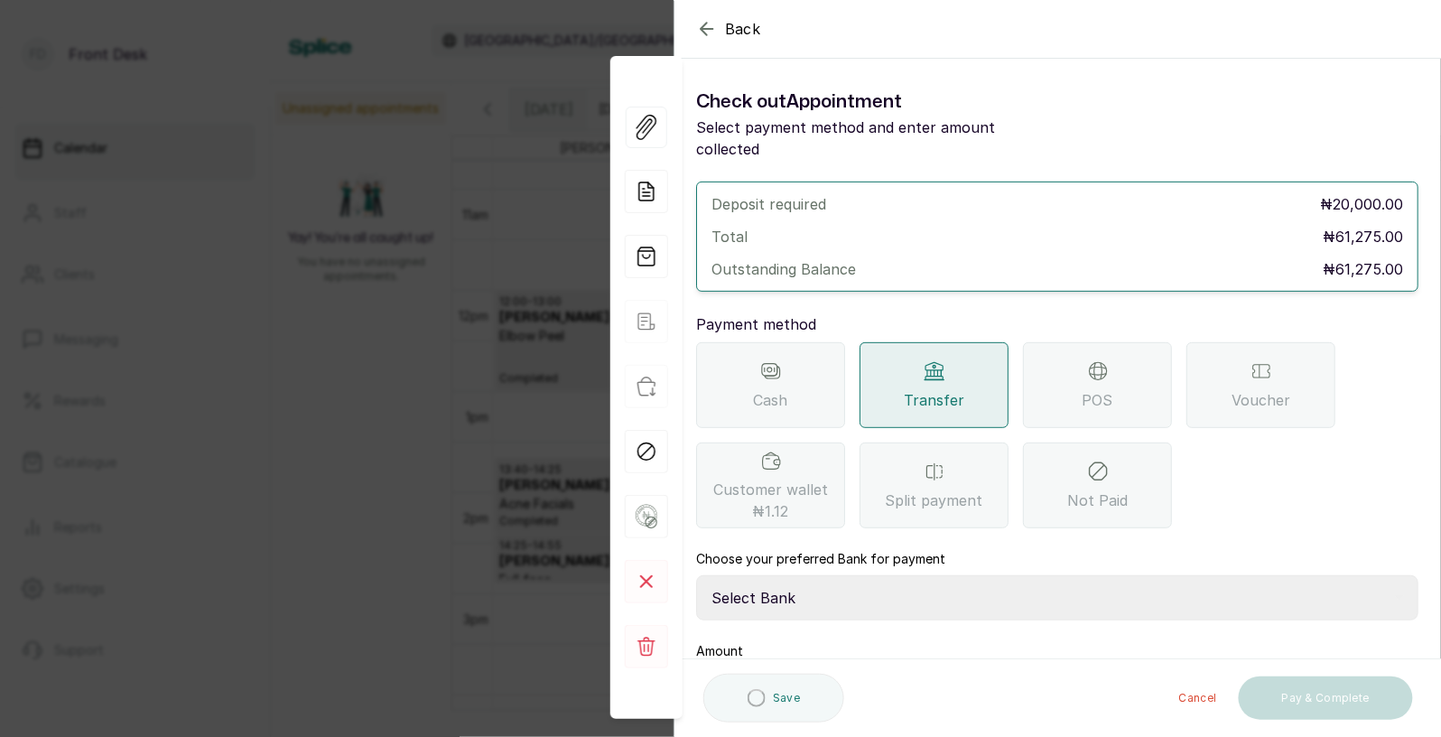
scroll to position [110, 0]
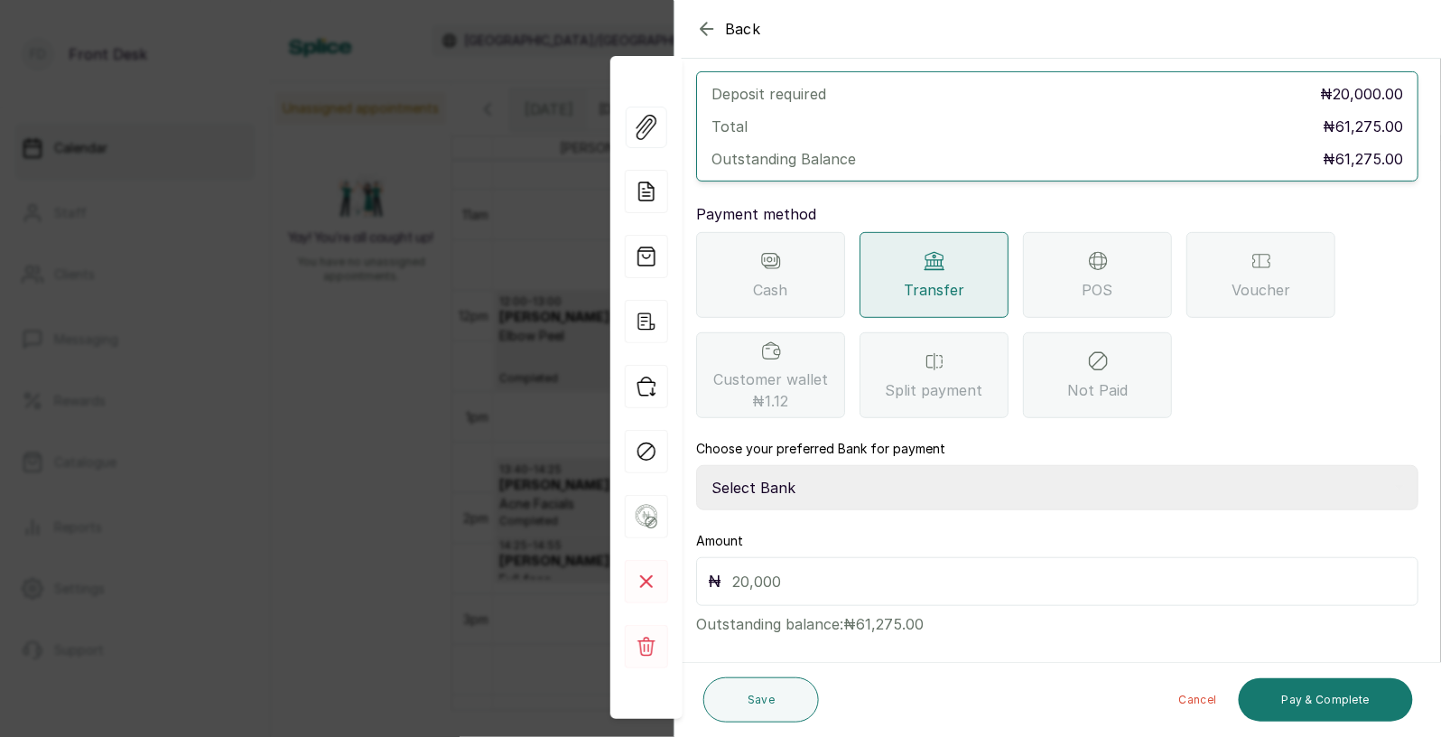
click at [861, 467] on select "Select Bank [PERSON_NAME] Fairmoney Microfinance Bank SKN ANALYTICS MED AESTH. …" at bounding box center [1057, 487] width 722 height 45
select select "43272bc0-21c6-4b19-b9fb-c2093b8603c2"
click at [853, 569] on input "text" at bounding box center [1069, 581] width 675 height 25
type input "61,275"
click at [1300, 701] on button "Pay & Complete" at bounding box center [1326, 699] width 174 height 43
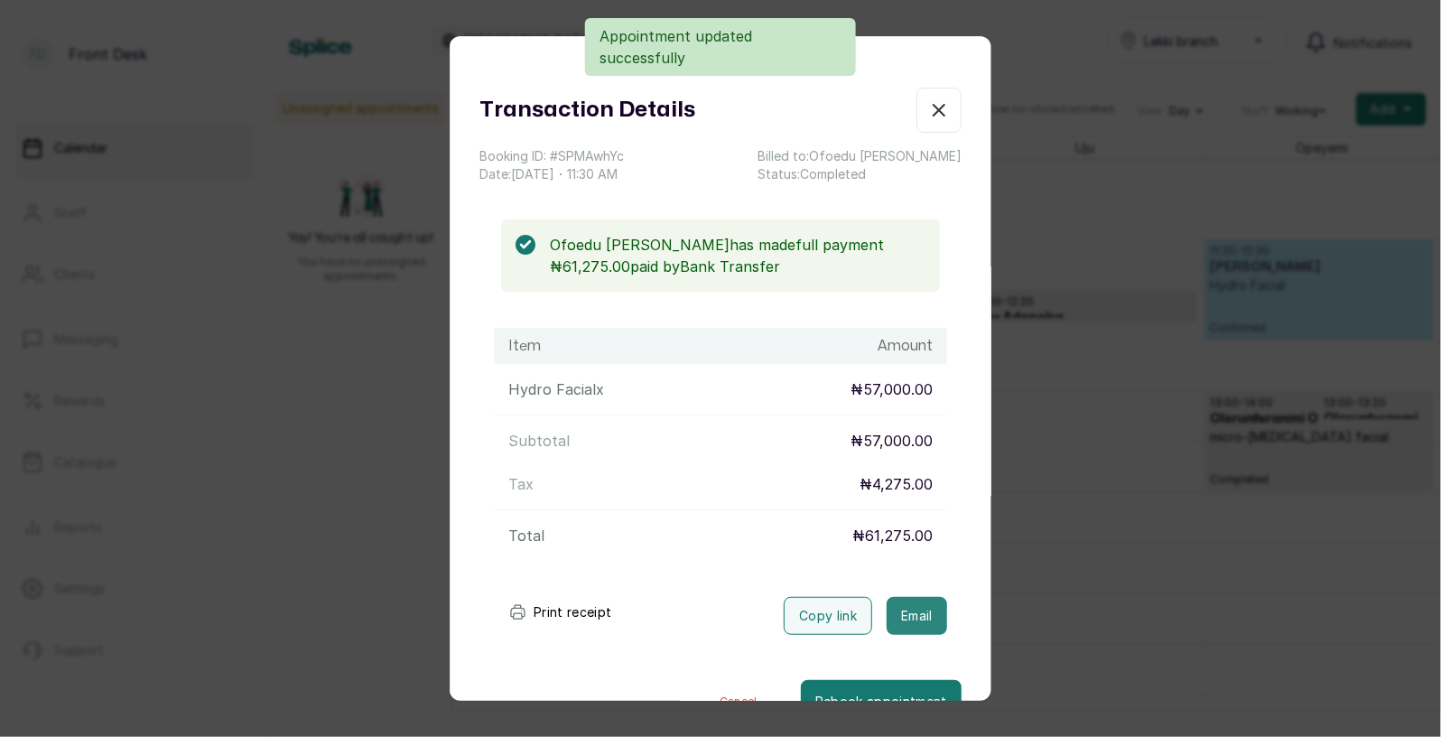
click at [923, 615] on button "Email" at bounding box center [917, 616] width 60 height 38
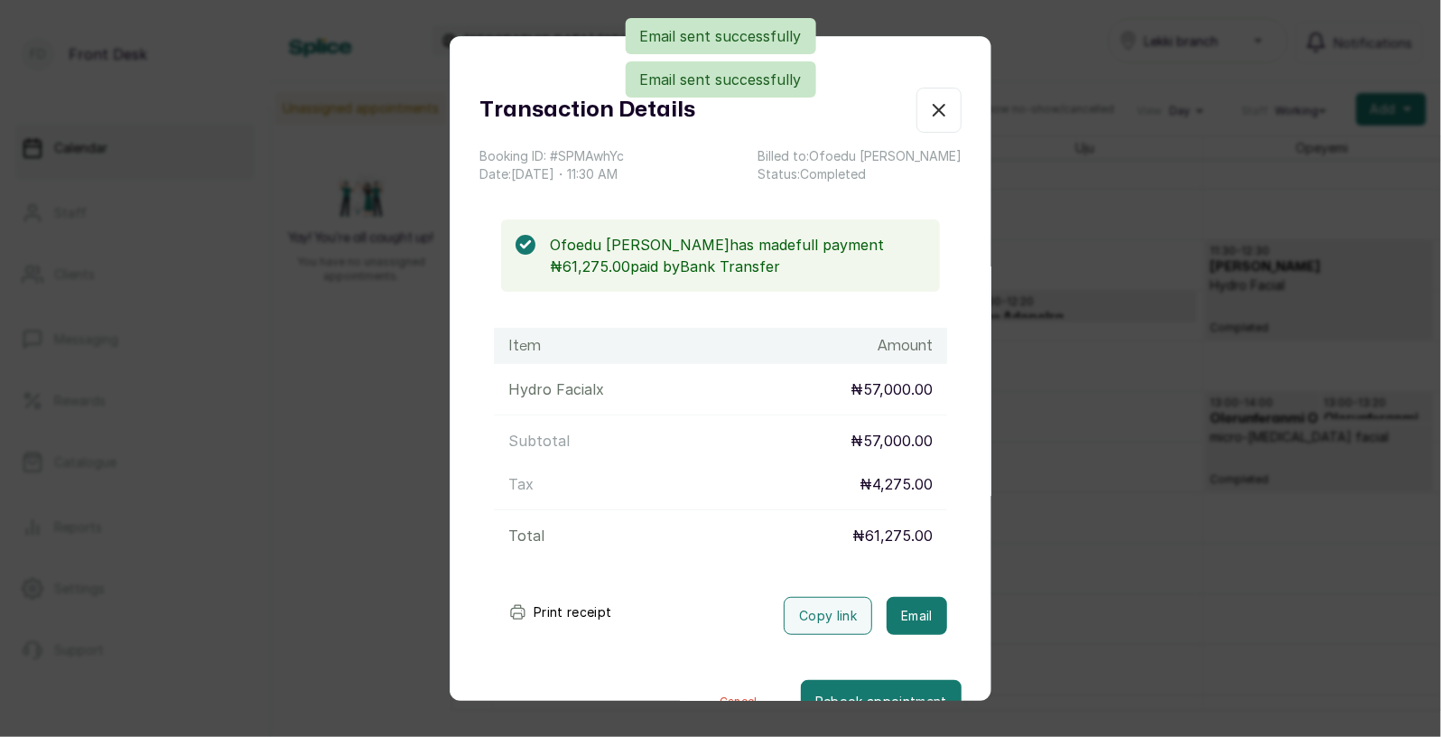
click at [1194, 550] on div "Transaction Details Booking ID: # SPMAwhYc Date: [DATE] ・ 11:30 AM Billed to: […" at bounding box center [720, 368] width 1441 height 737
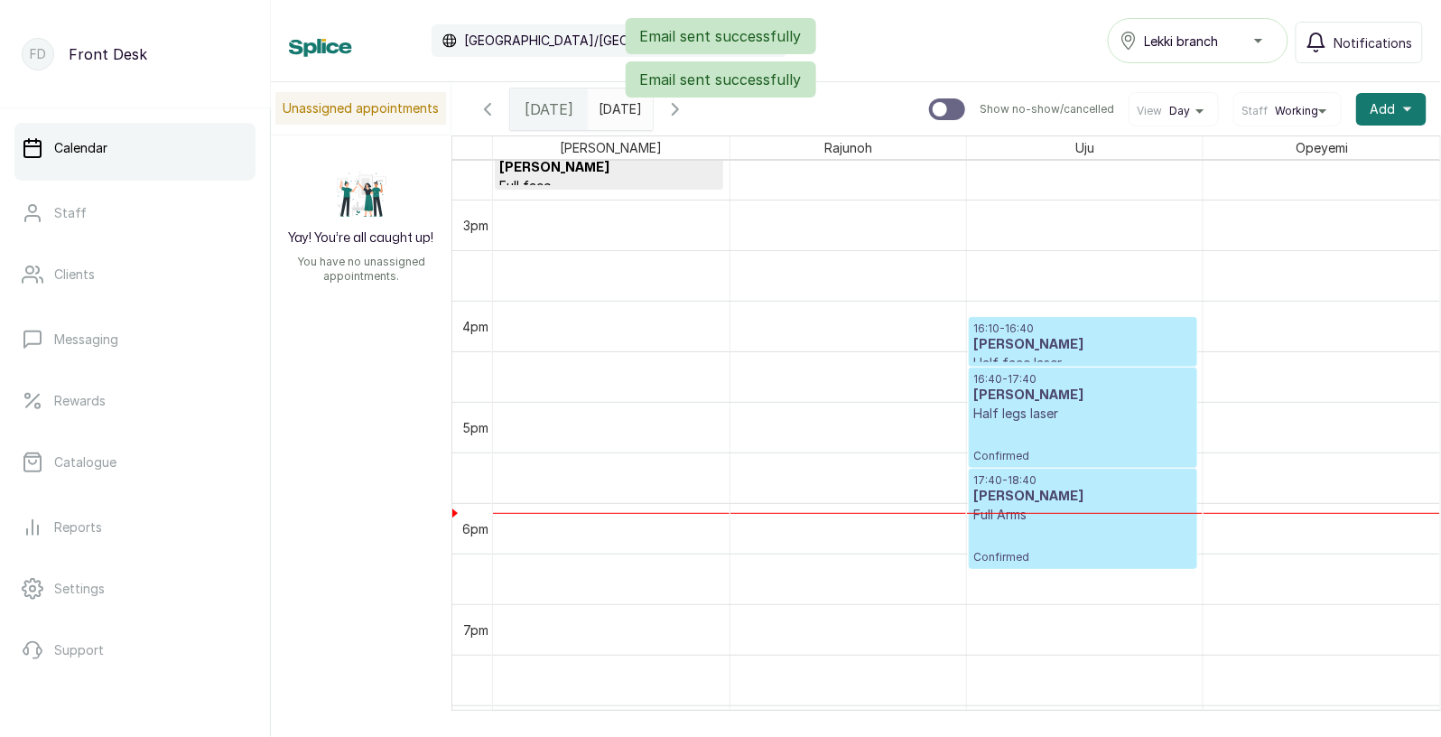
scroll to position [1485, 0]
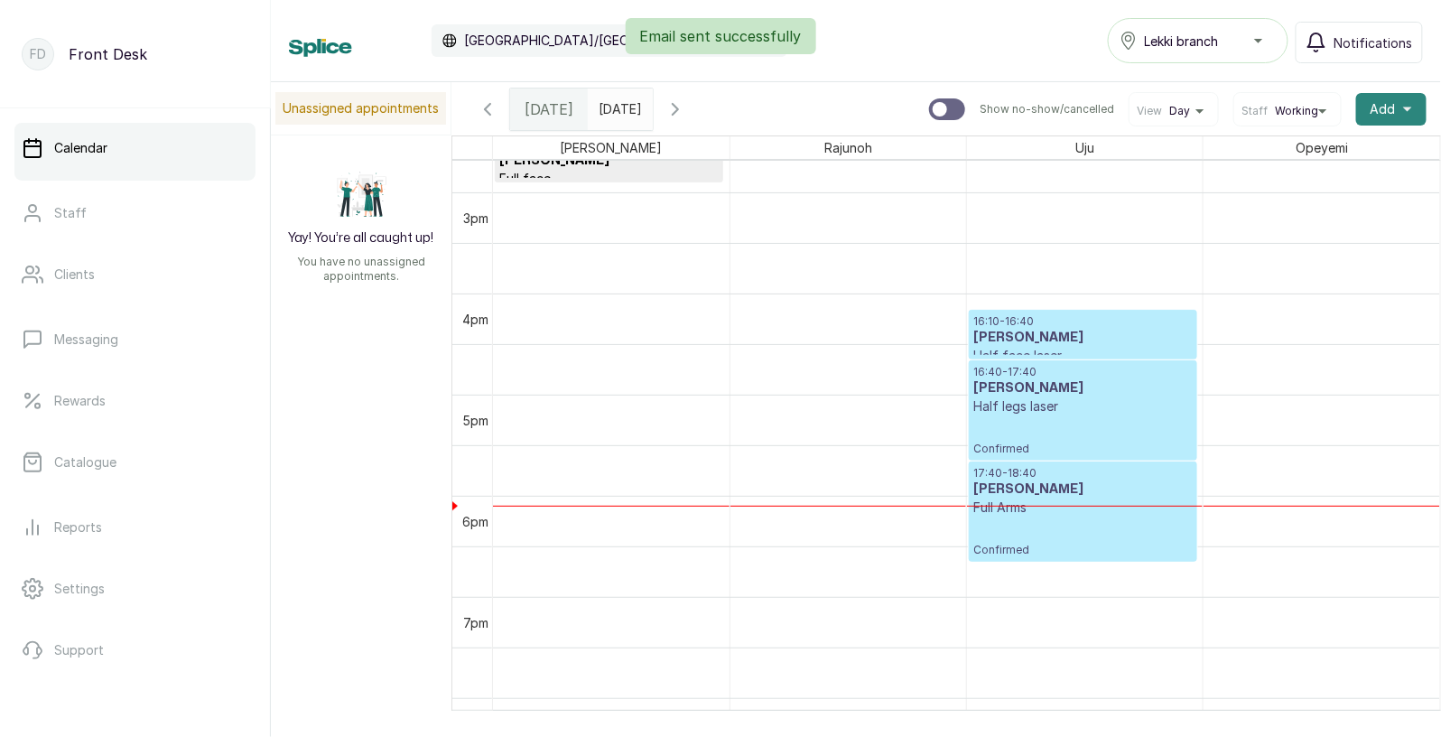
click at [1390, 105] on span "Add" at bounding box center [1383, 109] width 25 height 18
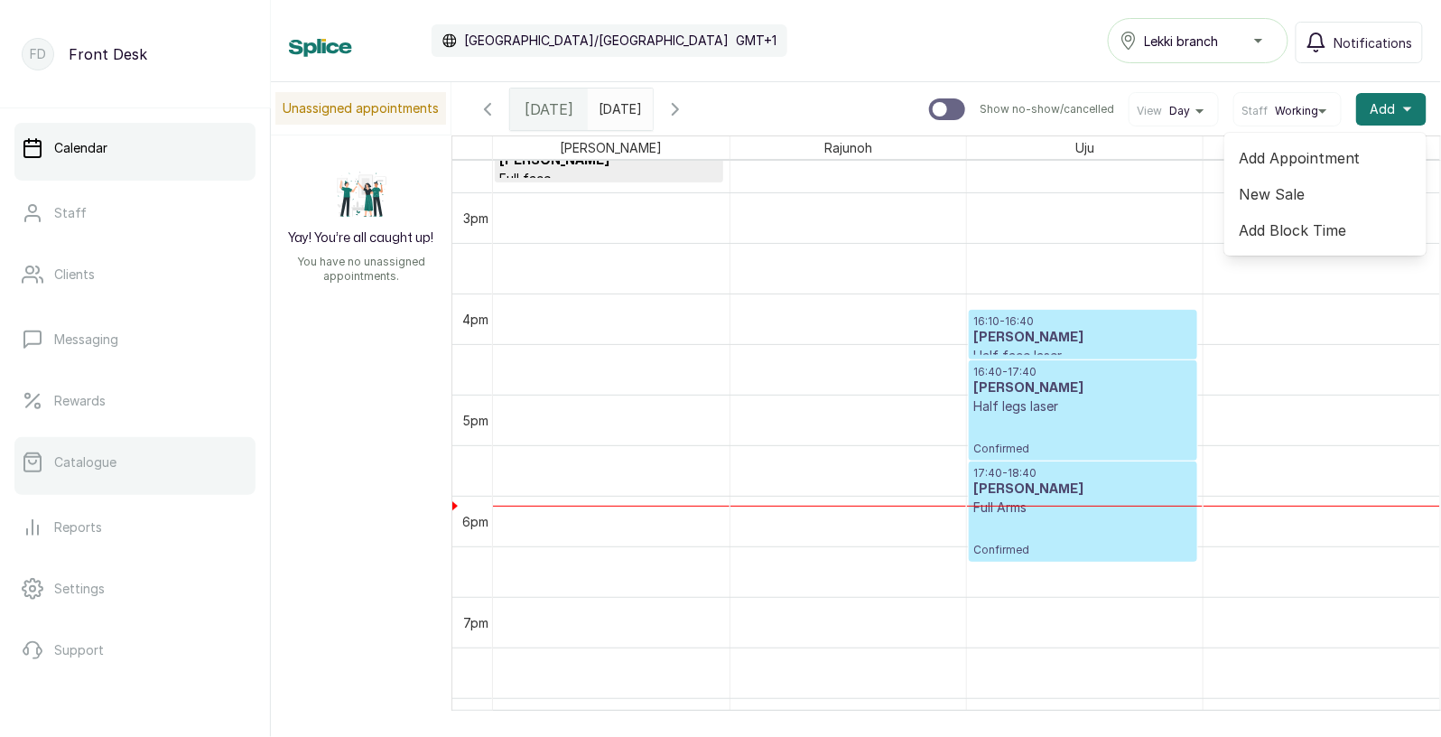
click at [88, 457] on p "Catalogue" at bounding box center [85, 462] width 62 height 18
